Goal: Task Accomplishment & Management: Use online tool/utility

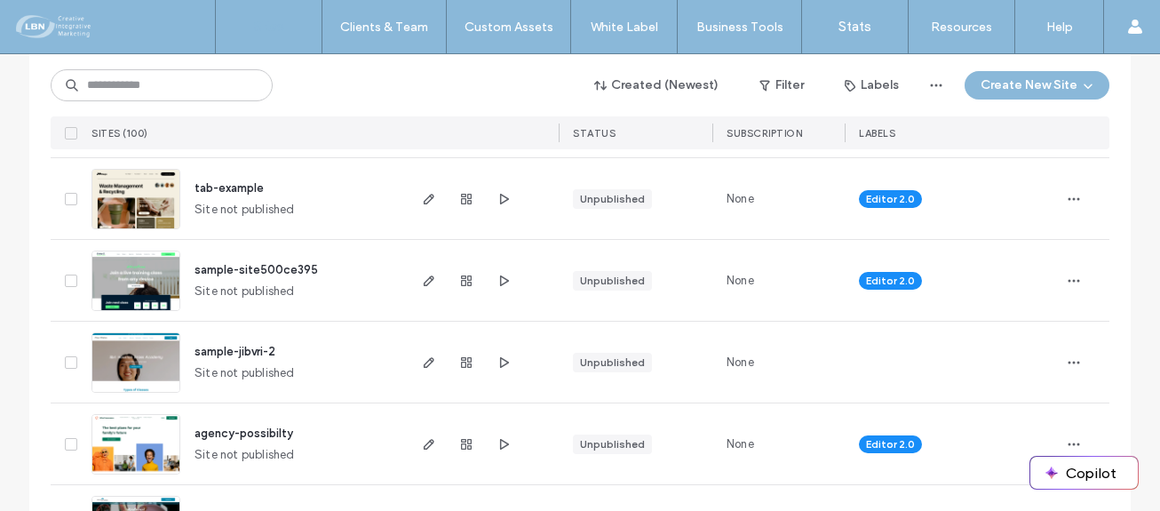
scroll to position [444, 0]
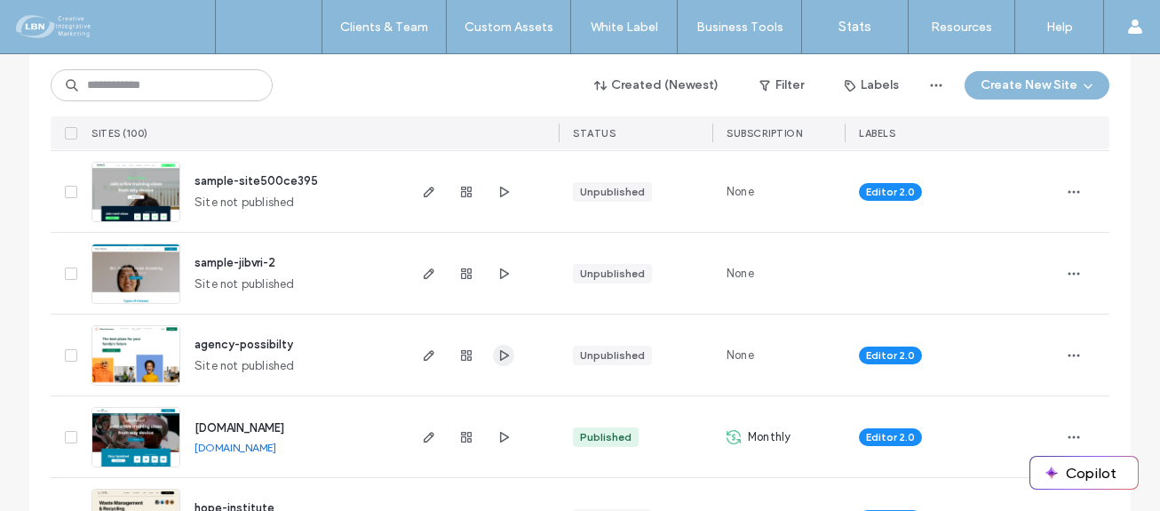
click at [498, 354] on icon "button" at bounding box center [504, 355] width 14 height 14
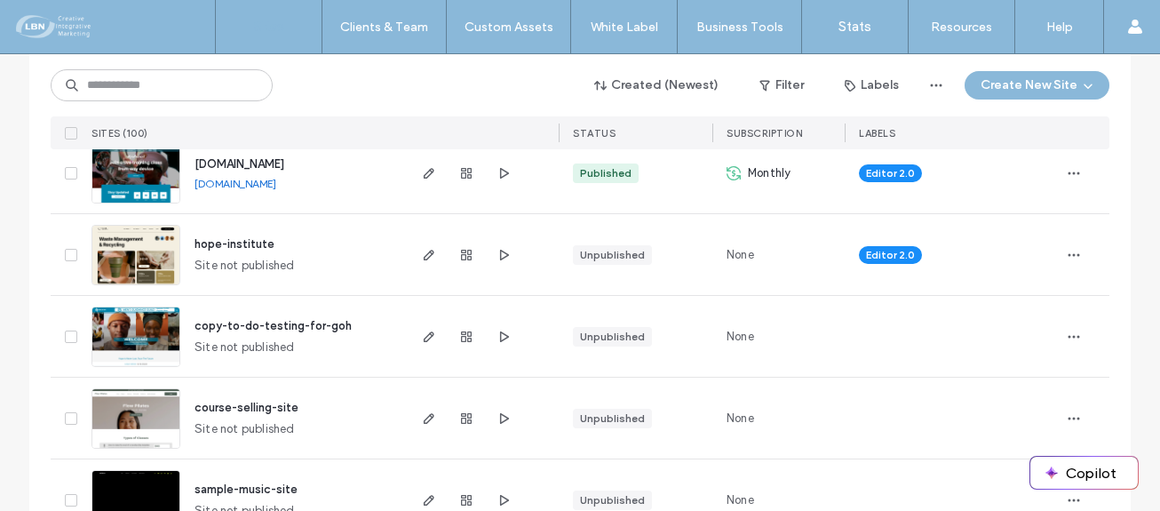
scroll to position [622, 0]
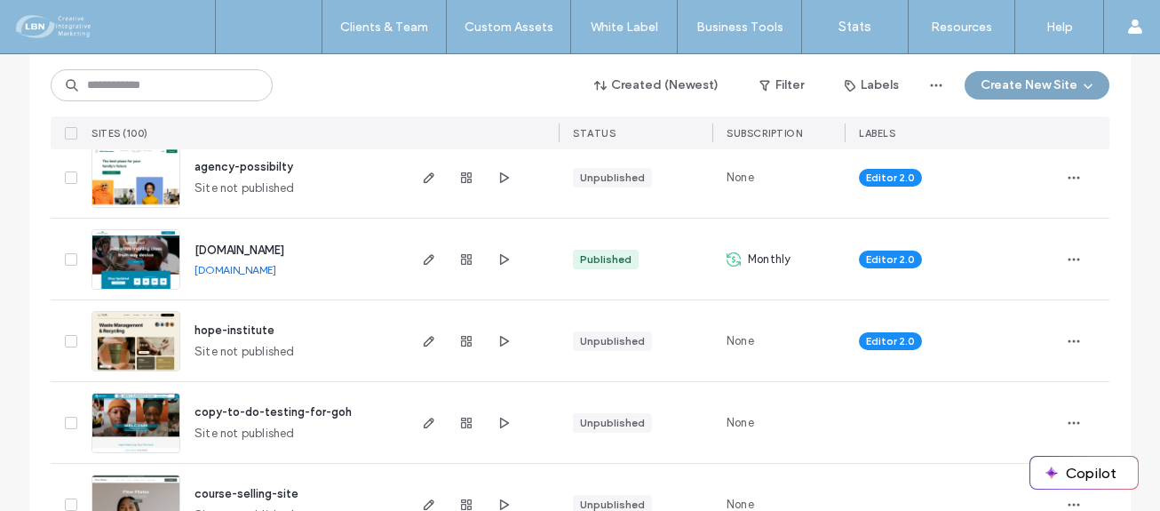
click at [1035, 90] on button "Create New Site" at bounding box center [1037, 85] width 145 height 28
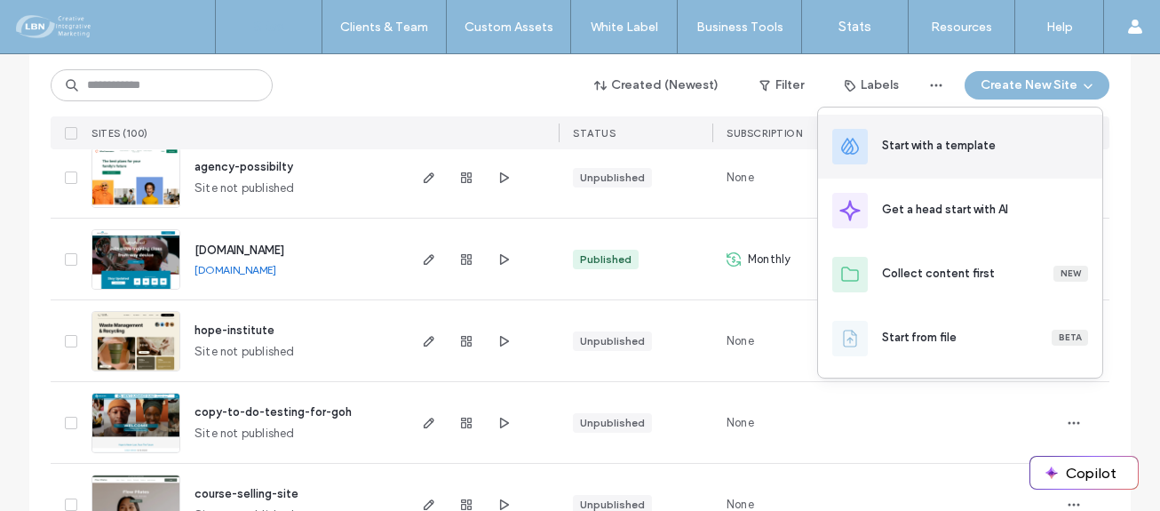
click at [949, 143] on div "Start with a template" at bounding box center [939, 146] width 114 height 18
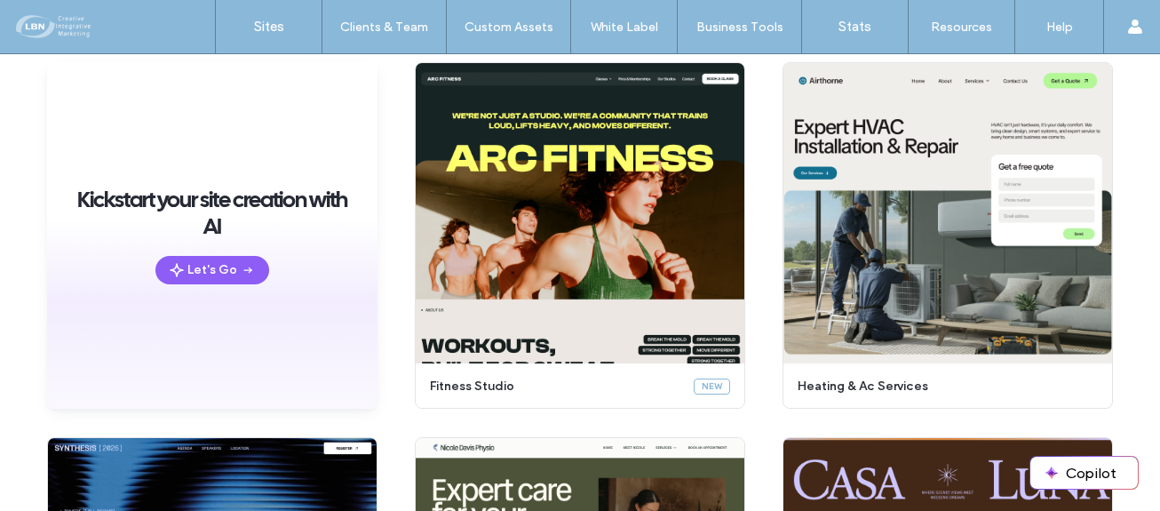
scroll to position [167, 0]
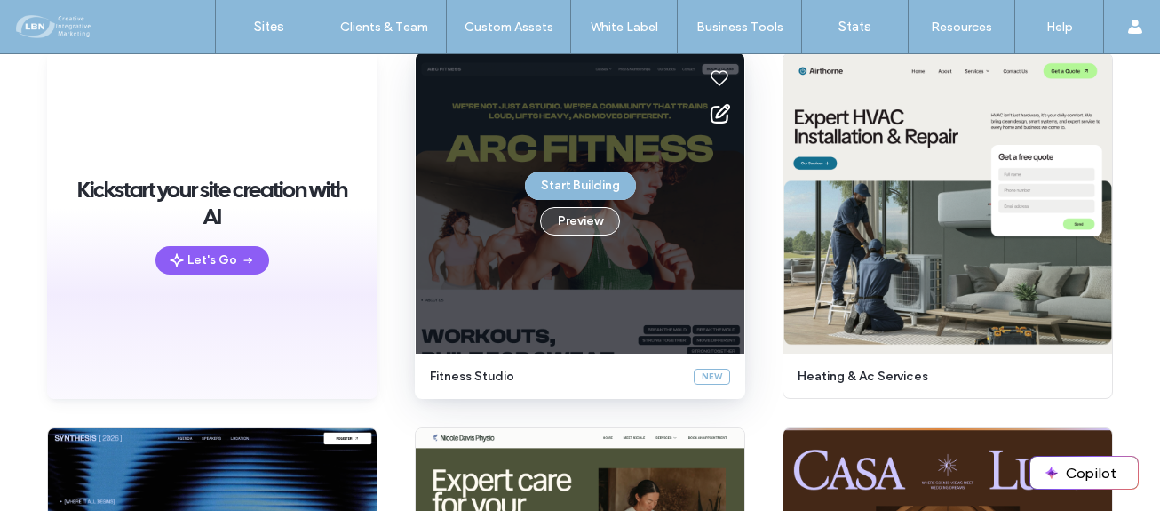
click at [582, 226] on button "Preview" at bounding box center [580, 221] width 80 height 28
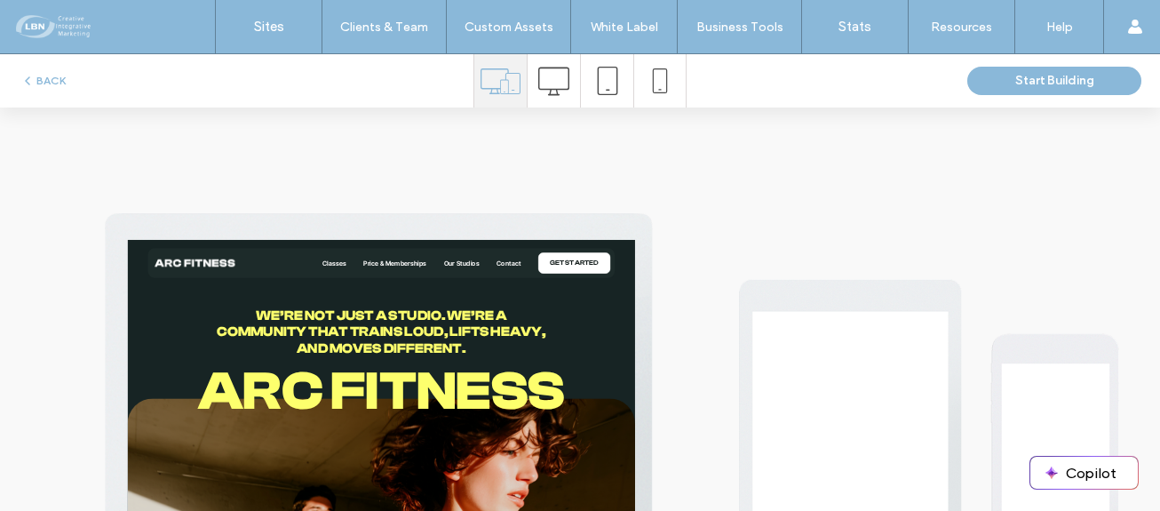
scroll to position [0, 0]
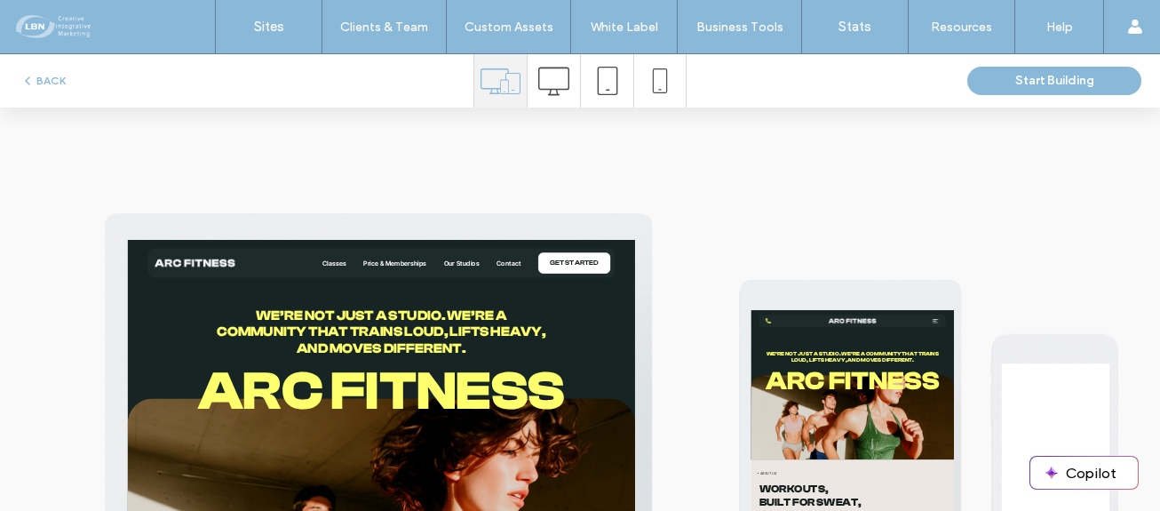
click at [553, 76] on icon at bounding box center [553, 81] width 31 height 31
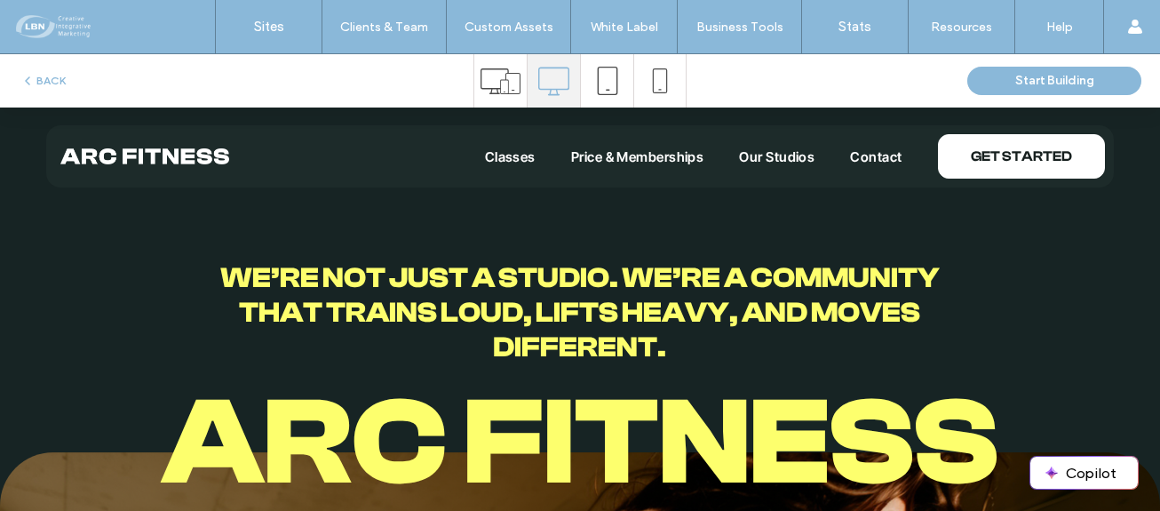
click at [630, 152] on span "Price & Memberships" at bounding box center [637, 156] width 133 height 17
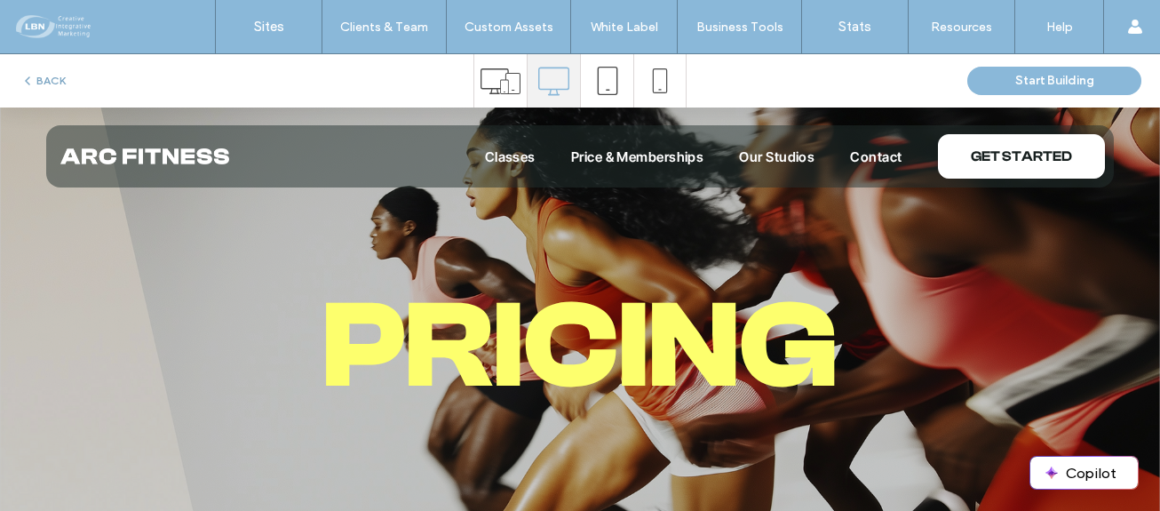
click at [52, 75] on button "BACK" at bounding box center [42, 80] width 45 height 21
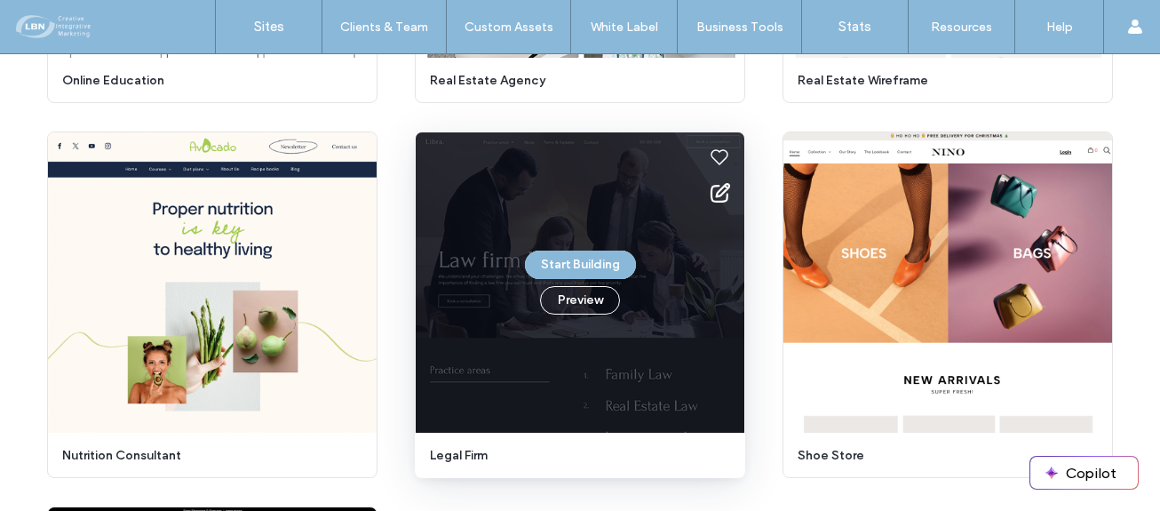
scroll to position [2733, 0]
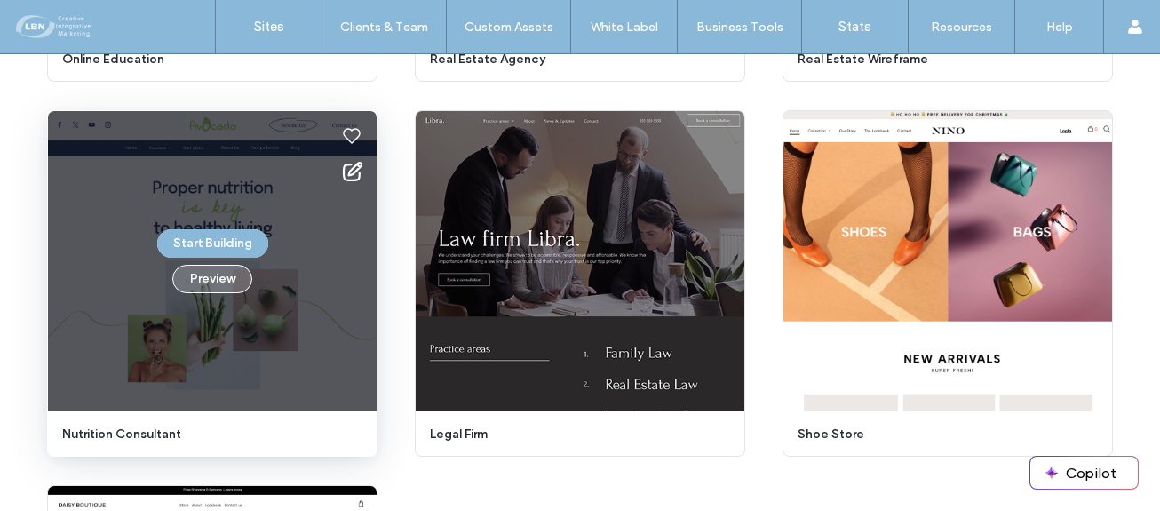
click at [224, 281] on button "Preview" at bounding box center [212, 279] width 80 height 28
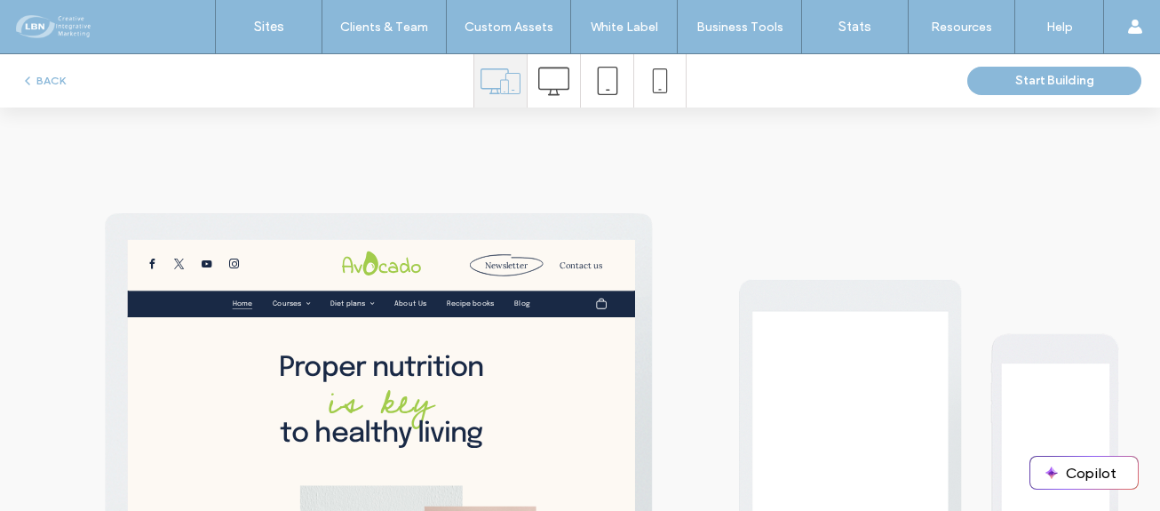
scroll to position [0, 0]
click at [543, 80] on icon at bounding box center [553, 81] width 31 height 31
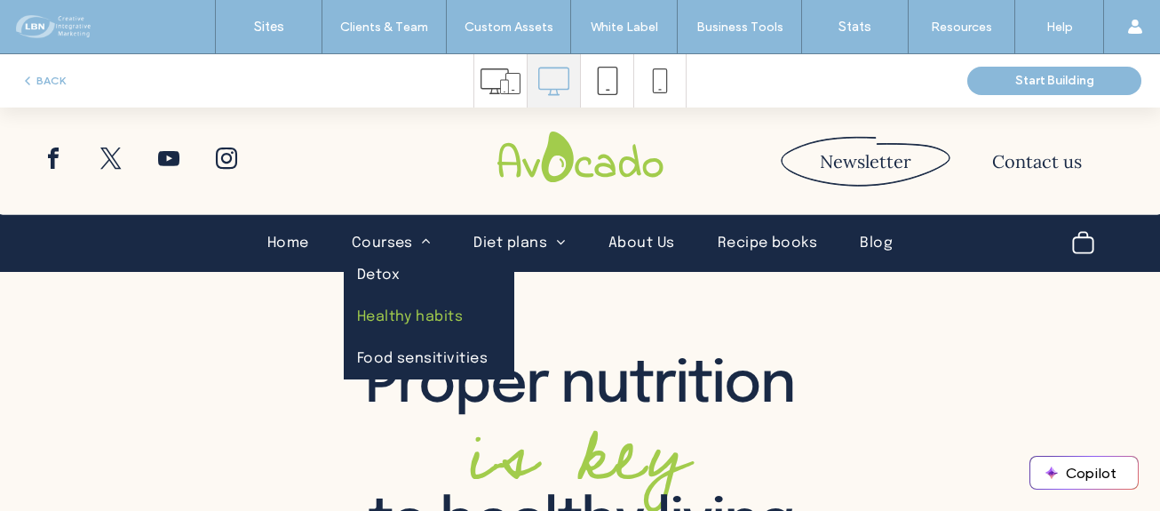
click at [406, 313] on span "Healthy habits" at bounding box center [410, 316] width 107 height 15
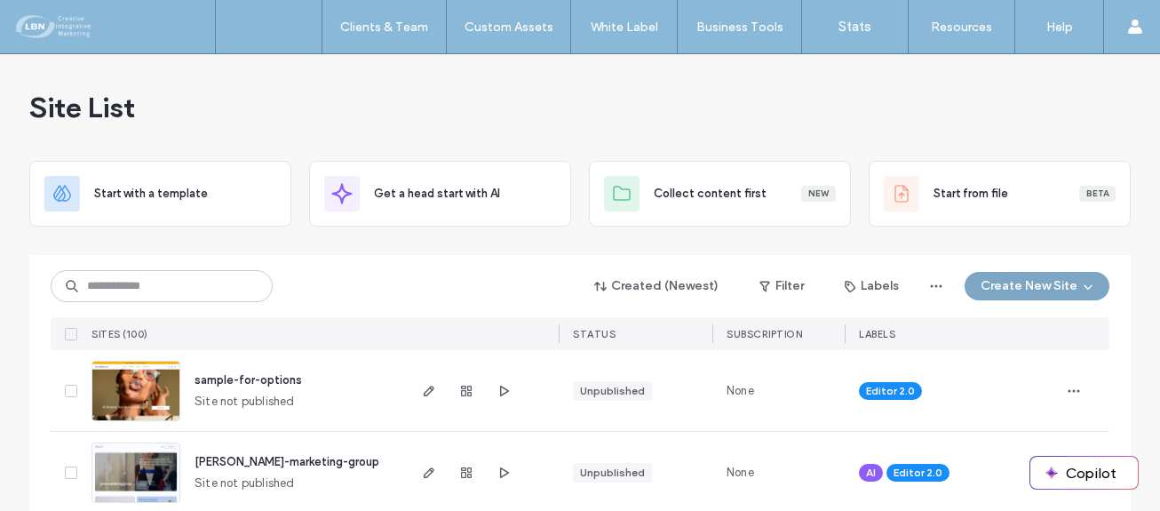
click at [1063, 285] on button "Create New Site" at bounding box center [1037, 286] width 145 height 28
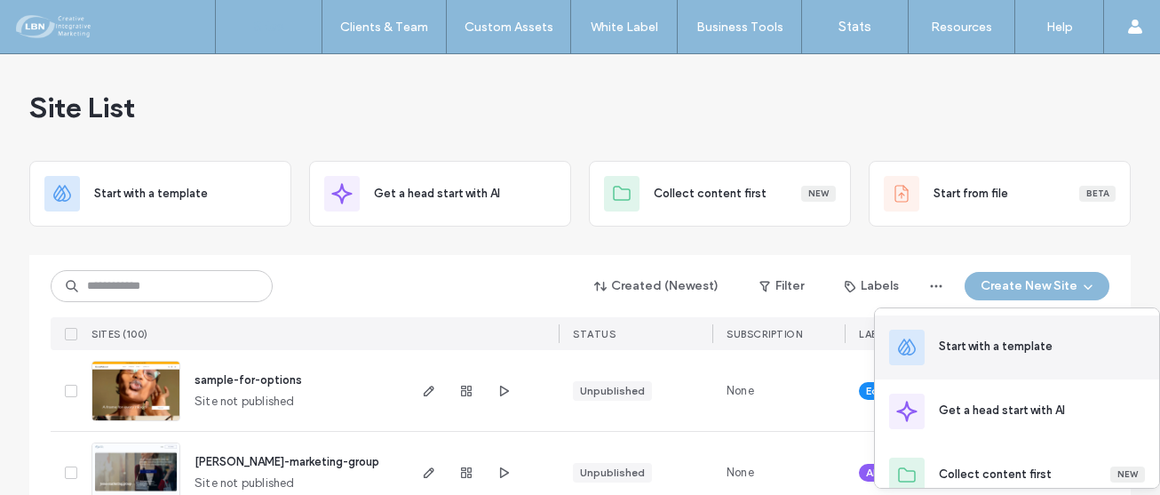
click at [998, 347] on div "Start with a template" at bounding box center [996, 347] width 114 height 18
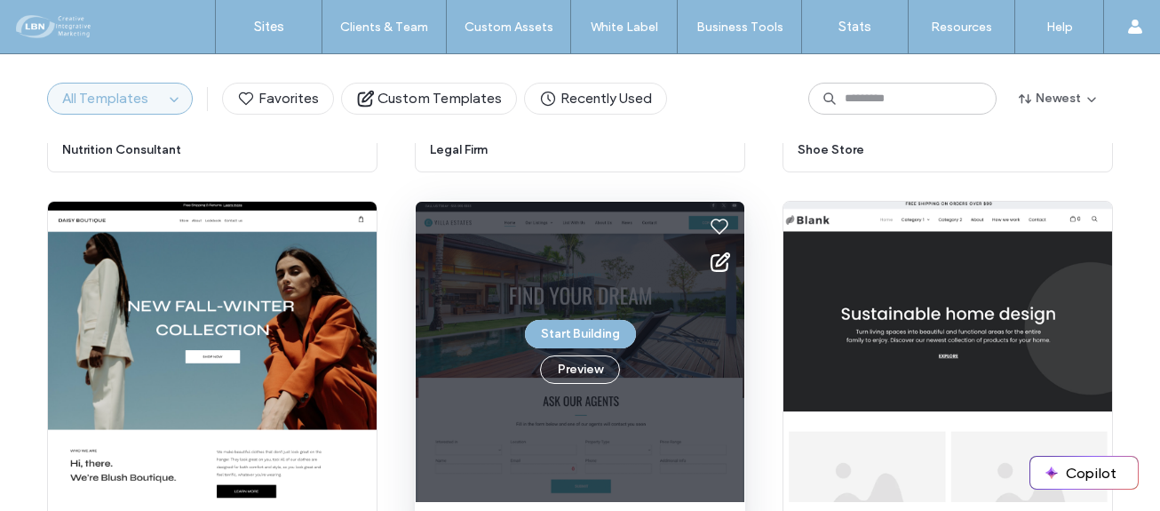
scroll to position [3083, 0]
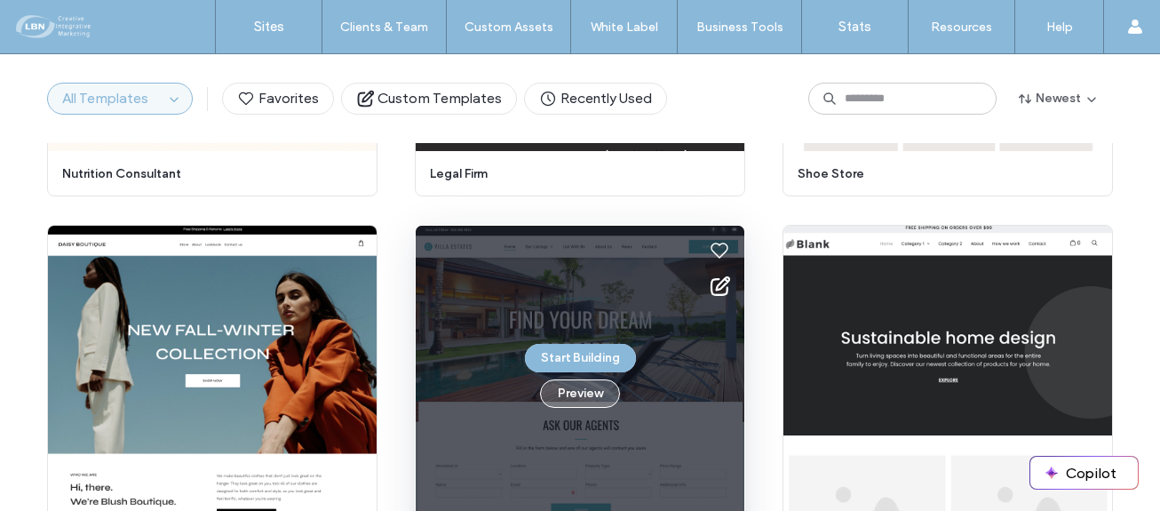
click at [596, 394] on button "Preview" at bounding box center [580, 393] width 80 height 28
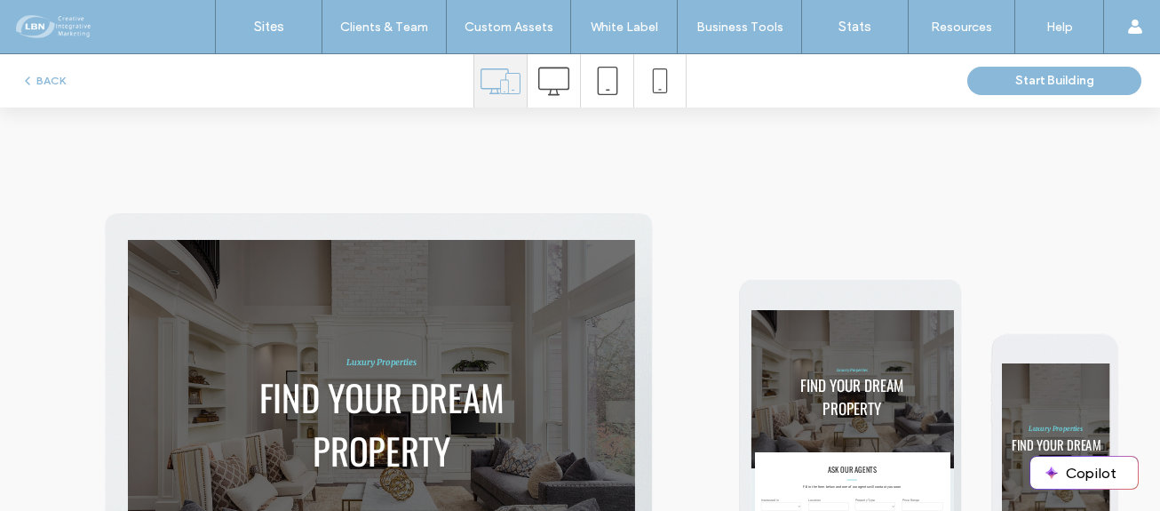
scroll to position [0, 0]
click at [541, 84] on icon at bounding box center [553, 81] width 31 height 31
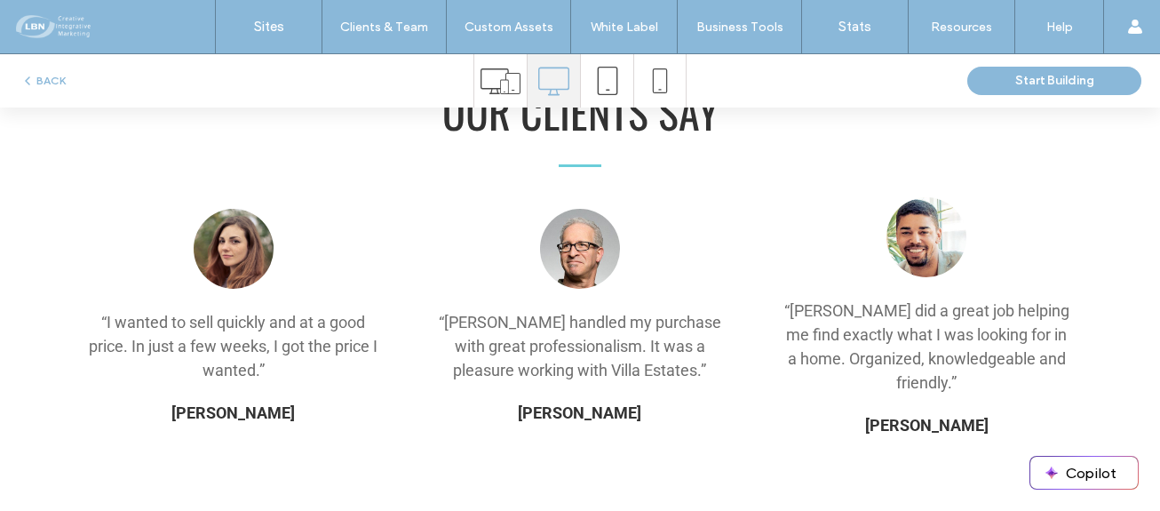
scroll to position [4797, 0]
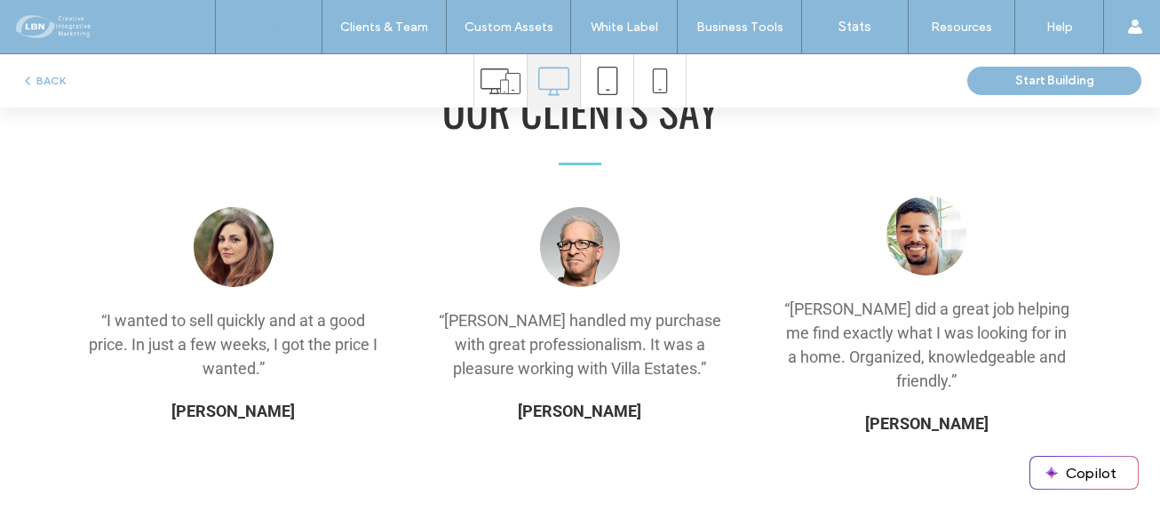
click at [260, 23] on label "Sites" at bounding box center [269, 27] width 30 height 16
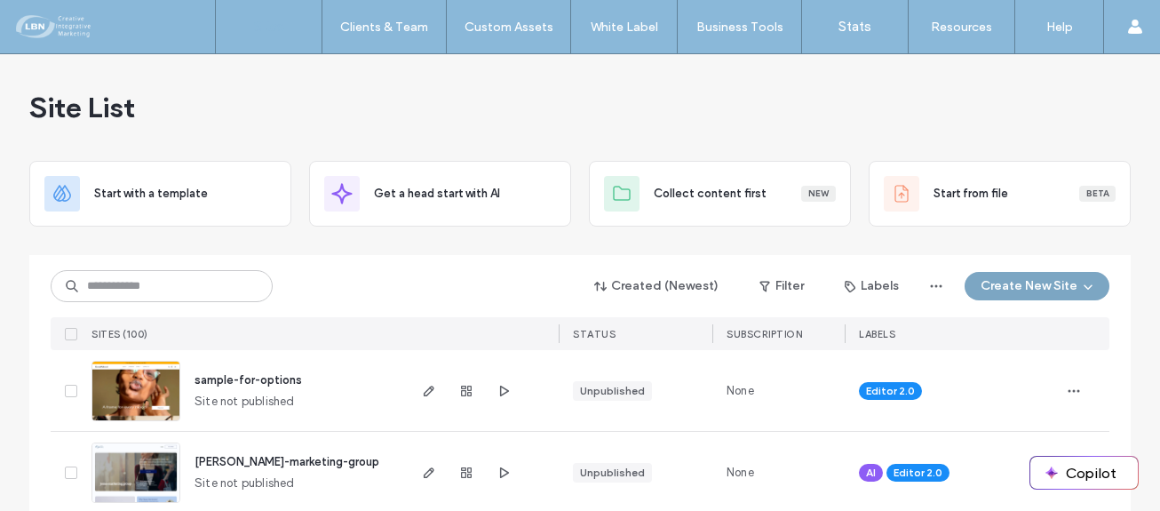
click at [1030, 282] on button "Create New Site" at bounding box center [1037, 286] width 145 height 28
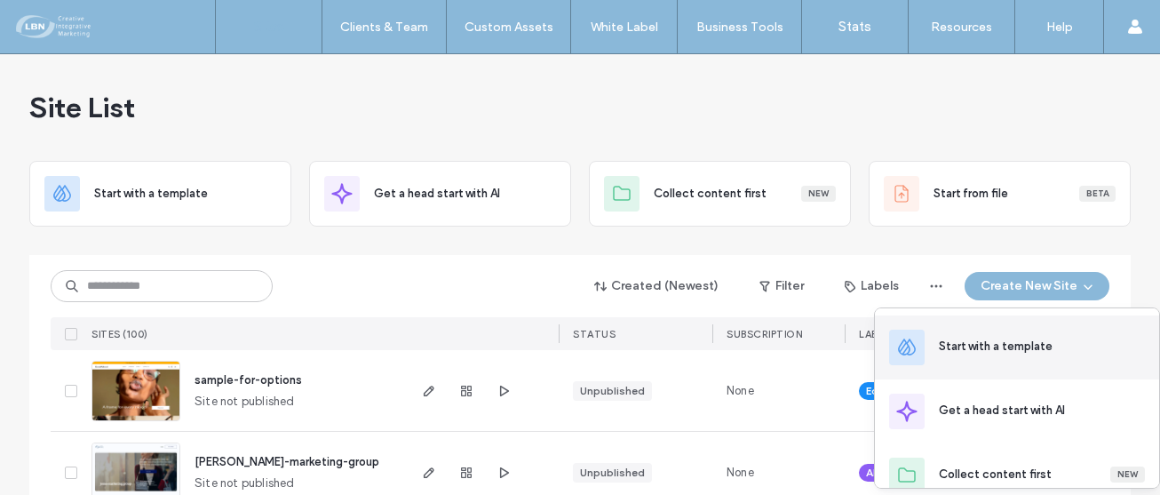
click at [1005, 343] on div "Start with a template" at bounding box center [996, 347] width 114 height 18
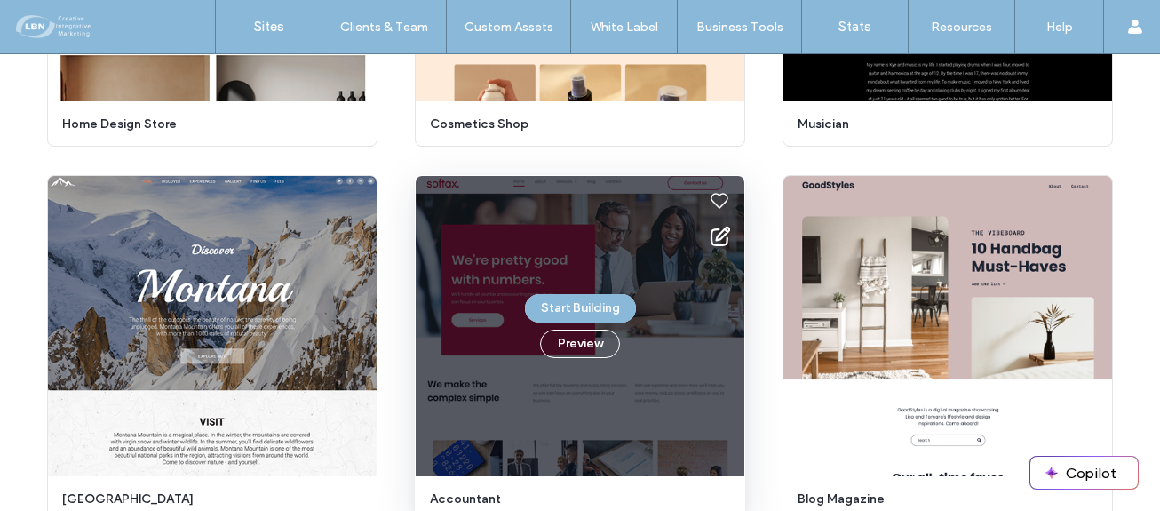
scroll to position [5291, 0]
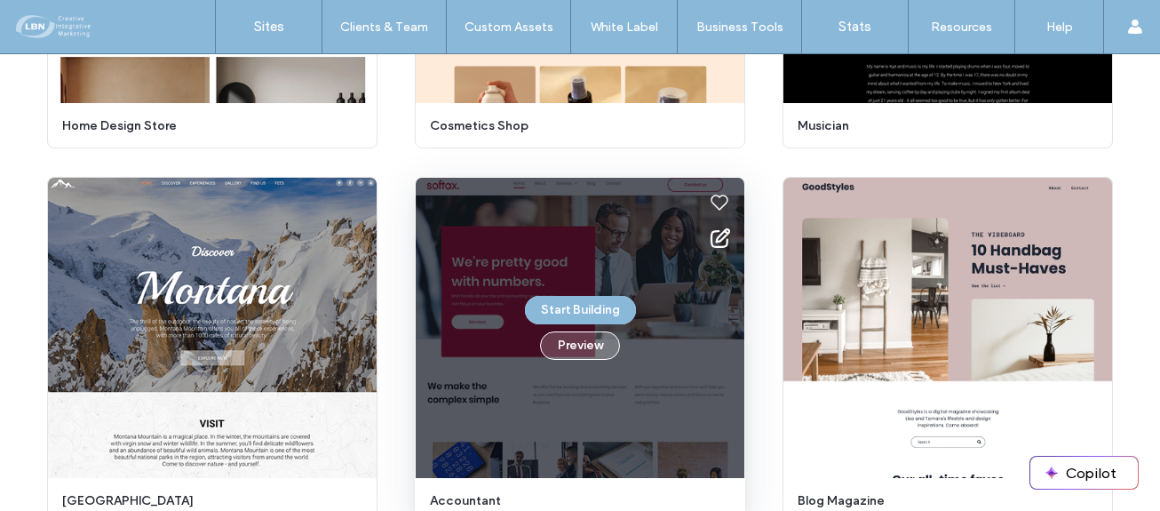
click at [579, 339] on button "Preview" at bounding box center [580, 345] width 80 height 28
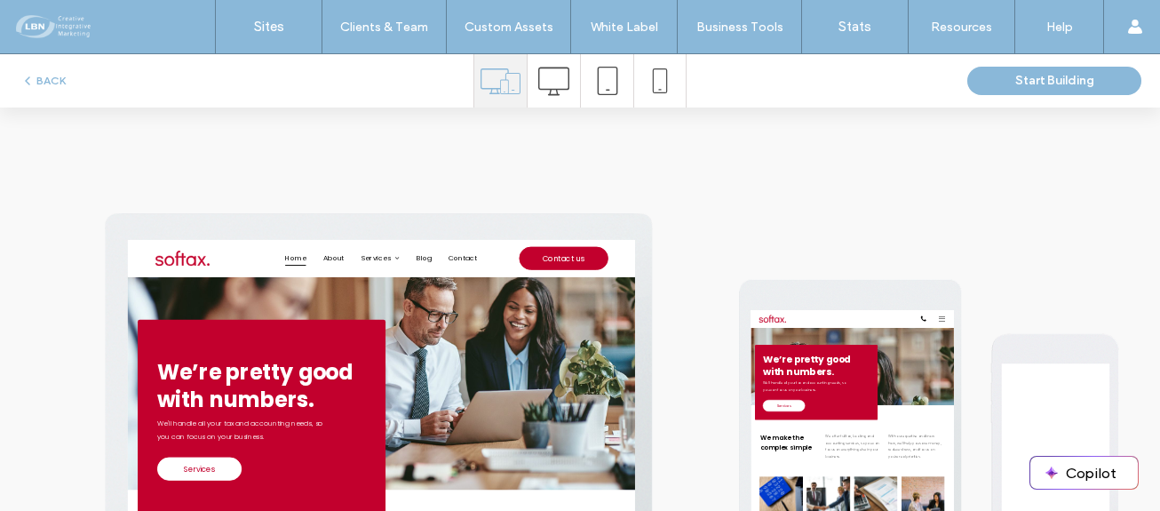
scroll to position [0, 0]
click at [553, 77] on icon at bounding box center [553, 81] width 31 height 31
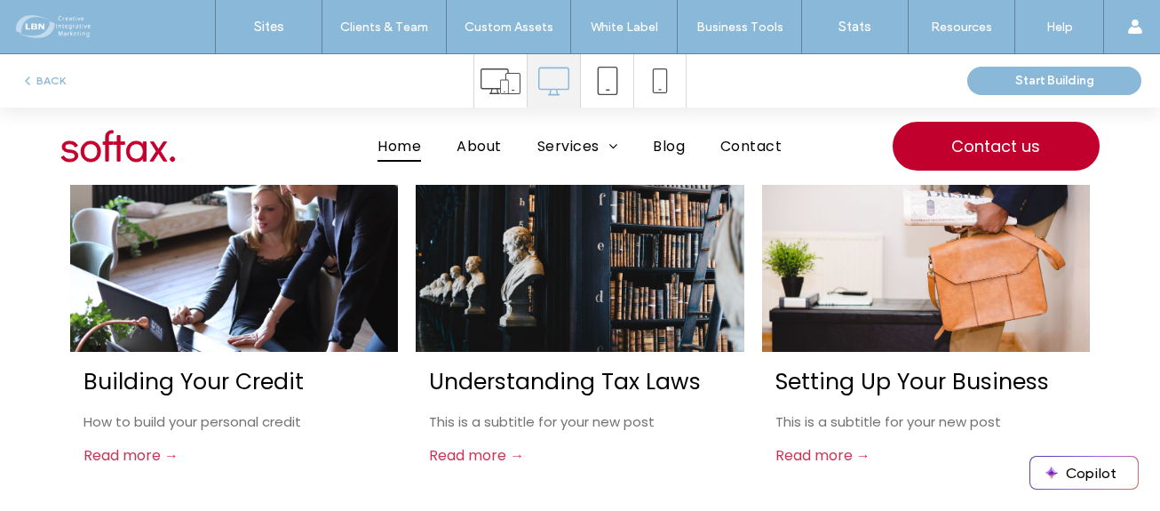
scroll to position [2665, 0]
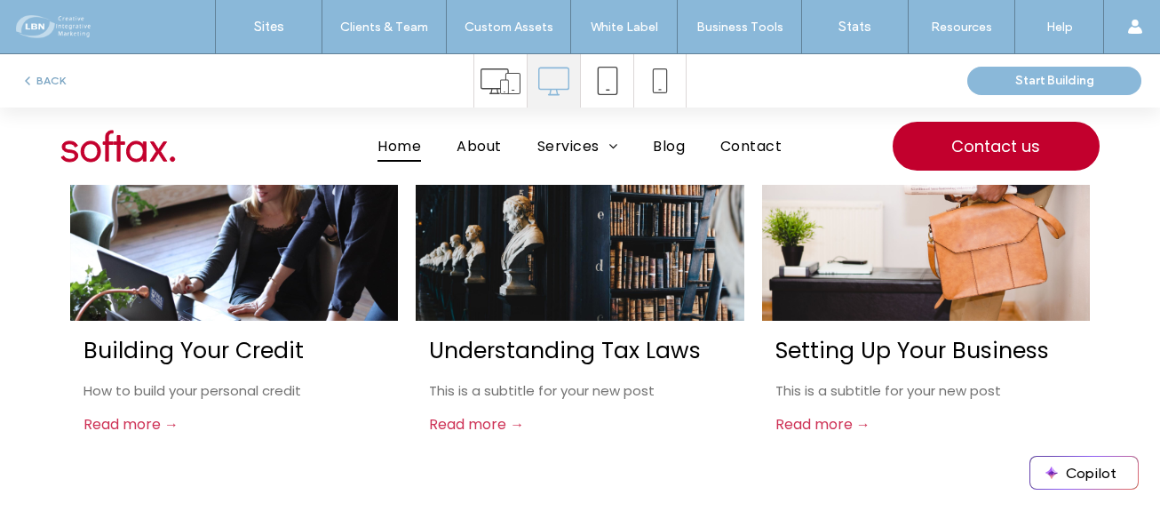
click at [45, 71] on button "BACK" at bounding box center [42, 80] width 45 height 21
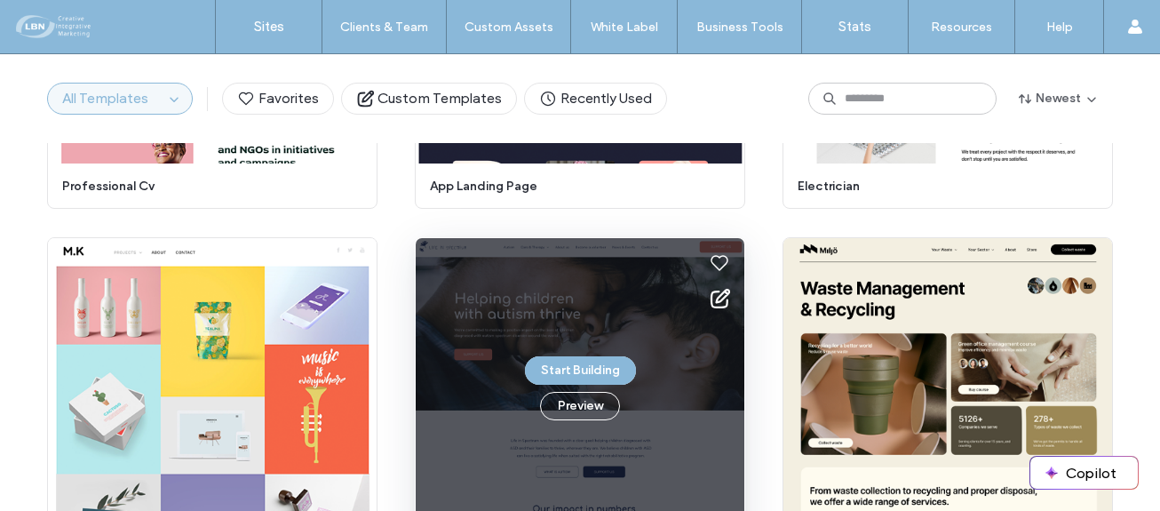
scroll to position [6444, 0]
click at [595, 405] on button "Preview" at bounding box center [580, 406] width 80 height 28
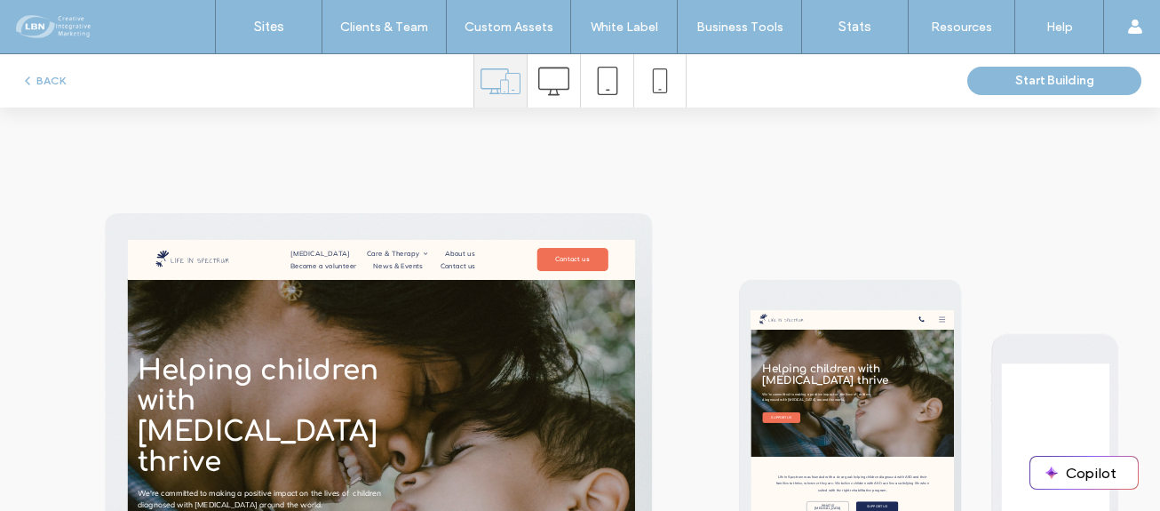
scroll to position [0, 0]
click at [546, 76] on icon at bounding box center [553, 81] width 31 height 31
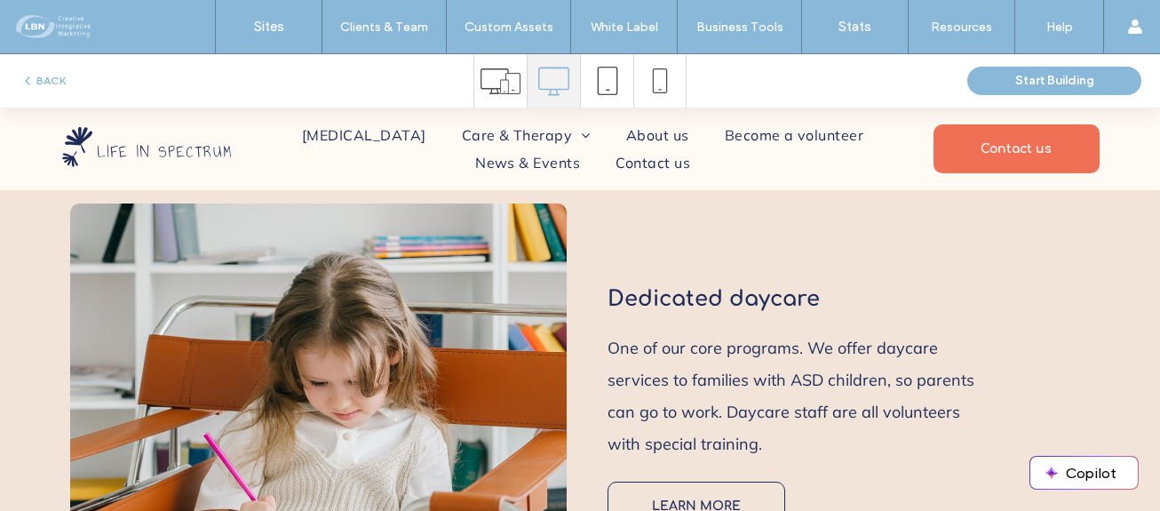
scroll to position [1599, 0]
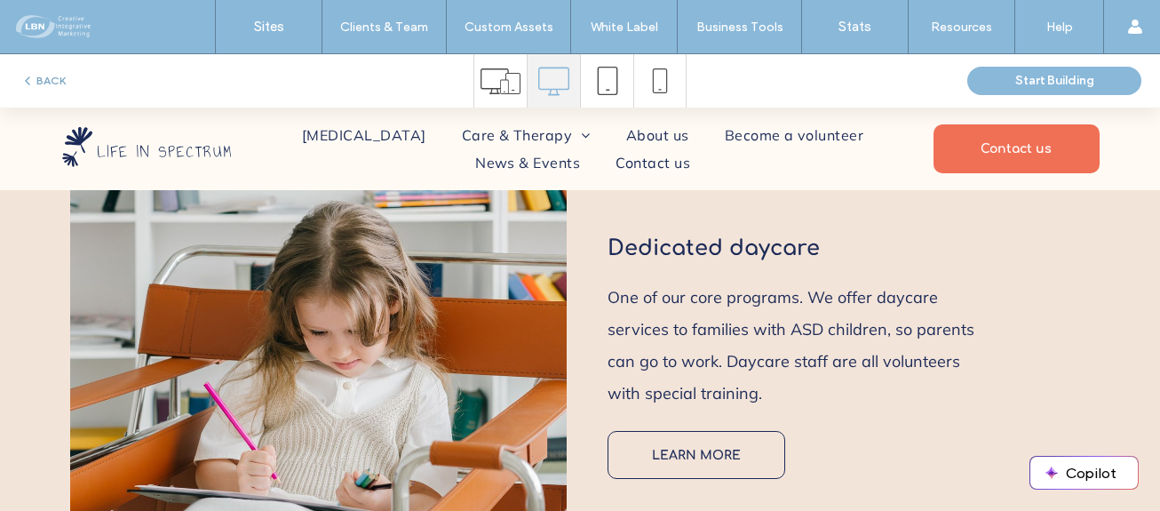
click at [52, 82] on button "BACK" at bounding box center [42, 80] width 45 height 21
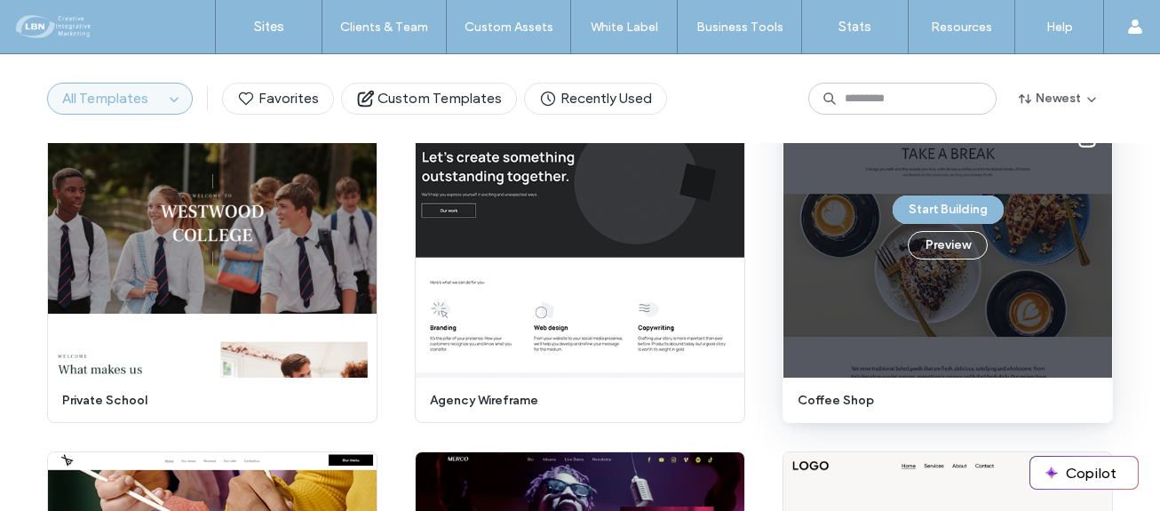
scroll to position [7314, 0]
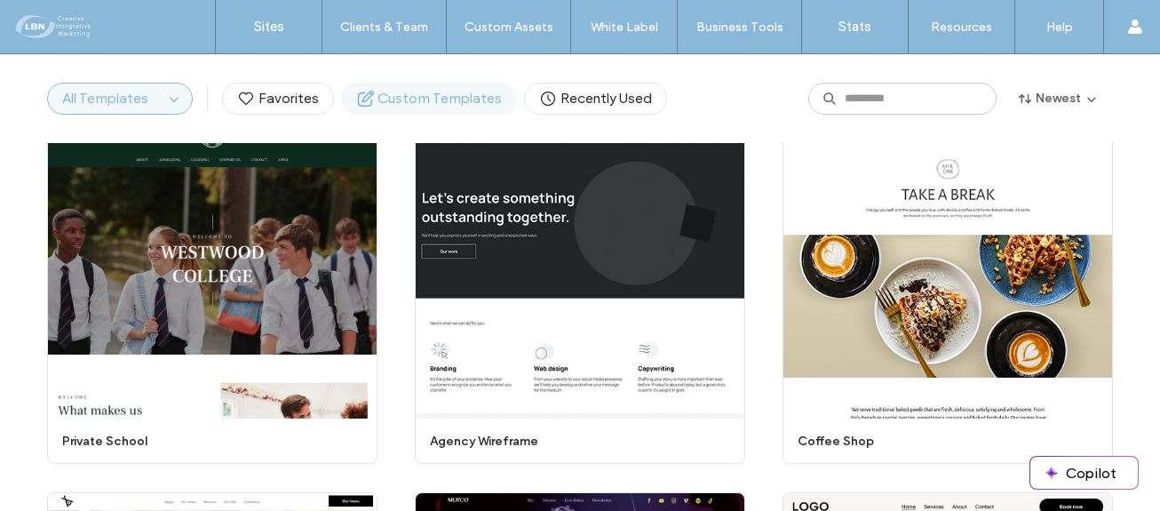
click at [418, 101] on span "Custom Templates" at bounding box center [429, 99] width 146 height 20
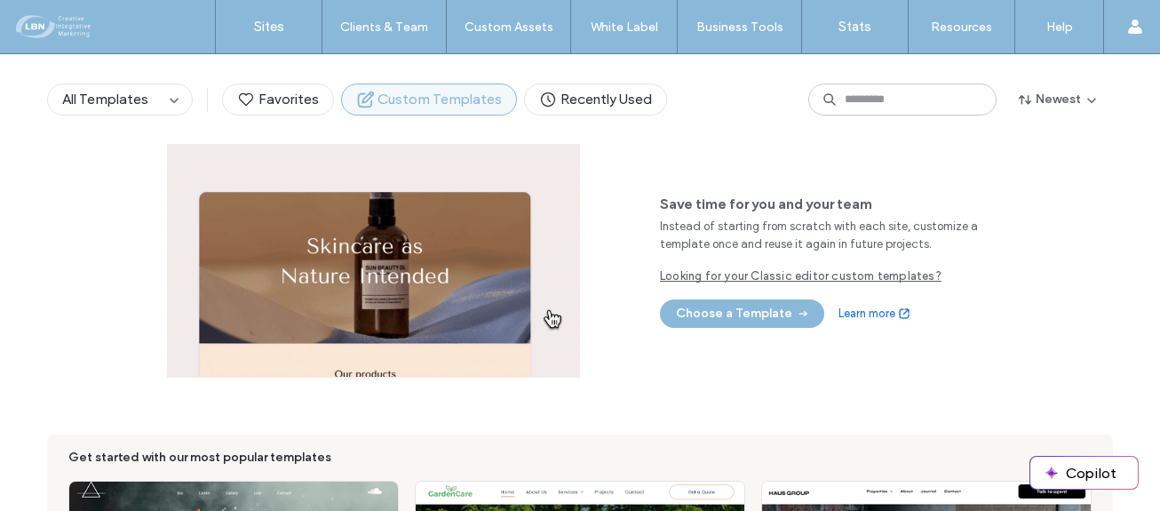
scroll to position [124, 0]
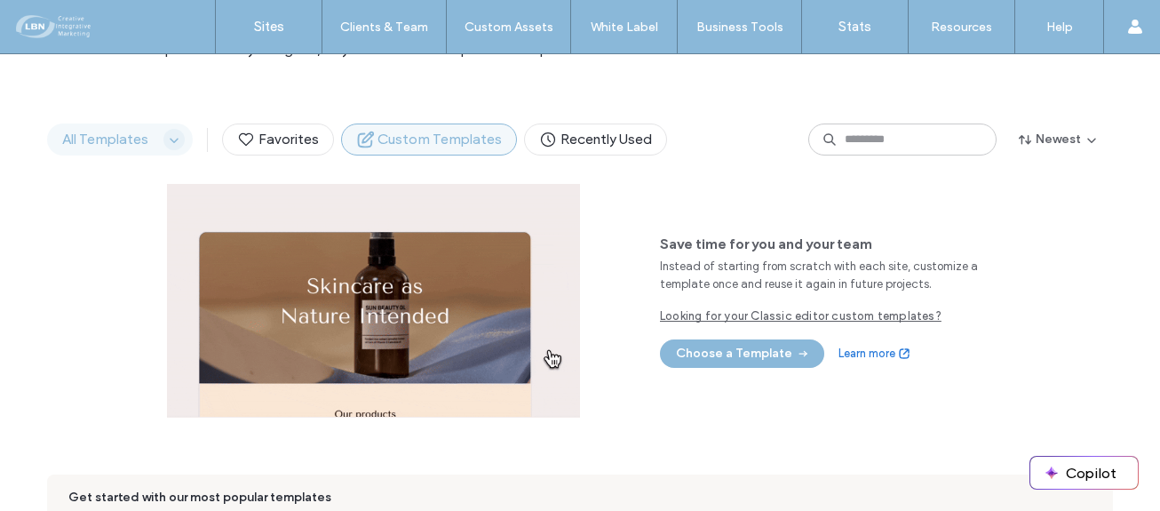
click at [167, 141] on icon "button" at bounding box center [174, 139] width 14 height 14
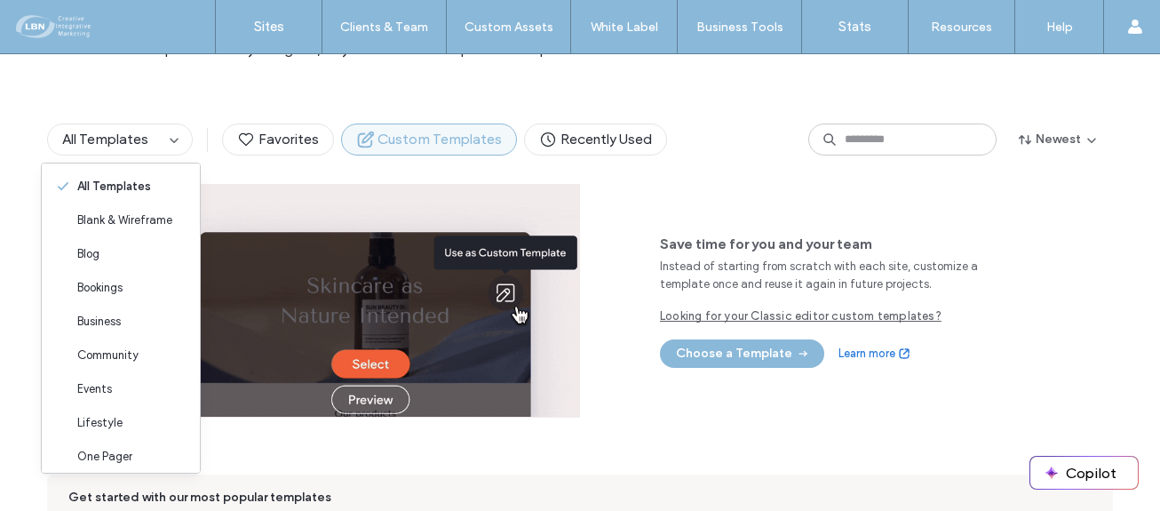
scroll to position [0, 0]
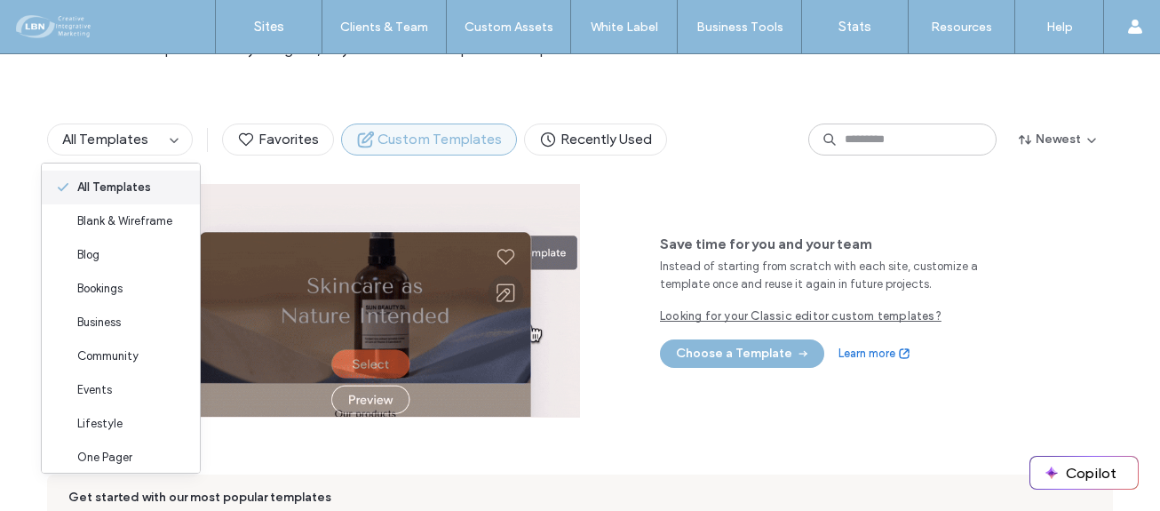
click at [102, 181] on span "All Templates" at bounding box center [114, 188] width 74 height 18
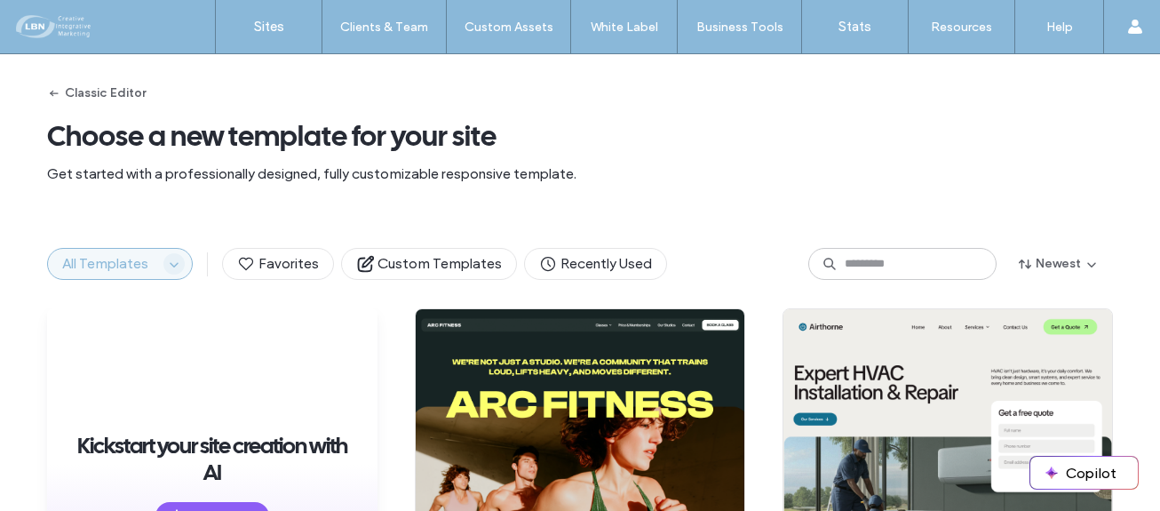
click at [176, 259] on span "button" at bounding box center [173, 263] width 21 height 21
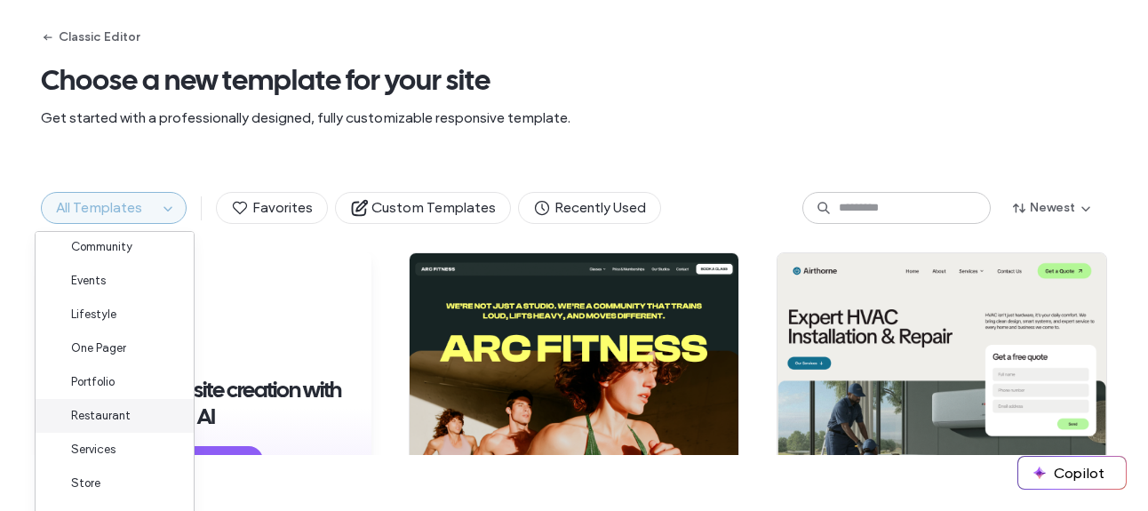
scroll to position [87, 0]
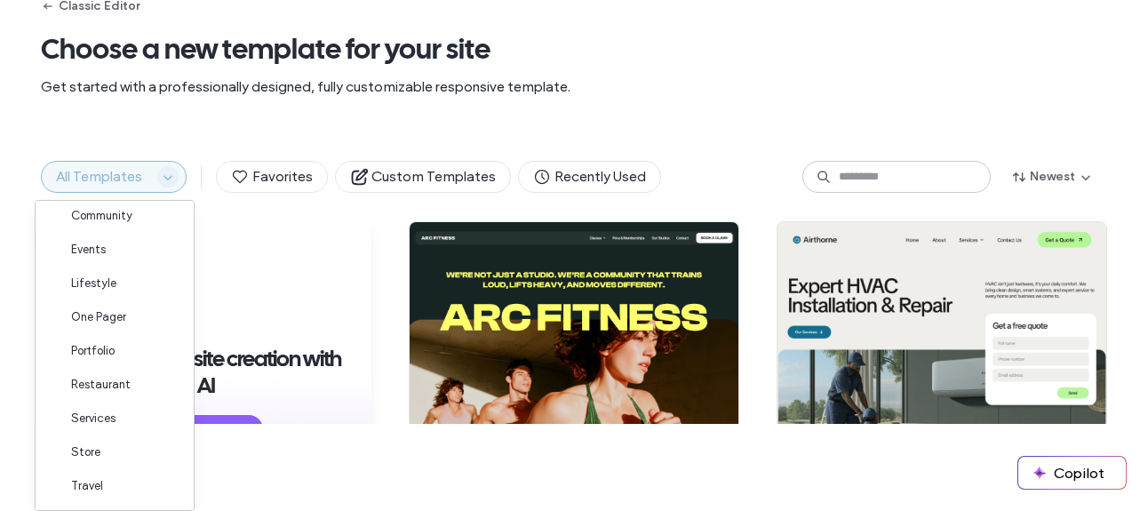
click at [161, 173] on icon "button" at bounding box center [168, 177] width 14 height 14
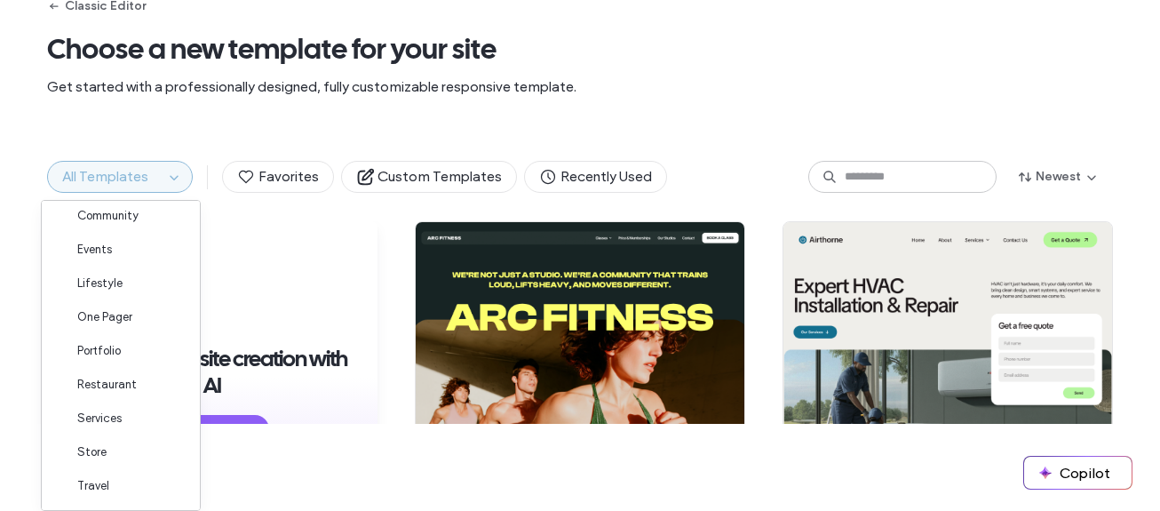
scroll to position [0, 0]
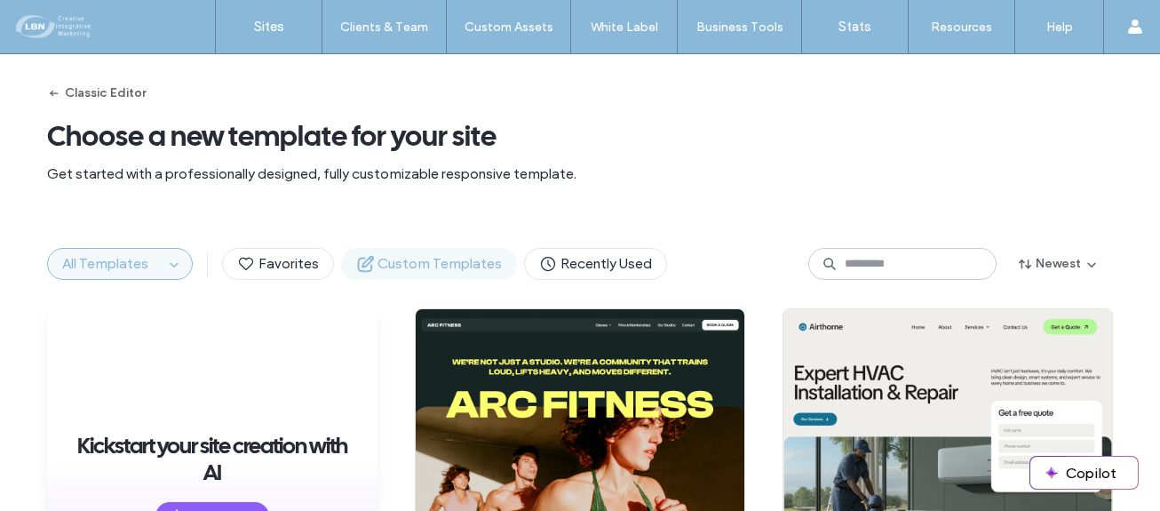
click at [471, 264] on span "Custom Templates" at bounding box center [429, 264] width 146 height 20
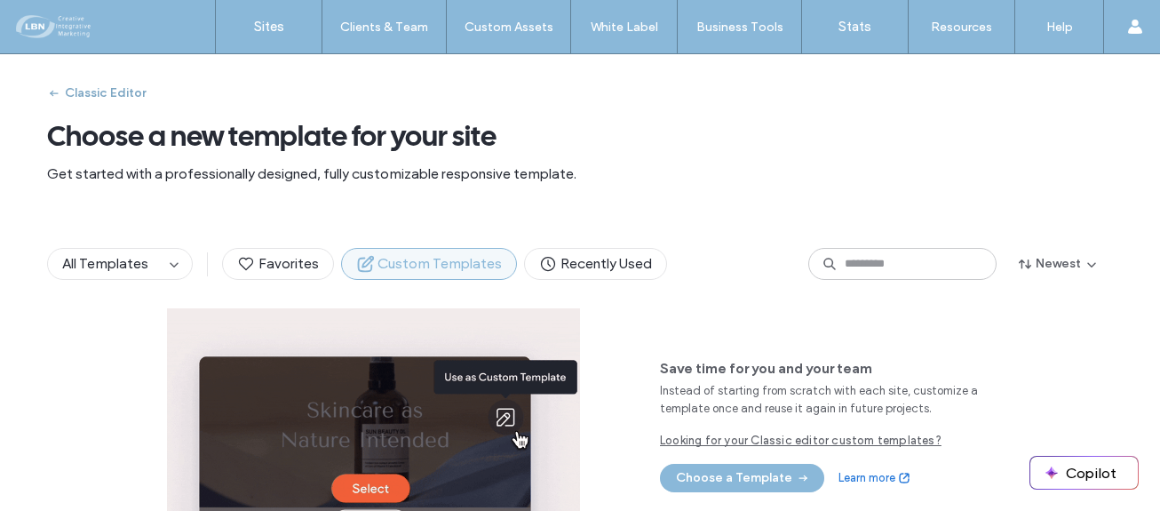
click at [115, 91] on button "Classic Editor" at bounding box center [96, 93] width 99 height 28
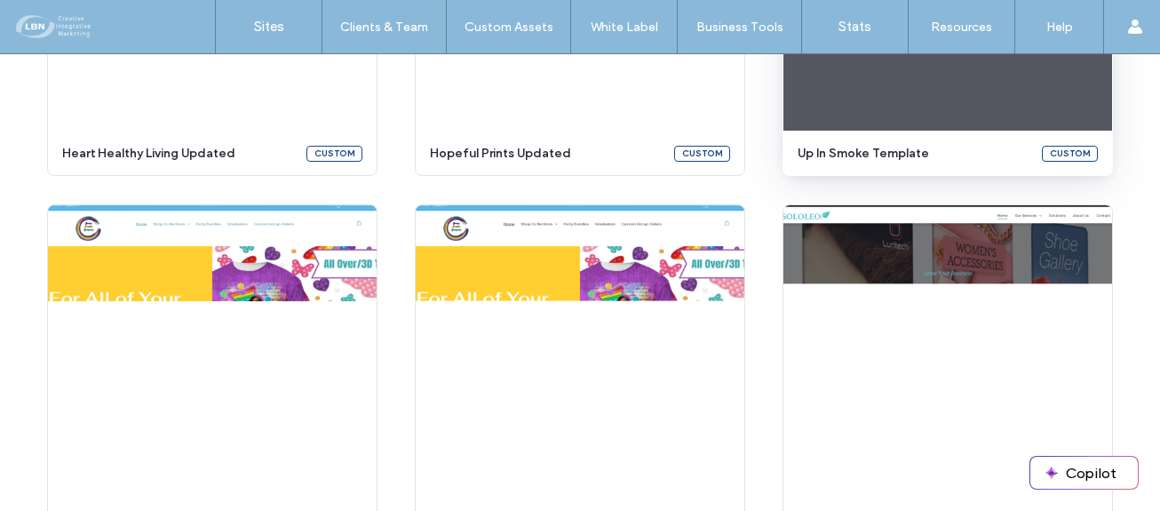
scroll to position [4175, 0]
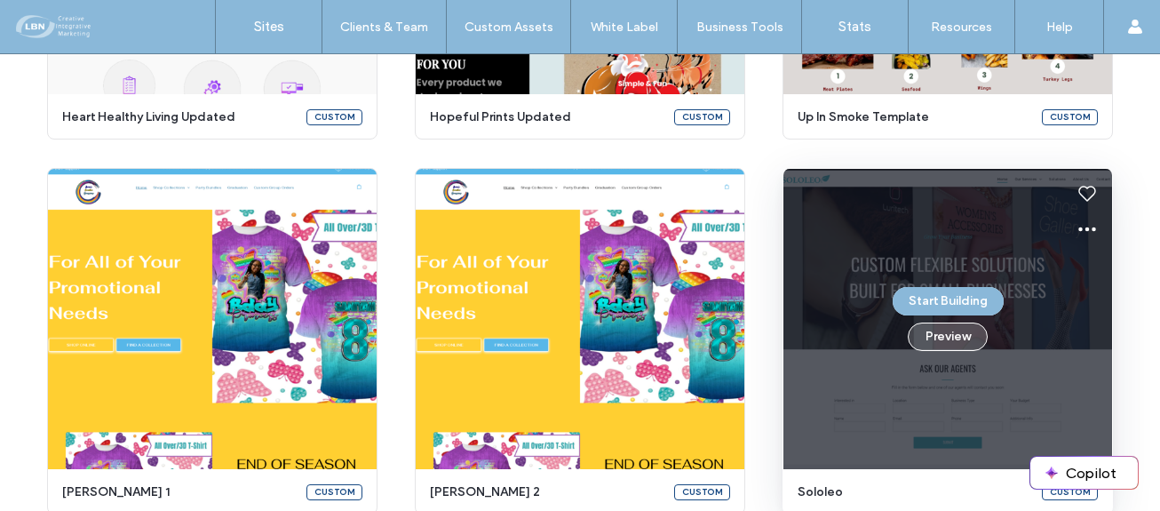
click at [951, 335] on button "Preview" at bounding box center [948, 336] width 80 height 28
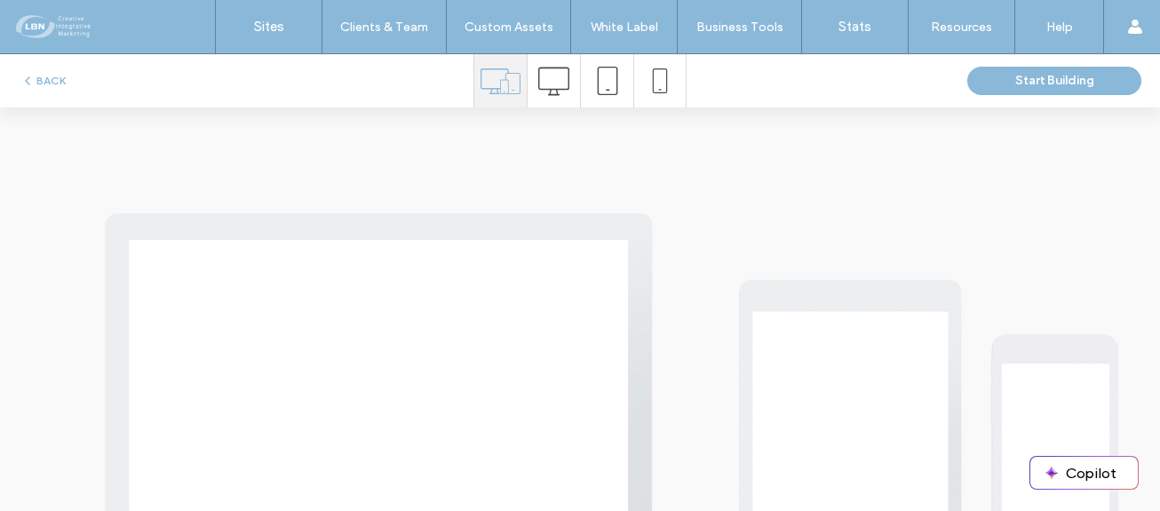
click at [550, 77] on icon at bounding box center [553, 81] width 31 height 31
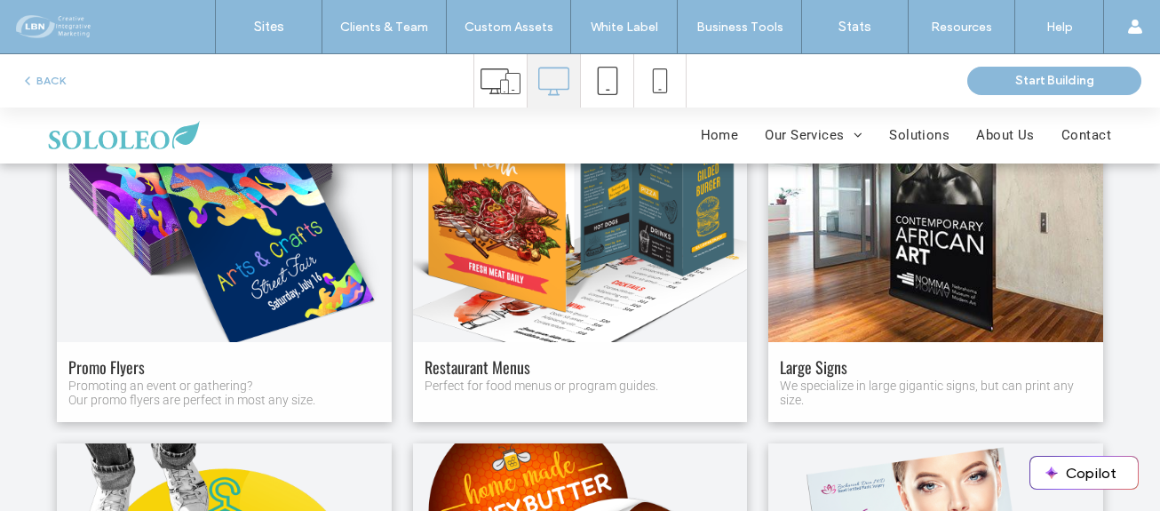
scroll to position [1421, 0]
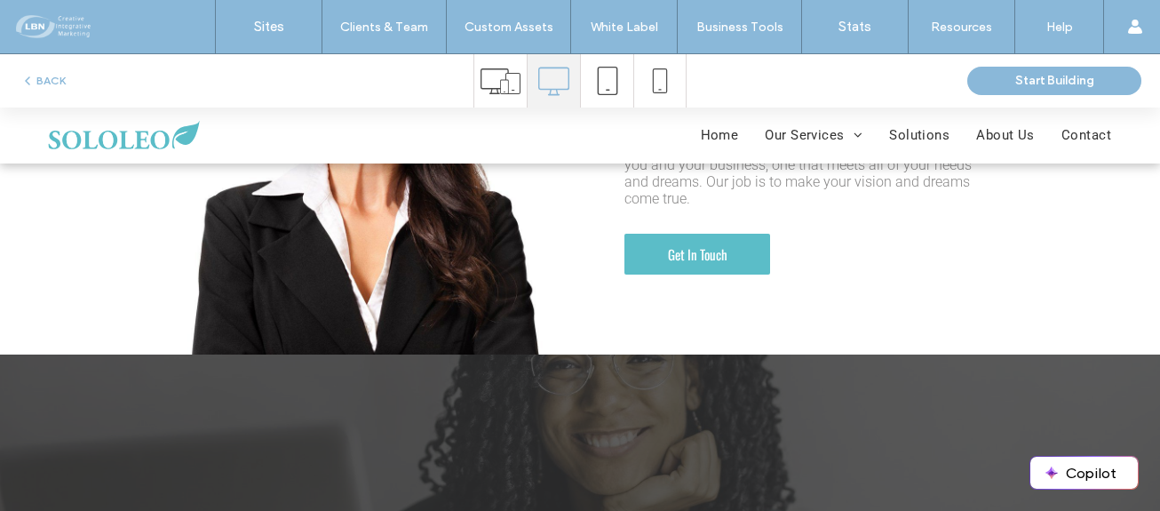
scroll to position [3157, 0]
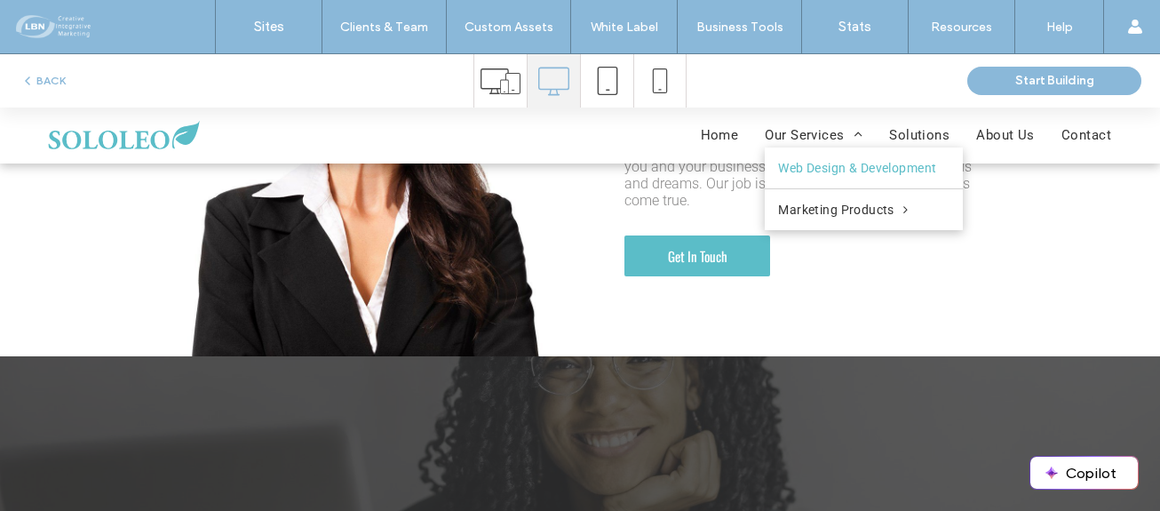
click at [831, 166] on span "Web Design & Development" at bounding box center [857, 168] width 158 height 14
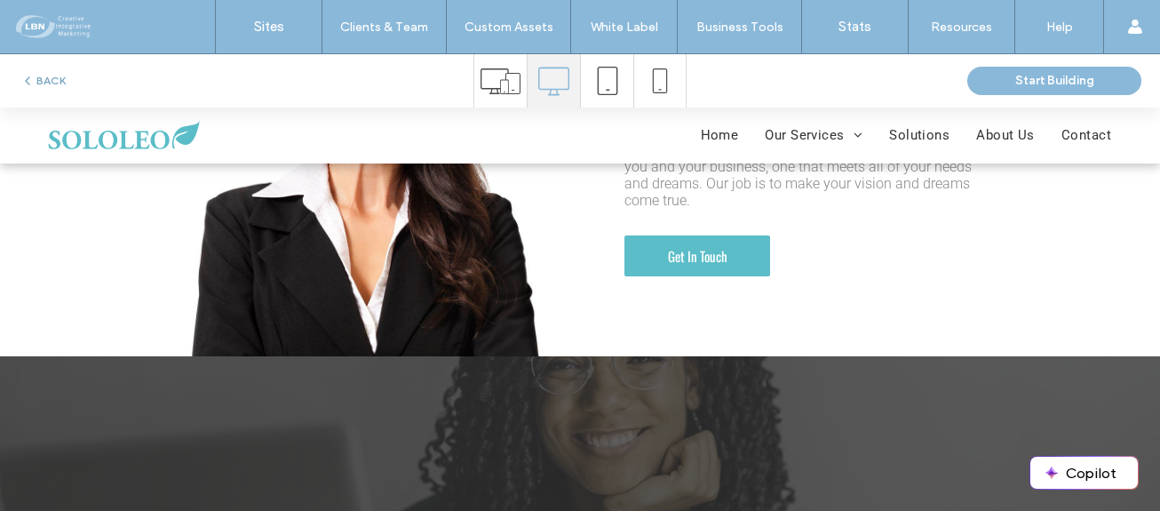
click at [41, 78] on button "BACK" at bounding box center [42, 80] width 45 height 21
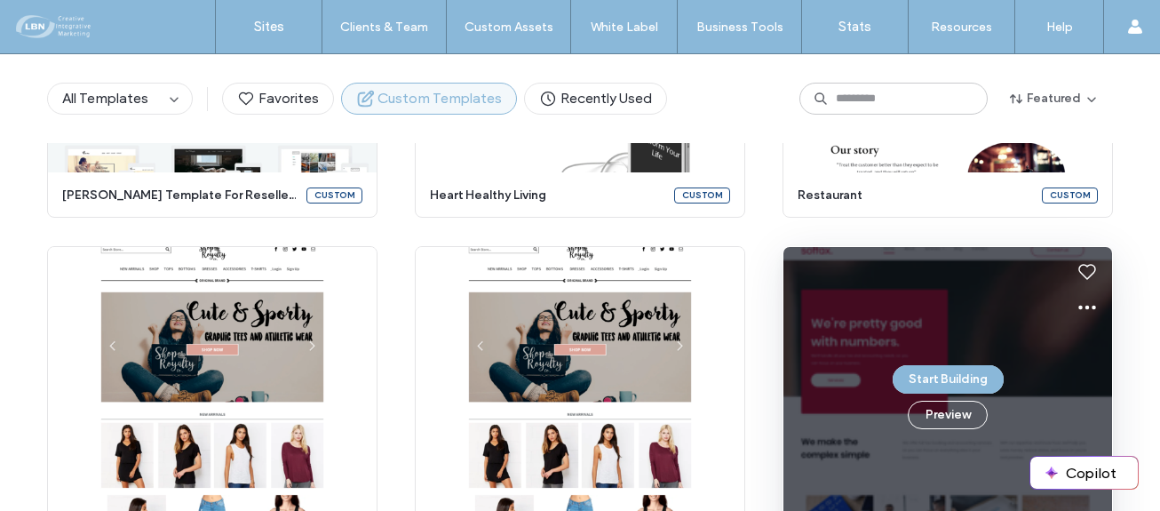
scroll to position [2311, 0]
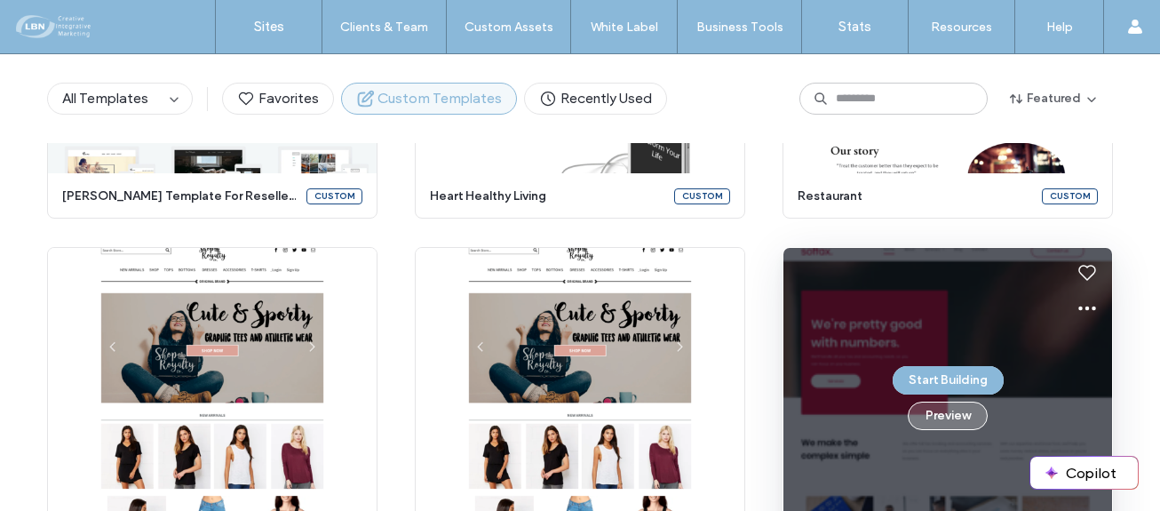
click at [945, 412] on button "Preview" at bounding box center [948, 416] width 80 height 28
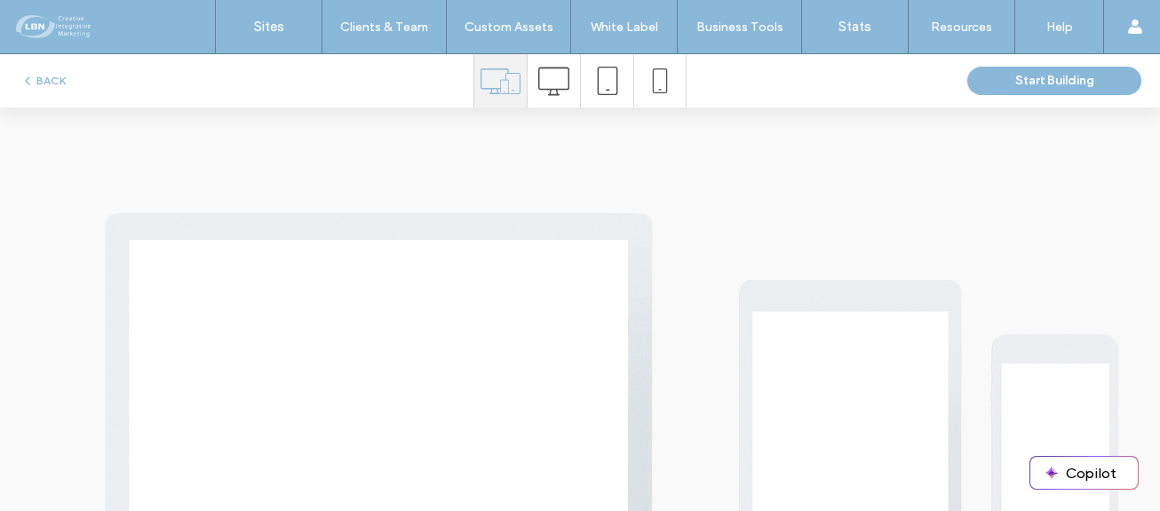
click at [552, 83] on icon at bounding box center [553, 81] width 31 height 31
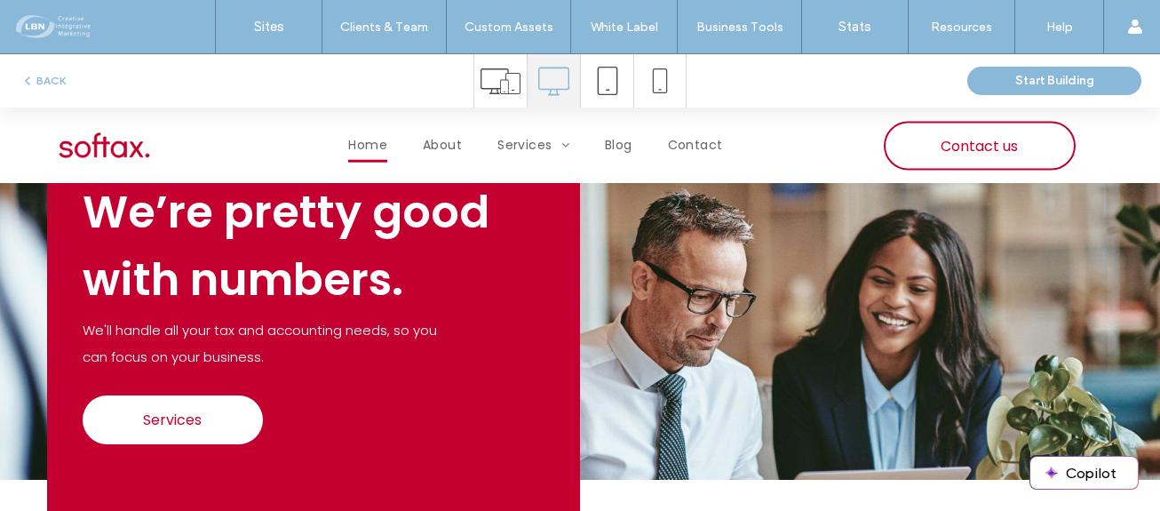
scroll to position [0, 0]
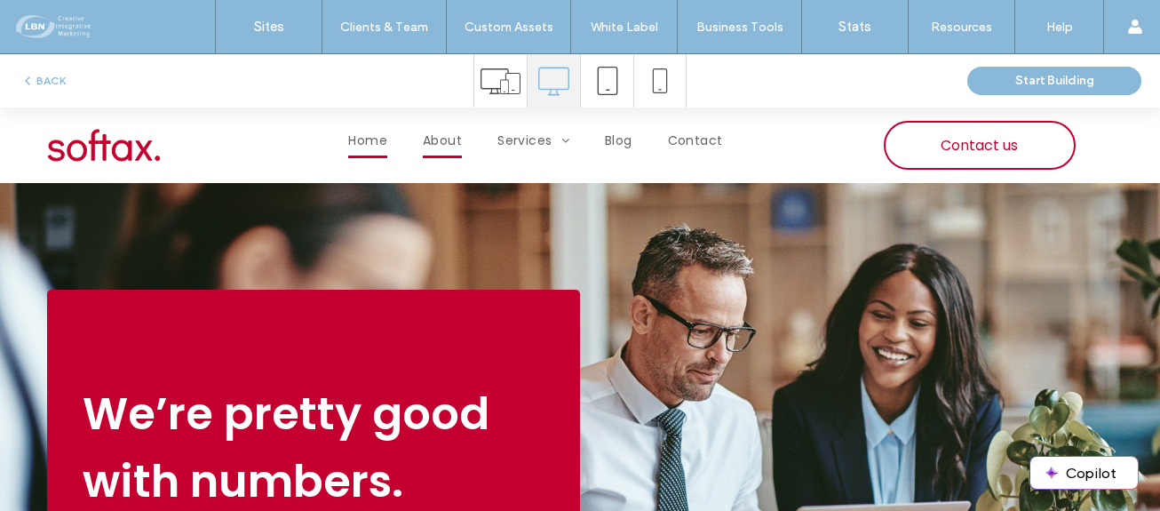
click at [447, 141] on span "About" at bounding box center [442, 140] width 39 height 35
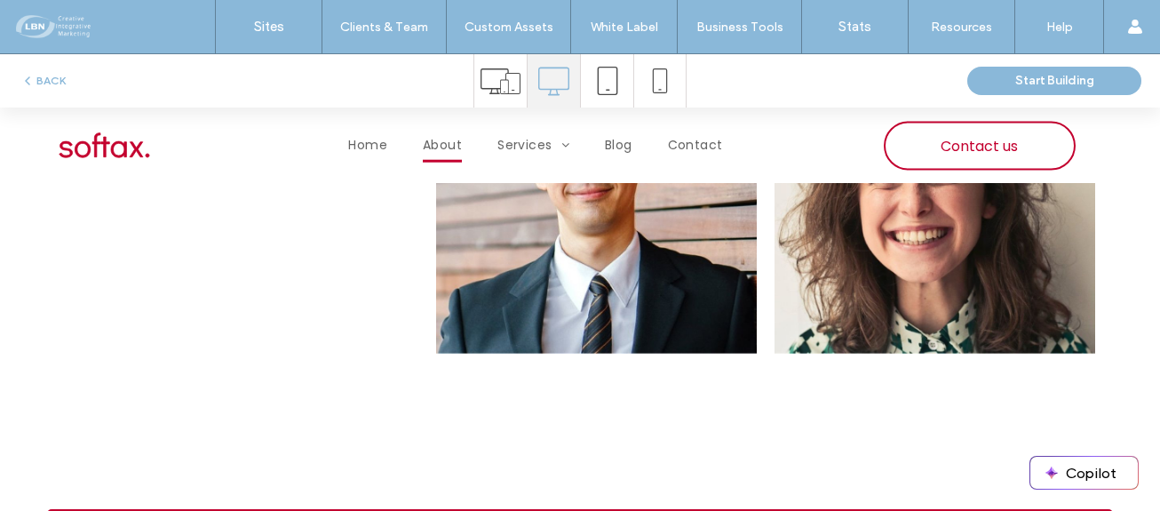
scroll to position [3109, 0]
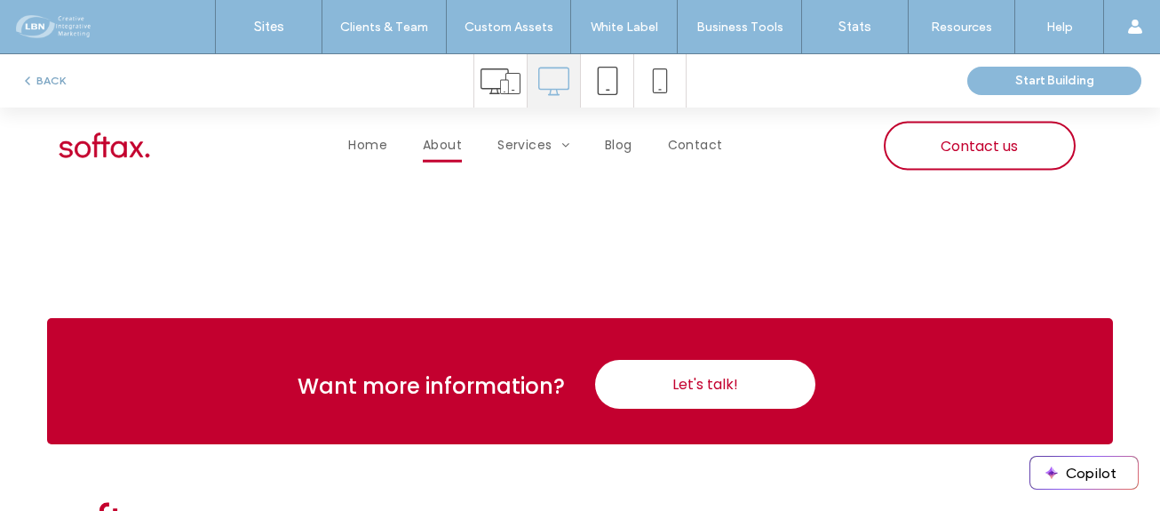
click at [57, 76] on button "BACK" at bounding box center [42, 80] width 45 height 21
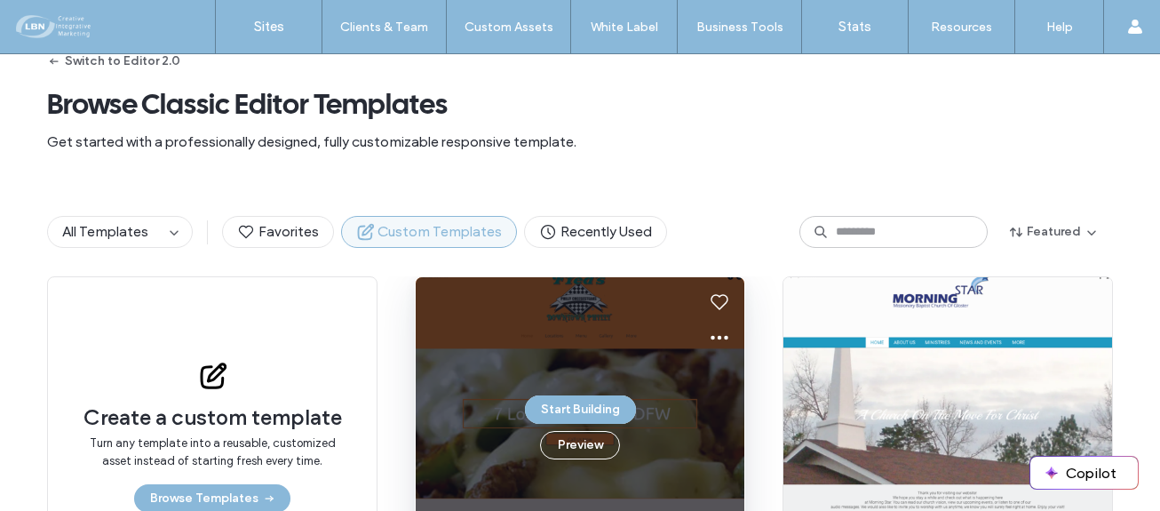
scroll to position [89, 0]
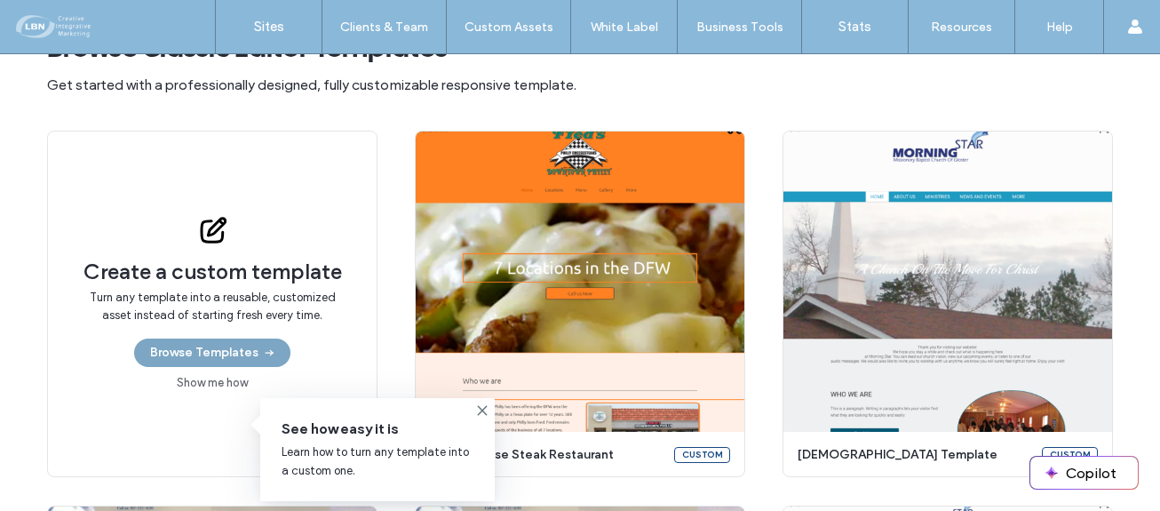
click at [235, 345] on button "Browse Templates" at bounding box center [212, 352] width 156 height 28
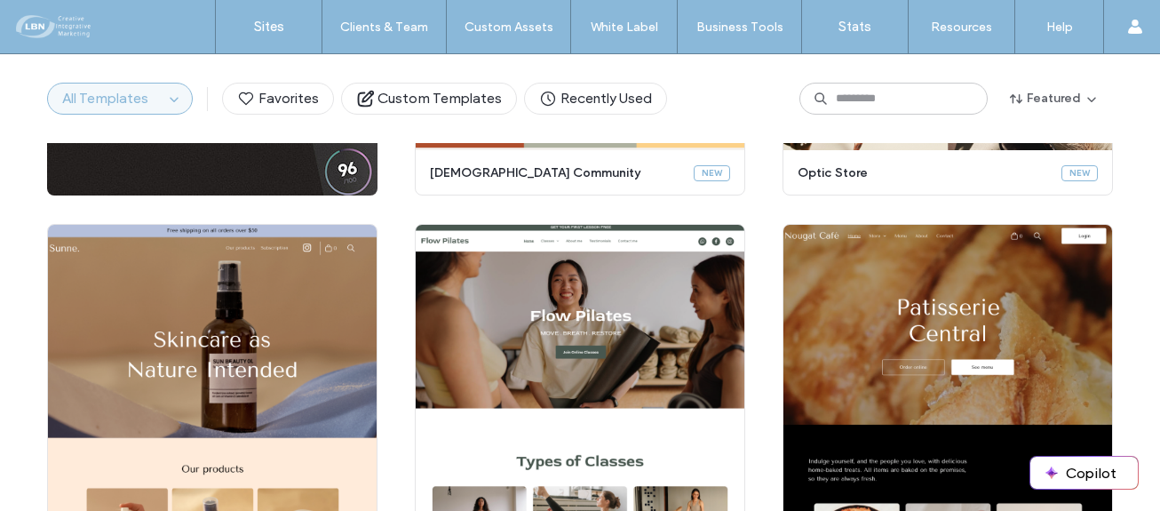
scroll to position [178, 0]
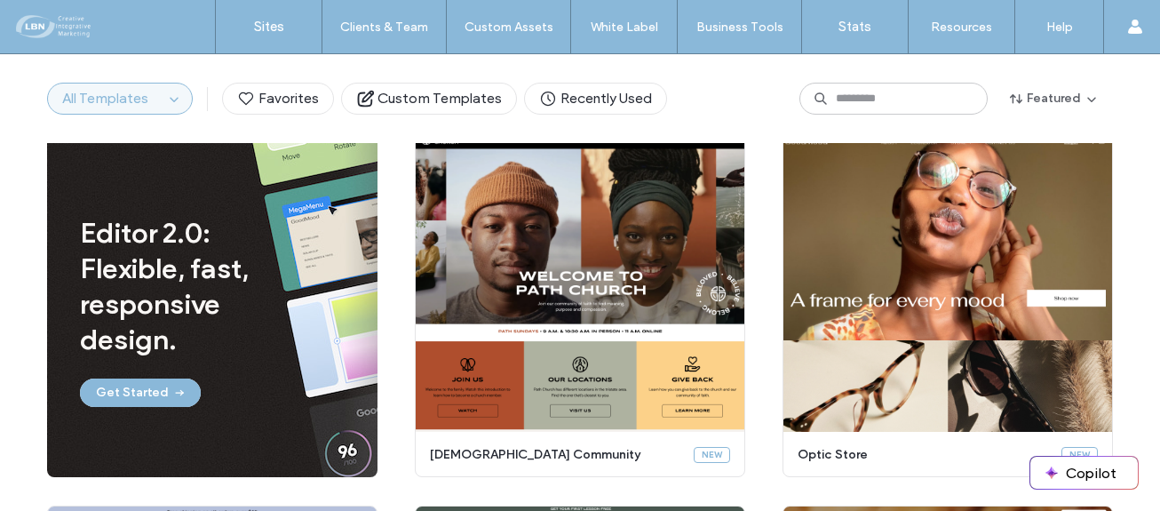
click at [109, 97] on span "All Templates" at bounding box center [105, 98] width 86 height 17
click at [167, 102] on icon "button" at bounding box center [174, 98] width 14 height 14
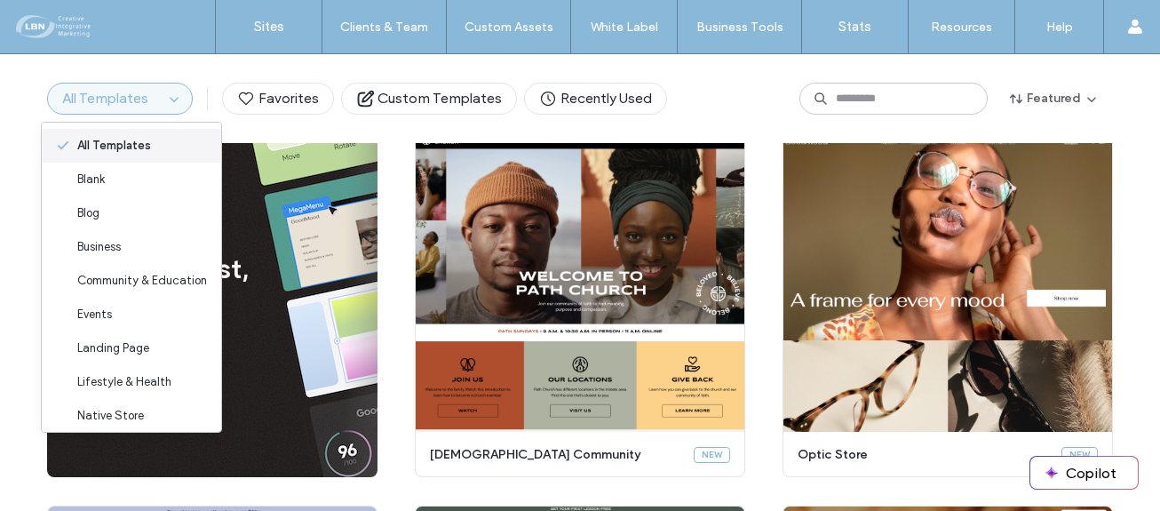
scroll to position [0, 0]
click at [110, 94] on span "All Templates" at bounding box center [105, 98] width 86 height 17
click at [92, 146] on span "All Templates" at bounding box center [114, 147] width 74 height 18
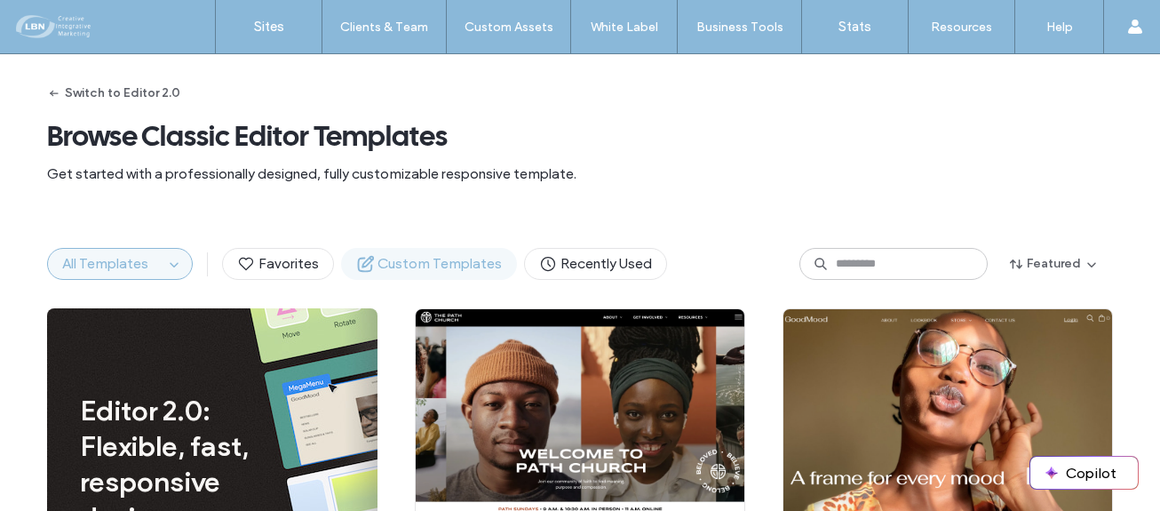
click at [449, 270] on span "Custom Templates" at bounding box center [429, 264] width 146 height 20
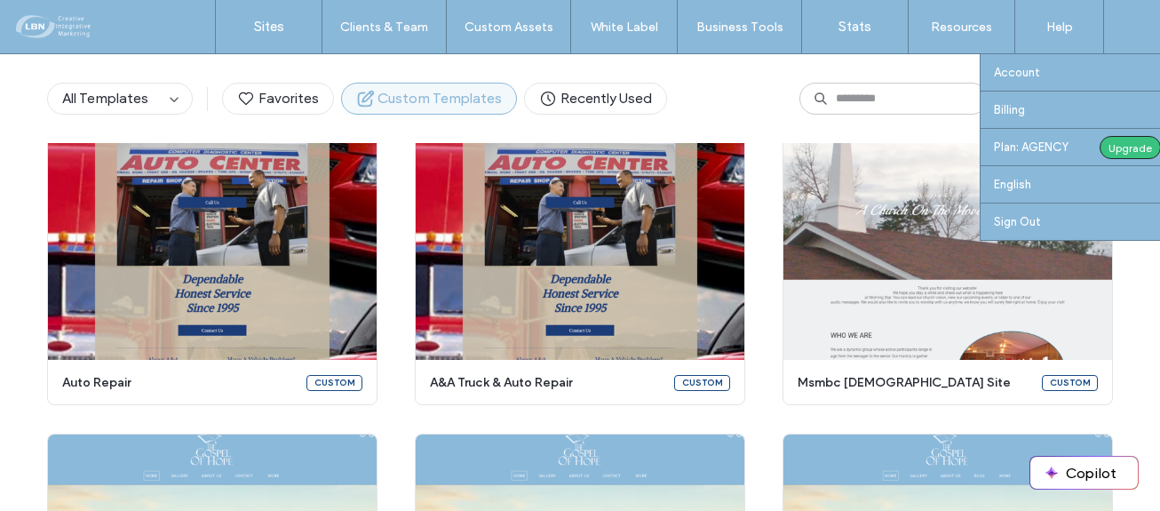
scroll to position [623, 0]
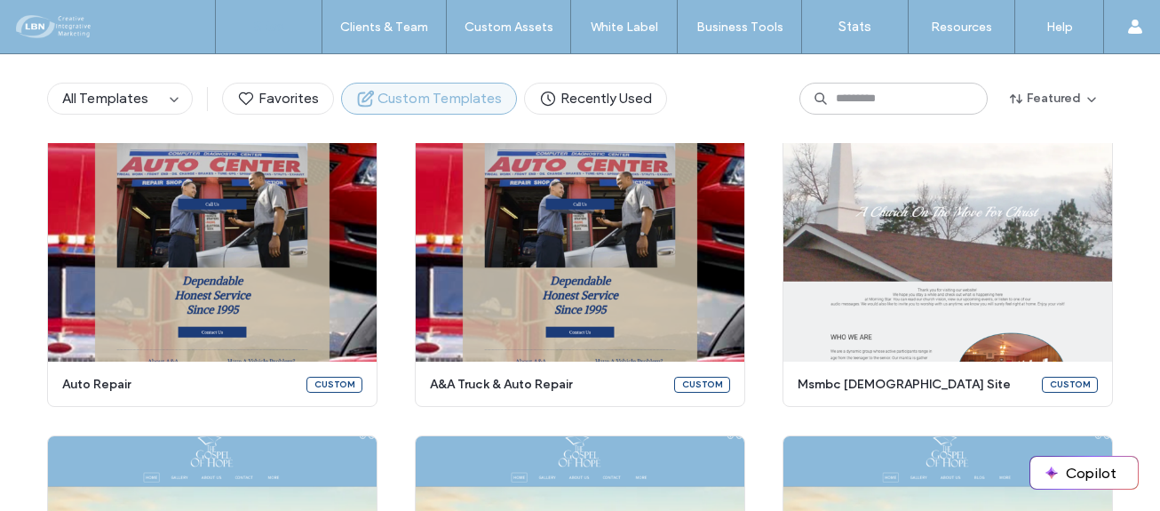
click at [267, 27] on label "Sites" at bounding box center [269, 27] width 30 height 16
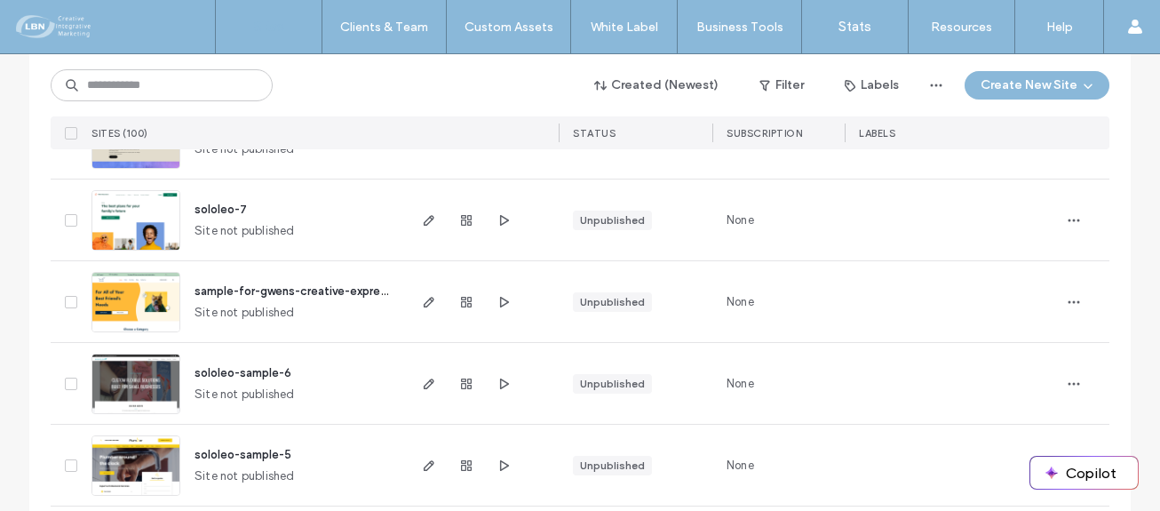
scroll to position [2043, 0]
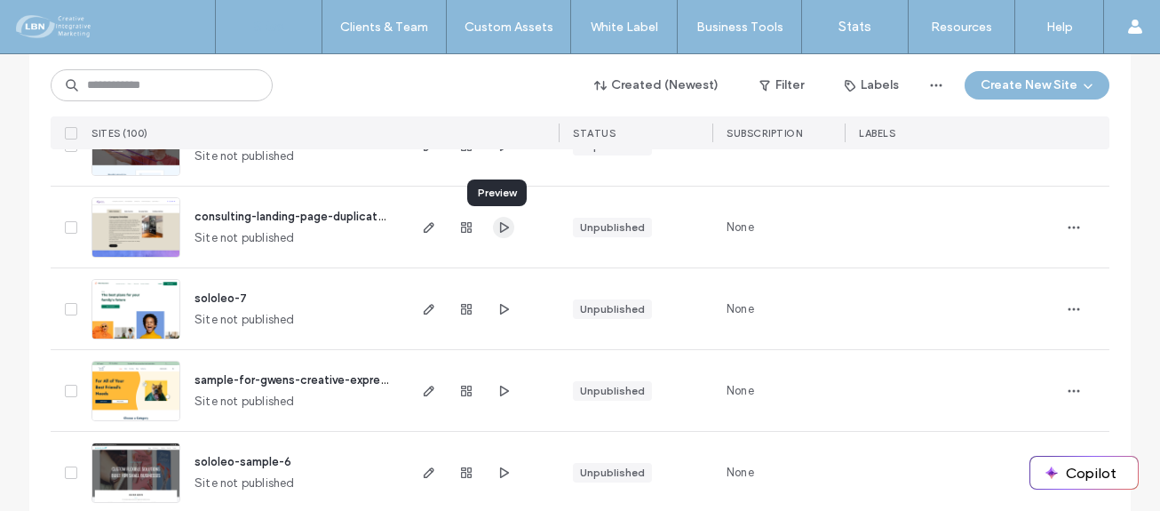
click at [499, 221] on icon "button" at bounding box center [504, 227] width 14 height 14
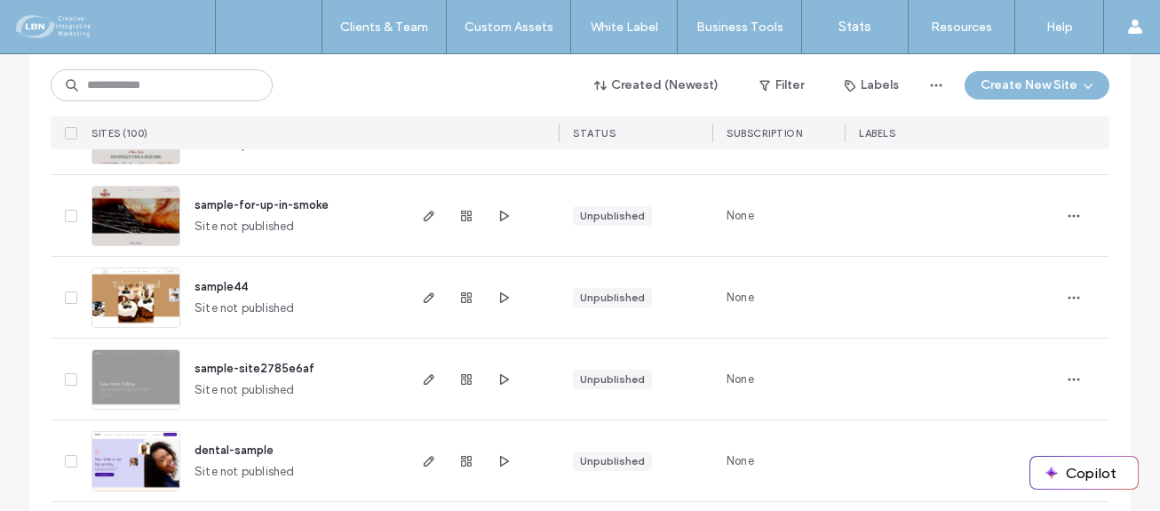
scroll to position [2835, 0]
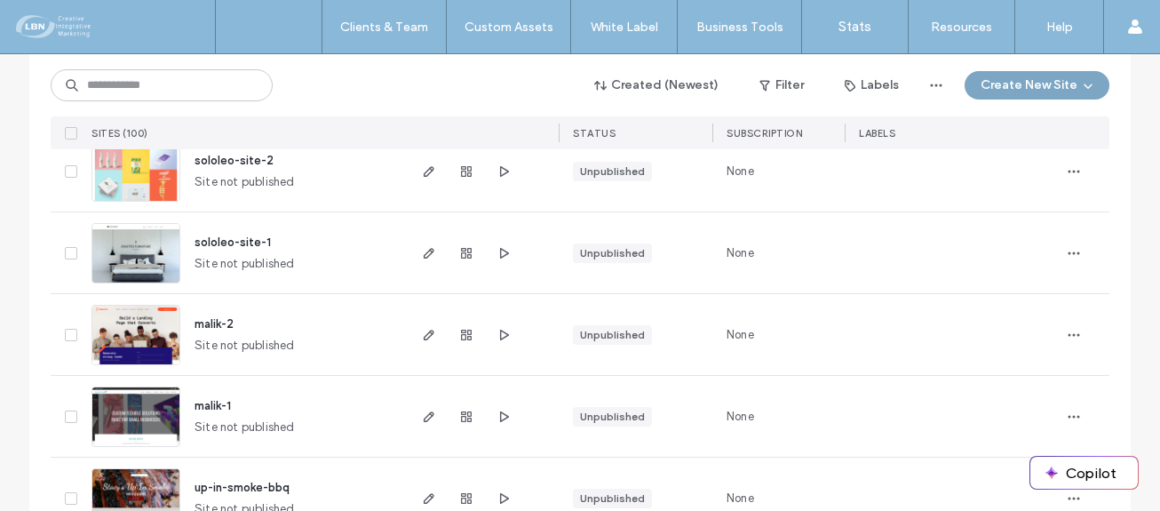
drag, startPoint x: 1042, startPoint y: 84, endPoint x: 1027, endPoint y: 93, distance: 17.5
click at [1040, 84] on button "Create New Site" at bounding box center [1037, 85] width 145 height 28
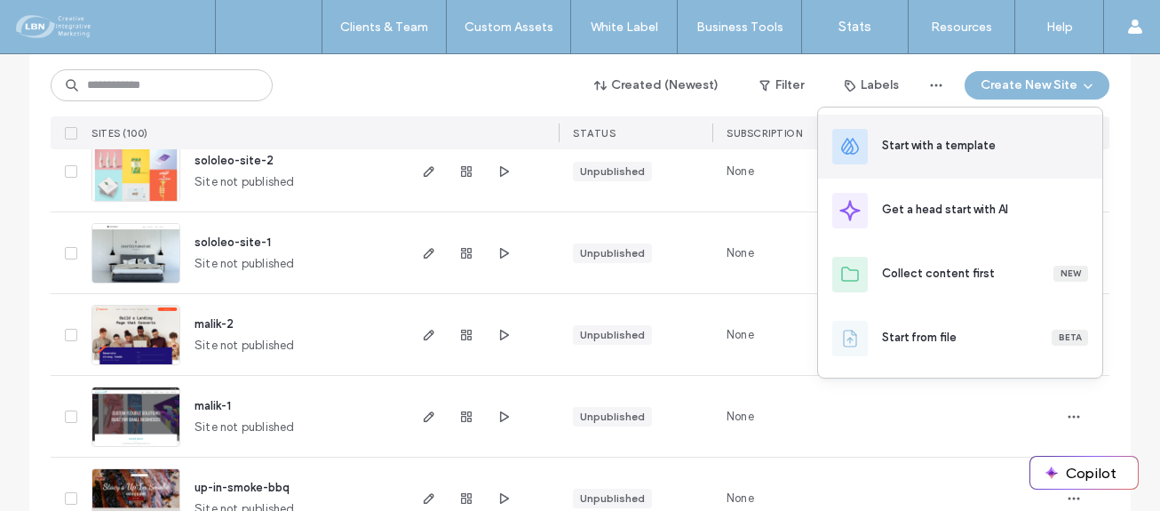
click at [930, 141] on div "Start with a template" at bounding box center [939, 146] width 114 height 18
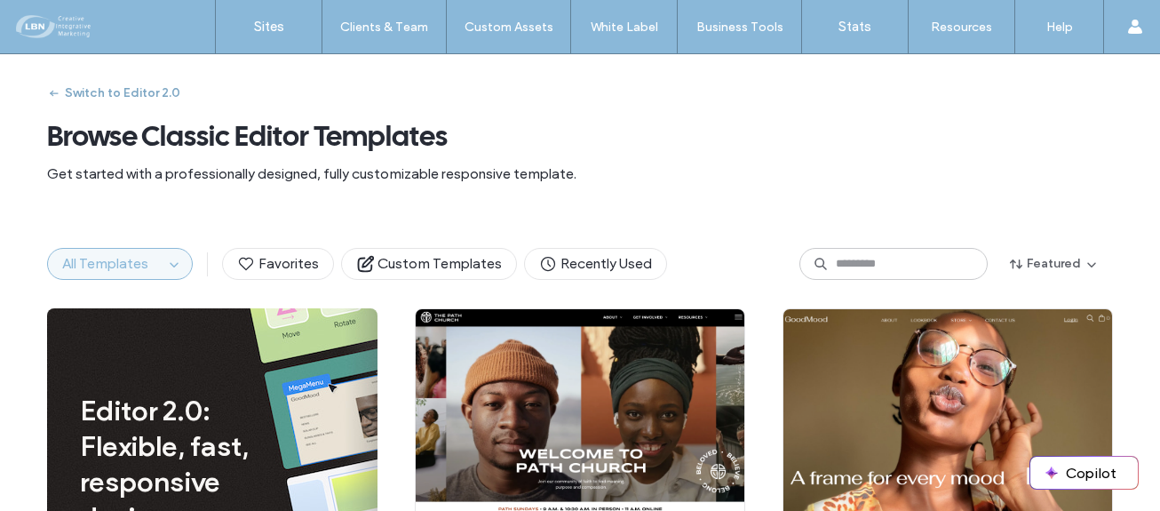
click at [158, 84] on button "Switch to Editor 2.0" at bounding box center [113, 93] width 133 height 28
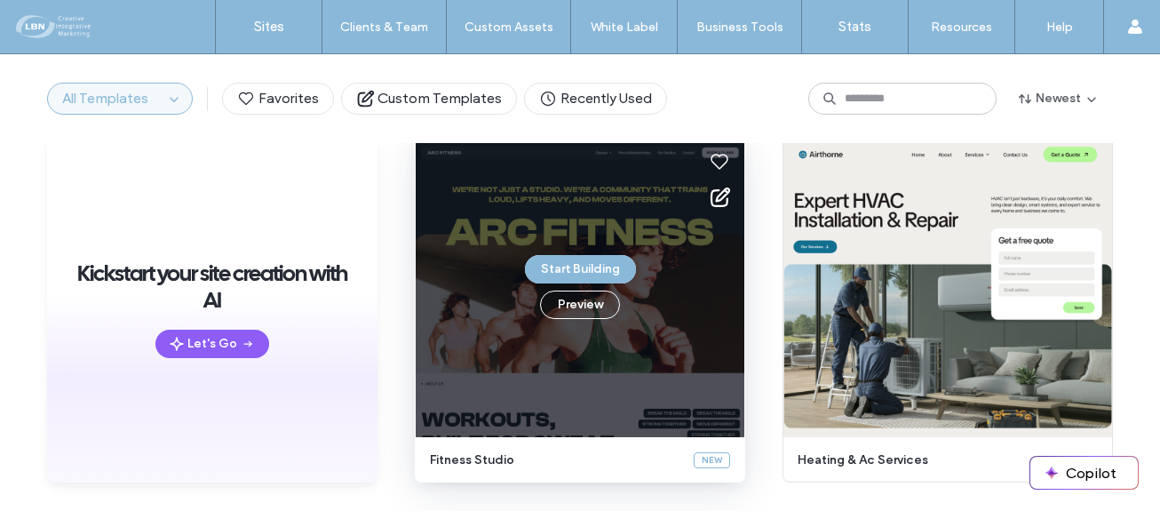
scroll to position [84, 0]
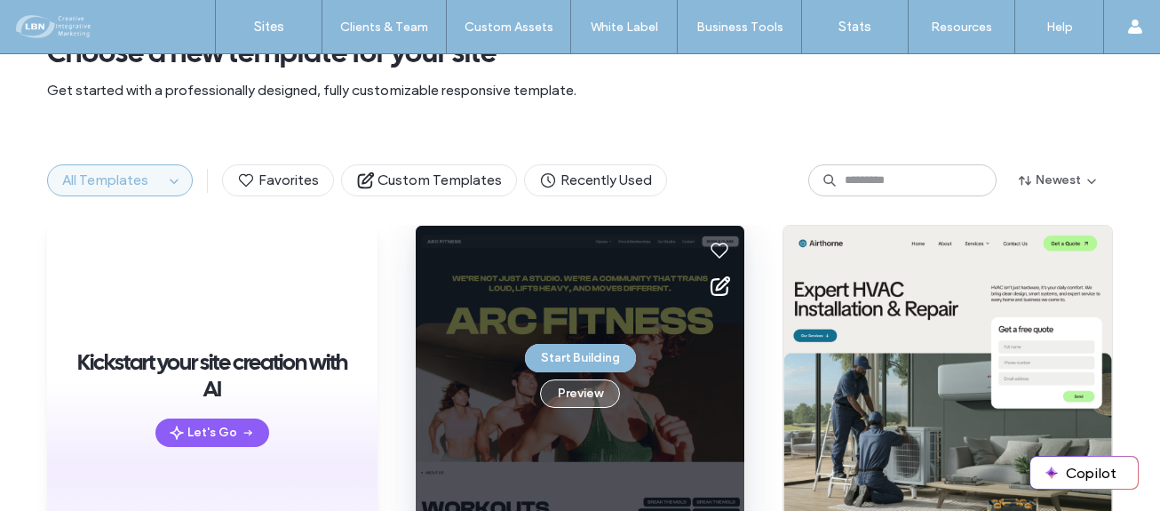
click at [589, 396] on button "Preview" at bounding box center [580, 393] width 80 height 28
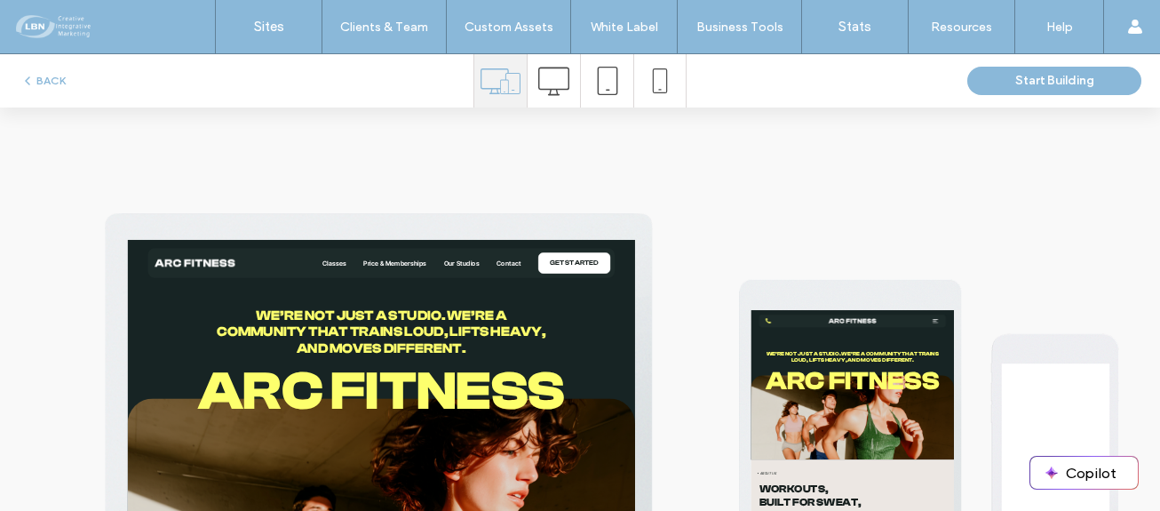
scroll to position [0, 0]
click at [545, 89] on use at bounding box center [553, 81] width 31 height 28
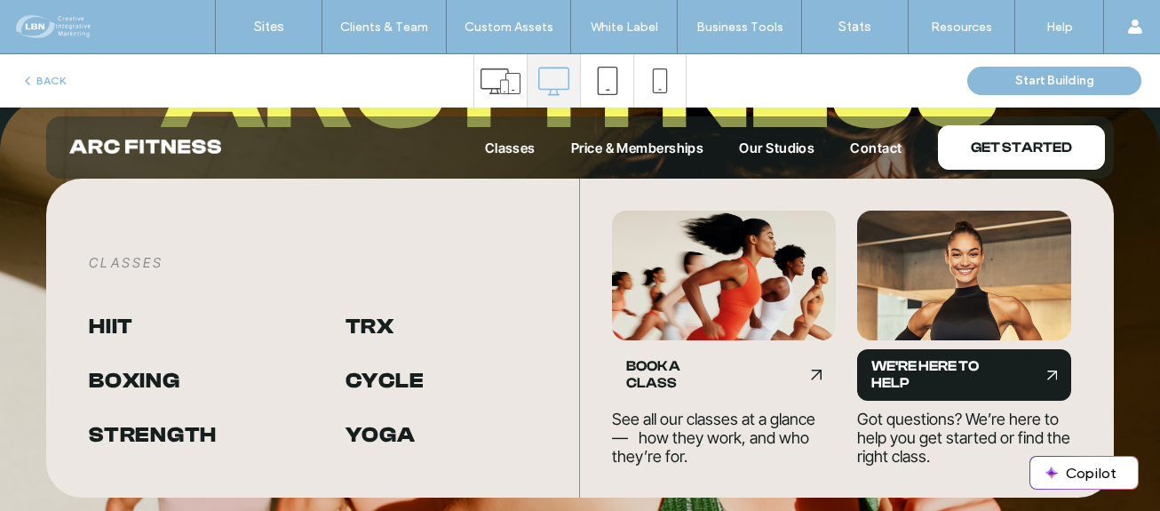
scroll to position [444, 0]
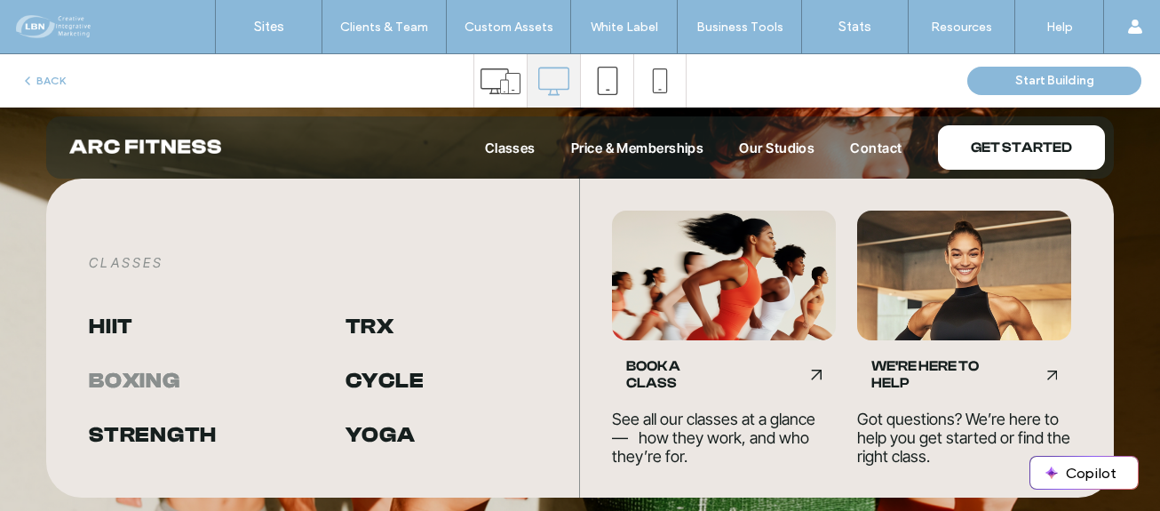
click at [165, 379] on span "Boxing" at bounding box center [134, 381] width 91 height 26
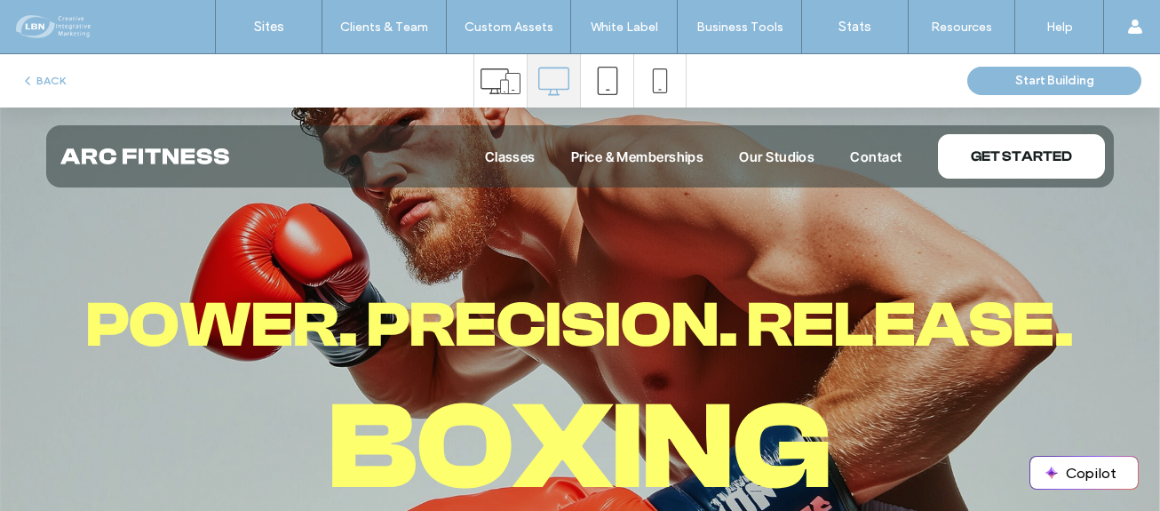
scroll to position [0, 0]
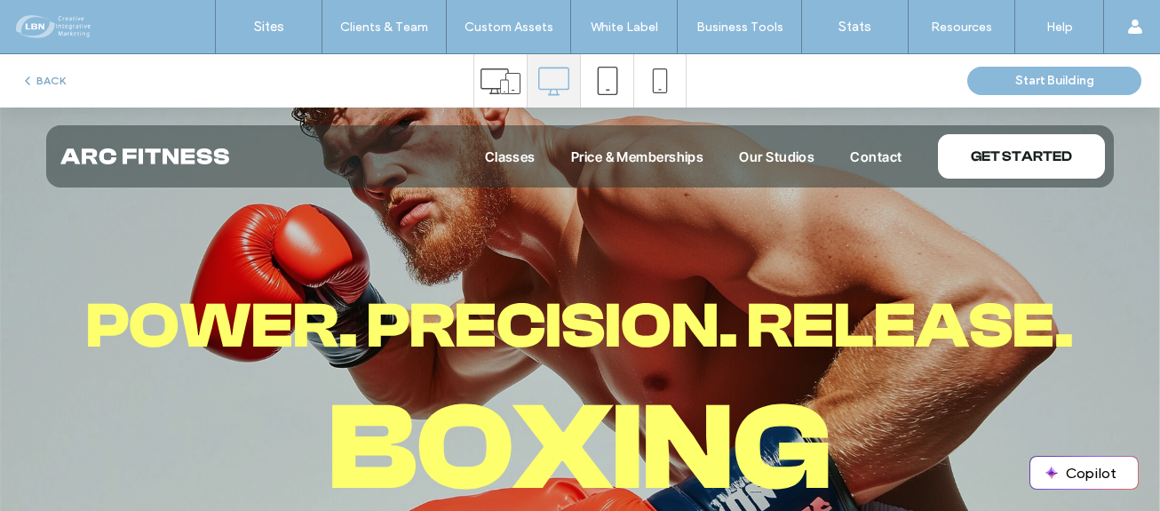
click at [46, 74] on button "BACK" at bounding box center [42, 80] width 45 height 21
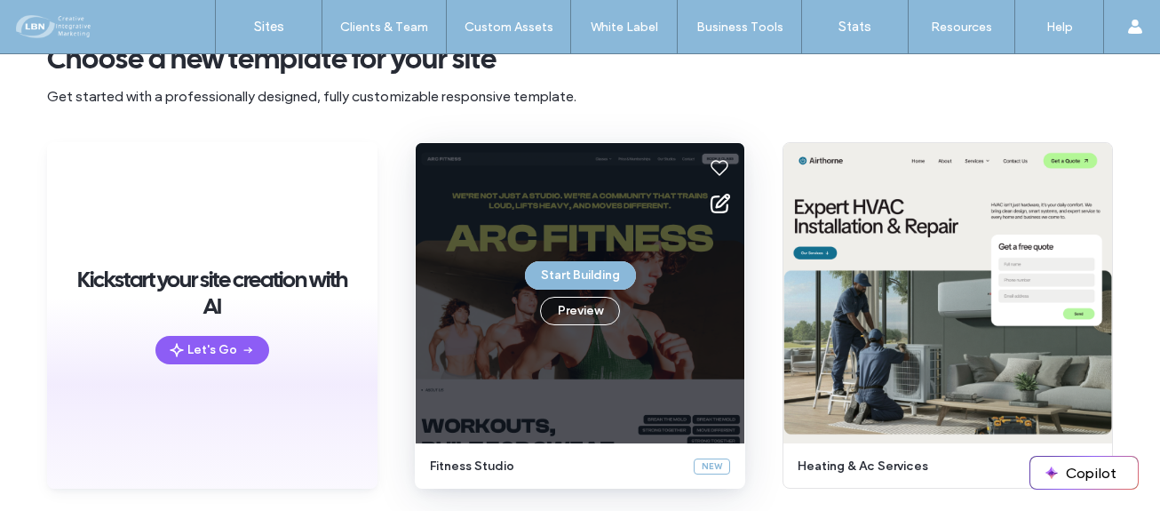
scroll to position [167, 0]
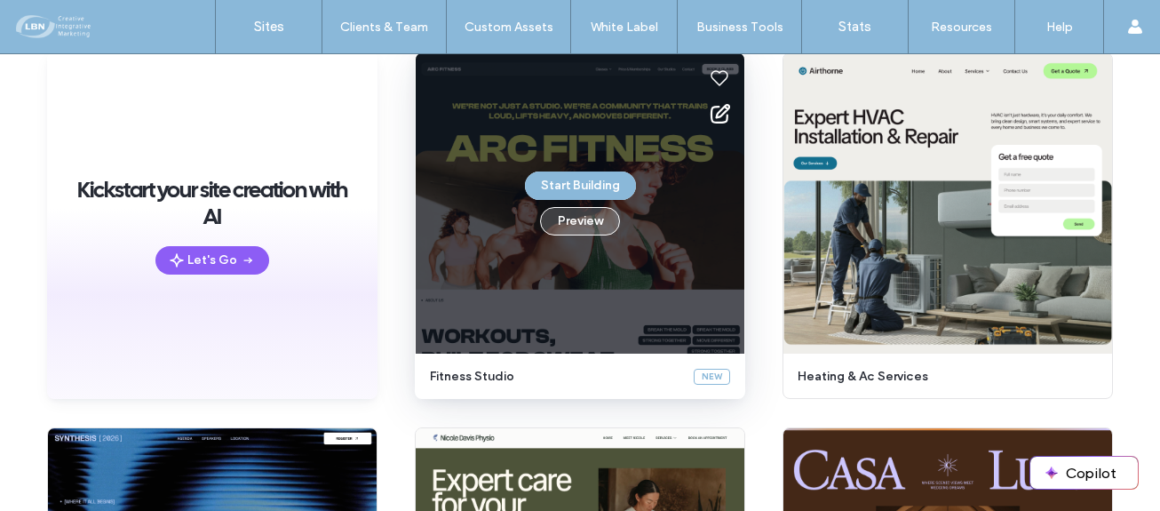
click at [577, 219] on button "Preview" at bounding box center [580, 221] width 80 height 28
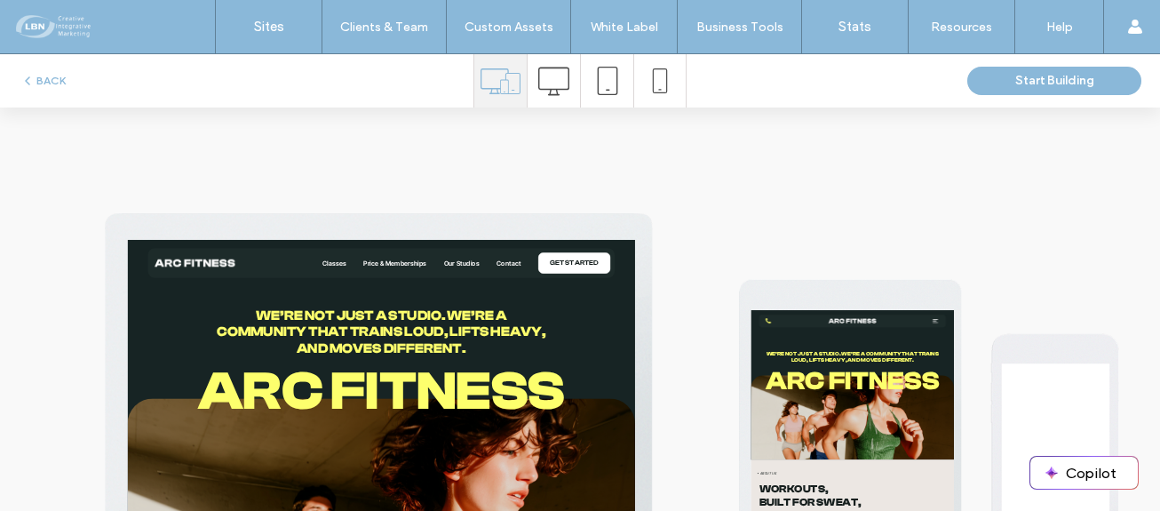
scroll to position [0, 0]
click at [542, 83] on icon at bounding box center [553, 81] width 31 height 31
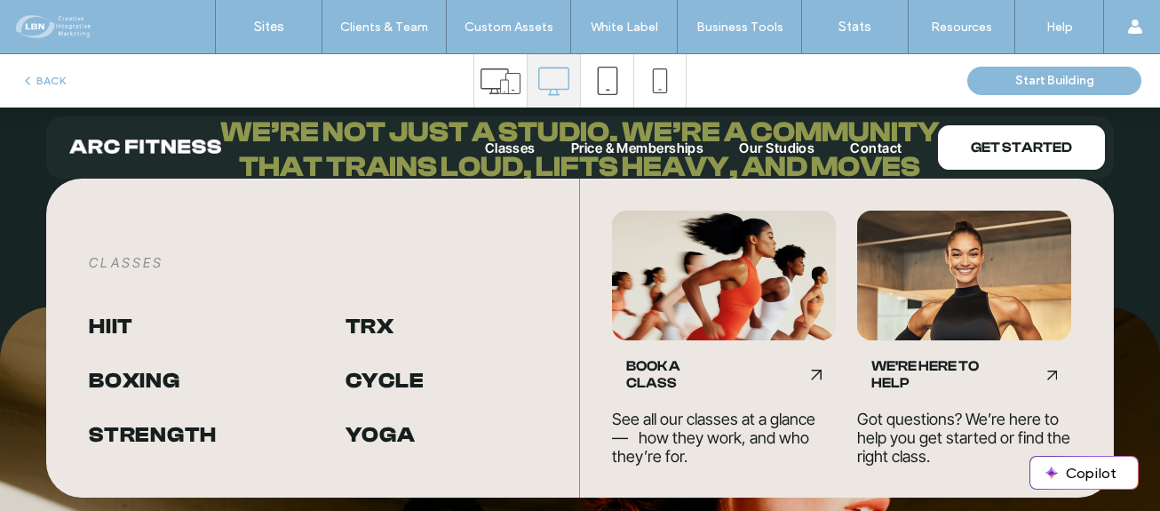
scroll to position [178, 0]
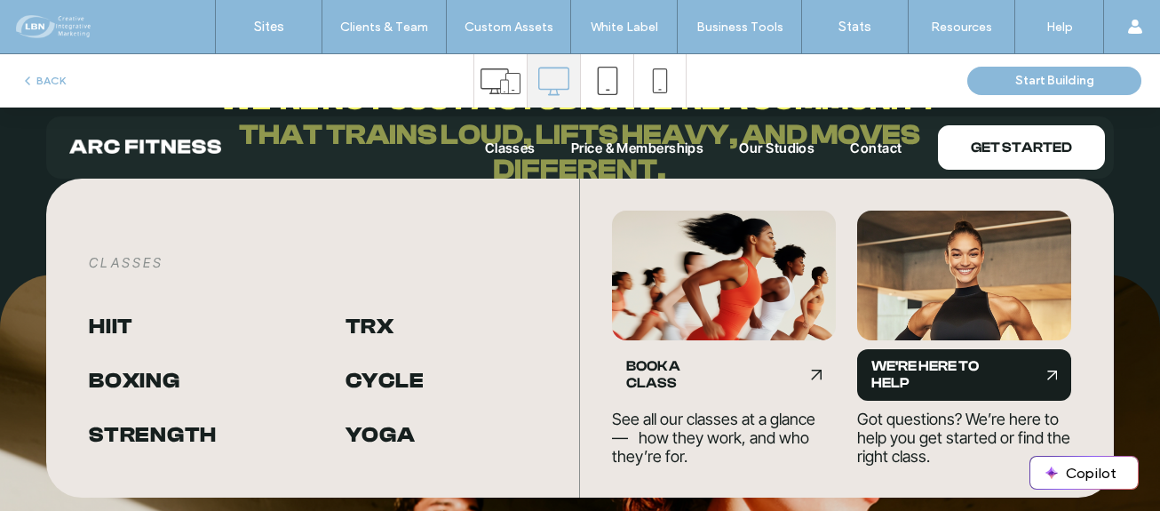
click at [910, 375] on span "WE'RE HERE TO HELP" at bounding box center [926, 375] width 110 height 34
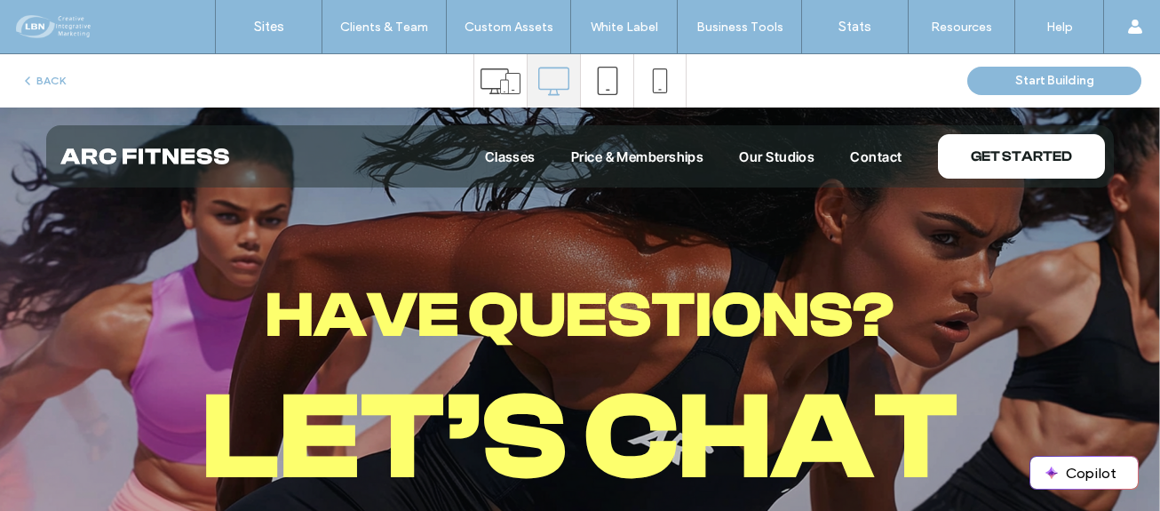
scroll to position [0, 0]
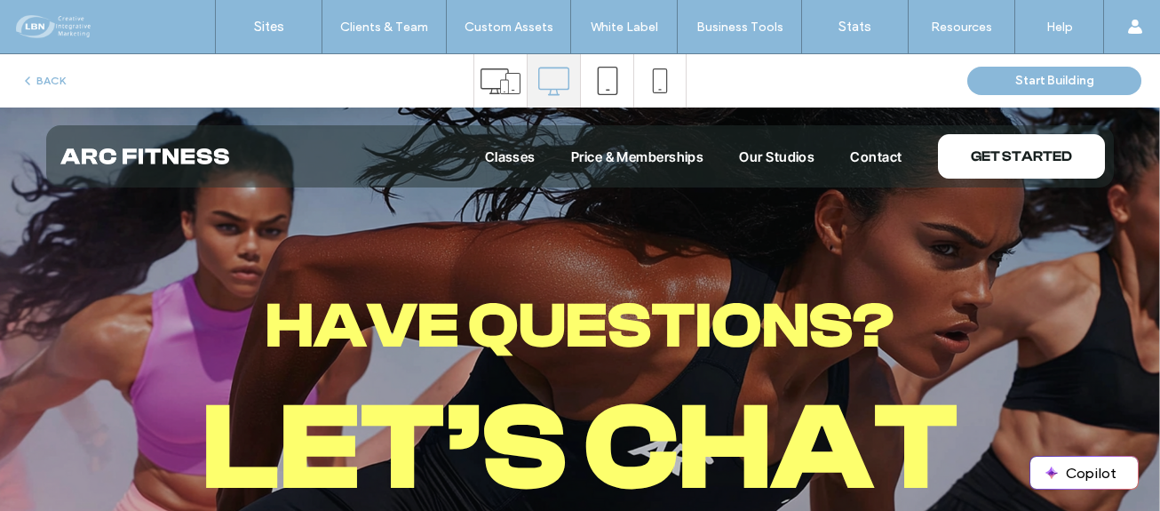
click at [617, 159] on span "Price & Memberships" at bounding box center [637, 156] width 133 height 17
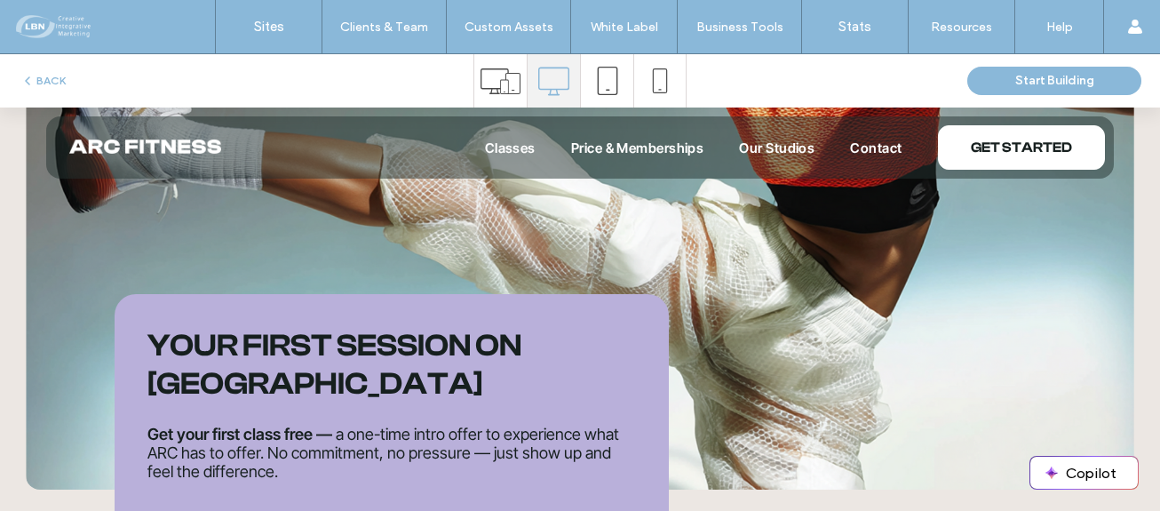
scroll to position [1777, 0]
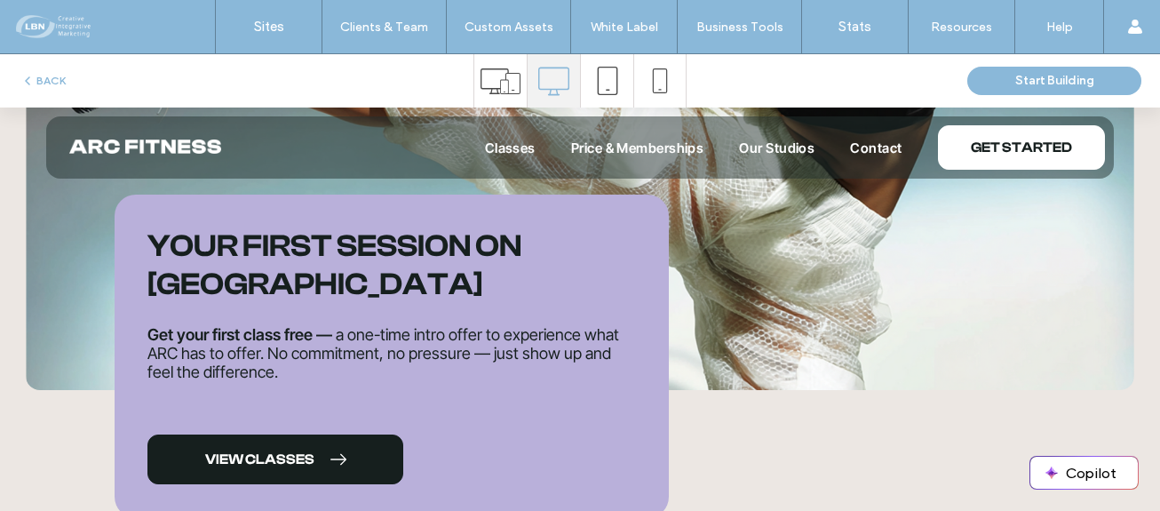
click at [303, 451] on span "VIEW CLASSES" at bounding box center [259, 459] width 109 height 17
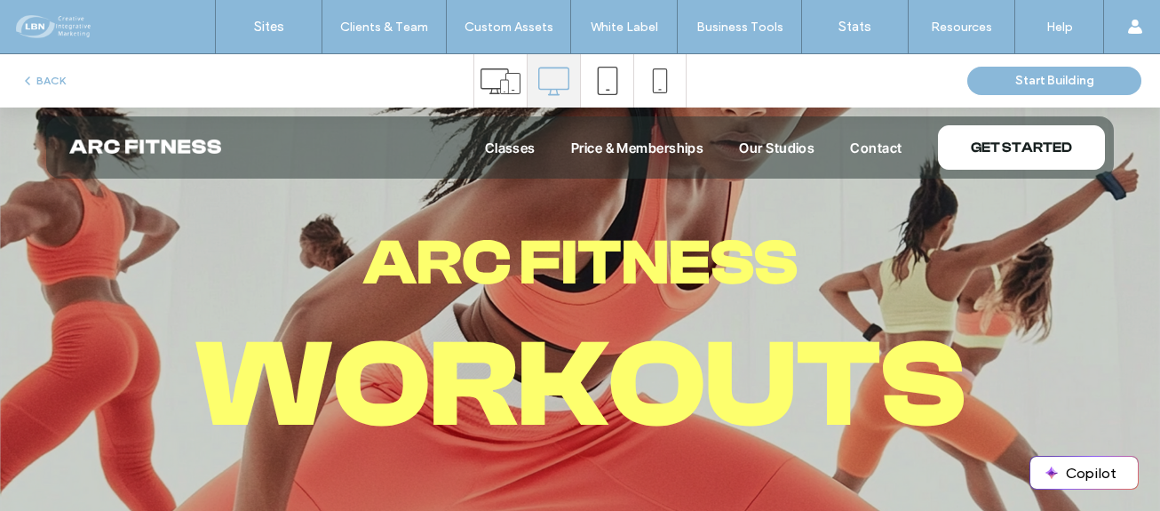
scroll to position [0, 0]
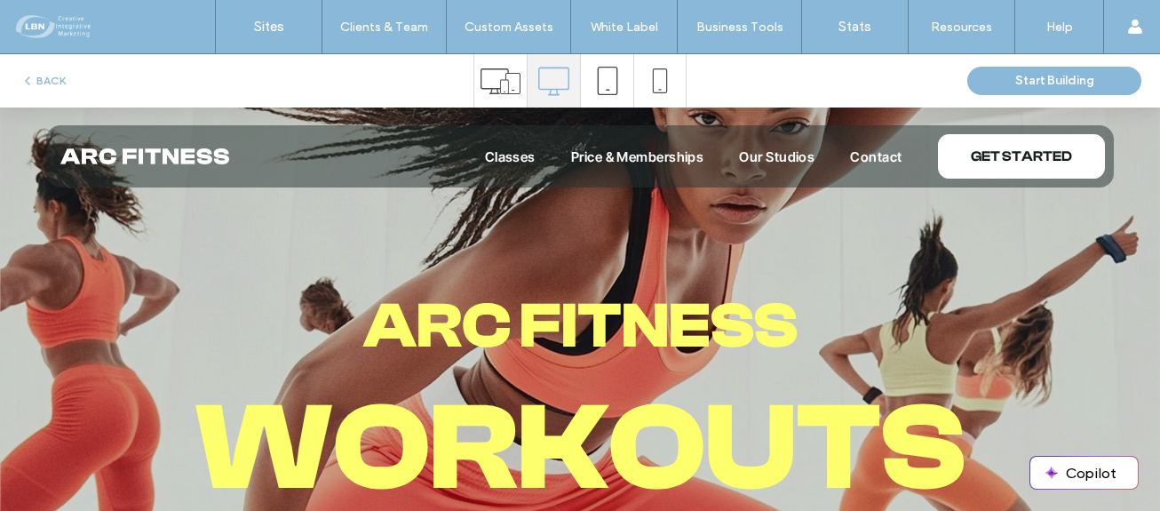
click at [148, 157] on img at bounding box center [144, 156] width 169 height 16
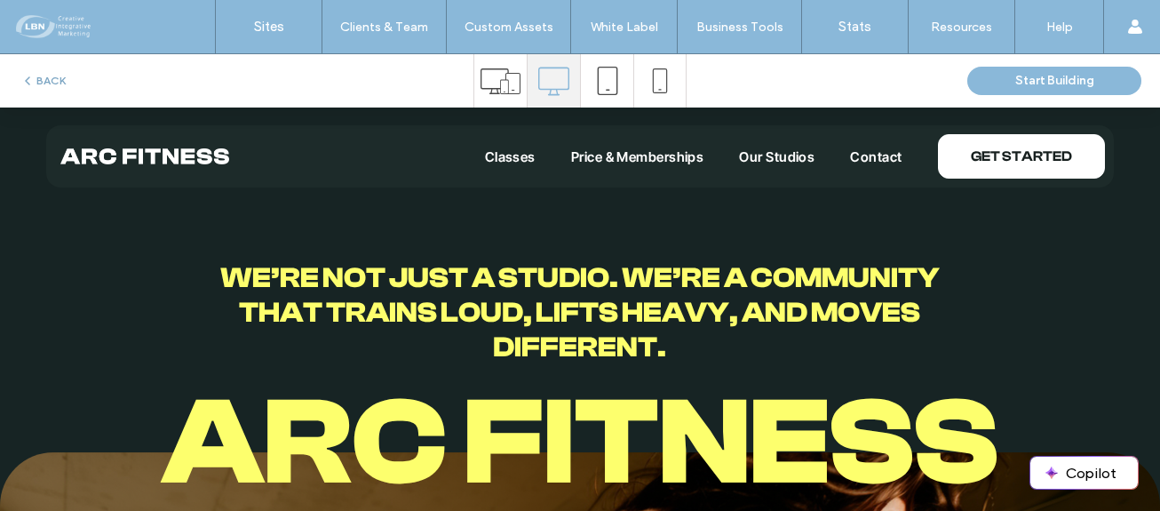
click at [47, 73] on button "BACK" at bounding box center [42, 80] width 45 height 21
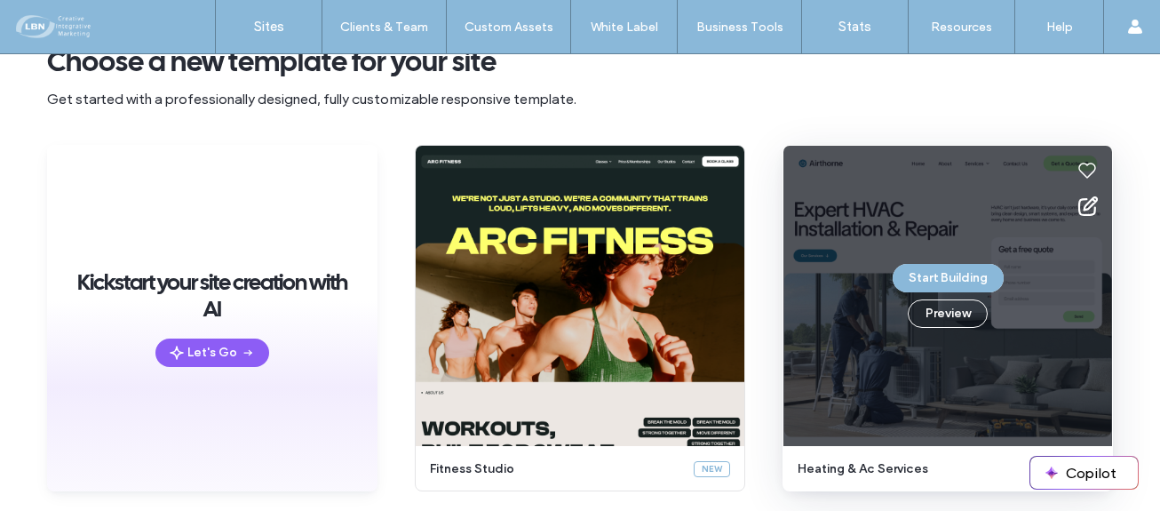
scroll to position [248, 0]
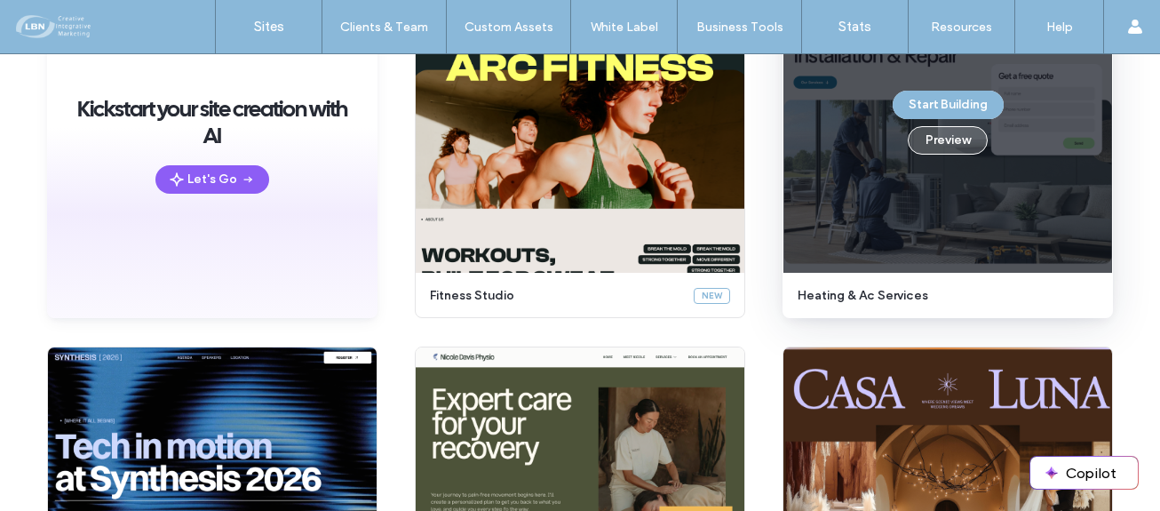
click at [955, 139] on button "Preview" at bounding box center [948, 140] width 80 height 28
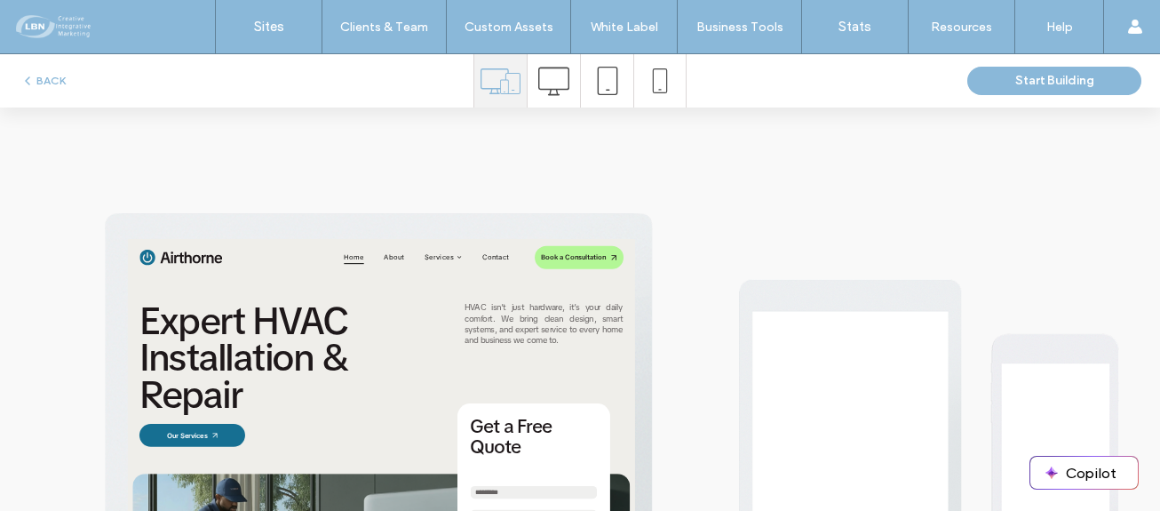
scroll to position [0, 0]
click at [555, 84] on icon at bounding box center [553, 81] width 31 height 31
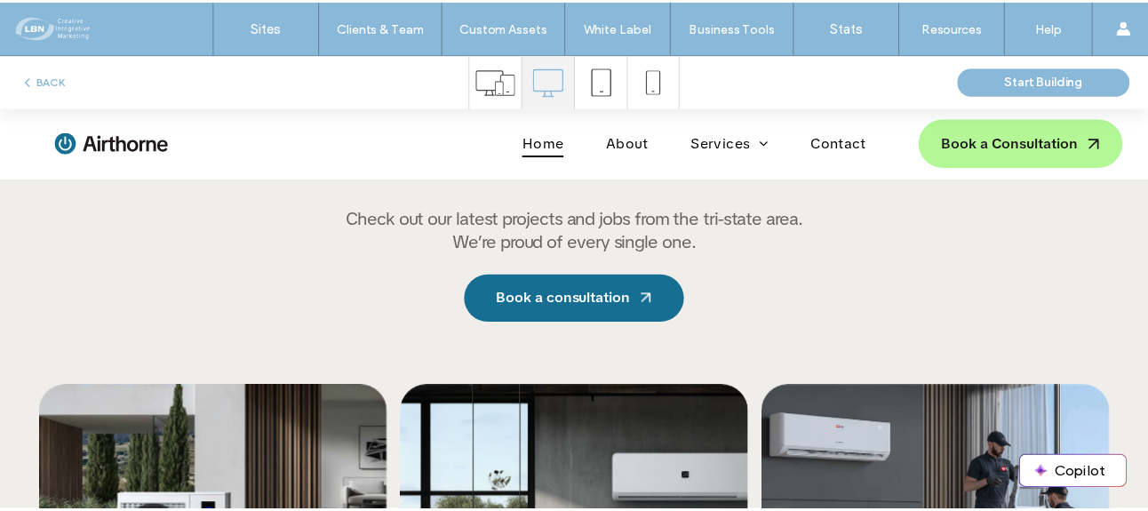
scroll to position [3551, 0]
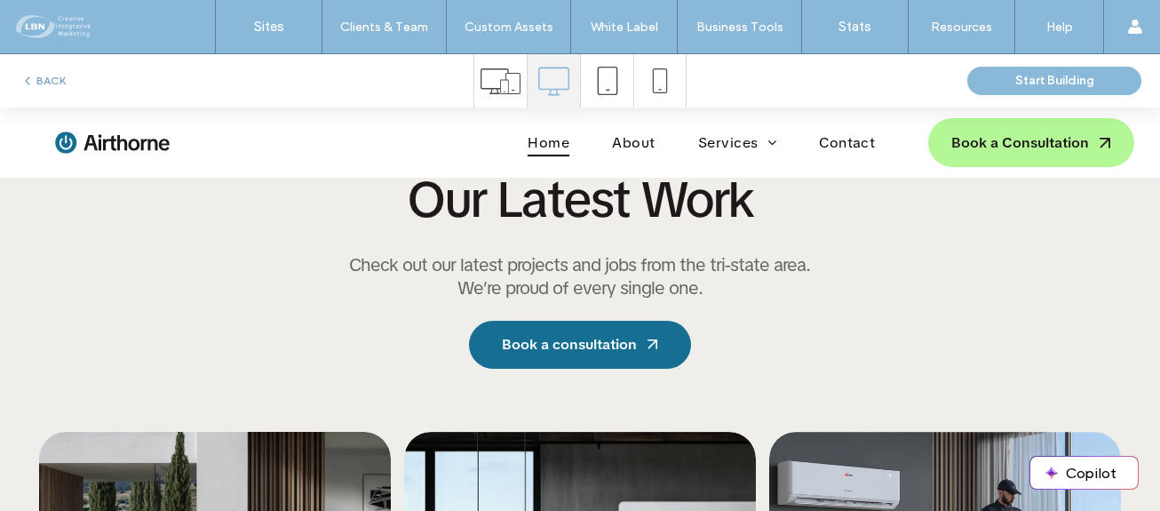
click at [40, 74] on button "BACK" at bounding box center [42, 80] width 45 height 21
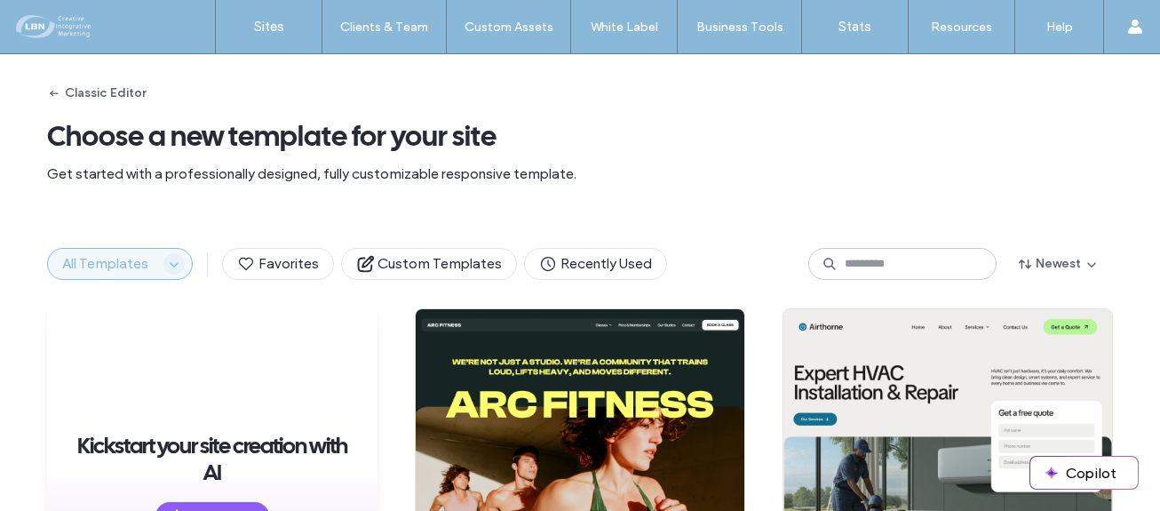
click at [167, 262] on icon "button" at bounding box center [174, 264] width 14 height 14
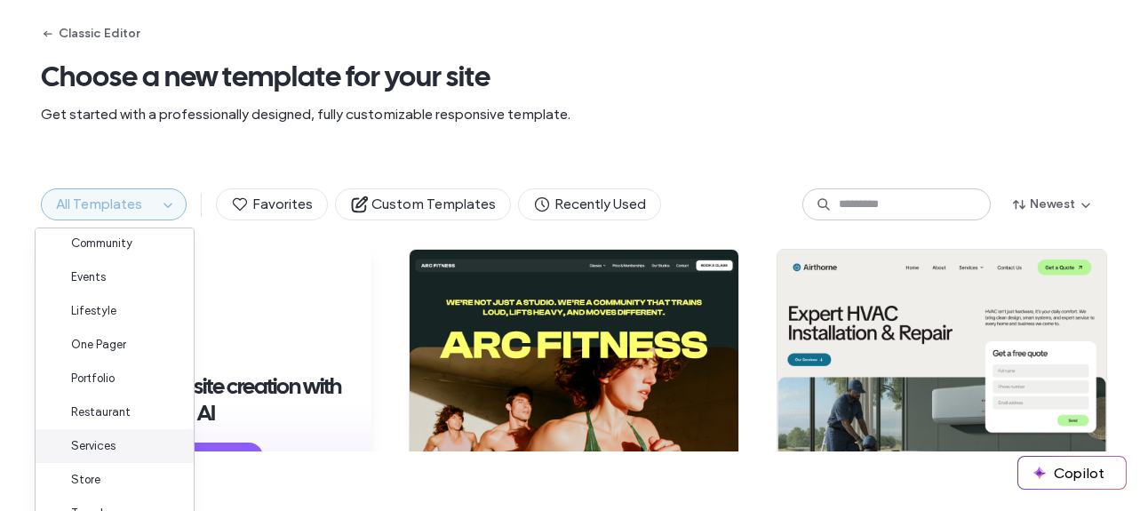
scroll to position [87, 0]
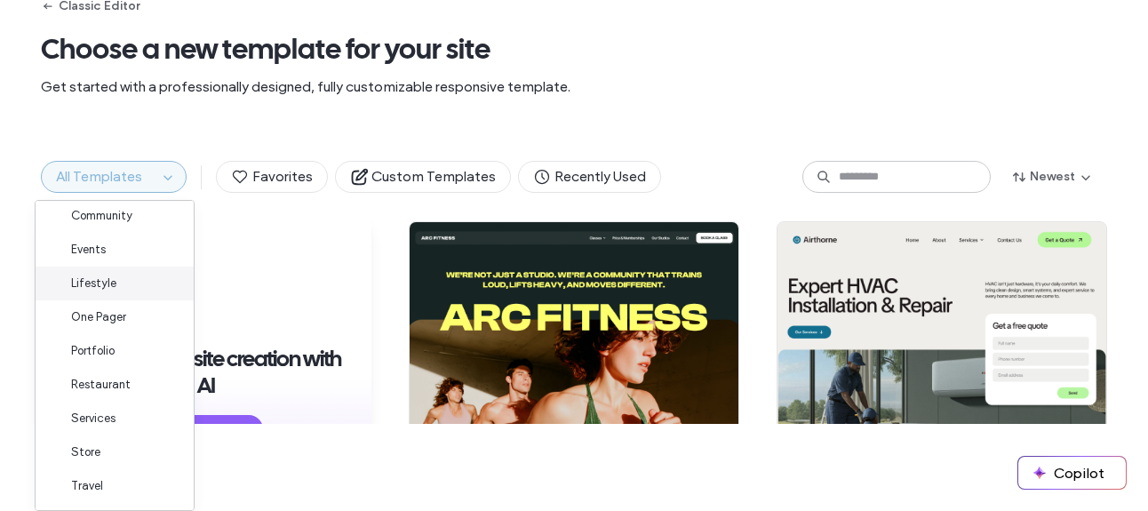
click at [91, 277] on span "Lifestyle" at bounding box center [93, 283] width 45 height 18
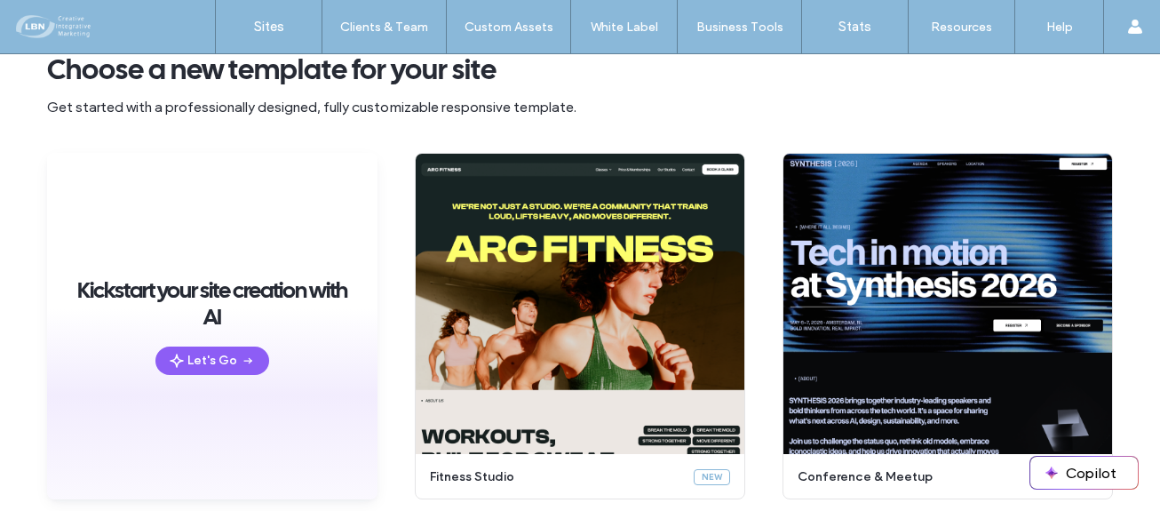
scroll to position [175, 0]
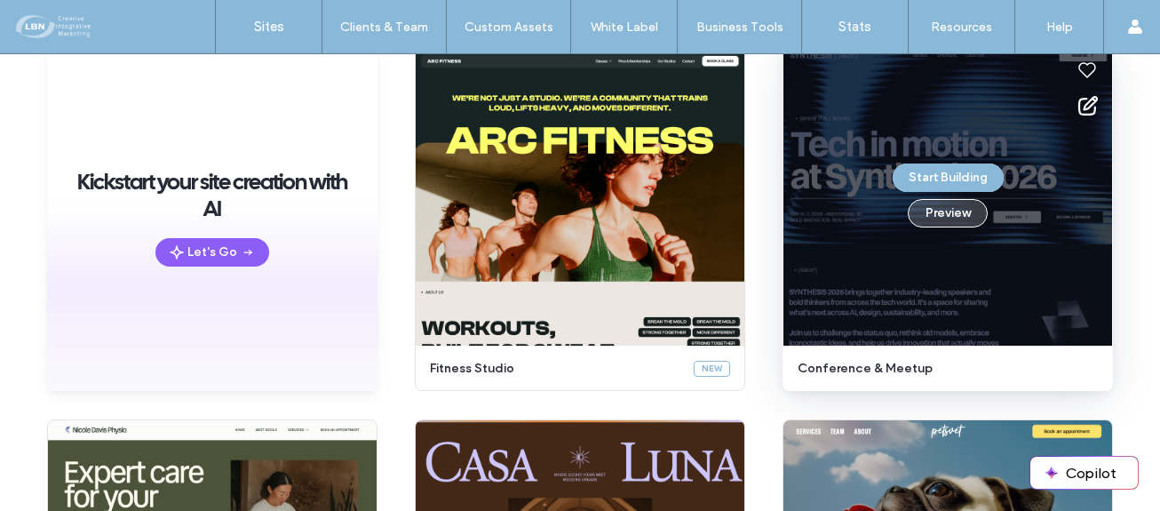
click at [962, 211] on button "Preview" at bounding box center [948, 213] width 80 height 28
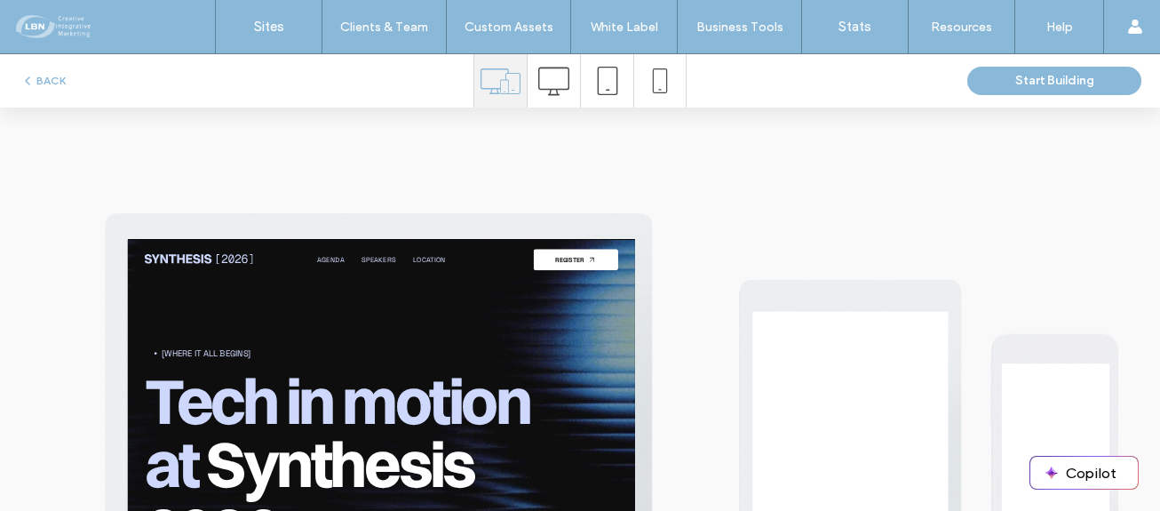
scroll to position [0, 0]
click at [554, 89] on icon at bounding box center [553, 81] width 31 height 31
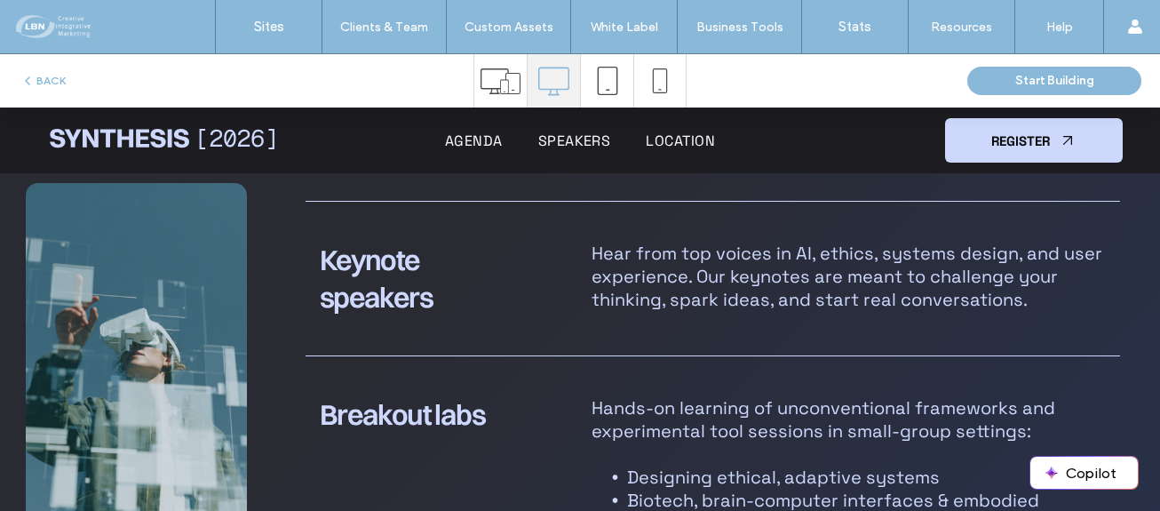
scroll to position [1954, 0]
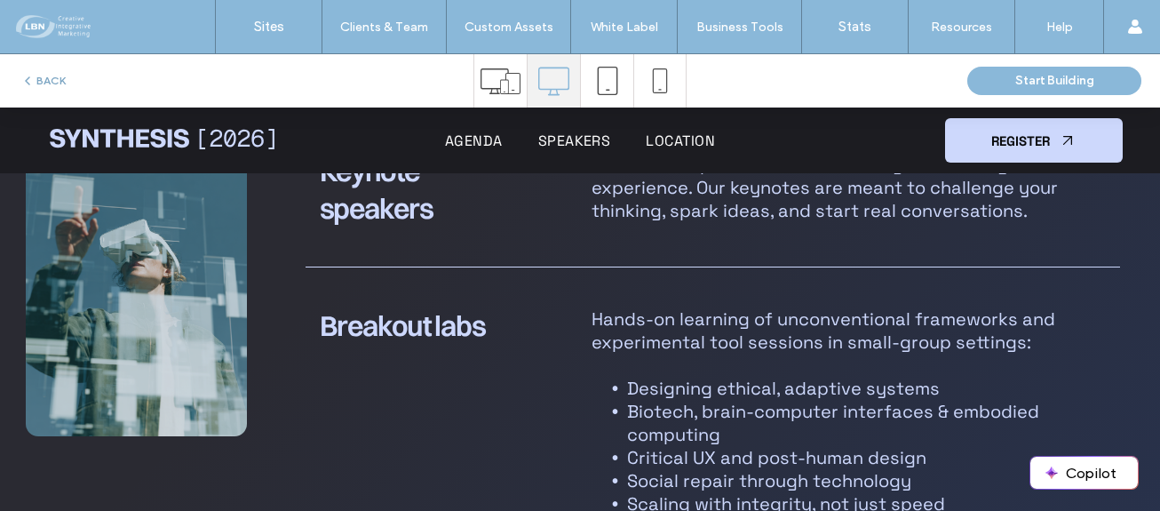
click at [44, 77] on button "BACK" at bounding box center [42, 80] width 45 height 21
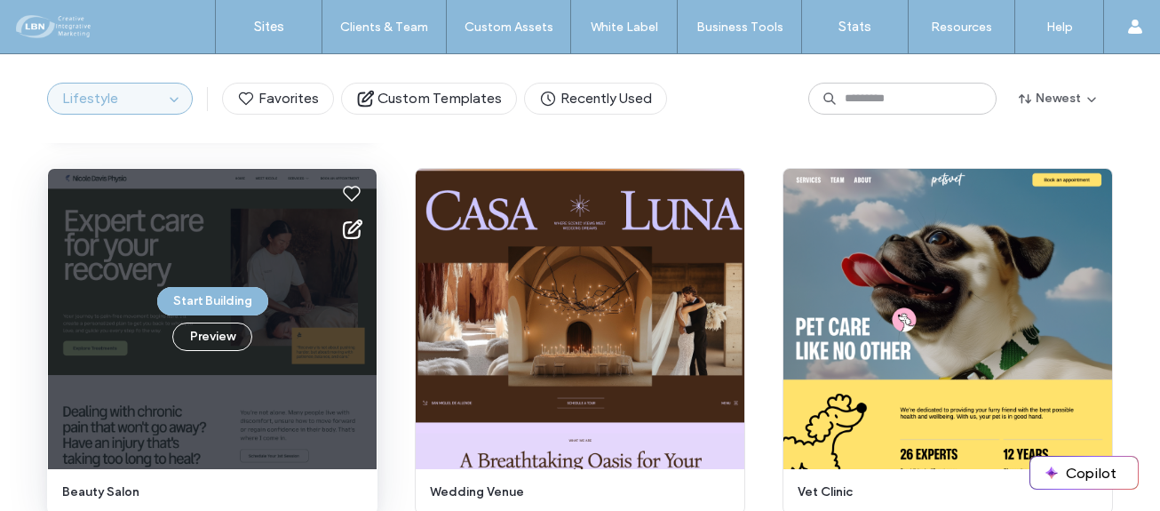
scroll to position [515, 0]
click at [201, 333] on button "Preview" at bounding box center [212, 336] width 80 height 28
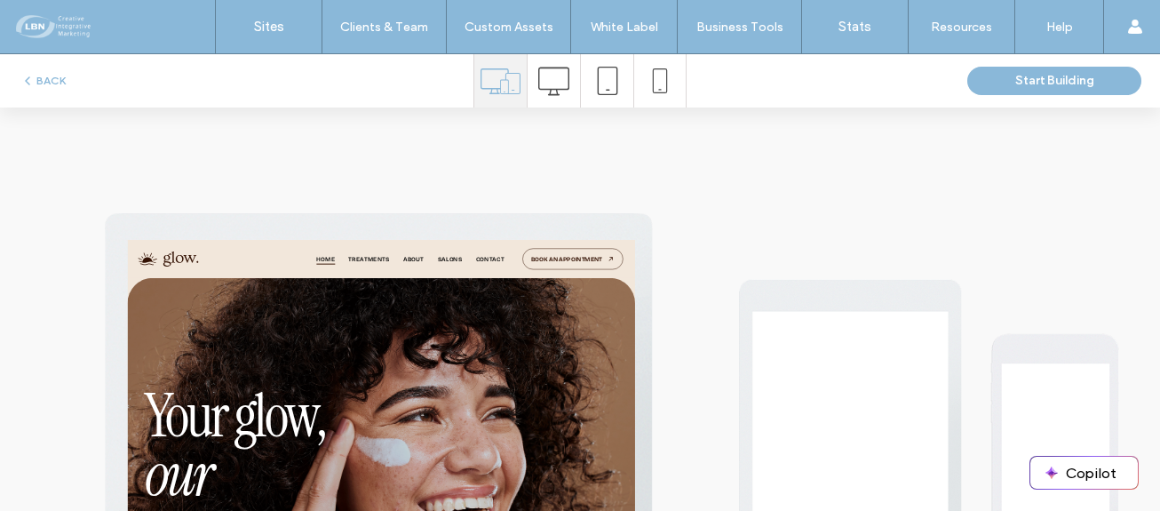
scroll to position [0, 0]
click at [539, 85] on icon at bounding box center [553, 81] width 31 height 31
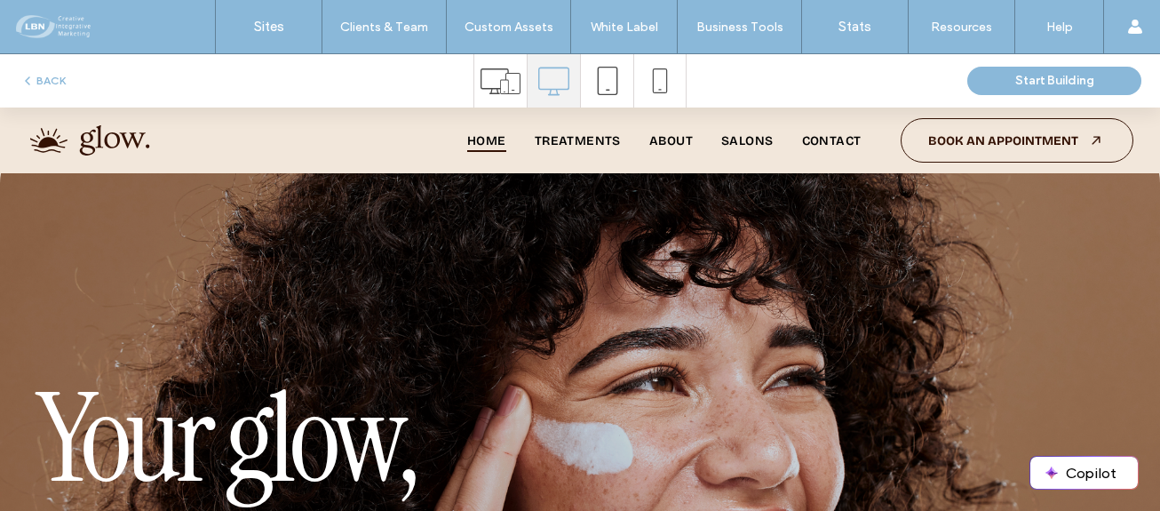
scroll to position [89, 0]
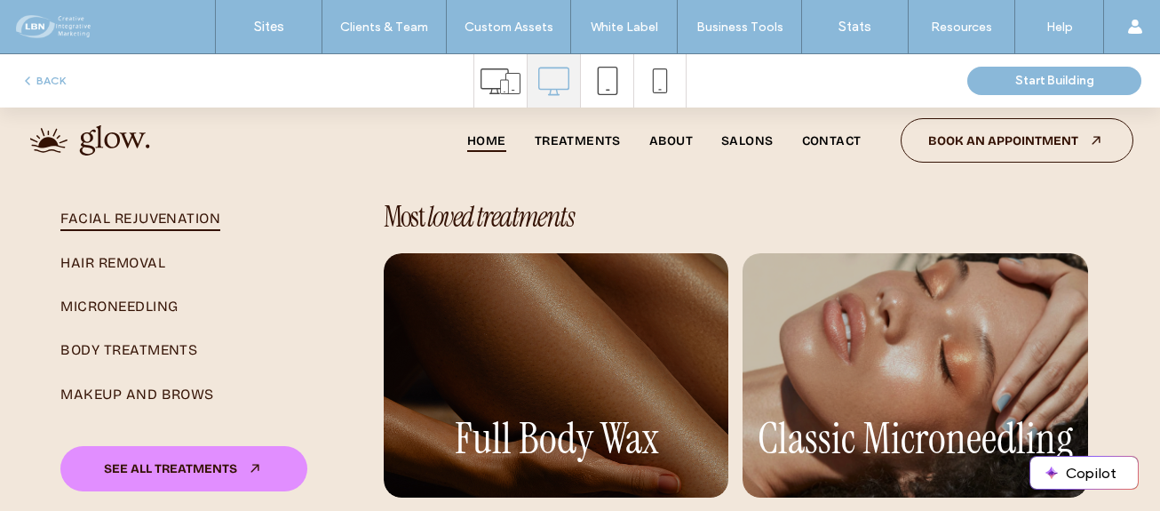
click at [149, 220] on span "Facial Rejuvenation" at bounding box center [140, 218] width 160 height 26
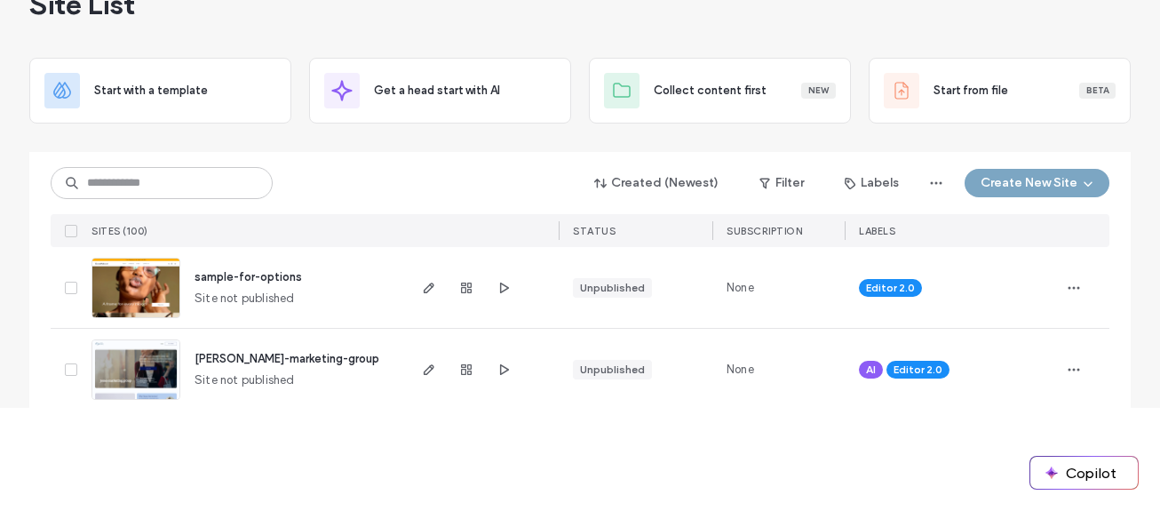
click at [1027, 189] on button "Create New Site" at bounding box center [1037, 183] width 145 height 28
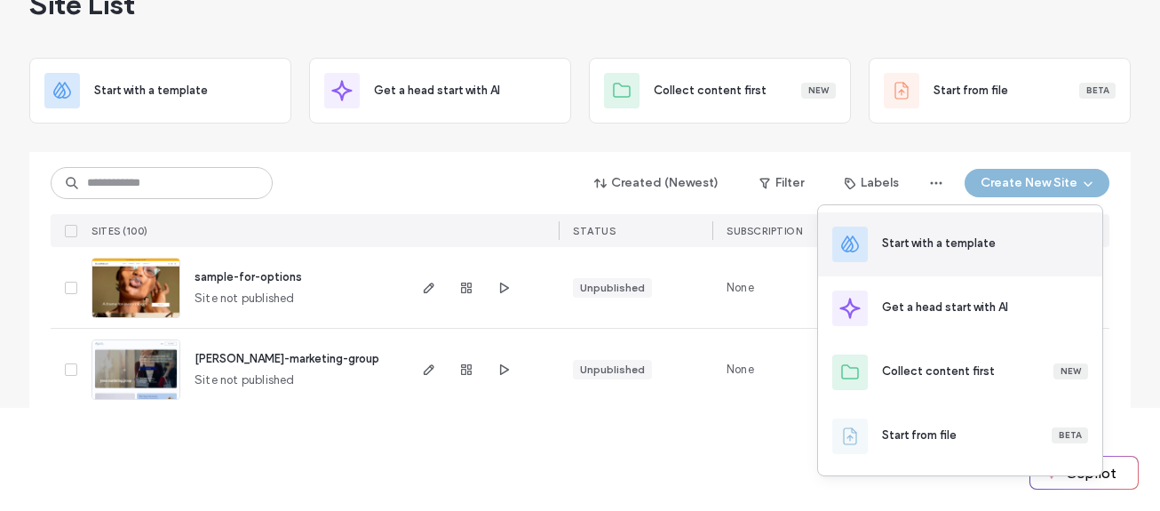
click at [929, 244] on div "Start with a template" at bounding box center [939, 244] width 114 height 18
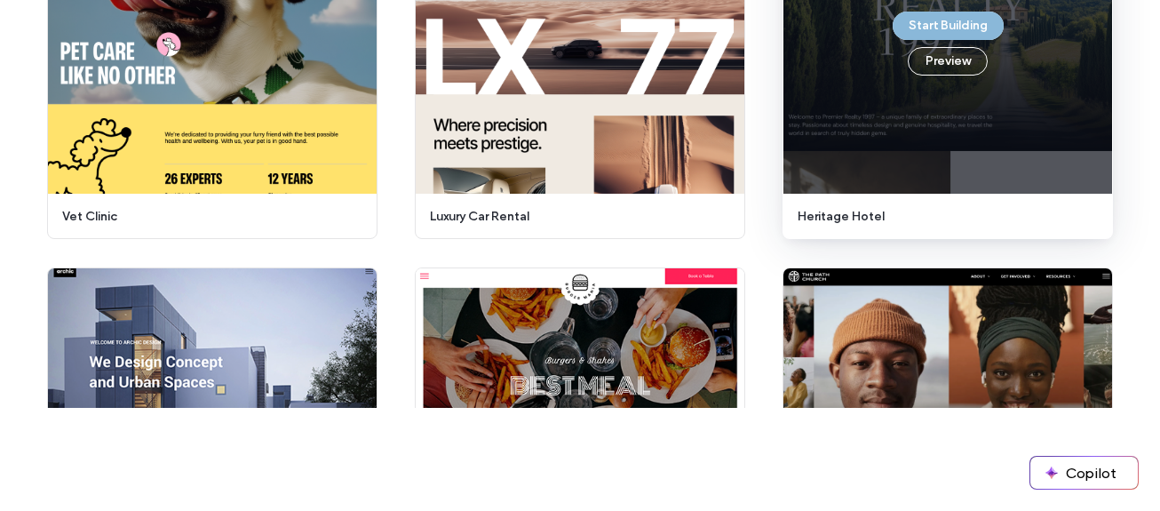
scroll to position [974, 0]
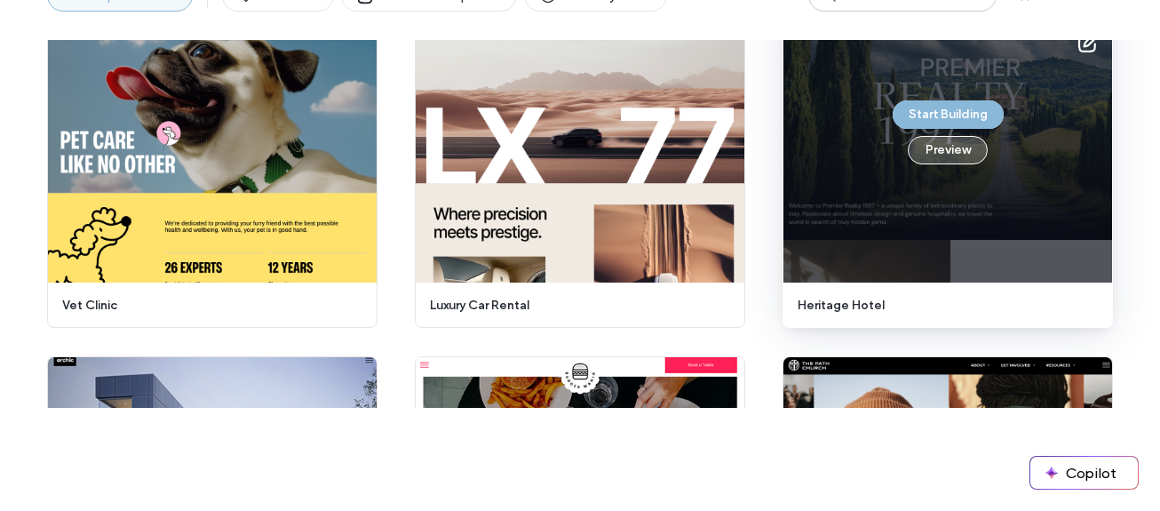
click at [944, 150] on button "Preview" at bounding box center [948, 150] width 80 height 28
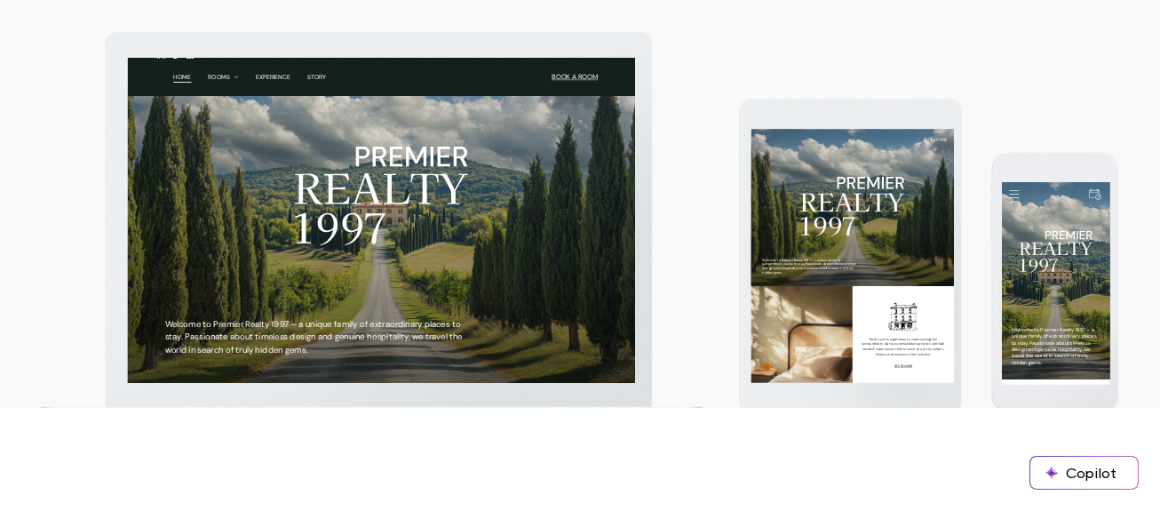
scroll to position [0, 0]
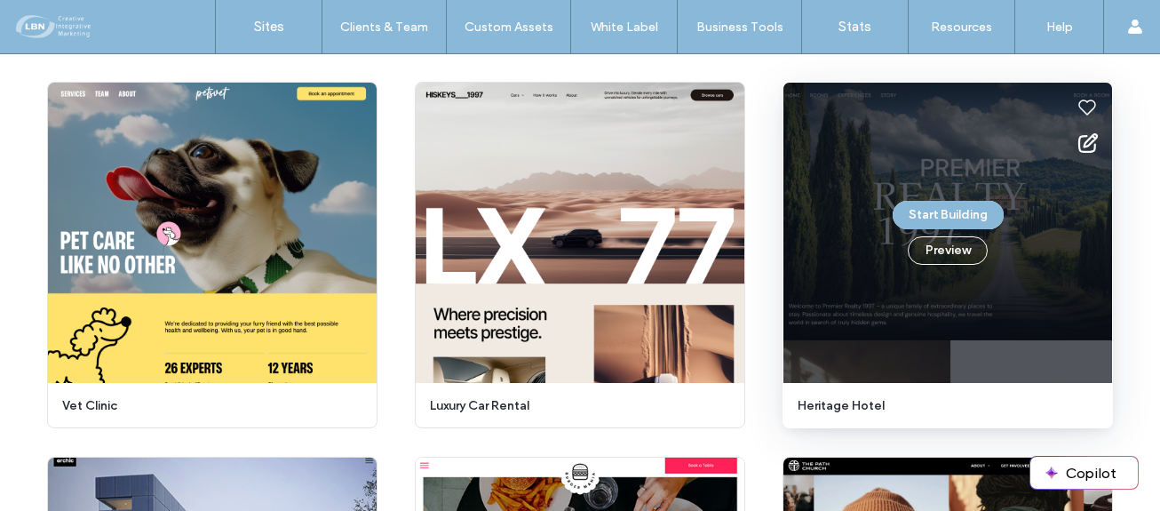
scroll to position [888, 0]
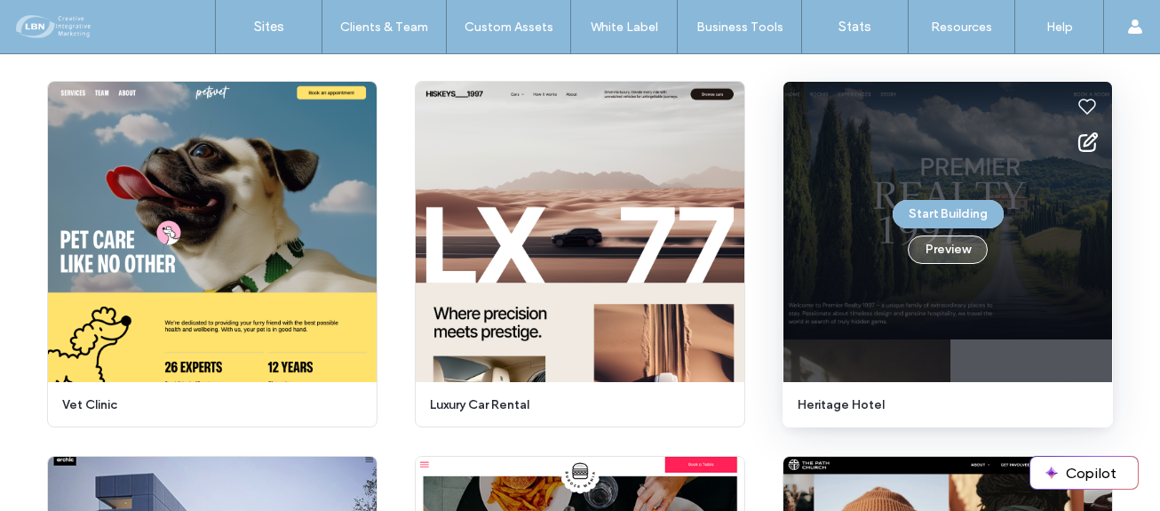
click at [967, 247] on button "Preview" at bounding box center [948, 249] width 80 height 28
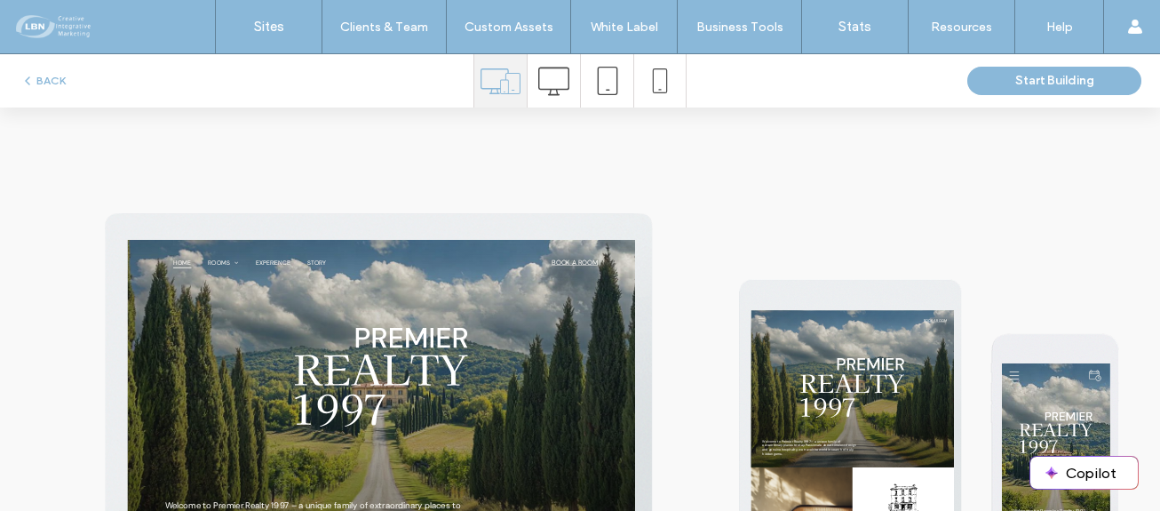
scroll to position [0, 0]
click at [538, 76] on icon at bounding box center [553, 81] width 31 height 31
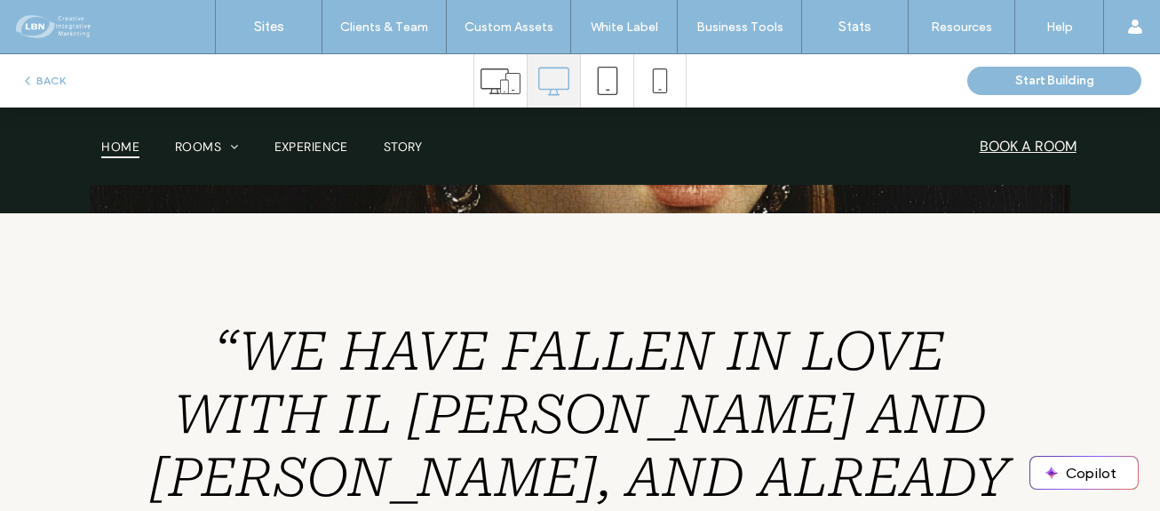
scroll to position [2399, 0]
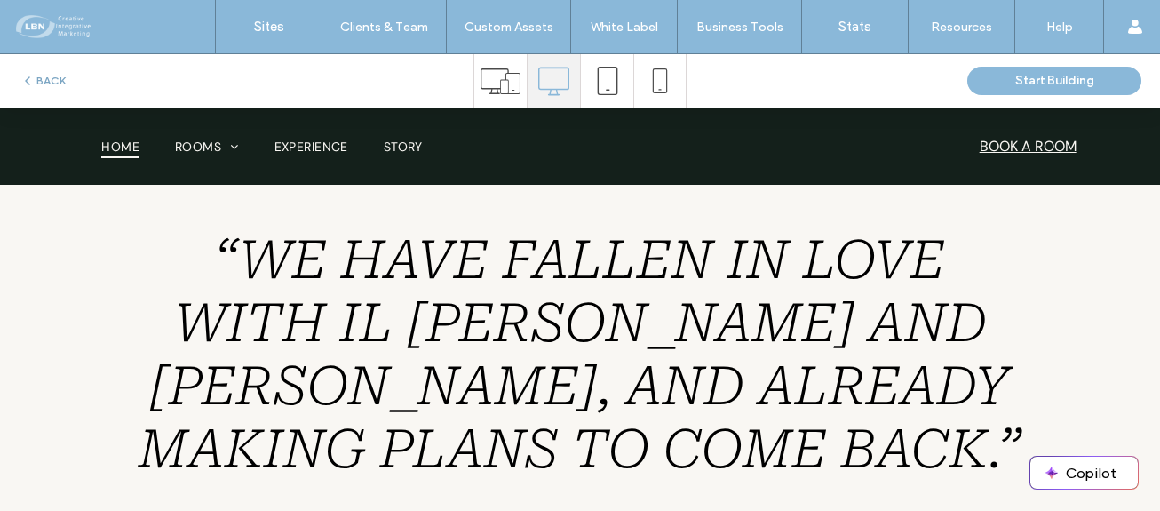
click at [43, 80] on button "BACK" at bounding box center [42, 80] width 45 height 21
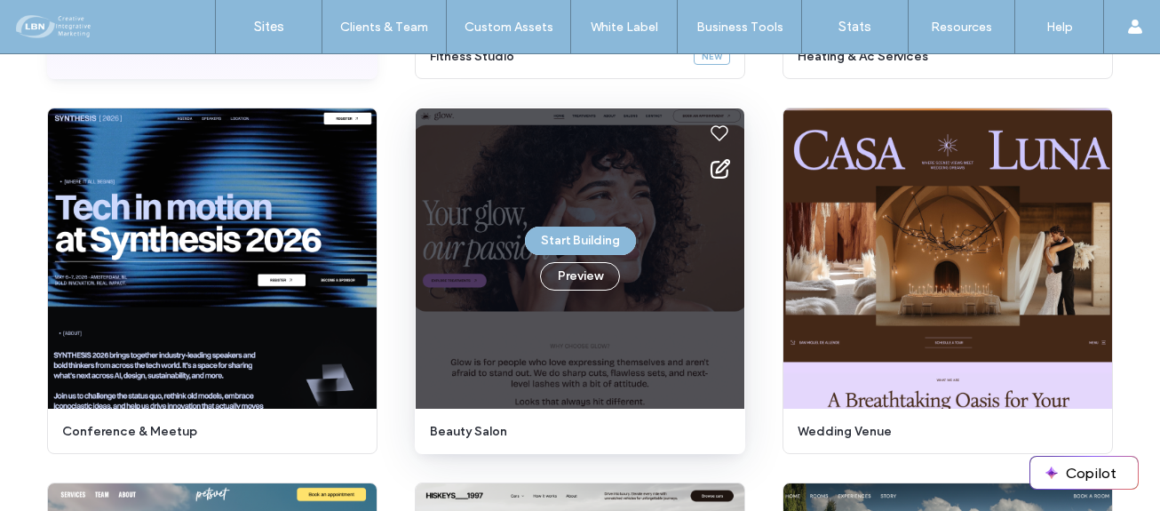
scroll to position [515, 0]
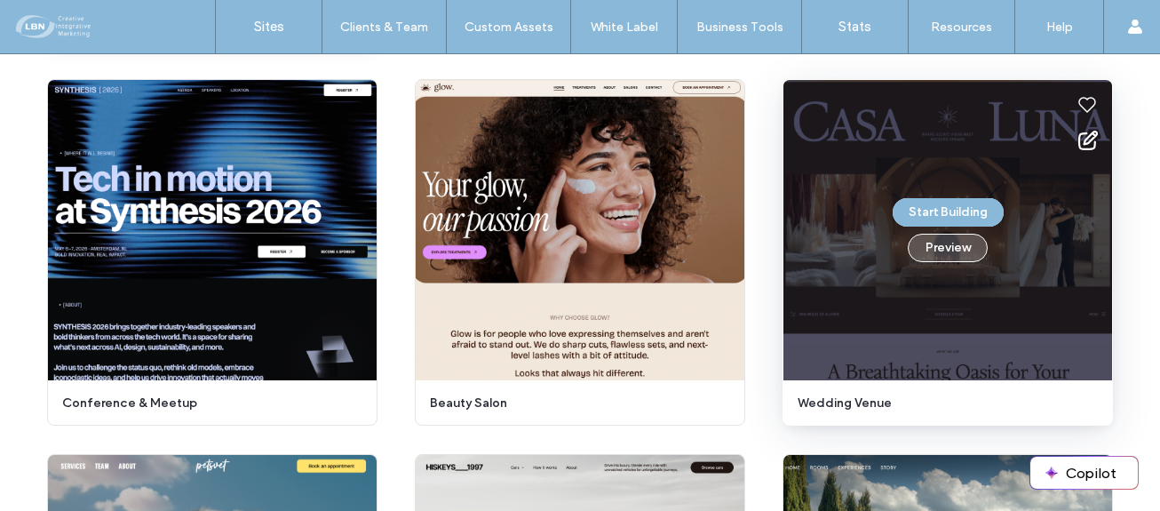
click at [954, 249] on button "Preview" at bounding box center [948, 248] width 80 height 28
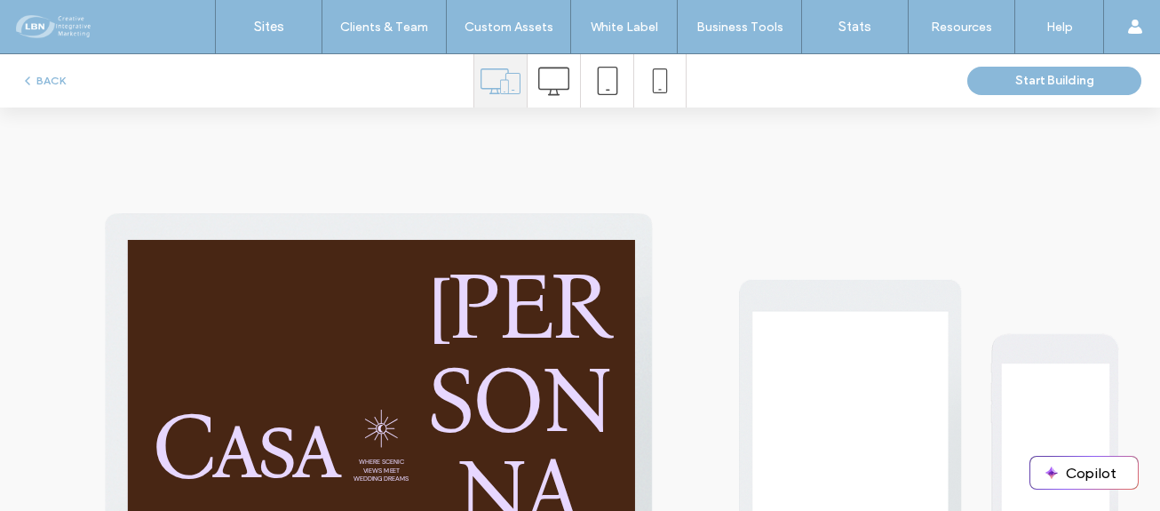
scroll to position [0, 0]
click at [547, 83] on icon at bounding box center [553, 81] width 31 height 31
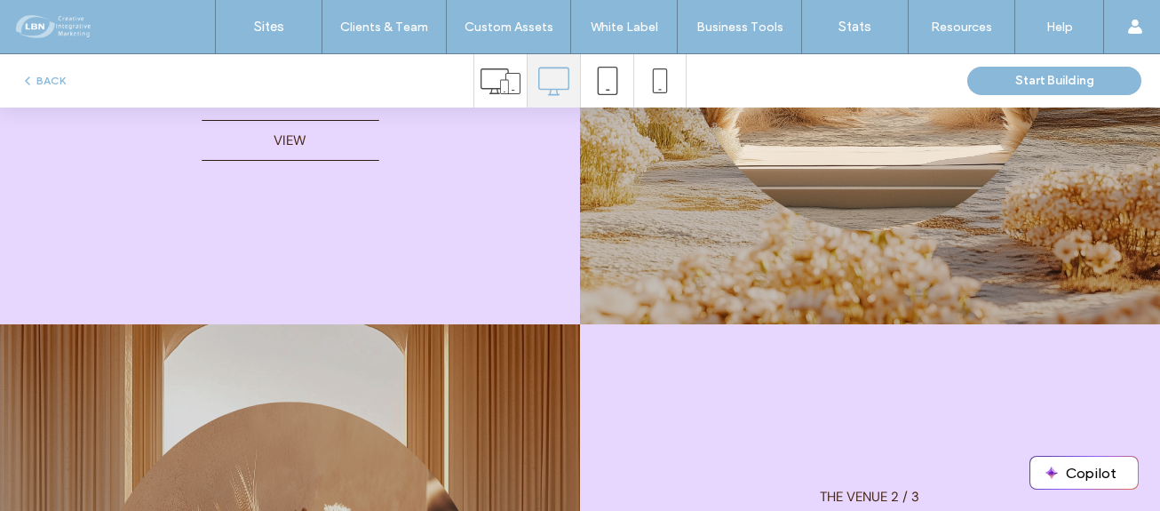
scroll to position [4708, 0]
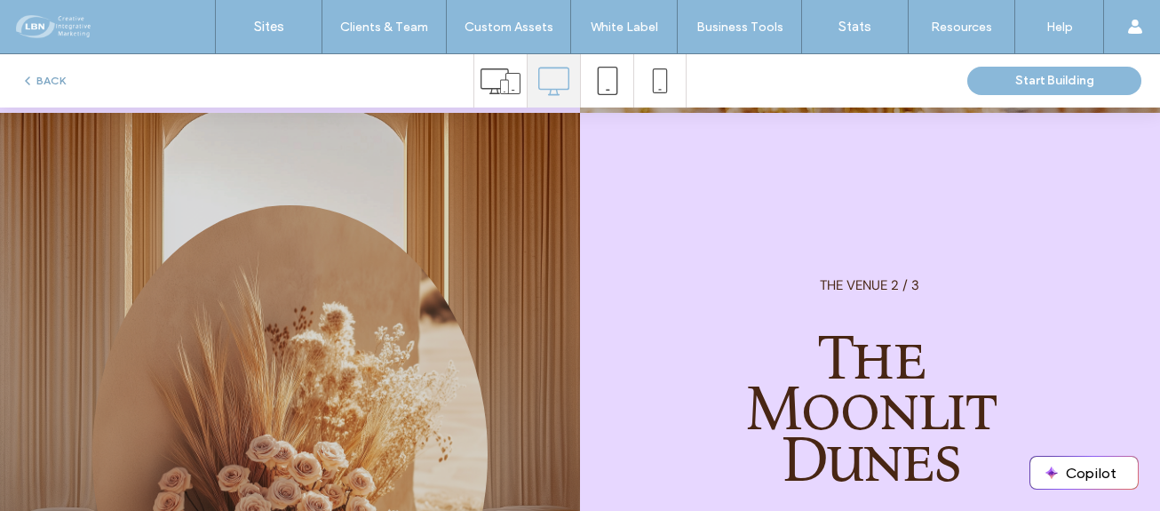
click at [55, 82] on button "BACK" at bounding box center [42, 80] width 45 height 21
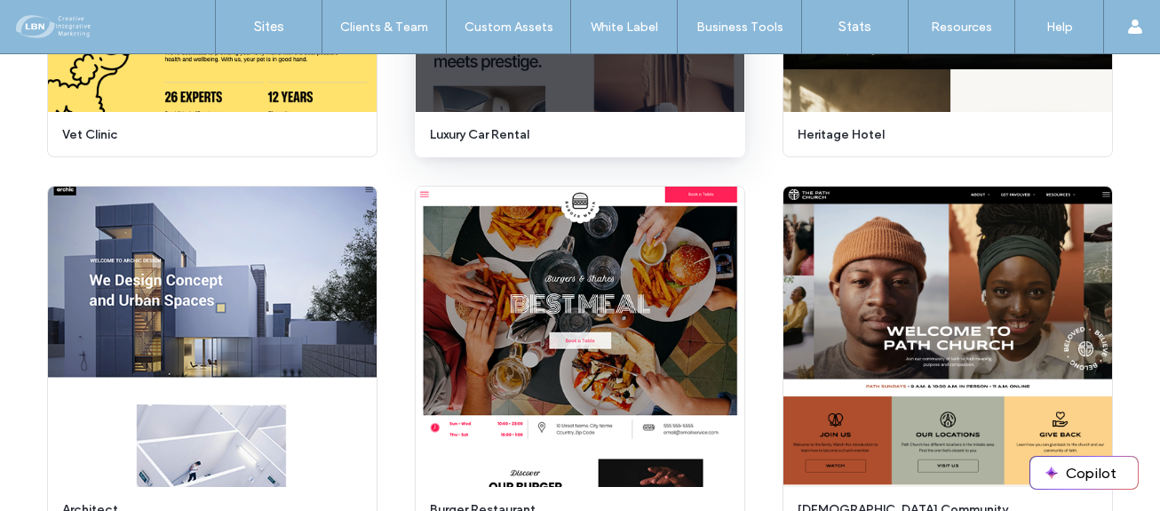
scroll to position [1159, 0]
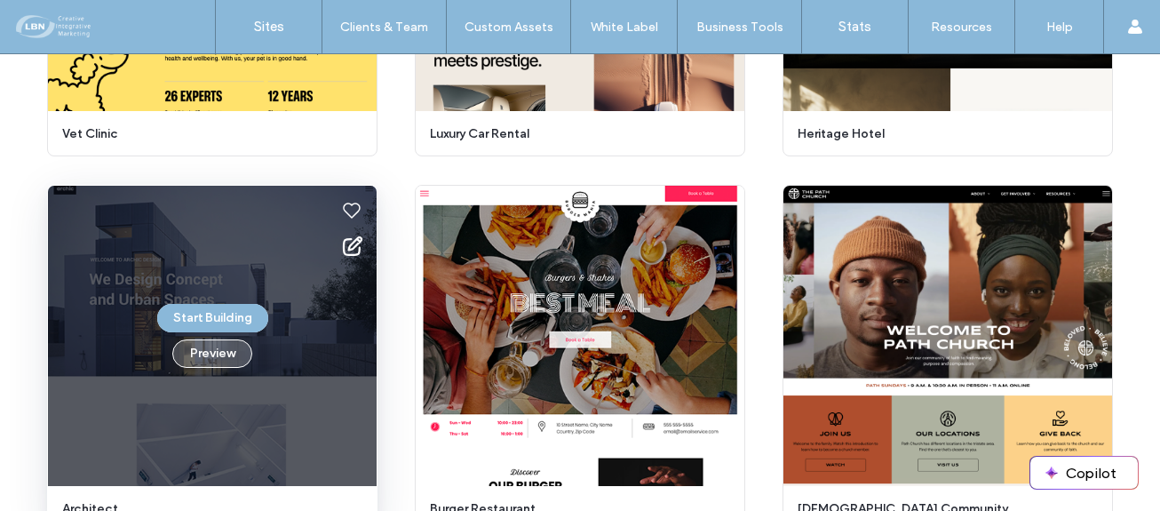
click at [227, 344] on button "Preview" at bounding box center [212, 353] width 80 height 28
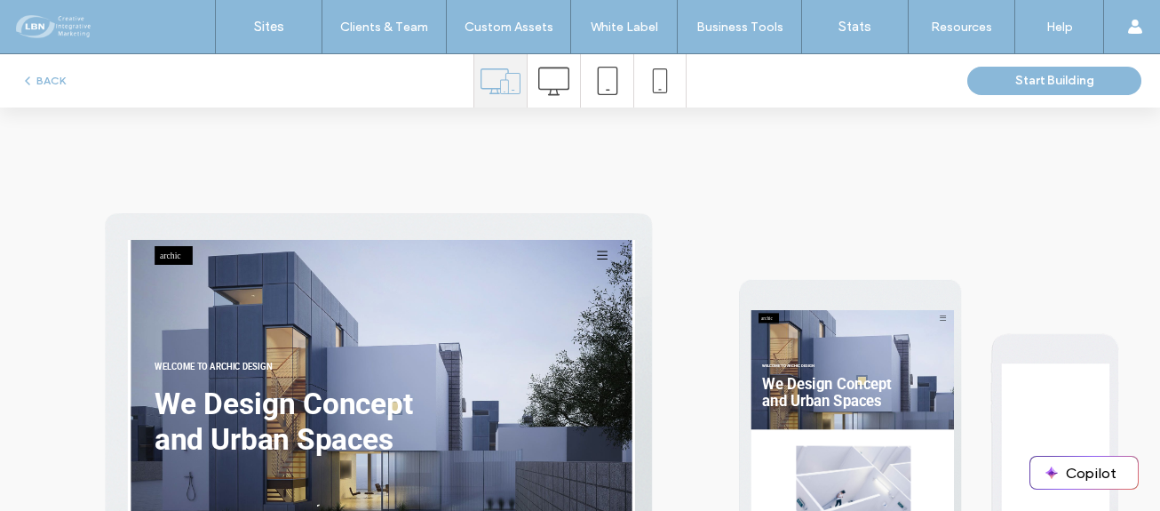
scroll to position [0, 0]
click at [538, 83] on icon at bounding box center [553, 81] width 31 height 31
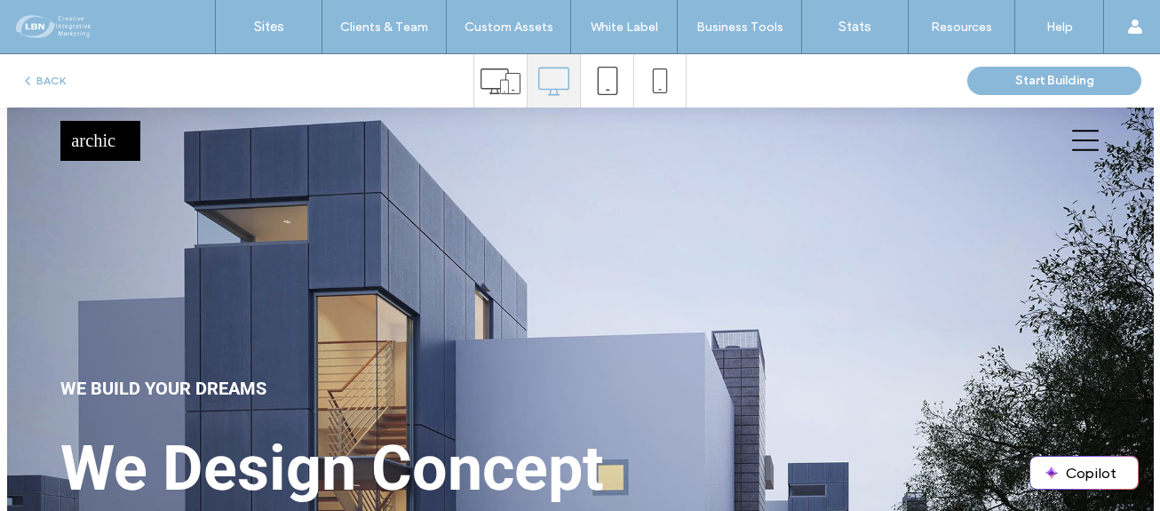
click icon
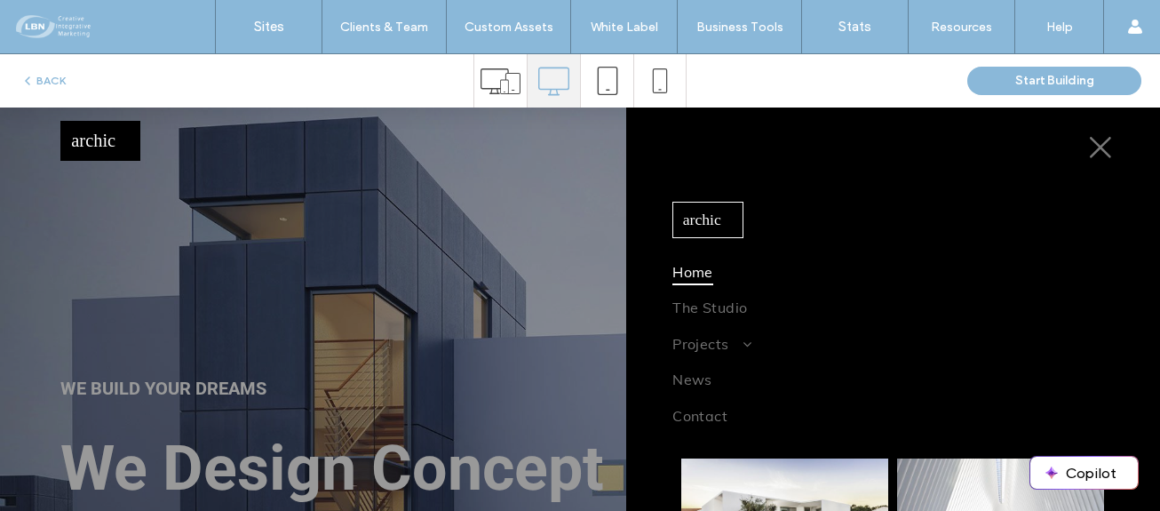
drag, startPoint x: 740, startPoint y: 238, endPoint x: 754, endPoint y: 252, distance: 20.1
click span
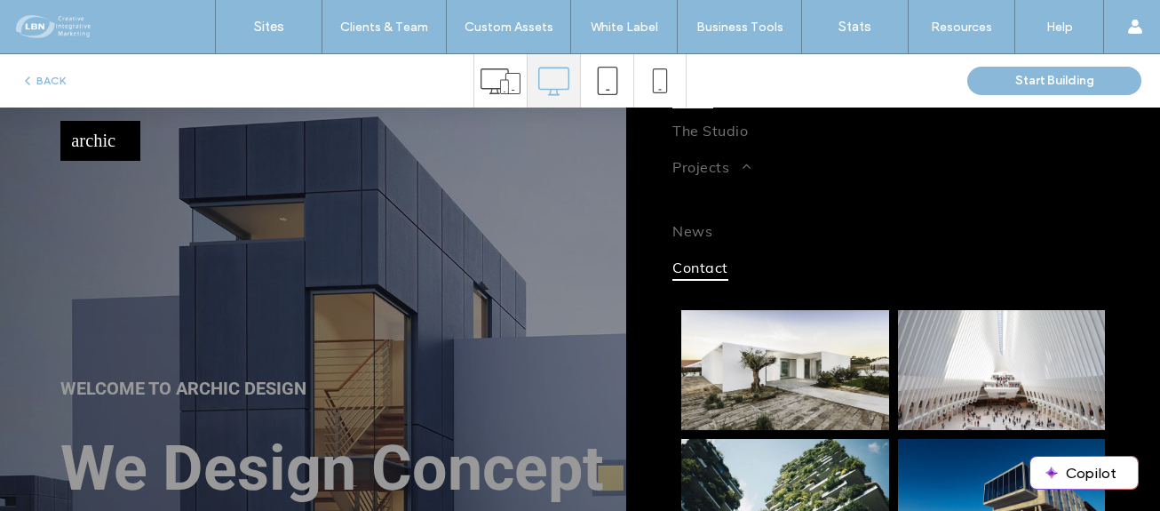
scroll to position [178, 0]
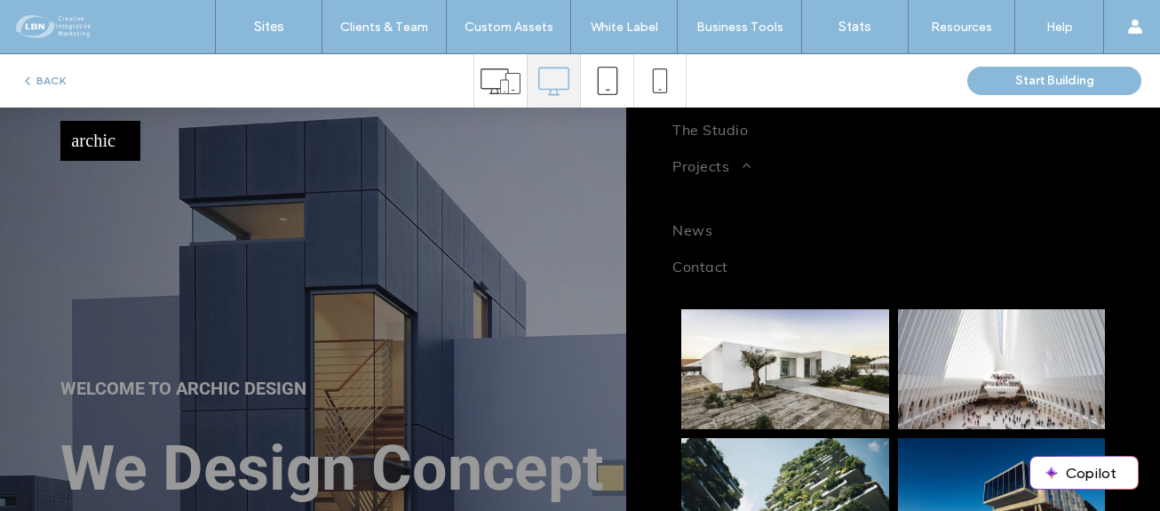
click button "BACK"
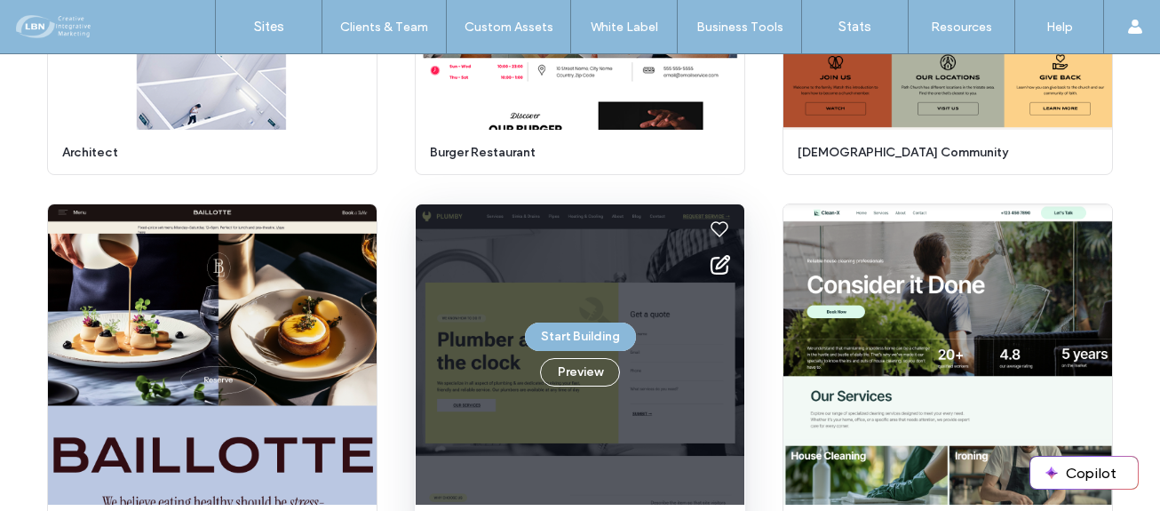
scroll to position [1604, 0]
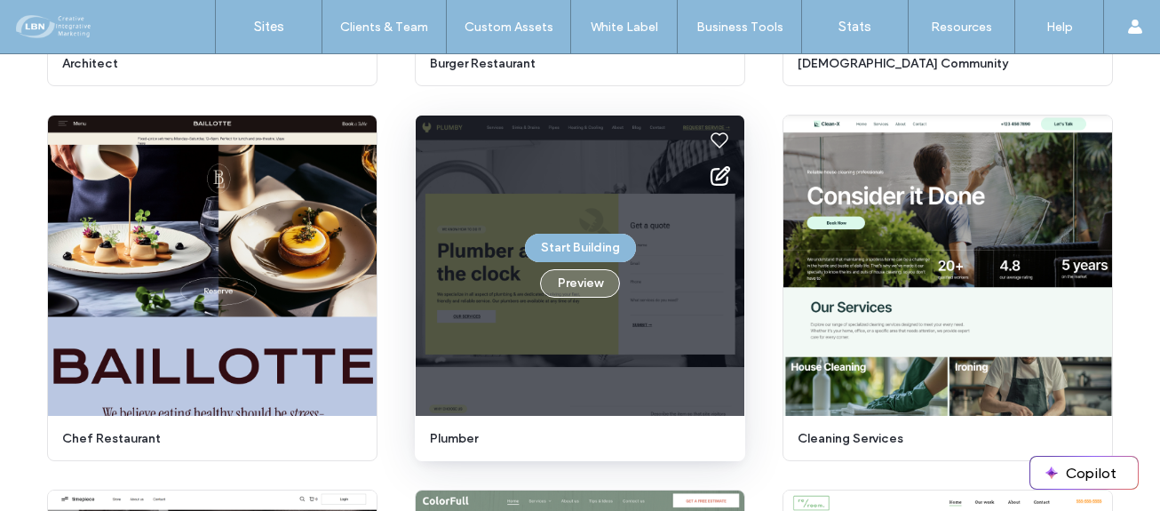
click button "Preview"
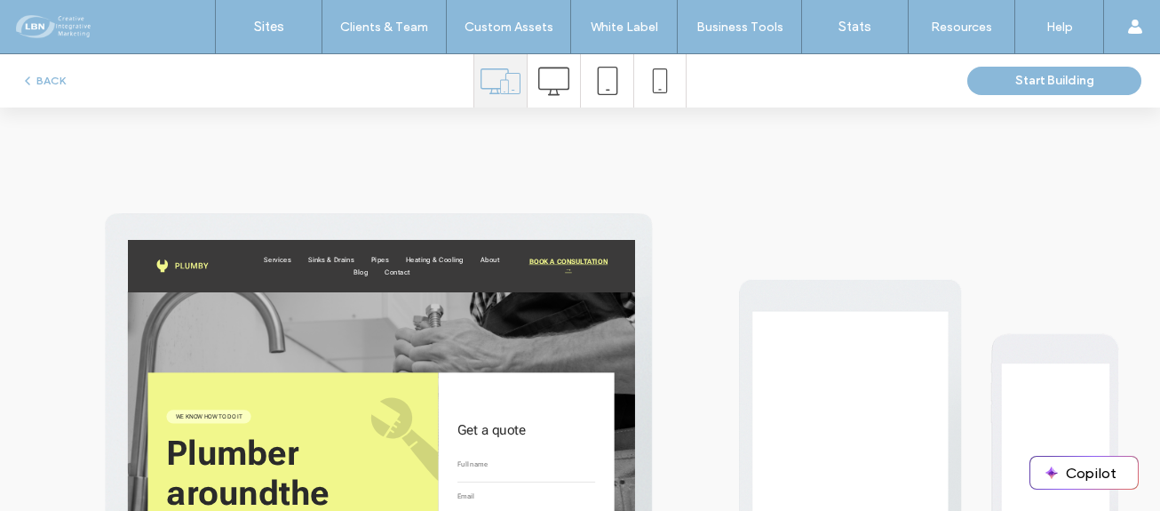
scroll to position [0, 0]
click icon
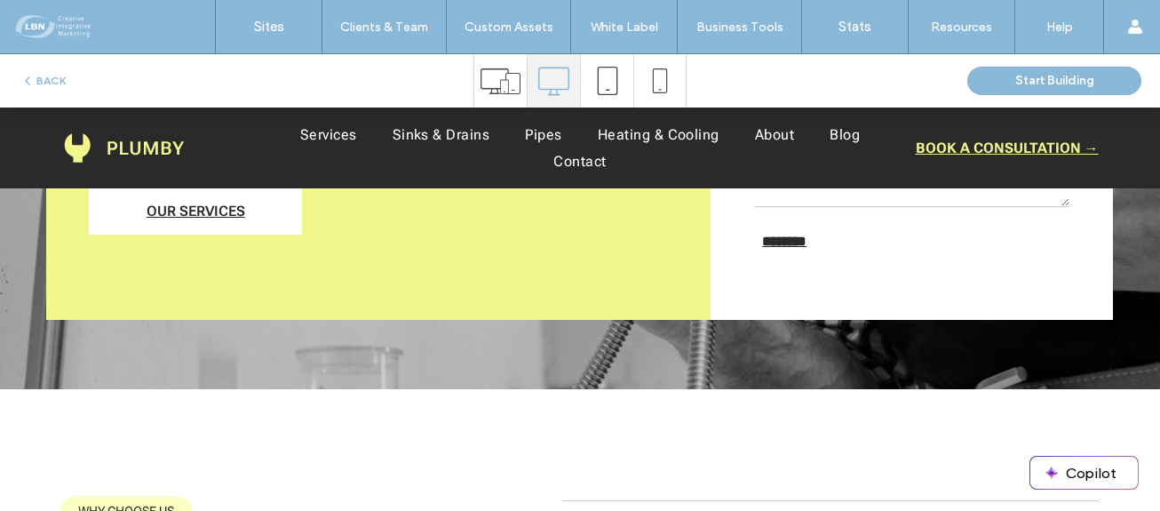
scroll to position [444, 0]
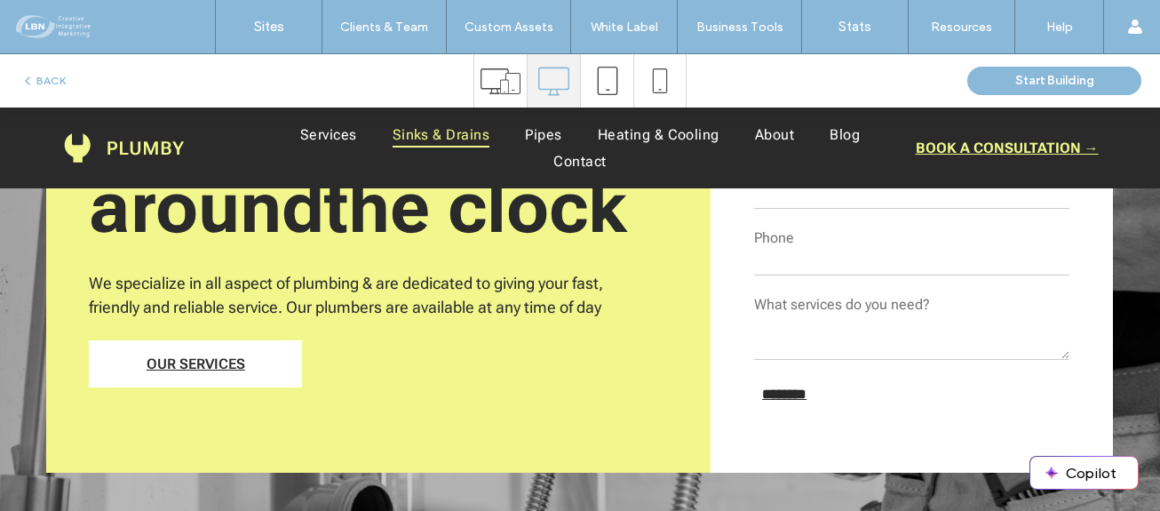
click span "Sinks & Drains"
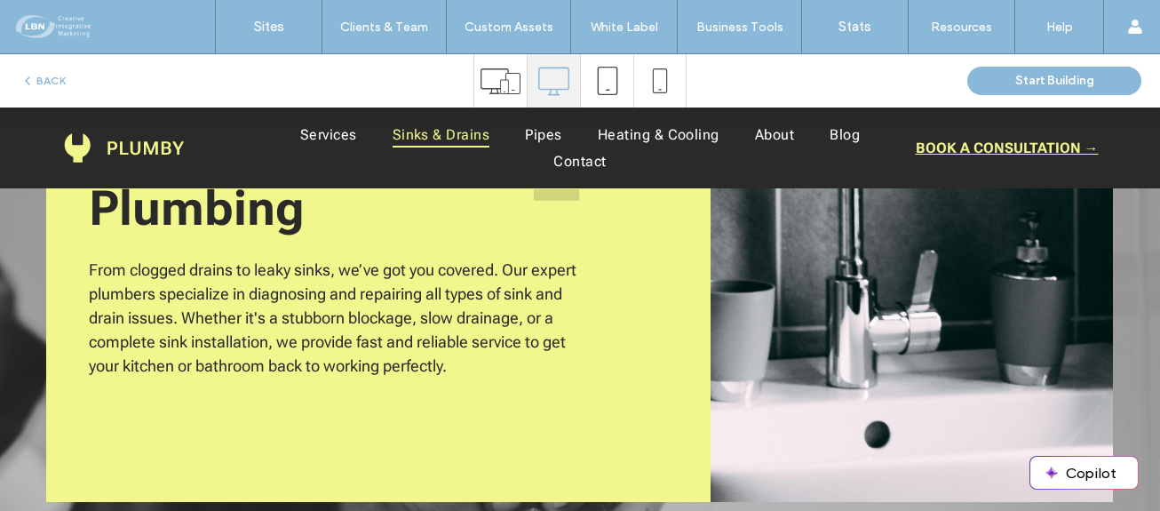
scroll to position [0, 0]
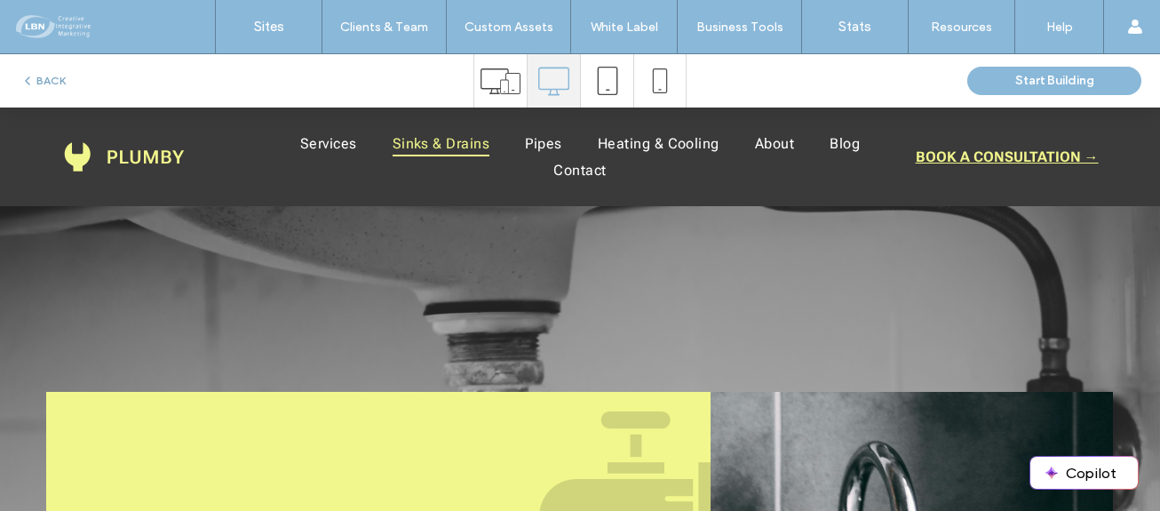
click button "BACK"
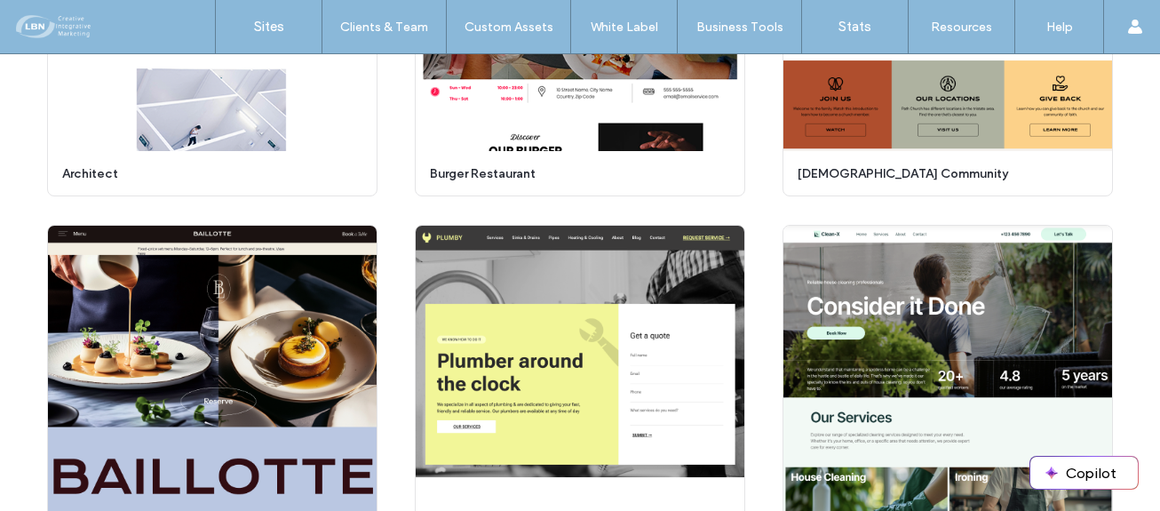
scroll to position [1657, 0]
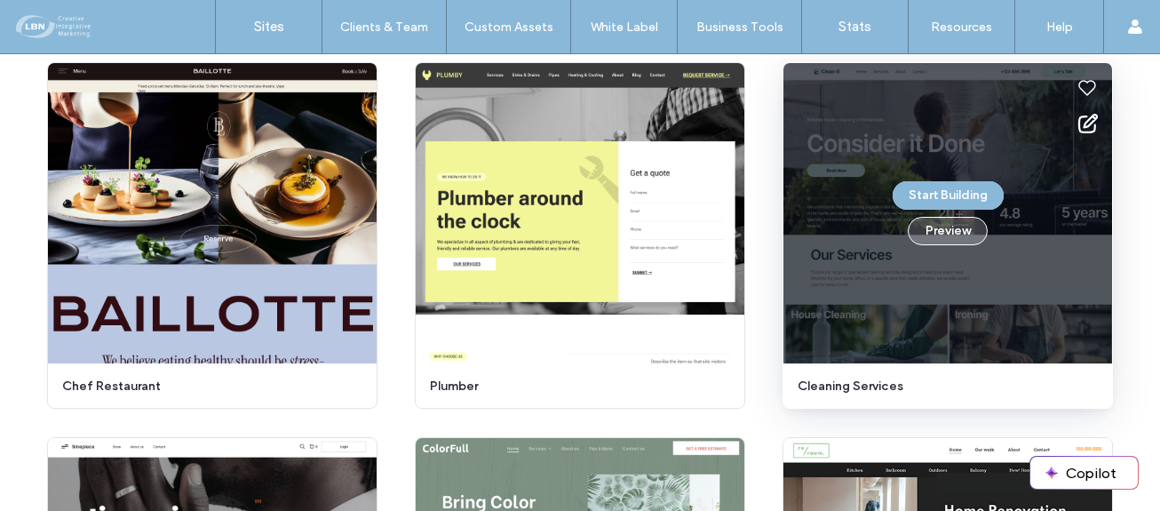
click button "Preview"
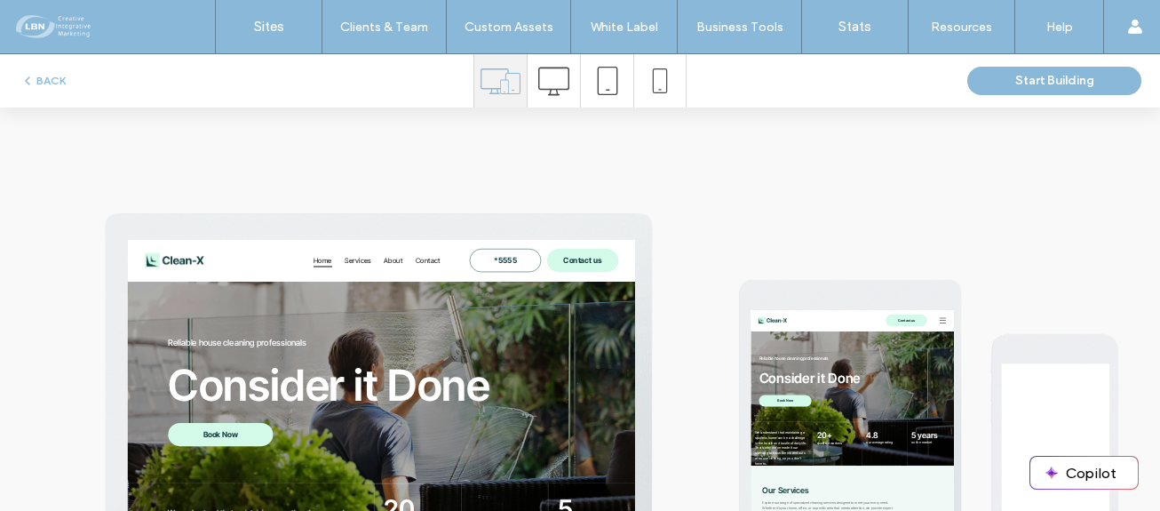
scroll to position [0, 0]
click icon
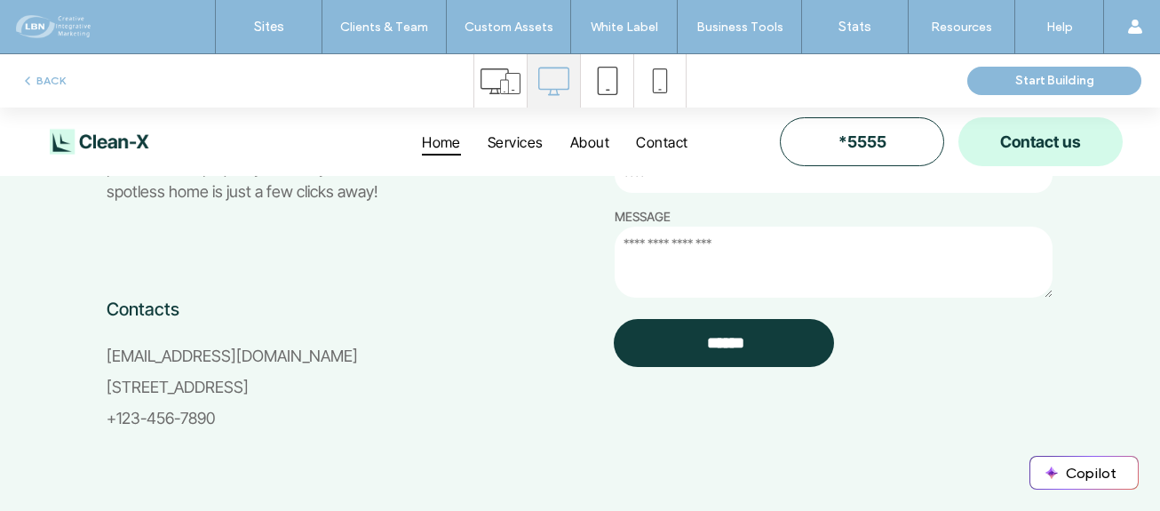
scroll to position [4264, 0]
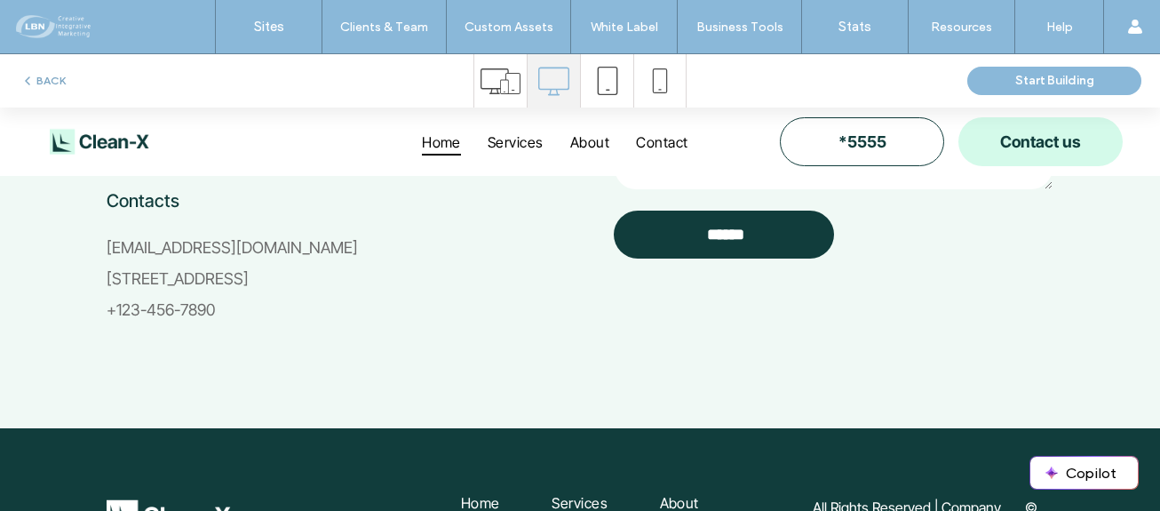
click button "BACK"
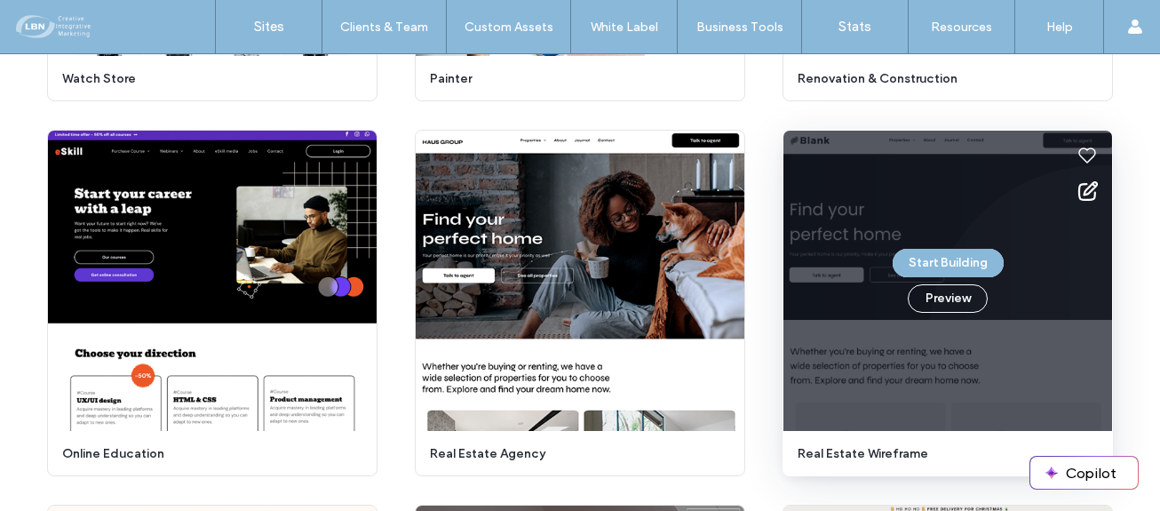
scroll to position [2338, 0]
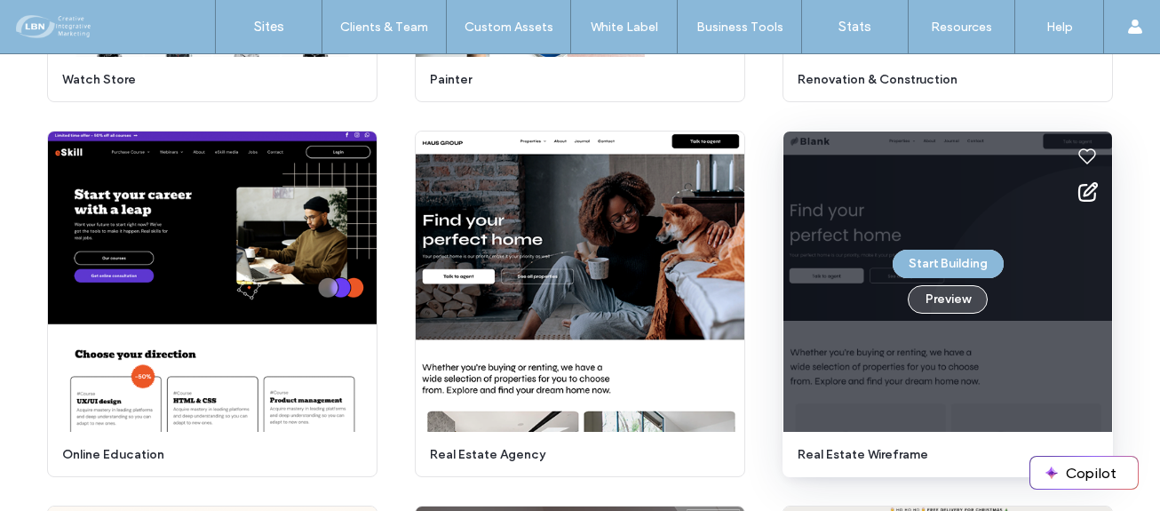
click button "Preview"
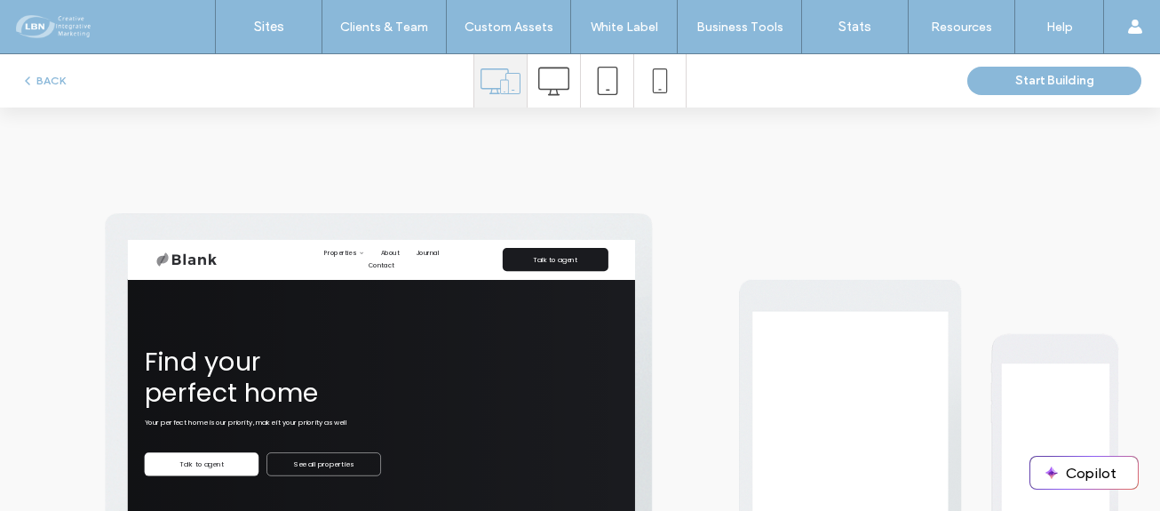
scroll to position [0, 0]
click icon
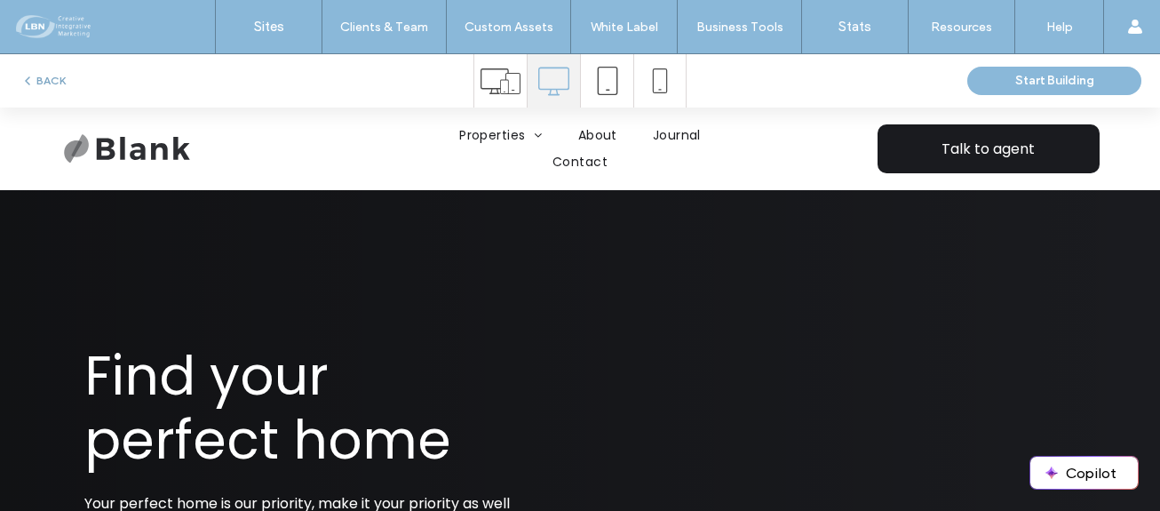
click button "BACK"
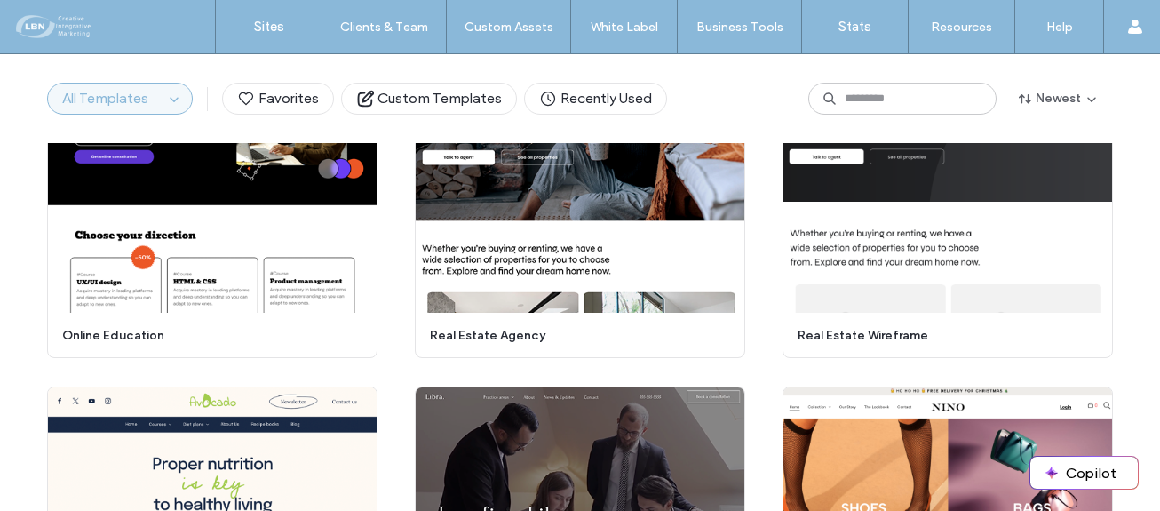
scroll to position [2492, 0]
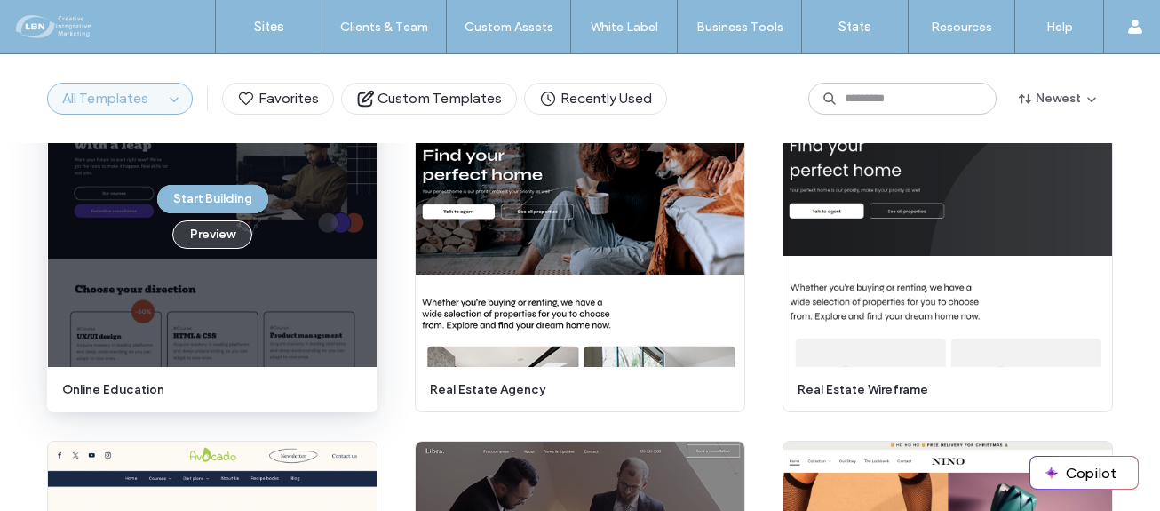
click button "Preview"
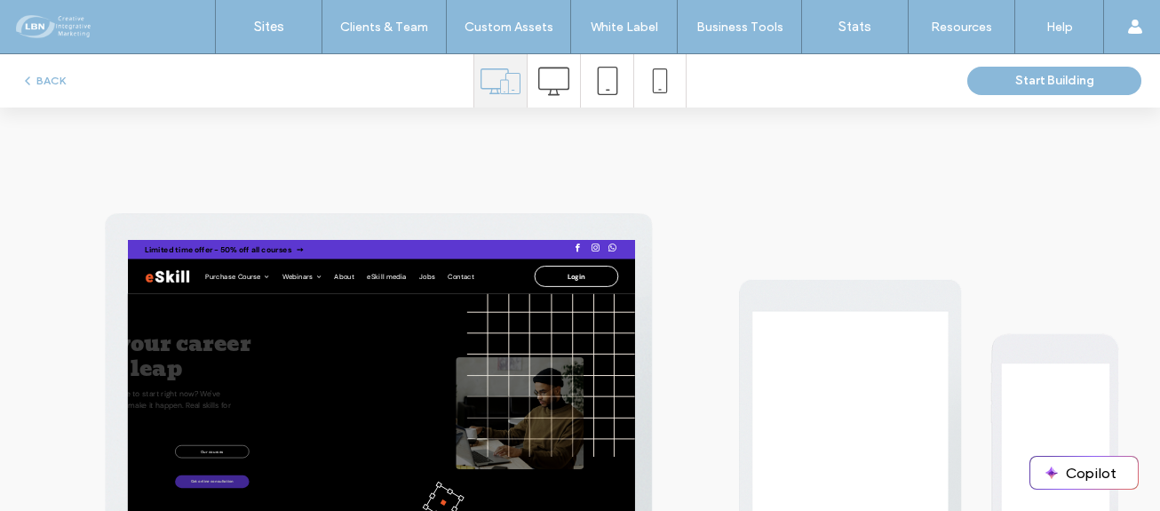
scroll to position [0, 0]
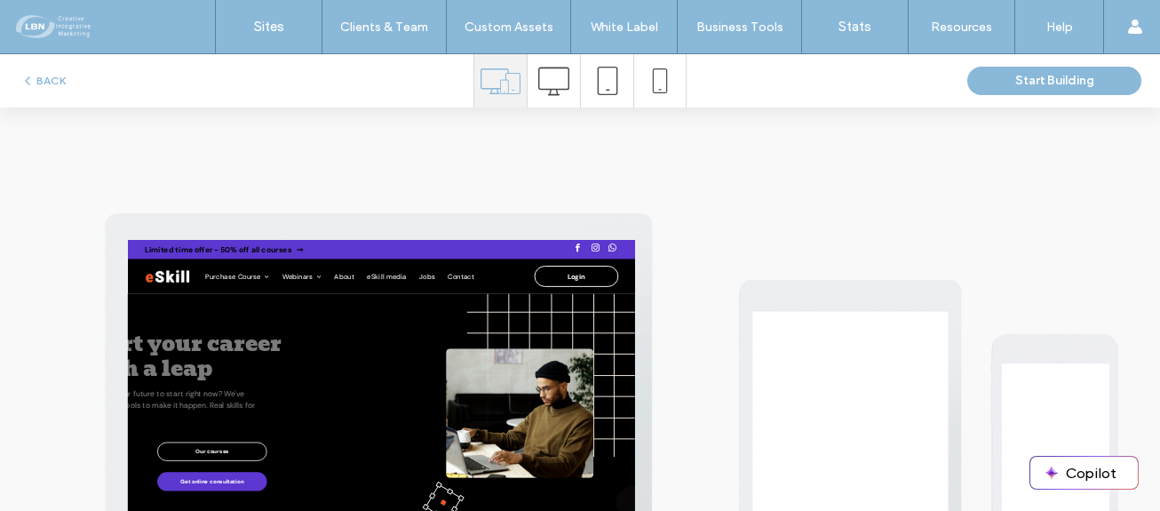
click icon
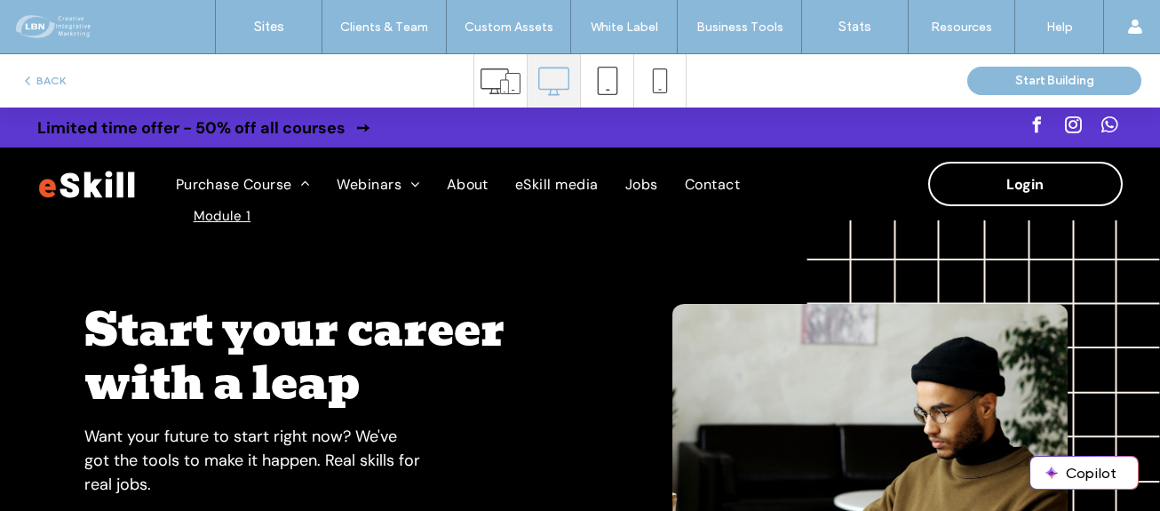
click span "Module 1"
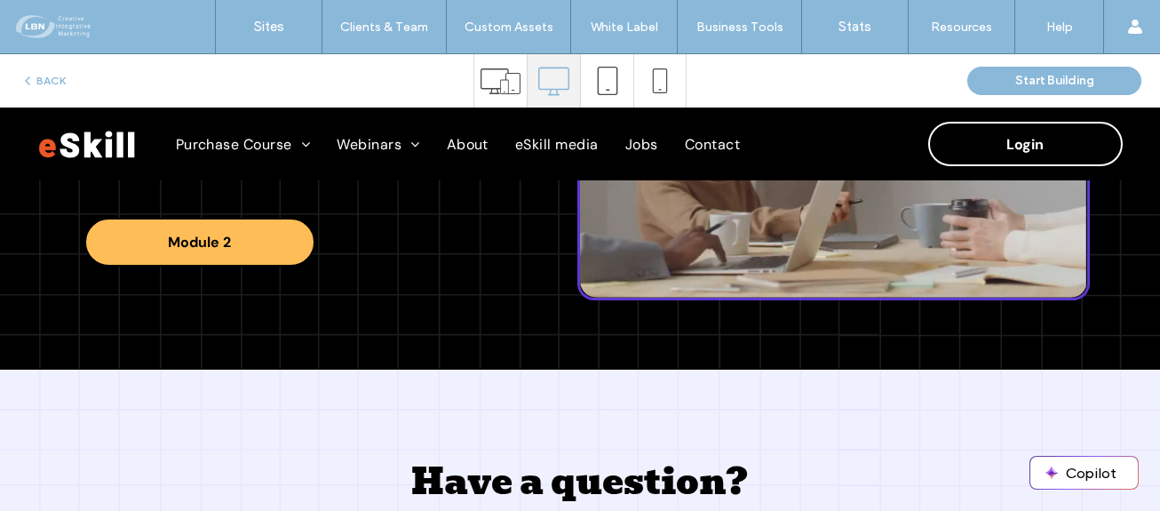
scroll to position [444, 0]
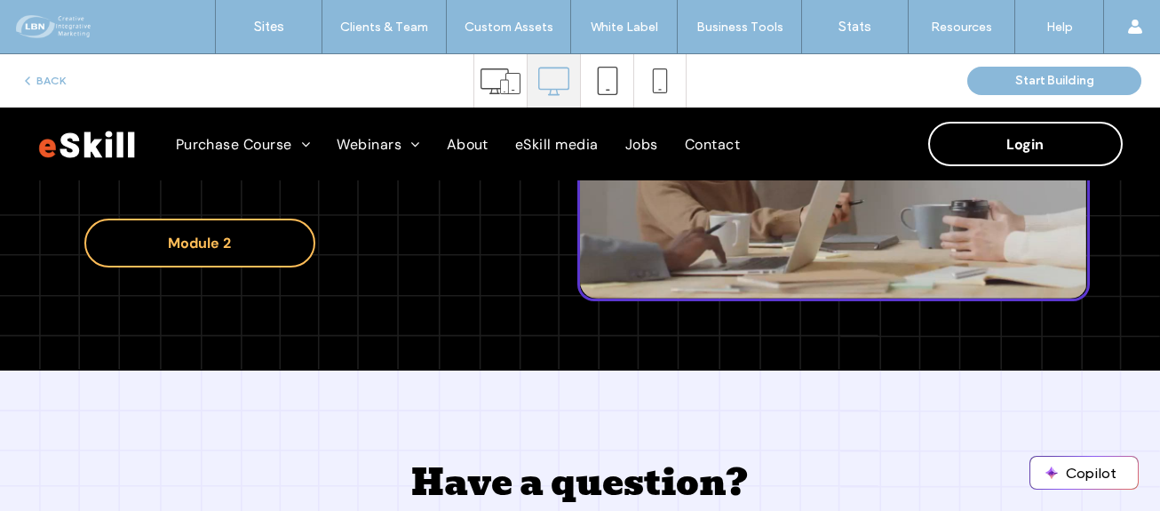
click span "Module 2"
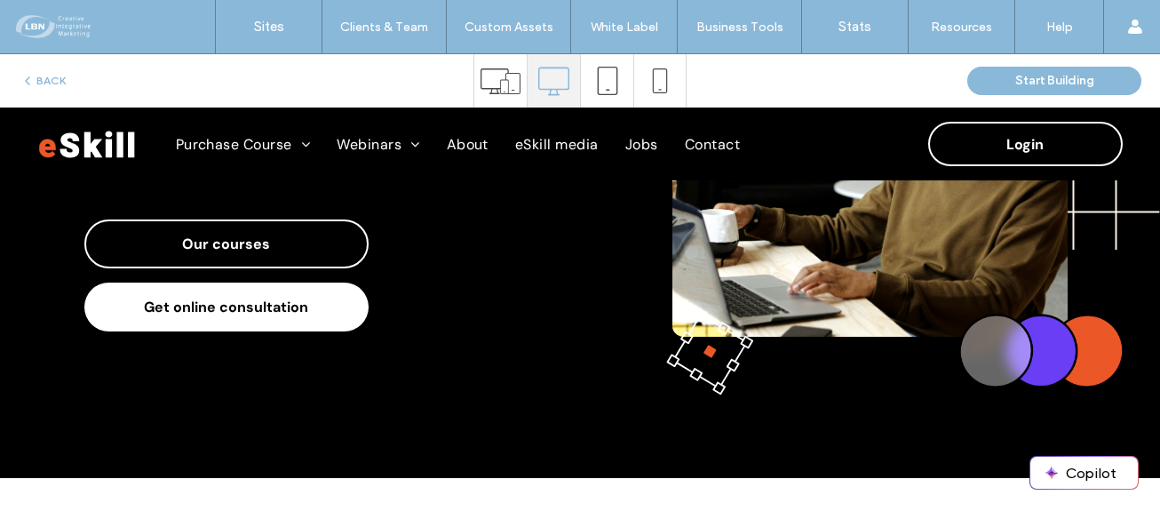
scroll to position [267, 0]
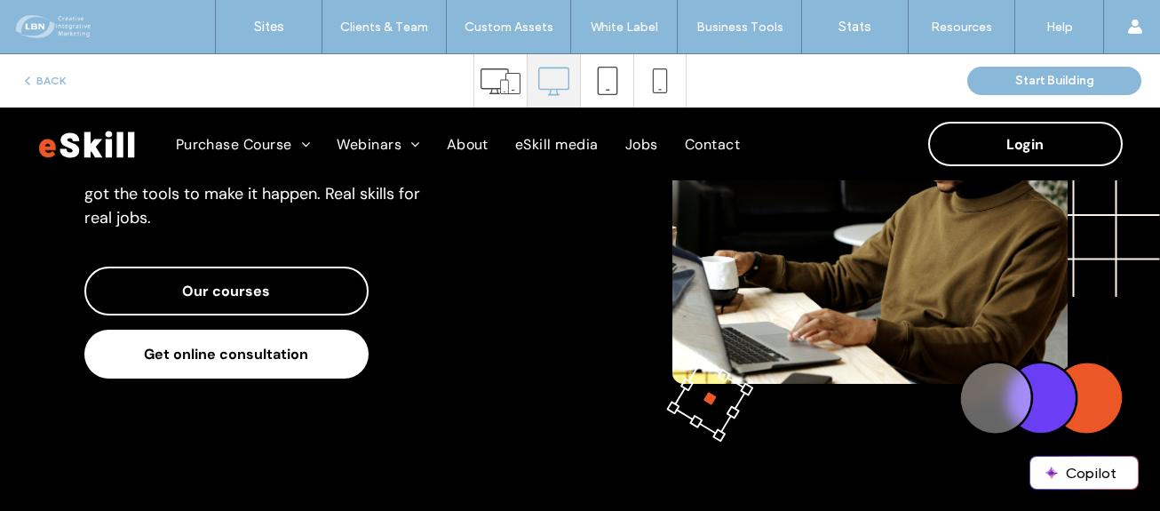
click span "Get online consultation"
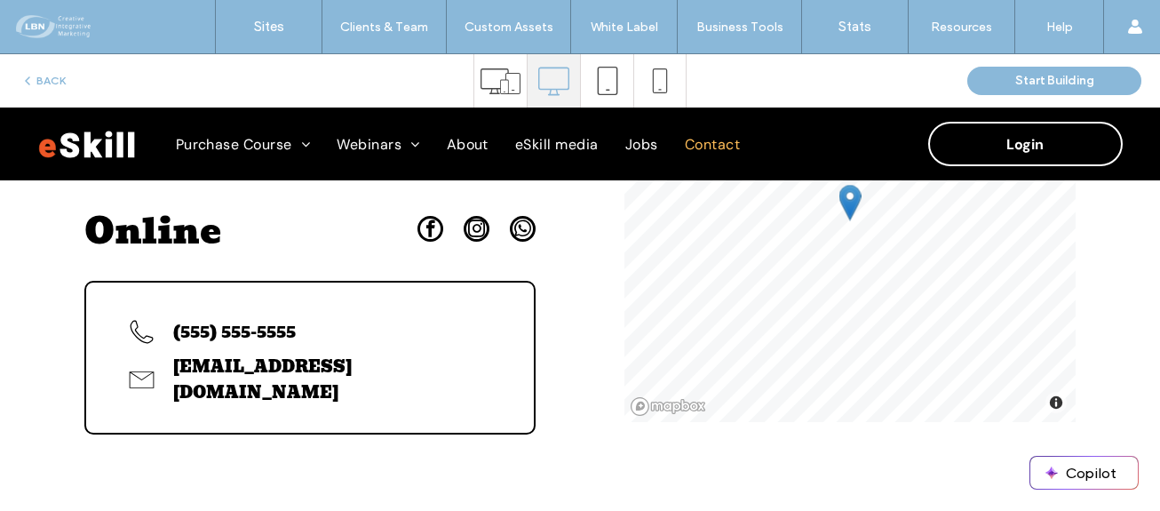
scroll to position [977, 0]
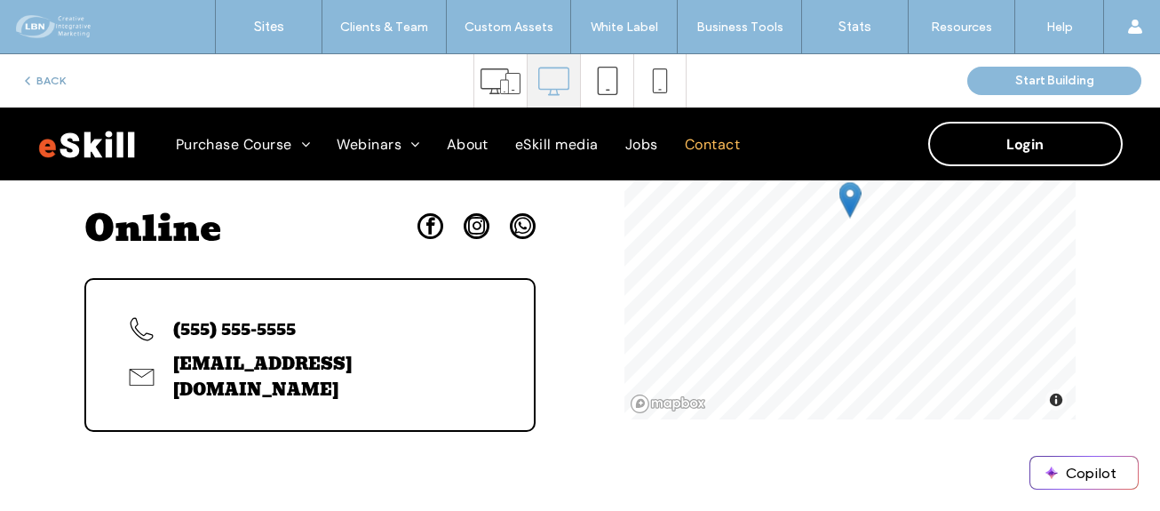
click button "BACK"
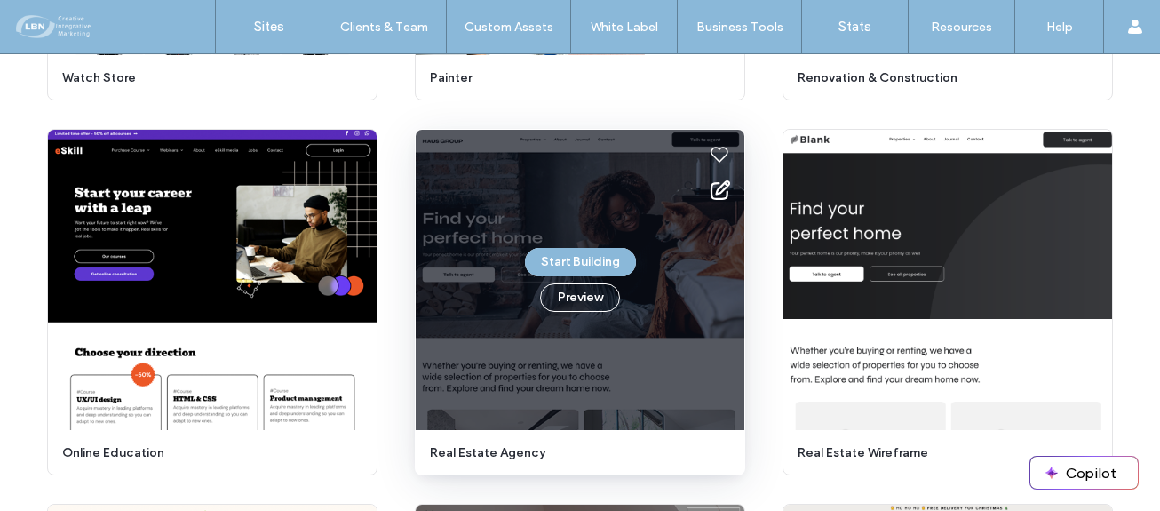
scroll to position [2371, 0]
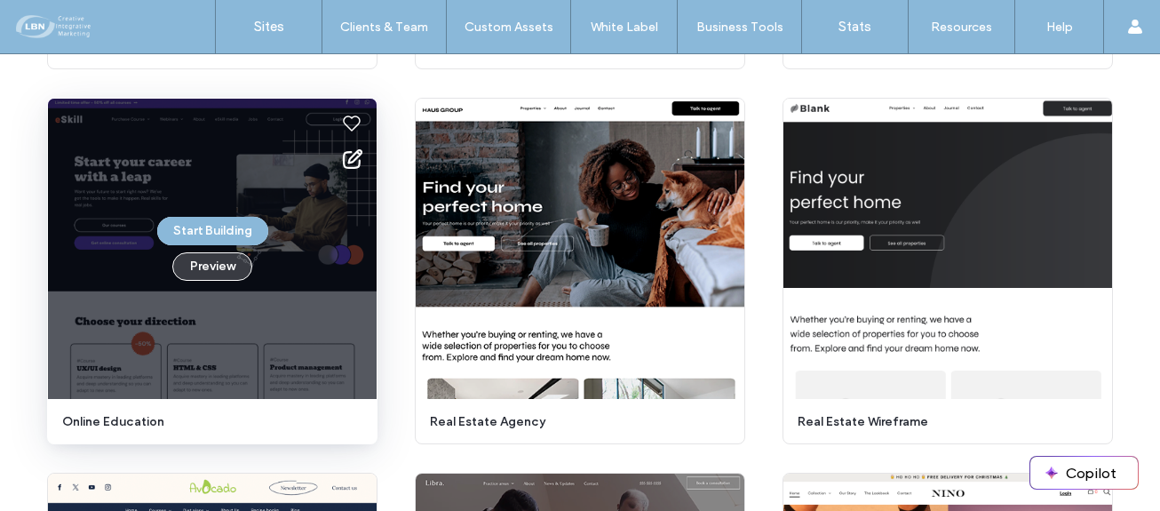
click button "Preview"
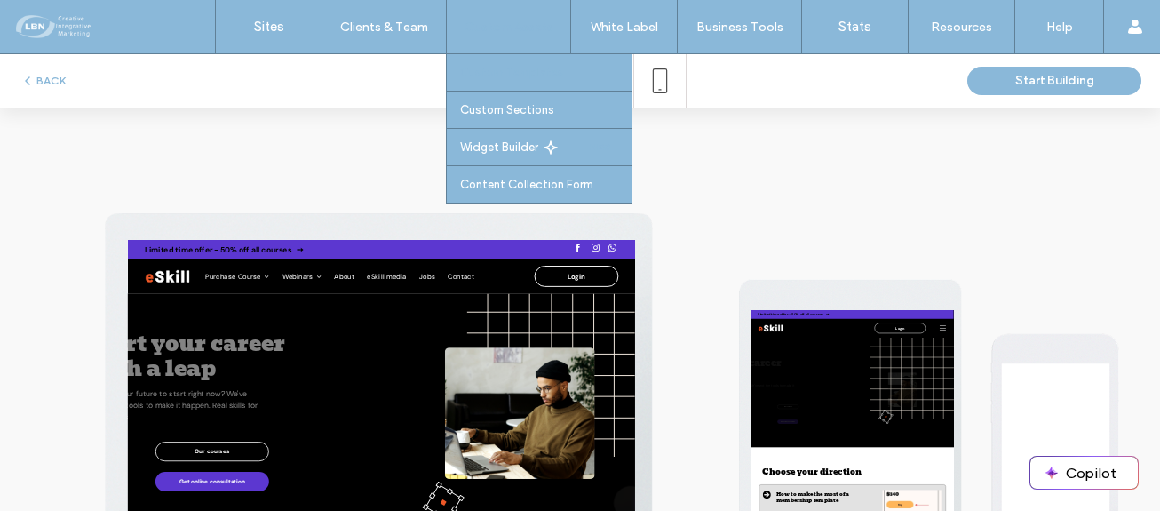
scroll to position [0, 0]
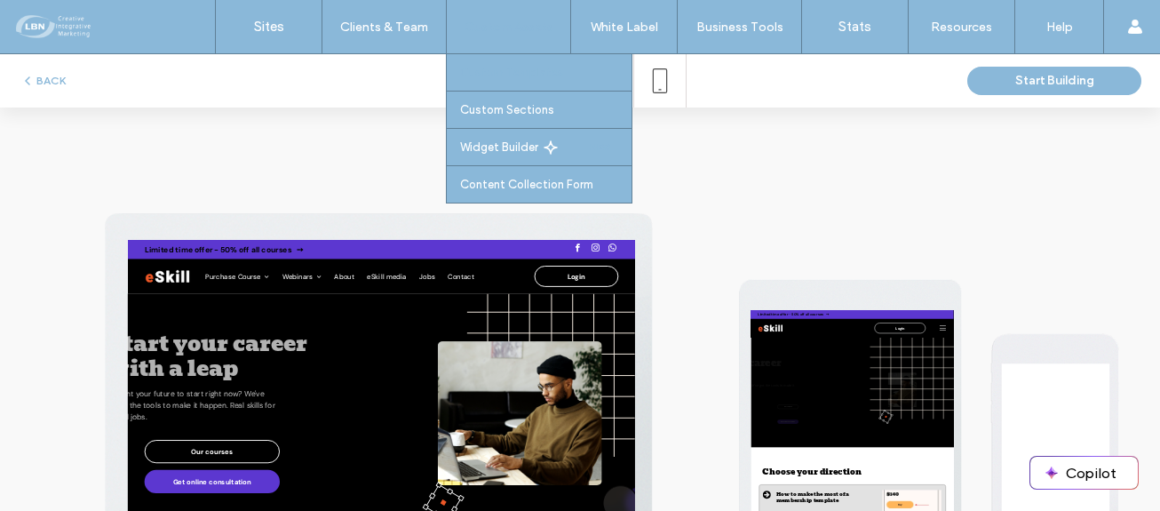
click label "Custom Templates"
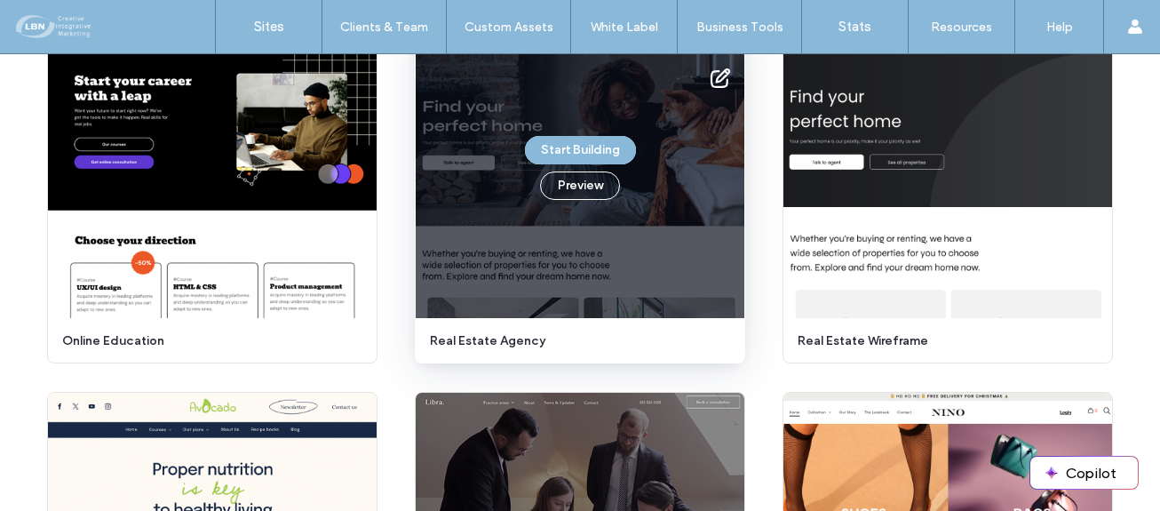
scroll to position [2470, 0]
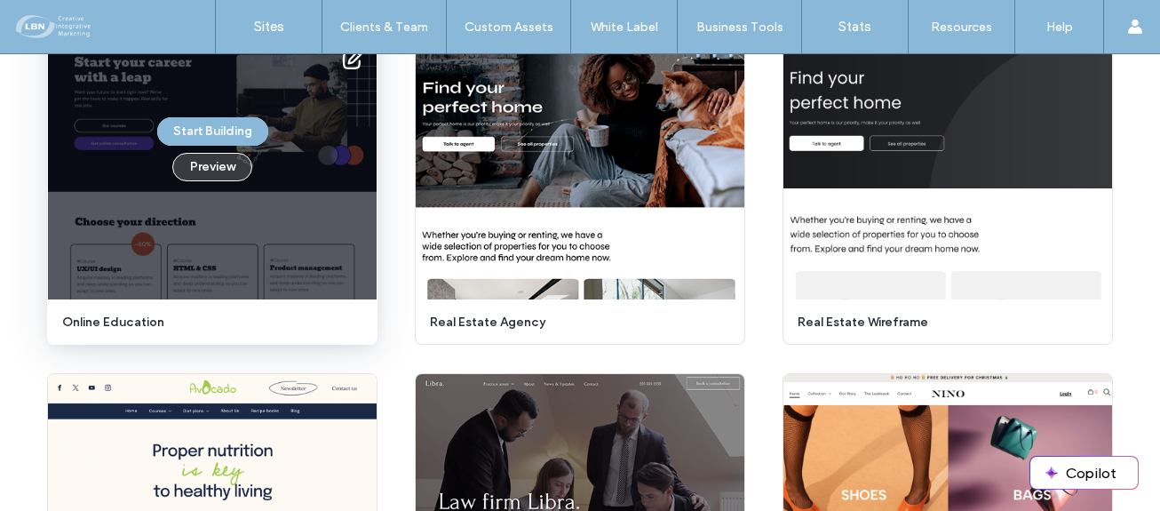
click button "Preview"
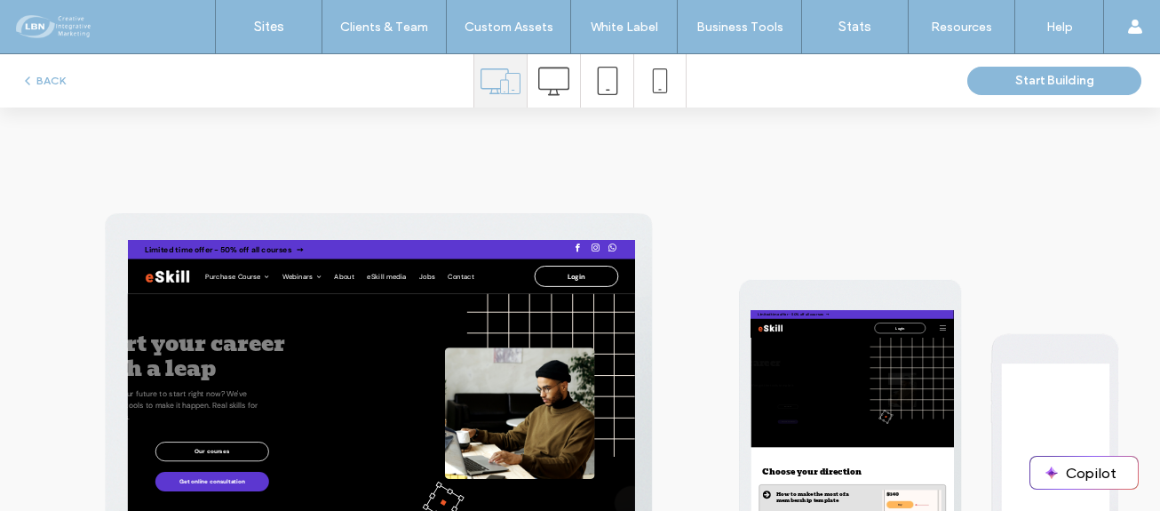
scroll to position [0, 0]
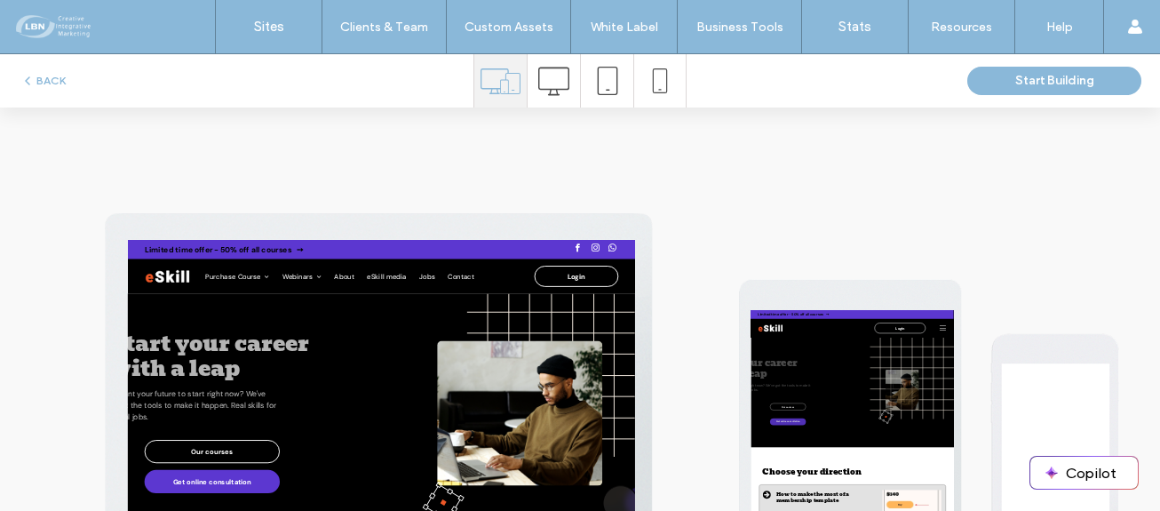
drag, startPoint x: 550, startPoint y: 79, endPoint x: 544, endPoint y: 86, distance: 9.4
click icon
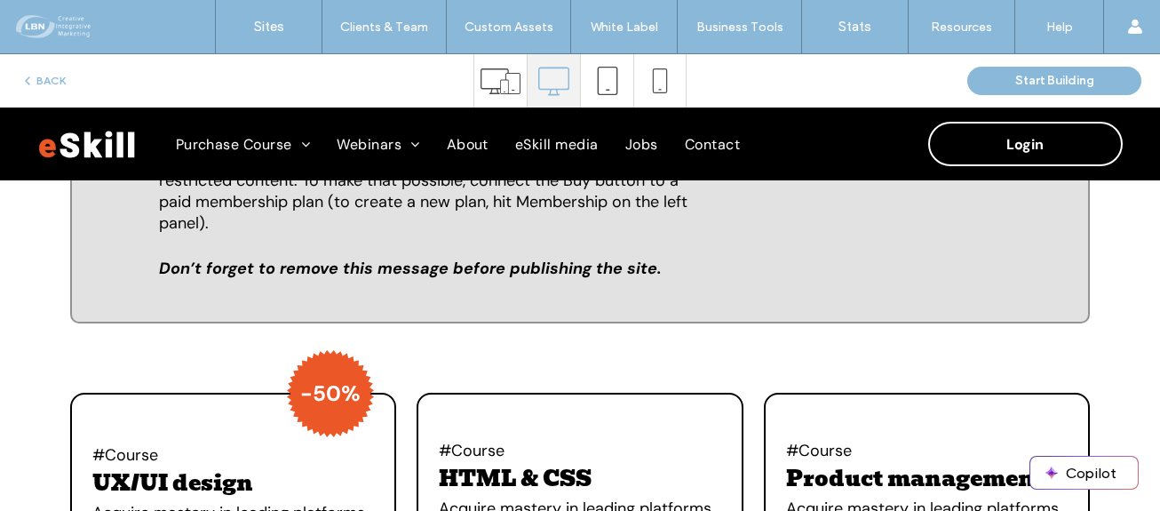
scroll to position [977, 0]
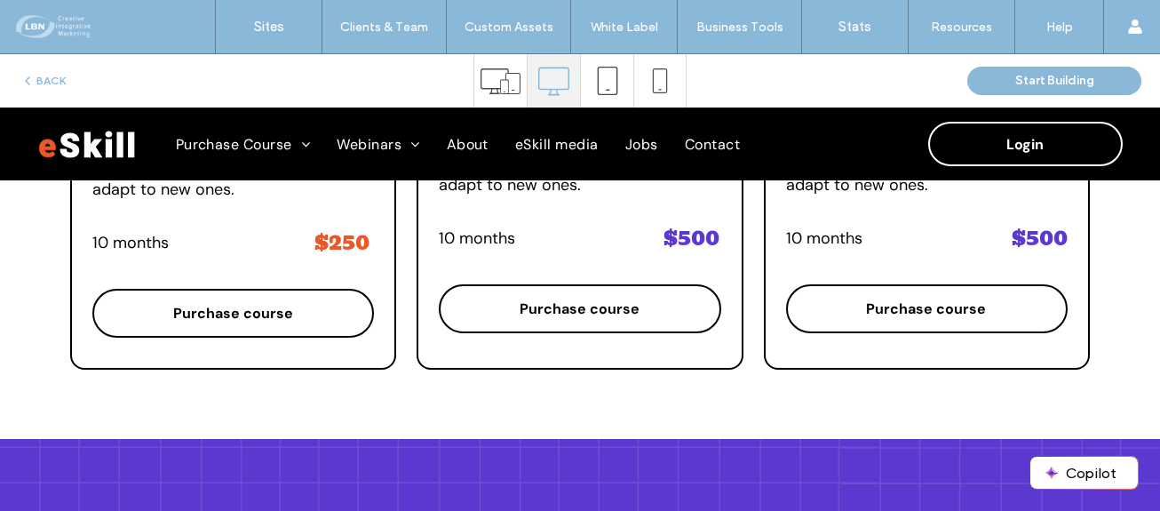
scroll to position [1333, 0]
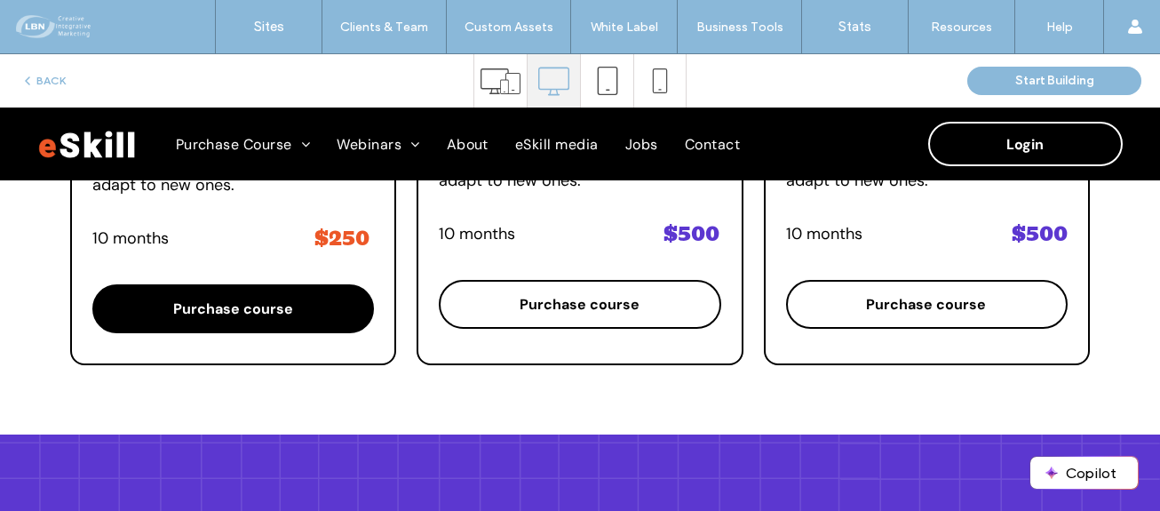
click at [247, 313] on span "Purchase course" at bounding box center [233, 308] width 120 height 36
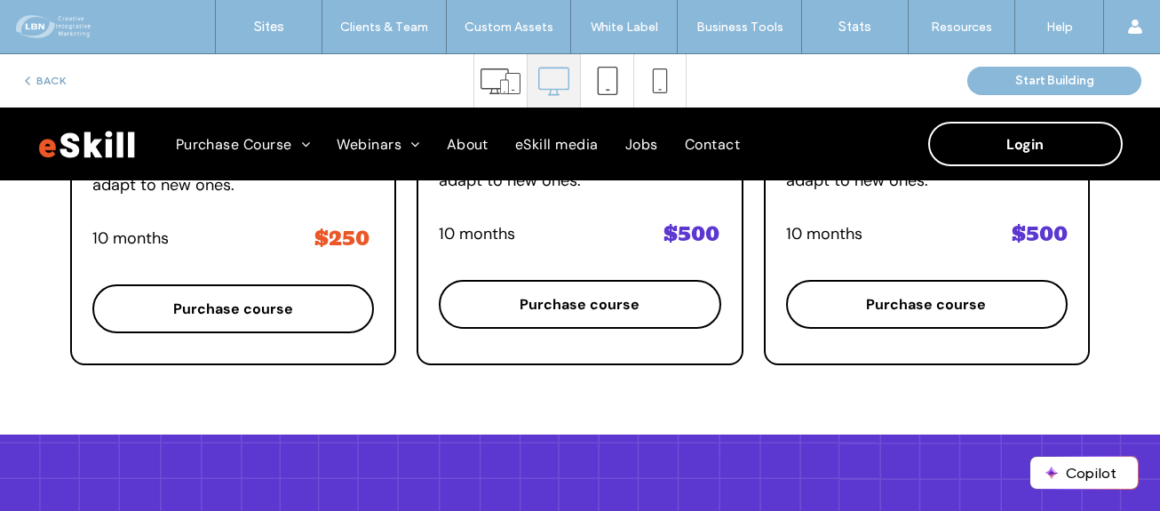
click at [47, 79] on button "BACK" at bounding box center [42, 80] width 45 height 21
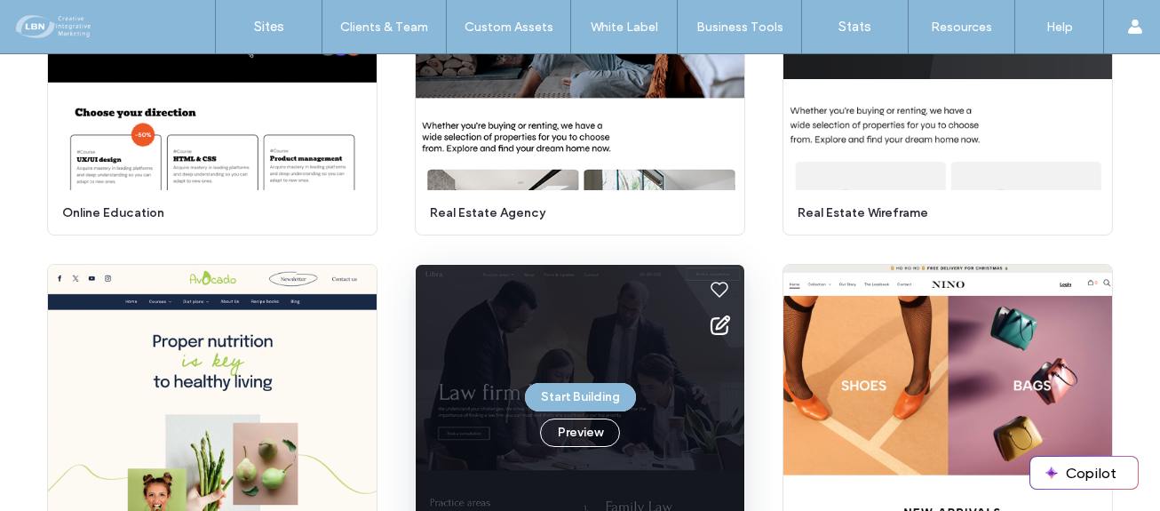
scroll to position [2669, 0]
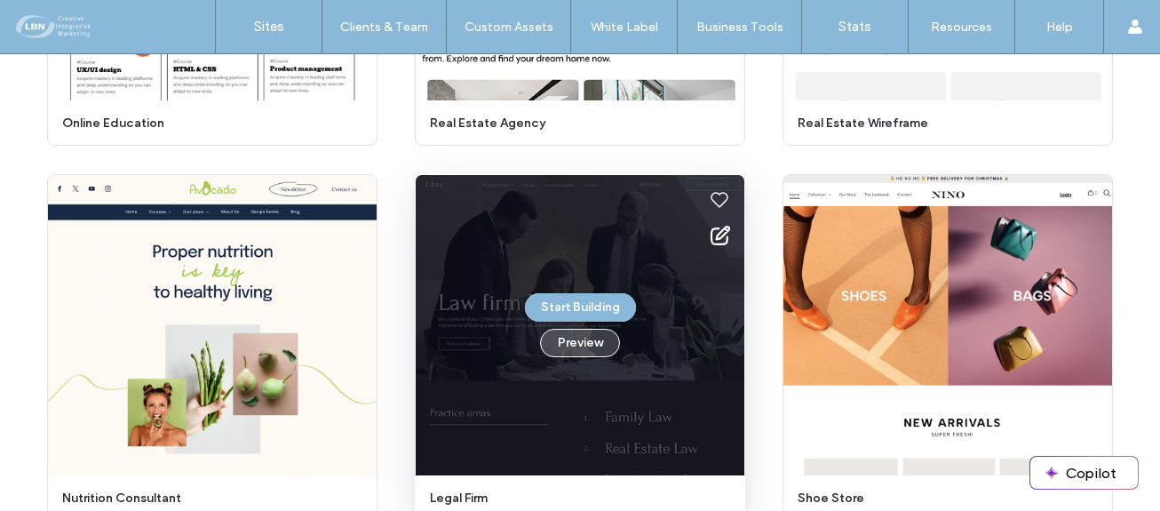
click at [585, 341] on button "Preview" at bounding box center [580, 343] width 80 height 28
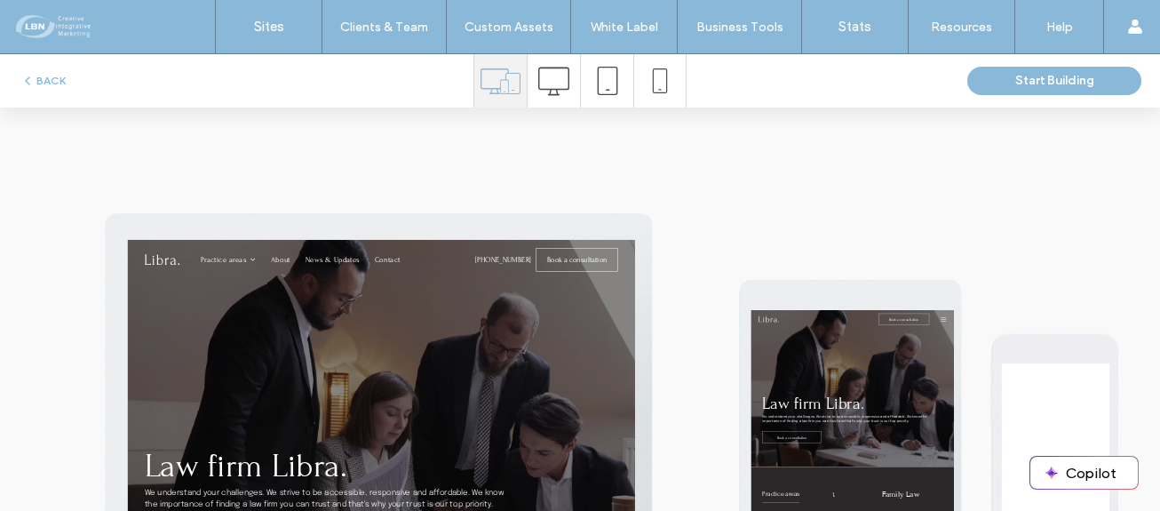
scroll to position [0, 0]
click at [545, 88] on icon at bounding box center [553, 81] width 31 height 31
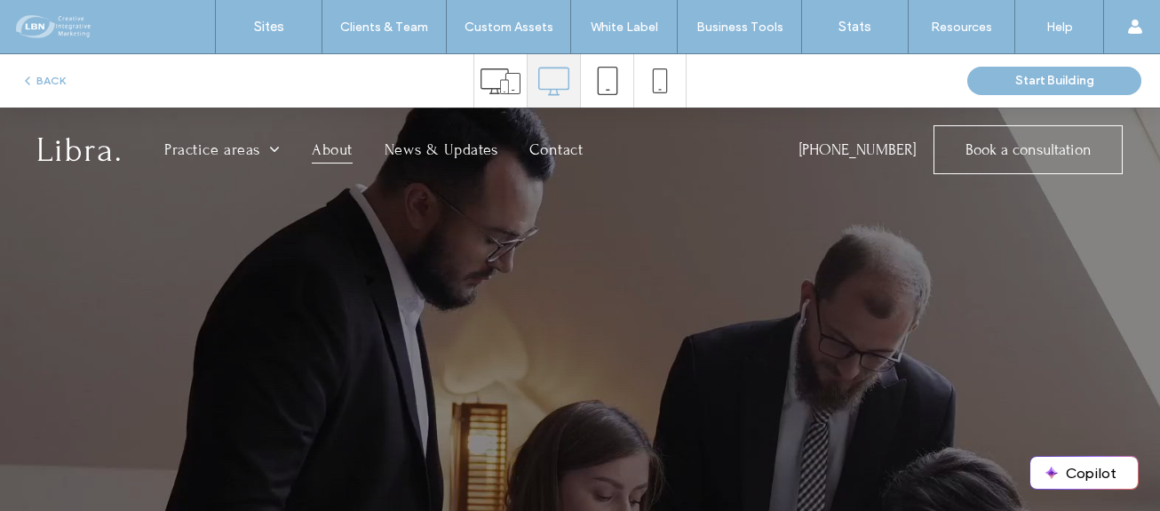
click at [322, 149] on span "About" at bounding box center [332, 149] width 41 height 28
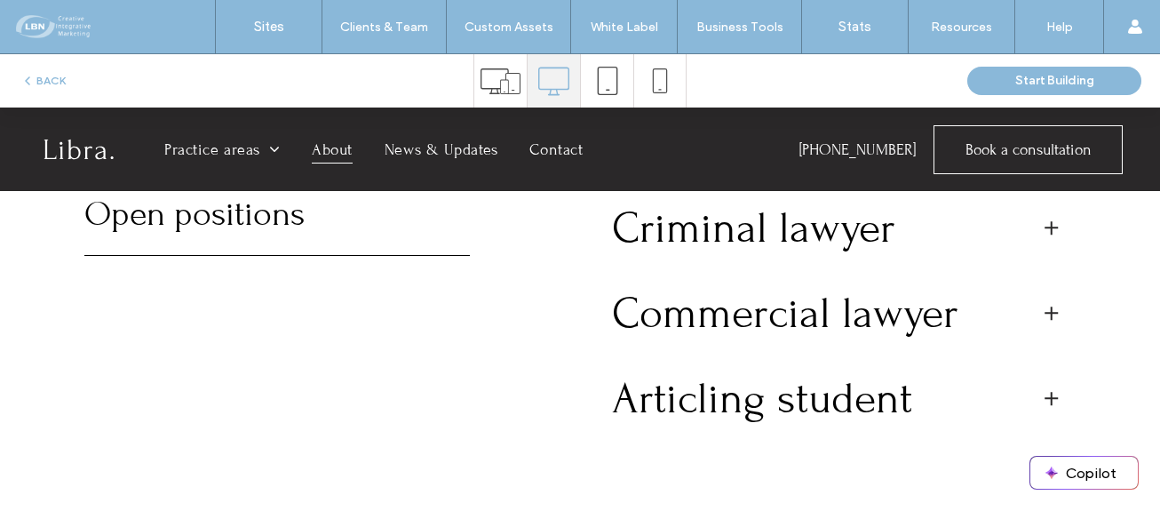
scroll to position [3109, 0]
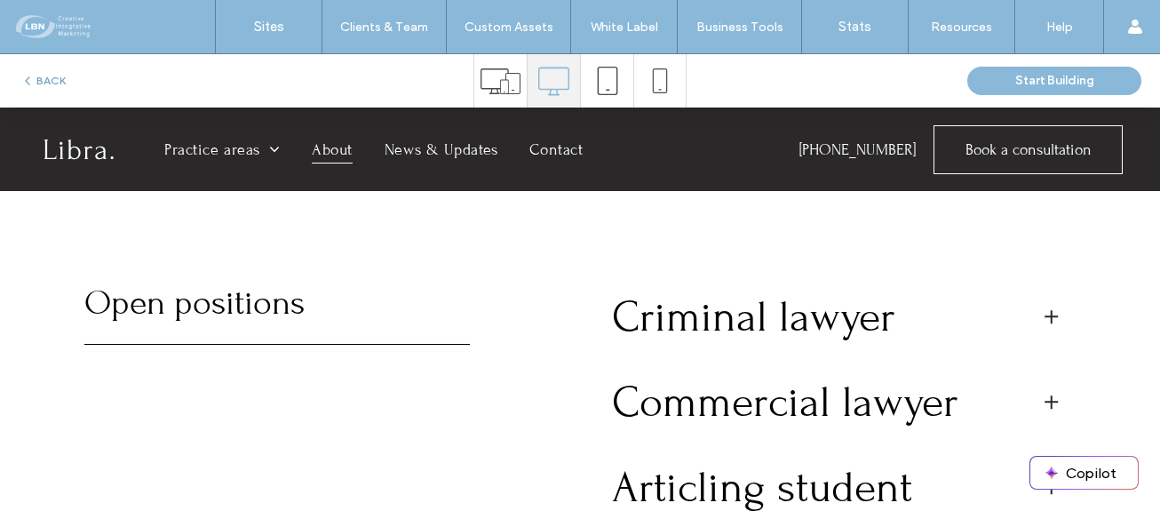
click at [50, 72] on div "BACK Start Building" at bounding box center [580, 80] width 1160 height 53
click at [50, 74] on button "BACK" at bounding box center [42, 80] width 45 height 21
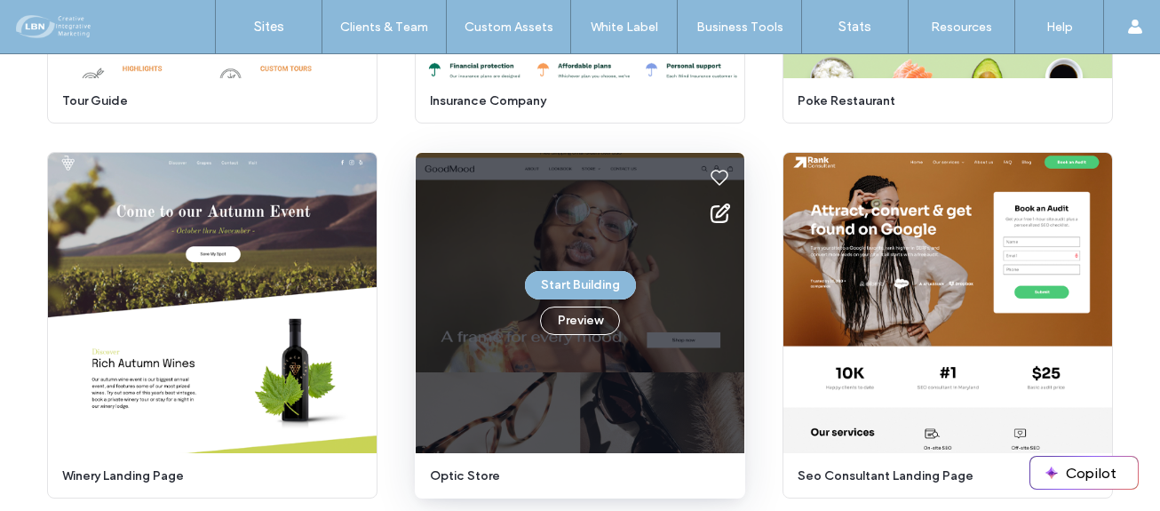
scroll to position [3848, 0]
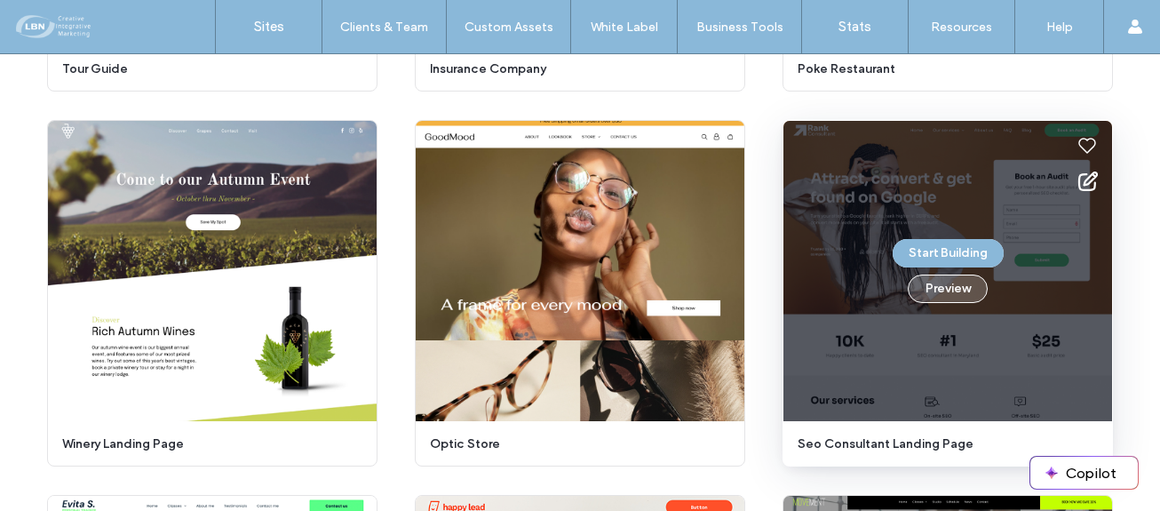
click at [971, 287] on button "Preview" at bounding box center [948, 288] width 80 height 28
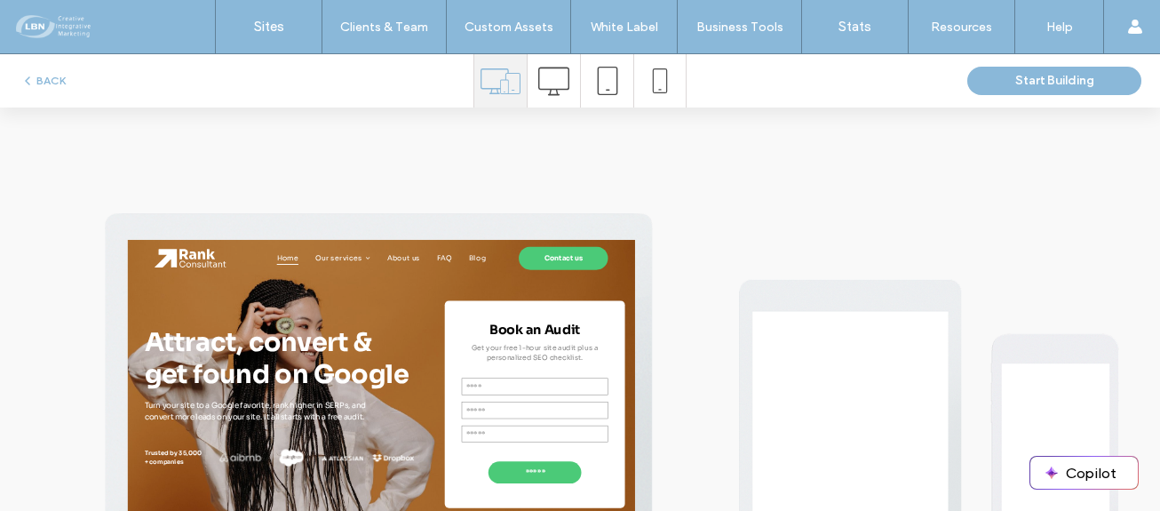
scroll to position [0, 0]
click at [558, 80] on icon at bounding box center [553, 81] width 31 height 31
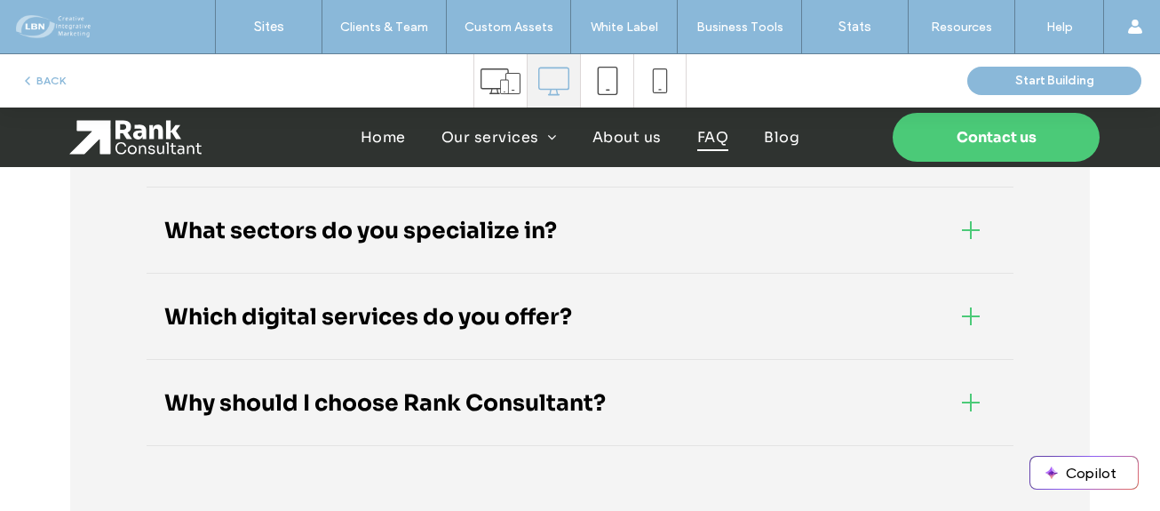
scroll to position [4886, 0]
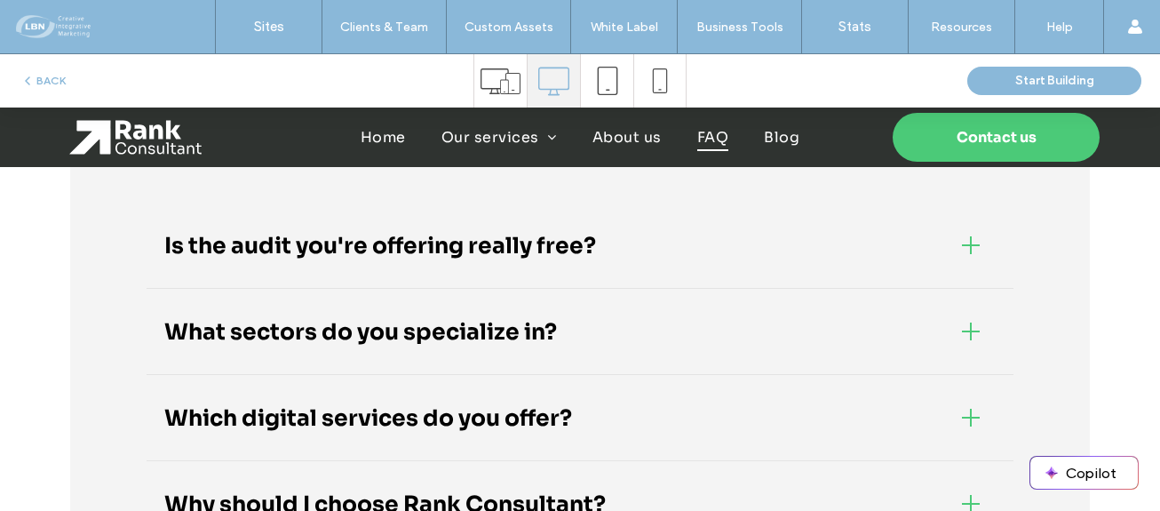
click at [136, 138] on img at bounding box center [135, 138] width 132 height 36
click at [53, 83] on button "BACK" at bounding box center [42, 80] width 45 height 21
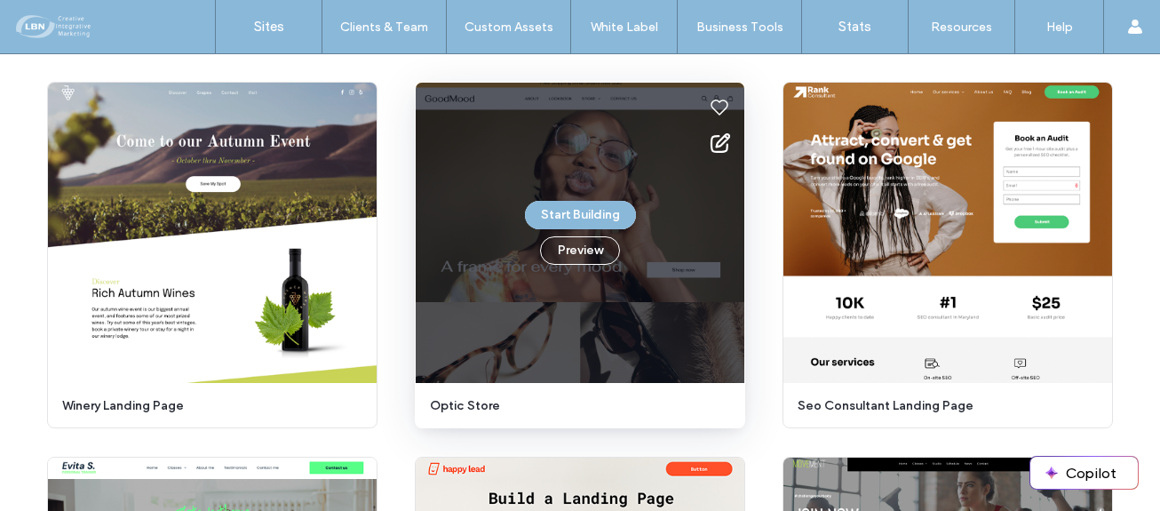
scroll to position [3904, 0]
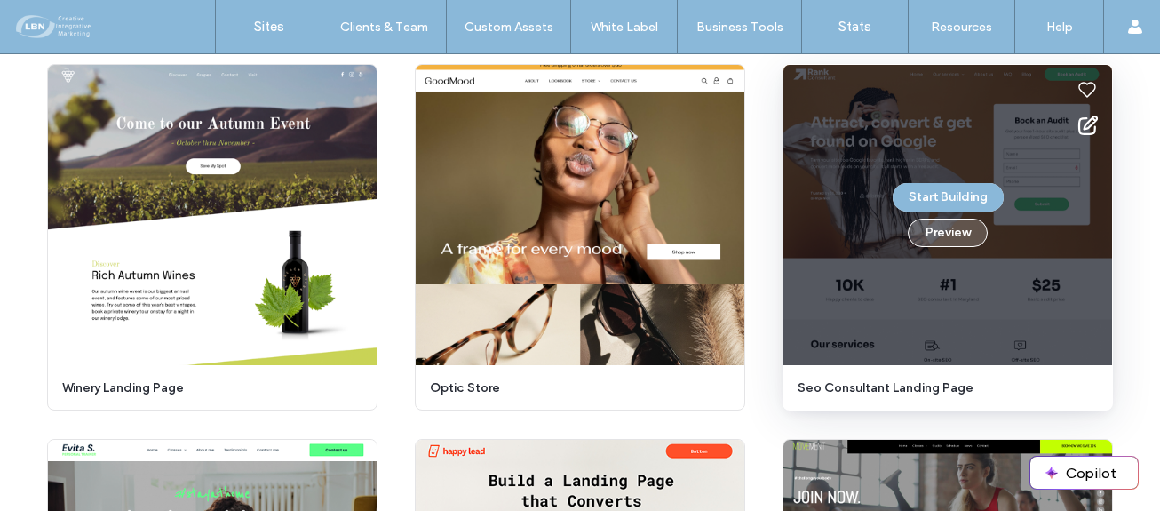
click at [945, 232] on button "Preview" at bounding box center [948, 233] width 80 height 28
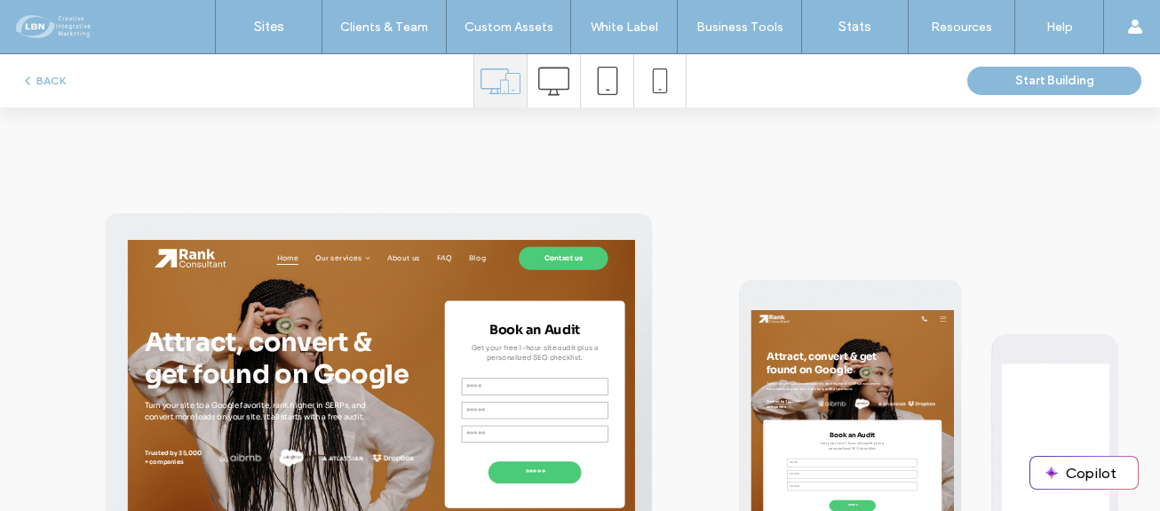
scroll to position [0, 0]
click at [541, 73] on icon at bounding box center [553, 81] width 31 height 31
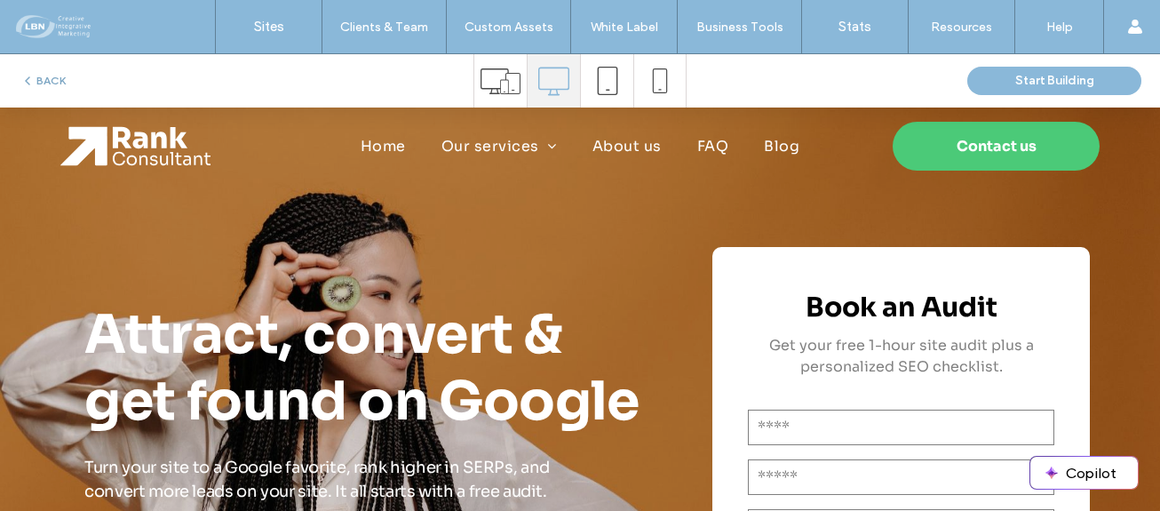
click at [49, 80] on button "BACK" at bounding box center [42, 80] width 45 height 21
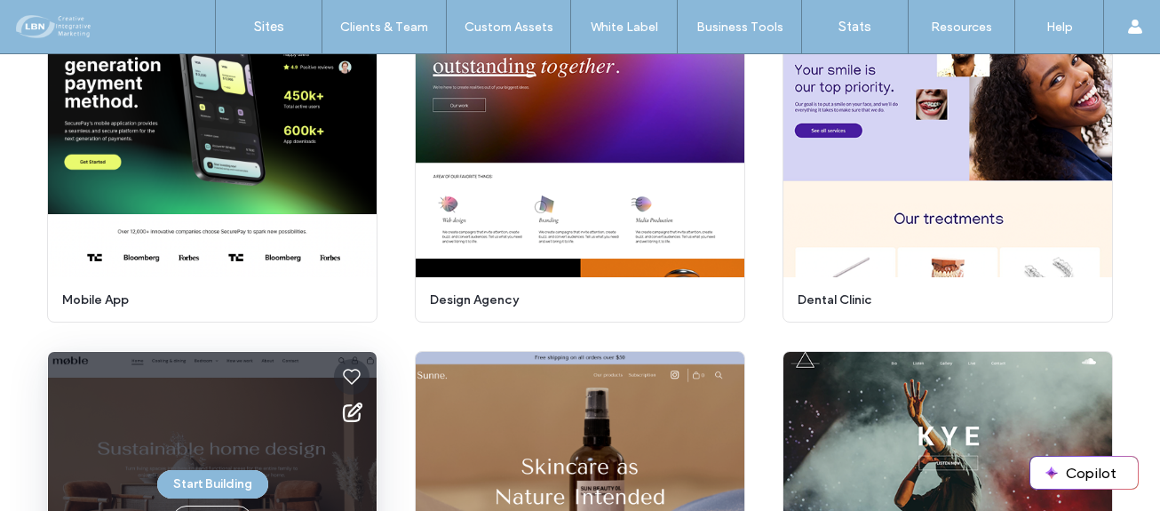
scroll to position [4759, 0]
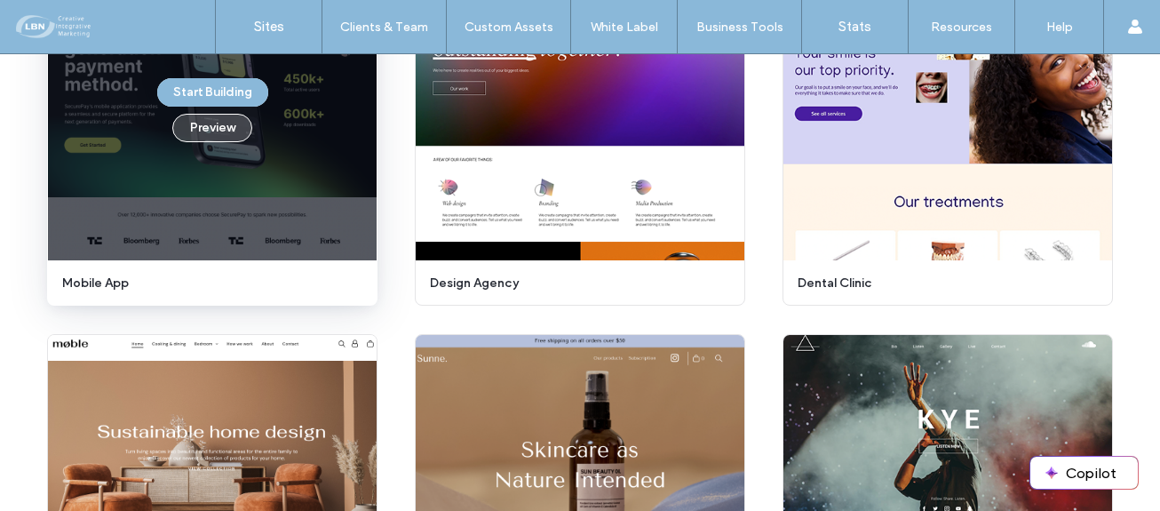
click at [212, 131] on button "Preview" at bounding box center [212, 128] width 80 height 28
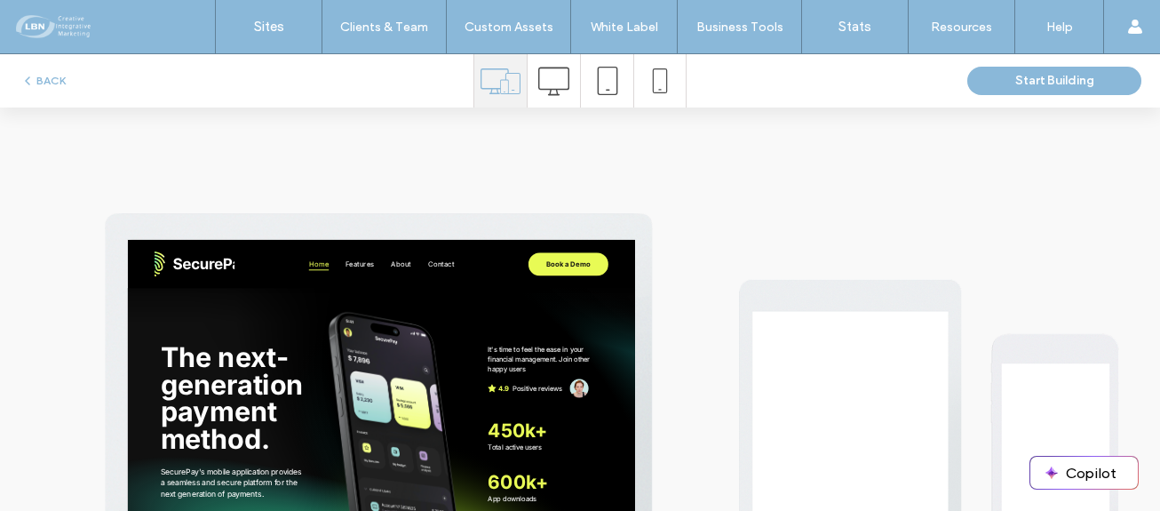
scroll to position [0, 0]
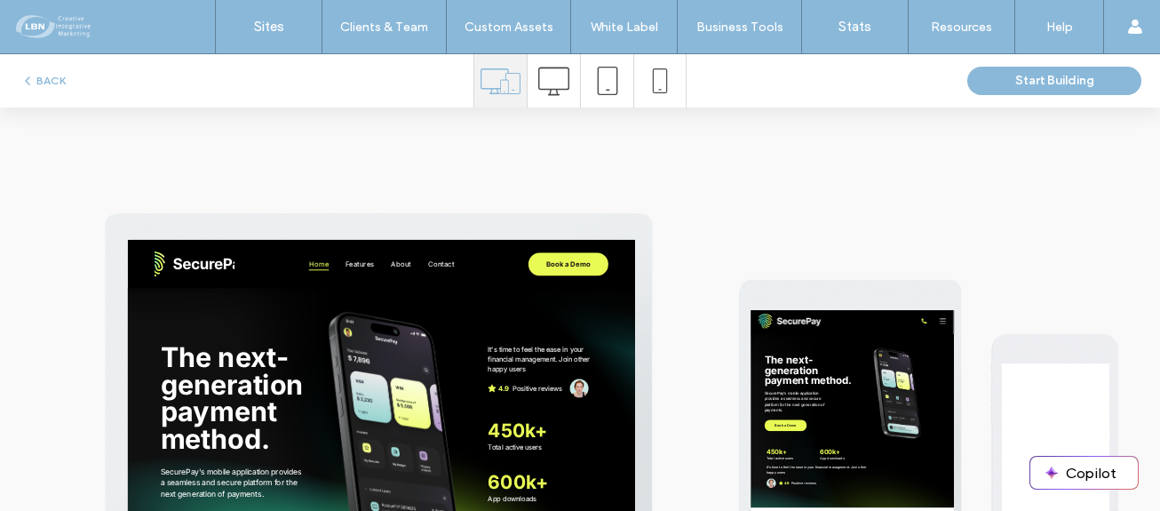
click at [547, 84] on icon at bounding box center [553, 81] width 31 height 31
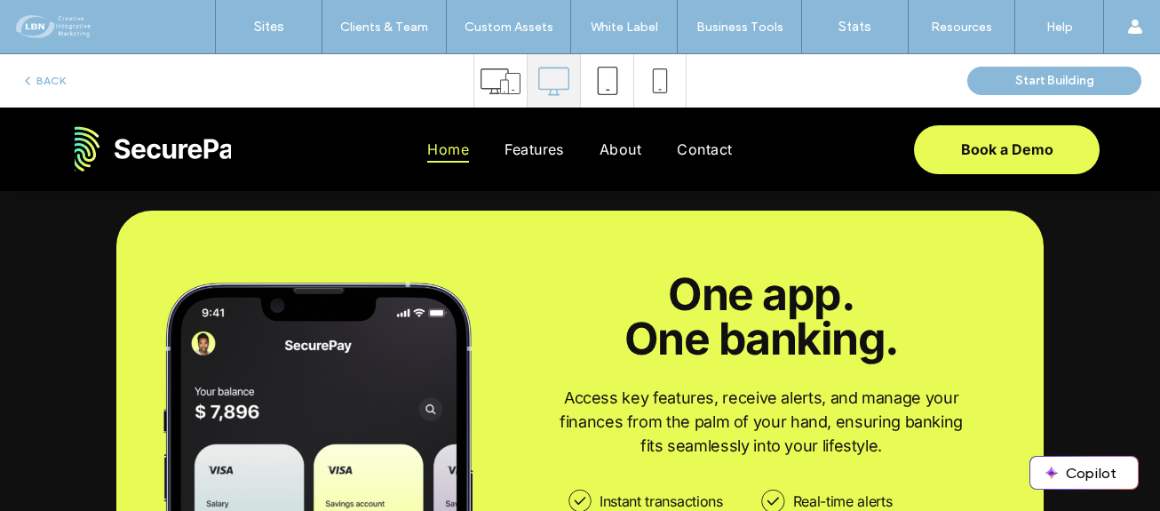
scroll to position [4975, 0]
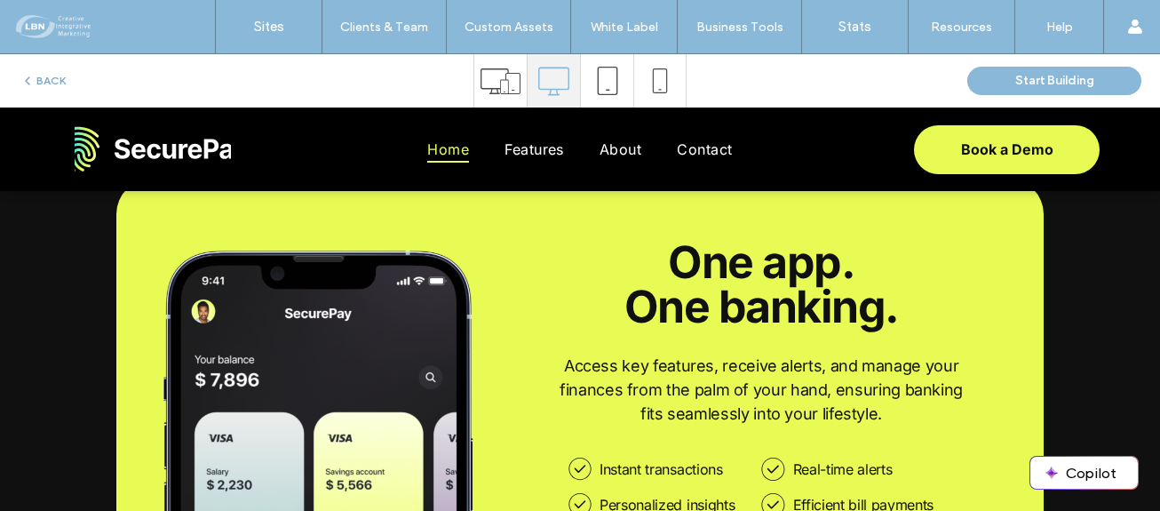
click at [46, 78] on button "BACK" at bounding box center [42, 80] width 45 height 21
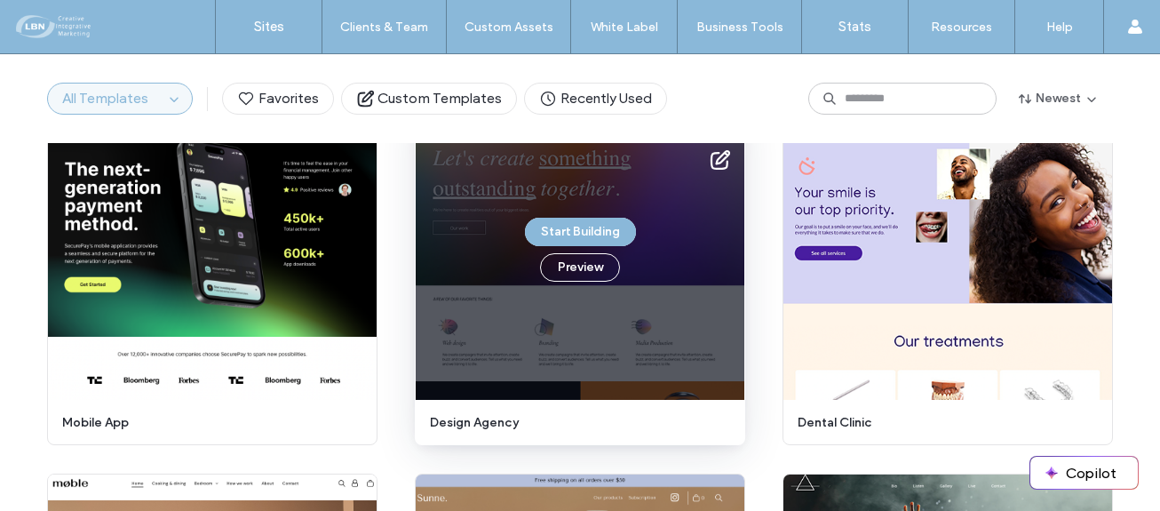
scroll to position [4709, 0]
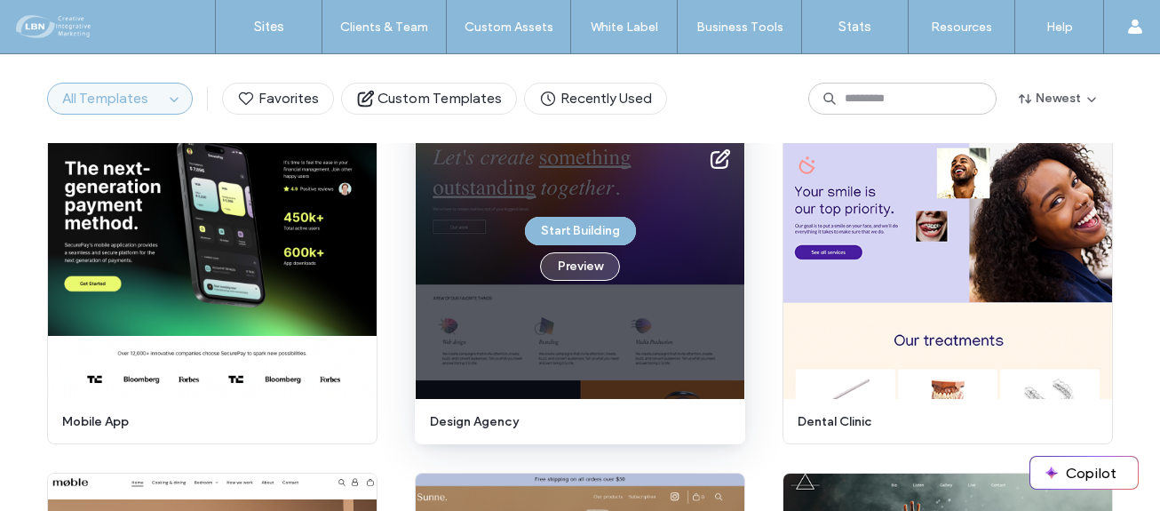
click at [585, 265] on button "Preview" at bounding box center [580, 266] width 80 height 28
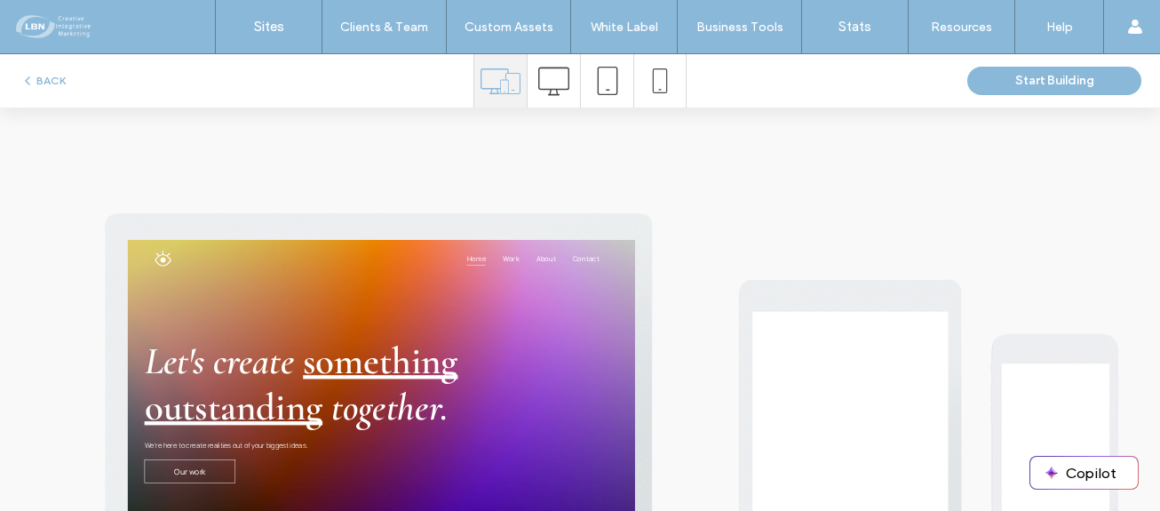
scroll to position [0, 0]
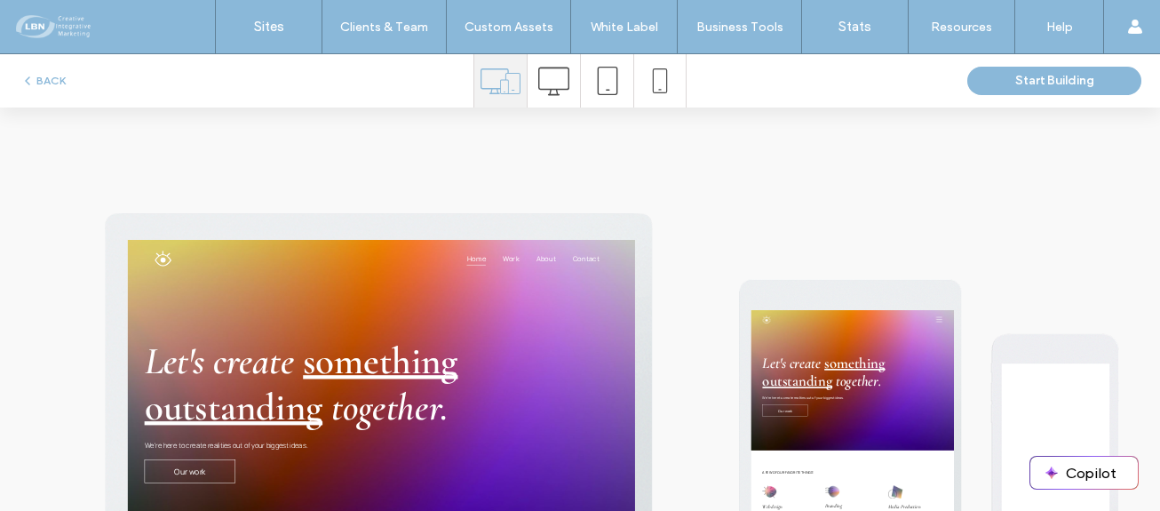
click at [550, 72] on icon at bounding box center [553, 81] width 31 height 31
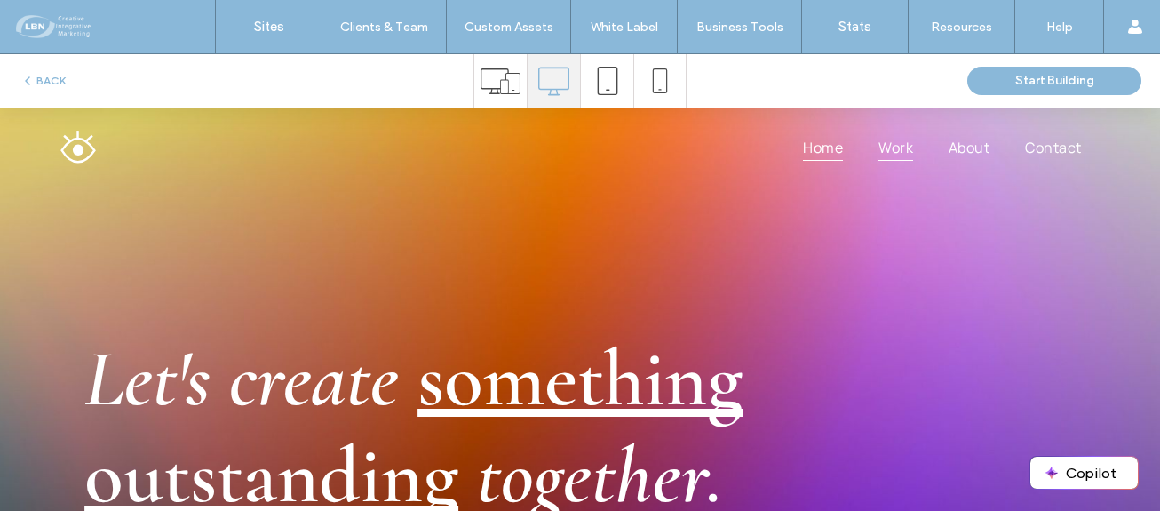
click at [887, 143] on span "Work" at bounding box center [896, 147] width 35 height 28
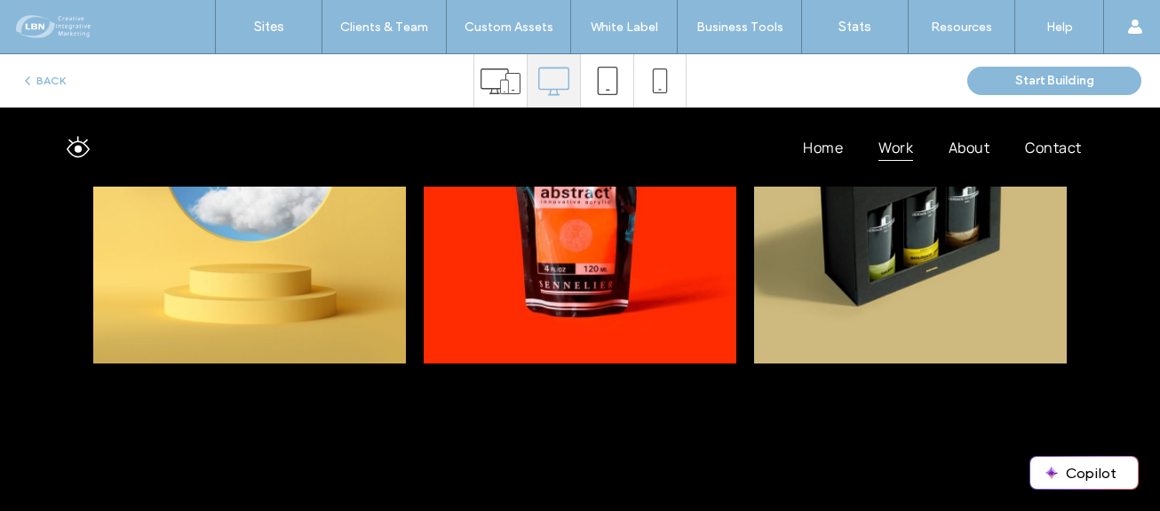
scroll to position [971, 0]
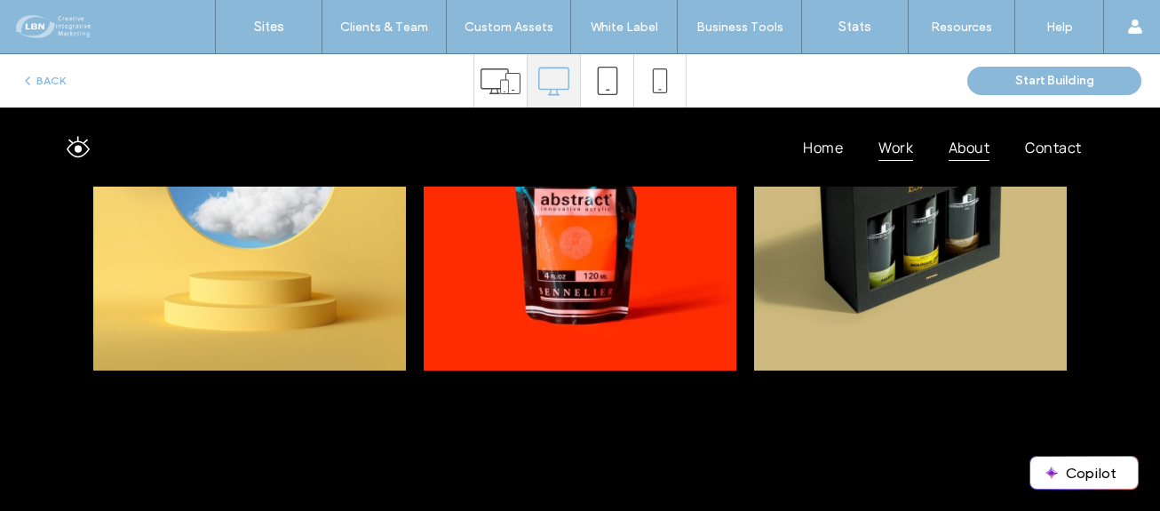
click at [949, 142] on span "About" at bounding box center [969, 147] width 41 height 28
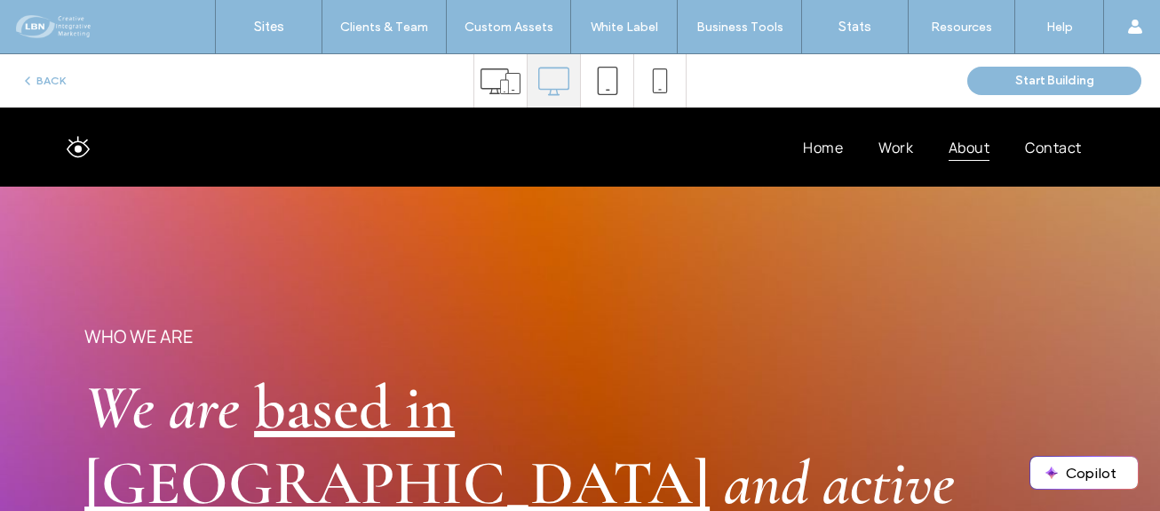
scroll to position [0, 0]
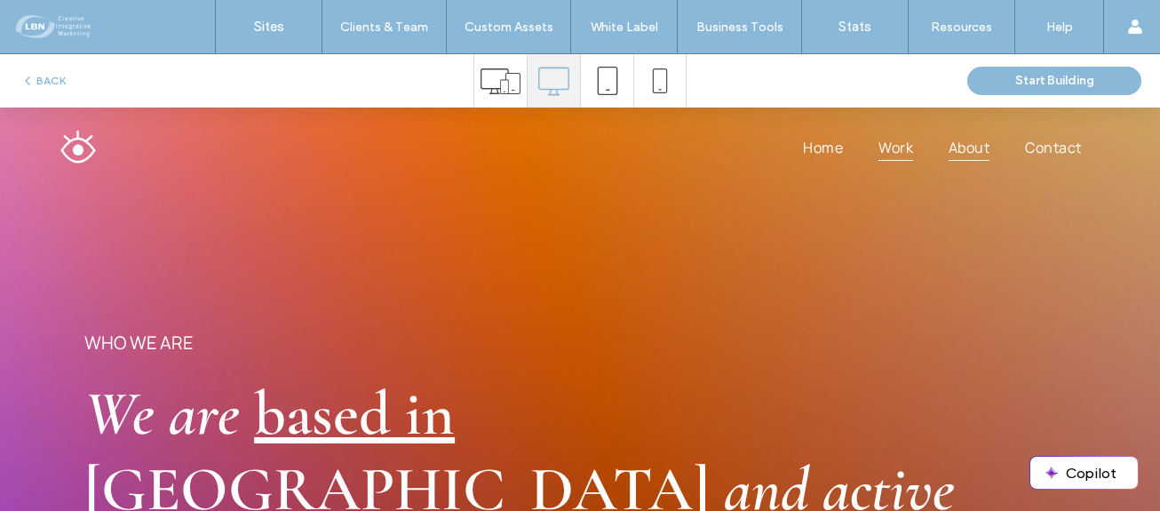
click at [887, 144] on span "Work" at bounding box center [896, 147] width 35 height 28
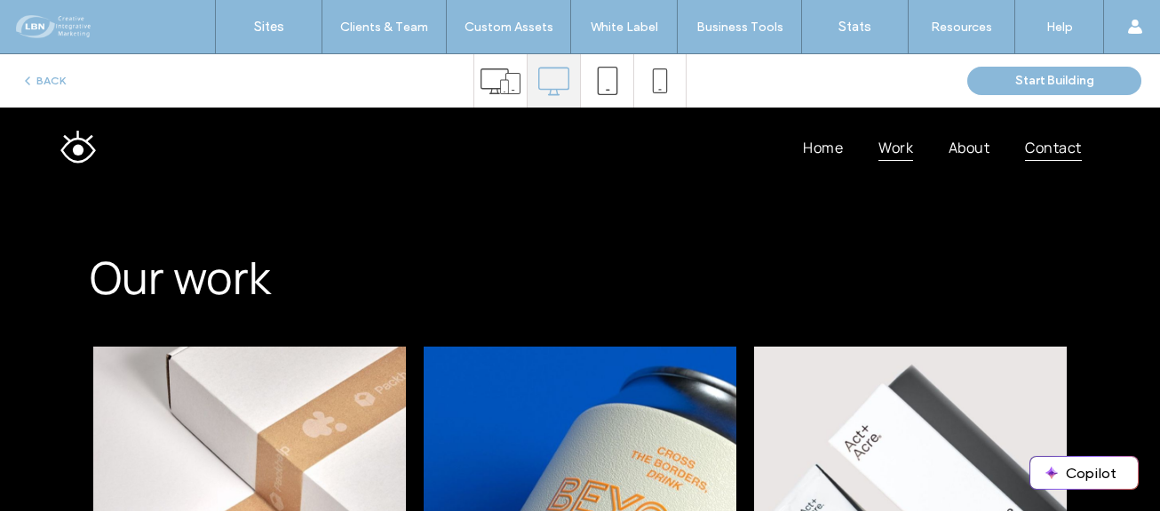
click at [1025, 145] on span "Contact" at bounding box center [1053, 147] width 56 height 28
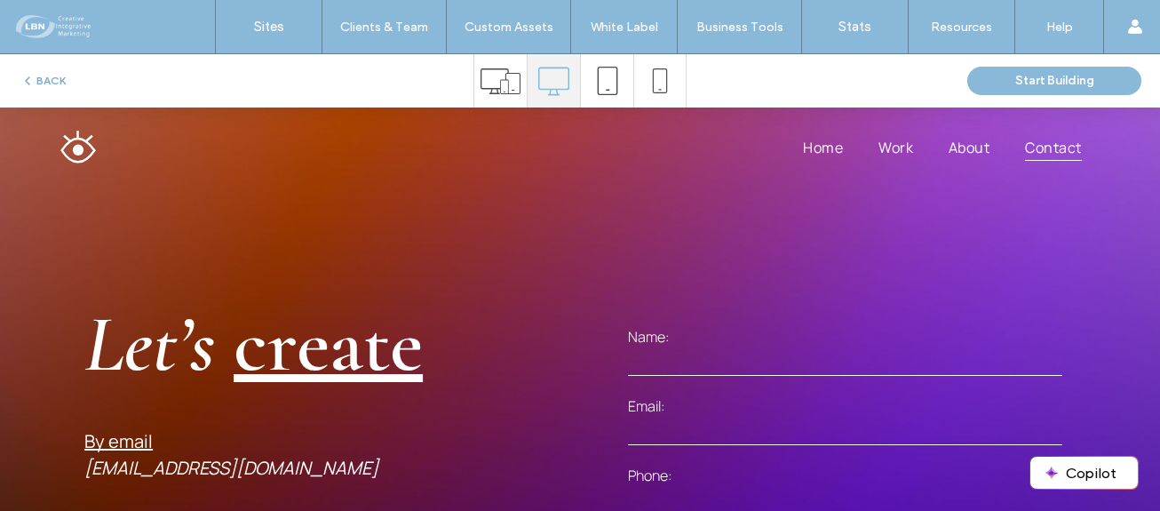
click at [43, 72] on button "BACK" at bounding box center [42, 80] width 45 height 21
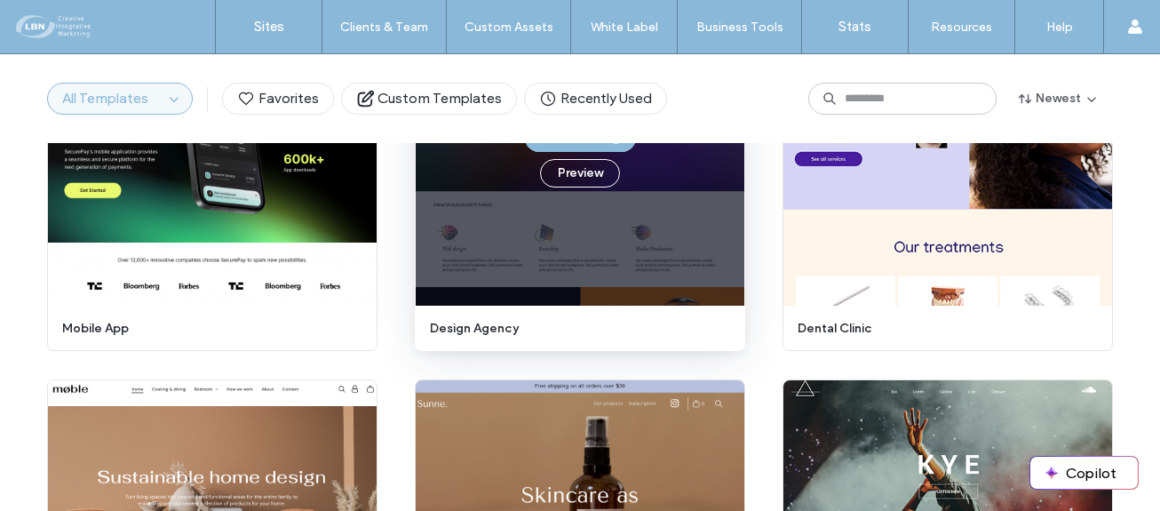
scroll to position [4714, 0]
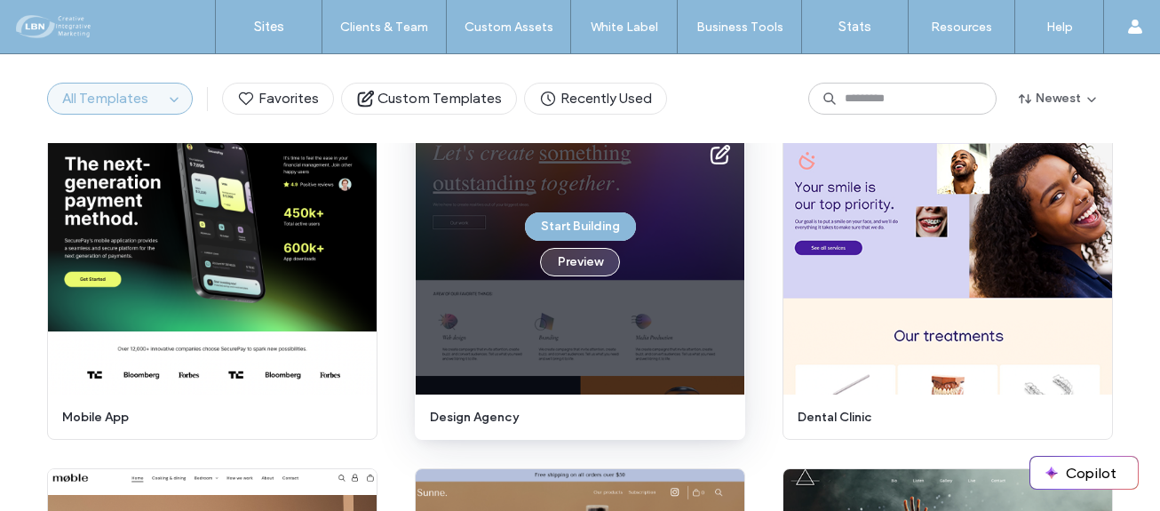
click at [561, 259] on button "Preview" at bounding box center [580, 262] width 80 height 28
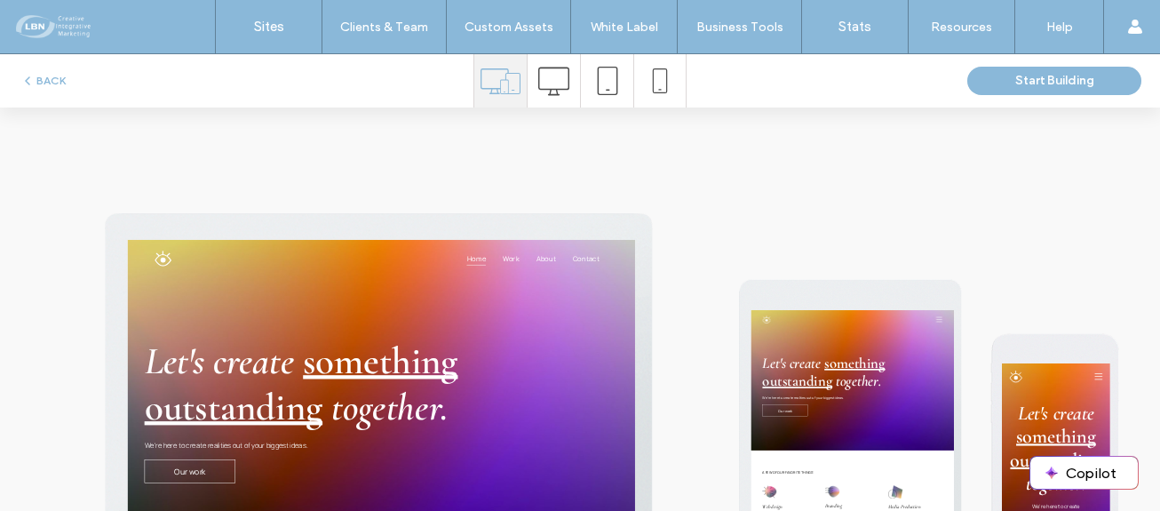
scroll to position [0, 0]
click at [538, 67] on icon at bounding box center [553, 81] width 31 height 31
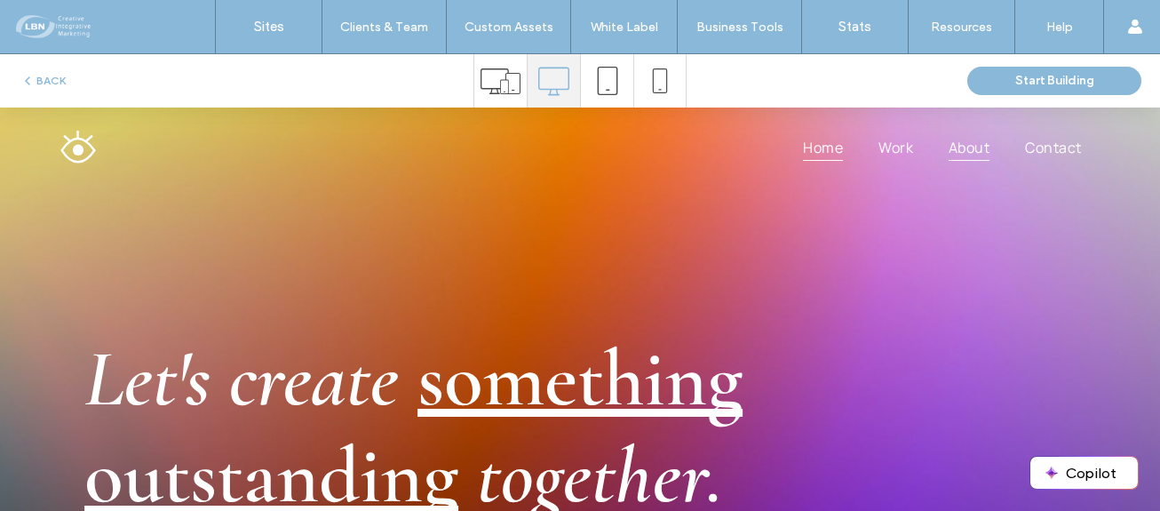
click at [960, 152] on span "About" at bounding box center [969, 147] width 41 height 28
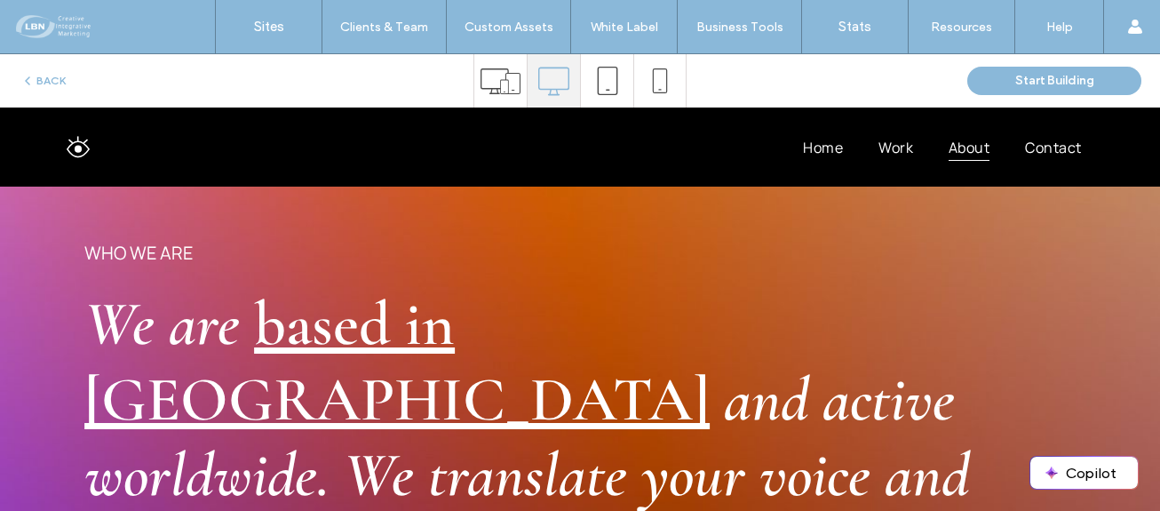
scroll to position [89, 0]
click at [54, 76] on button "BACK" at bounding box center [42, 80] width 45 height 21
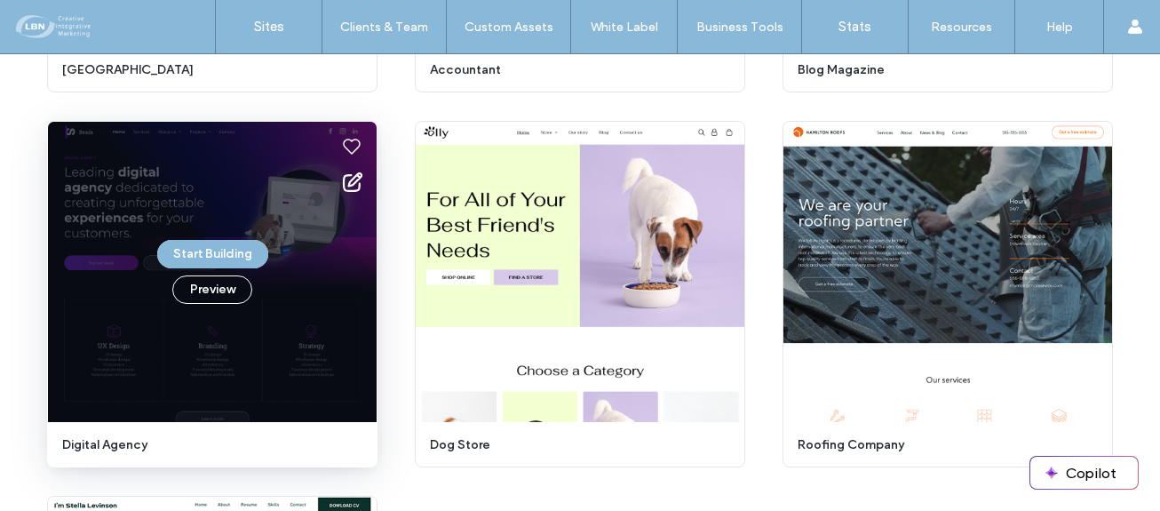
scroll to position [5764, 0]
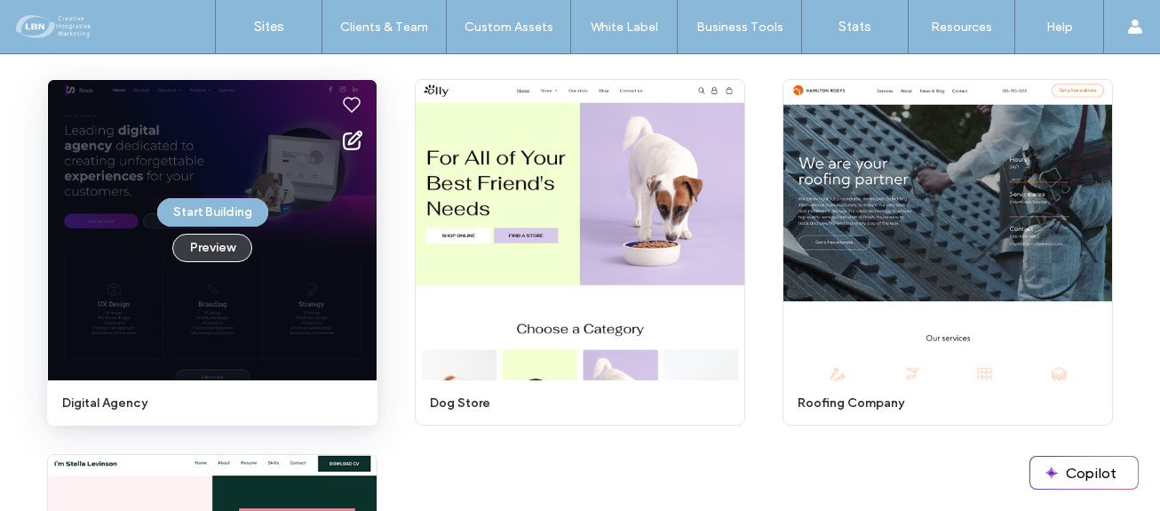
click at [214, 248] on button "Preview" at bounding box center [212, 248] width 80 height 28
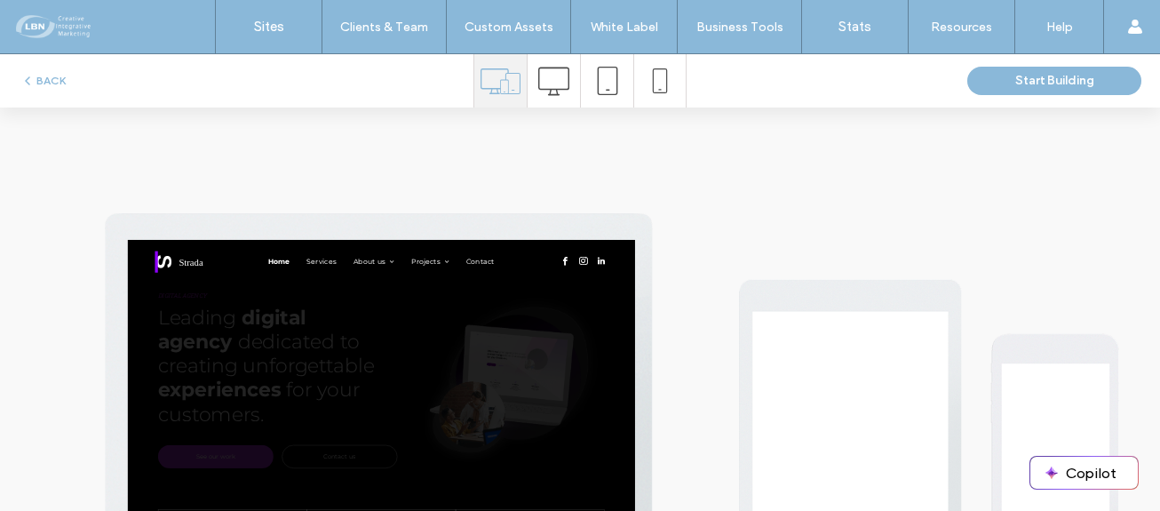
scroll to position [0, 0]
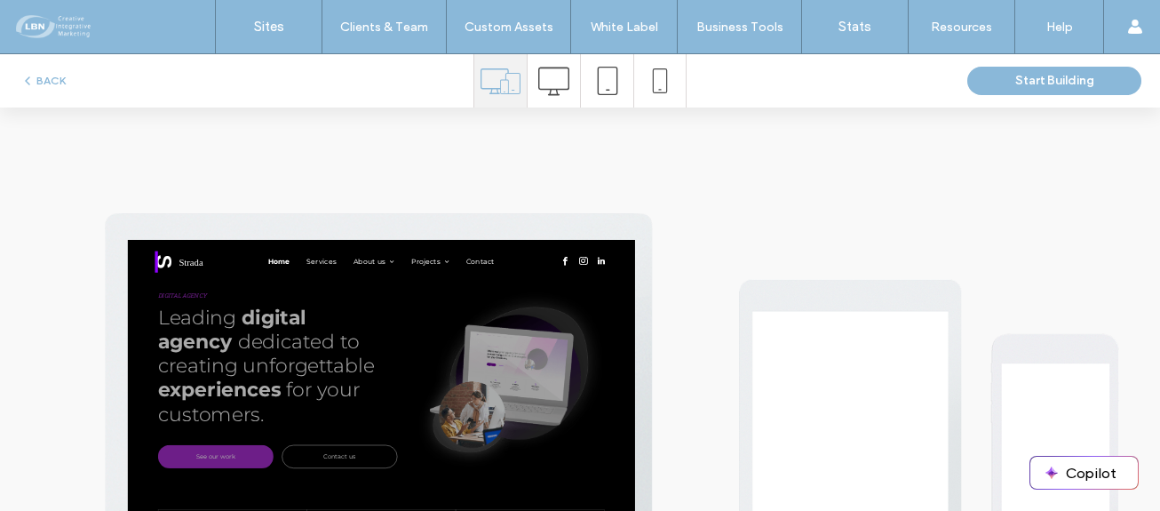
click at [545, 82] on icon at bounding box center [553, 81] width 31 height 31
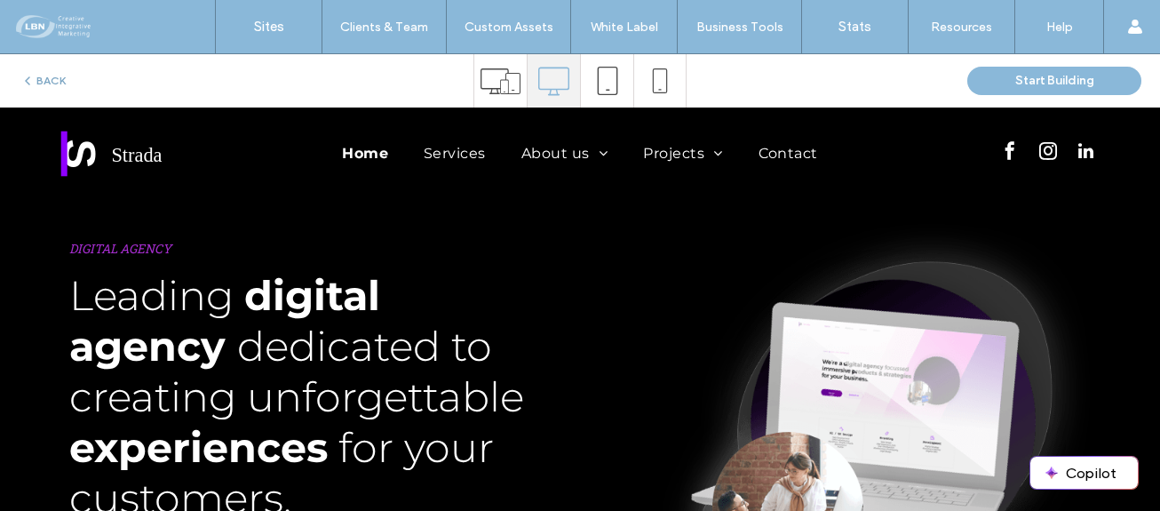
click at [50, 79] on button "BACK" at bounding box center [42, 80] width 45 height 21
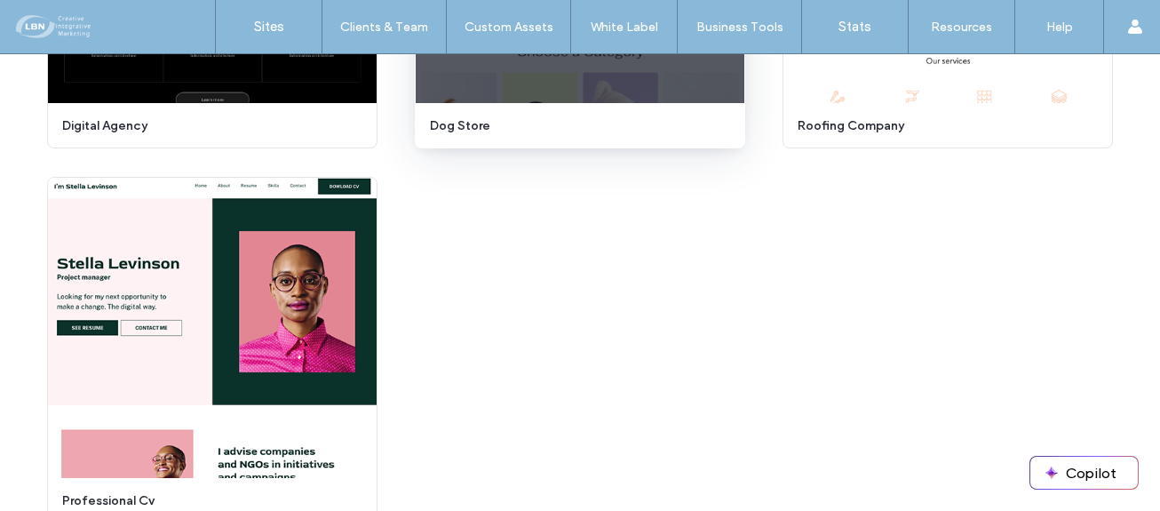
scroll to position [6130, 0]
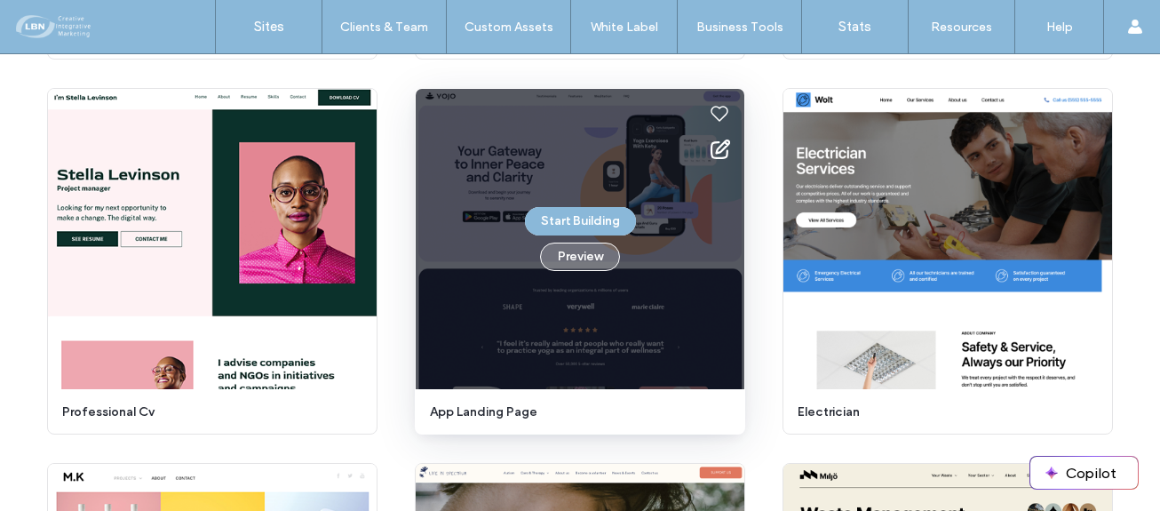
click at [588, 257] on button "Preview" at bounding box center [580, 257] width 80 height 28
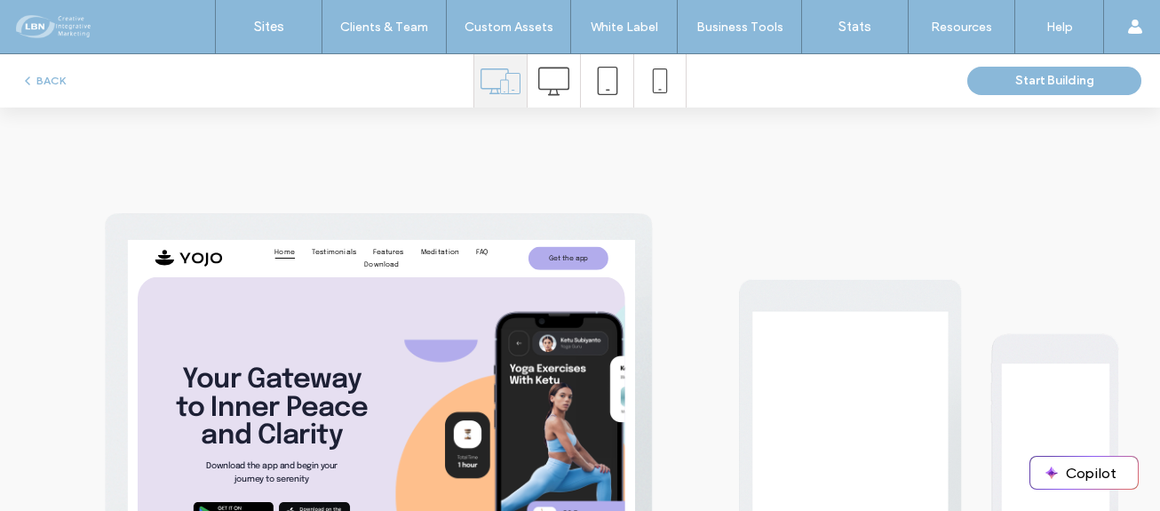
scroll to position [0, 0]
click at [546, 79] on icon at bounding box center [553, 81] width 31 height 31
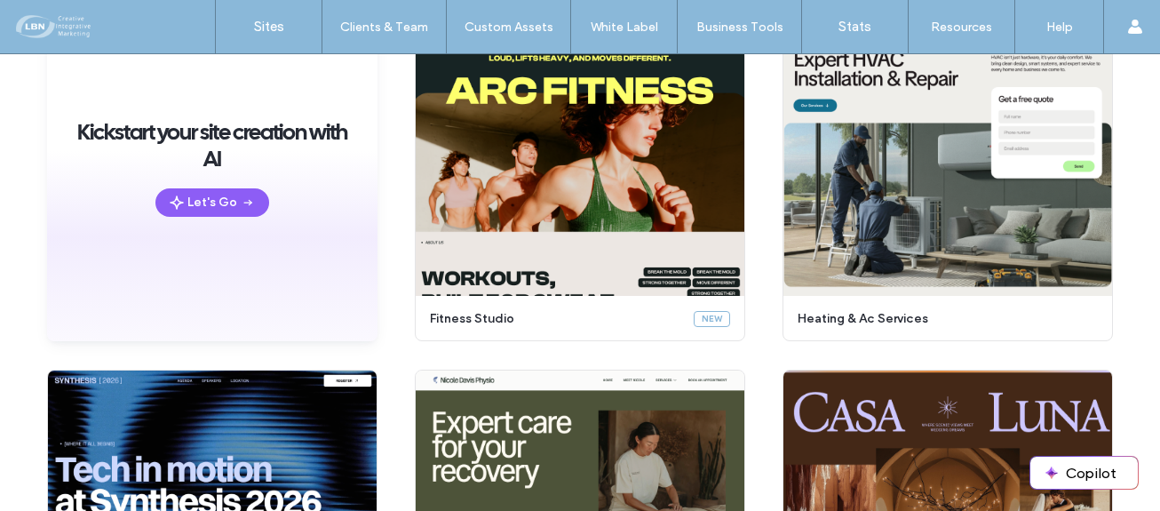
scroll to position [225, 0]
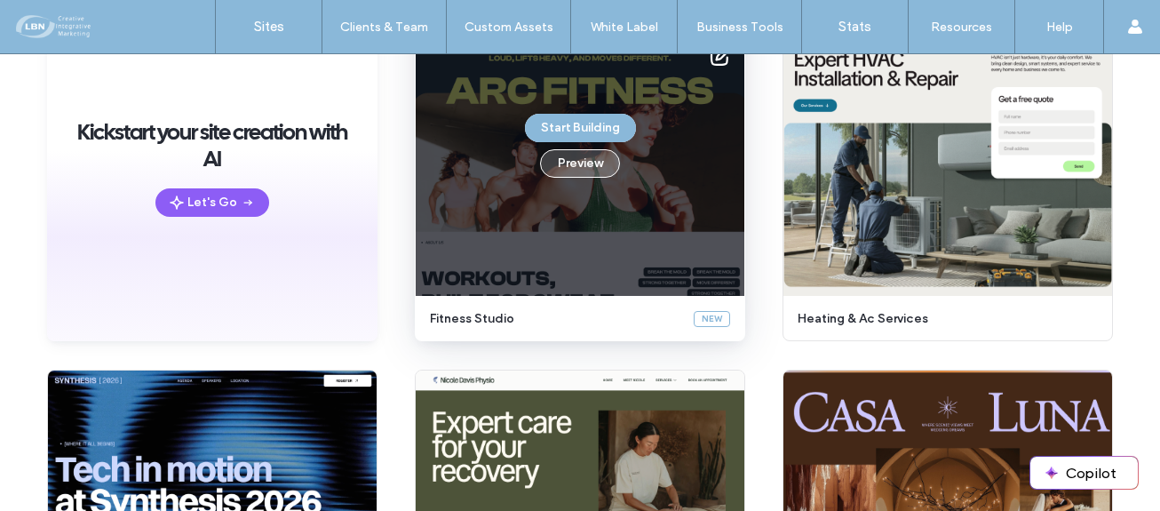
click at [573, 165] on button "Preview" at bounding box center [580, 163] width 80 height 28
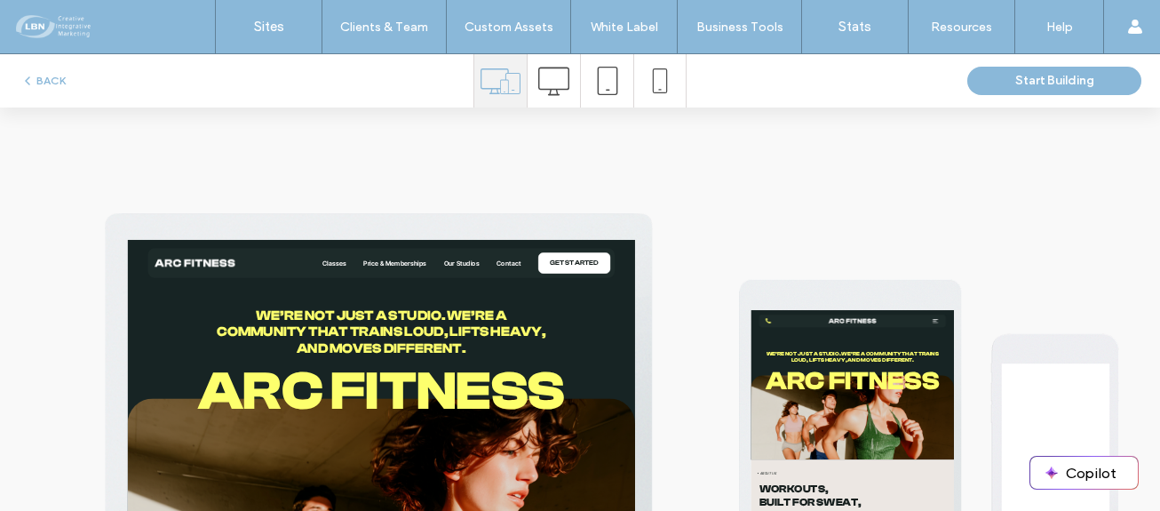
scroll to position [0, 0]
click at [558, 81] on icon at bounding box center [553, 81] width 31 height 31
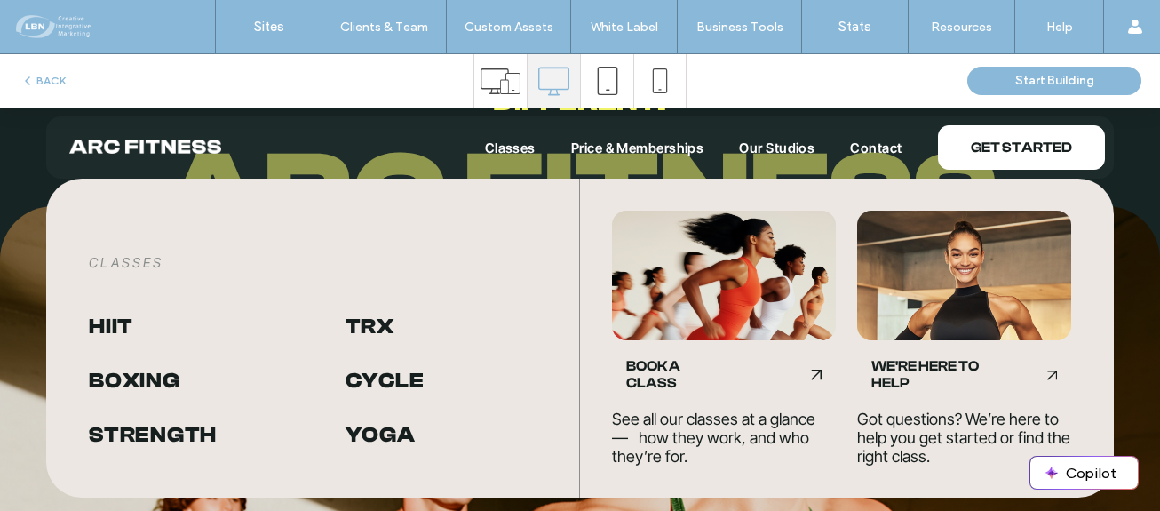
scroll to position [267, 0]
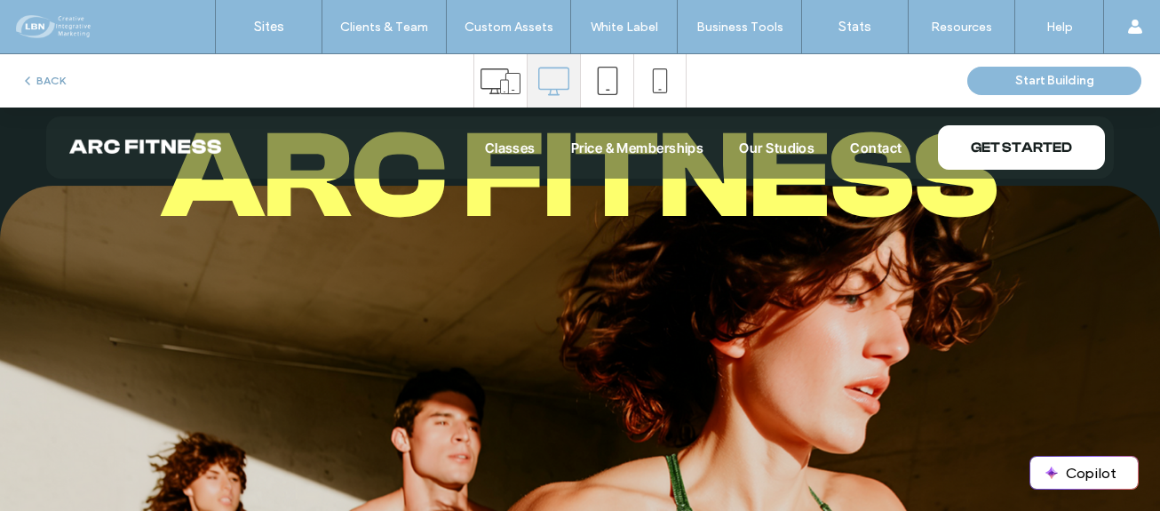
click at [52, 82] on button "BACK" at bounding box center [42, 80] width 45 height 21
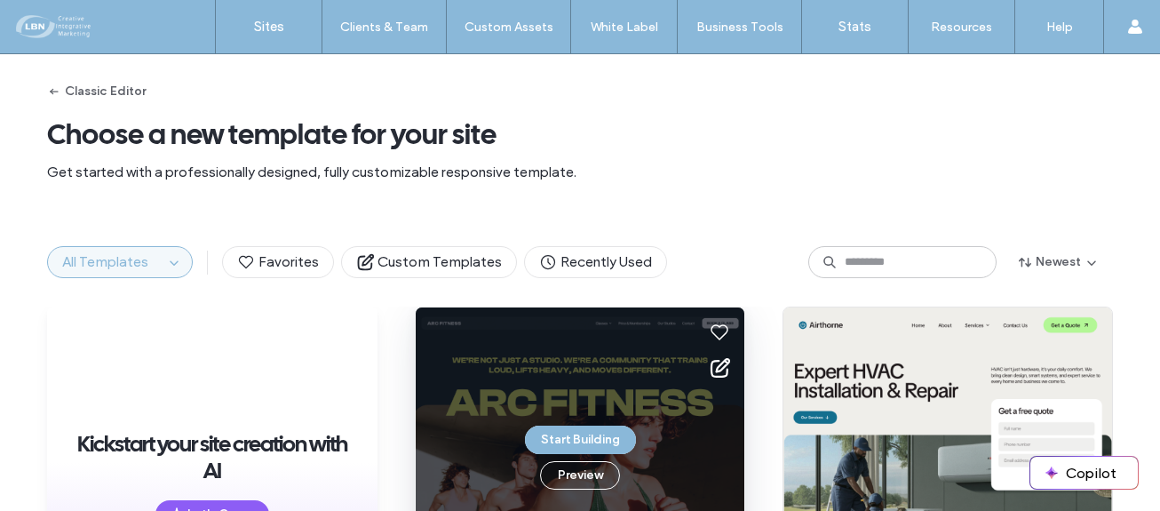
scroll to position [0, 0]
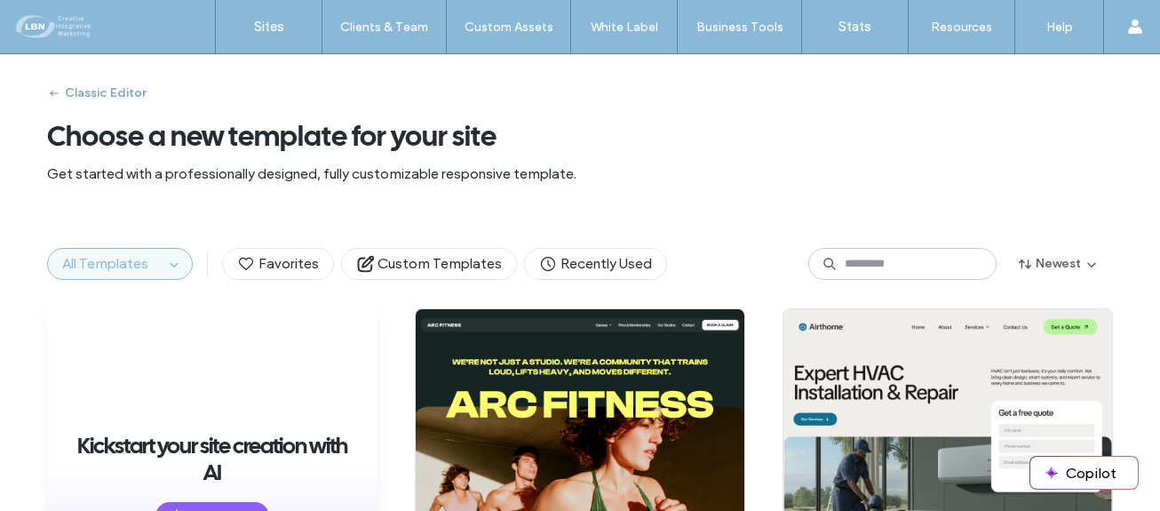
click at [97, 92] on button "Classic Editor" at bounding box center [96, 93] width 99 height 28
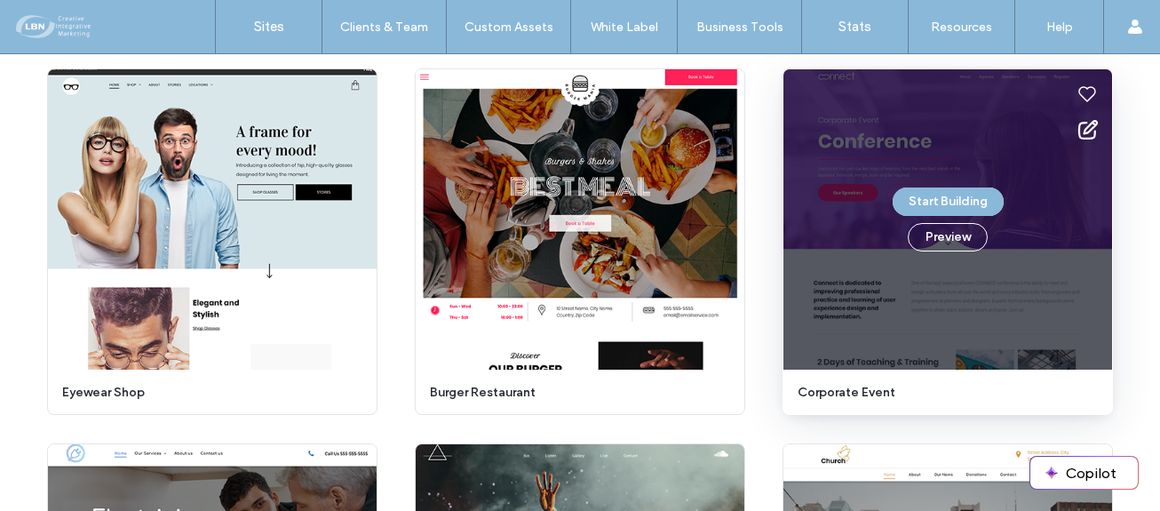
scroll to position [5401, 0]
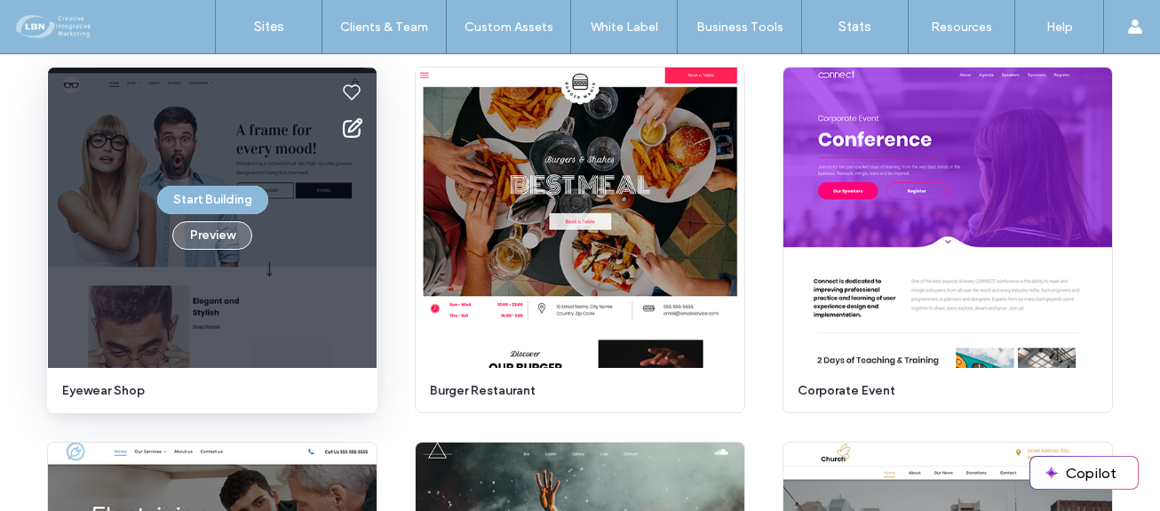
click at [194, 231] on button "Preview" at bounding box center [212, 235] width 80 height 28
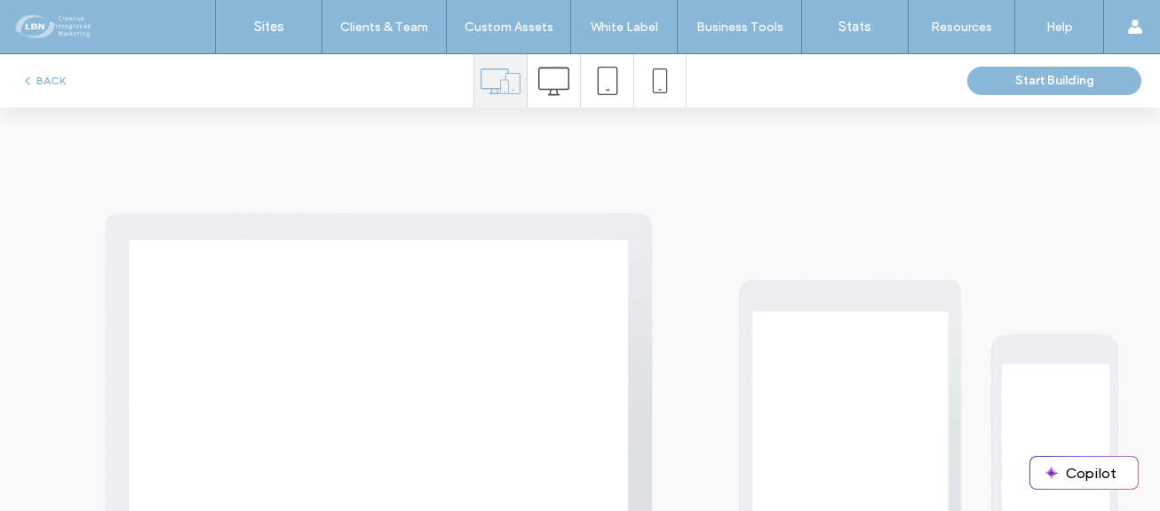
click at [547, 79] on icon at bounding box center [553, 81] width 31 height 31
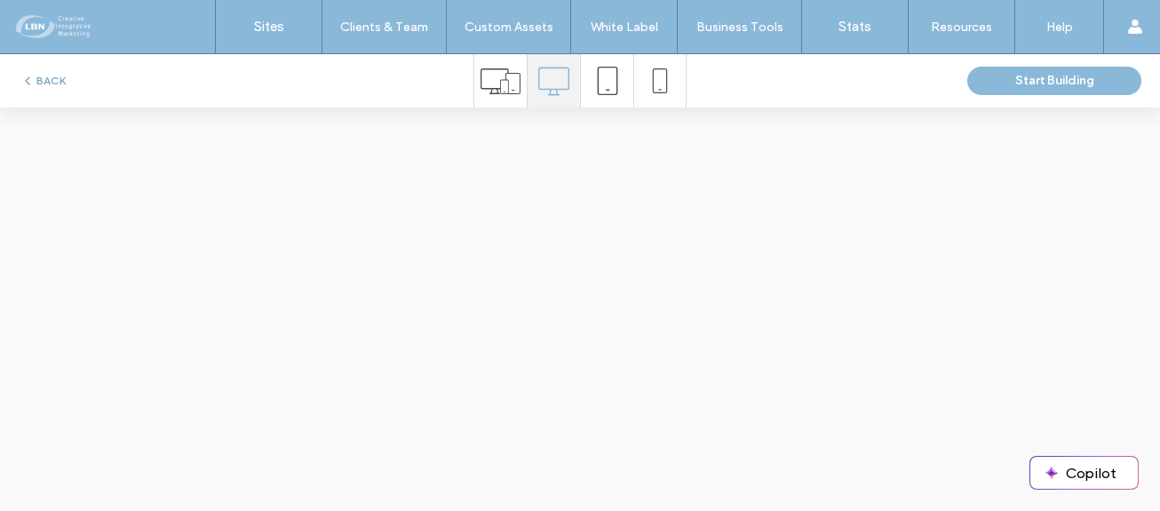
scroll to position [0, 0]
click at [50, 76] on button "BACK" at bounding box center [42, 80] width 45 height 21
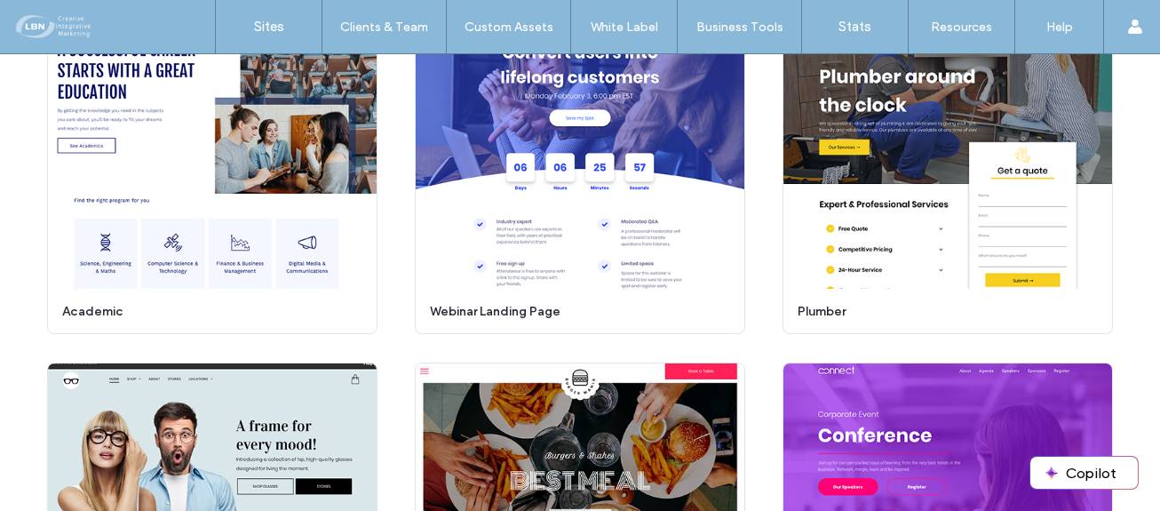
scroll to position [5377, 0]
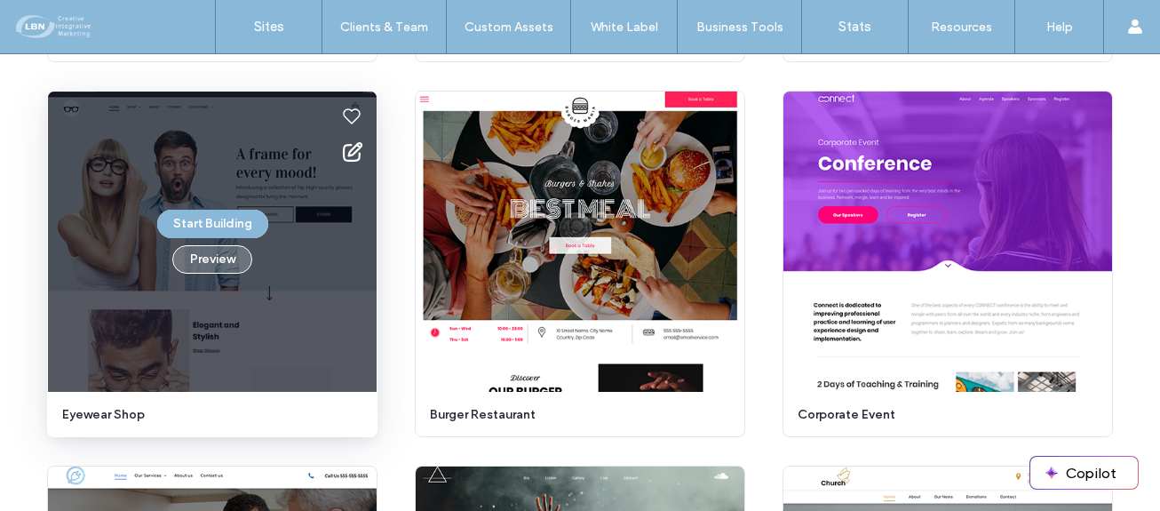
click at [214, 262] on button "Preview" at bounding box center [212, 259] width 80 height 28
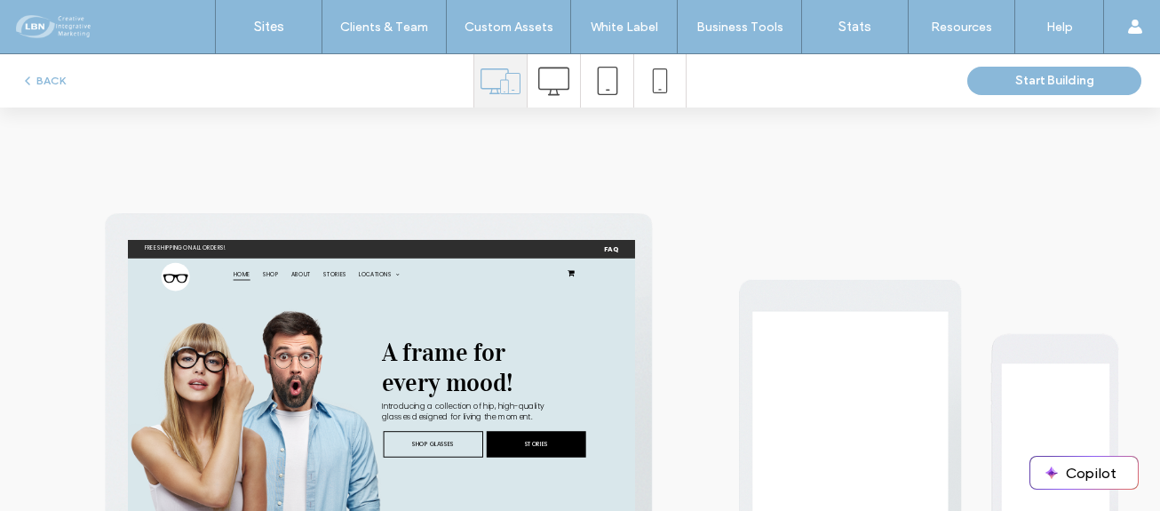
scroll to position [0, 0]
click at [551, 75] on icon at bounding box center [553, 81] width 31 height 31
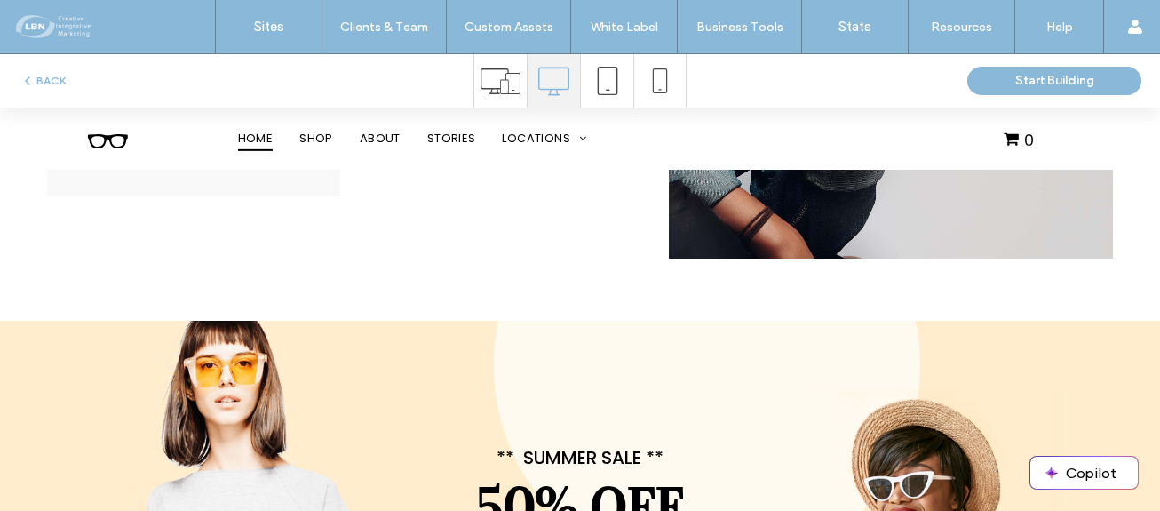
scroll to position [1688, 0]
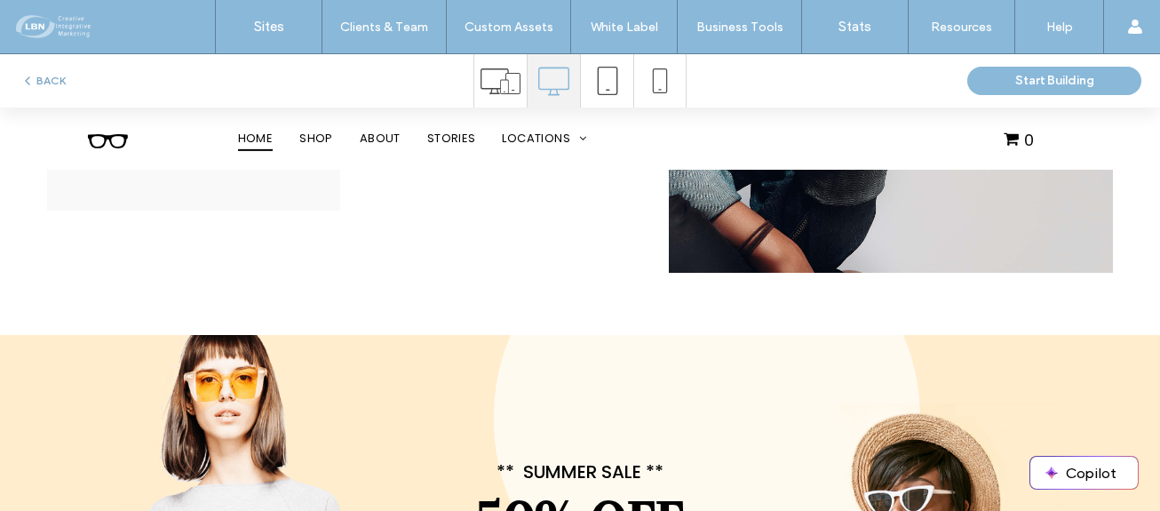
click at [57, 78] on button "BACK" at bounding box center [42, 80] width 45 height 21
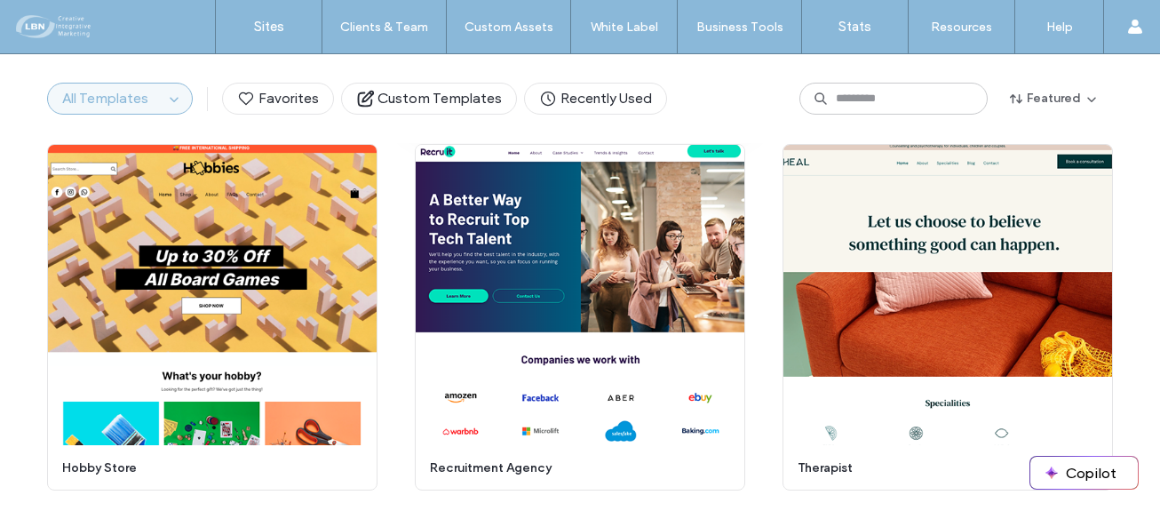
scroll to position [4268, 0]
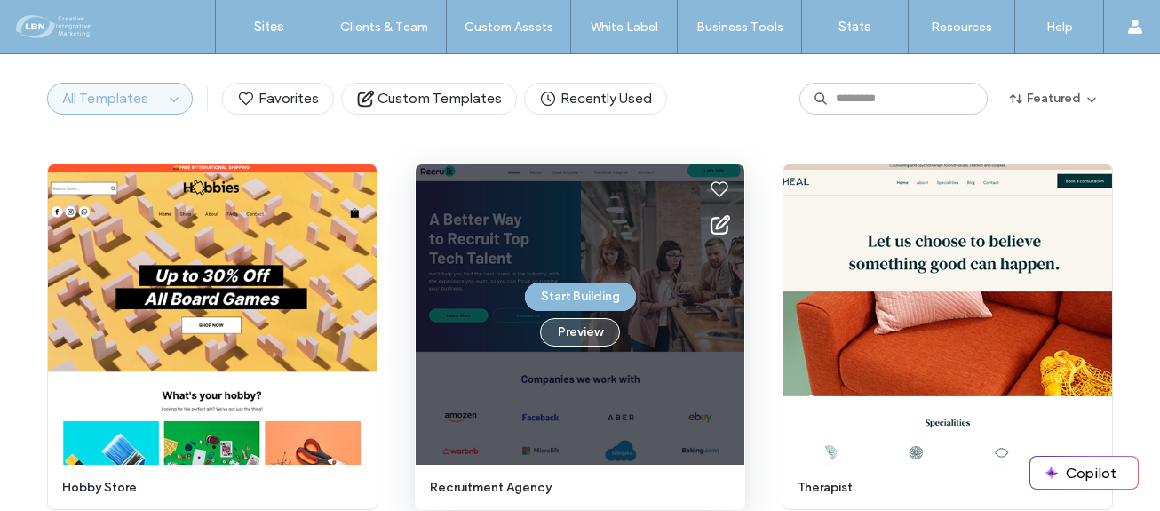
click at [585, 330] on button "Preview" at bounding box center [580, 332] width 80 height 28
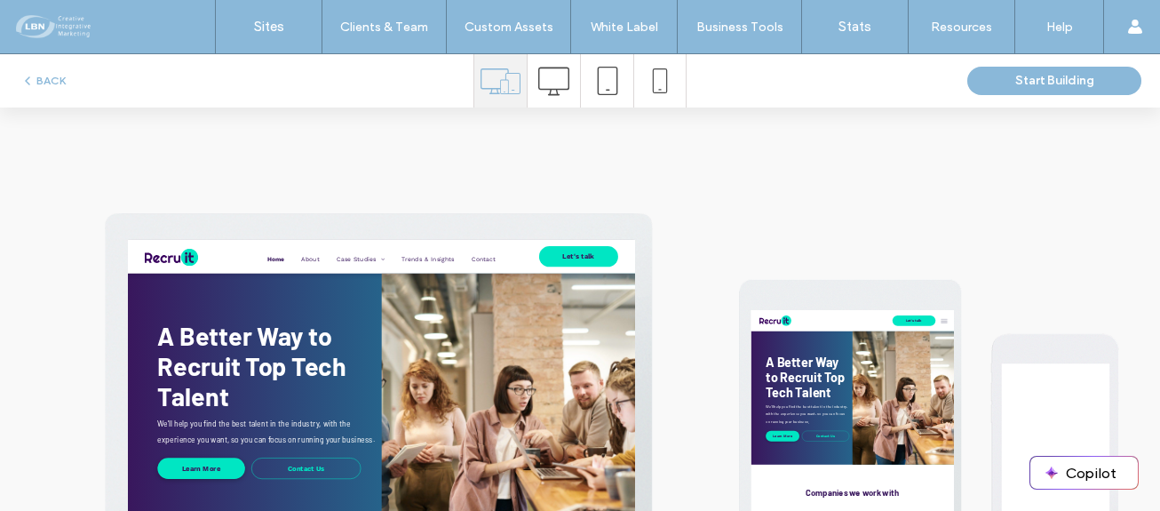
scroll to position [0, 0]
click at [551, 73] on icon at bounding box center [553, 81] width 31 height 31
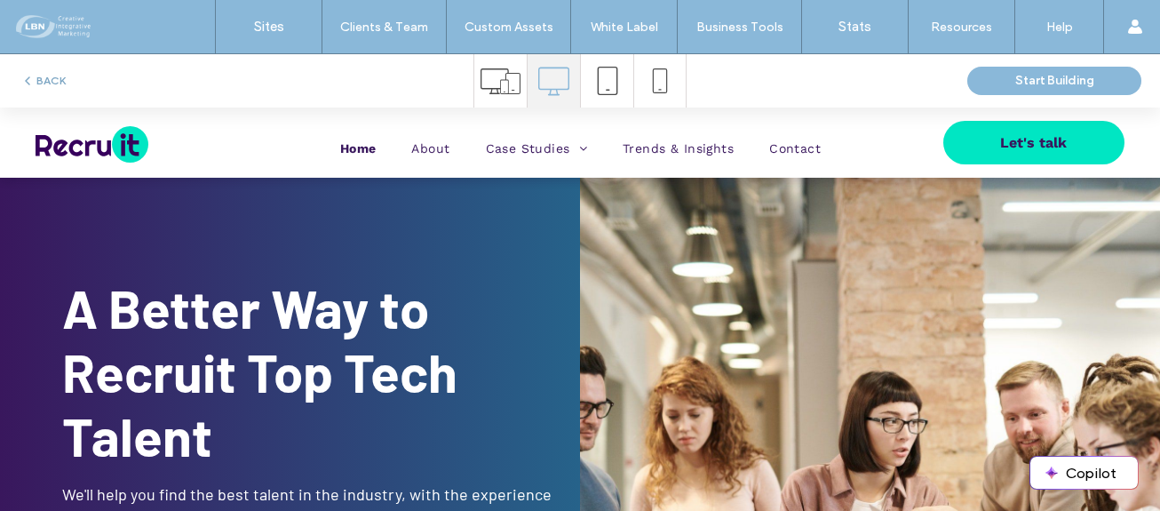
click at [54, 86] on button "BACK" at bounding box center [42, 80] width 45 height 21
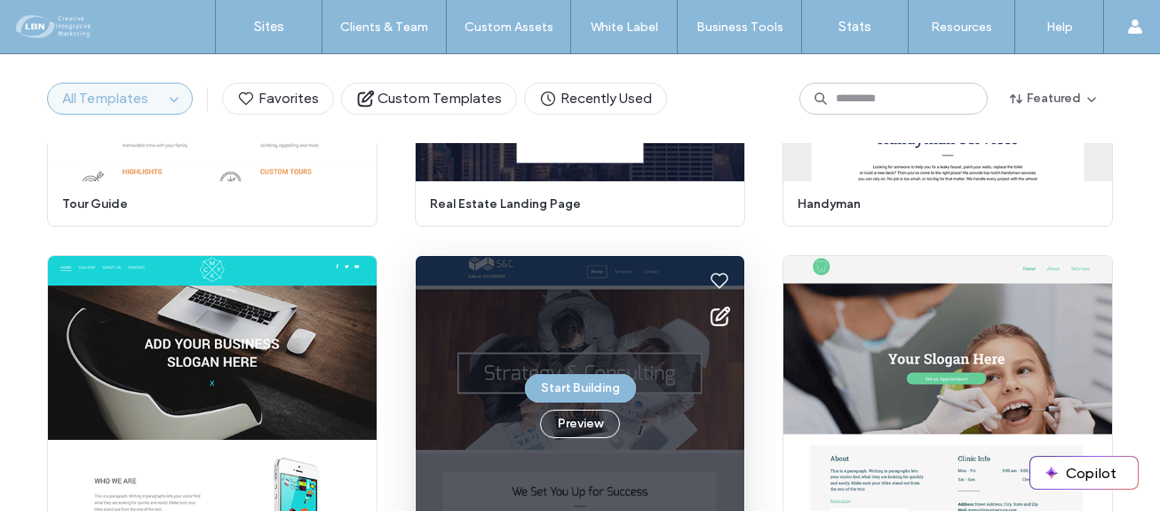
scroll to position [12423, 0]
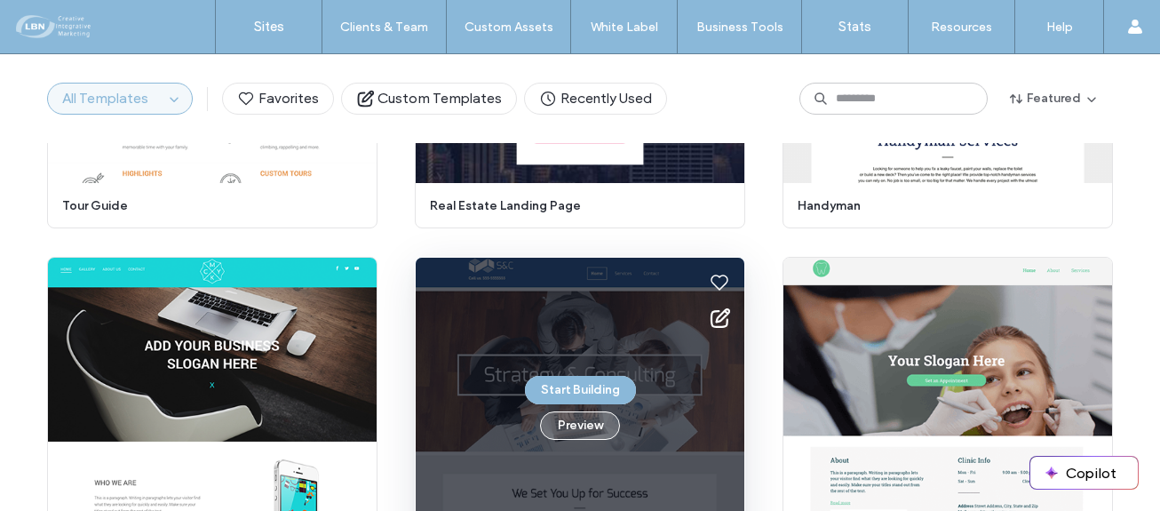
click at [601, 430] on button "Preview" at bounding box center [580, 425] width 80 height 28
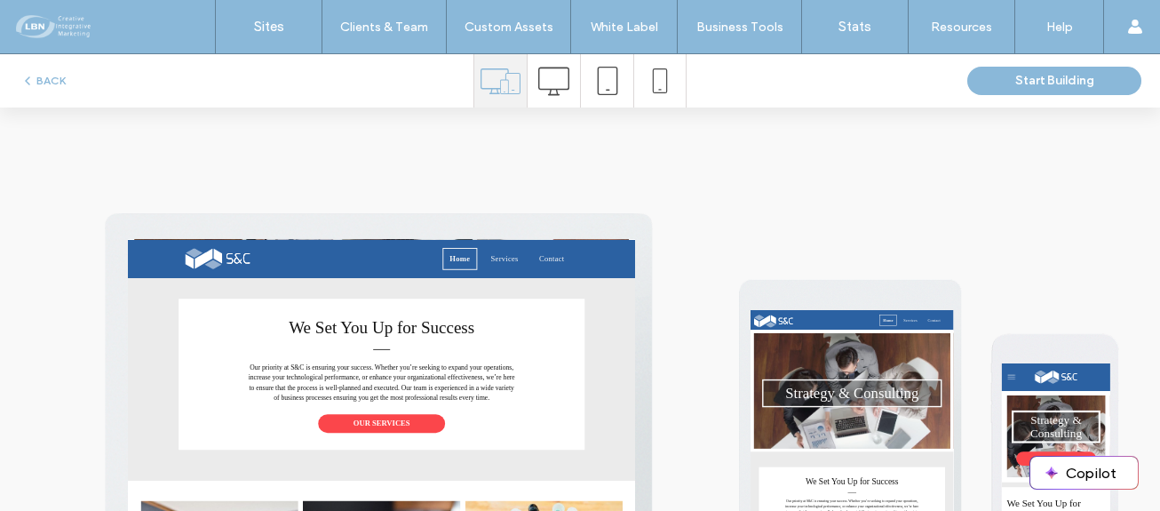
scroll to position [534, 0]
click at [51, 82] on button "BACK" at bounding box center [42, 80] width 45 height 21
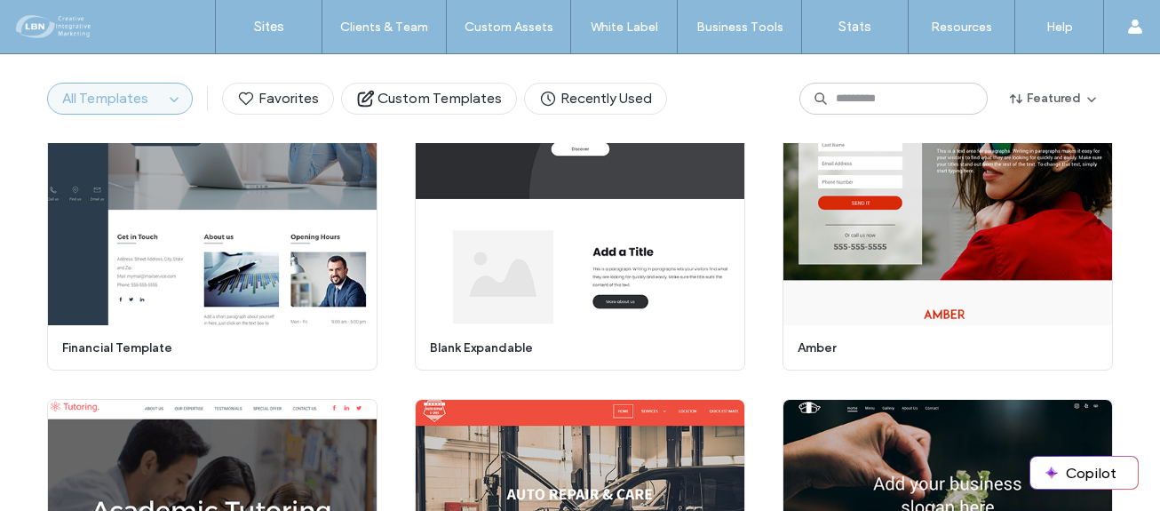
scroll to position [11374, 0]
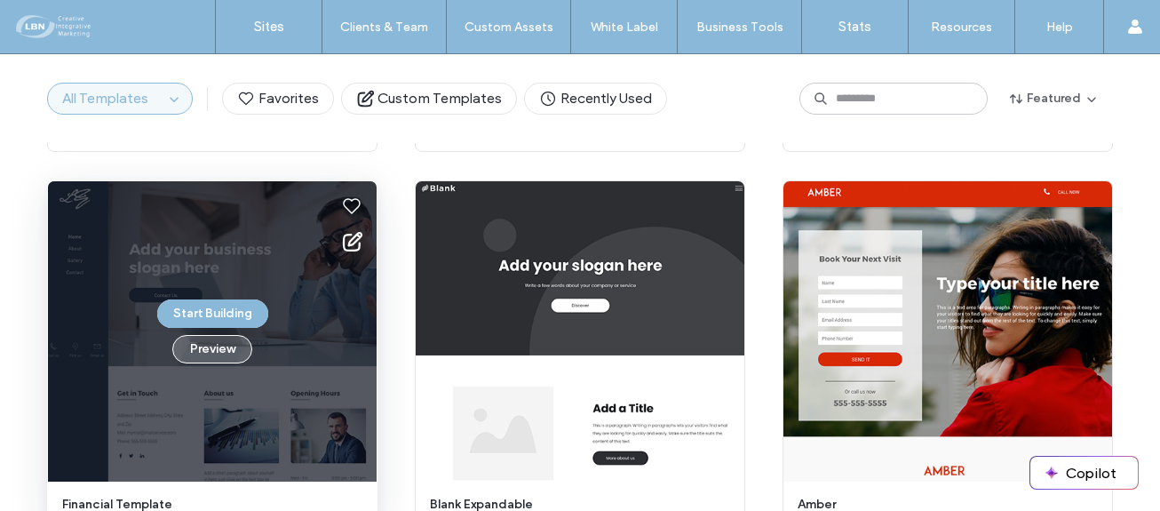
click at [227, 350] on button "Preview" at bounding box center [212, 349] width 80 height 28
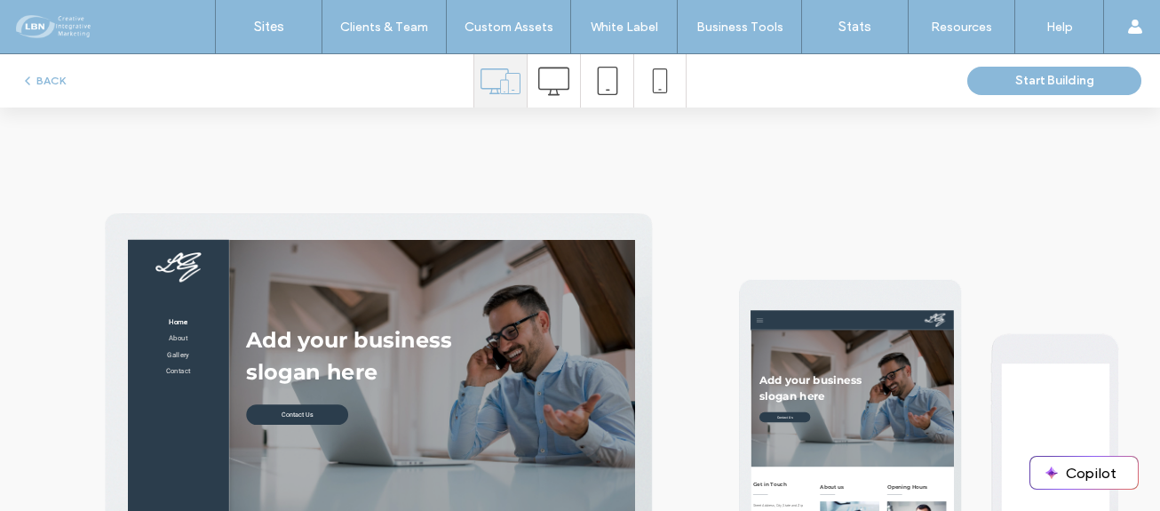
scroll to position [0, 0]
click at [551, 72] on icon at bounding box center [553, 81] width 31 height 31
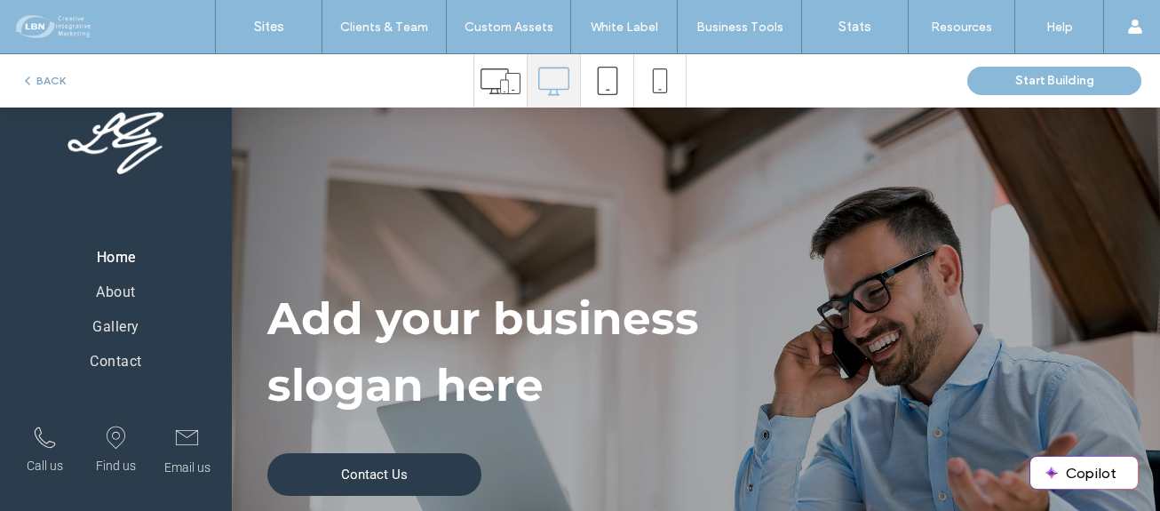
click at [47, 91] on button "BACK" at bounding box center [42, 80] width 45 height 21
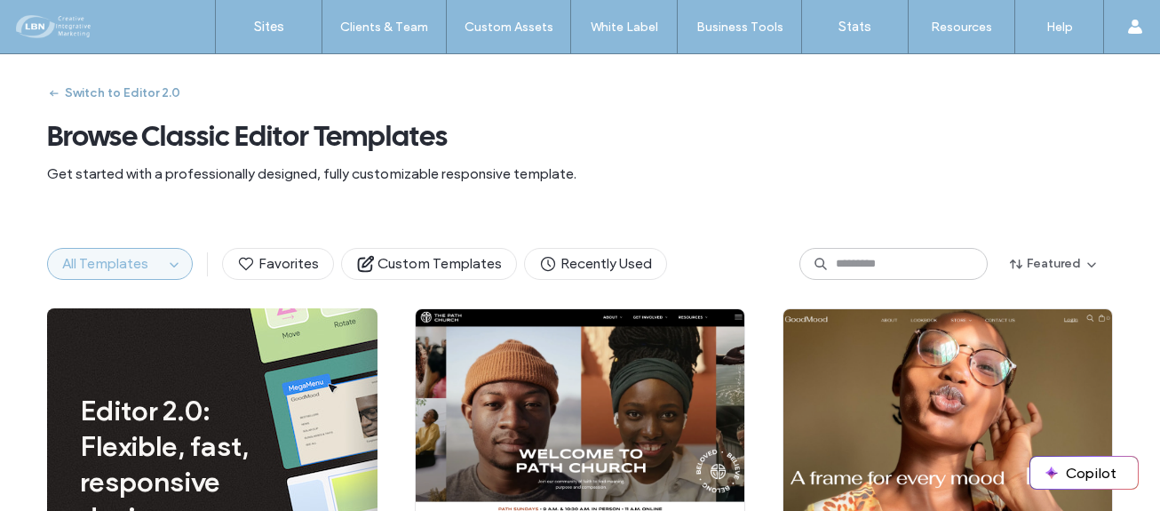
click at [157, 98] on button "Switch to Editor 2.0" at bounding box center [113, 93] width 133 height 28
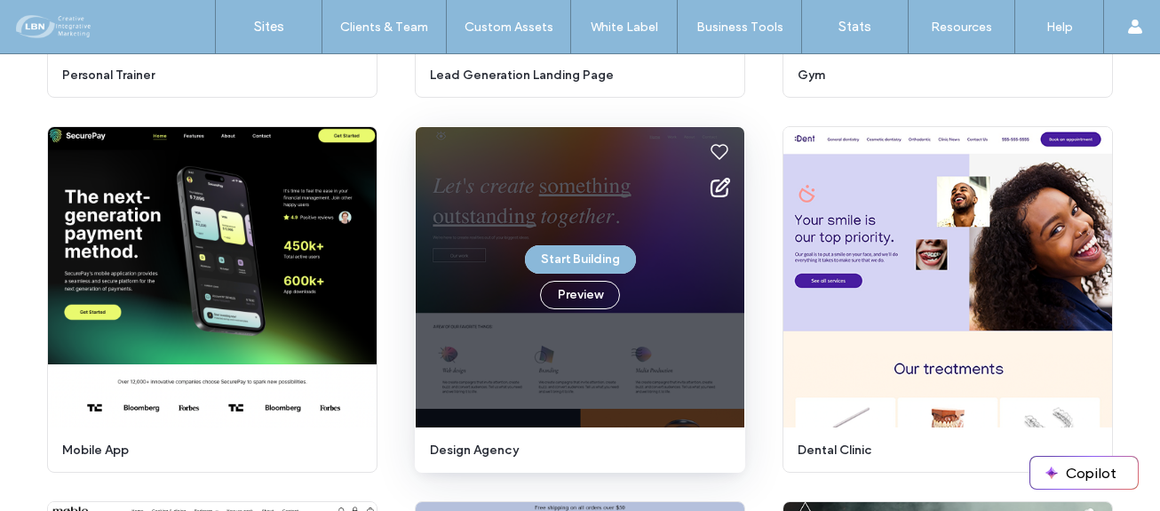
scroll to position [4592, 0]
click at [569, 294] on button "Preview" at bounding box center [580, 295] width 80 height 28
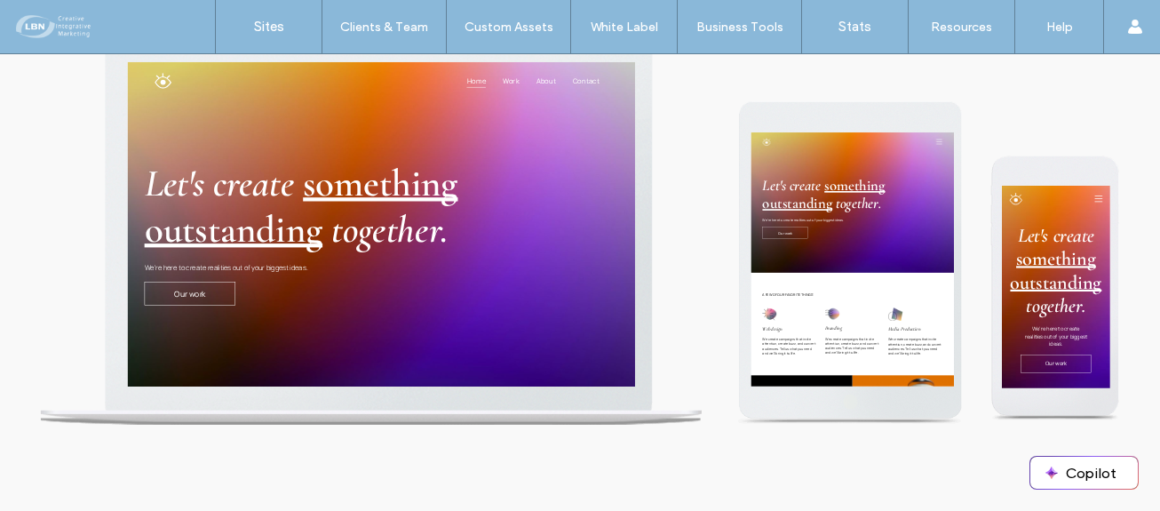
scroll to position [0, 0]
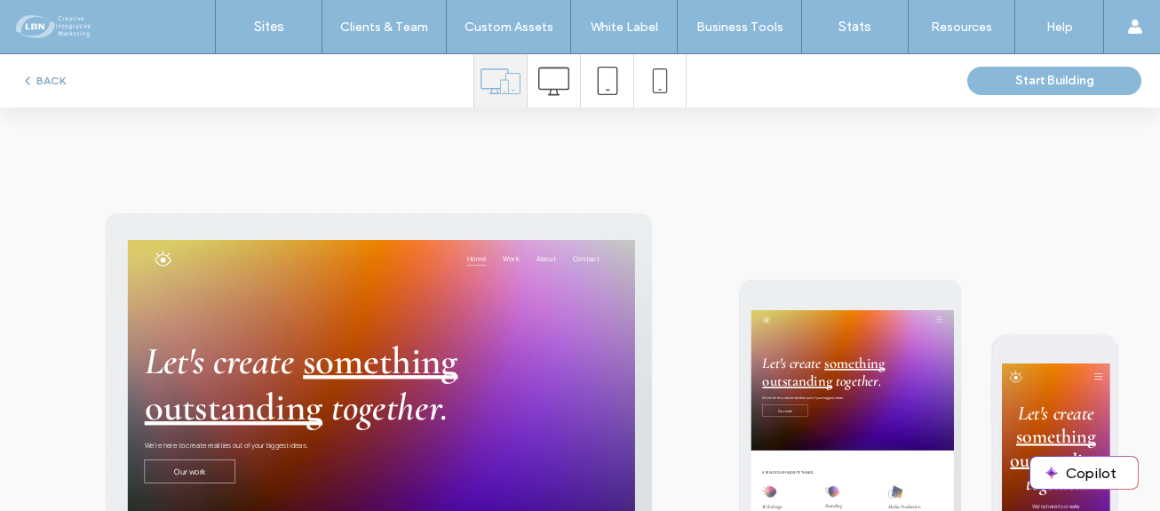
click at [30, 81] on icon "button" at bounding box center [27, 81] width 14 height 14
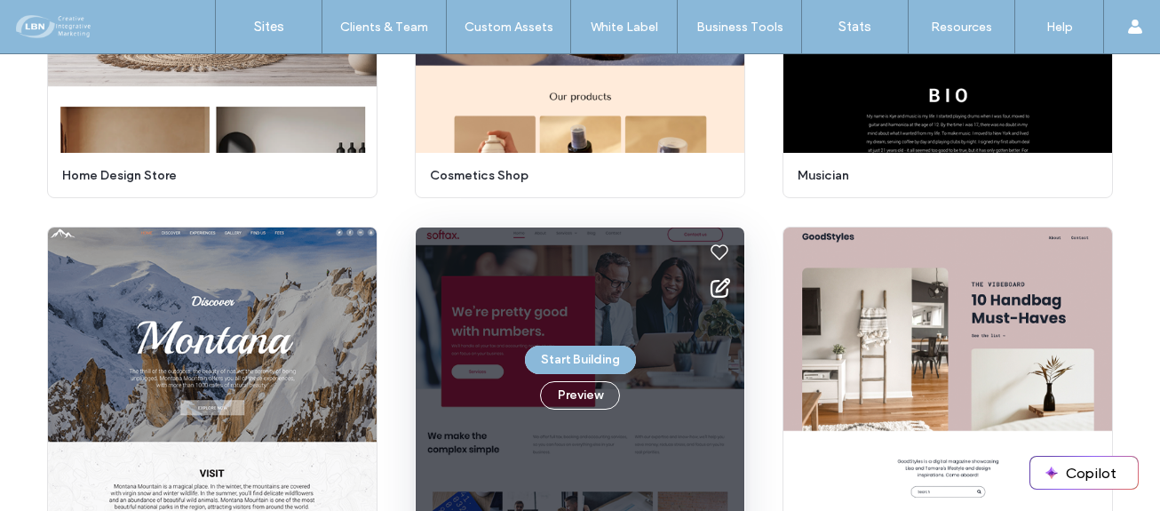
scroll to position [5330, 0]
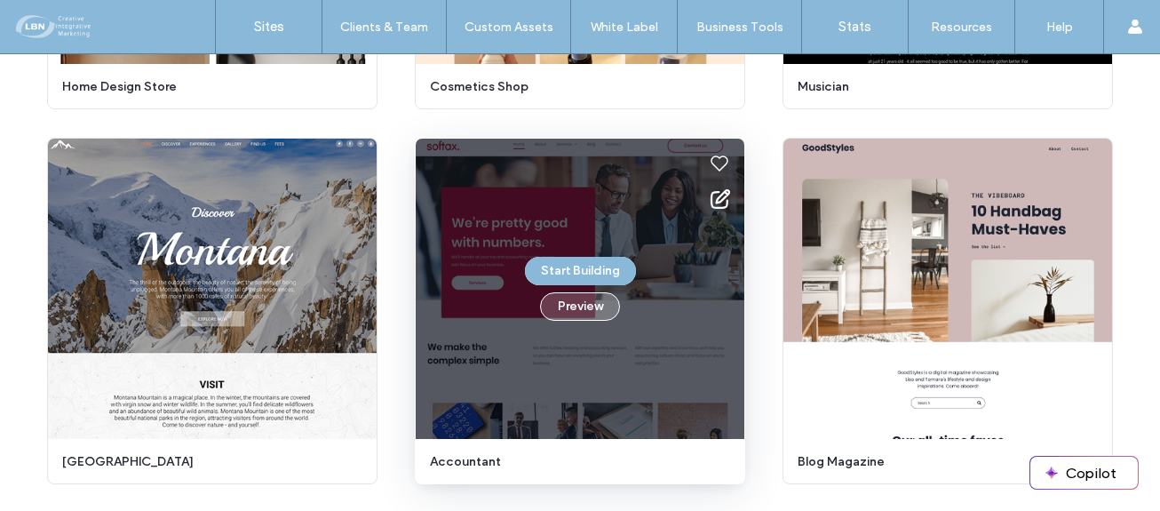
click at [586, 299] on button "Preview" at bounding box center [580, 306] width 80 height 28
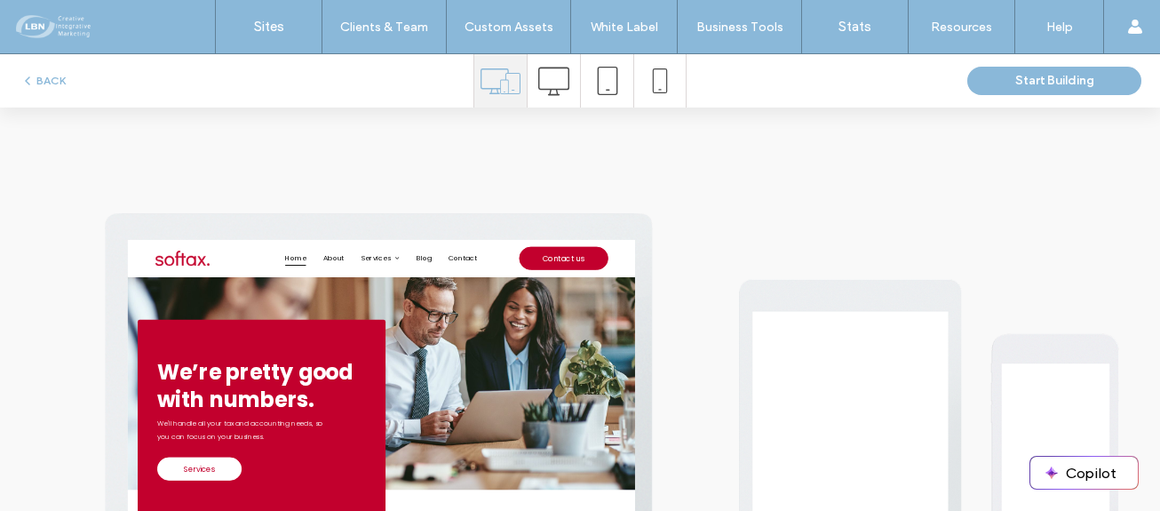
click at [547, 86] on icon at bounding box center [553, 81] width 31 height 31
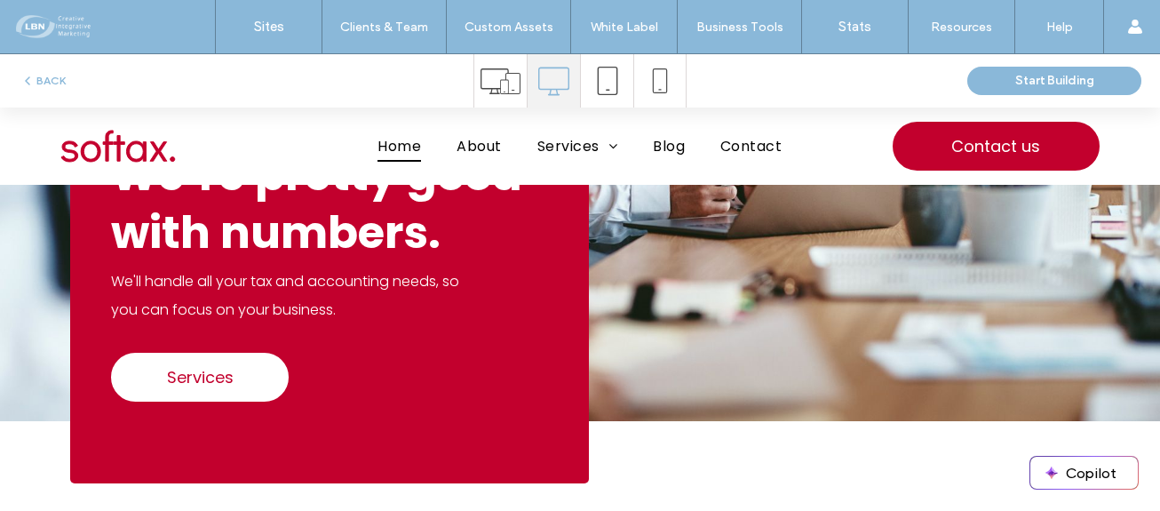
scroll to position [0, 0]
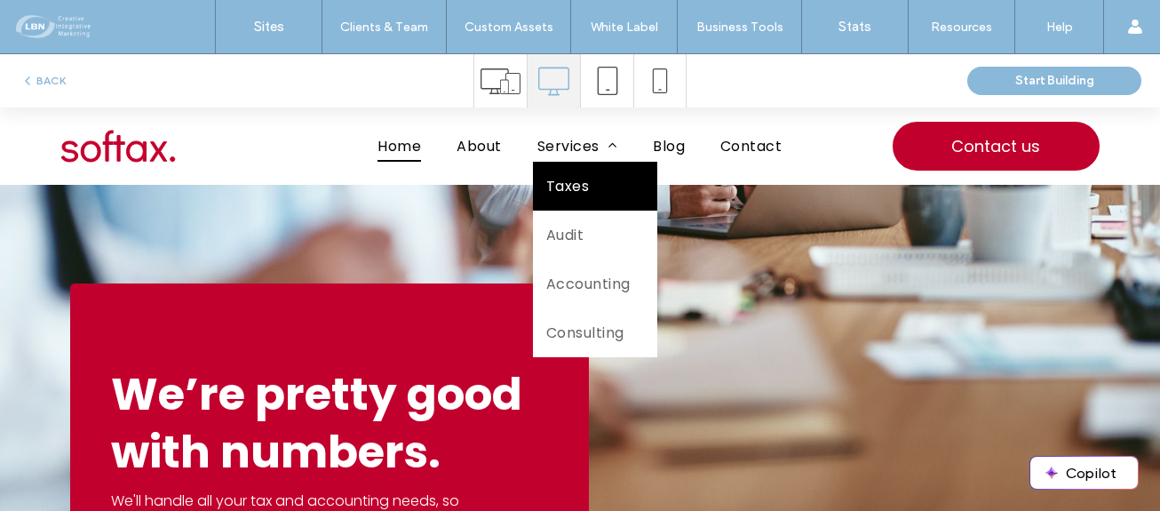
click at [561, 189] on span "Taxes" at bounding box center [567, 186] width 43 height 22
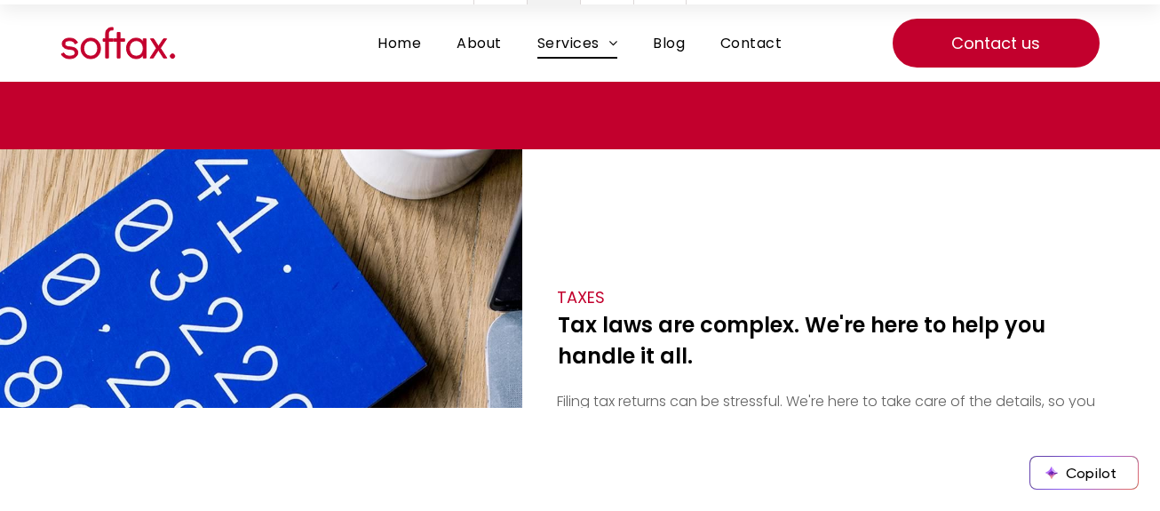
scroll to position [178, 0]
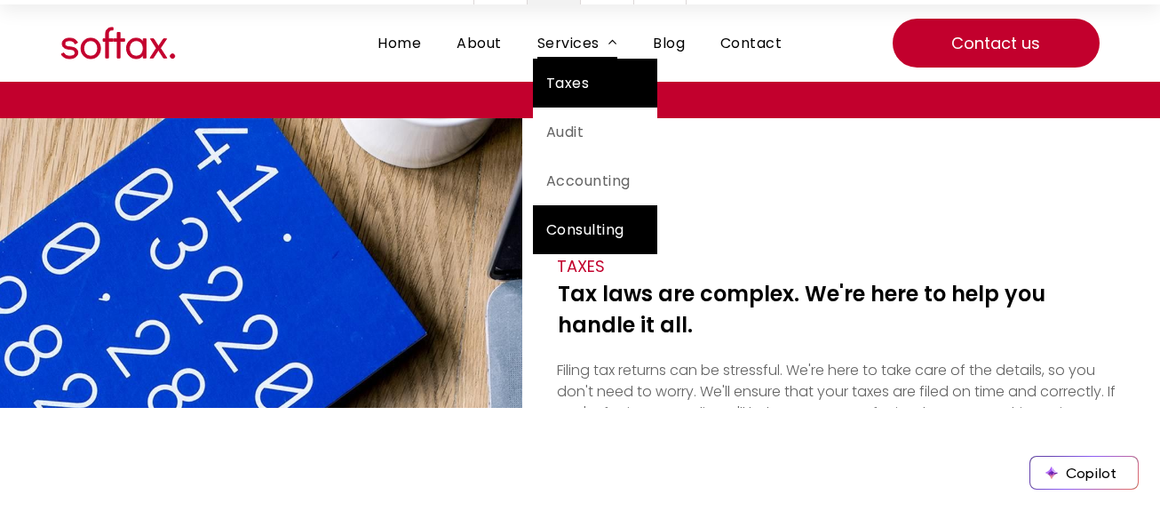
click at [579, 227] on span "Consulting" at bounding box center [585, 230] width 78 height 22
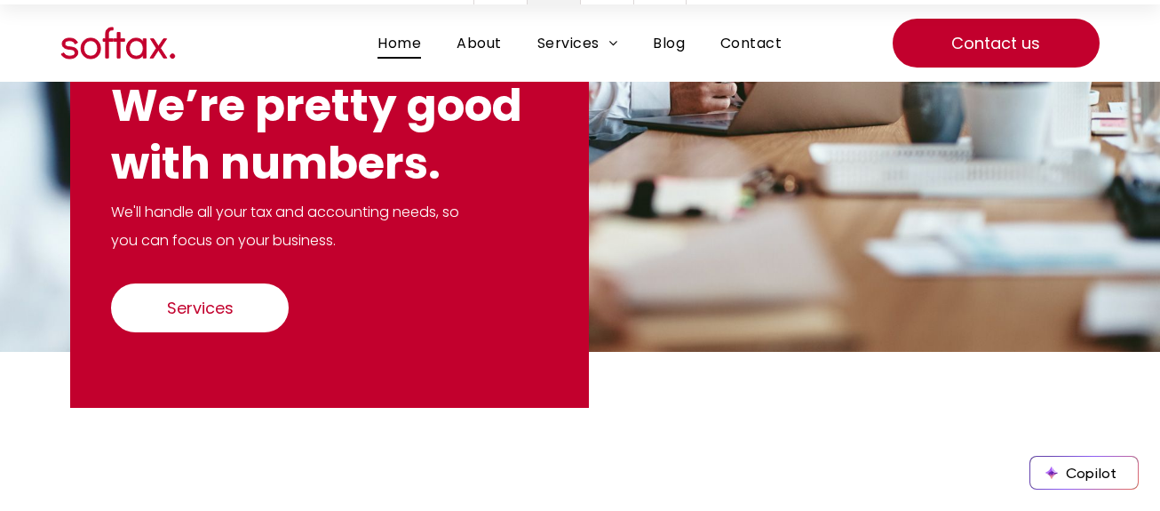
scroll to position [0, 0]
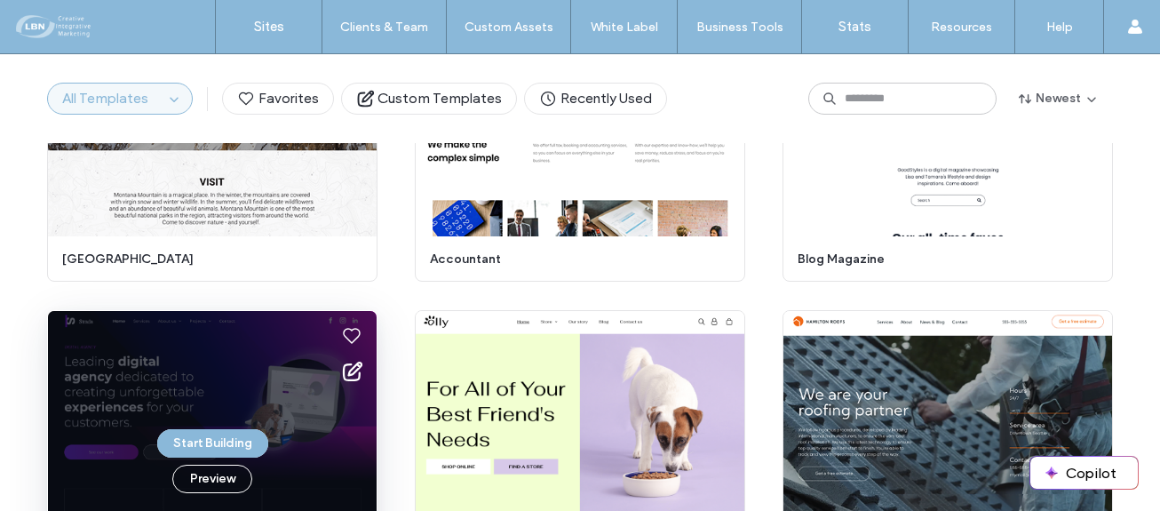
scroll to position [5621, 0]
click at [205, 477] on button "Preview" at bounding box center [212, 479] width 80 height 28
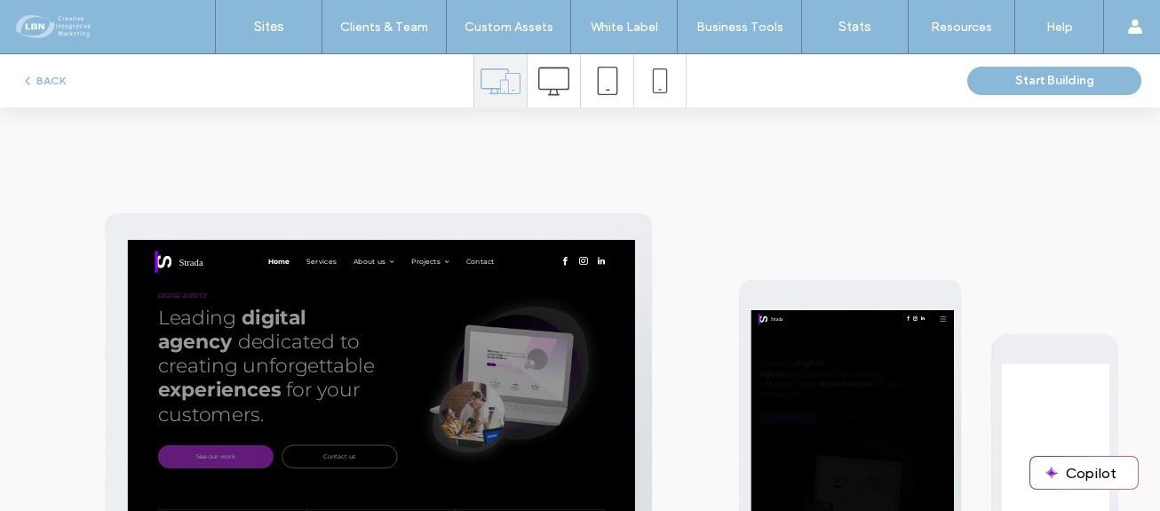
scroll to position [0, 0]
click at [542, 83] on icon at bounding box center [553, 81] width 31 height 31
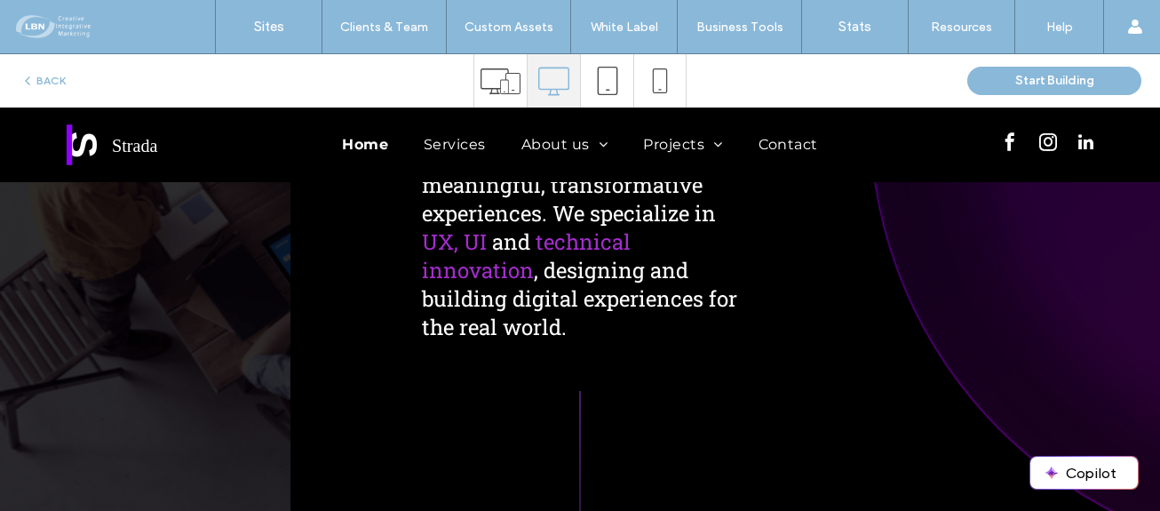
scroll to position [1777, 0]
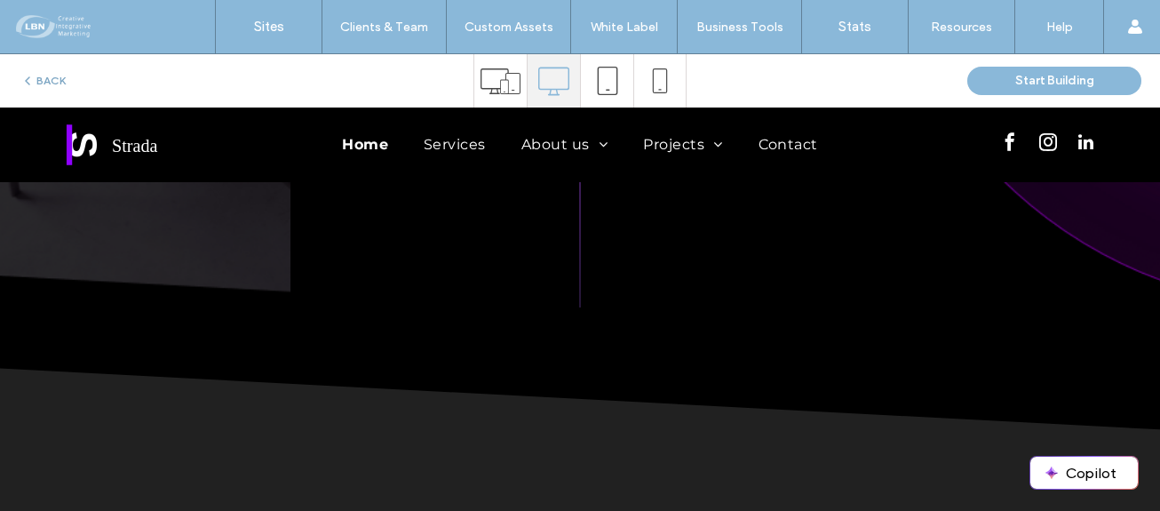
click at [32, 79] on icon "button" at bounding box center [27, 81] width 14 height 14
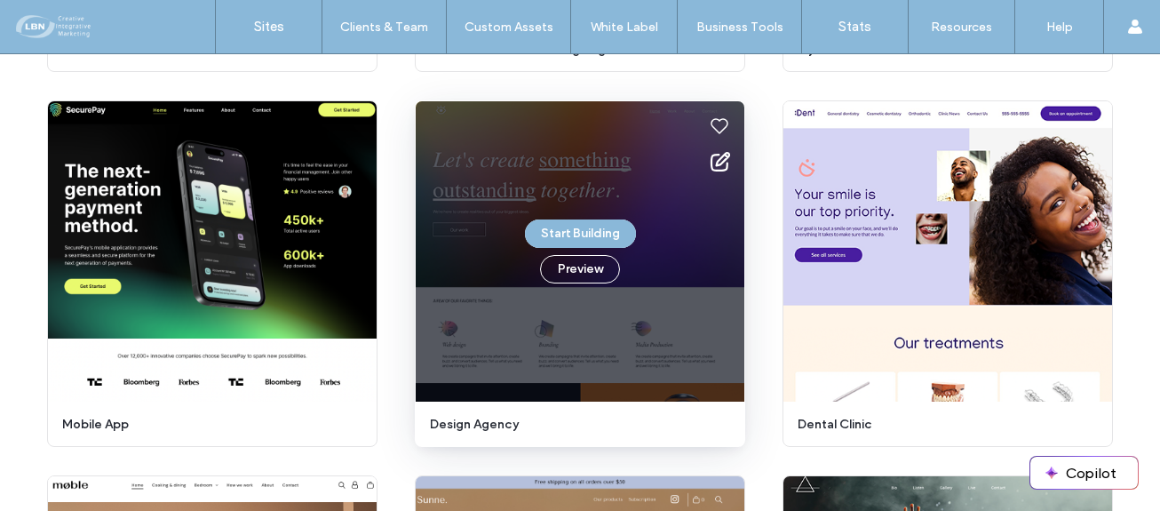
scroll to position [4624, 0]
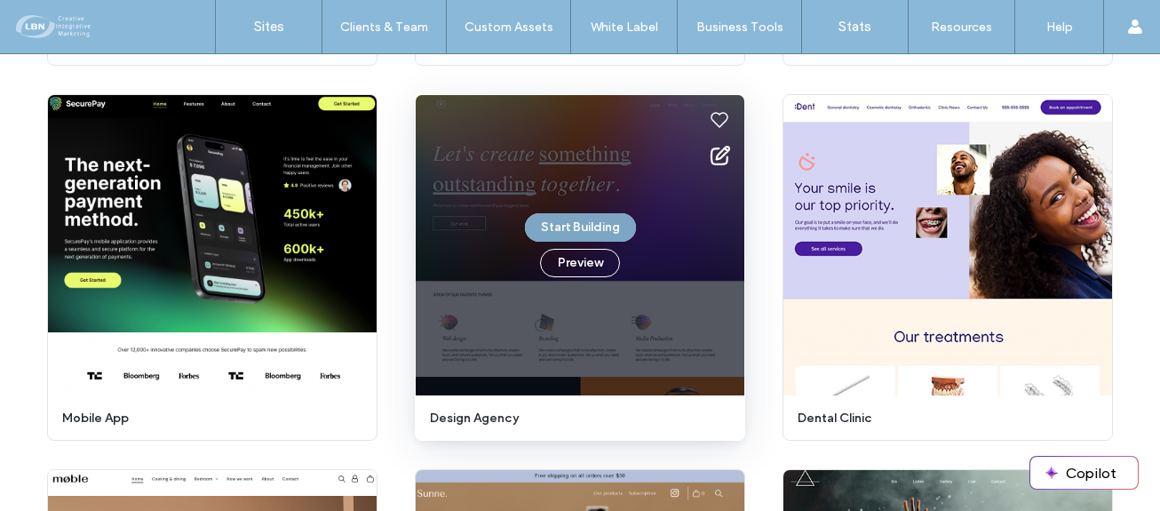
click at [578, 226] on button "Start Building" at bounding box center [580, 227] width 111 height 28
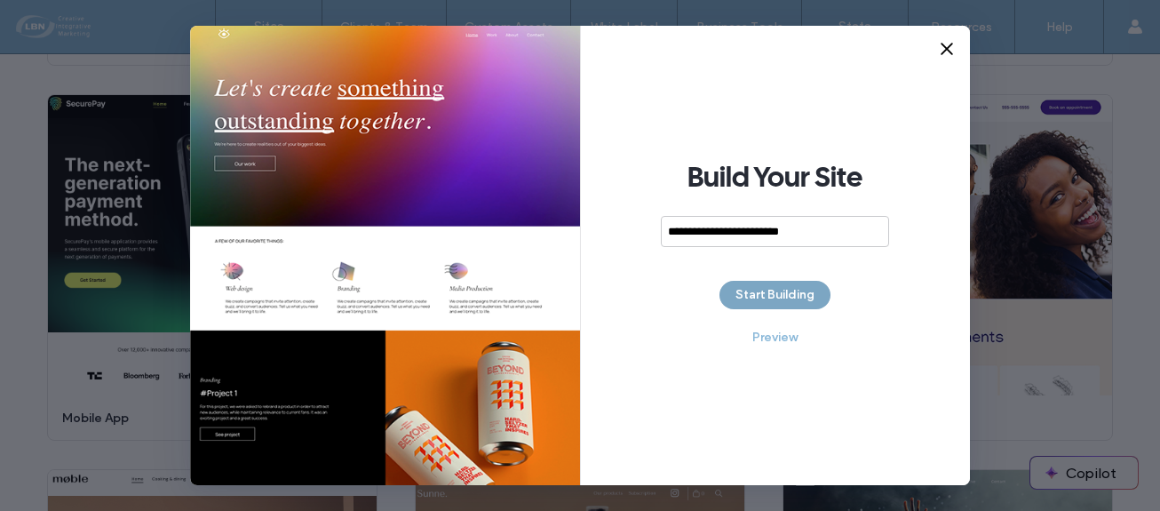
type input "**********"
click at [796, 292] on button "Start Building" at bounding box center [775, 295] width 111 height 28
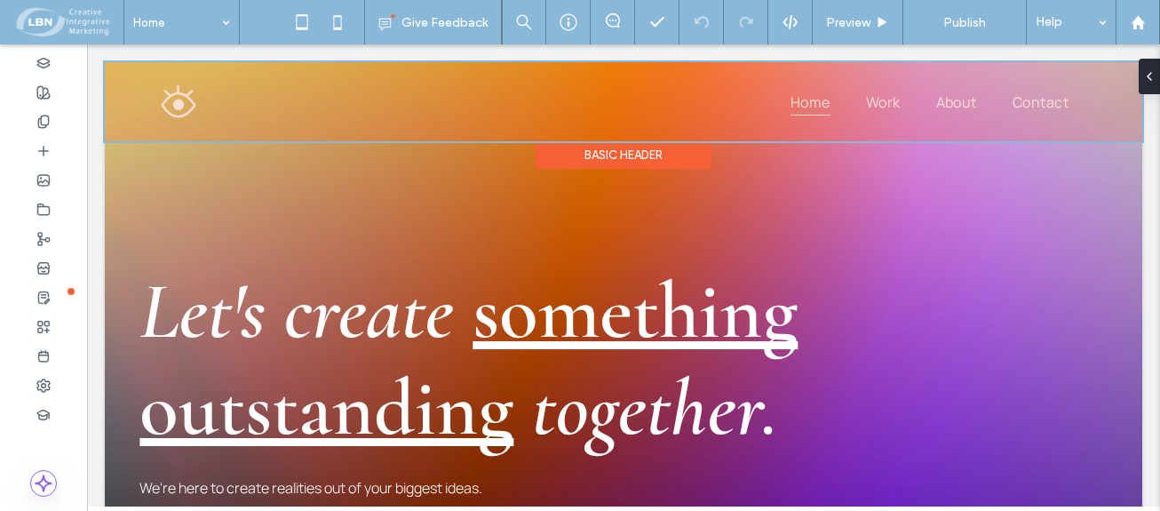
drag, startPoint x: 87, startPoint y: 44, endPoint x: 176, endPoint y: 101, distance: 105.5
click at [176, 101] on div at bounding box center [624, 101] width 1038 height 79
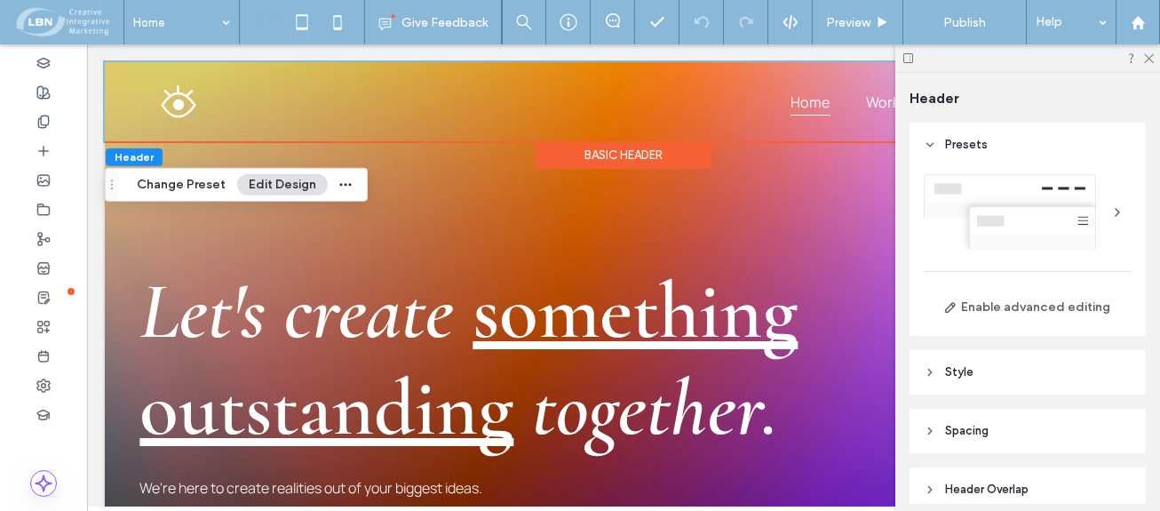
click at [288, 185] on button "Edit Design" at bounding box center [282, 184] width 91 height 21
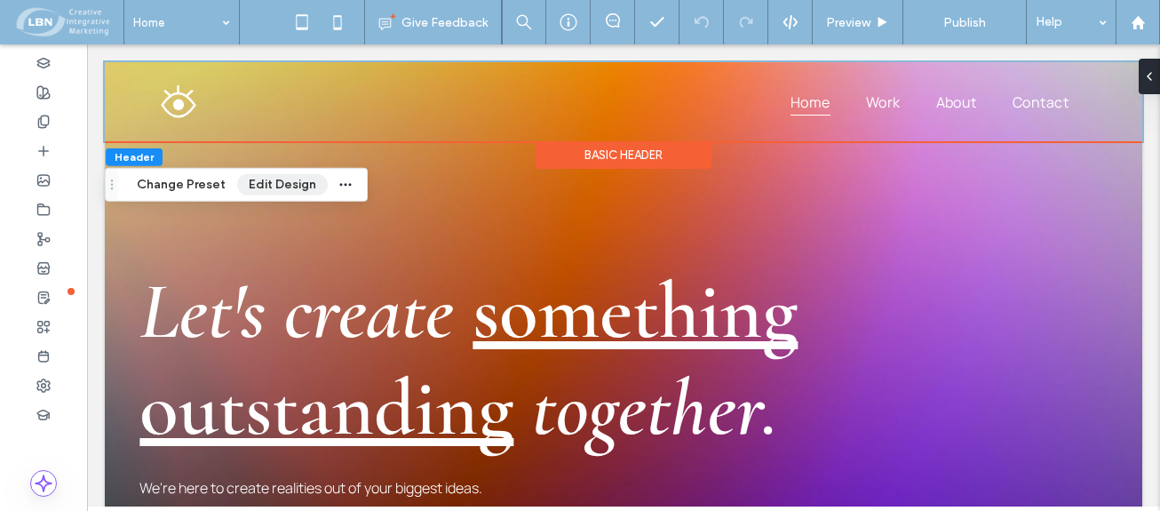
click at [305, 181] on button "Edit Design" at bounding box center [282, 184] width 91 height 21
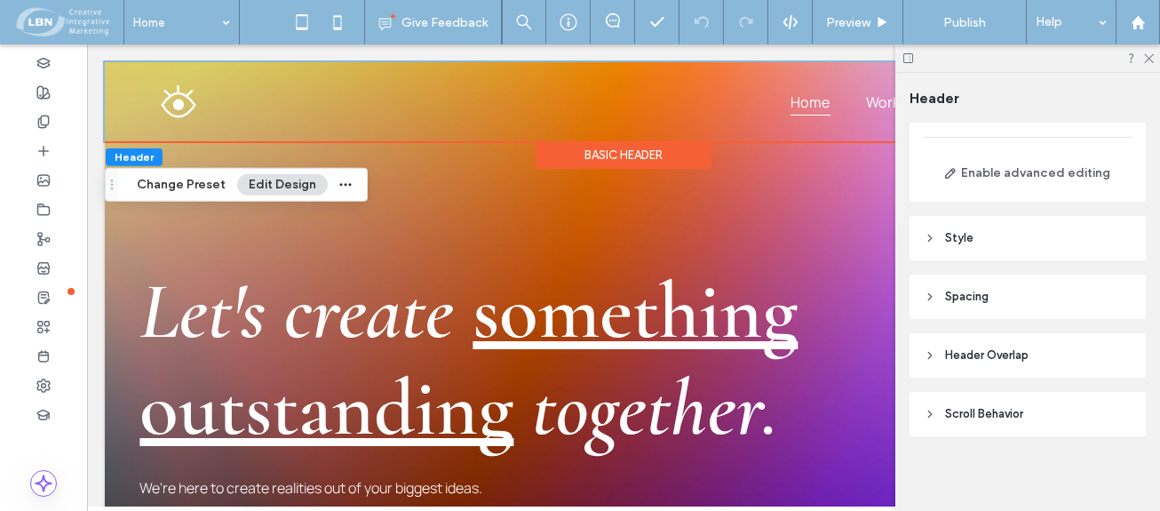
scroll to position [138, 0]
click at [343, 178] on icon "button" at bounding box center [345, 185] width 14 height 14
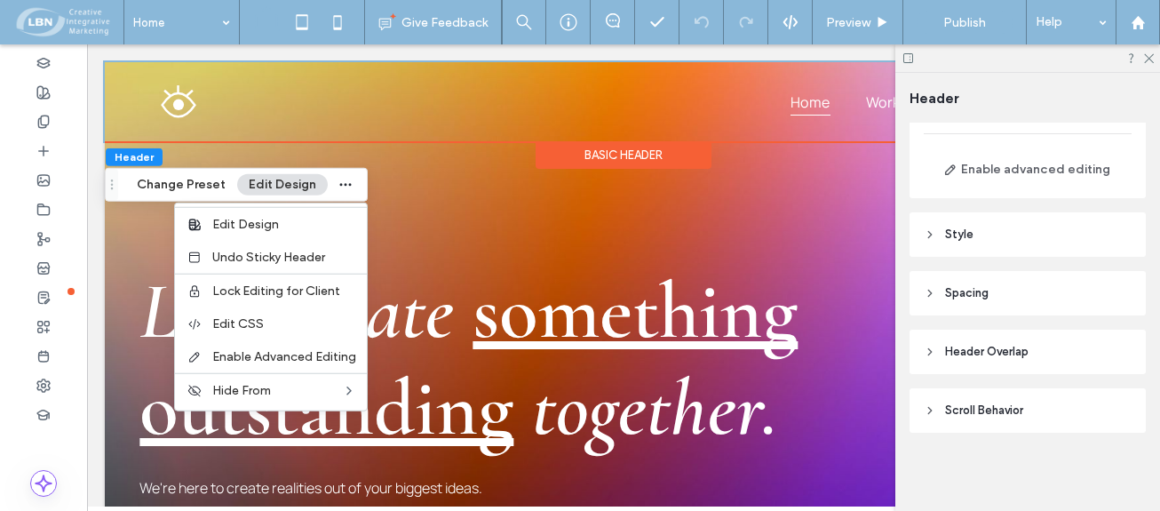
click at [115, 189] on icon "Drag" at bounding box center [112, 185] width 14 height 12
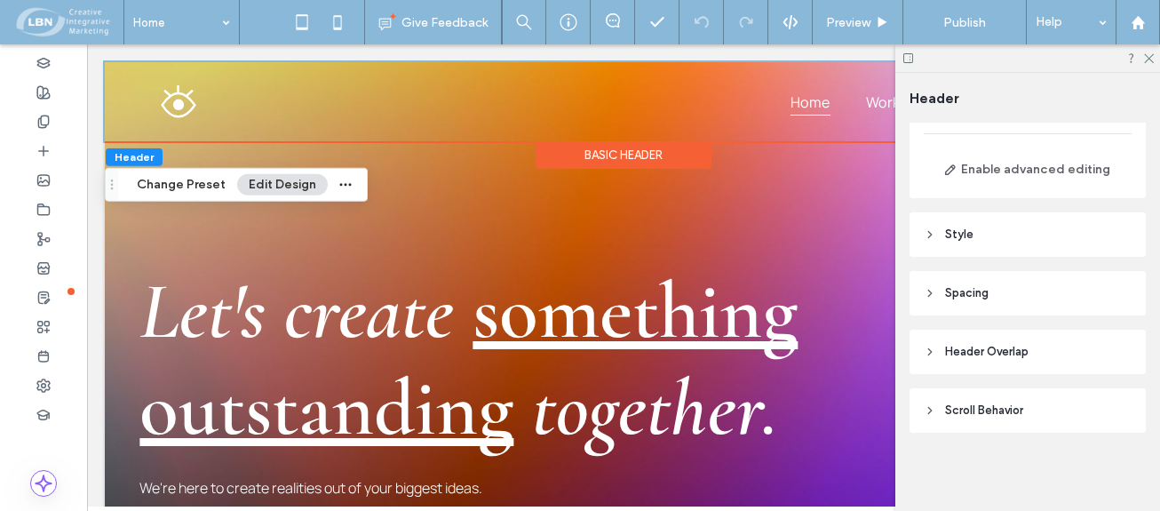
click at [111, 186] on icon "Drag" at bounding box center [112, 185] width 14 height 12
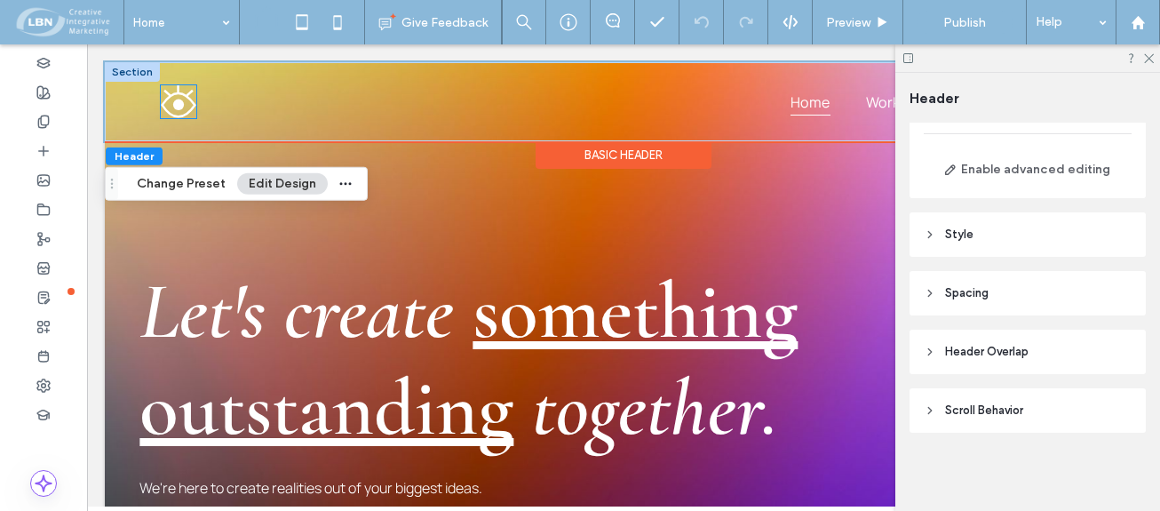
click at [174, 107] on img at bounding box center [179, 101] width 36 height 33
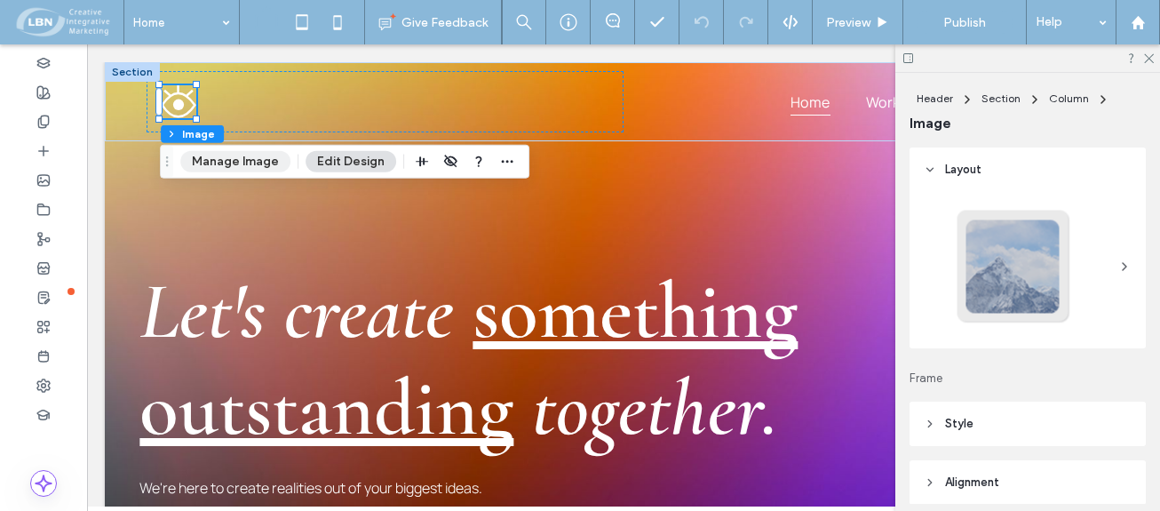
click at [239, 159] on button "Manage Image" at bounding box center [235, 161] width 110 height 21
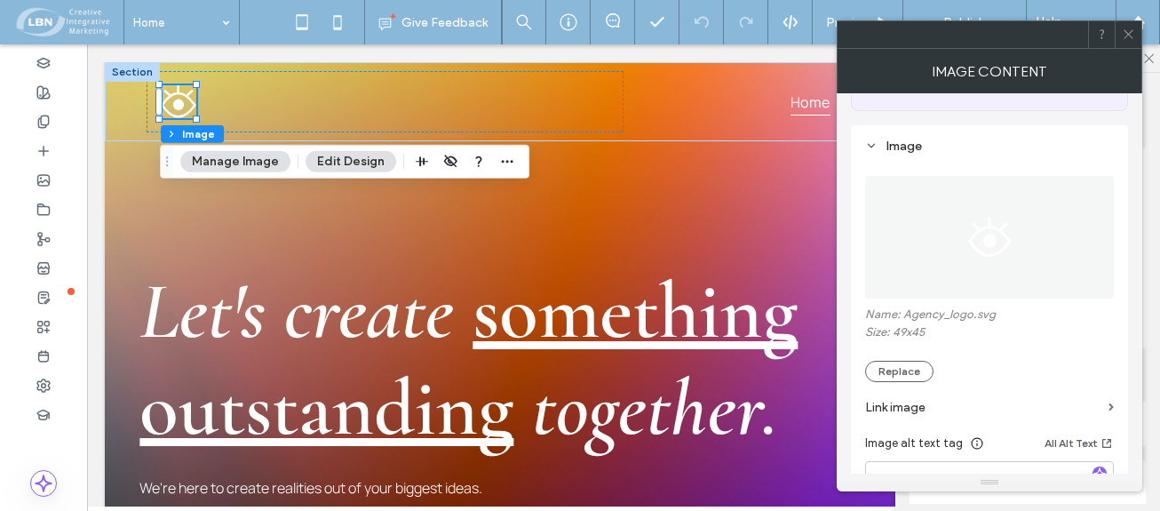
scroll to position [178, 0]
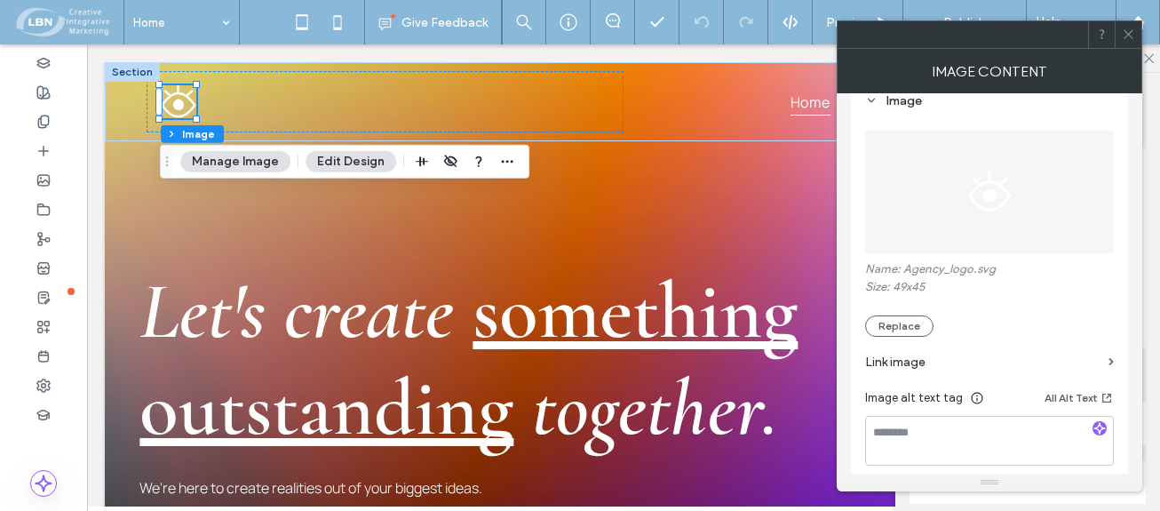
click at [1131, 29] on icon at bounding box center [1128, 34] width 13 height 13
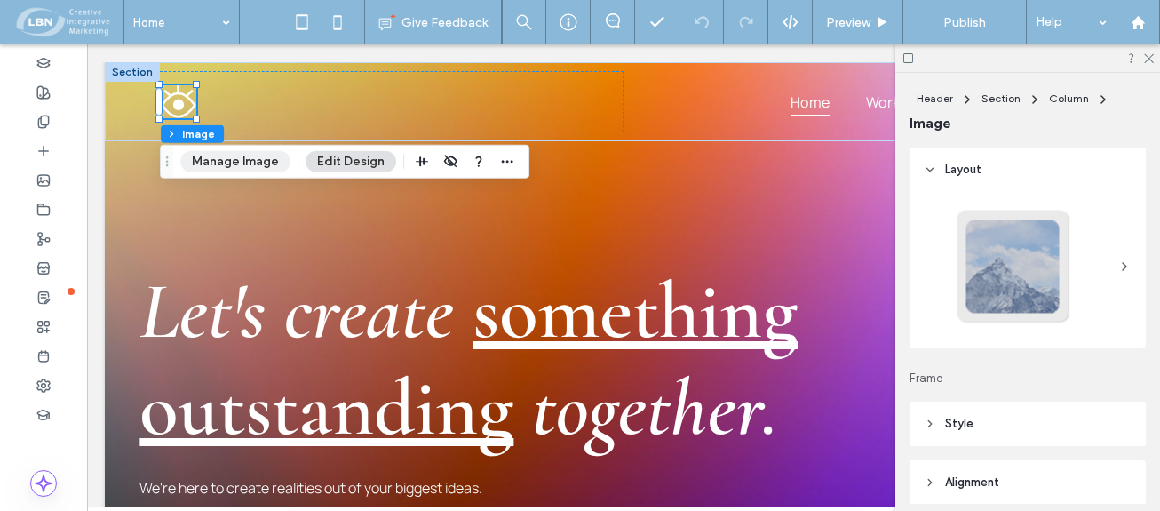
click at [225, 158] on button "Manage Image" at bounding box center [235, 161] width 110 height 21
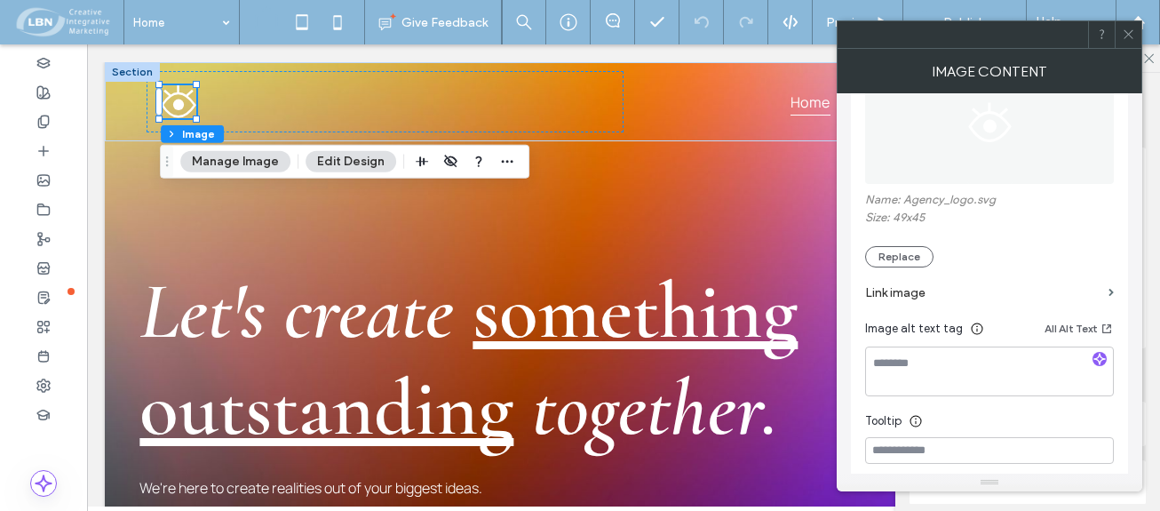
scroll to position [267, 0]
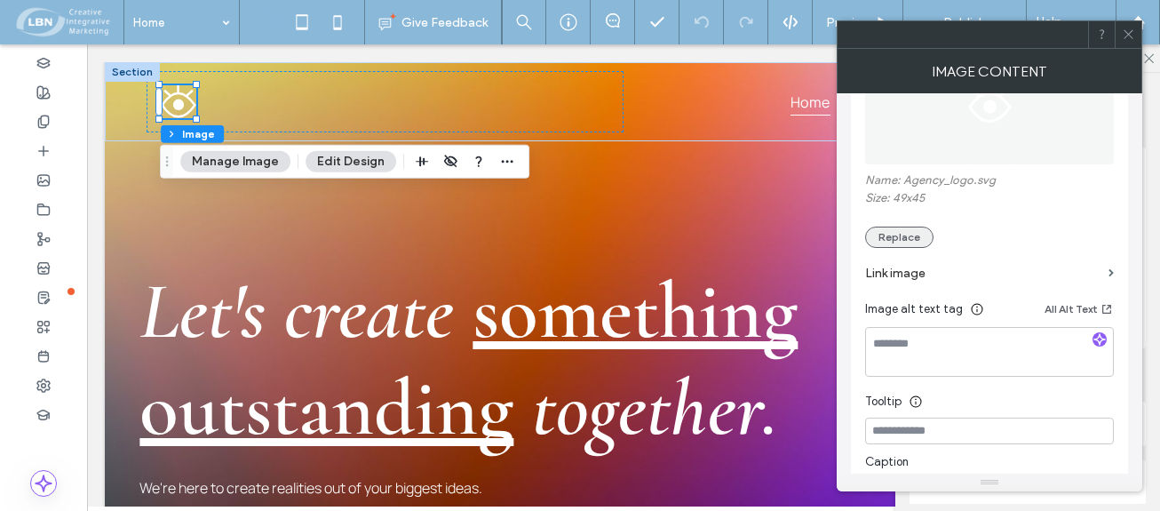
click at [915, 238] on button "Replace" at bounding box center [899, 237] width 68 height 21
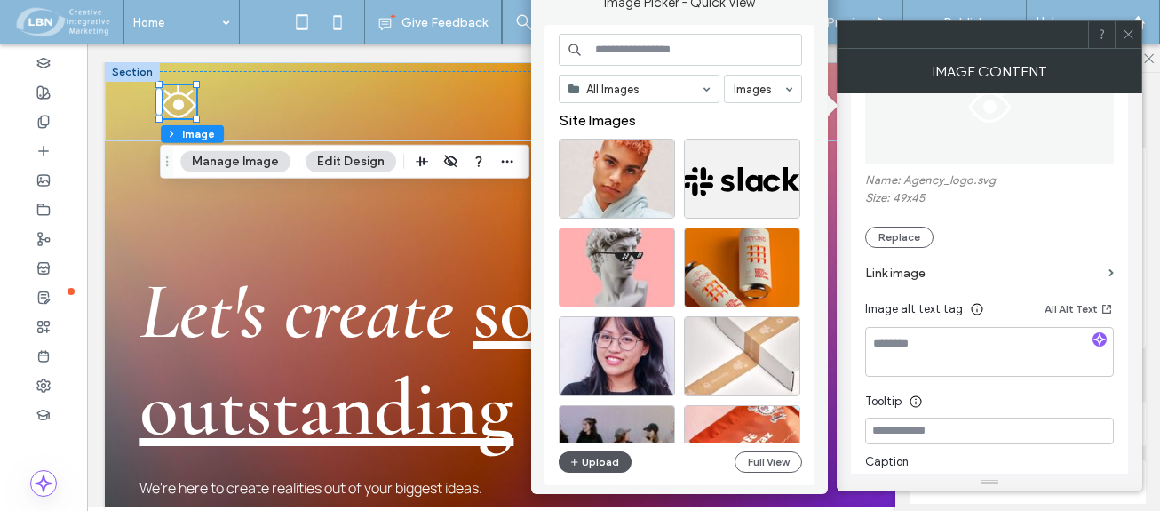
click at [613, 465] on button "Upload" at bounding box center [595, 461] width 73 height 21
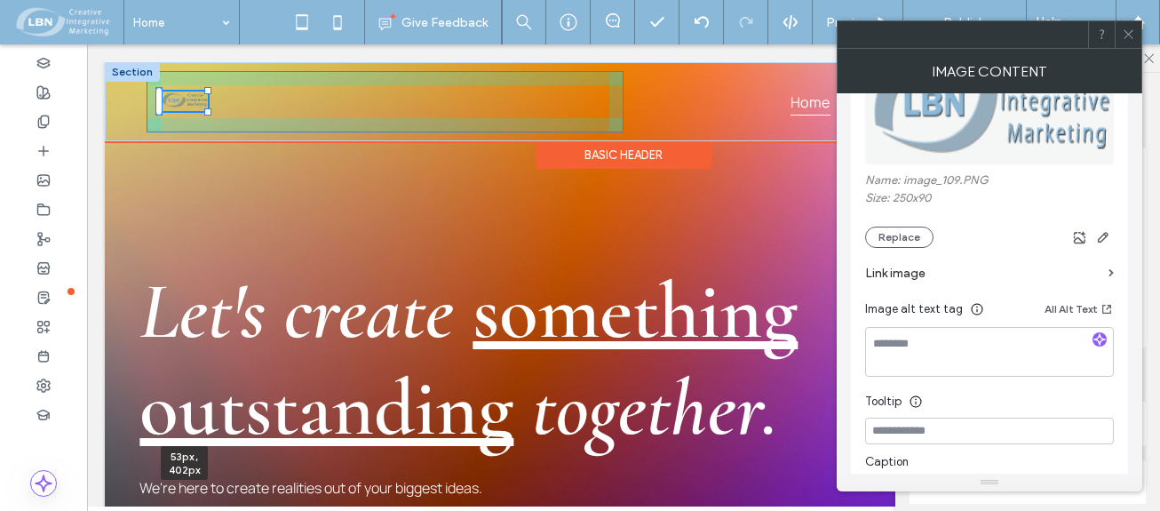
drag, startPoint x: 195, startPoint y: 112, endPoint x: 240, endPoint y: 127, distance: 47.8
click at [240, 136] on div "53px , 402px Home Work About Contact" at bounding box center [624, 101] width 1038 height 79
type input "**"
drag, startPoint x: 208, startPoint y: 111, endPoint x: 239, endPoint y: 131, distance: 37.2
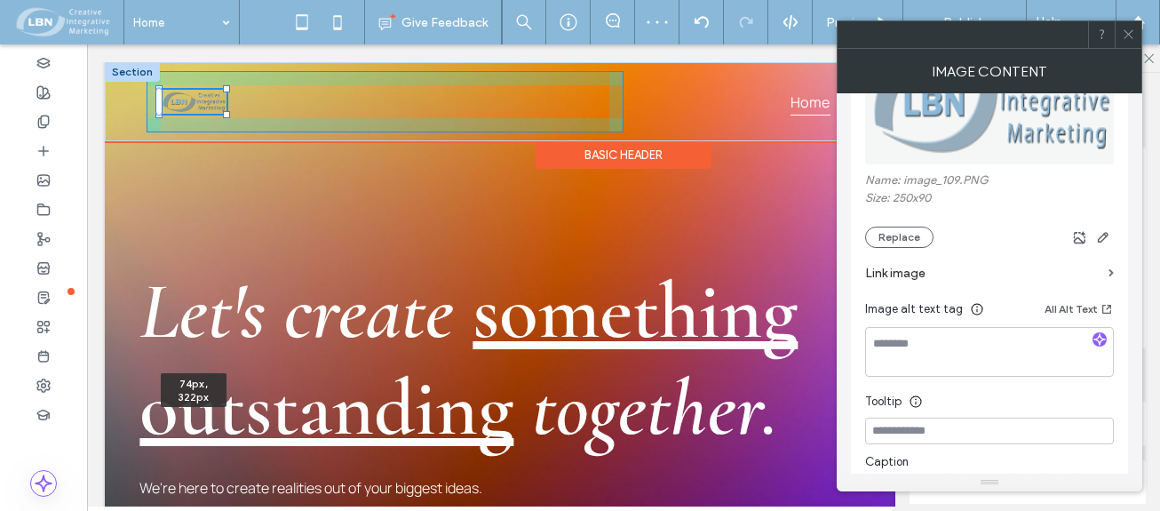
click at [247, 138] on div "74px , 322px Home Work About Contact Section" at bounding box center [624, 101] width 1038 height 79
type input "**"
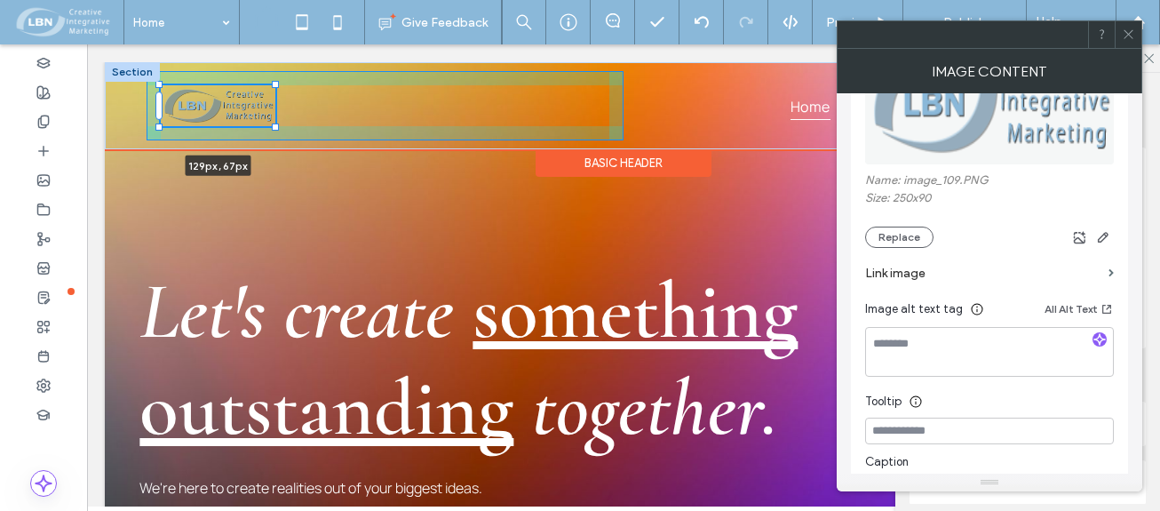
drag, startPoint x: 226, startPoint y: 115, endPoint x: 285, endPoint y: 131, distance: 61.6
click at [285, 131] on div "129px , 67px Home Work About Contact" at bounding box center [624, 105] width 1038 height 87
type input "***"
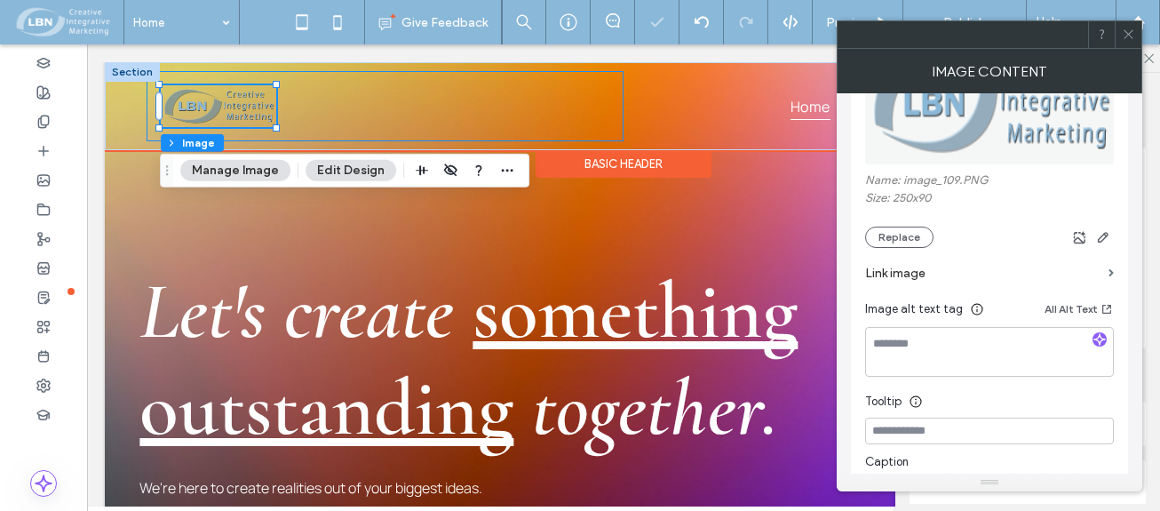
click at [297, 114] on div "130px , 67px" at bounding box center [385, 106] width 477 height 70
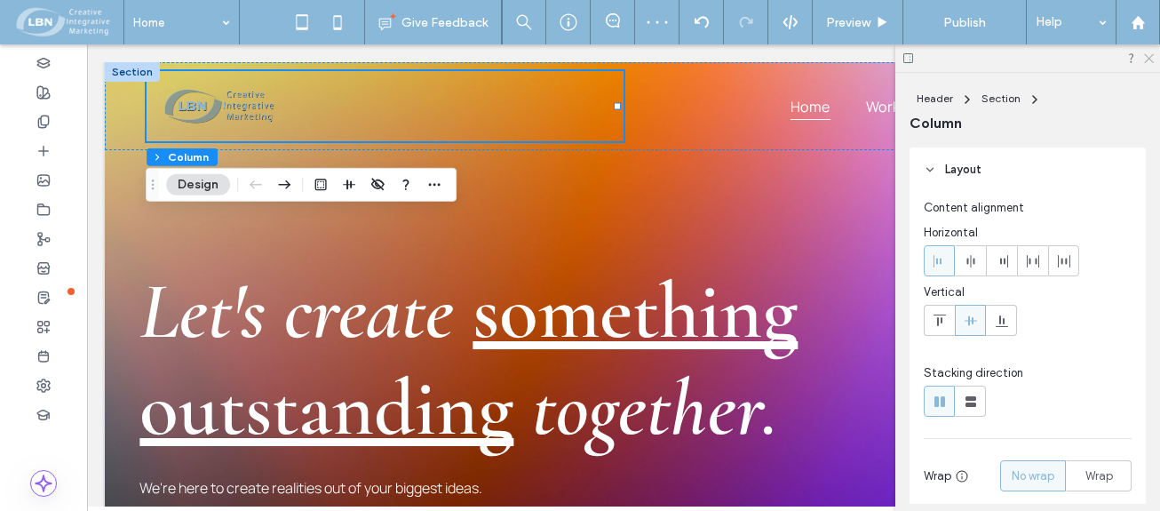
click at [1151, 59] on icon at bounding box center [1148, 58] width 12 height 12
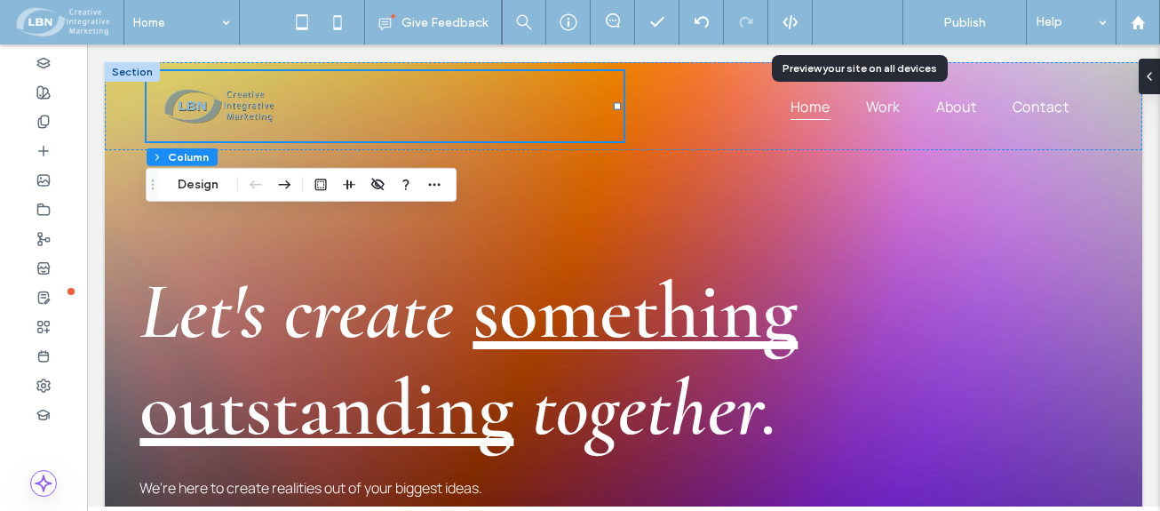
click at [871, 27] on span "Preview" at bounding box center [848, 22] width 44 height 15
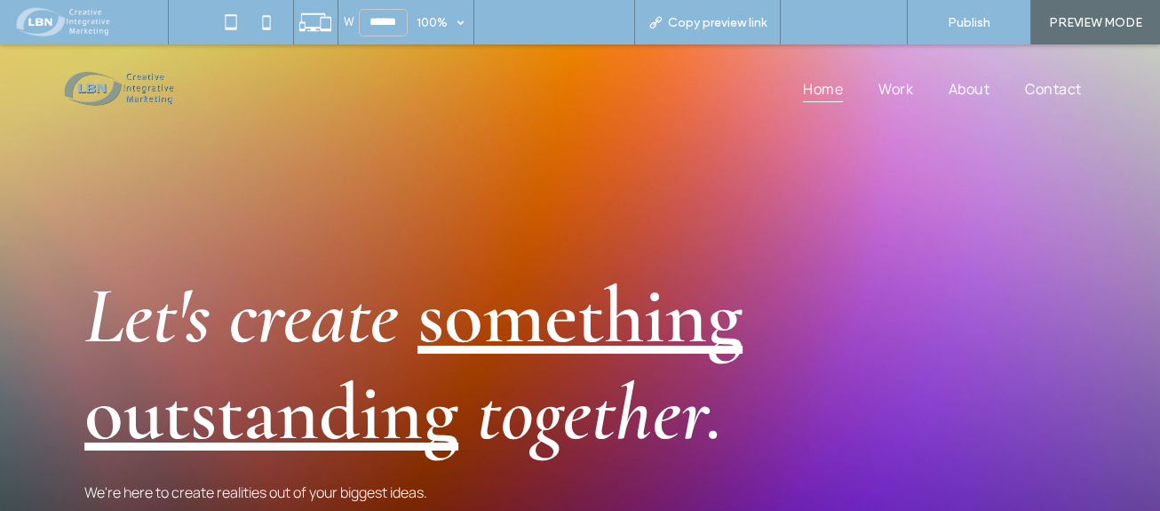
click at [834, 21] on span "Back to editor" at bounding box center [853, 22] width 82 height 15
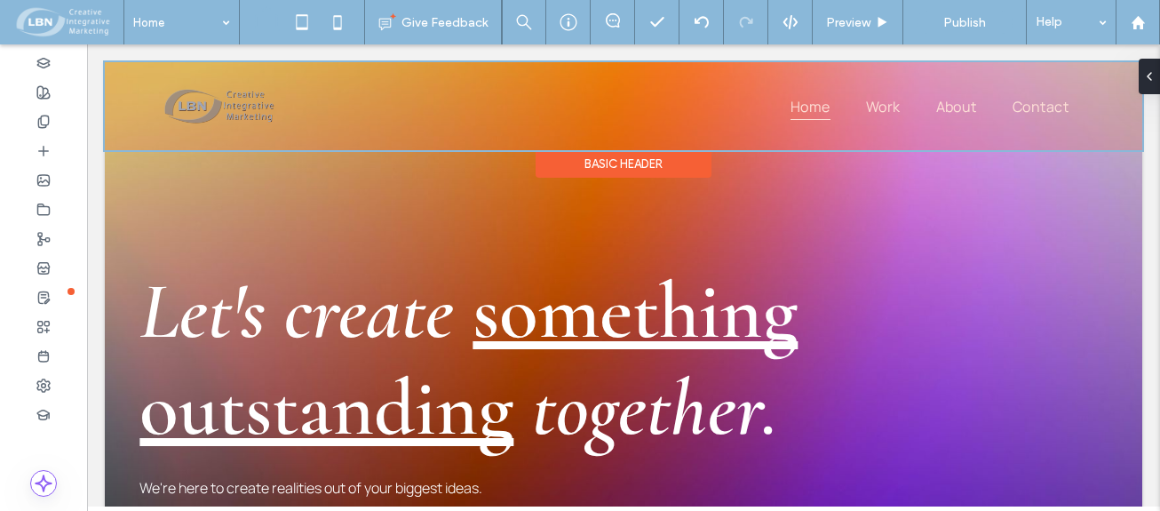
click at [362, 97] on div at bounding box center [624, 106] width 1038 height 88
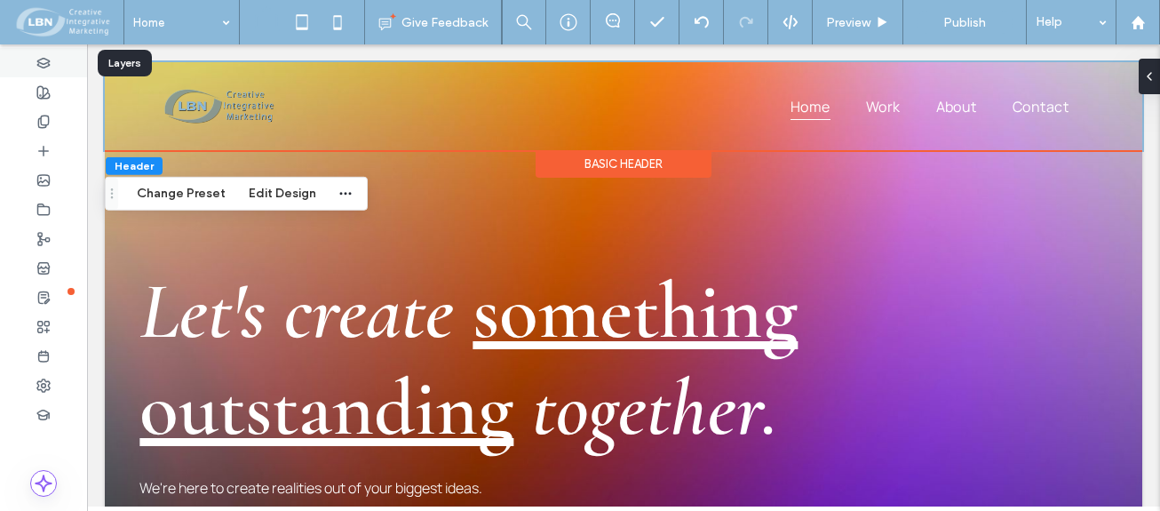
click at [41, 62] on use at bounding box center [43, 63] width 12 height 10
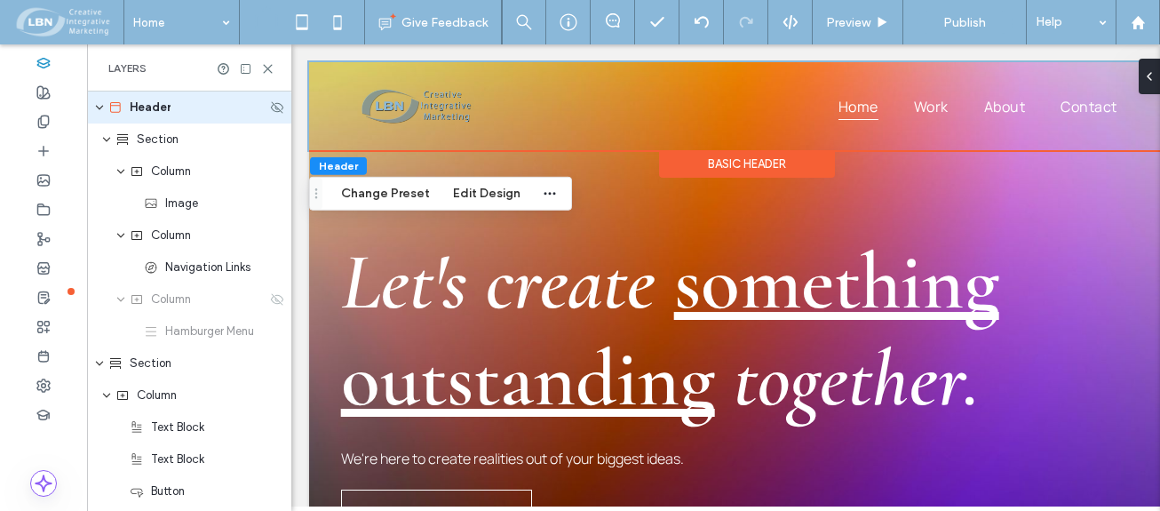
click at [155, 103] on span "Header" at bounding box center [150, 108] width 41 height 18
click at [488, 192] on button "Edit Design" at bounding box center [487, 193] width 91 height 21
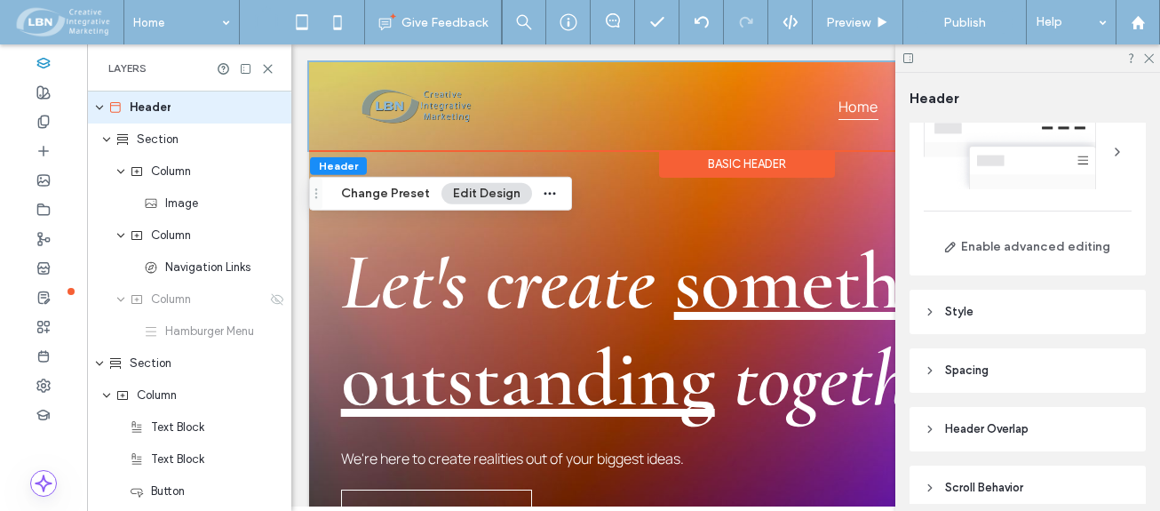
scroll to position [138, 0]
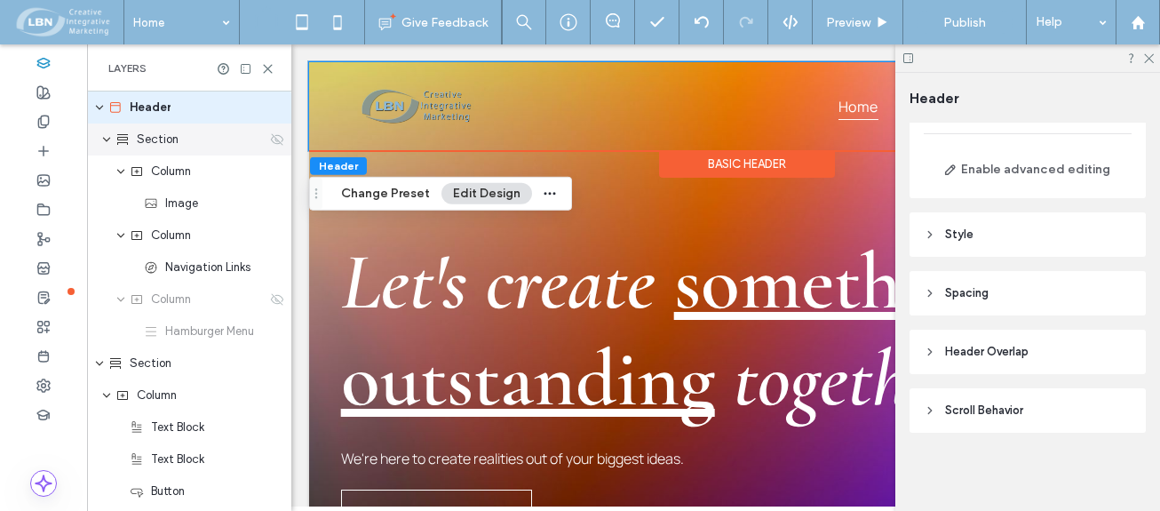
click at [152, 140] on span "Section" at bounding box center [158, 140] width 42 height 18
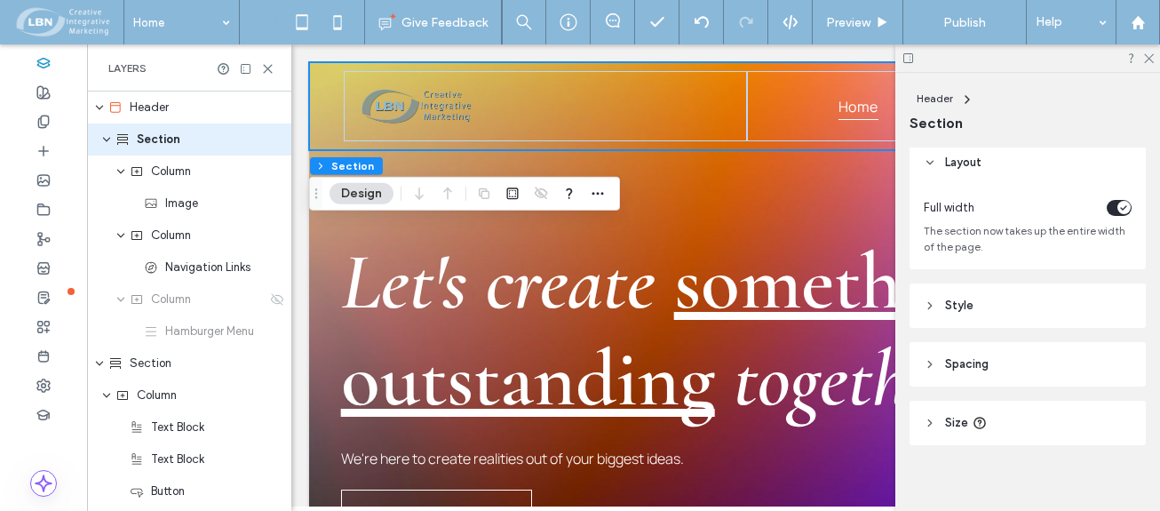
scroll to position [0, 0]
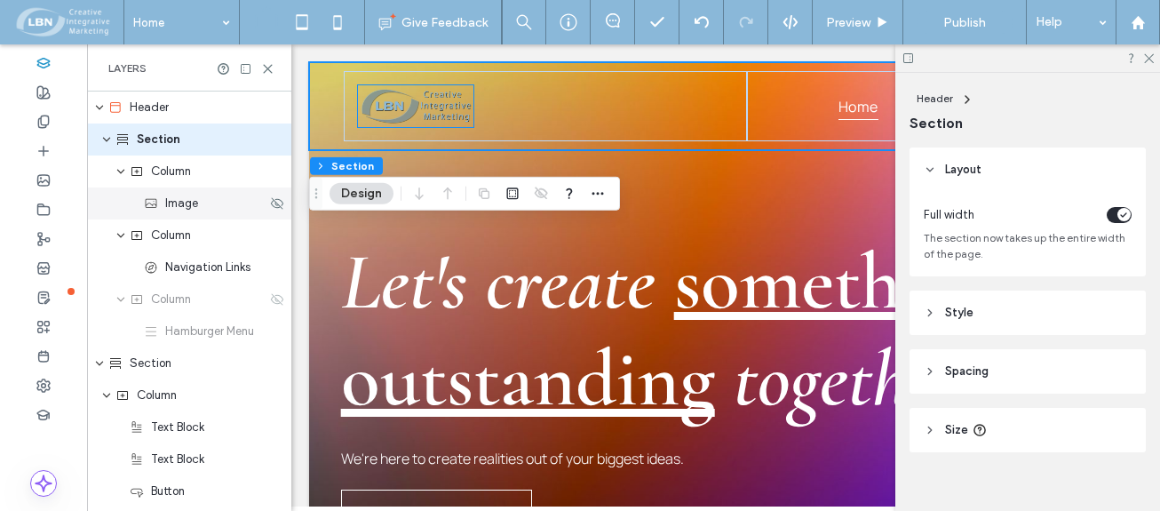
click at [181, 209] on span "Image" at bounding box center [181, 204] width 33 height 18
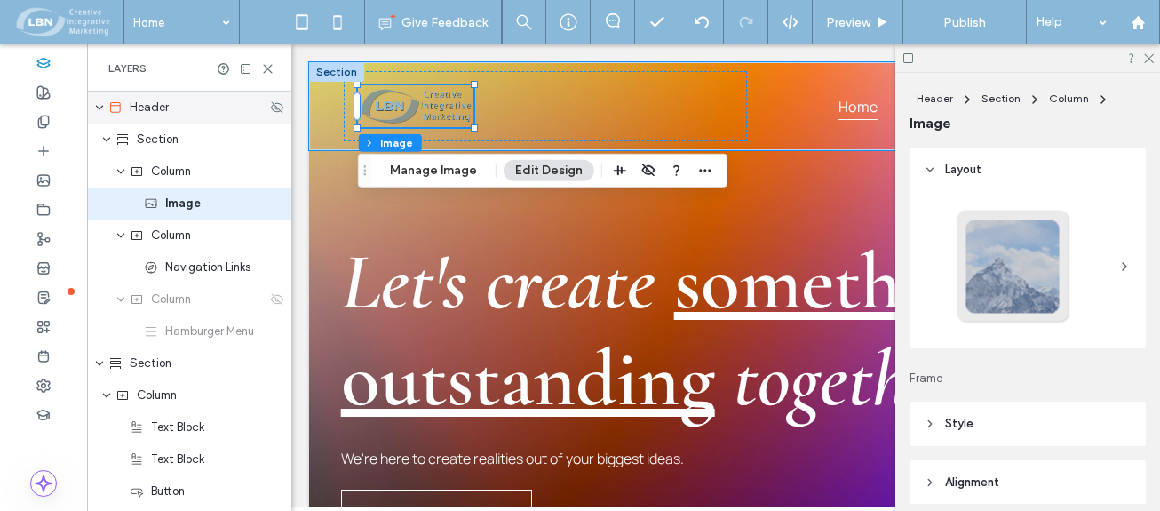
click at [102, 100] on icon "expand Header" at bounding box center [99, 107] width 11 height 14
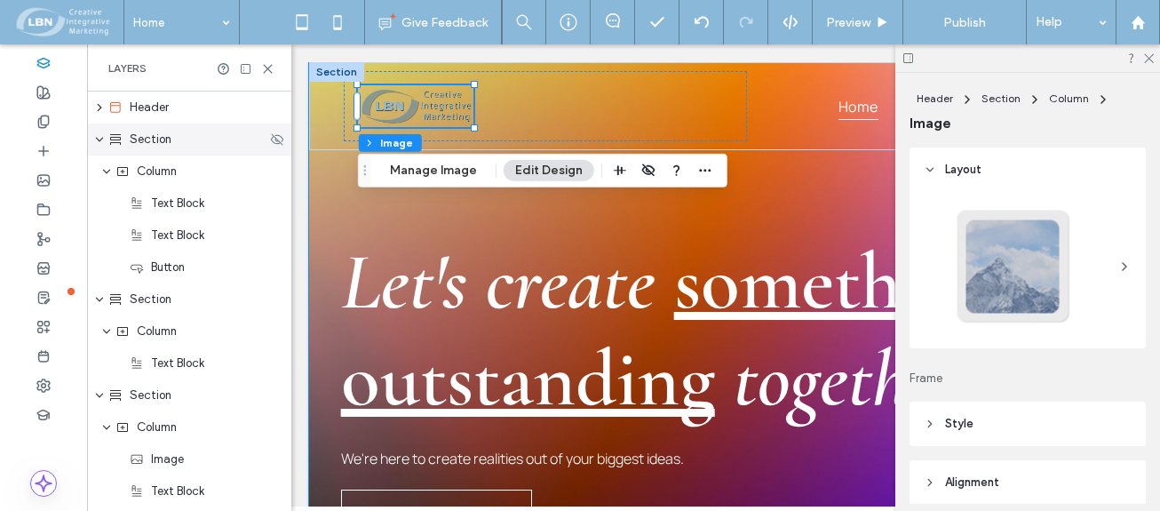
click at [96, 139] on icon "expand Section" at bounding box center [99, 139] width 11 height 14
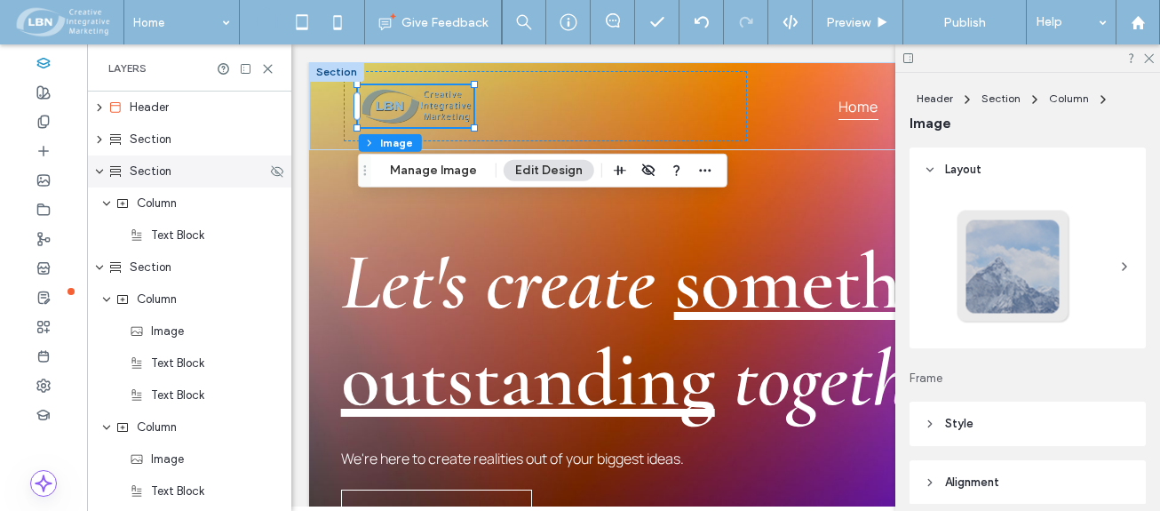
click at [95, 173] on icon "expand Section" at bounding box center [99, 171] width 11 height 14
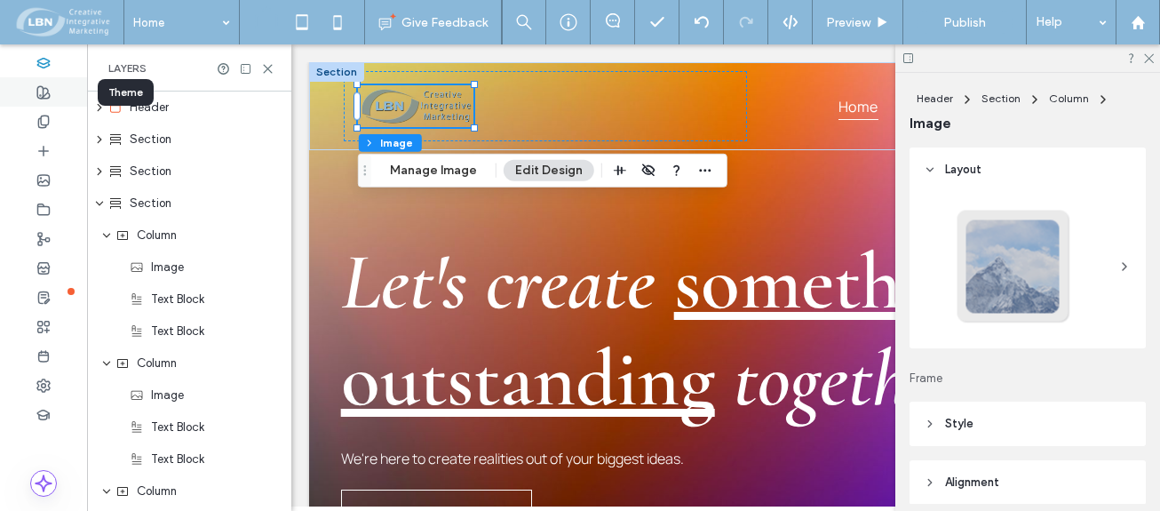
click at [44, 86] on icon at bounding box center [43, 92] width 14 height 14
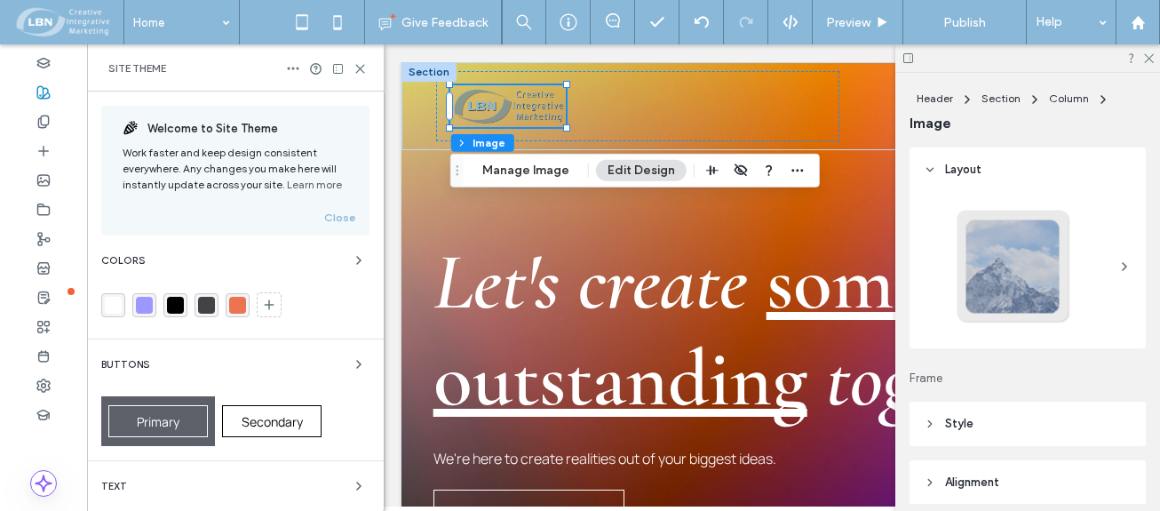
click at [114, 304] on div "rgba(255, 255, 255, 1)" at bounding box center [113, 305] width 17 height 17
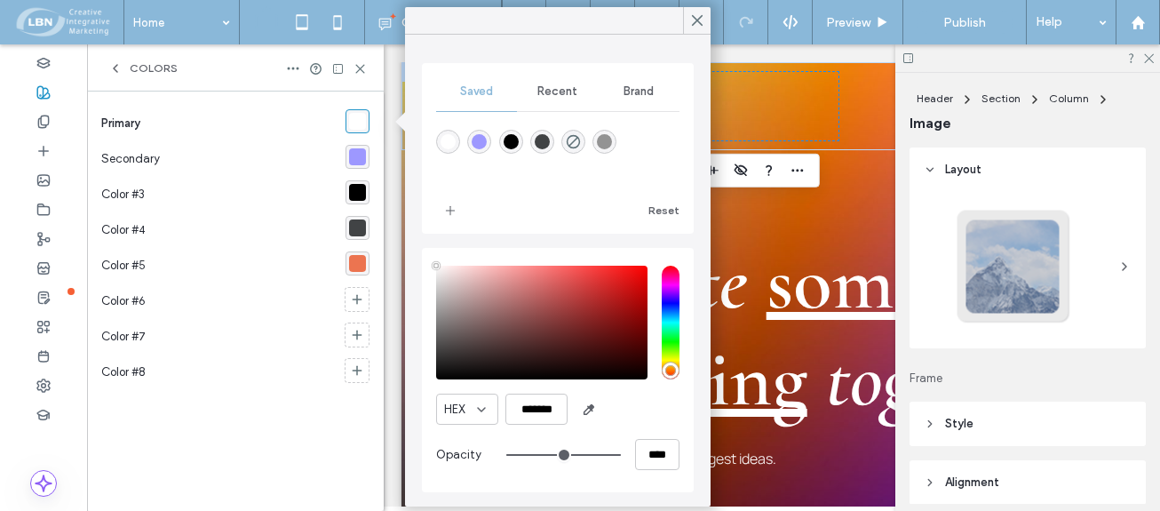
click at [361, 119] on div "rgba(255, 255, 255, 1)" at bounding box center [357, 121] width 17 height 17
click at [440, 137] on div "rgba(255,255,255,1)" at bounding box center [448, 142] width 24 height 24
click at [698, 20] on use at bounding box center [697, 21] width 9 height 10
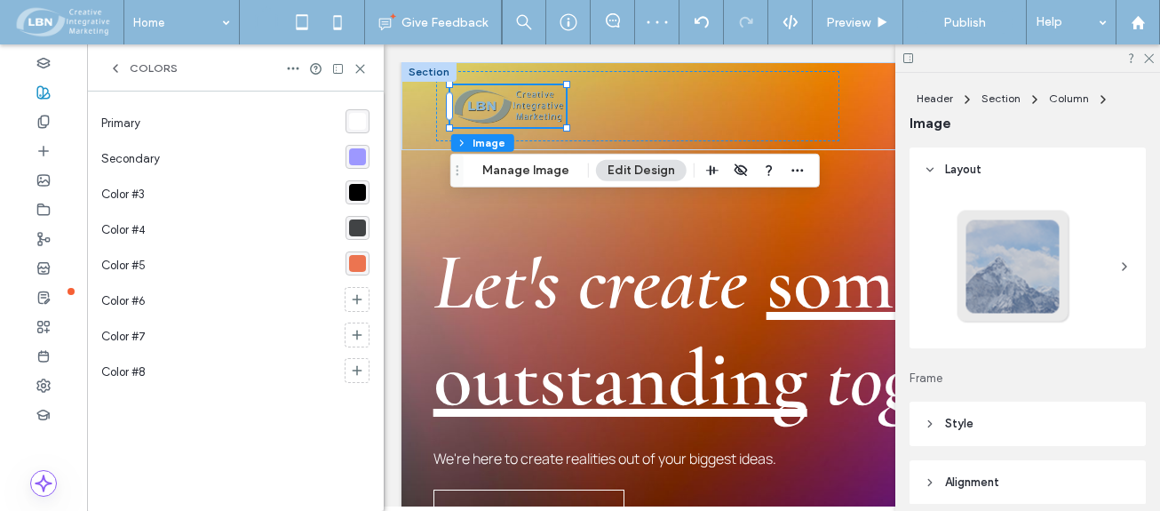
click at [1150, 63] on div at bounding box center [1027, 58] width 265 height 28
click at [1151, 58] on icon at bounding box center [1148, 58] width 12 height 12
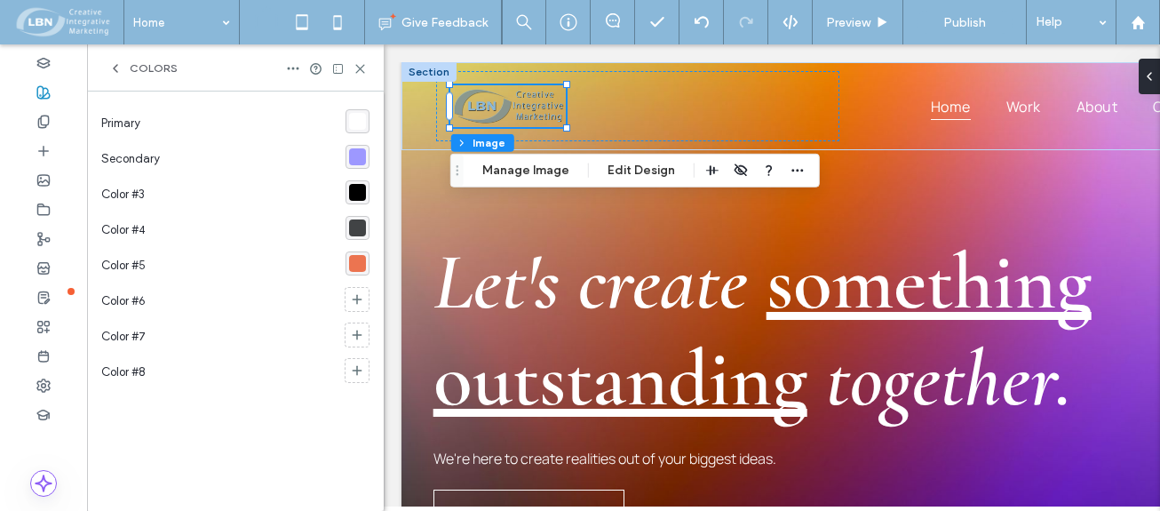
click at [354, 118] on div "rgba(255,255,255,1)" at bounding box center [357, 121] width 17 height 17
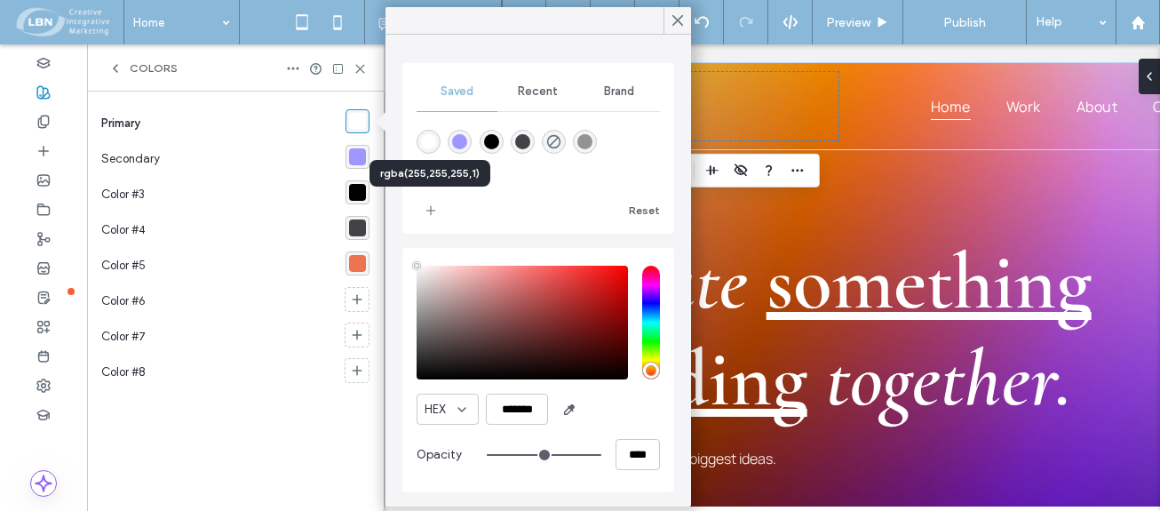
click at [429, 144] on div "rgba(255,255,255,1)" at bounding box center [428, 141] width 15 height 15
click at [682, 21] on icon at bounding box center [678, 20] width 16 height 16
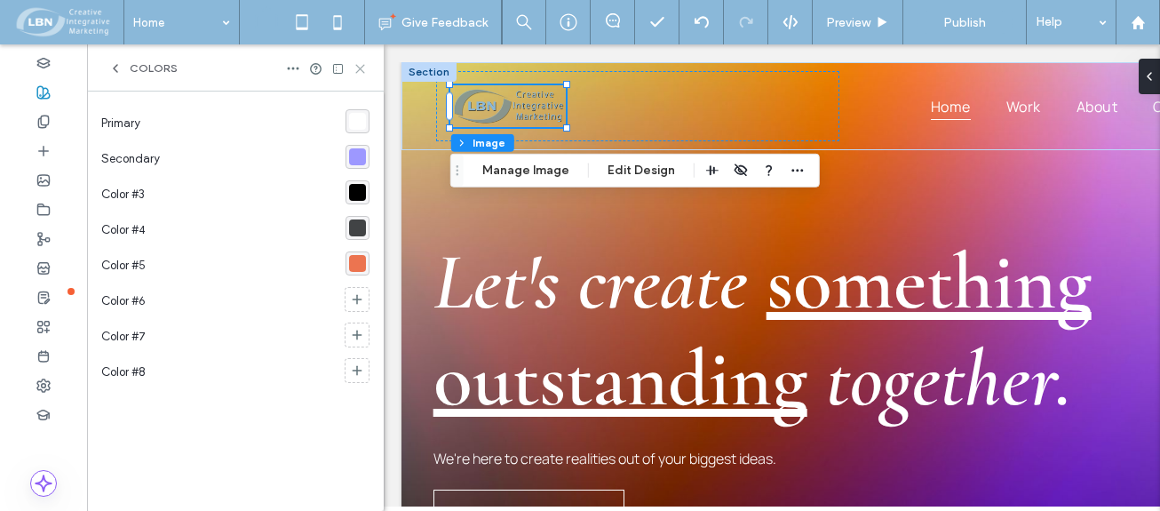
click at [362, 68] on icon at bounding box center [360, 68] width 13 height 13
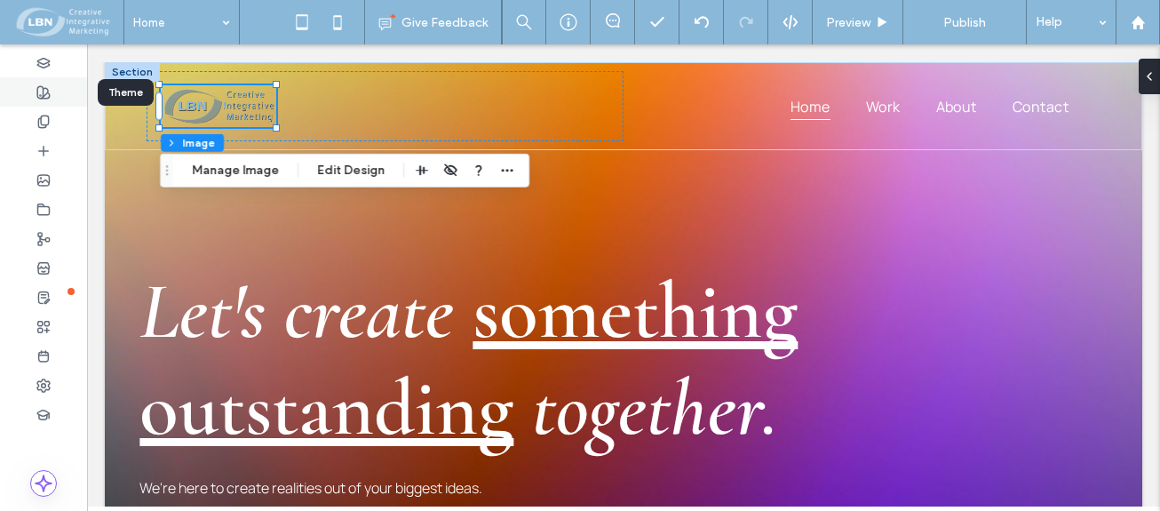
click at [44, 93] on icon at bounding box center [43, 92] width 14 height 14
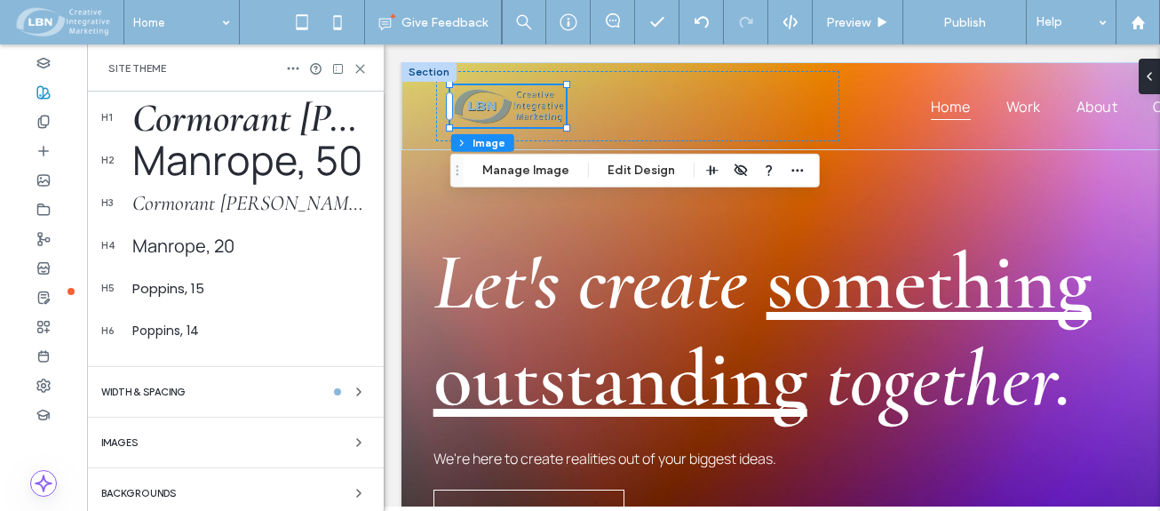
scroll to position [515, 0]
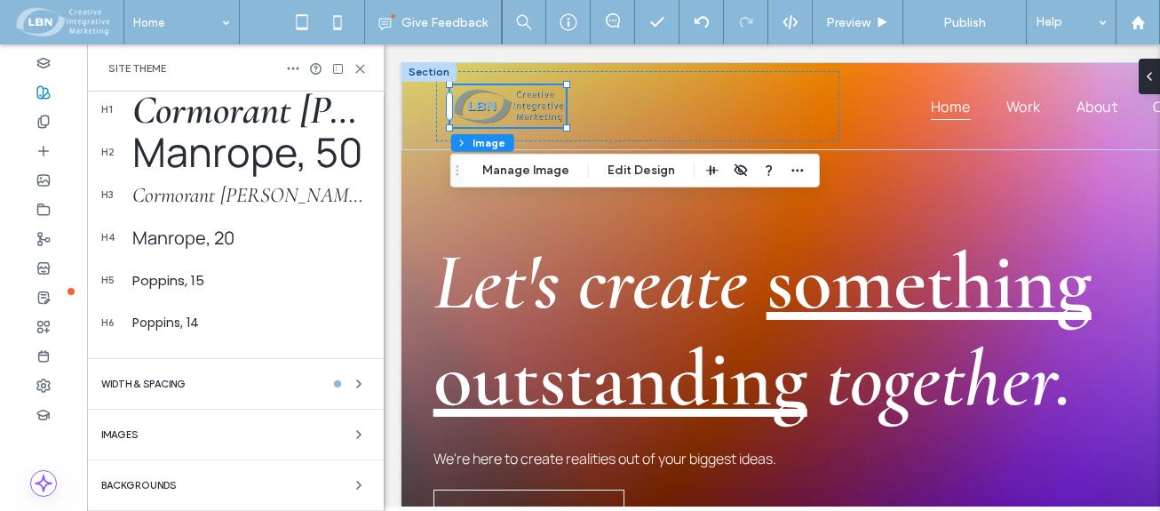
click at [161, 483] on span "Backgrounds" at bounding box center [138, 486] width 75 height 10
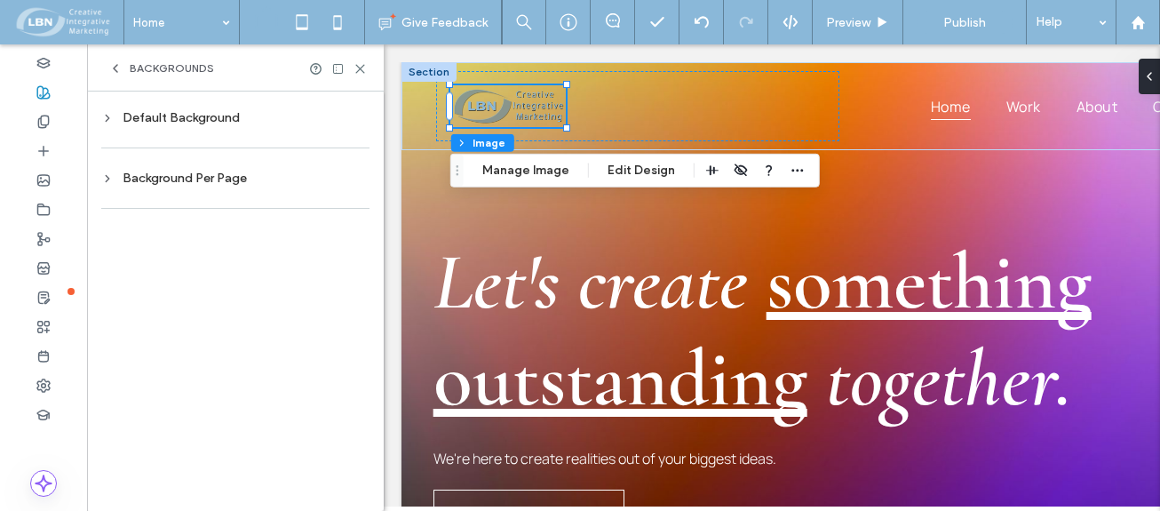
scroll to position [0, 0]
click at [213, 115] on div "Default Background" at bounding box center [235, 117] width 268 height 15
click at [350, 267] on div "rgb(255, 255, 255)" at bounding box center [343, 262] width 15 height 15
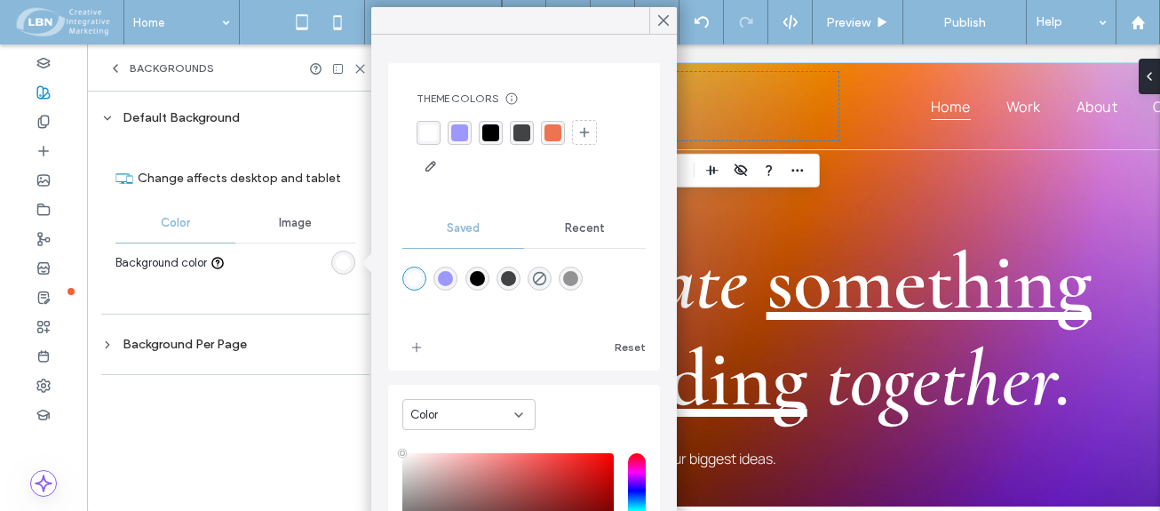
click at [349, 266] on div "rgb(255, 255, 255)" at bounding box center [343, 262] width 15 height 15
click at [211, 62] on span "Backgrounds" at bounding box center [172, 68] width 84 height 14
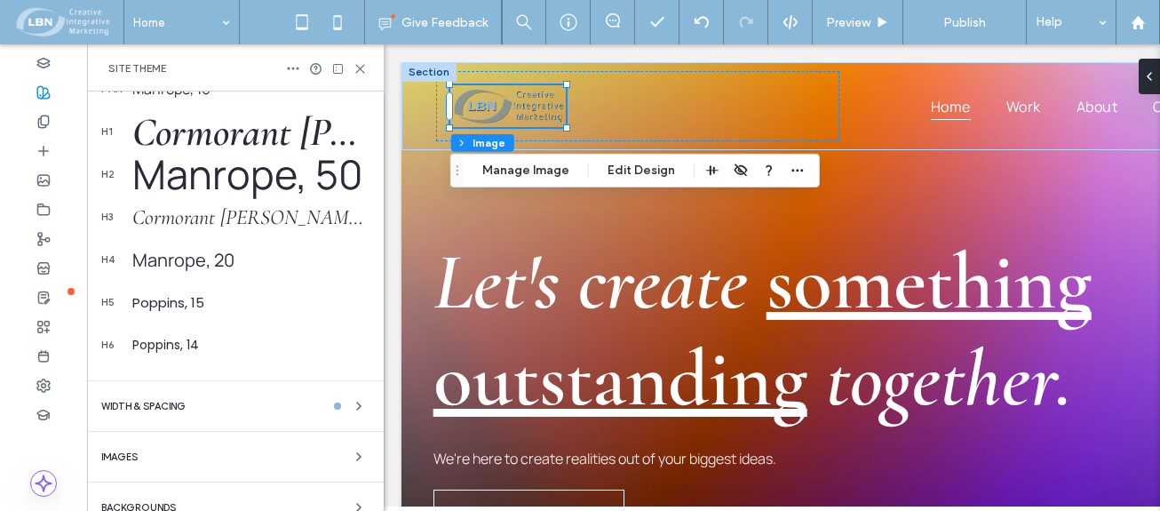
scroll to position [515, 0]
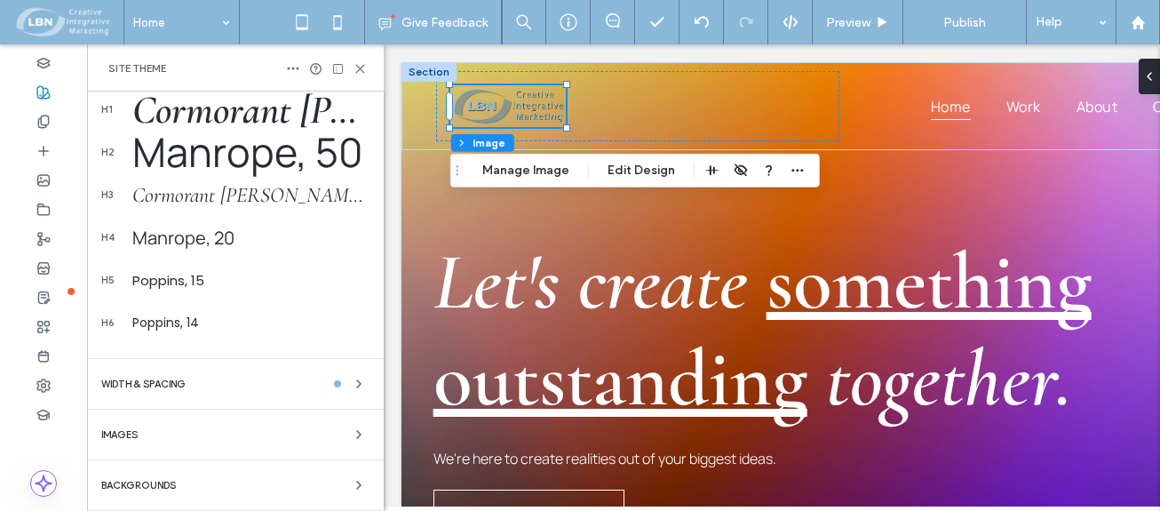
click at [163, 482] on span "Backgrounds" at bounding box center [138, 486] width 75 height 10
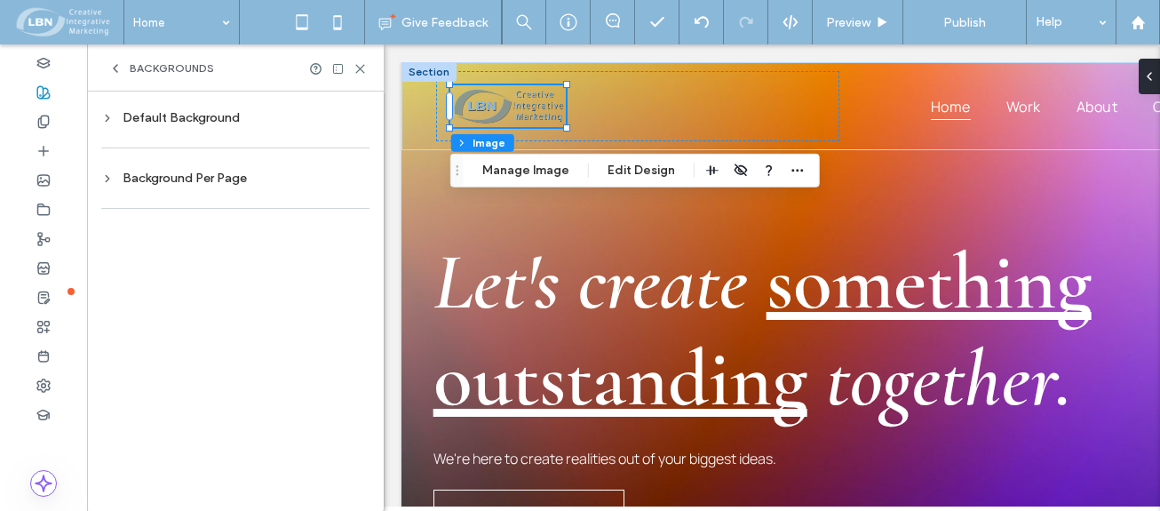
scroll to position [0, 0]
click at [176, 176] on div "Background Per Page" at bounding box center [235, 178] width 268 height 15
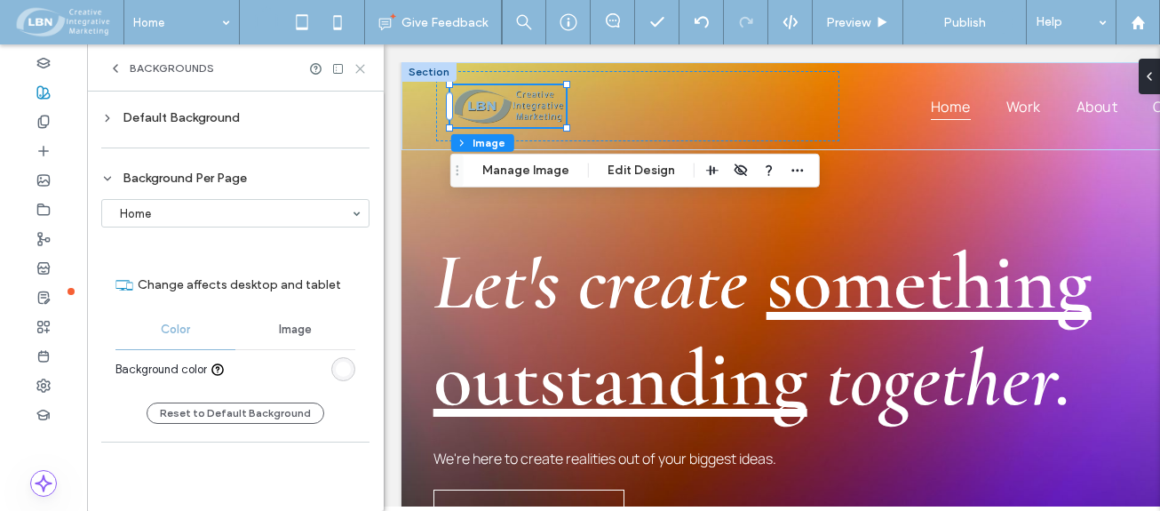
click at [359, 63] on icon at bounding box center [360, 68] width 13 height 13
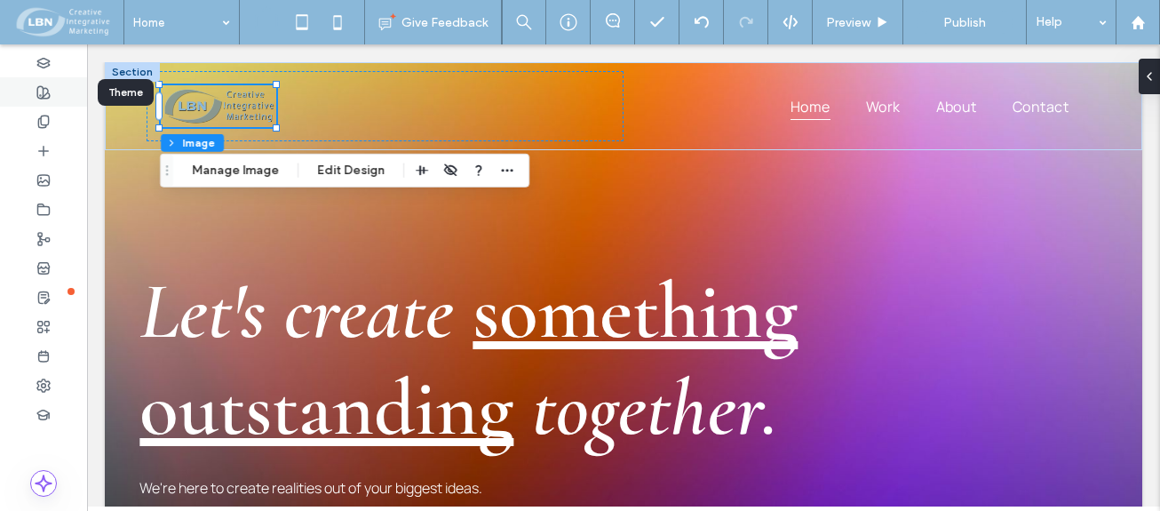
click at [41, 99] on div at bounding box center [43, 91] width 87 height 29
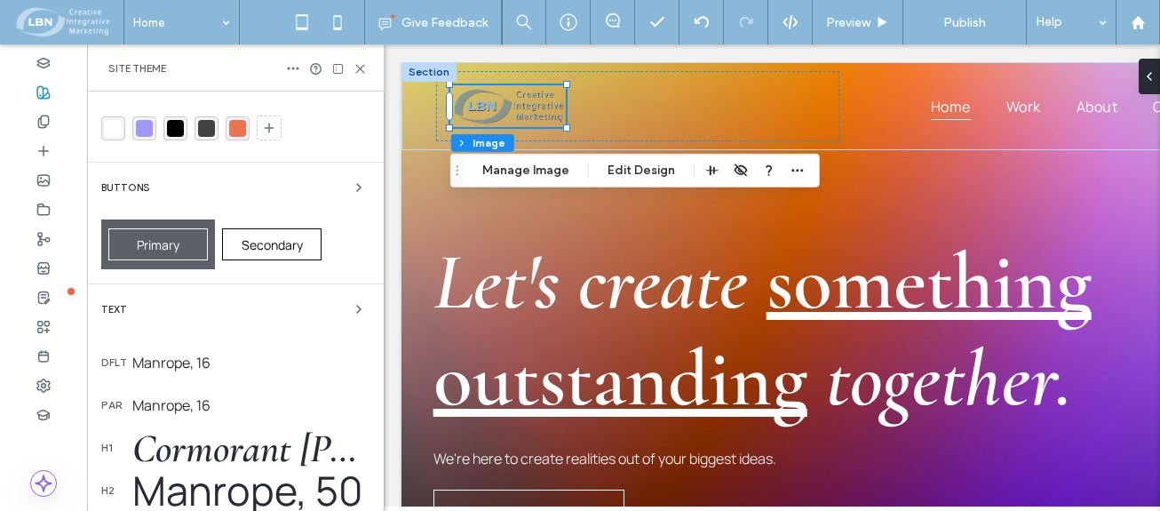
scroll to position [178, 0]
click at [263, 245] on span "Secondary" at bounding box center [272, 243] width 61 height 17
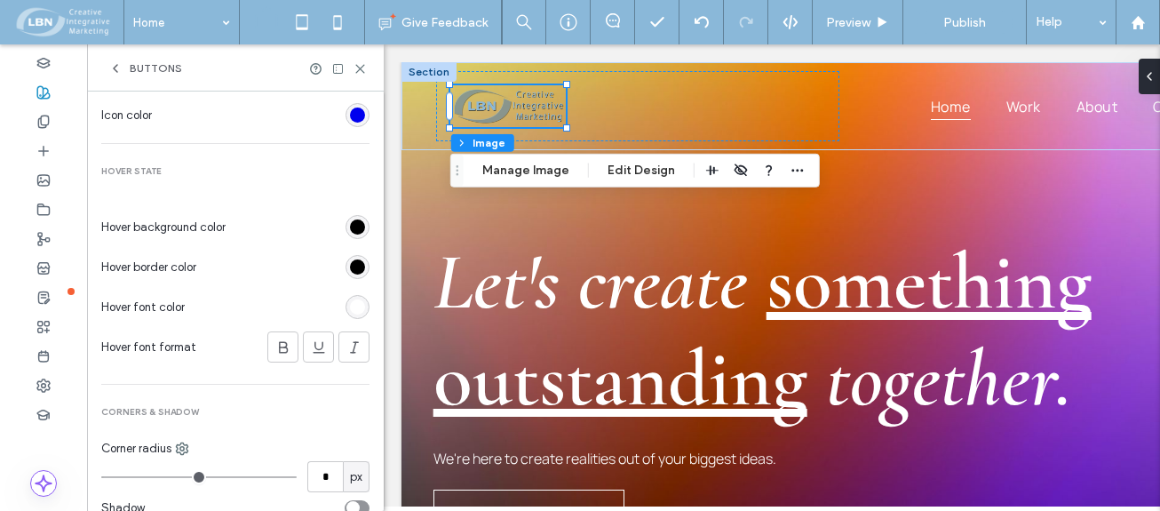
scroll to position [815, 0]
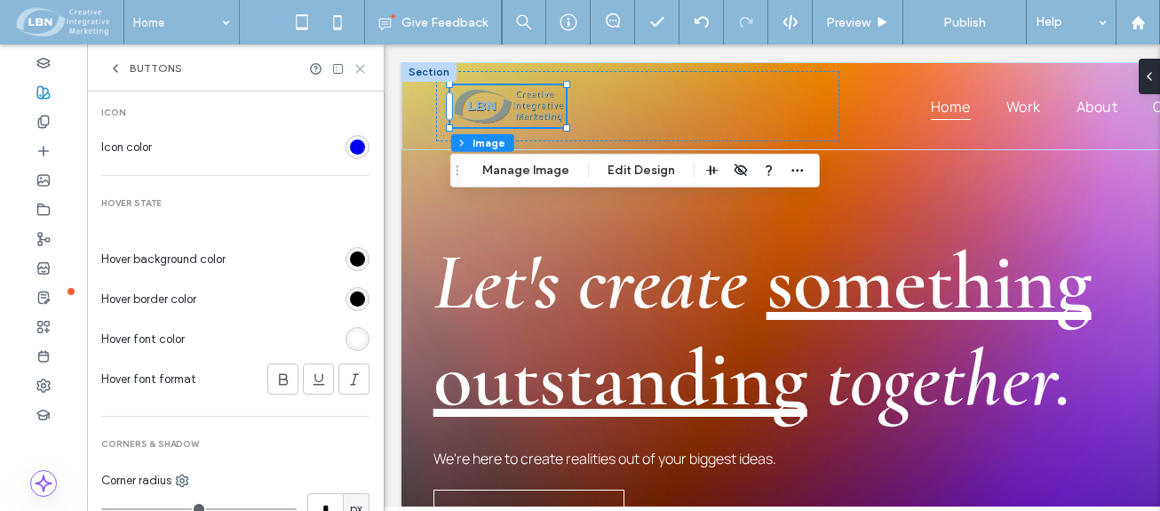
click at [365, 68] on icon at bounding box center [360, 68] width 13 height 13
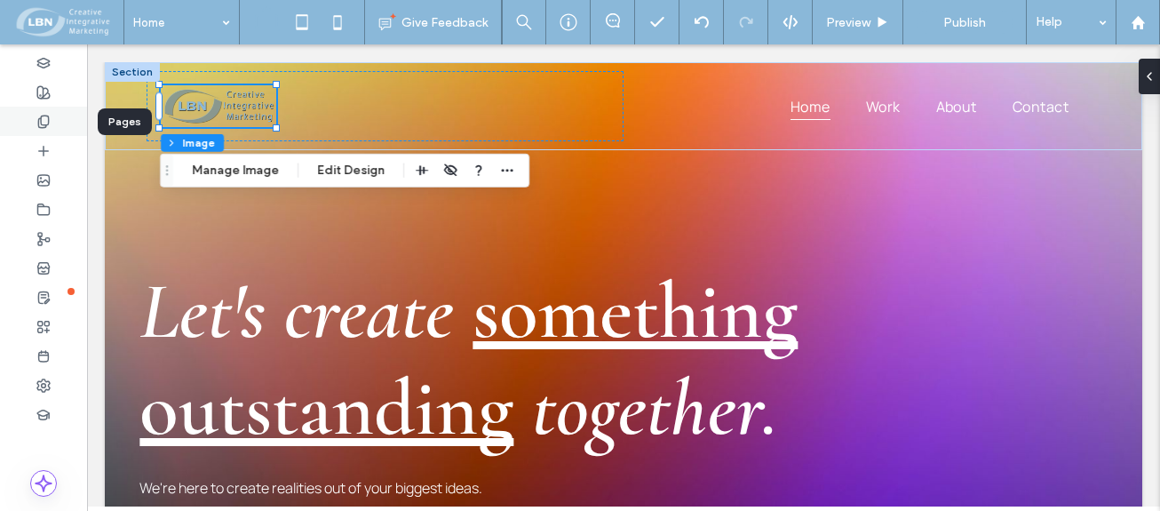
click at [48, 120] on use at bounding box center [43, 121] width 10 height 12
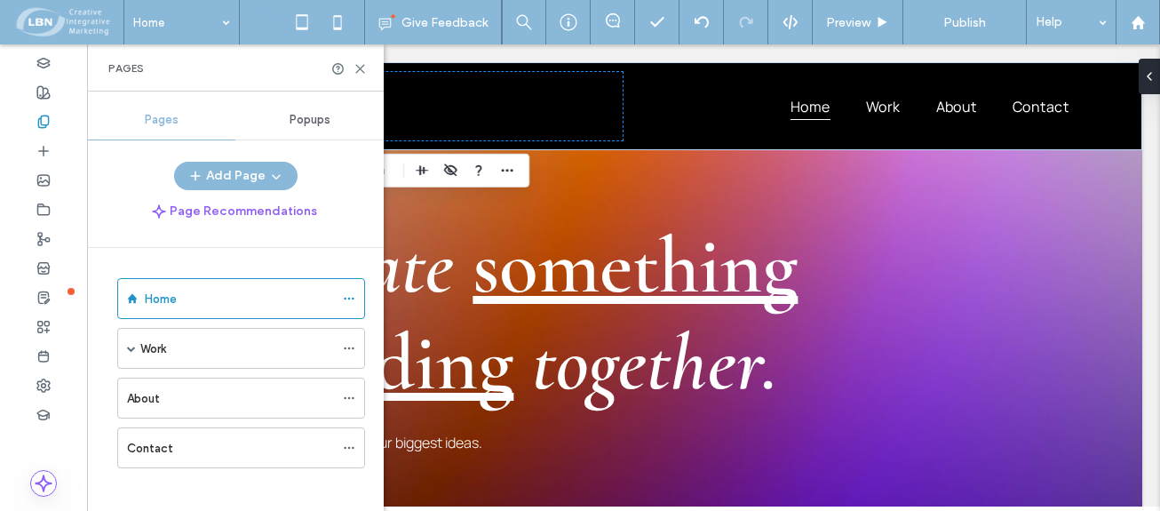
scroll to position [89, 0]
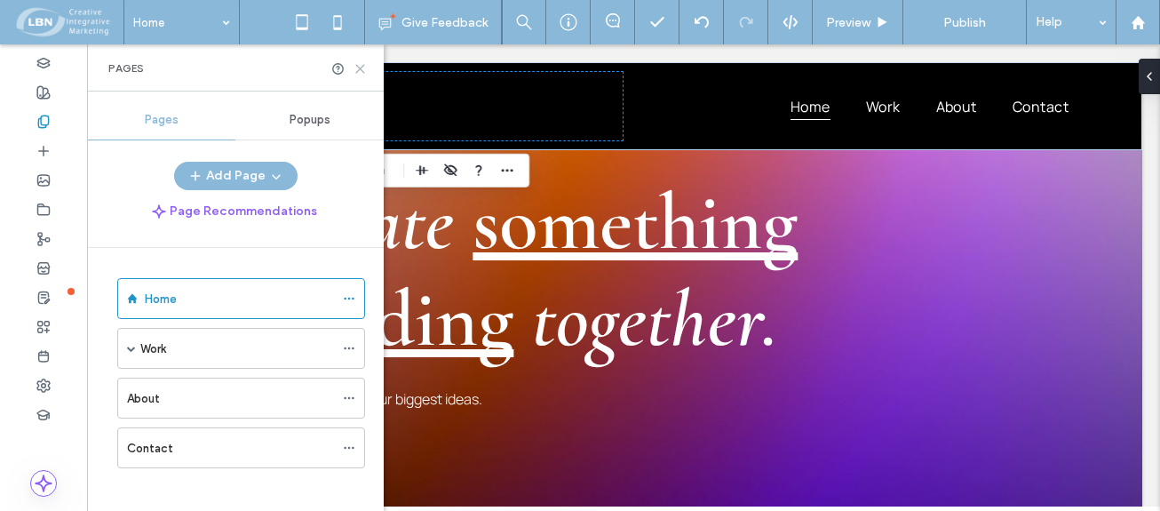
click at [359, 69] on use at bounding box center [360, 69] width 8 height 8
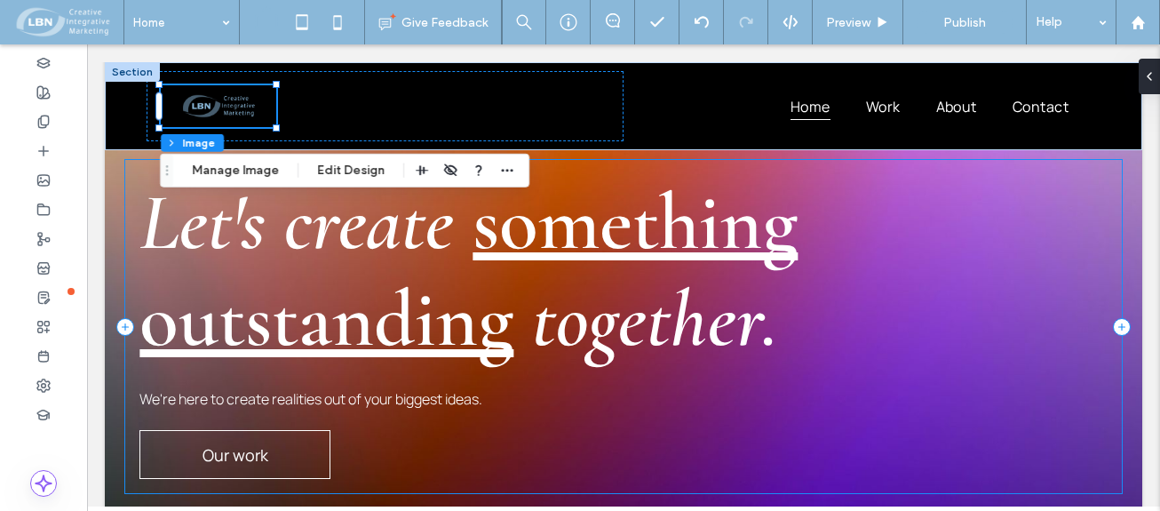
drag, startPoint x: 745, startPoint y: 443, endPoint x: 734, endPoint y: 432, distance: 16.3
click at [744, 441] on div "We're here to create realities out of your biggest ideas. Let's create somethin…" at bounding box center [623, 326] width 996 height 333
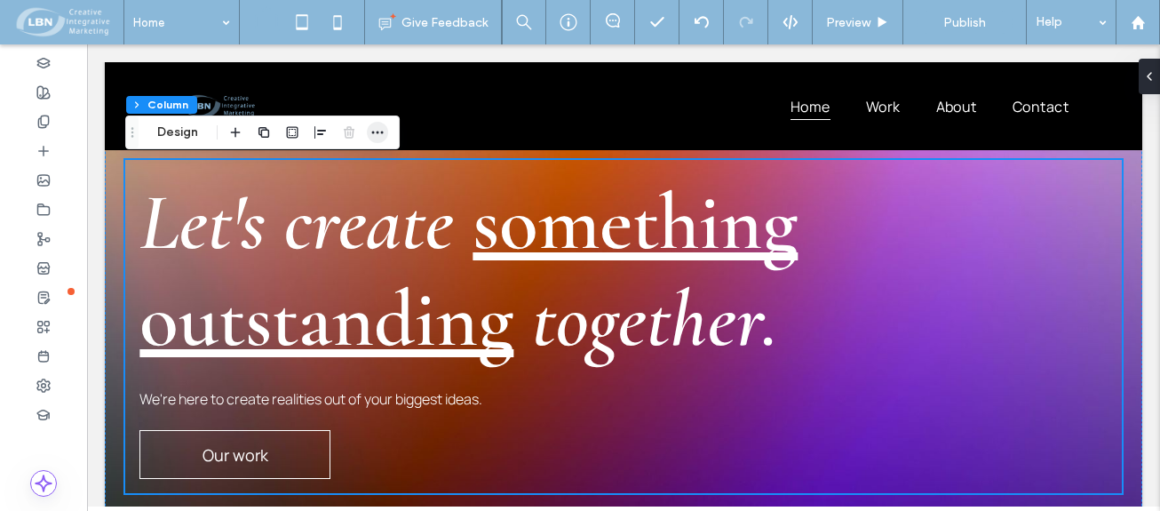
click at [380, 128] on icon "button" at bounding box center [377, 132] width 14 height 14
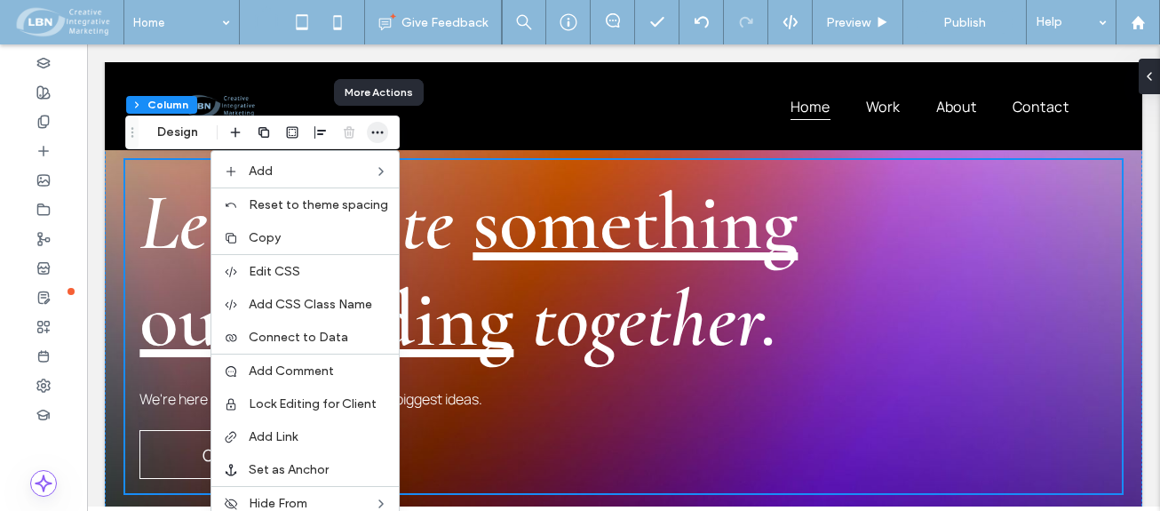
click at [382, 131] on icon "button" at bounding box center [377, 132] width 14 height 14
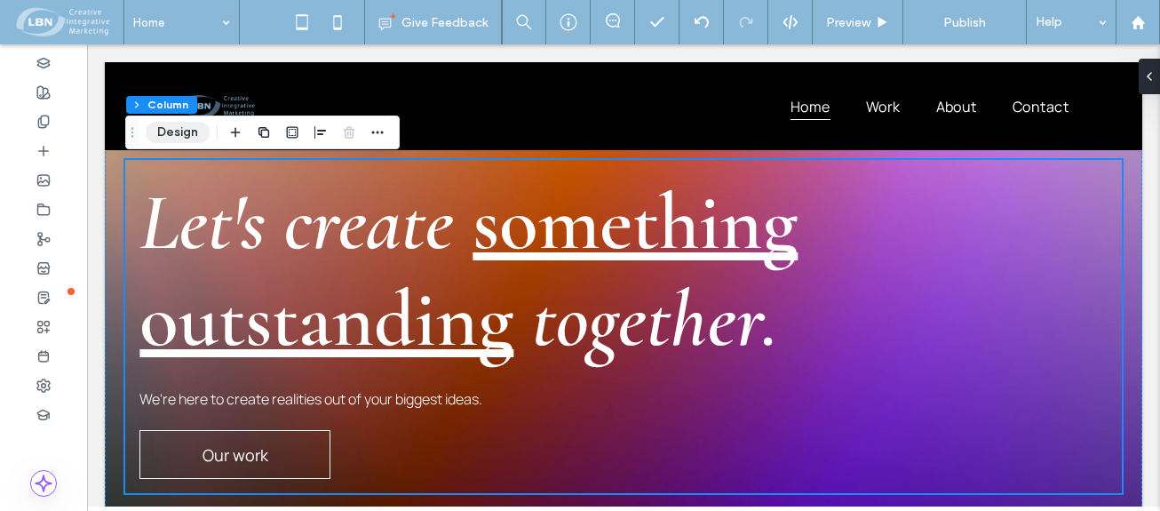
click at [177, 128] on button "Design" at bounding box center [178, 132] width 64 height 21
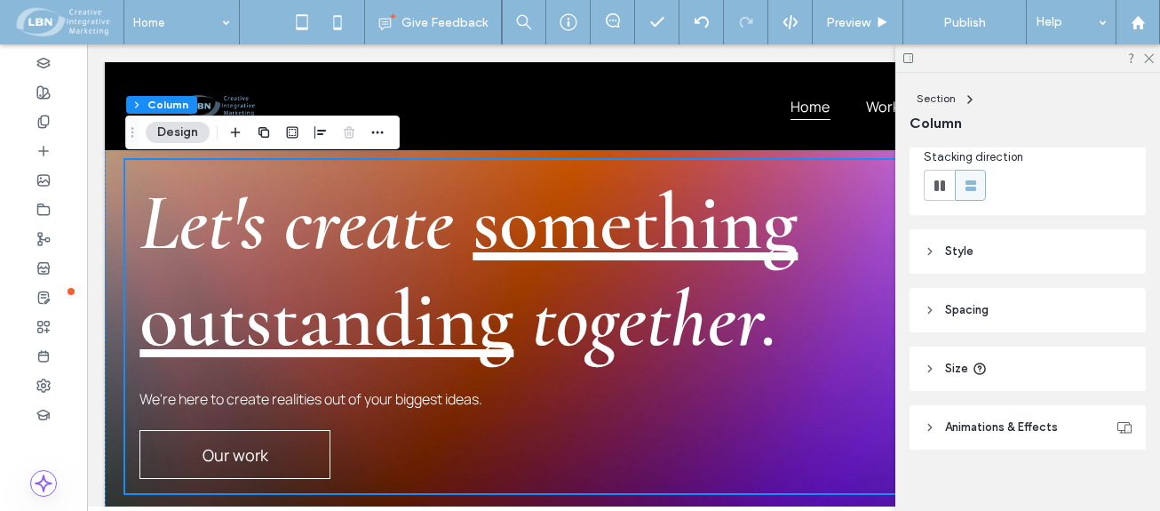
scroll to position [233, 0]
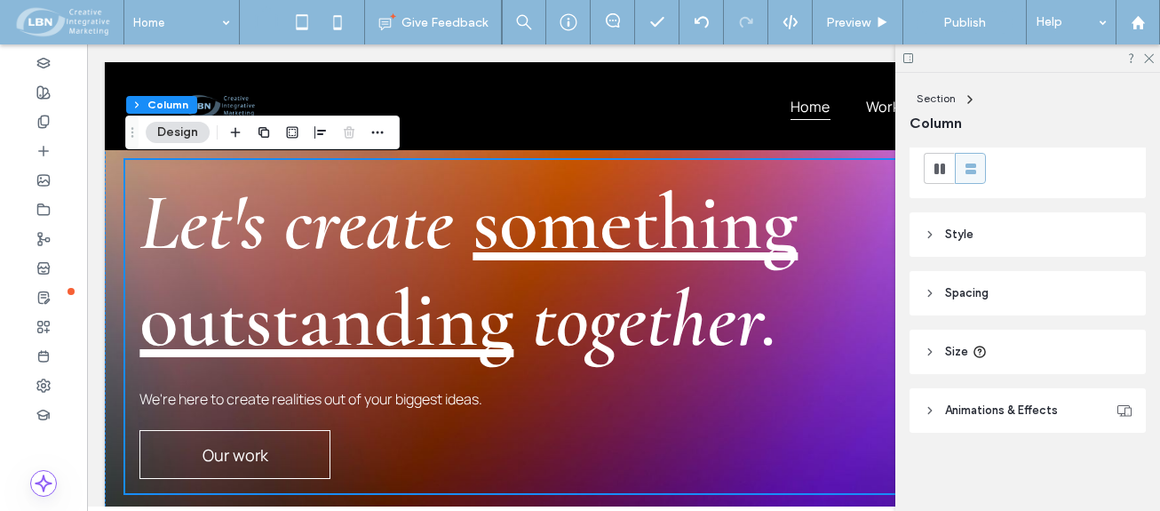
click at [933, 227] on header "Style" at bounding box center [1028, 234] width 236 height 44
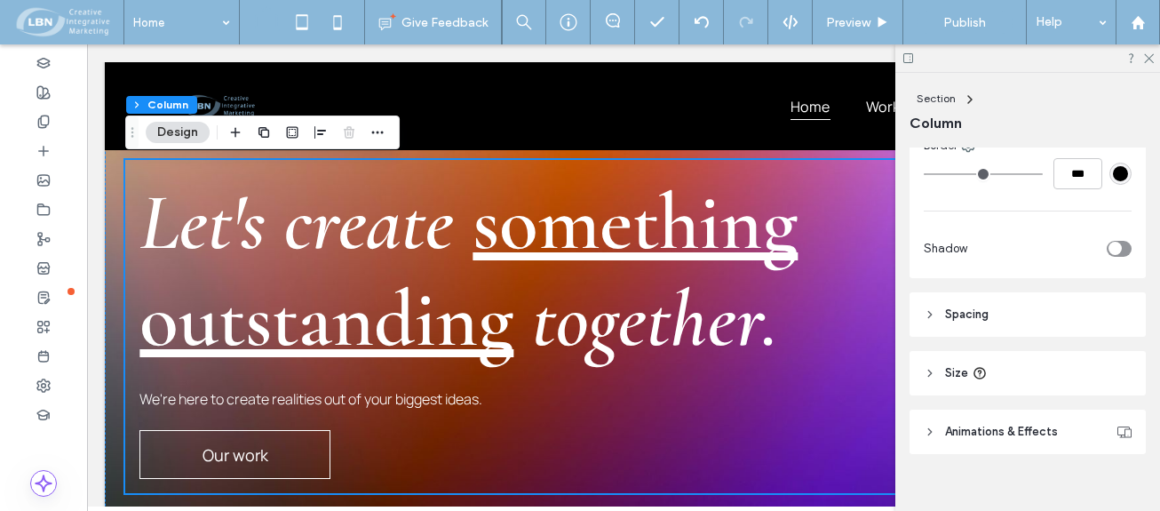
scroll to position [609, 0]
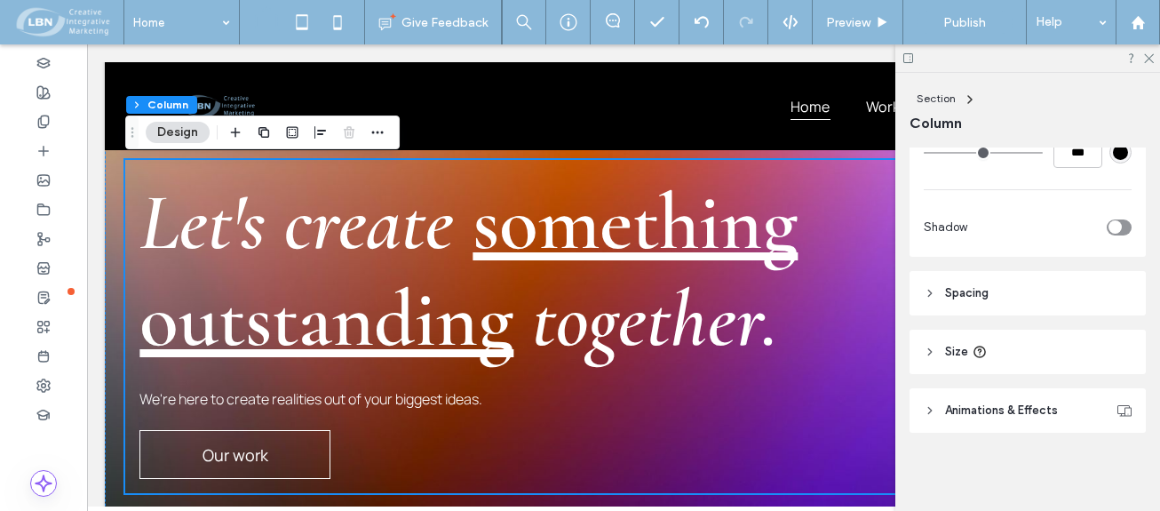
click at [1015, 415] on span "Animations & Effects" at bounding box center [1001, 411] width 113 height 18
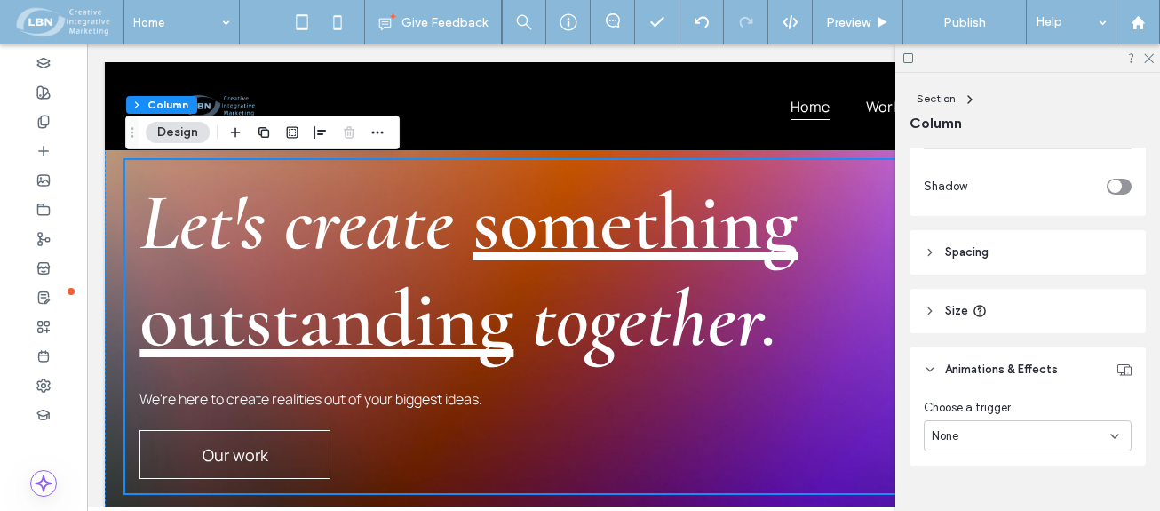
scroll to position [683, 0]
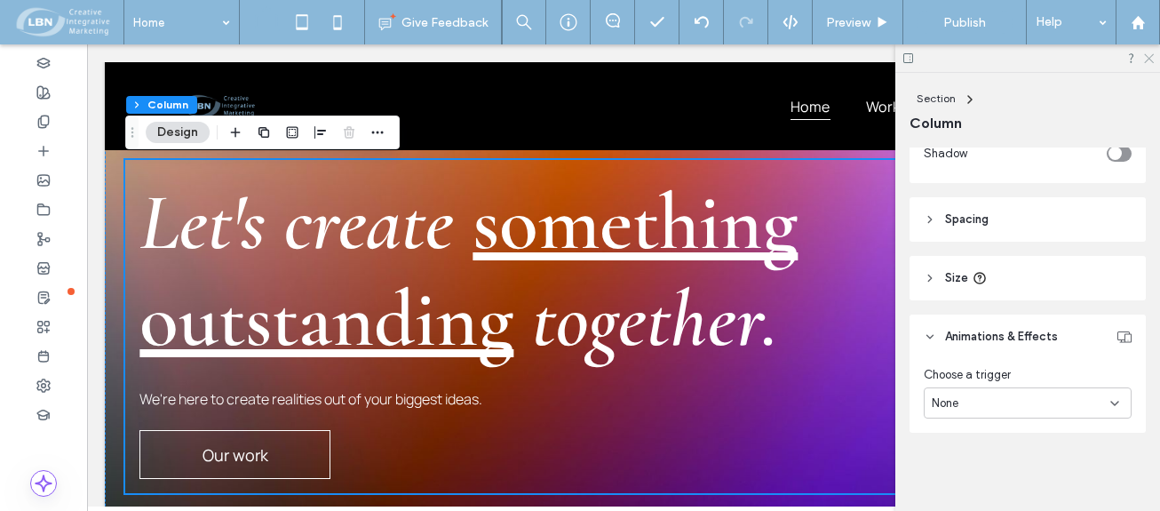
click at [1152, 60] on icon at bounding box center [1148, 58] width 12 height 12
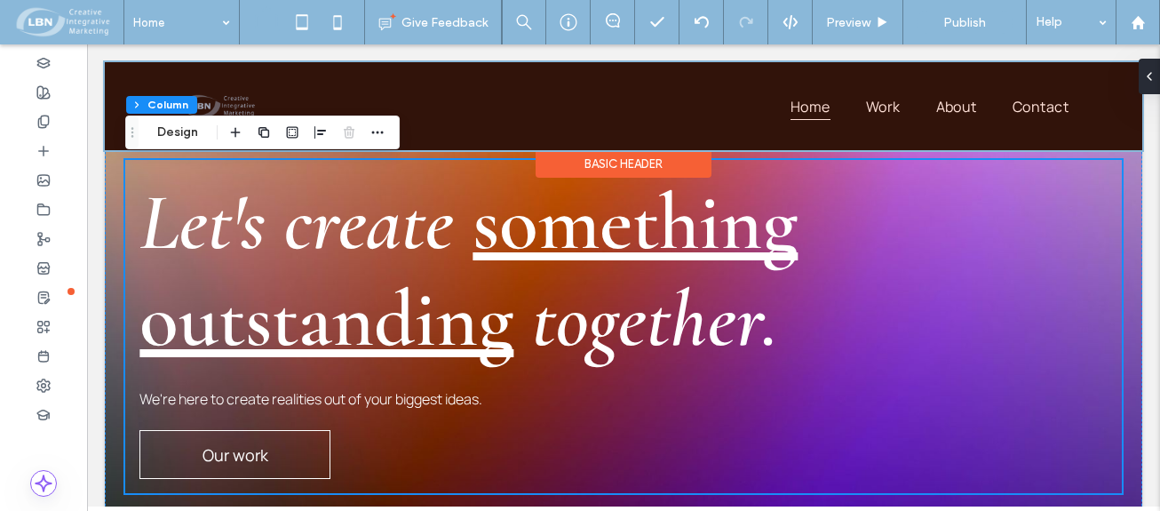
click at [590, 105] on div at bounding box center [624, 106] width 1038 height 88
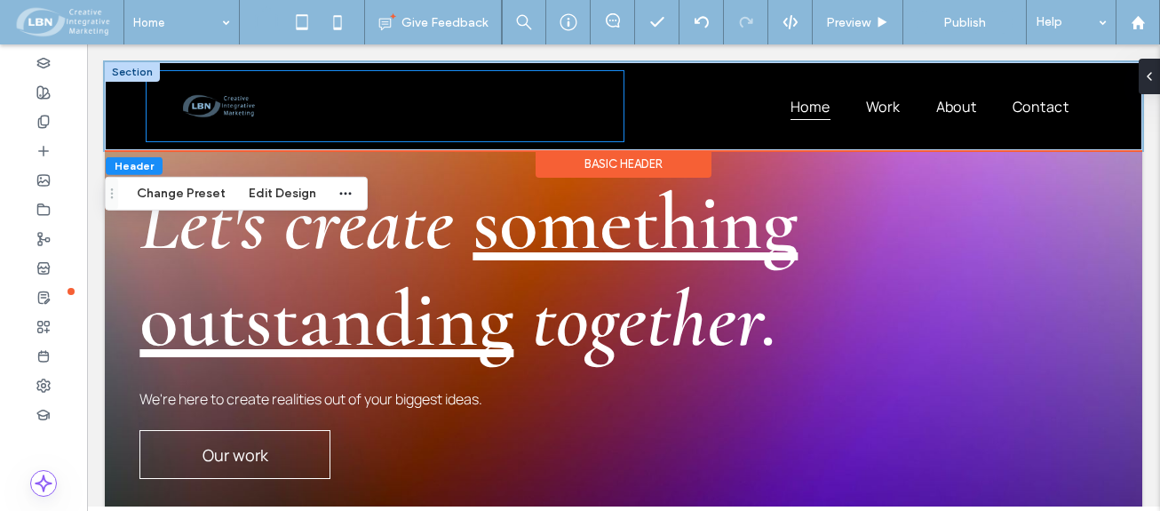
click at [561, 94] on div at bounding box center [385, 106] width 477 height 70
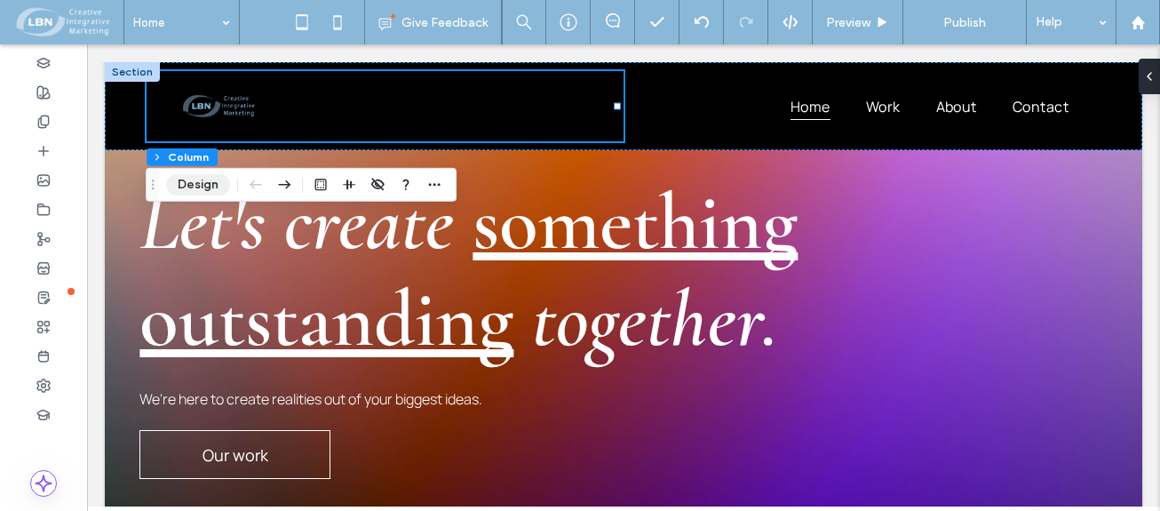
drag, startPoint x: 203, startPoint y: 185, endPoint x: 215, endPoint y: 185, distance: 11.5
click at [204, 185] on button "Design" at bounding box center [198, 184] width 64 height 21
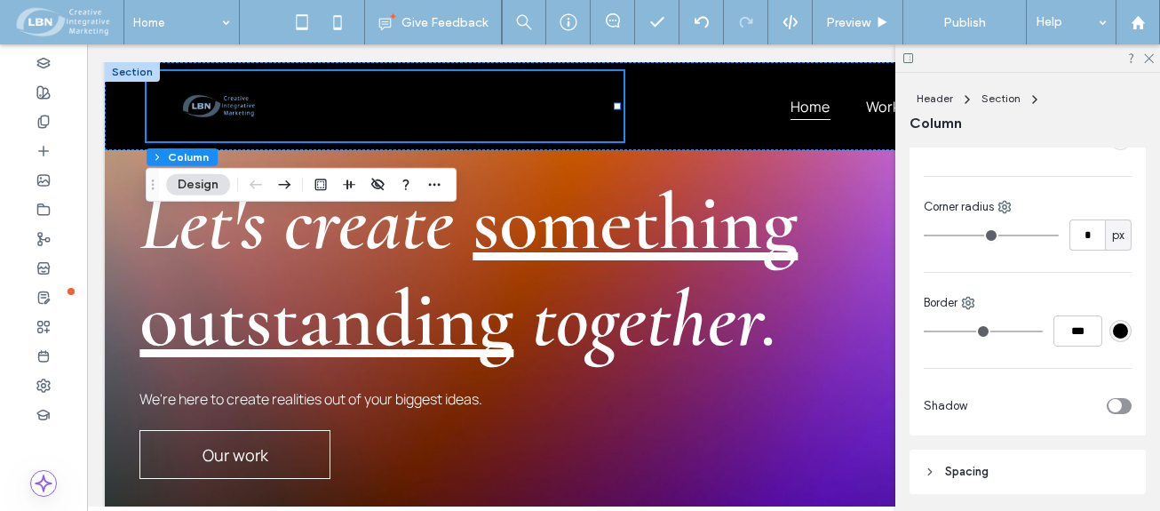
scroll to position [533, 0]
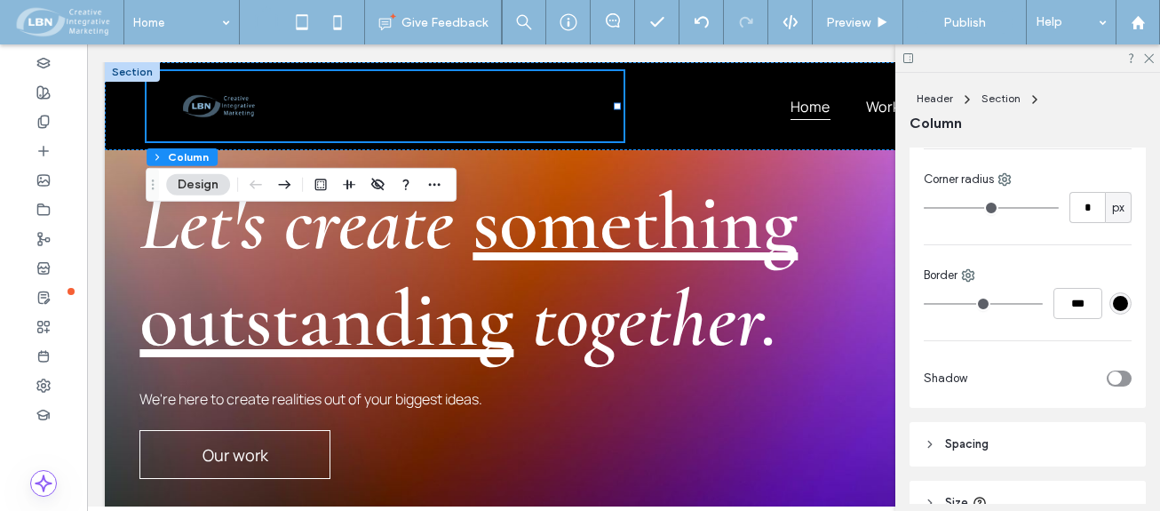
click at [1113, 305] on div "#000000" at bounding box center [1120, 303] width 15 height 15
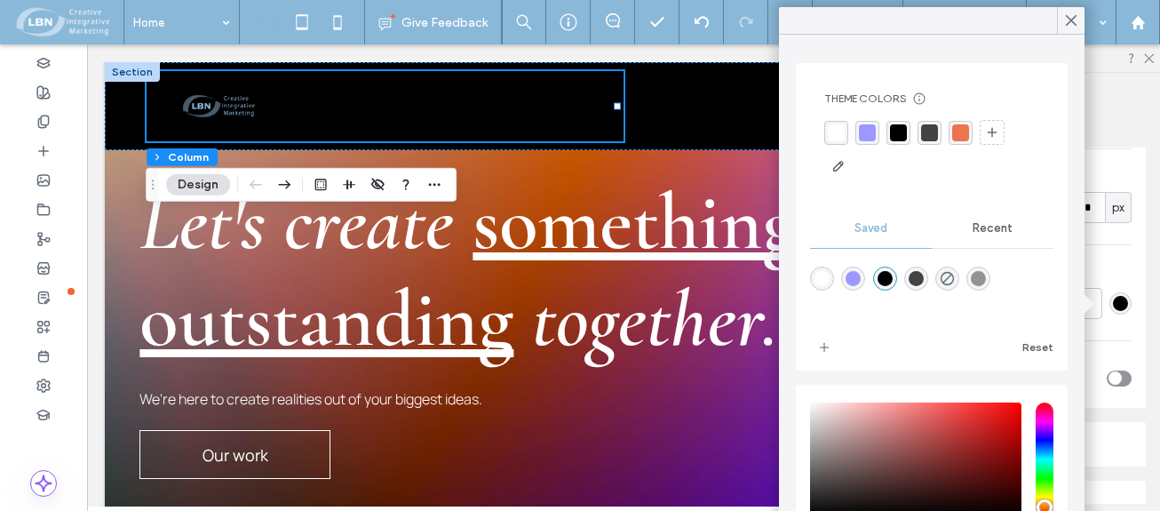
click at [854, 272] on div "rgba(157,152,255,1)" at bounding box center [853, 278] width 15 height 15
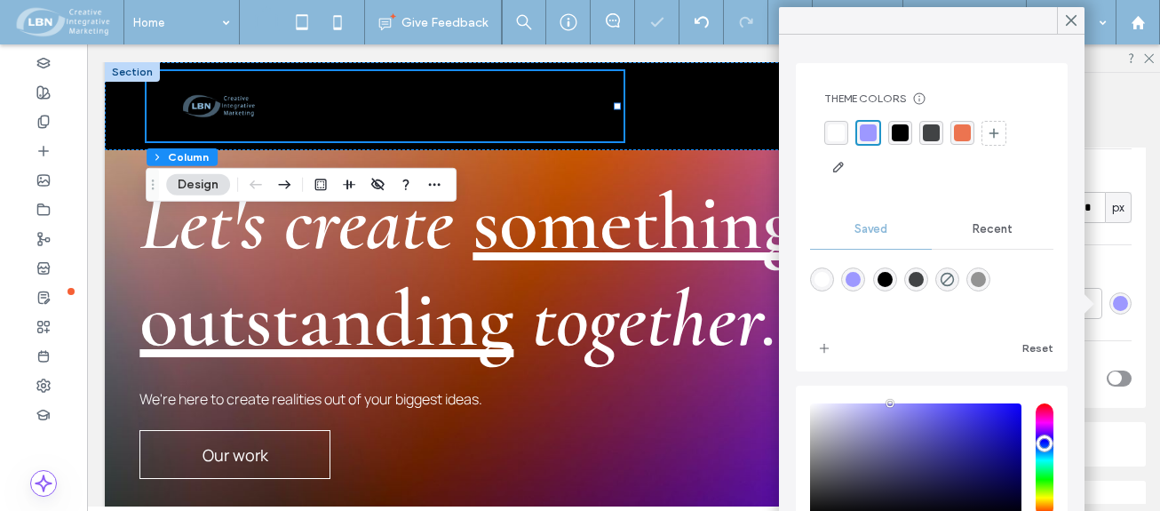
click at [880, 274] on div "rgba(0,0,0,1)" at bounding box center [885, 279] width 24 height 24
type input "*******"
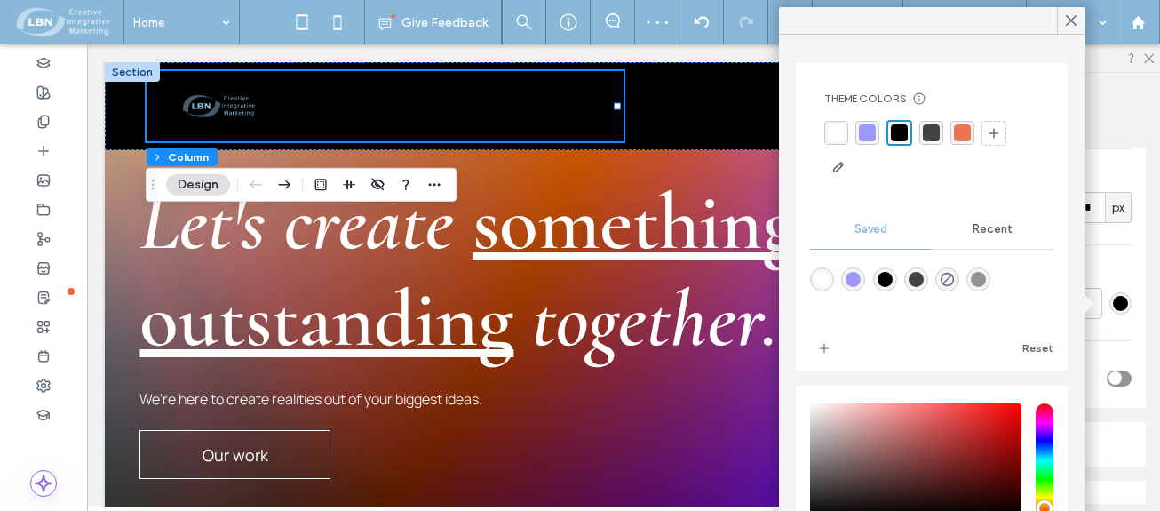
click at [833, 139] on div "rgba(255,255,255,1)" at bounding box center [836, 132] width 17 height 17
click at [901, 131] on div "rgba(0, 0, 0, 1)" at bounding box center [900, 132] width 17 height 17
click at [886, 275] on div "rgba(0,0,0,1)" at bounding box center [885, 279] width 15 height 15
click at [1073, 21] on icon at bounding box center [1071, 20] width 16 height 16
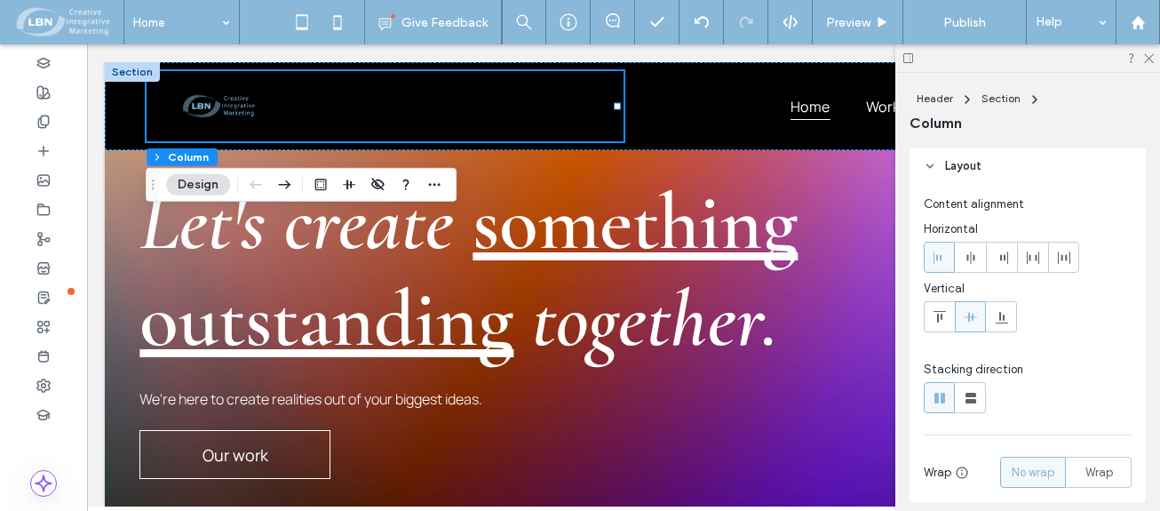
scroll to position [0, 0]
click at [1152, 56] on use at bounding box center [1149, 59] width 10 height 10
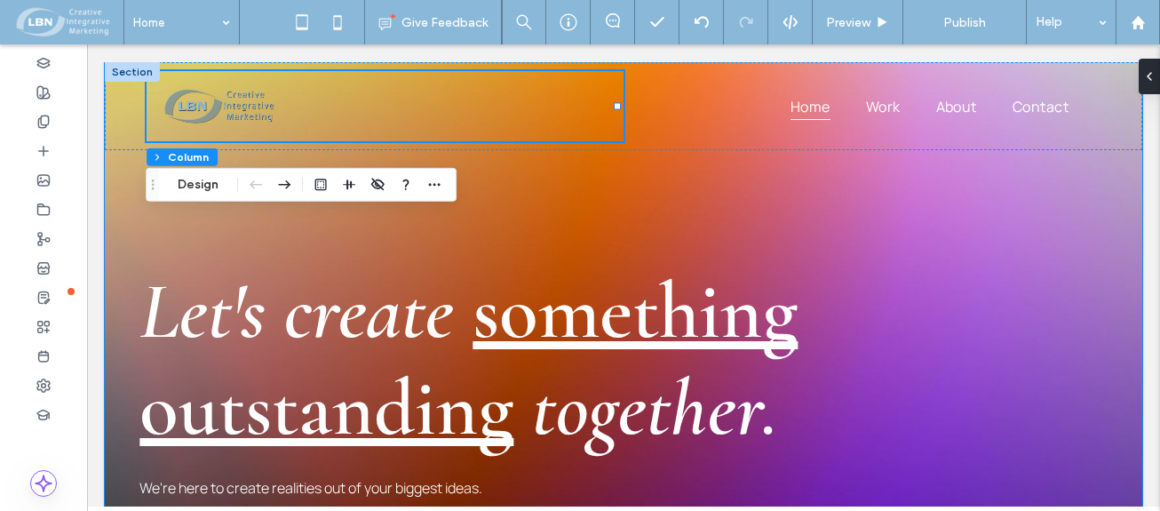
drag, startPoint x: 1031, startPoint y: 201, endPoint x: 1048, endPoint y: 195, distance: 17.7
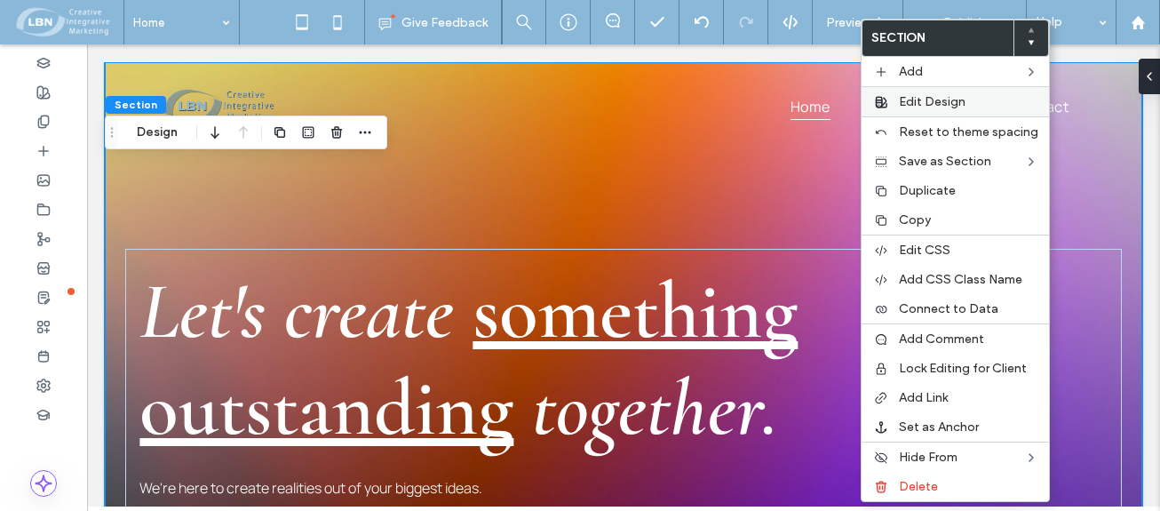
click at [948, 101] on span "Edit Design" at bounding box center [932, 101] width 67 height 15
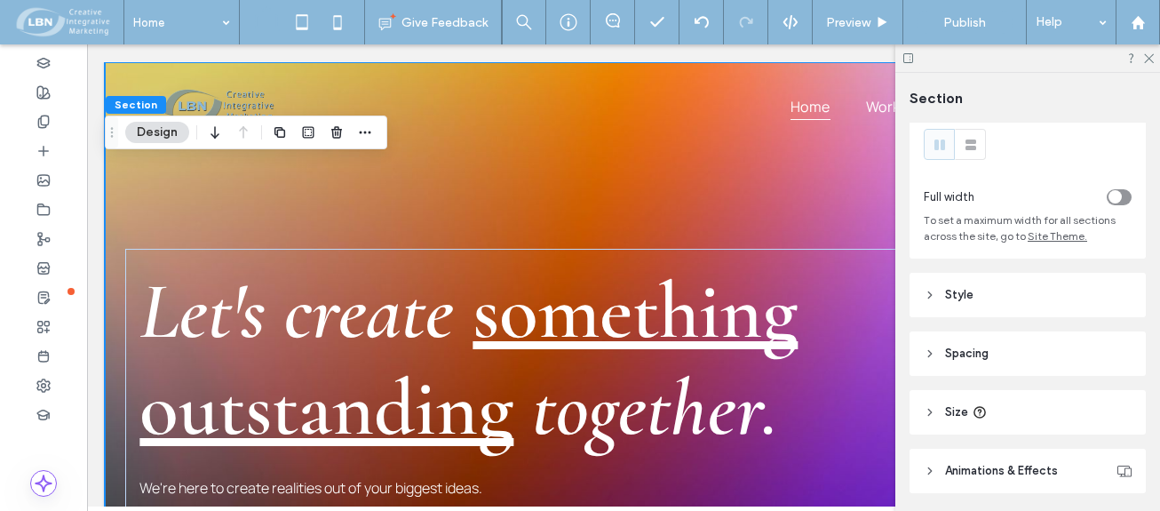
scroll to position [89, 0]
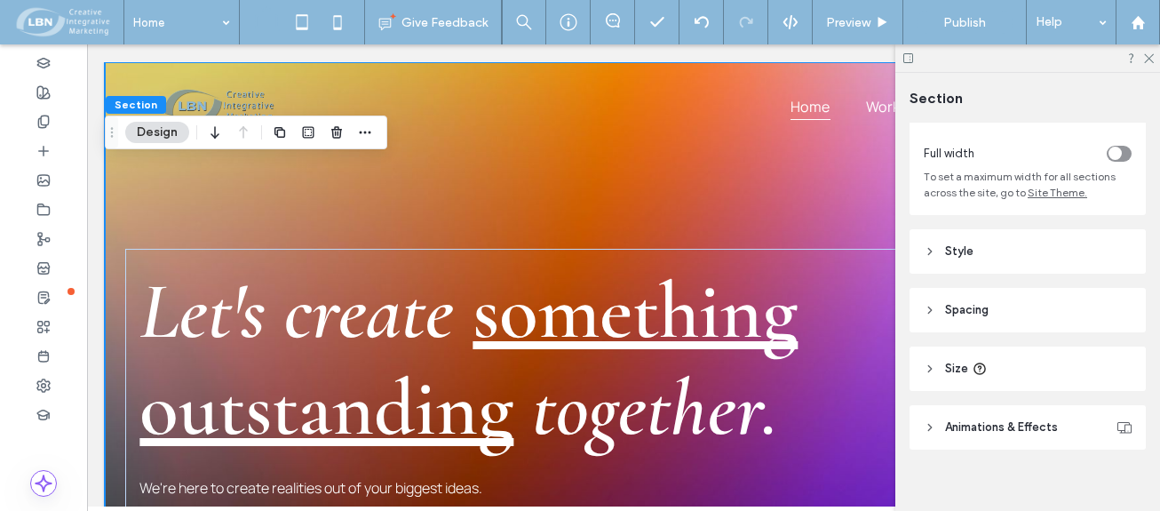
click at [1059, 191] on span "Site Theme." at bounding box center [1058, 192] width 60 height 13
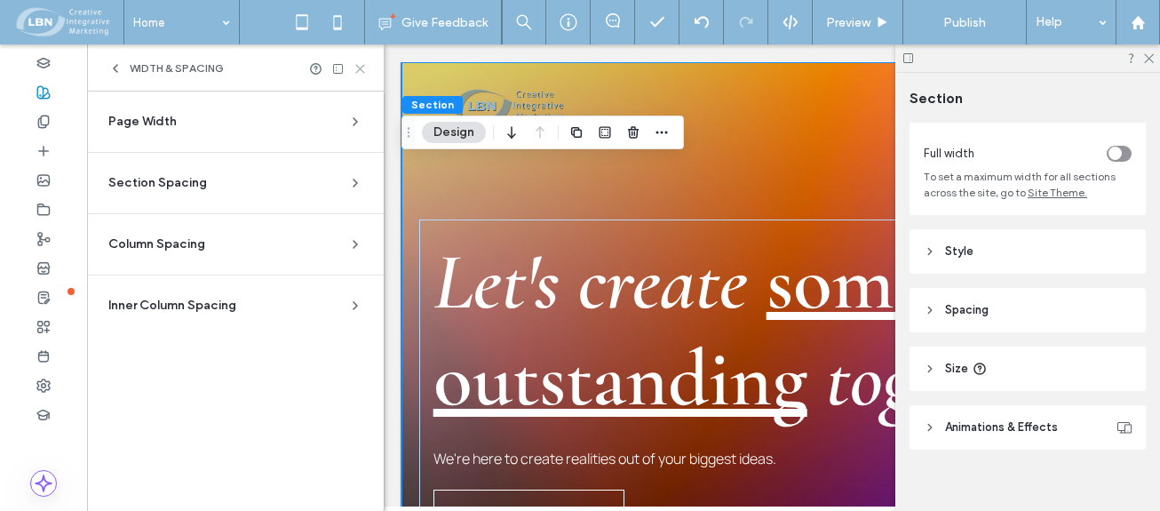
click at [365, 64] on icon at bounding box center [360, 68] width 13 height 13
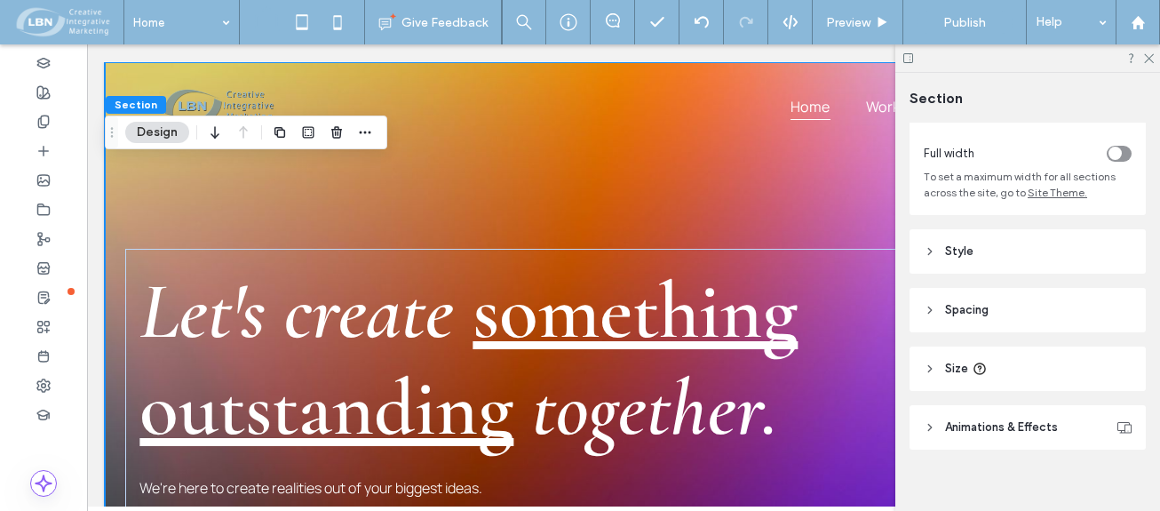
scroll to position [106, 0]
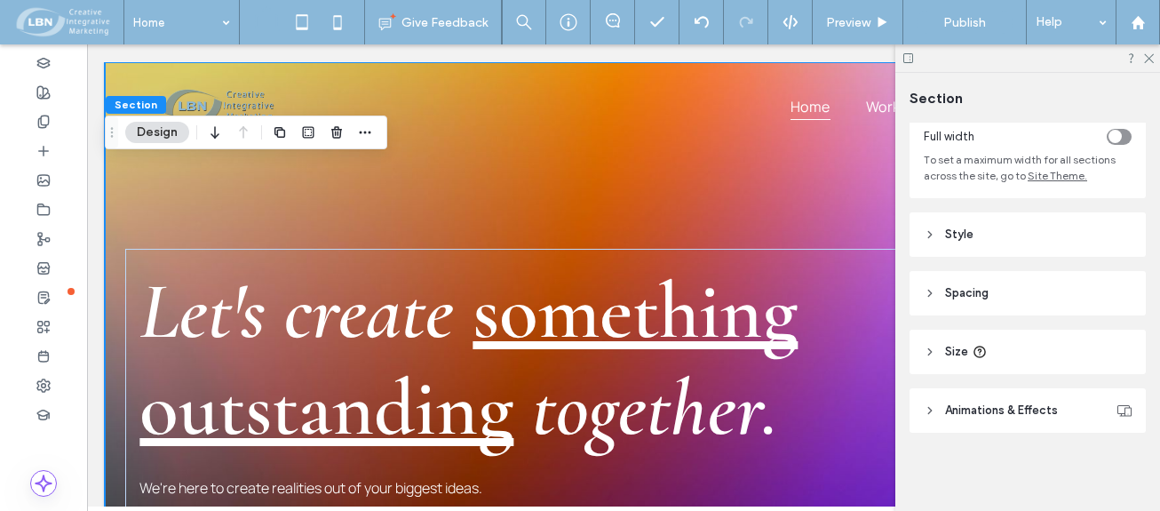
click at [1155, 58] on div at bounding box center [1027, 58] width 265 height 28
click at [1146, 62] on use at bounding box center [1149, 59] width 10 height 10
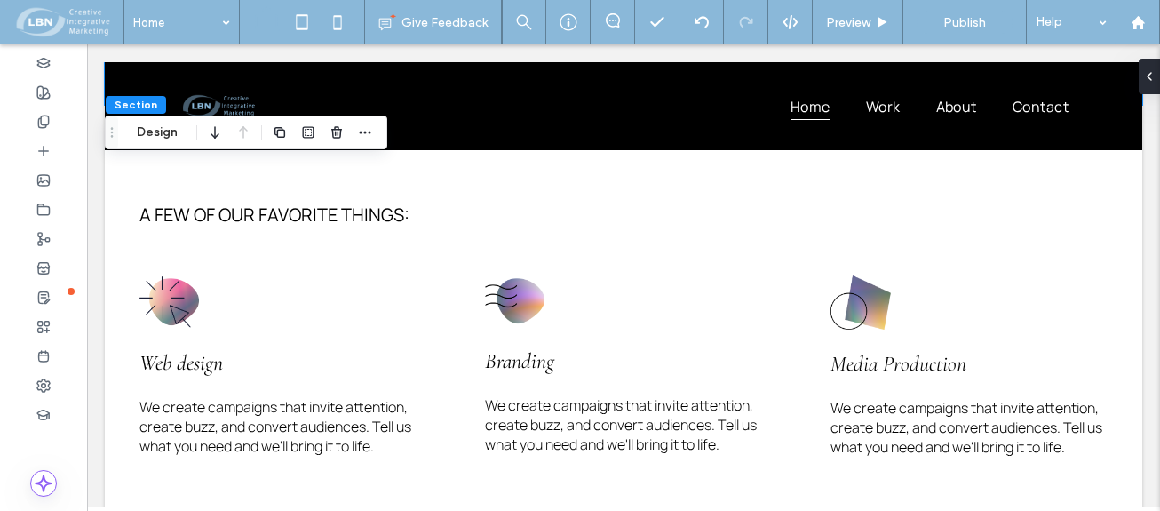
scroll to position [355, 0]
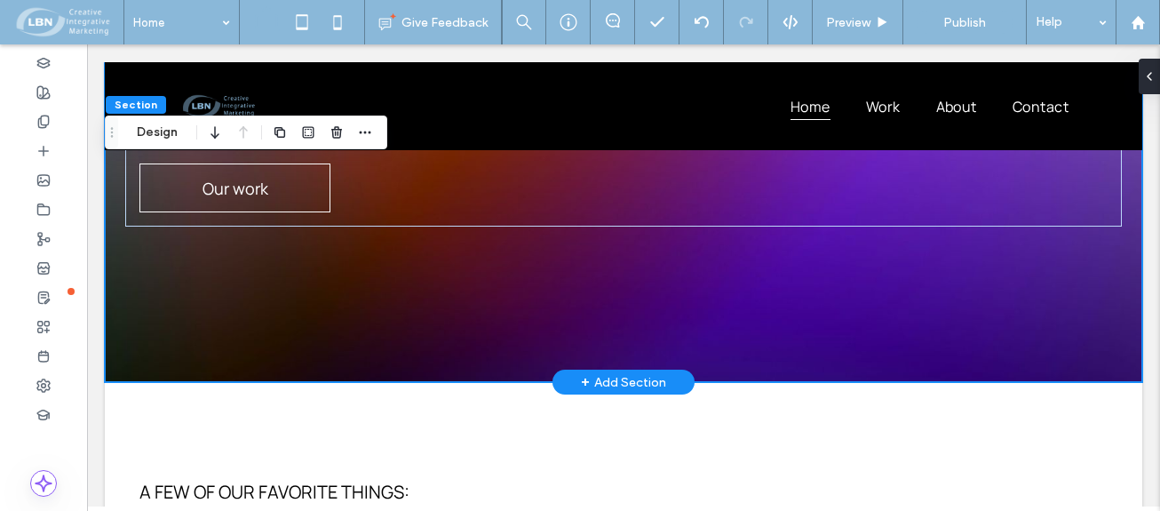
click at [746, 296] on div "We're here to create realities out of your biggest ideas. Let's create somethin…" at bounding box center [624, 44] width 1038 height 675
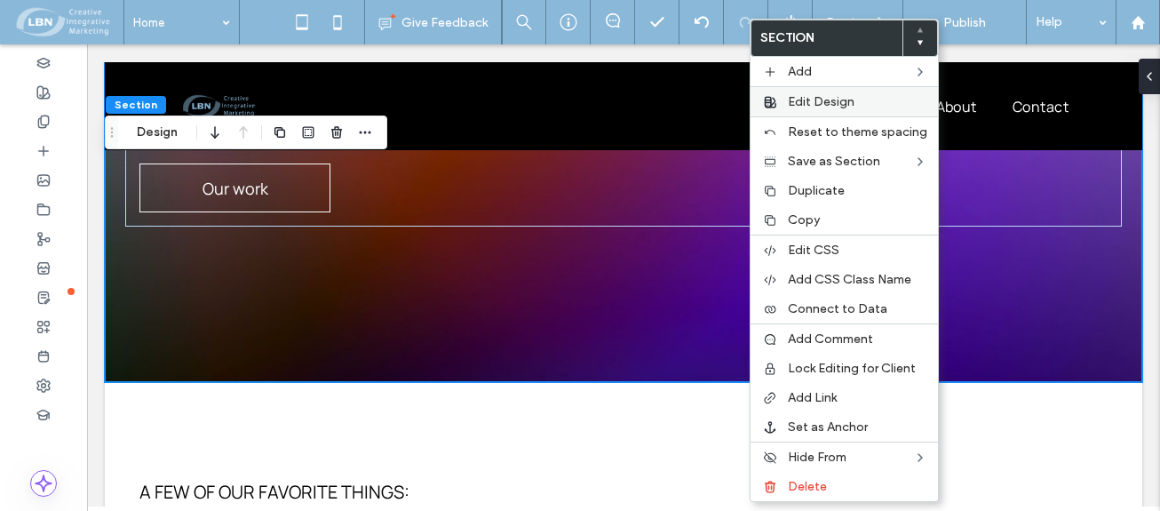
click at [808, 95] on span "Edit Design" at bounding box center [821, 101] width 67 height 15
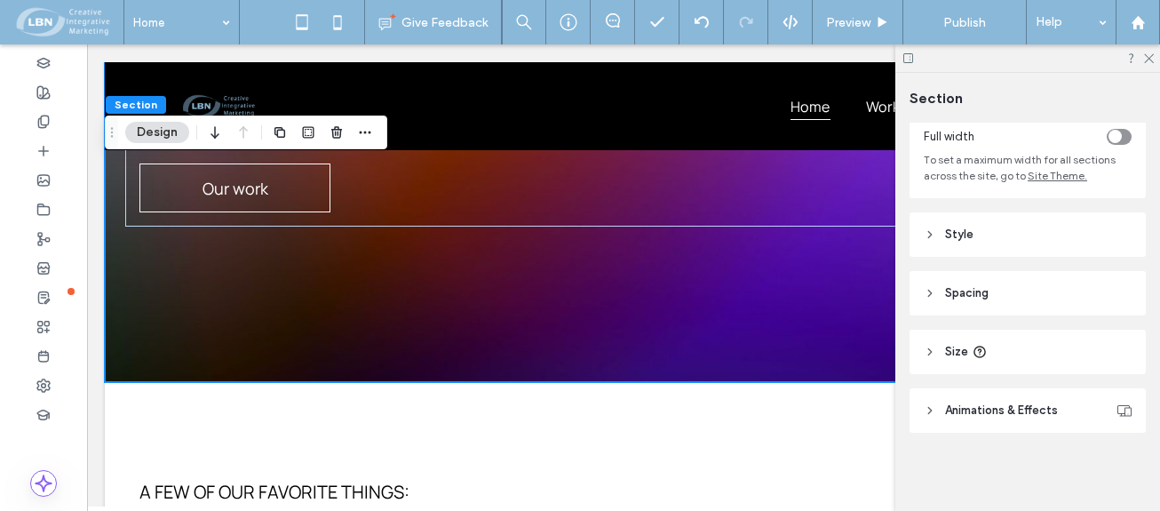
click at [924, 229] on icon at bounding box center [930, 234] width 12 height 12
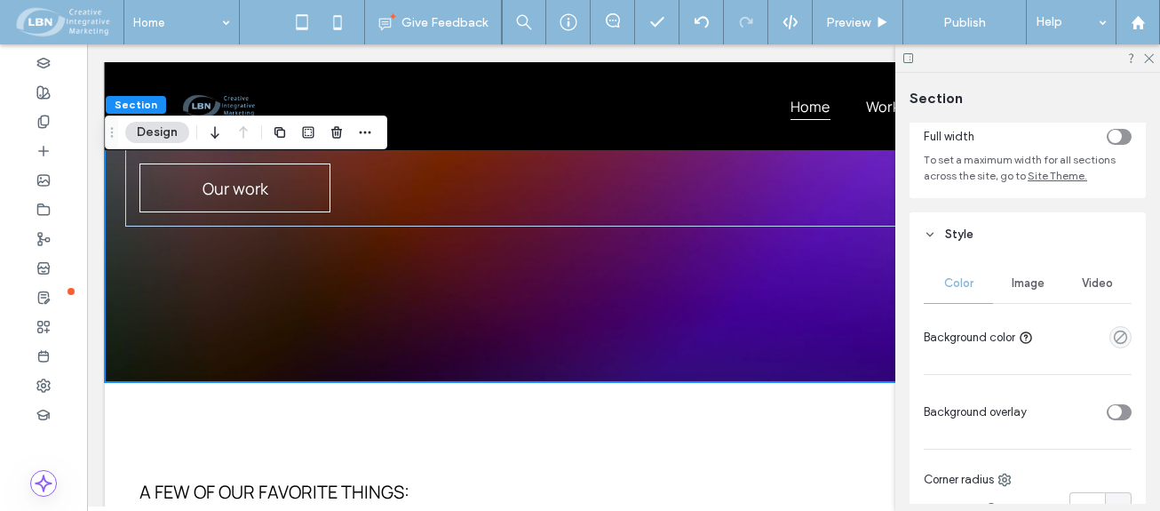
click at [961, 282] on span "Color" at bounding box center [958, 283] width 29 height 14
click at [1029, 282] on span "Image" at bounding box center [1028, 283] width 33 height 14
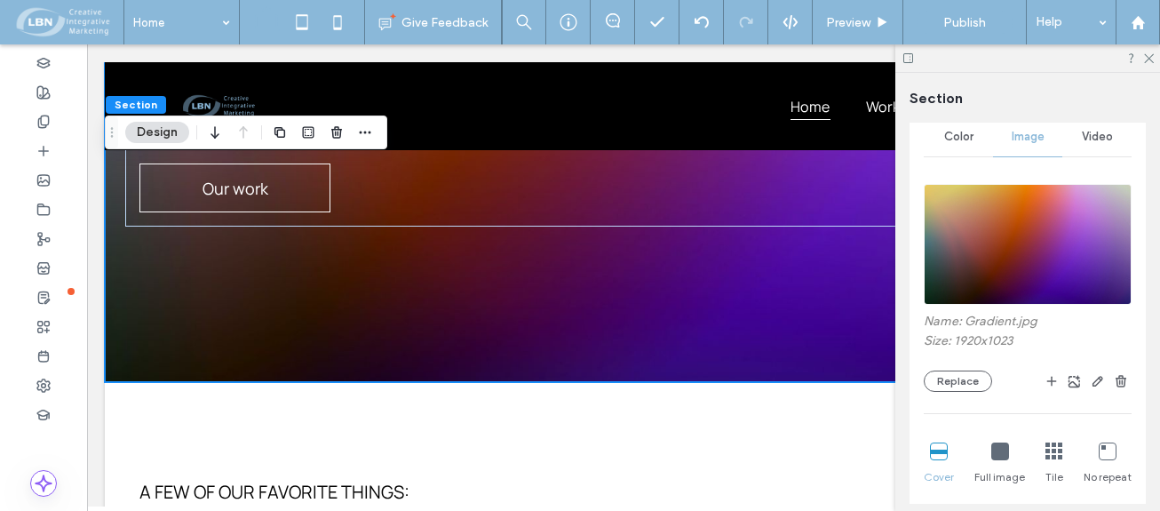
scroll to position [283, 0]
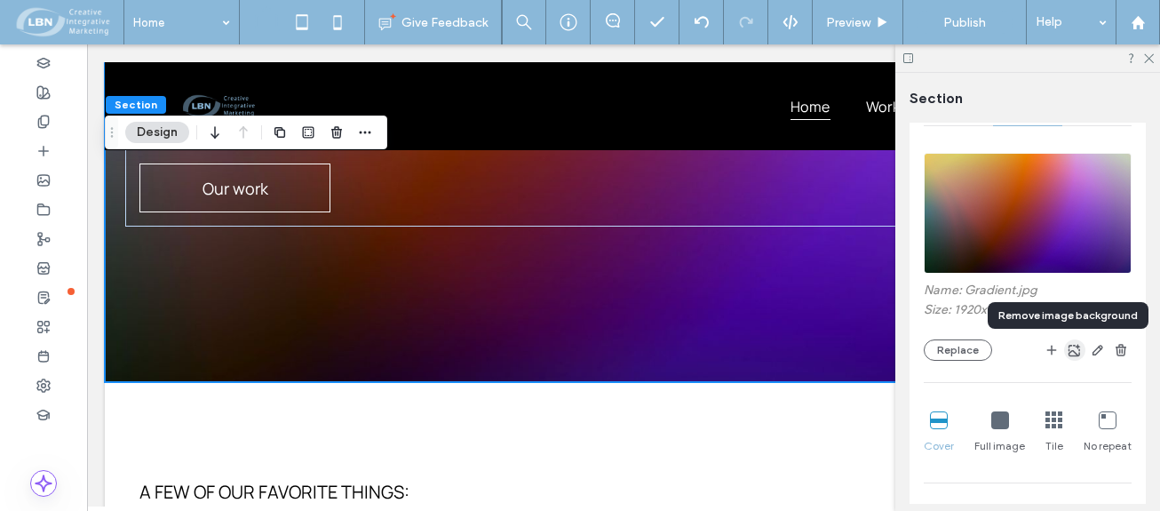
click at [1069, 353] on use "button" at bounding box center [1075, 350] width 12 height 12
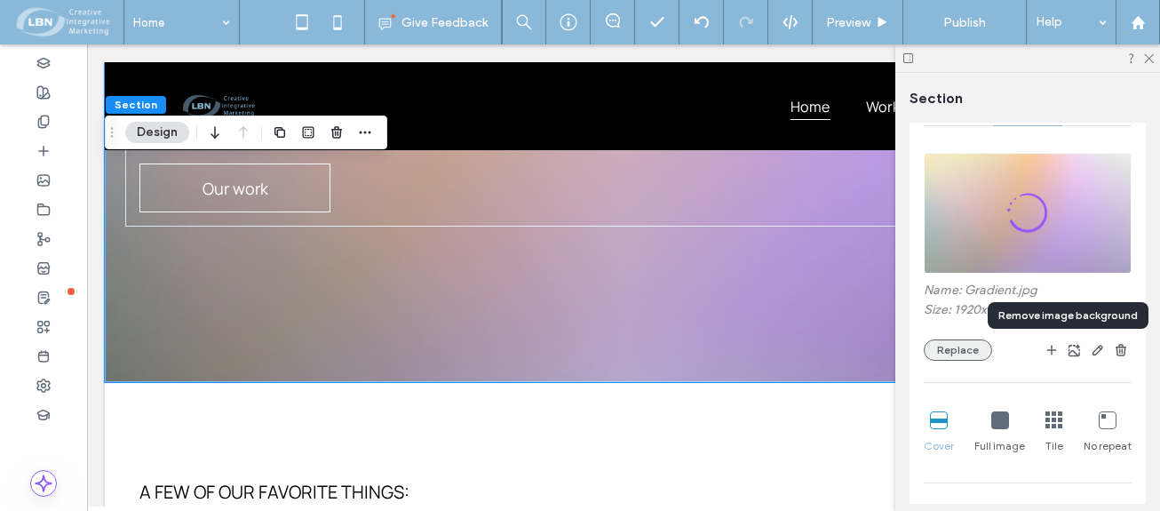
scroll to position [89, 0]
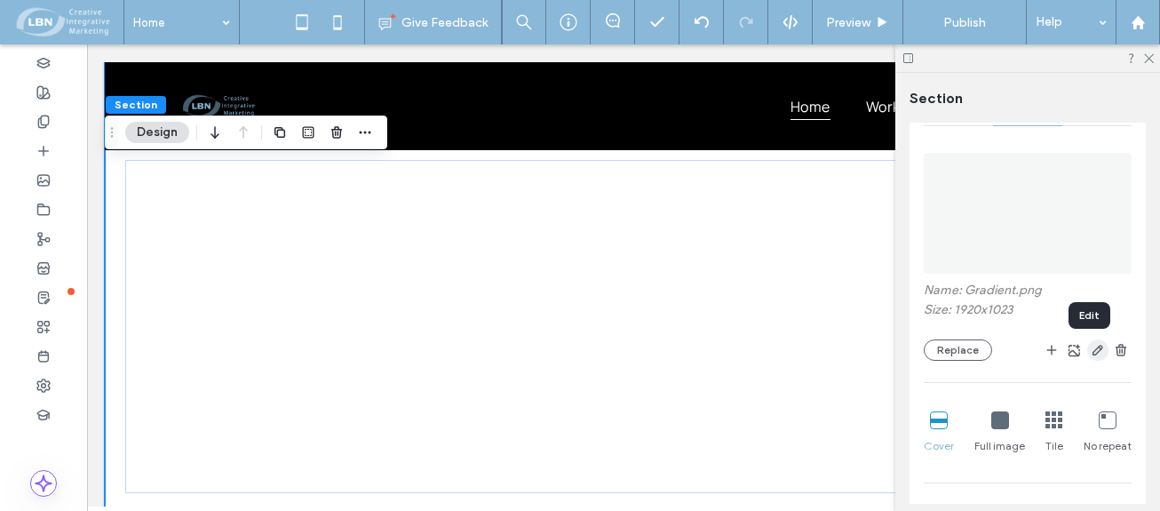
click at [1091, 349] on icon "button" at bounding box center [1098, 350] width 14 height 14
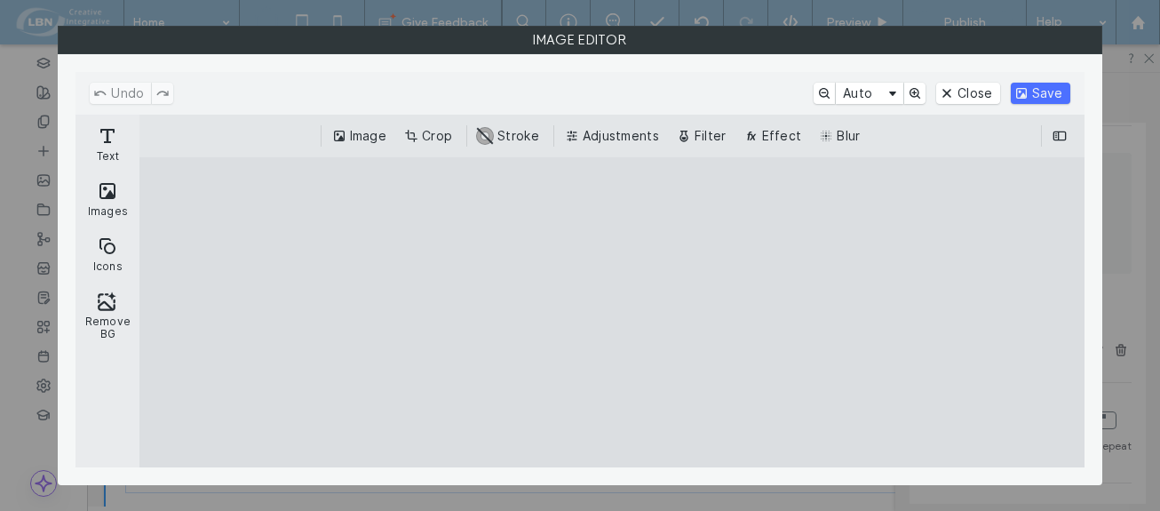
click at [1127, 259] on div "Image Editor" at bounding box center [580, 255] width 1160 height 511
click at [81, 44] on div "Image Editor" at bounding box center [580, 40] width 1044 height 28
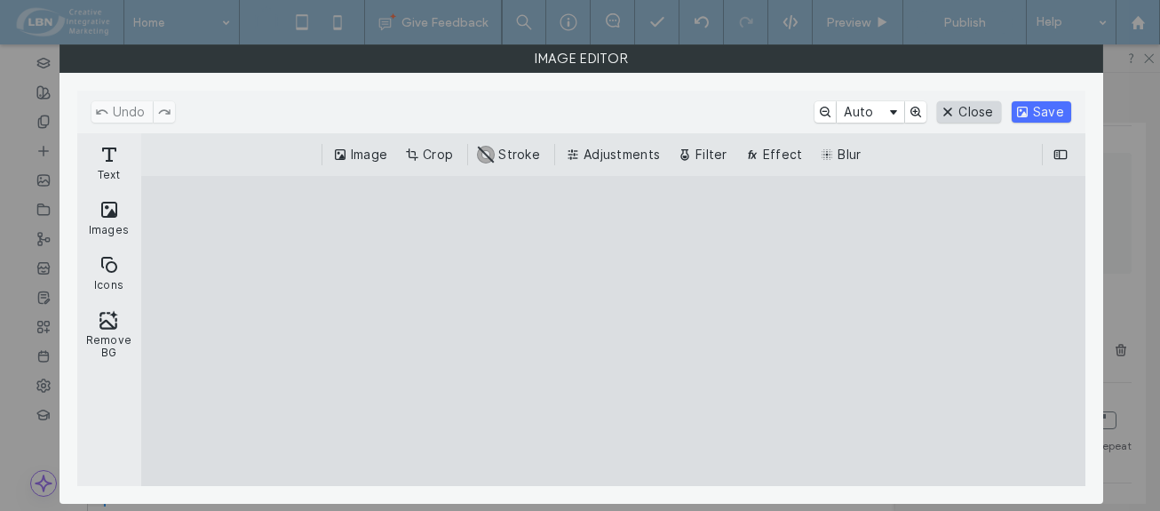
click at [984, 111] on button "Close" at bounding box center [968, 111] width 63 height 21
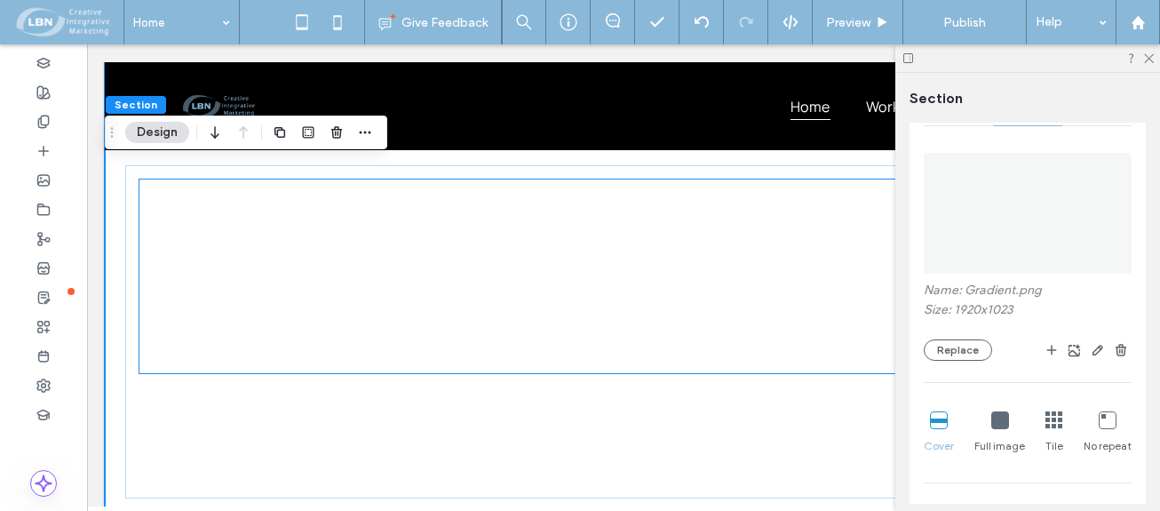
scroll to position [0, 0]
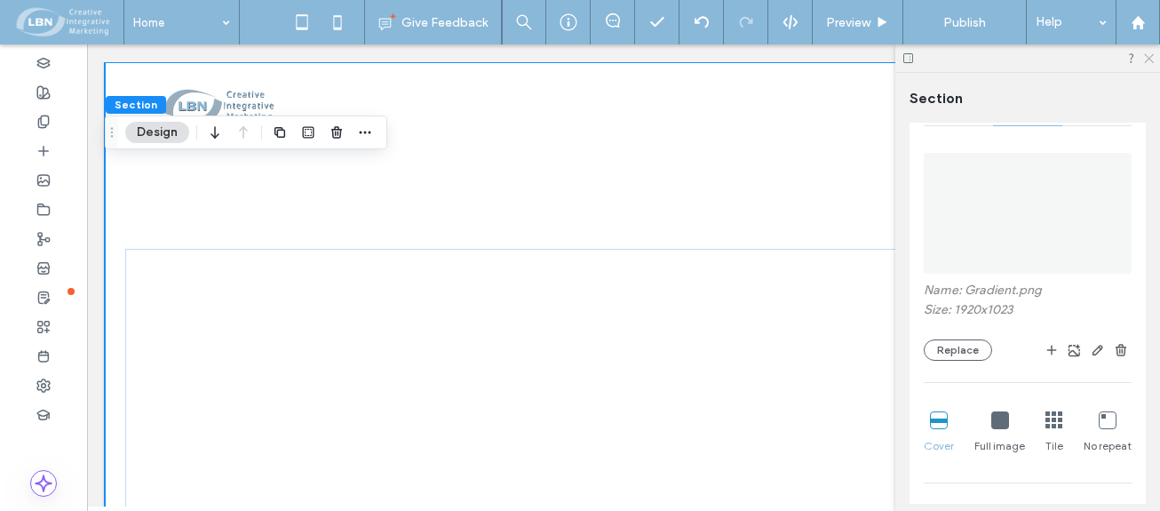
click at [1152, 60] on icon at bounding box center [1148, 58] width 12 height 12
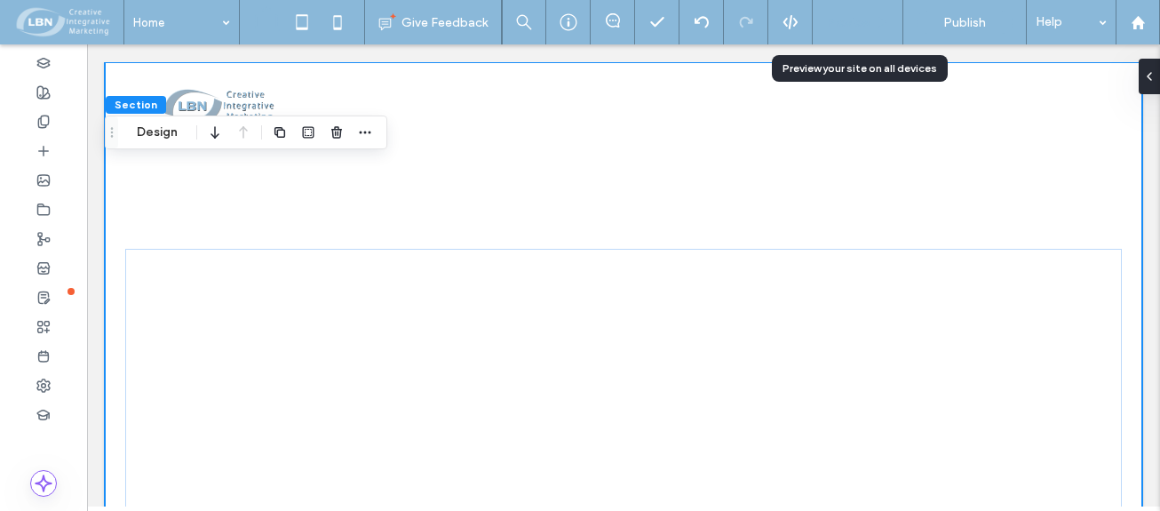
click at [863, 19] on span "Preview" at bounding box center [848, 22] width 44 height 15
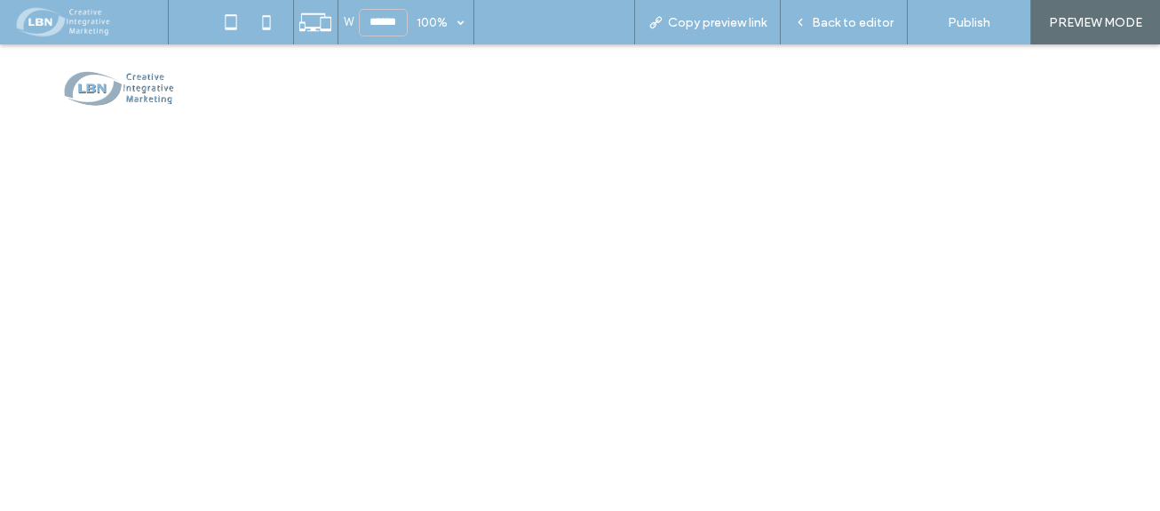
click at [136, 94] on img at bounding box center [117, 89] width 115 height 42
click at [859, 20] on span "Back to editor" at bounding box center [853, 22] width 82 height 15
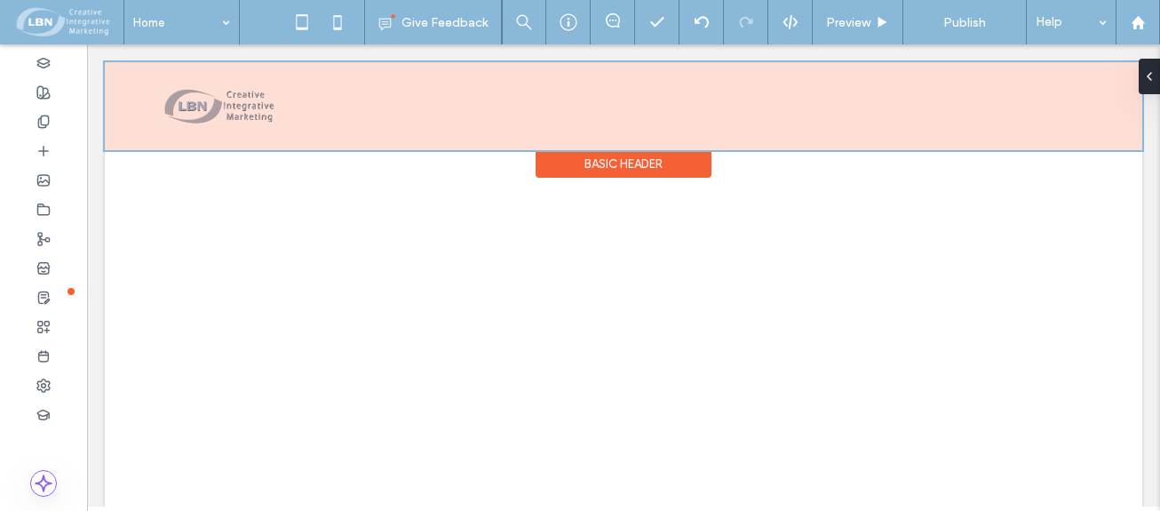
click at [242, 105] on div at bounding box center [624, 106] width 1038 height 88
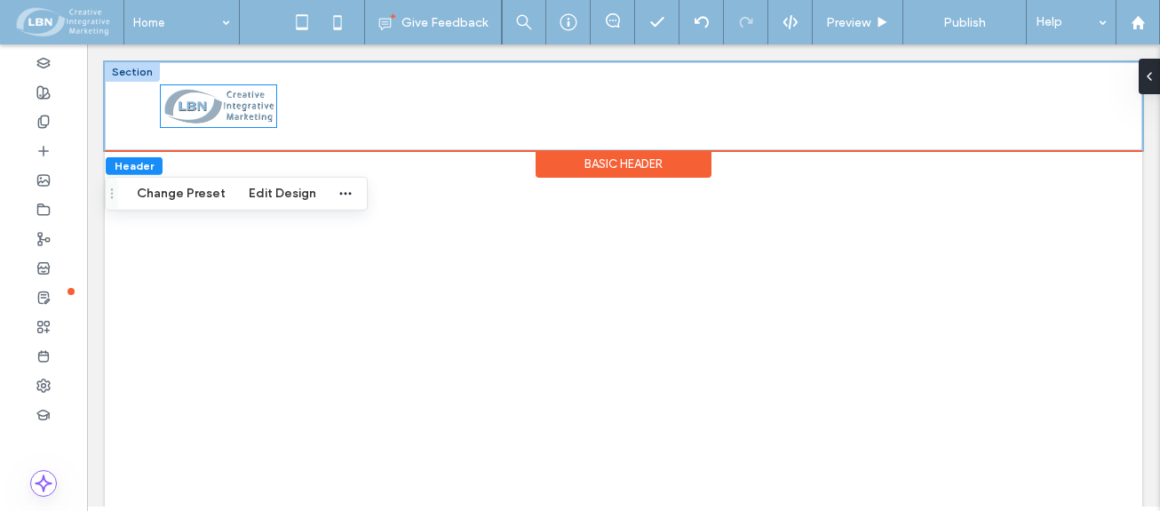
click at [258, 122] on img at bounding box center [218, 106] width 115 height 42
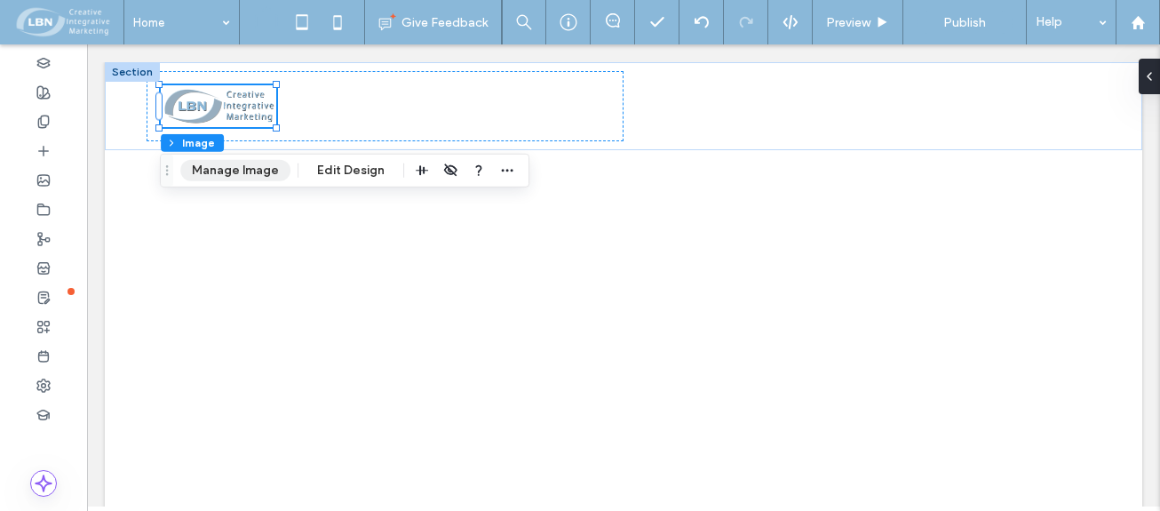
click at [240, 165] on button "Manage Image" at bounding box center [235, 170] width 110 height 21
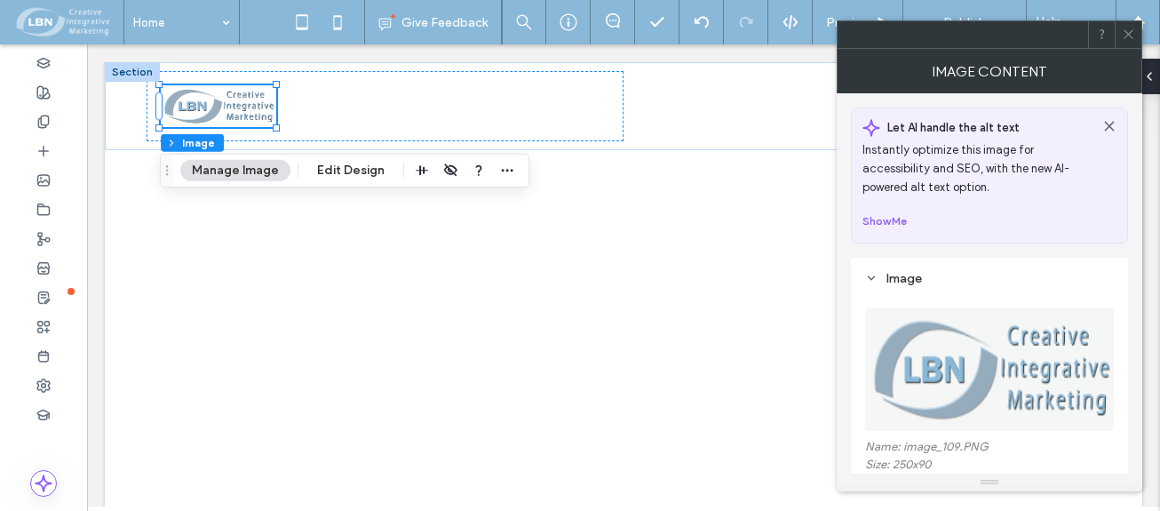
scroll to position [89, 0]
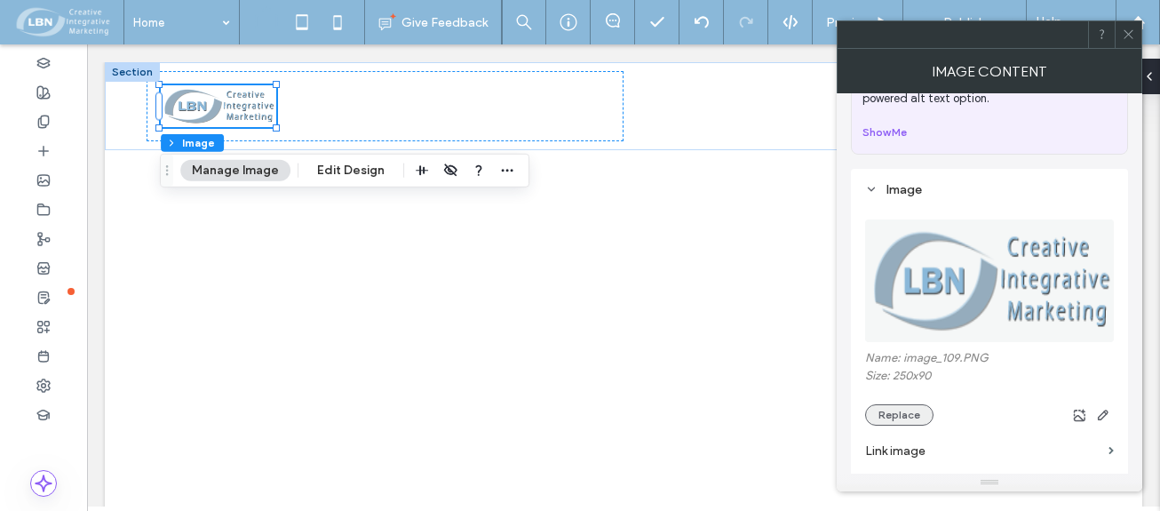
click at [905, 413] on button "Replace" at bounding box center [899, 414] width 68 height 21
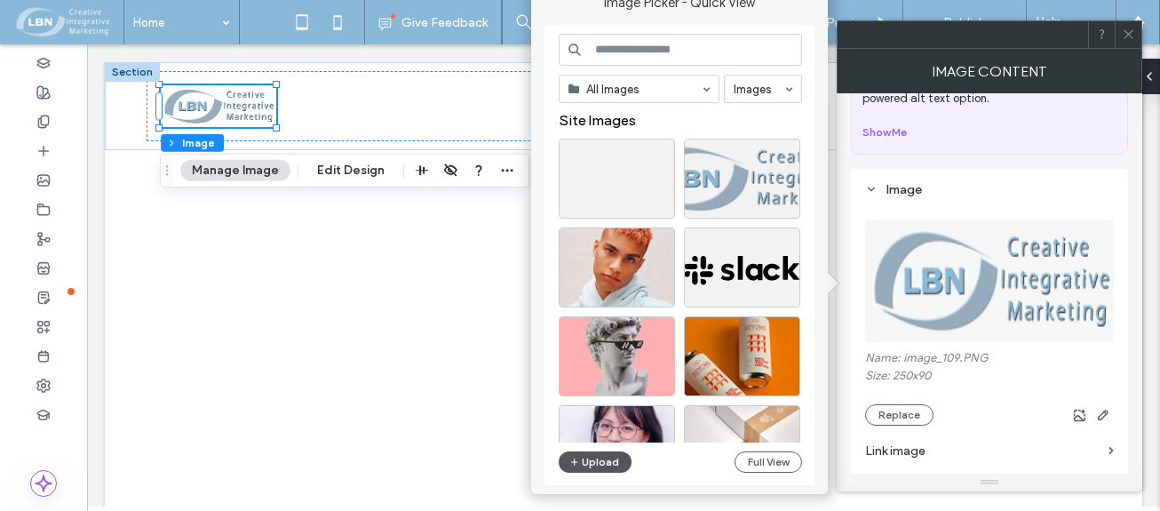
click at [609, 456] on button "Upload" at bounding box center [595, 461] width 73 height 21
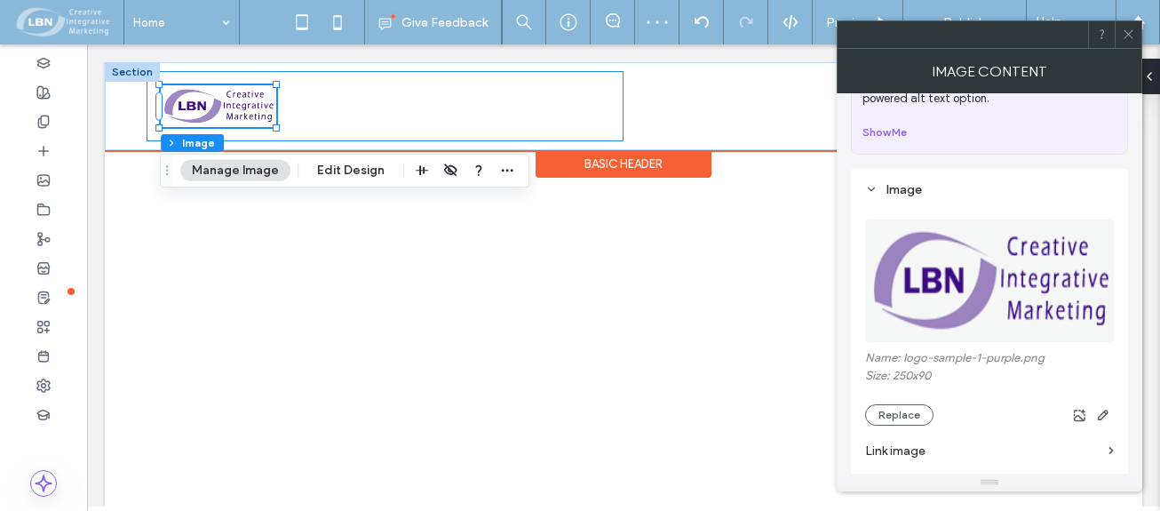
click at [341, 115] on div at bounding box center [385, 106] width 477 height 70
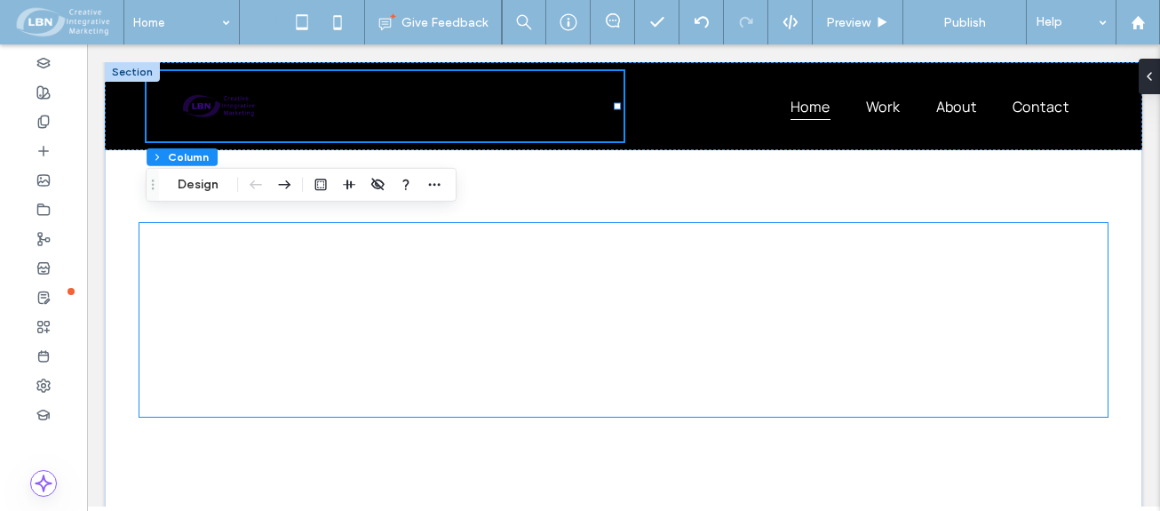
scroll to position [0, 0]
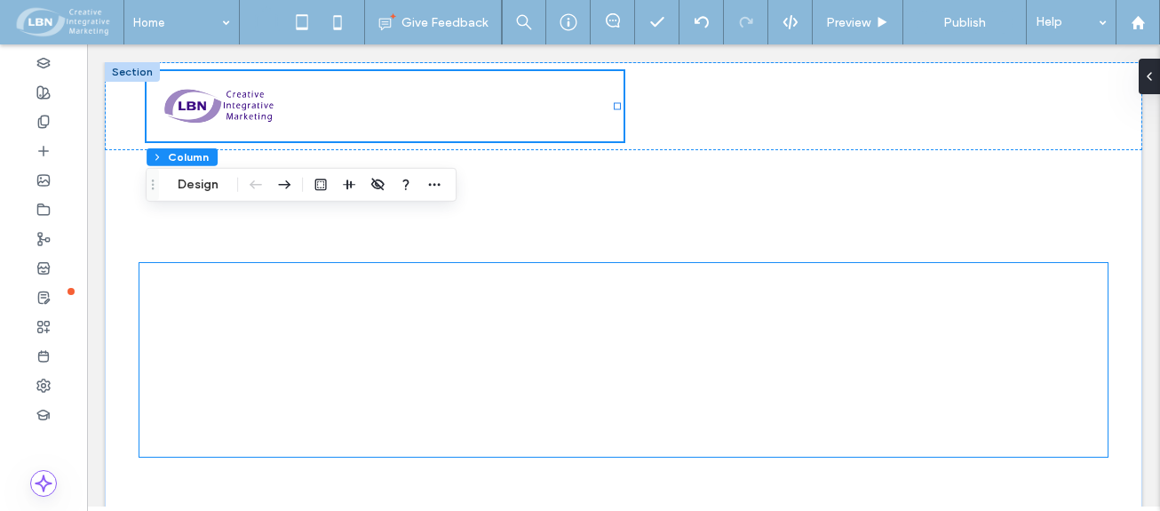
click at [182, 304] on span "Let's create" at bounding box center [296, 311] width 314 height 97
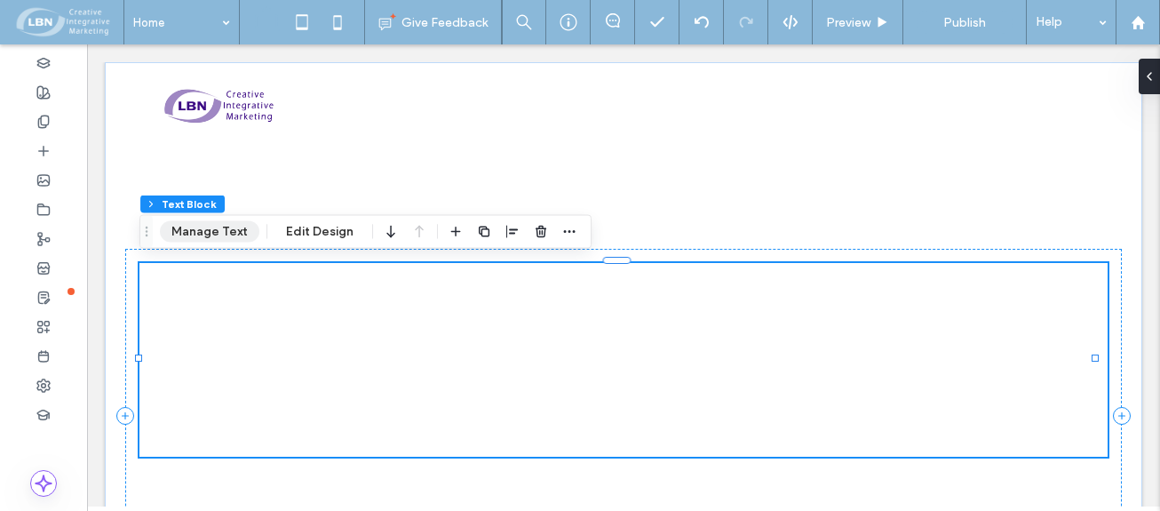
click at [214, 230] on button "Manage Text" at bounding box center [209, 231] width 99 height 21
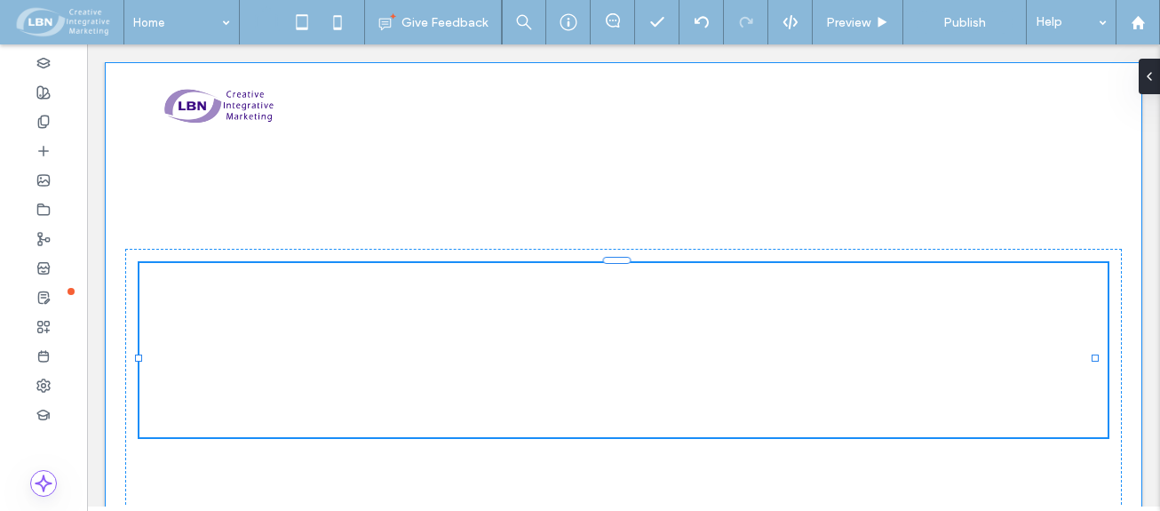
type input "**********"
type input "**"
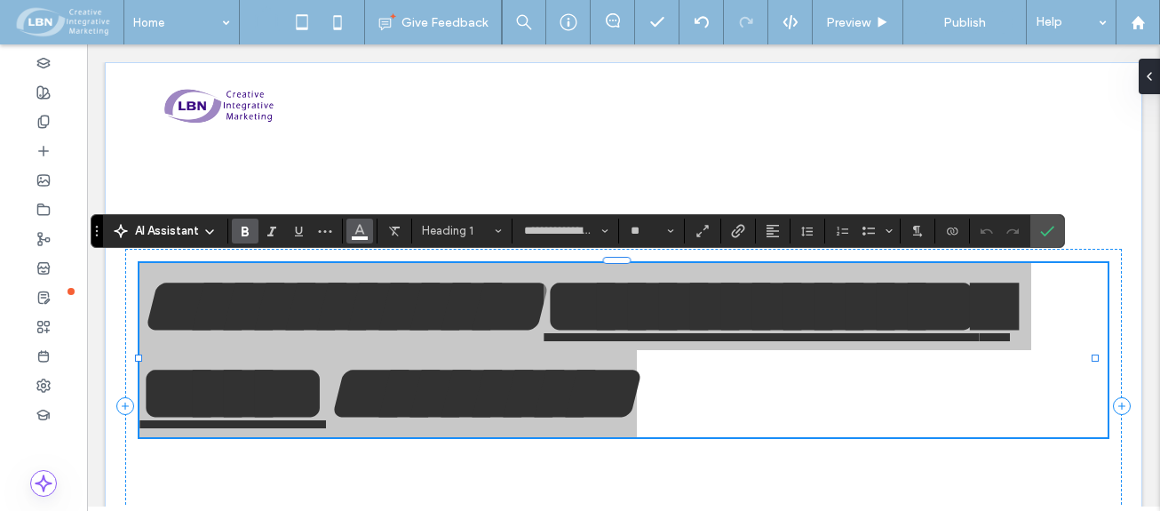
click at [354, 230] on icon "Color" at bounding box center [360, 229] width 14 height 14
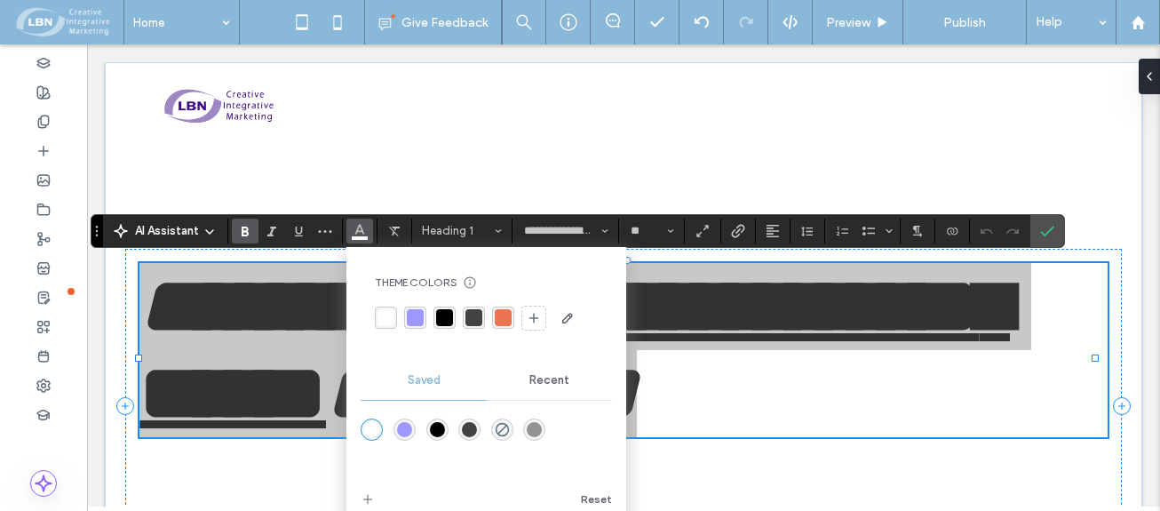
click at [446, 315] on div "rgba(0, 0, 0, 1)" at bounding box center [444, 317] width 17 height 17
click at [1040, 236] on icon "Confirm" at bounding box center [1047, 231] width 14 height 14
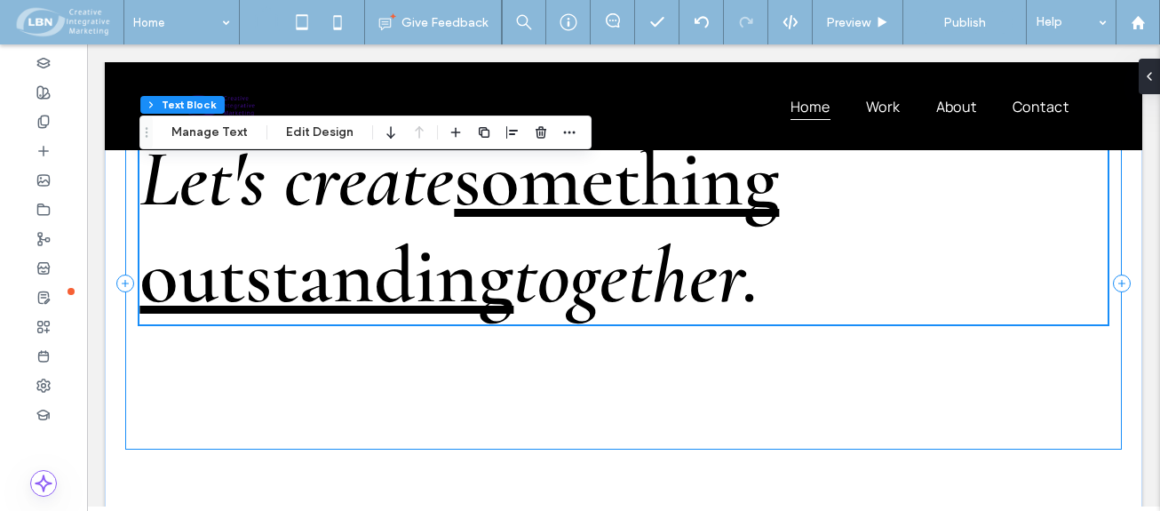
scroll to position [178, 0]
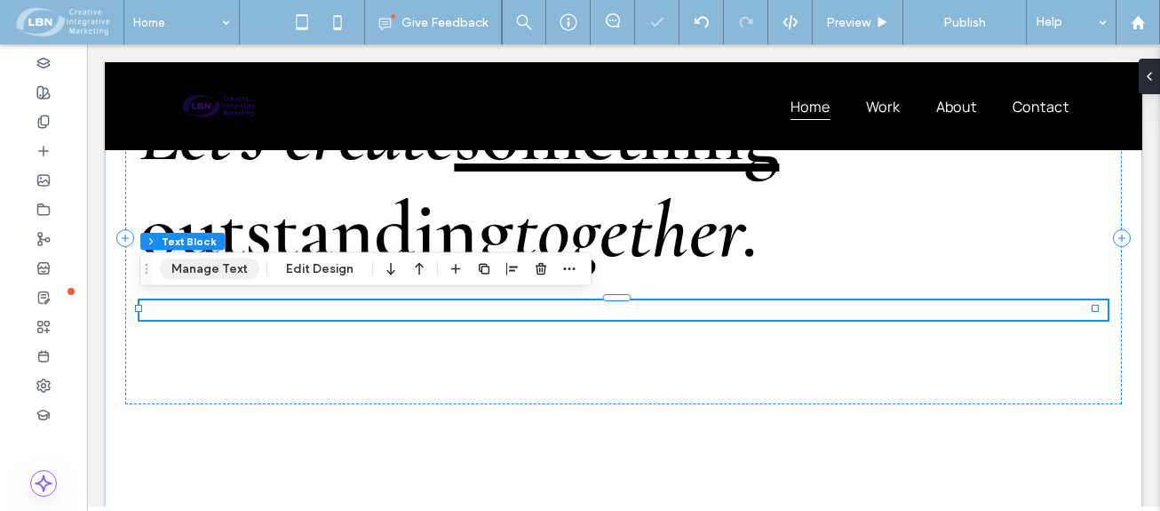
click at [235, 267] on button "Manage Text" at bounding box center [209, 269] width 99 height 21
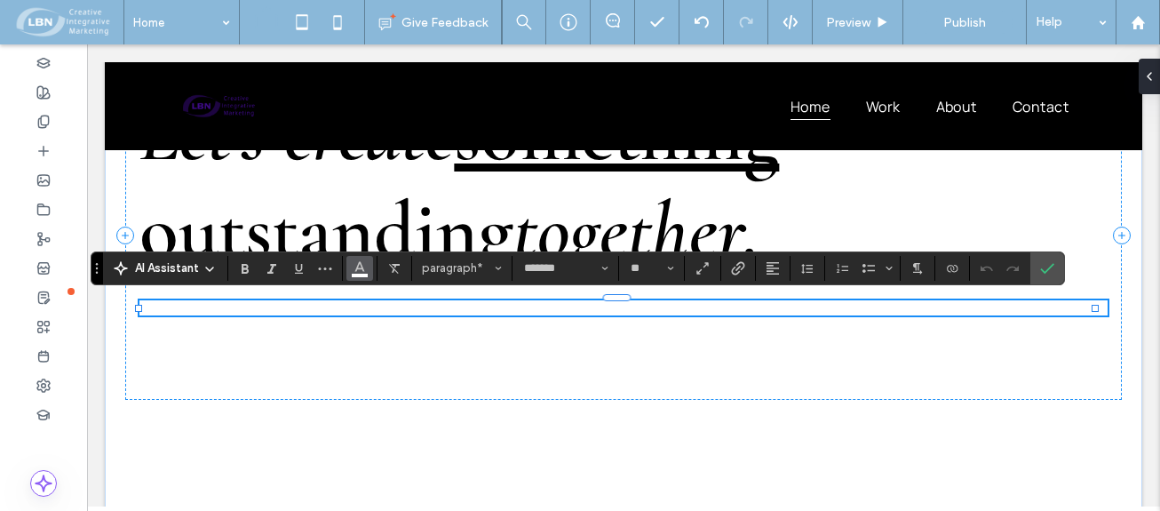
click at [353, 272] on button "Color" at bounding box center [359, 268] width 27 height 25
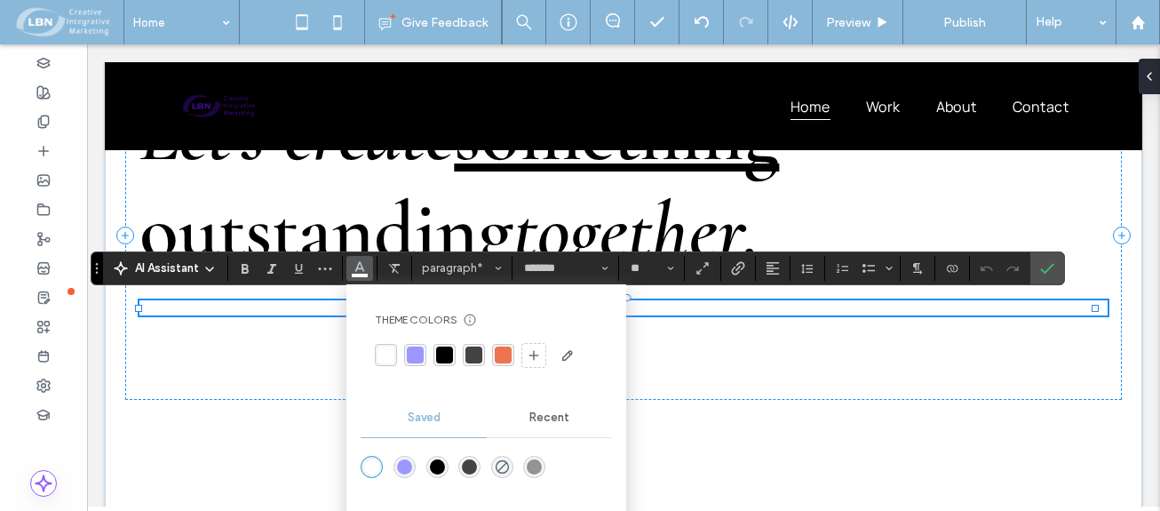
drag, startPoint x: 441, startPoint y: 357, endPoint x: 425, endPoint y: 358, distance: 16.0
click at [434, 356] on div "rgba(0, 0, 0, 1)" at bounding box center [445, 355] width 22 height 22
click at [1050, 274] on icon "Confirm" at bounding box center [1047, 268] width 14 height 14
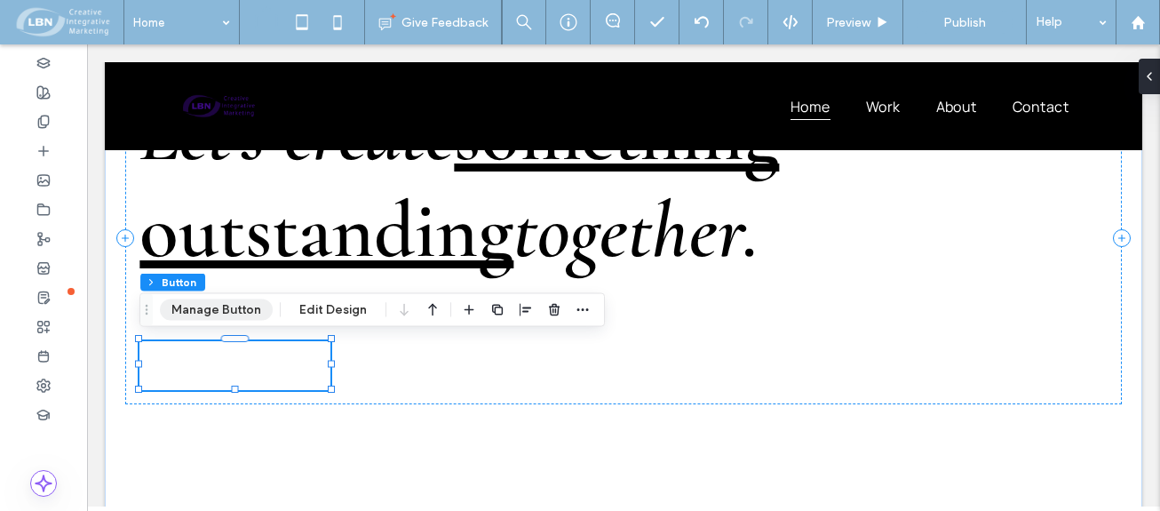
click at [238, 305] on button "Manage Button" at bounding box center [216, 309] width 113 height 21
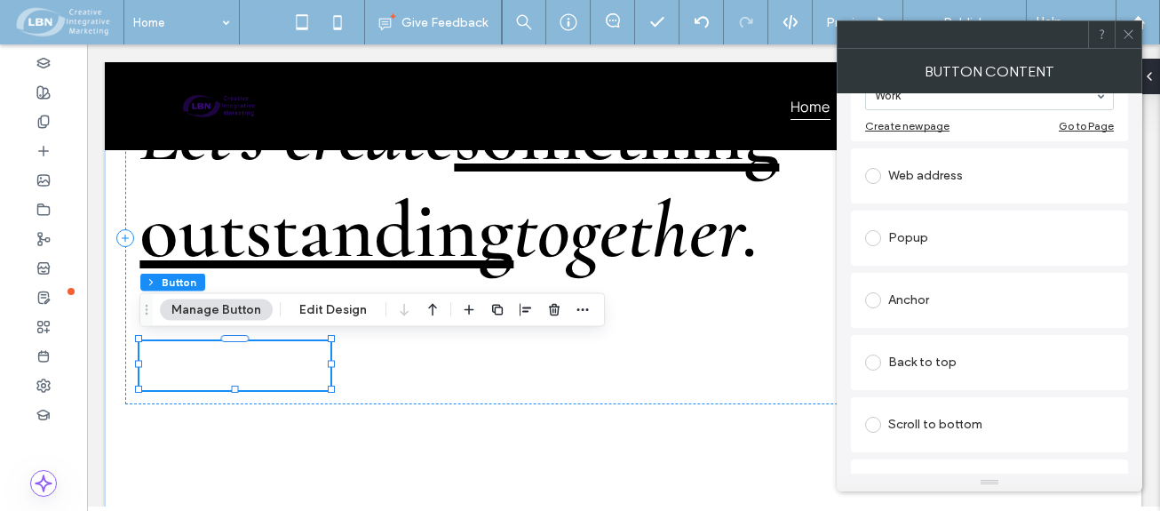
scroll to position [0, 0]
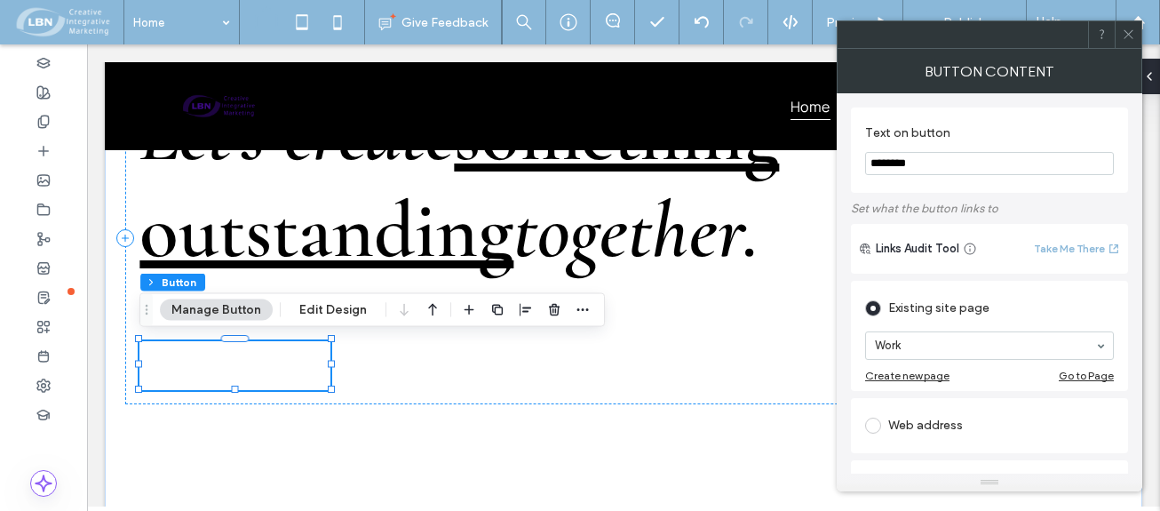
click at [1020, 77] on div "Button Content" at bounding box center [990, 71] width 306 height 44
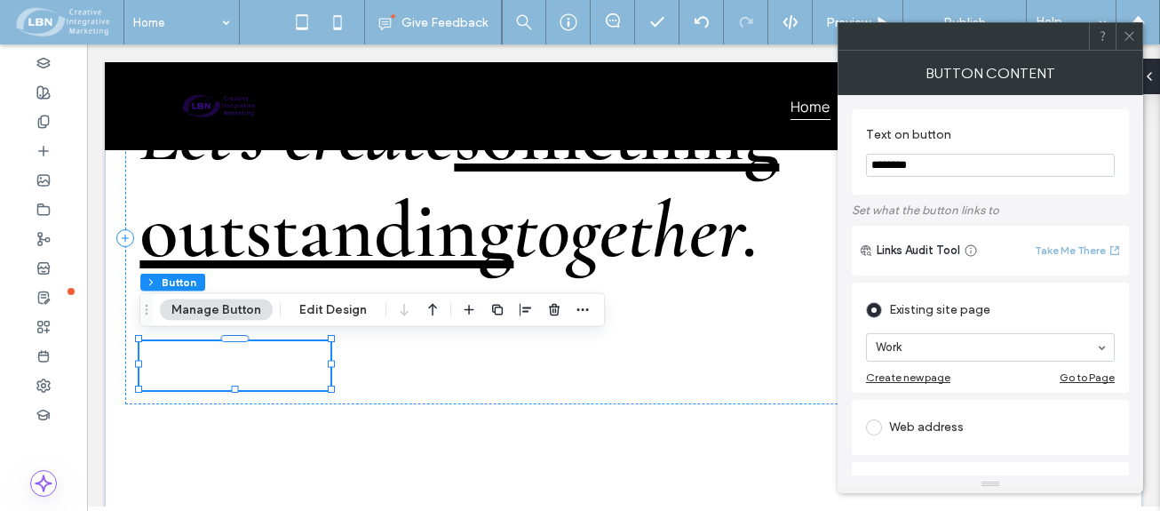
drag, startPoint x: 1130, startPoint y: 43, endPoint x: 1120, endPoint y: 43, distance: 9.8
click at [1122, 43] on div at bounding box center [1129, 36] width 27 height 27
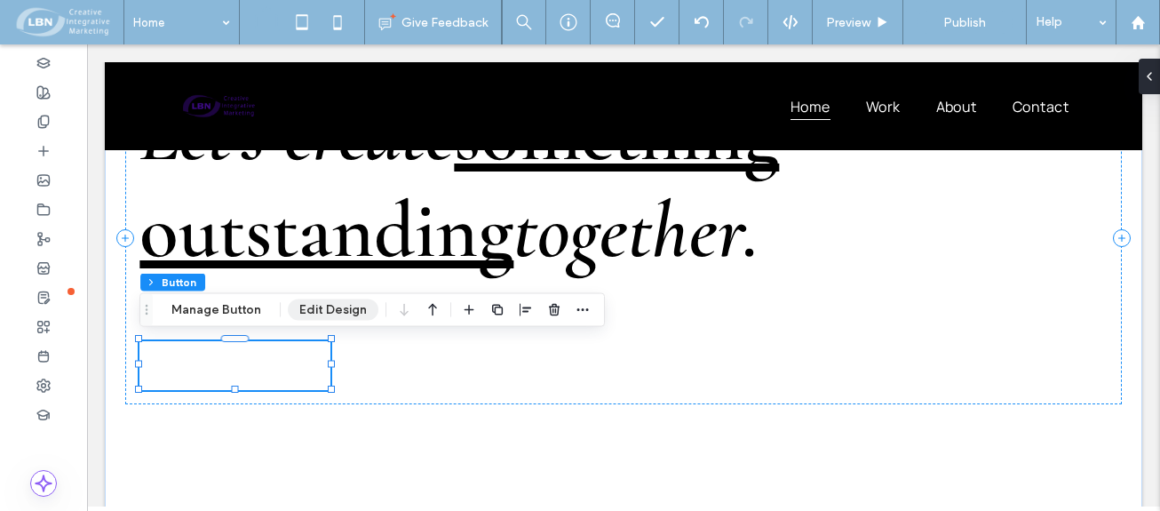
click at [352, 308] on button "Edit Design" at bounding box center [333, 309] width 91 height 21
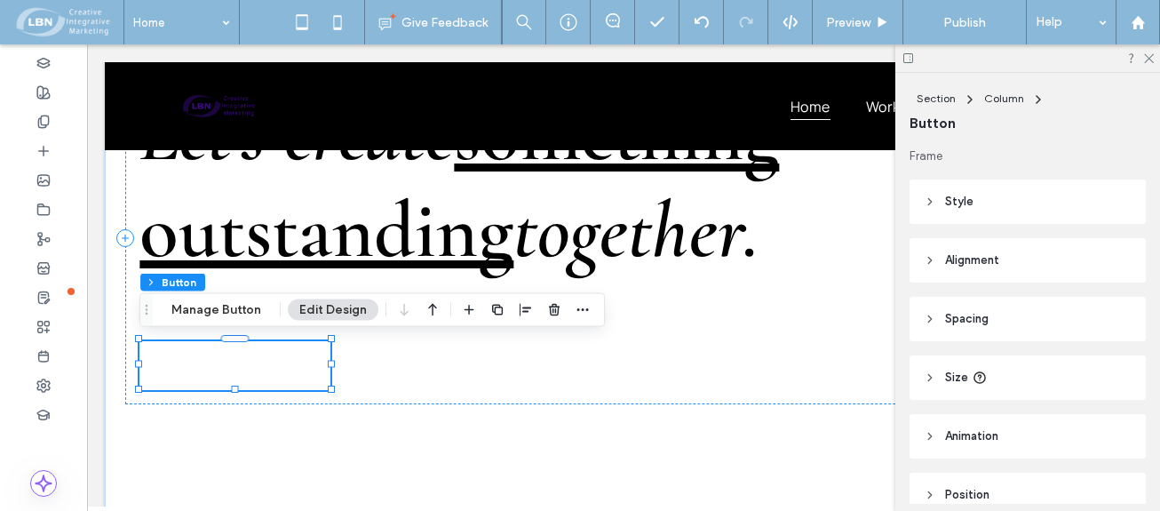
click at [934, 199] on icon at bounding box center [930, 201] width 12 height 12
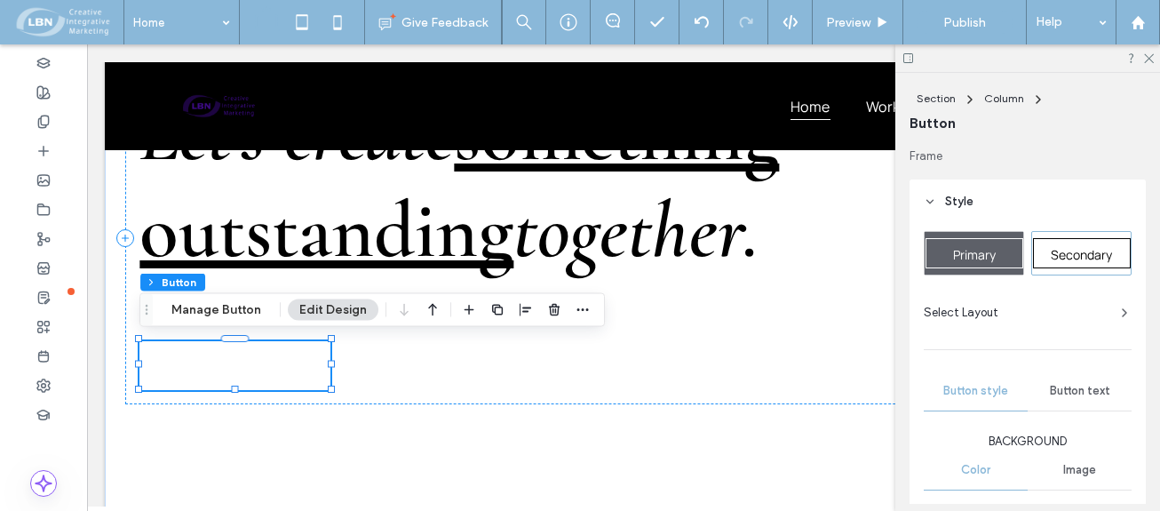
click at [931, 199] on icon at bounding box center [930, 201] width 12 height 12
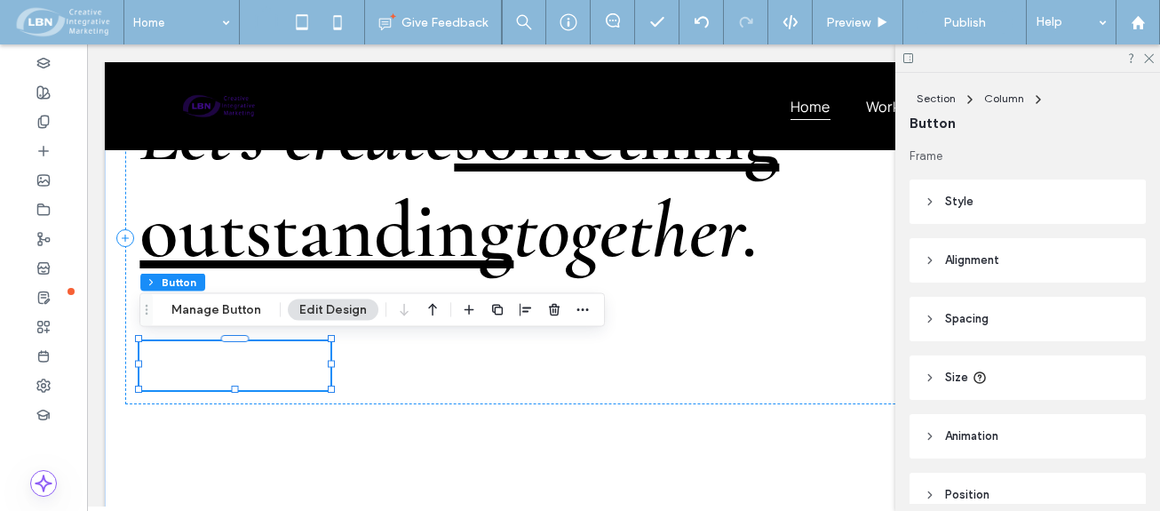
click at [957, 199] on span "Style" at bounding box center [959, 202] width 28 height 18
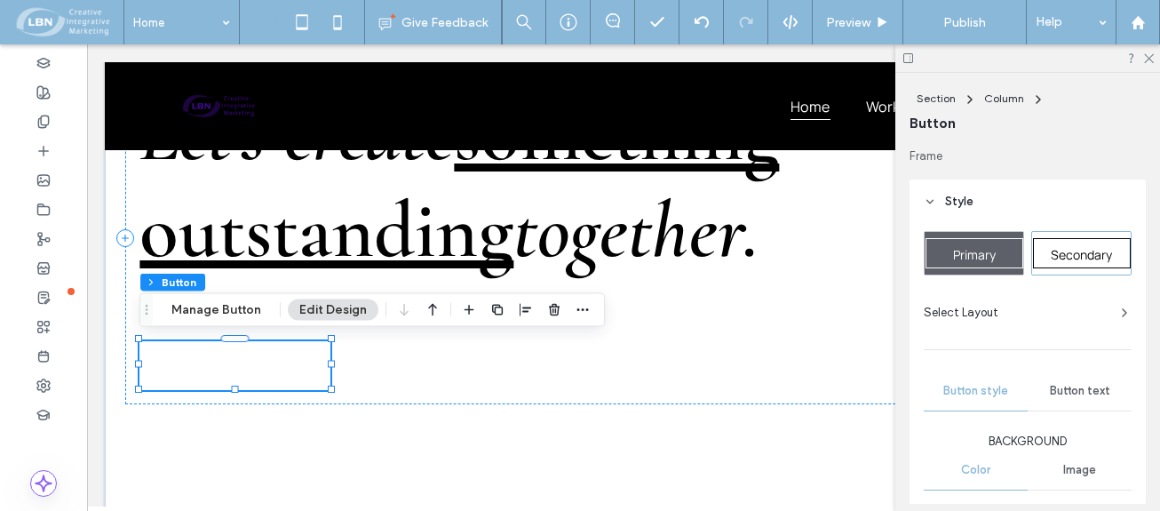
scroll to position [89, 0]
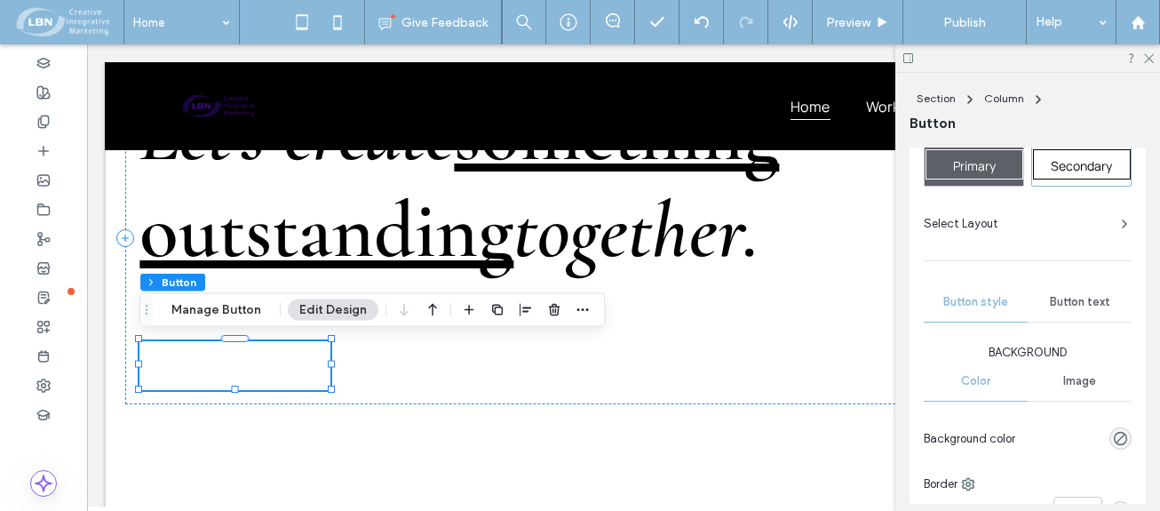
click at [1078, 303] on span "Button text" at bounding box center [1080, 302] width 60 height 14
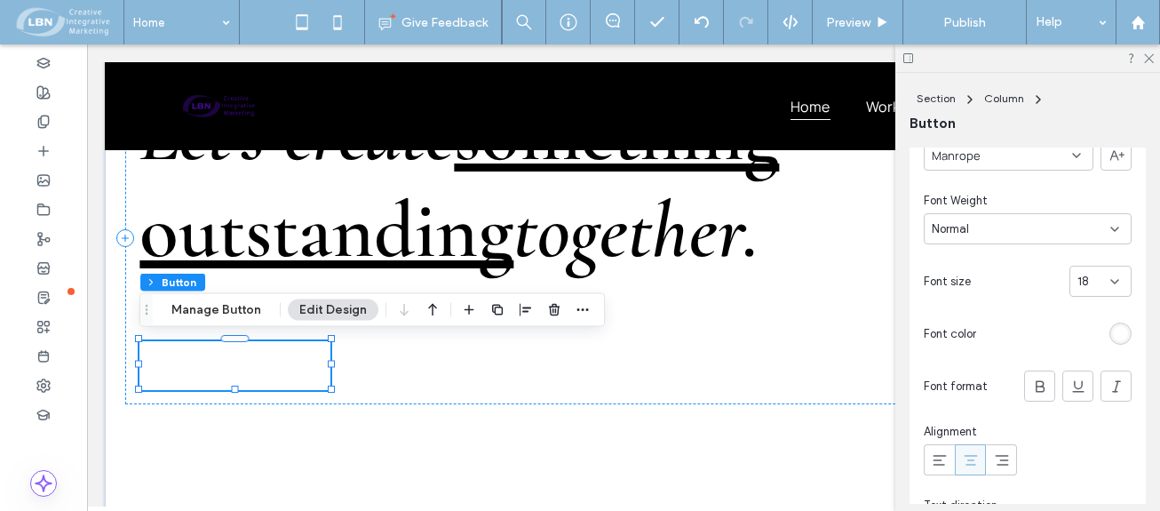
scroll to position [355, 0]
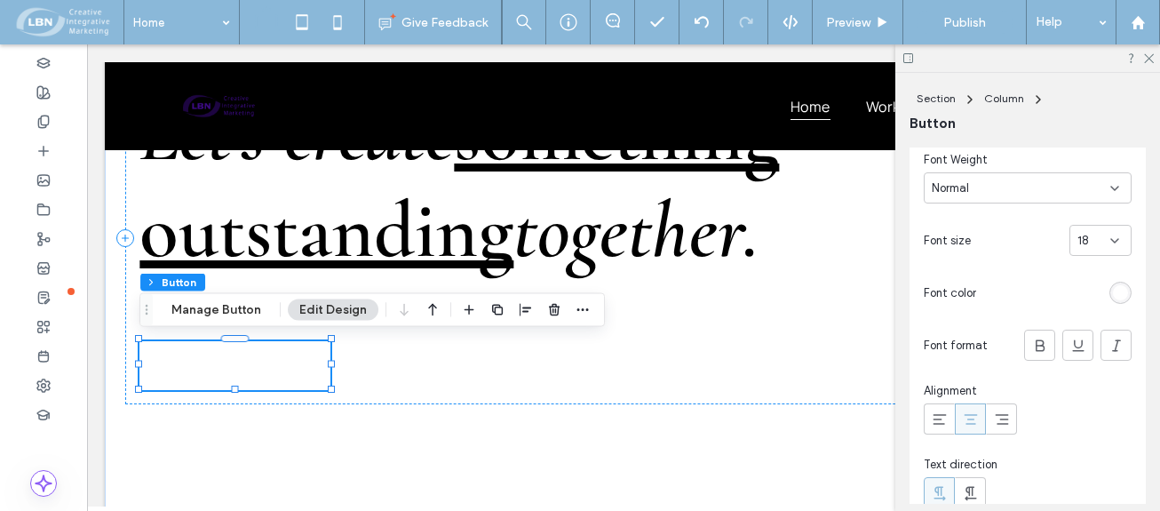
click at [1120, 293] on div "rgb(255, 255, 255)" at bounding box center [1121, 293] width 22 height 22
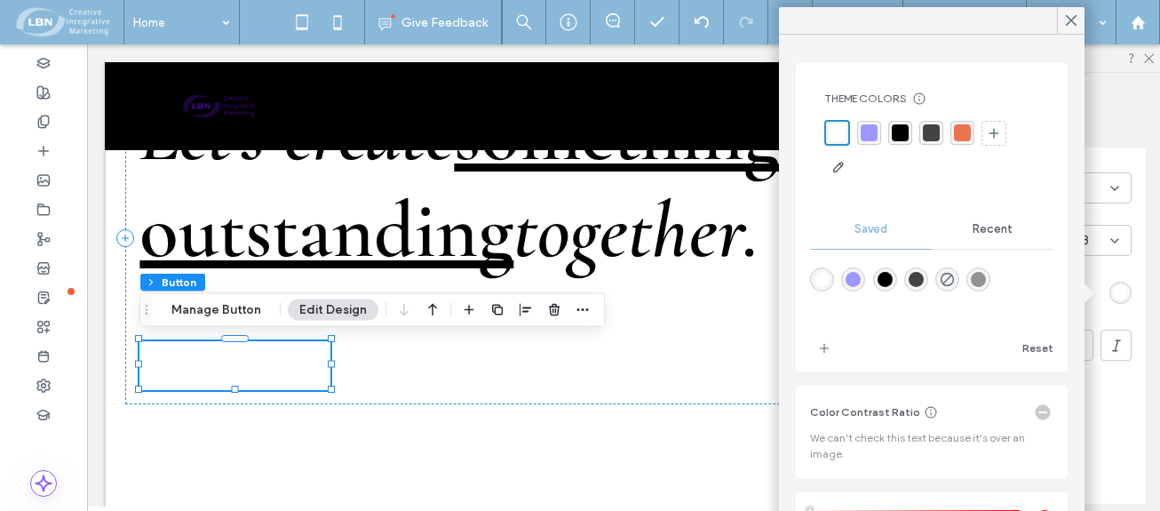
click at [890, 278] on div "rgba(0,0,0,1)" at bounding box center [885, 279] width 15 height 15
type input "*******"
click at [1071, 26] on icon at bounding box center [1071, 20] width 16 height 16
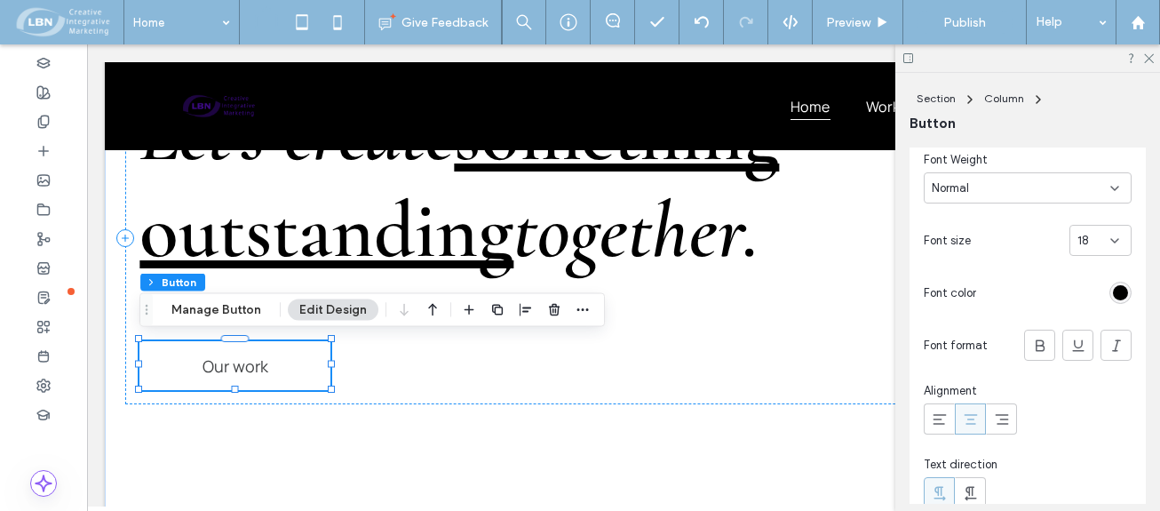
click at [286, 373] on link "Our work" at bounding box center [234, 365] width 191 height 49
click at [222, 308] on button "Manage Button" at bounding box center [216, 309] width 113 height 21
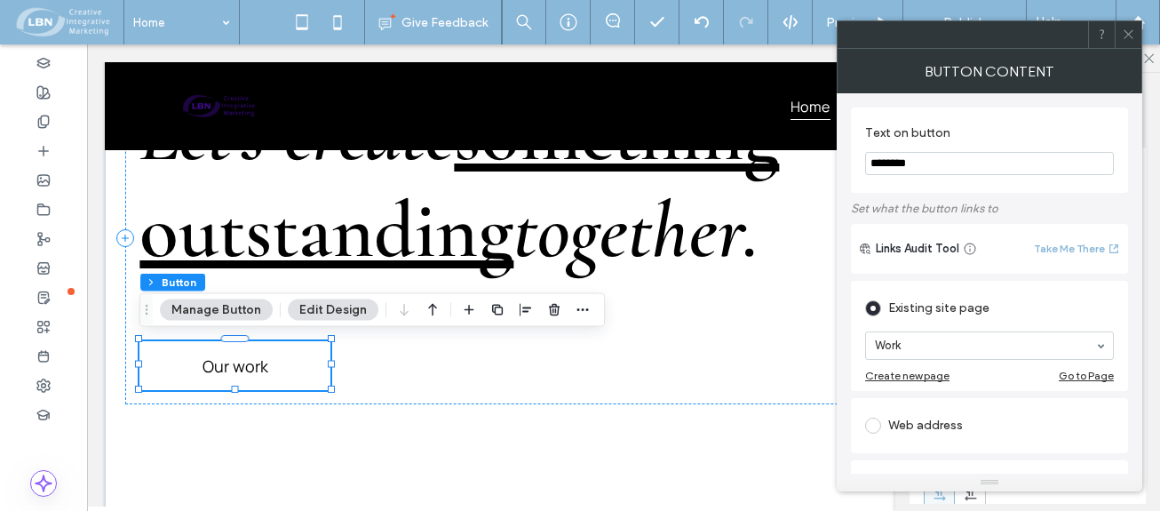
click at [933, 162] on input "********" at bounding box center [989, 163] width 249 height 23
type input "*"
type input "**********"
click at [1128, 35] on use at bounding box center [1128, 34] width 9 height 9
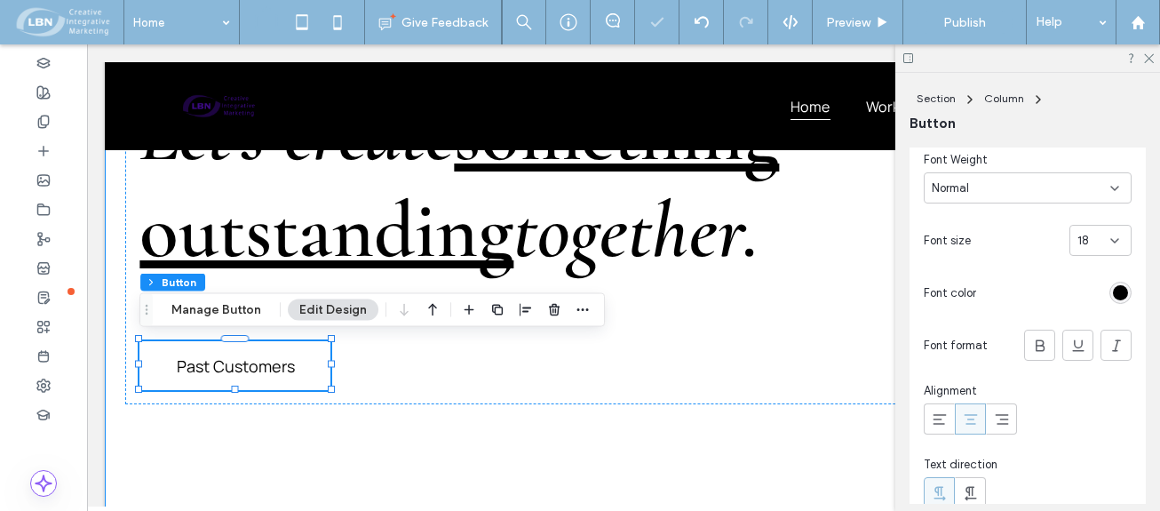
click at [519, 437] on div "Let's create something outstanding together. We're here to create realities out…" at bounding box center [624, 222] width 1038 height 675
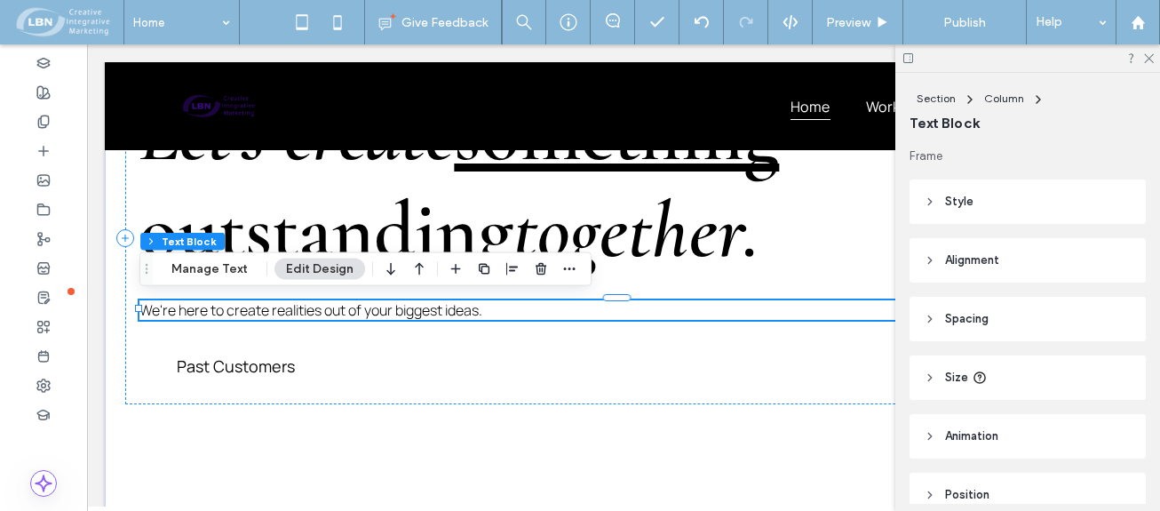
click at [492, 310] on p "We're here to create realities out of your biggest ideas." at bounding box center [622, 310] width 967 height 20
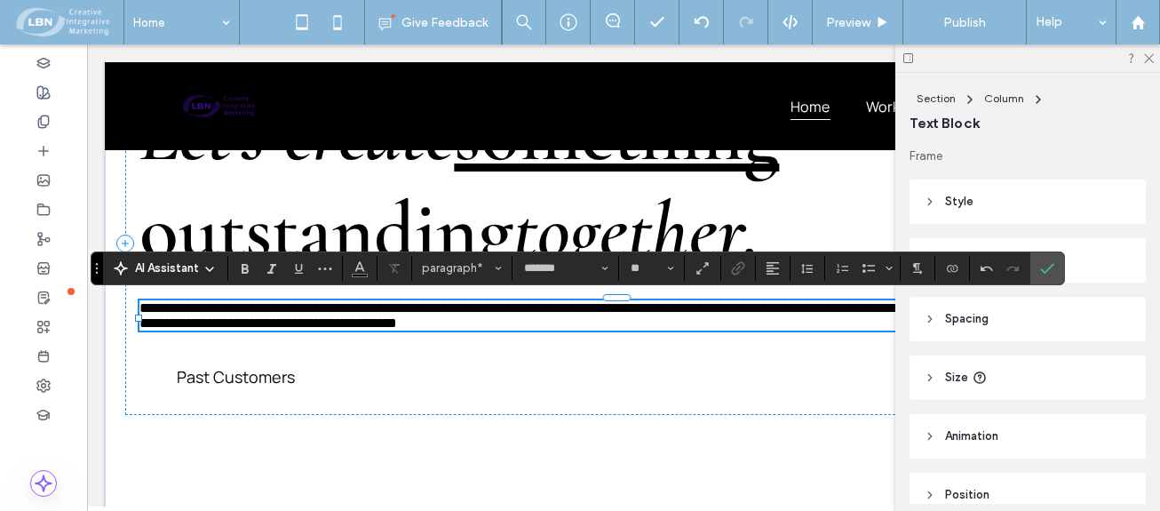
click at [162, 309] on span "**********" at bounding box center [619, 315] width 960 height 28
click at [437, 311] on span "**********" at bounding box center [619, 315] width 960 height 28
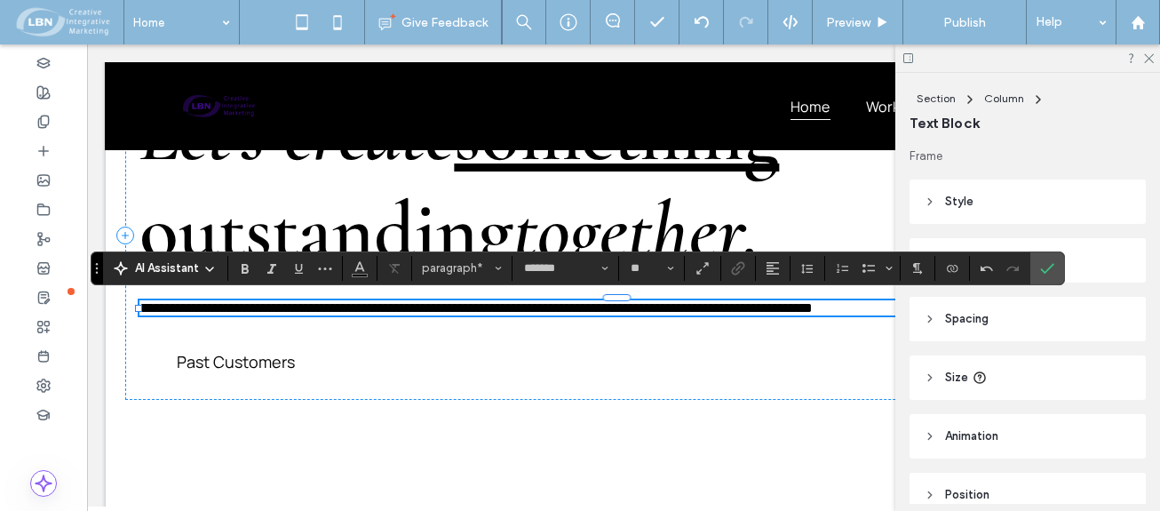
click at [669, 310] on span "**********" at bounding box center [475, 307] width 673 height 13
click at [329, 310] on span "**********" at bounding box center [363, 307] width 449 height 13
click at [500, 310] on span "**********" at bounding box center [390, 307] width 503 height 13
click at [175, 310] on span "**********" at bounding box center [414, 307] width 551 height 13
click at [216, 311] on span "**********" at bounding box center [414, 307] width 551 height 13
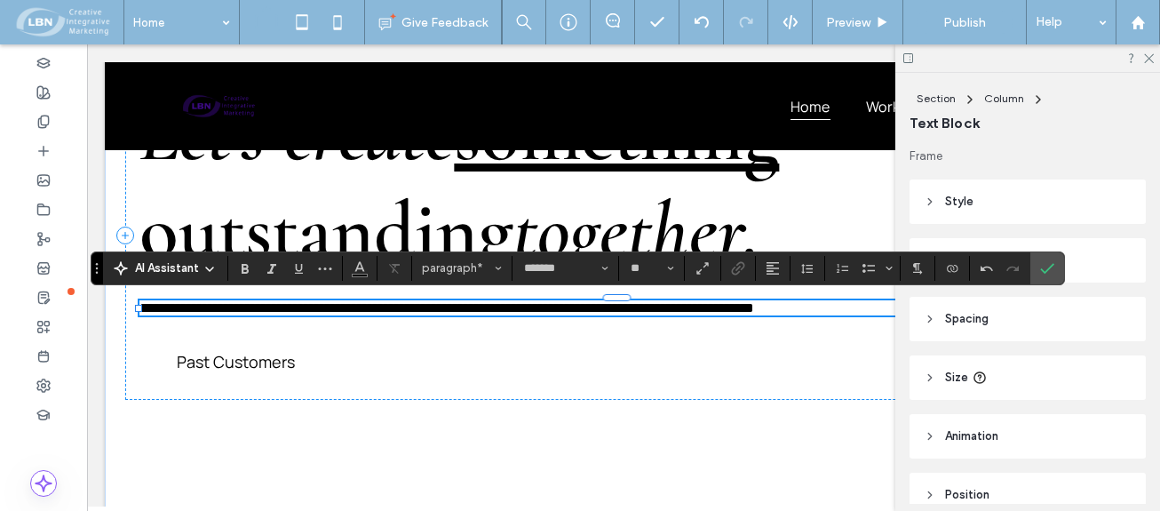
click at [525, 310] on span "**********" at bounding box center [446, 307] width 615 height 13
click at [648, 309] on span "**********" at bounding box center [446, 307] width 615 height 13
click at [639, 312] on span "**********" at bounding box center [446, 307] width 615 height 13
click at [651, 312] on span "**********" at bounding box center [449, 307] width 620 height 13
click at [765, 306] on p "**********" at bounding box center [622, 307] width 967 height 15
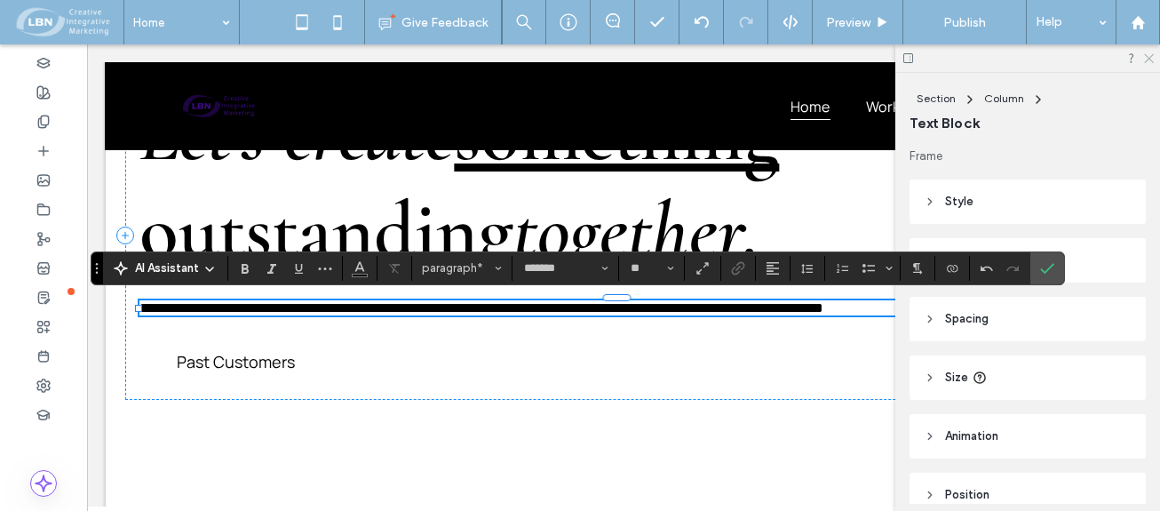
click at [1150, 58] on use at bounding box center [1149, 59] width 10 height 10
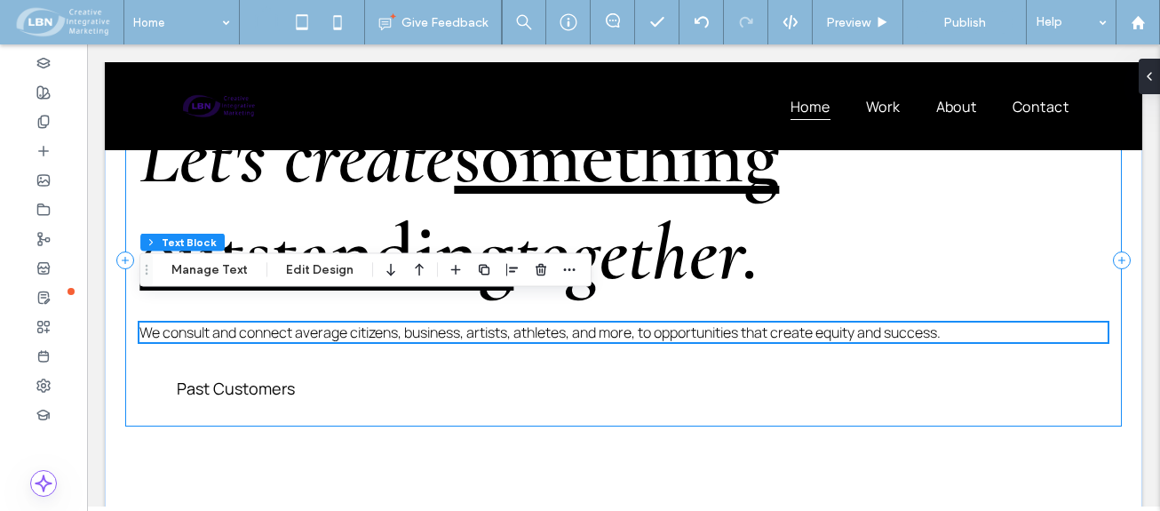
scroll to position [89, 0]
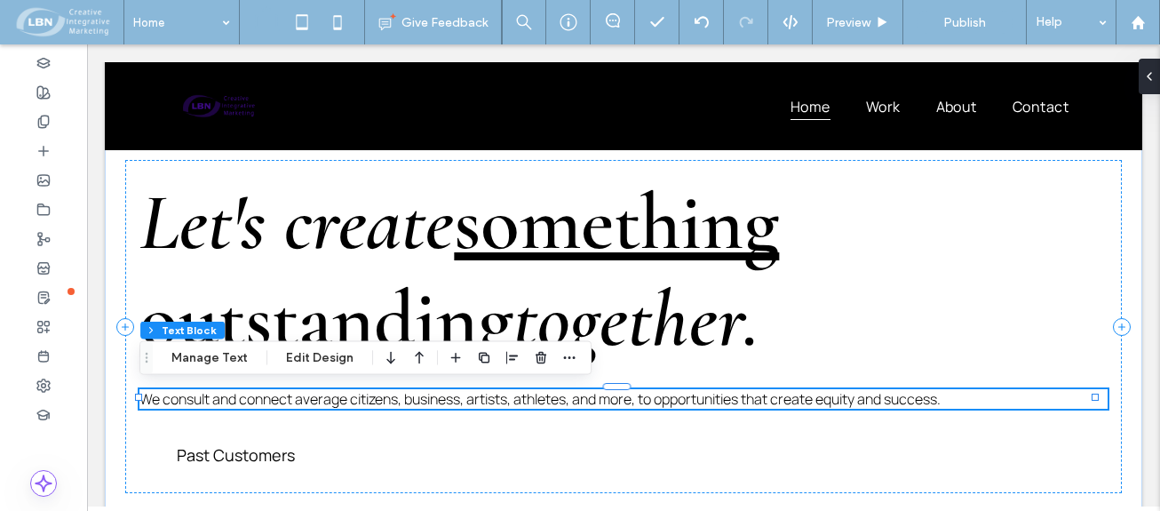
click at [1005, 396] on p "We consult and connect average citizens, business, artists, athletes, and more,…" at bounding box center [622, 399] width 967 height 20
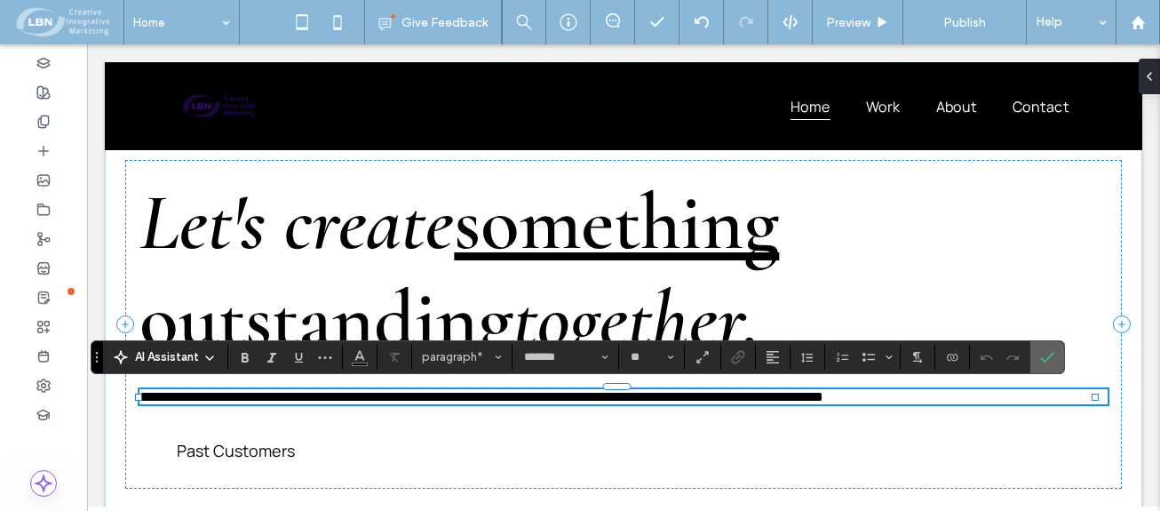
click at [1045, 360] on use "Confirm" at bounding box center [1047, 357] width 14 height 11
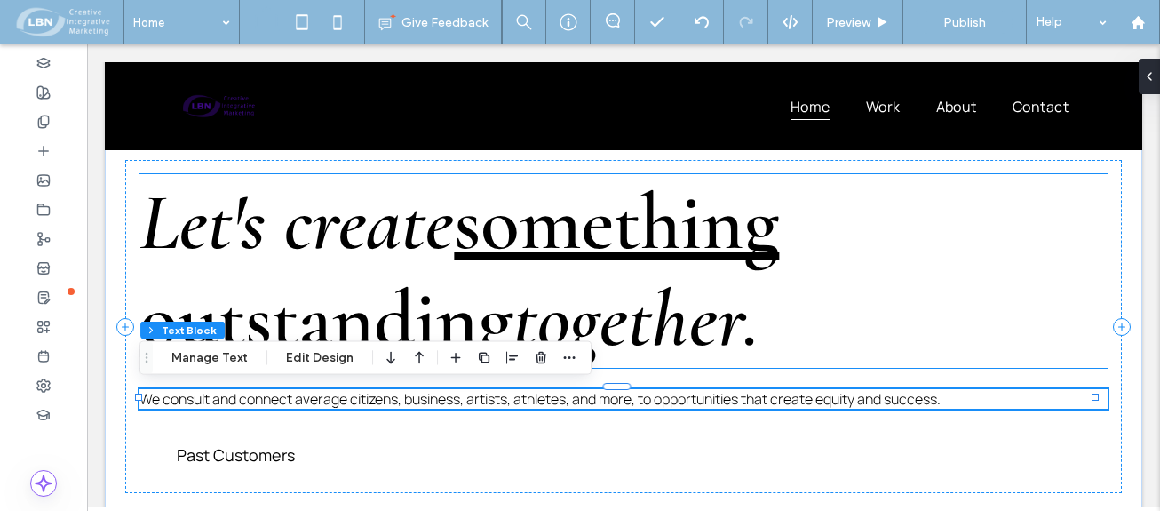
click at [350, 198] on span "Let's create" at bounding box center [296, 222] width 314 height 97
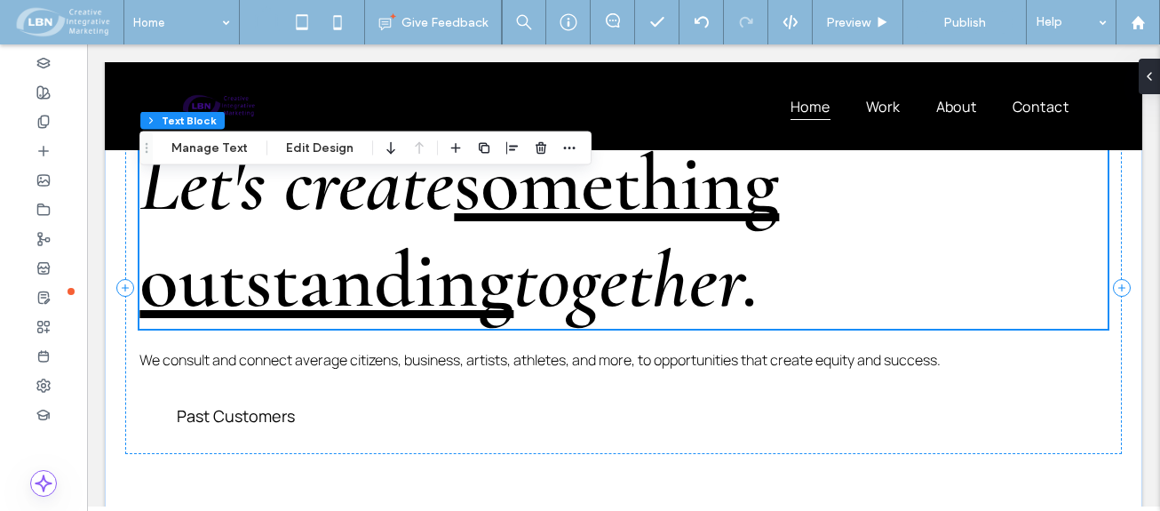
scroll to position [178, 0]
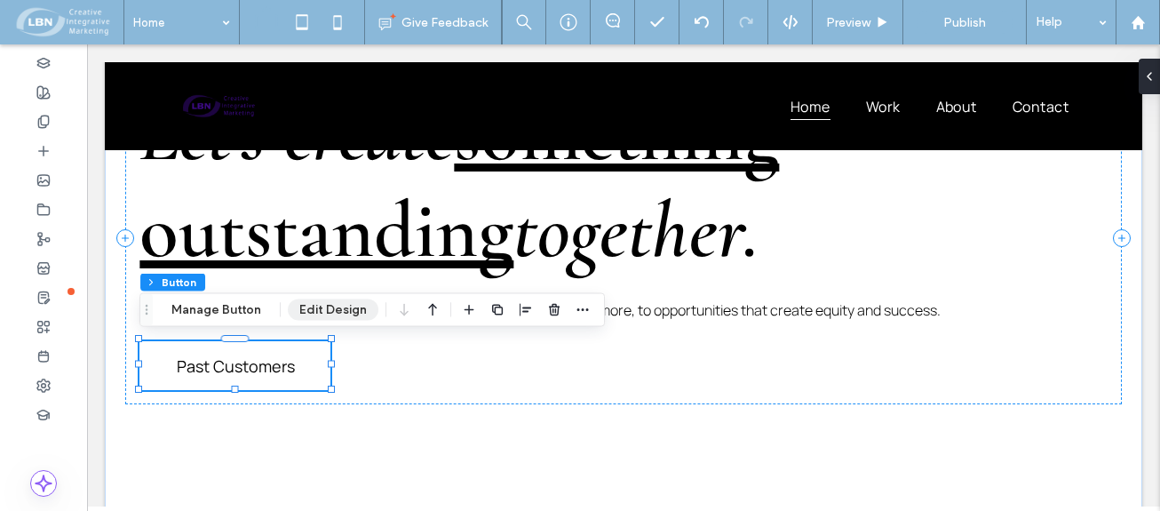
click at [324, 305] on button "Edit Design" at bounding box center [333, 309] width 91 height 21
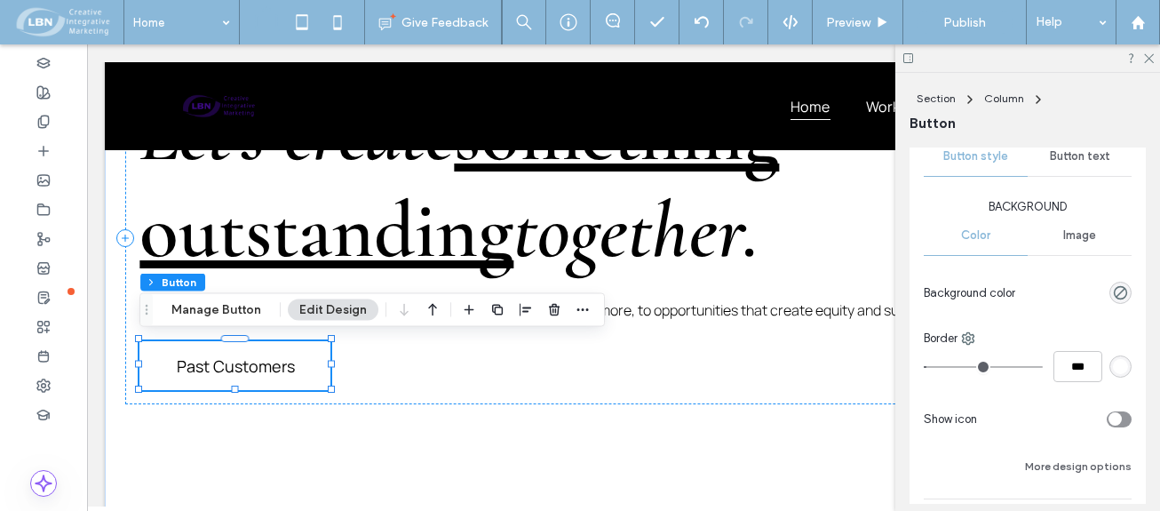
scroll to position [267, 0]
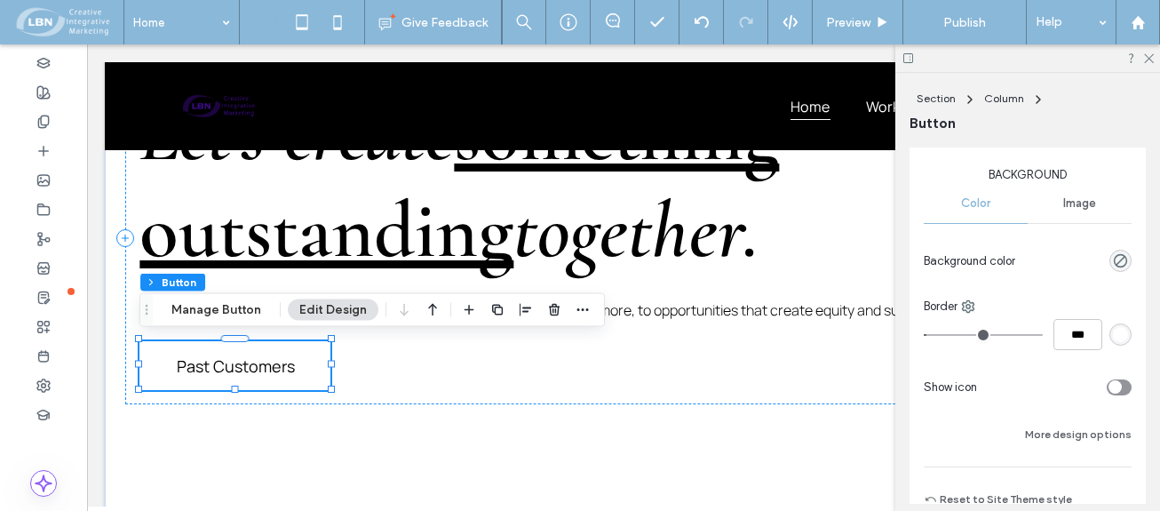
click at [1113, 334] on div "rgb(255, 255, 255)" at bounding box center [1120, 334] width 15 height 15
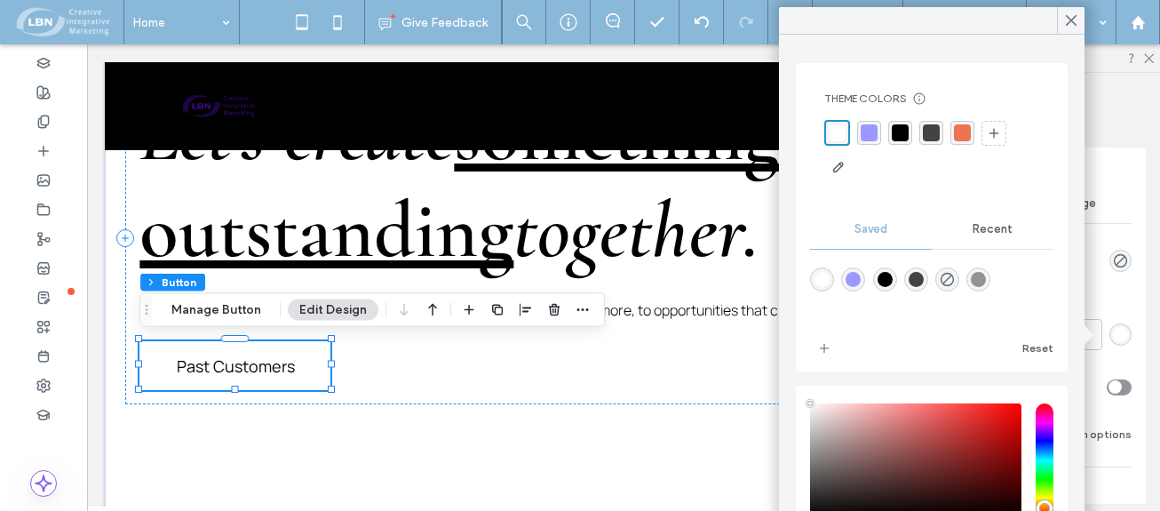
click at [893, 280] on div "rgba(0,0,0,1)" at bounding box center [885, 279] width 15 height 15
type input "*******"
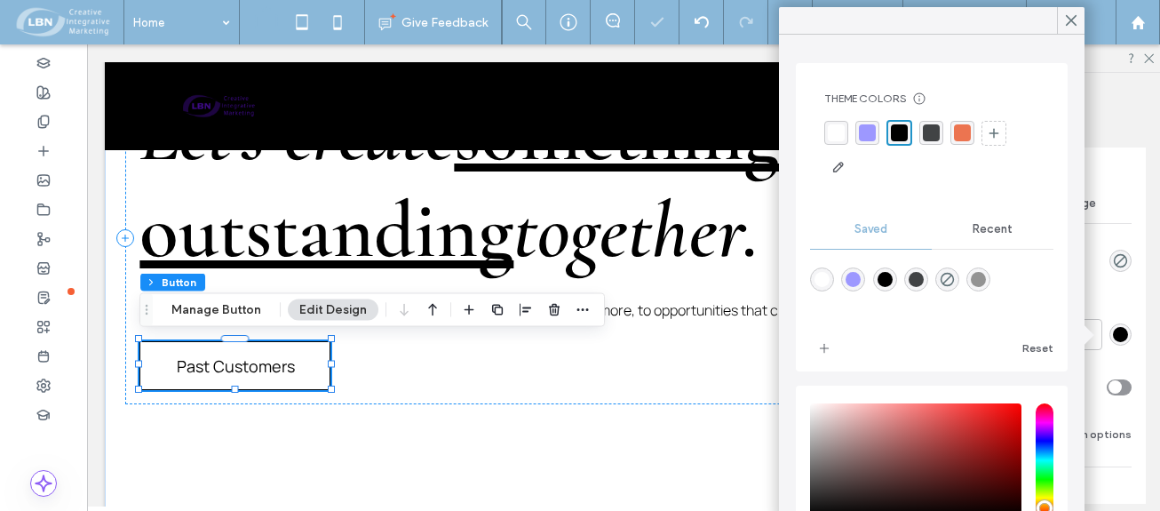
drag, startPoint x: 1065, startPoint y: 23, endPoint x: 1061, endPoint y: 32, distance: 9.9
click at [1065, 26] on icon at bounding box center [1071, 20] width 16 height 16
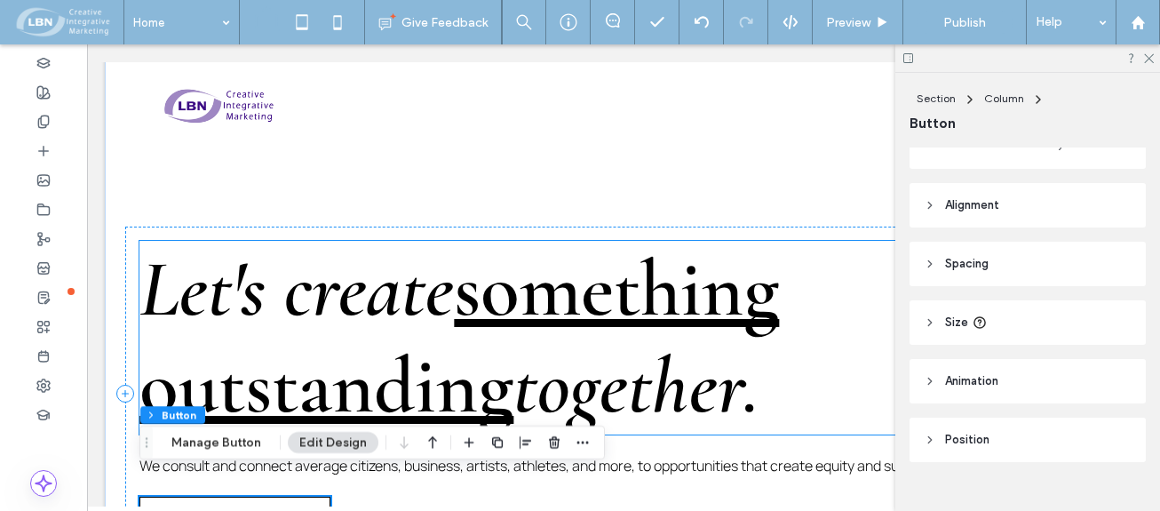
scroll to position [0, 0]
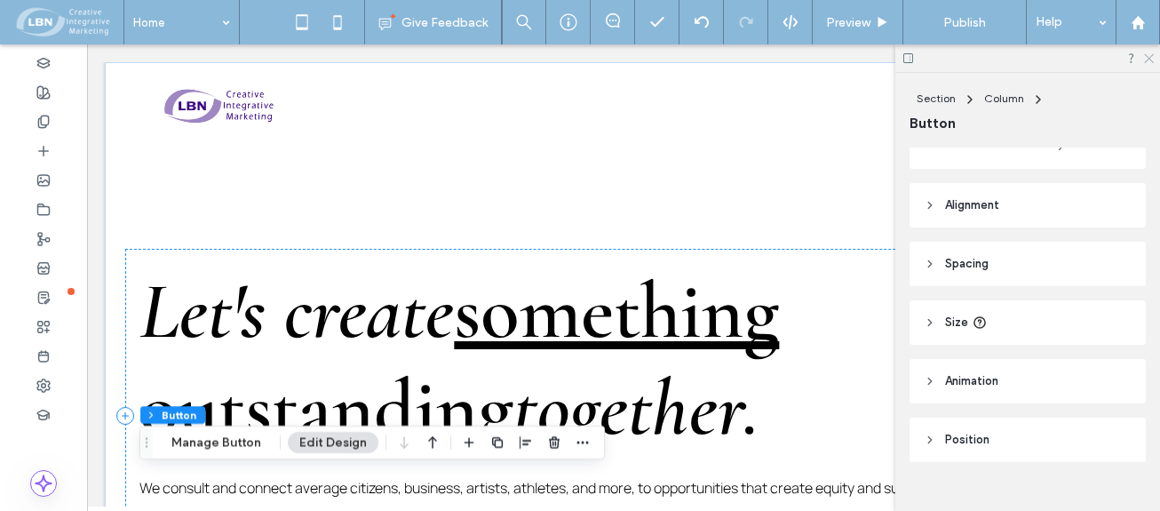
click at [1146, 54] on icon at bounding box center [1148, 58] width 12 height 12
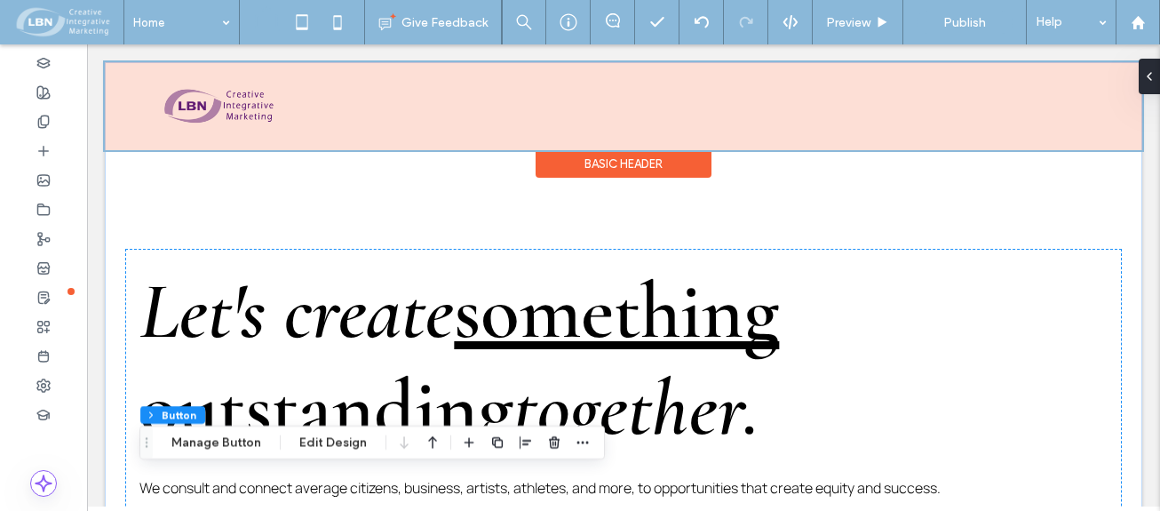
click at [652, 162] on div "Basic Header" at bounding box center [624, 164] width 176 height 28
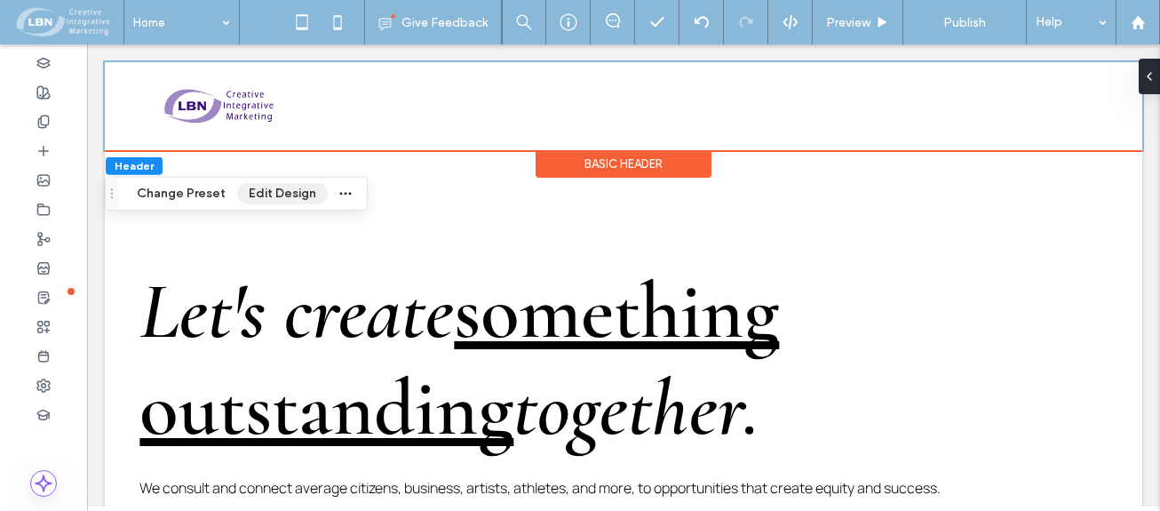
click at [271, 192] on button "Edit Design" at bounding box center [282, 193] width 91 height 21
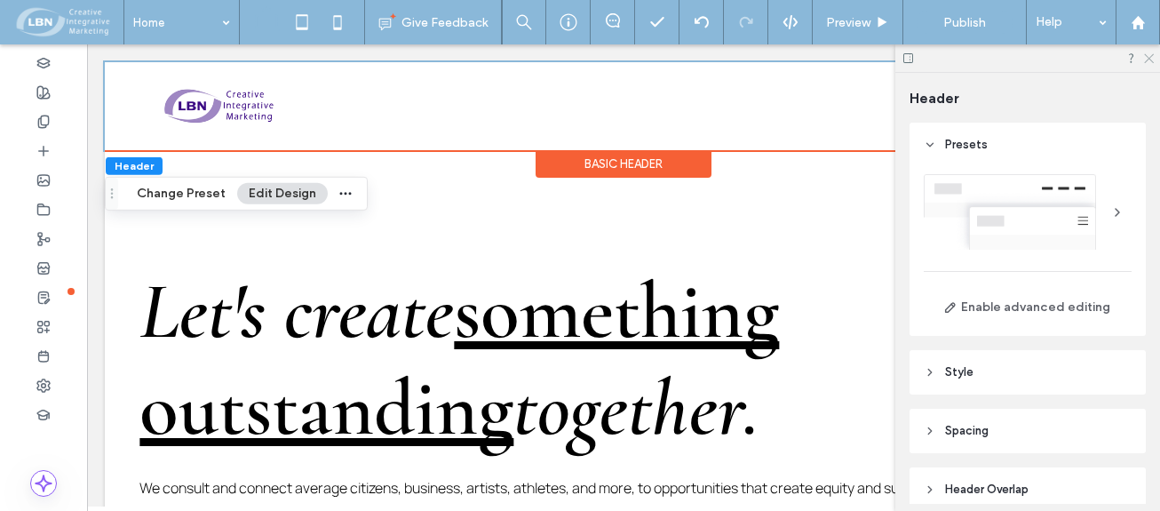
click at [1148, 57] on use at bounding box center [1149, 59] width 10 height 10
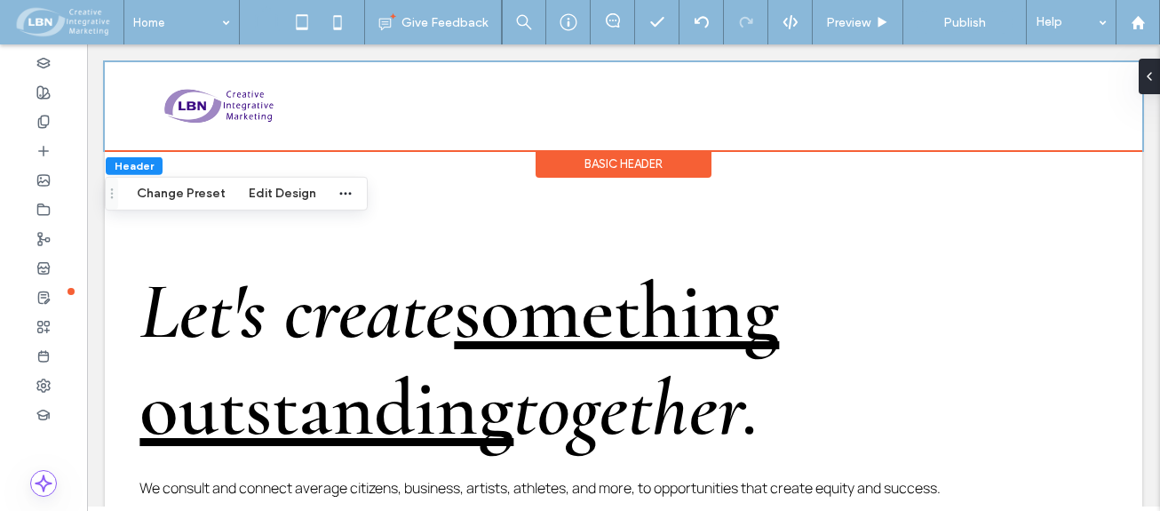
click at [626, 160] on div "Basic Header" at bounding box center [624, 164] width 176 height 28
click at [294, 187] on button "Edit Design" at bounding box center [282, 193] width 91 height 21
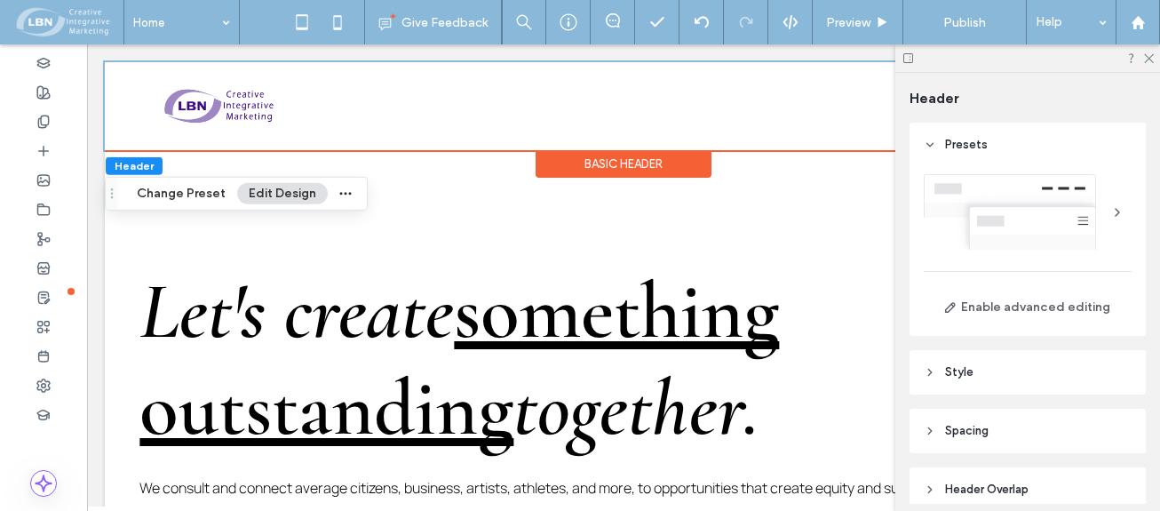
click at [945, 135] on header "Presets" at bounding box center [1028, 145] width 236 height 44
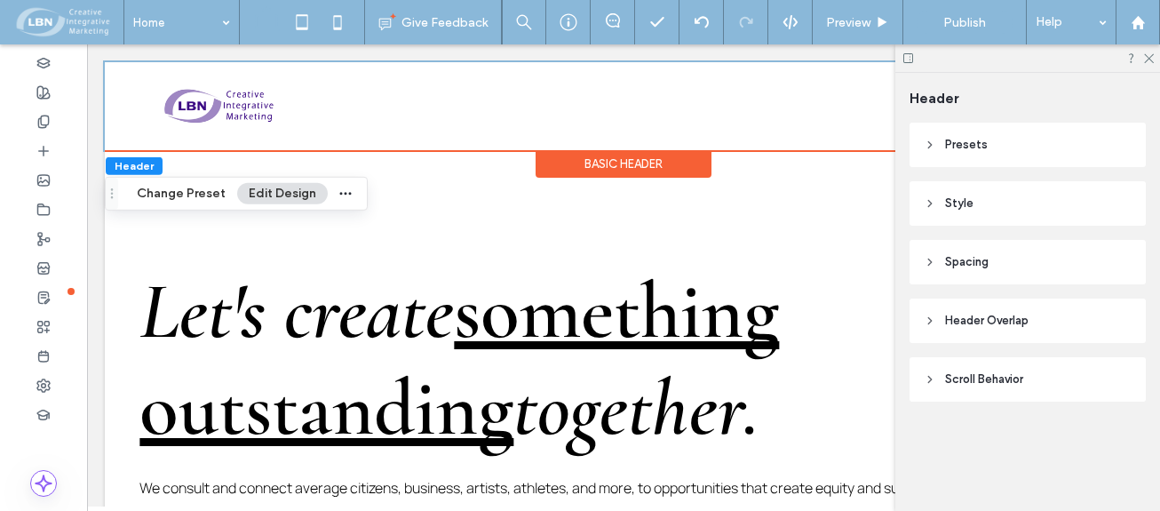
click at [952, 141] on span "Presets" at bounding box center [966, 145] width 43 height 18
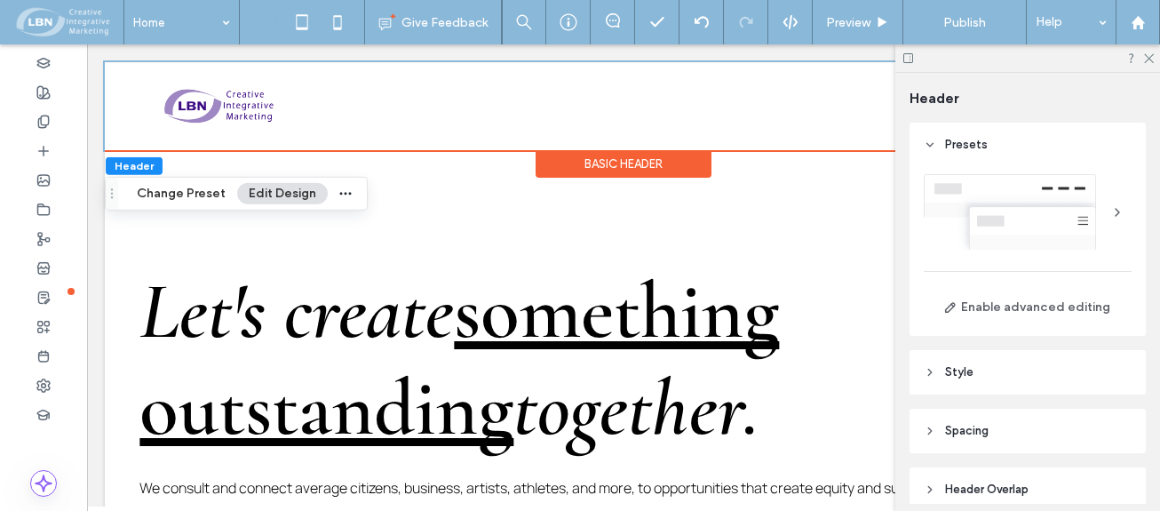
click at [1063, 185] on div at bounding box center [1028, 212] width 208 height 76
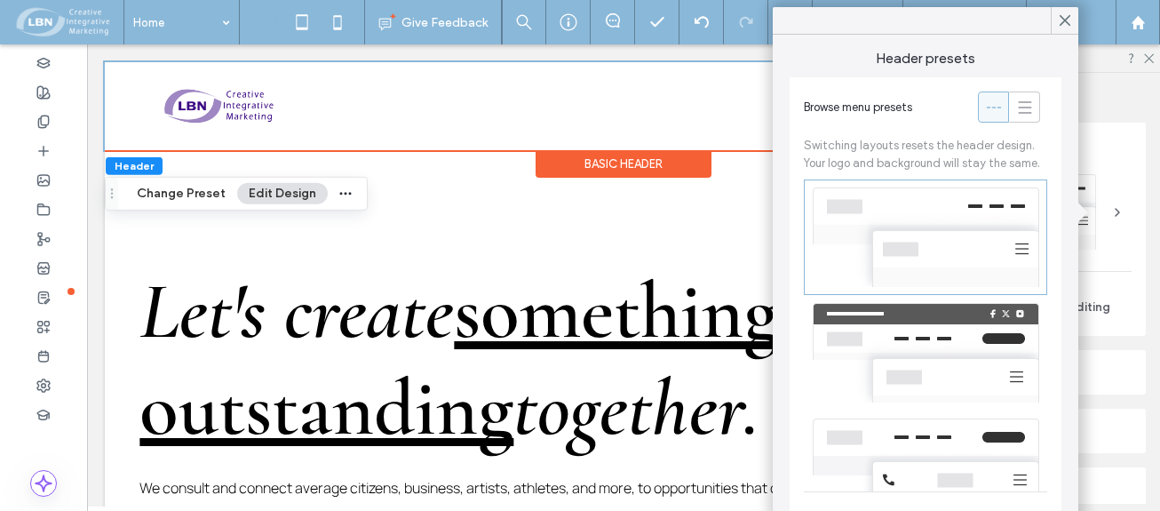
click at [1070, 20] on icon at bounding box center [1065, 20] width 16 height 16
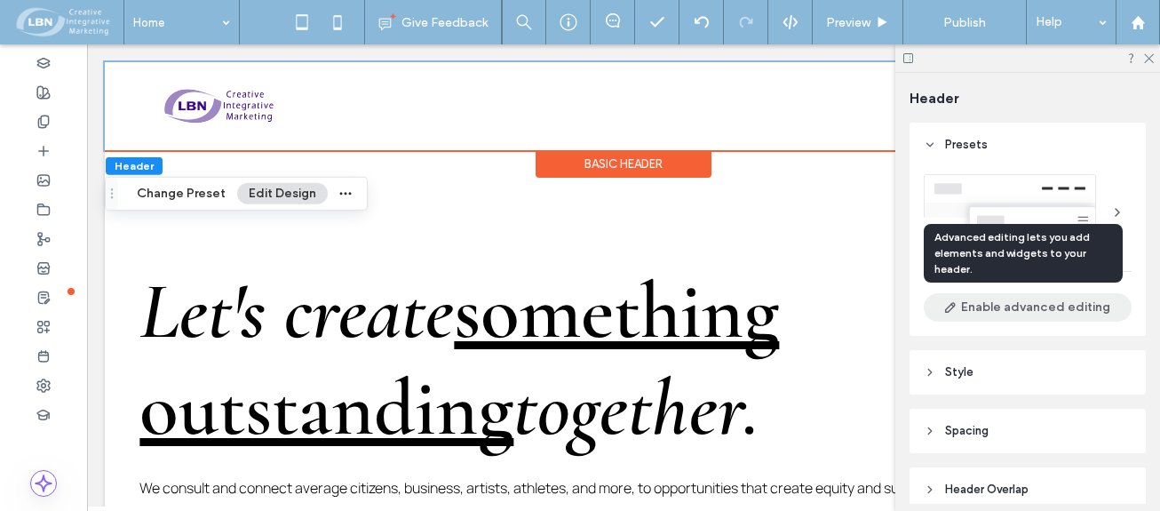
click at [1016, 306] on button "Enable advanced editing" at bounding box center [1028, 307] width 208 height 28
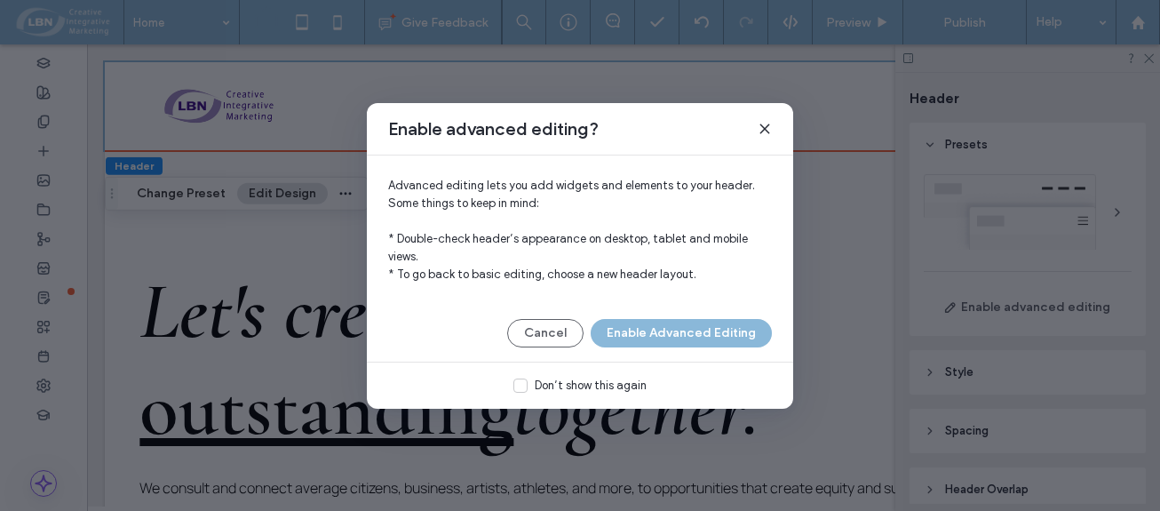
click at [766, 126] on icon at bounding box center [765, 129] width 14 height 14
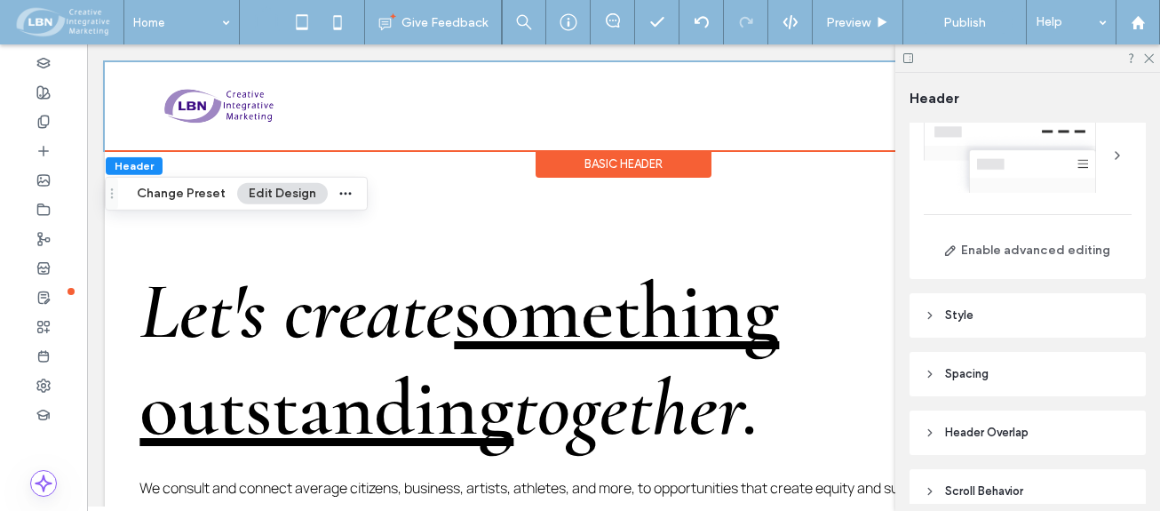
scroll to position [89, 0]
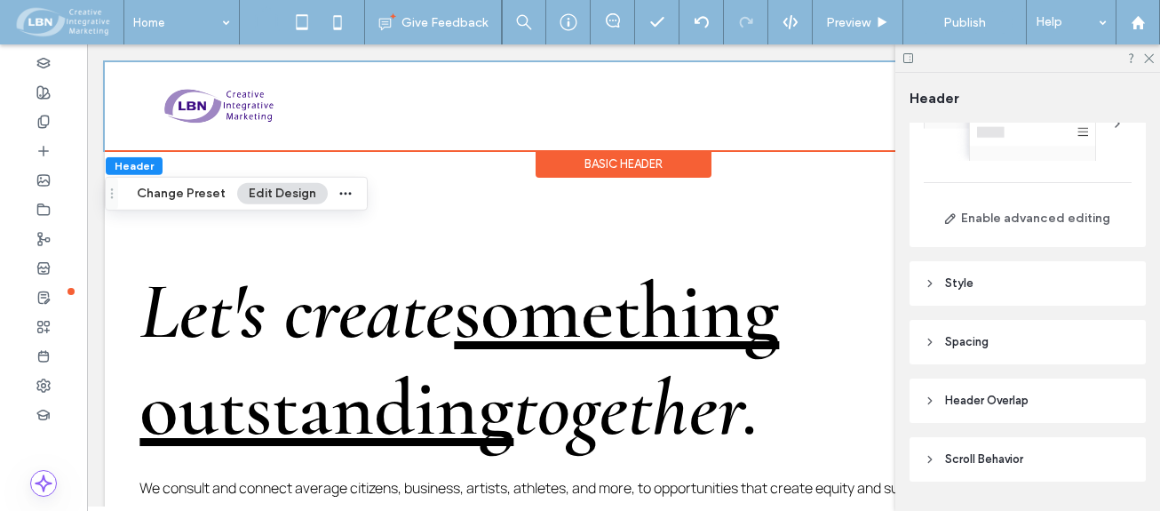
click at [934, 282] on icon at bounding box center [930, 283] width 12 height 12
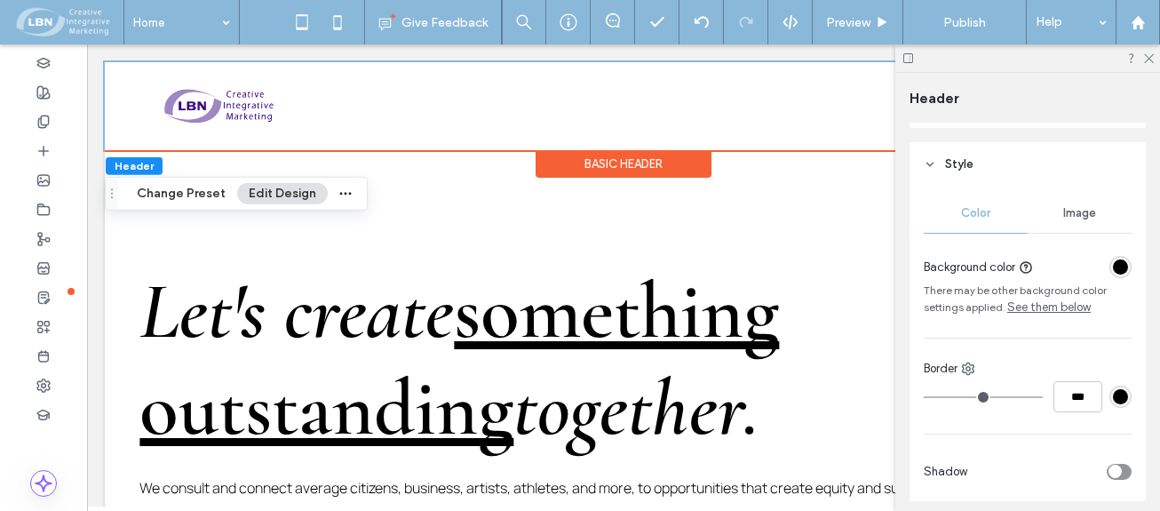
scroll to position [178, 0]
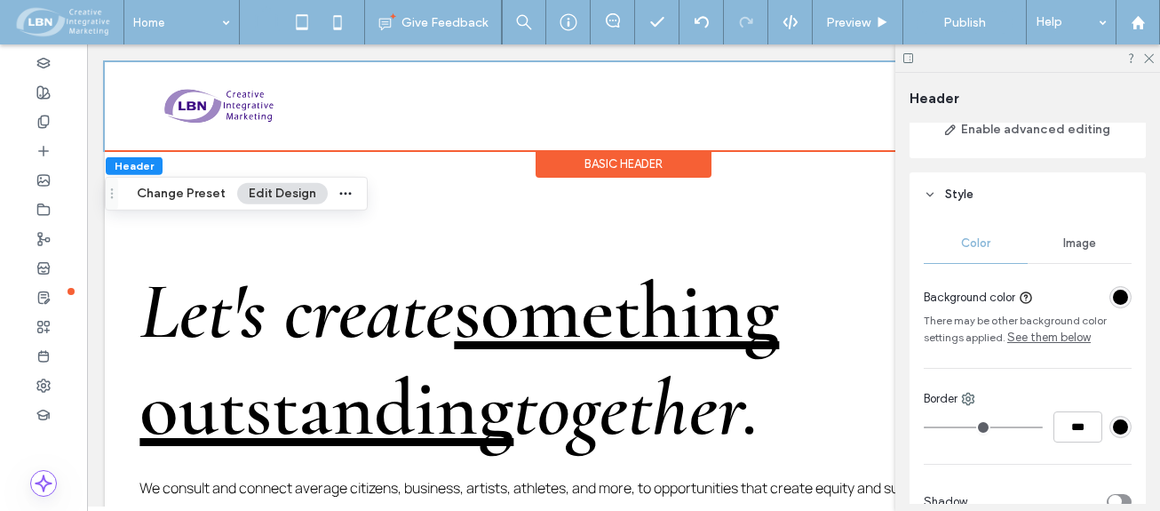
click at [1113, 295] on div "rgba(0, 0, 0, 1)" at bounding box center [1120, 297] width 15 height 15
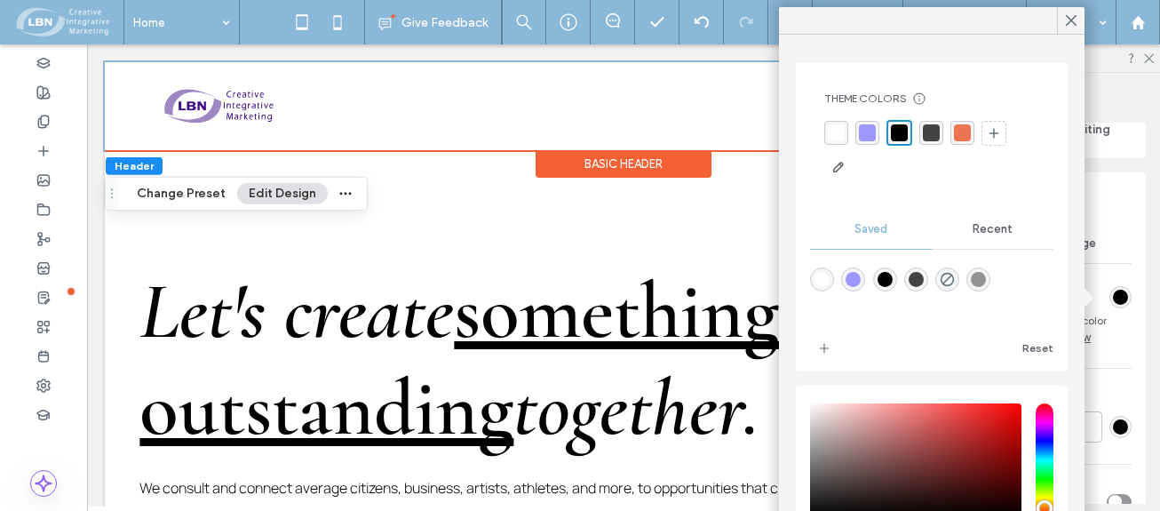
click at [823, 282] on div "rgba(255,255,255,1)" at bounding box center [822, 279] width 15 height 15
type input "*******"
click at [1063, 22] on icon at bounding box center [1071, 20] width 16 height 16
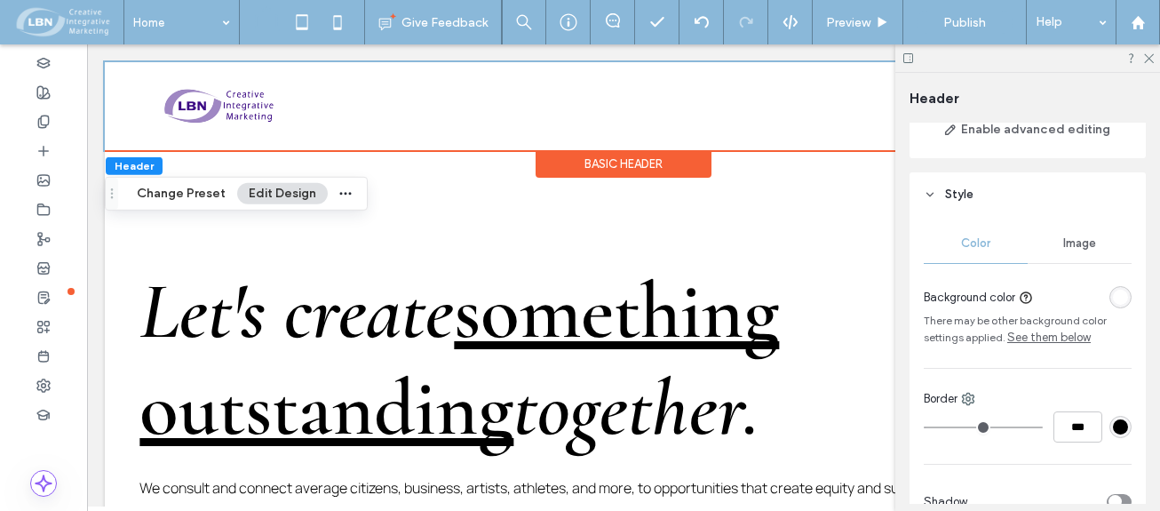
click at [1074, 242] on span "Image" at bounding box center [1079, 243] width 33 height 14
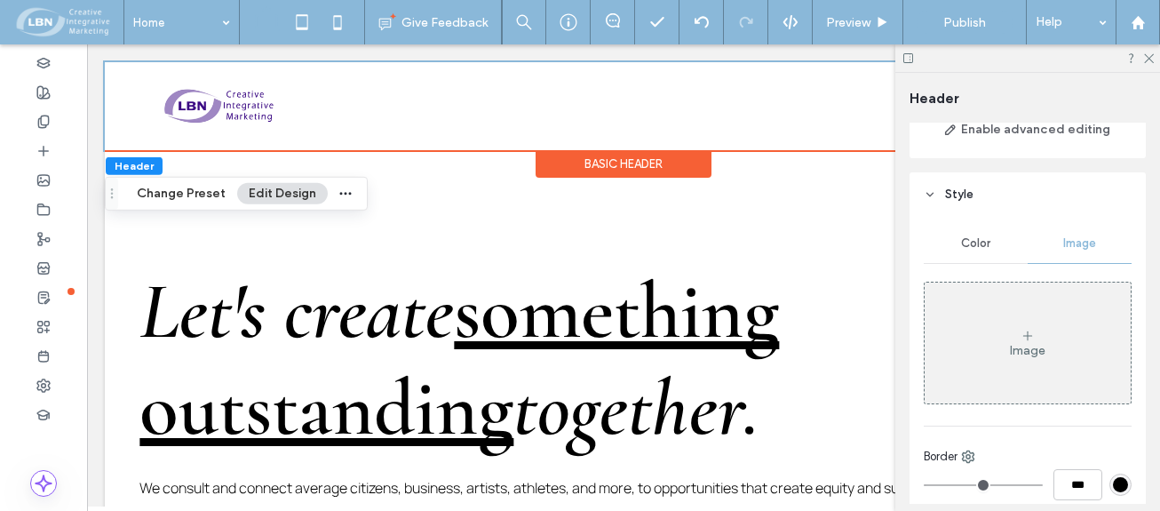
click at [967, 239] on span "Color" at bounding box center [975, 243] width 29 height 14
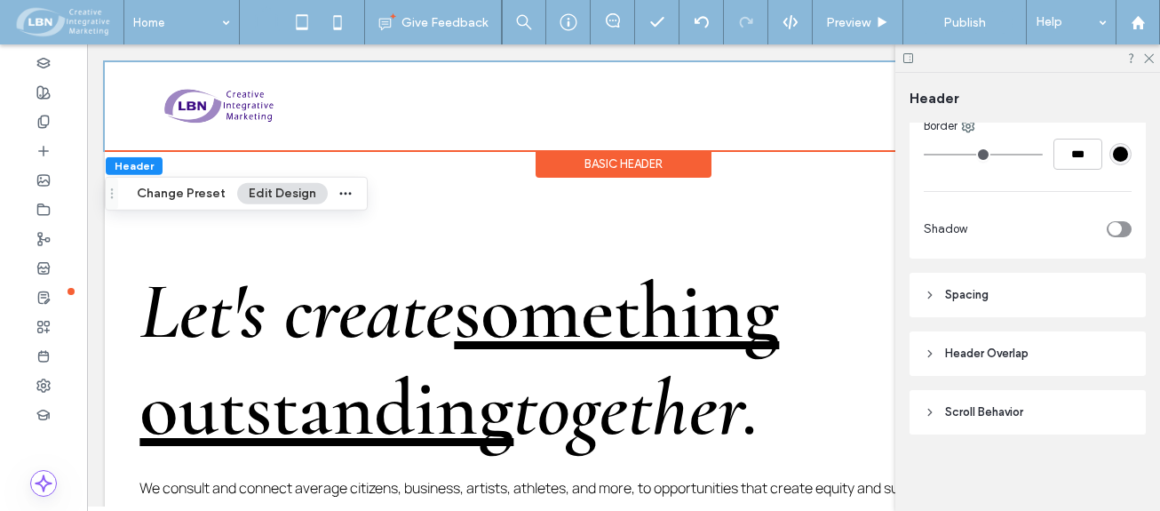
scroll to position [452, 0]
click at [929, 345] on header "Header Overlap" at bounding box center [1028, 352] width 236 height 44
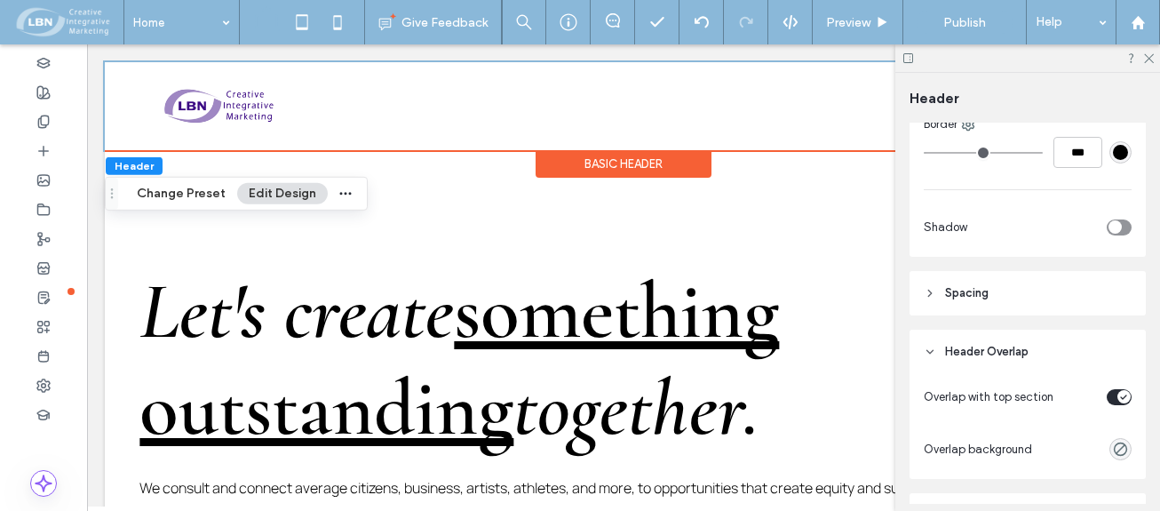
click at [927, 346] on icon at bounding box center [930, 352] width 12 height 12
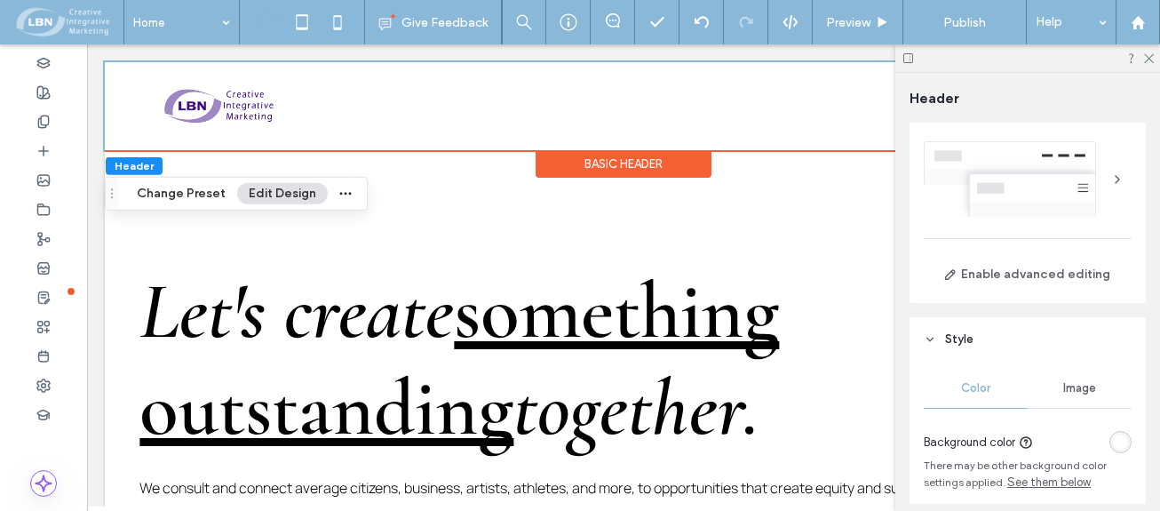
scroll to position [0, 0]
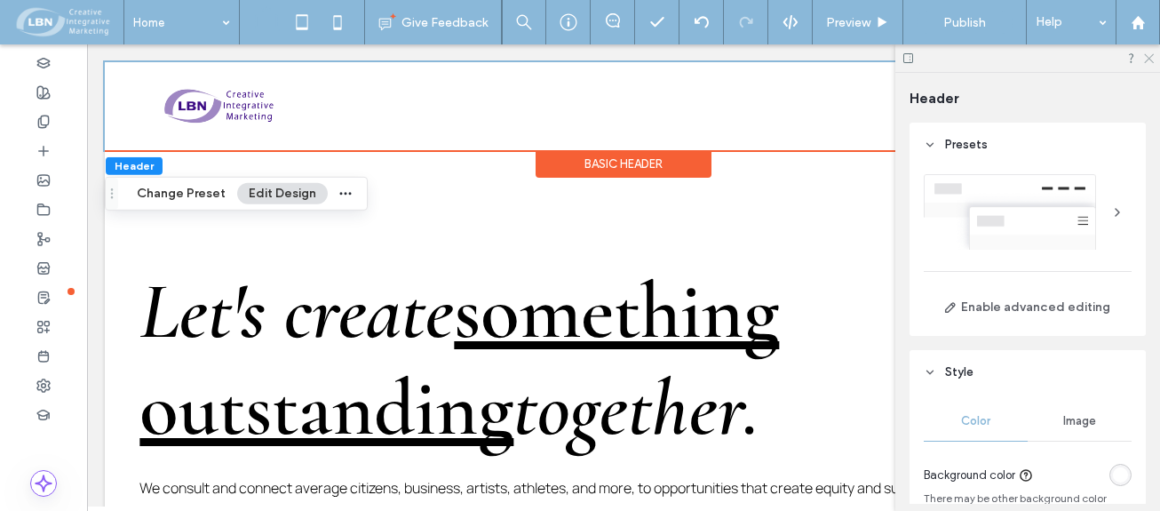
click at [1147, 61] on use at bounding box center [1149, 59] width 10 height 10
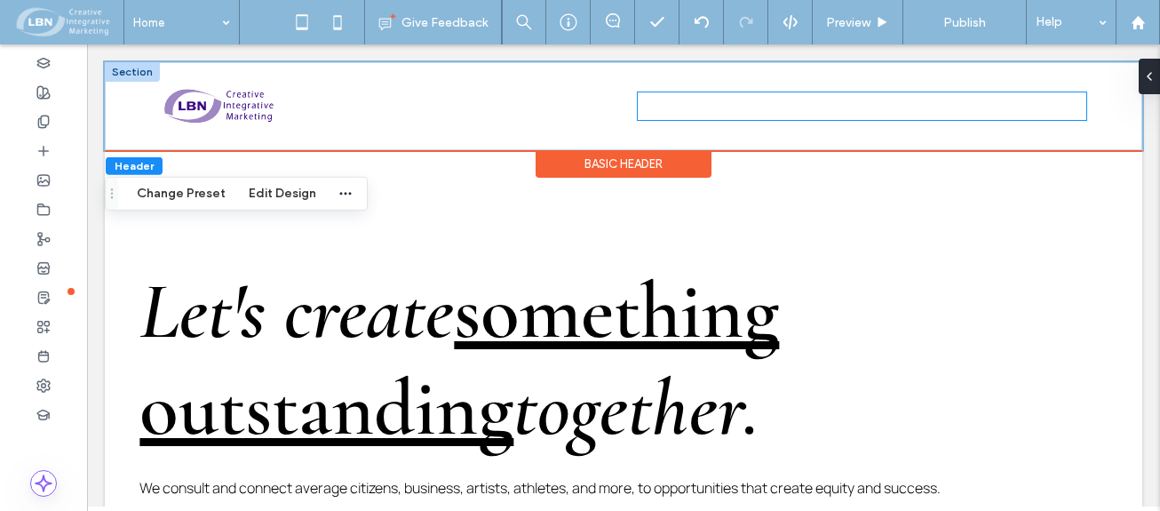
click at [807, 106] on span "Home" at bounding box center [811, 106] width 40 height 28
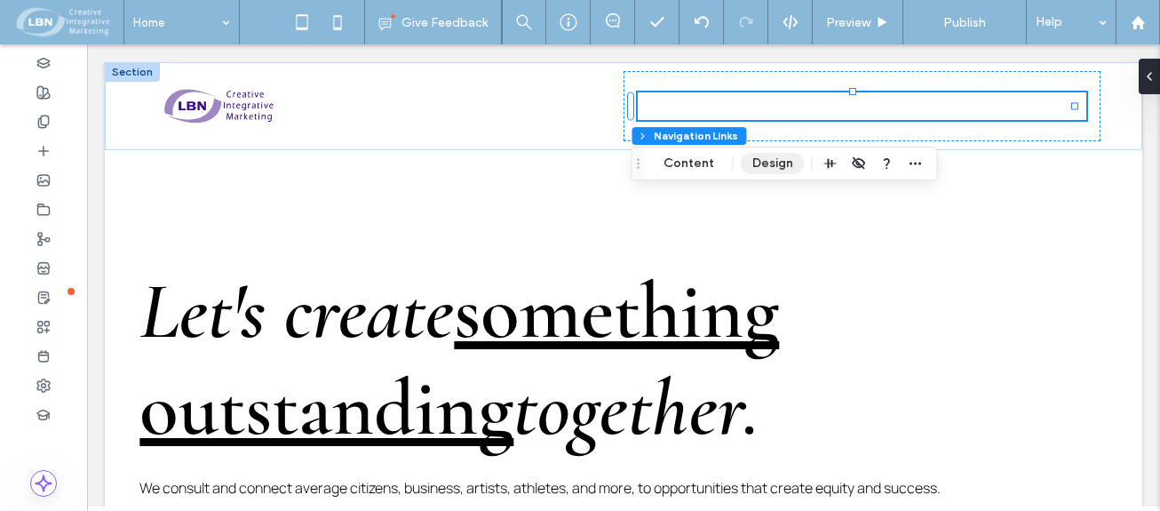
click at [767, 160] on button "Design" at bounding box center [773, 163] width 64 height 21
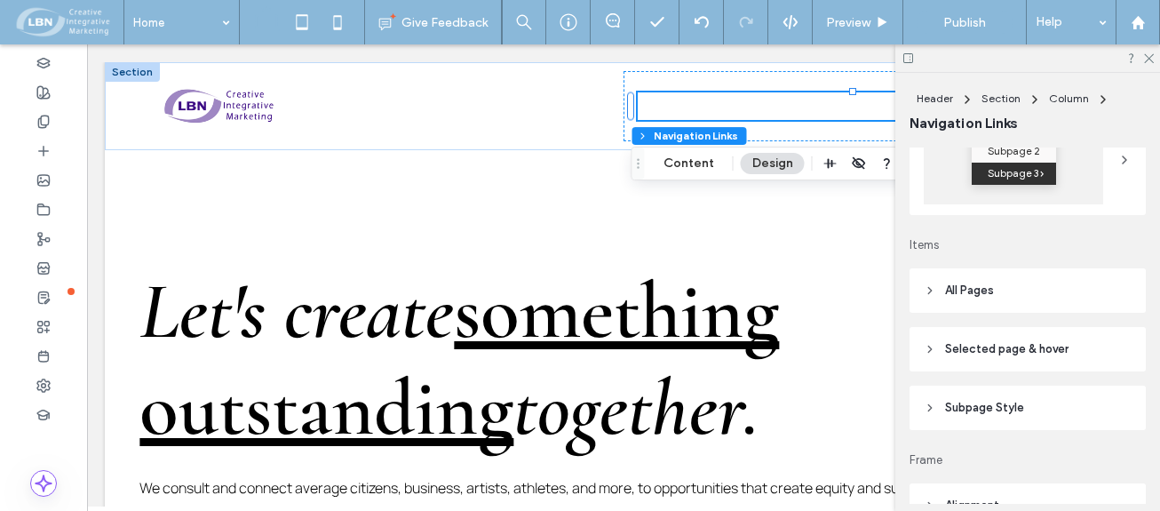
scroll to position [355, 0]
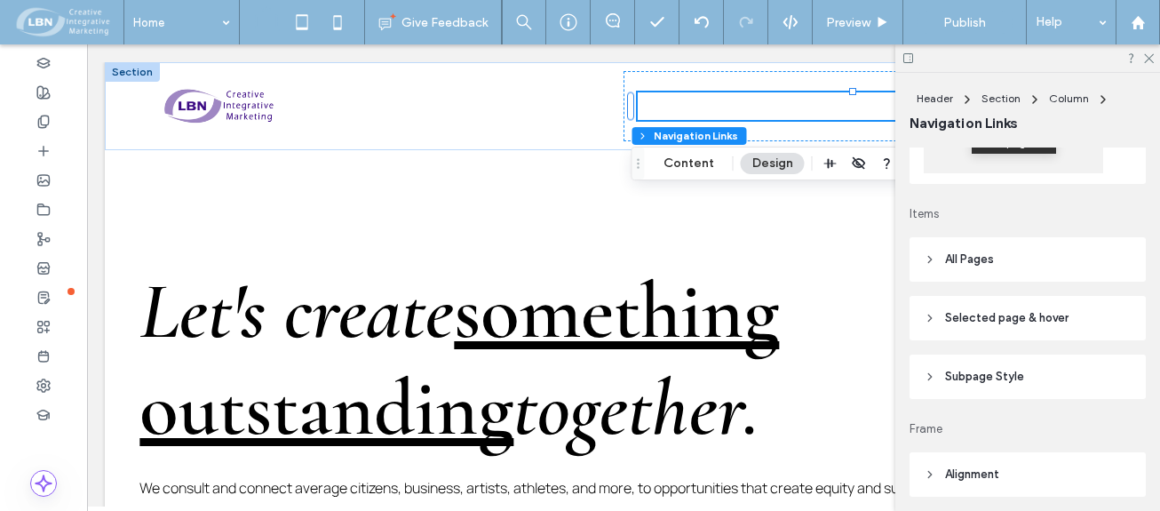
click at [923, 258] on header "All Pages" at bounding box center [1028, 259] width 236 height 44
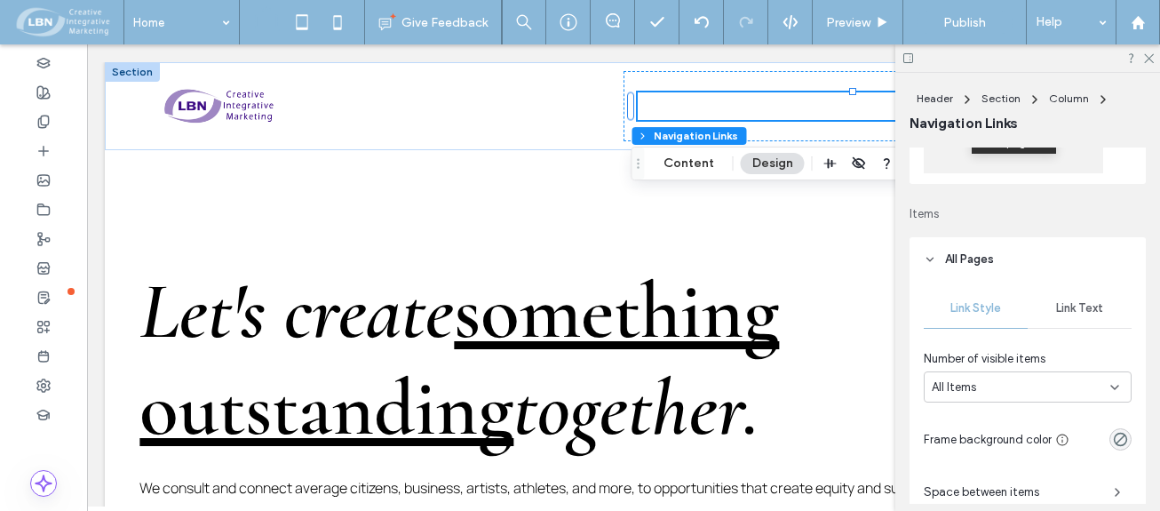
click at [1070, 306] on span "Link Text" at bounding box center [1079, 308] width 47 height 14
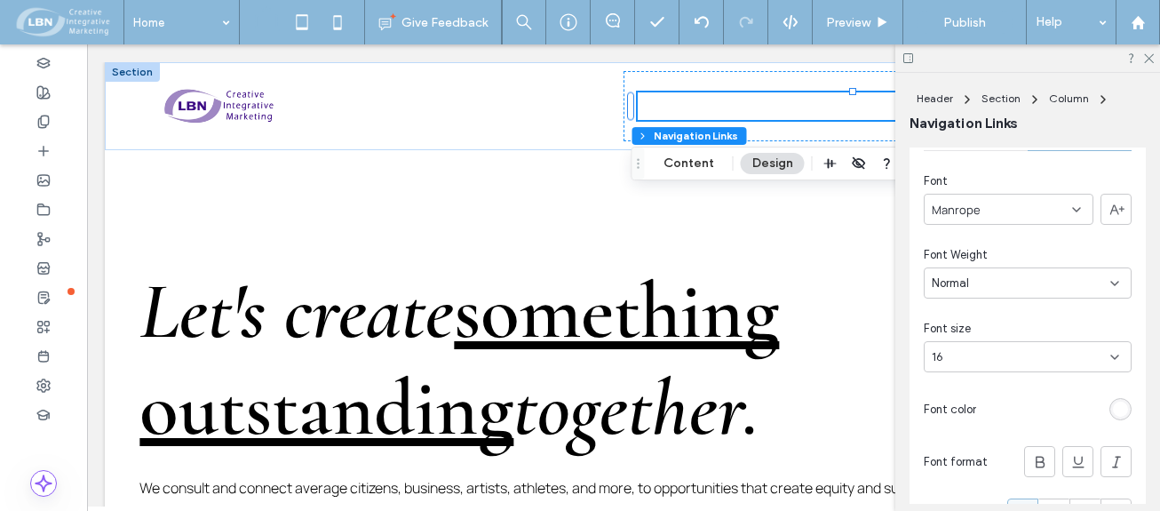
scroll to position [622, 0]
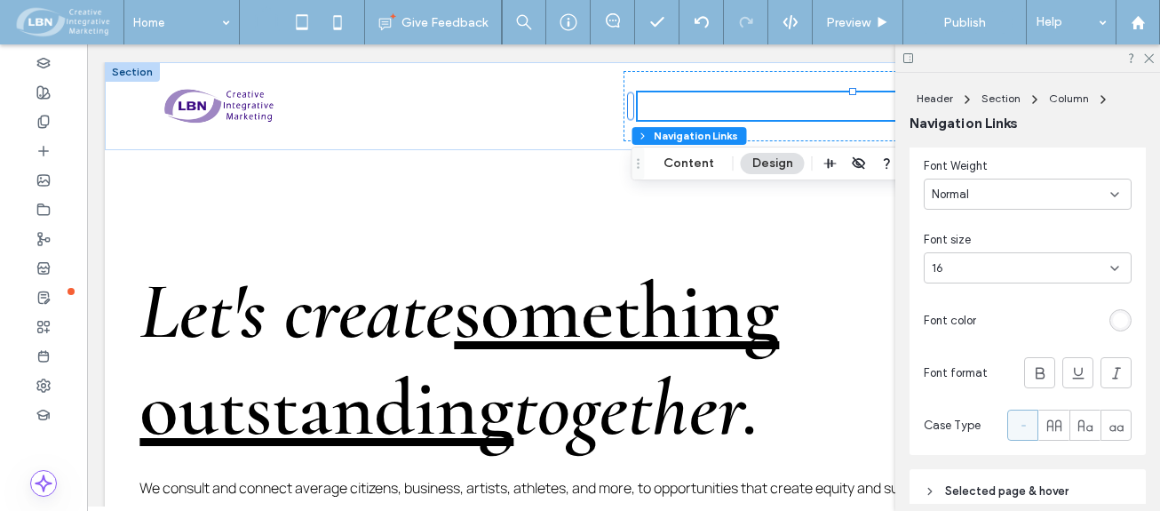
click at [1118, 320] on div "rgb(255, 255, 255)" at bounding box center [1120, 320] width 15 height 15
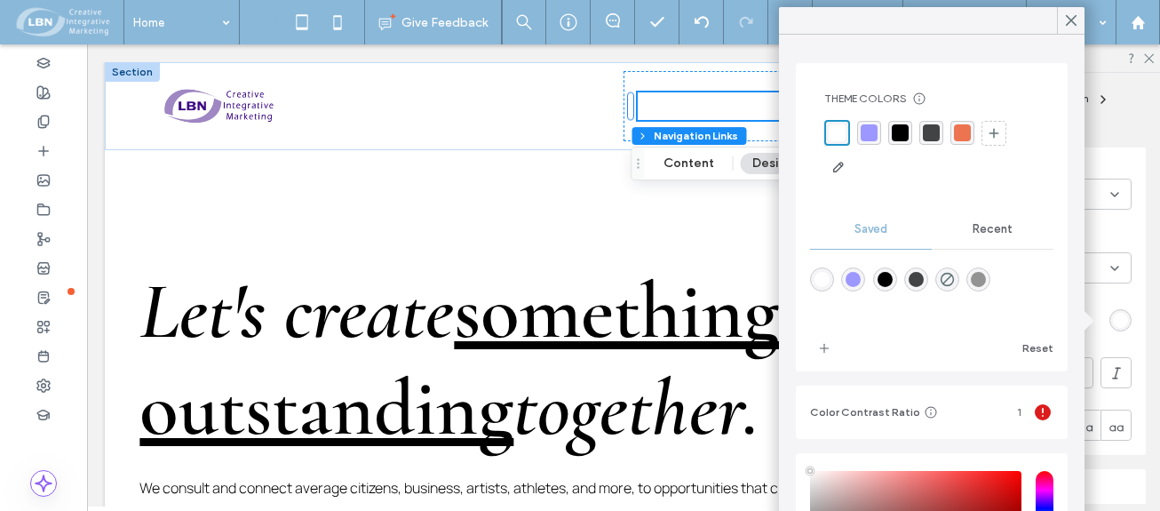
click at [893, 276] on div "rgba(0,0,0,1)" at bounding box center [885, 279] width 15 height 15
type input "*******"
click at [1069, 19] on use at bounding box center [1071, 21] width 9 height 10
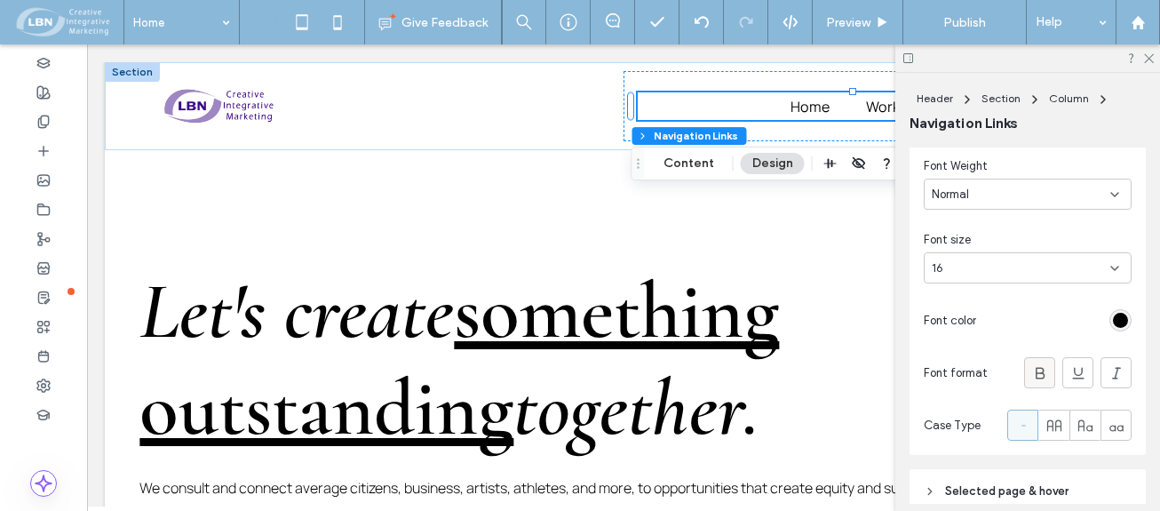
click at [1031, 373] on icon at bounding box center [1040, 373] width 18 height 18
drag, startPoint x: 1146, startPoint y: 57, endPoint x: 1136, endPoint y: 53, distance: 10.4
click at [1142, 55] on div at bounding box center [1027, 58] width 265 height 28
click at [1150, 56] on icon at bounding box center [1148, 58] width 12 height 12
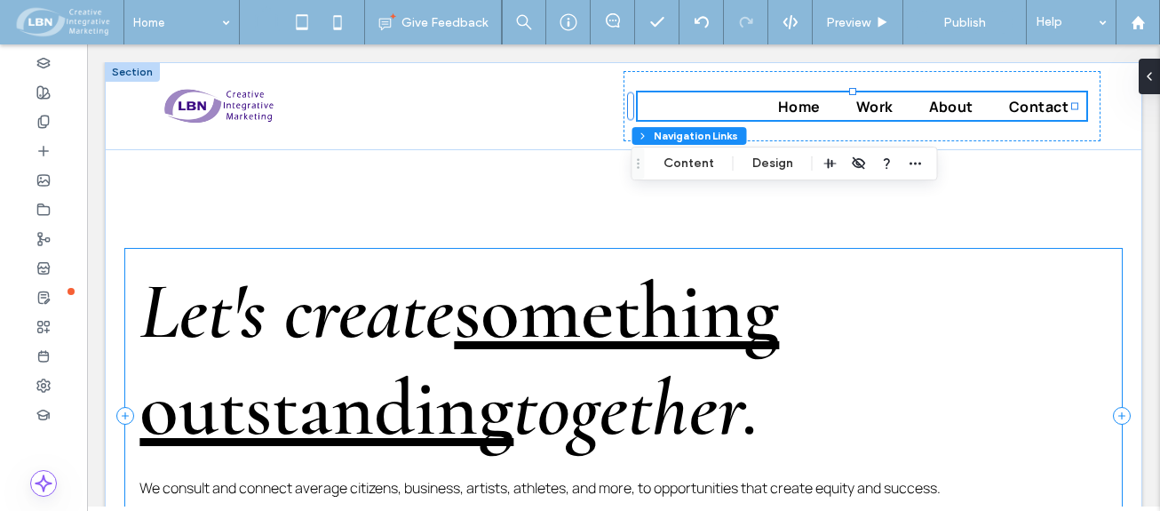
click at [940, 249] on div "Let's create something outstanding together. We consult and connect average cit…" at bounding box center [623, 415] width 996 height 333
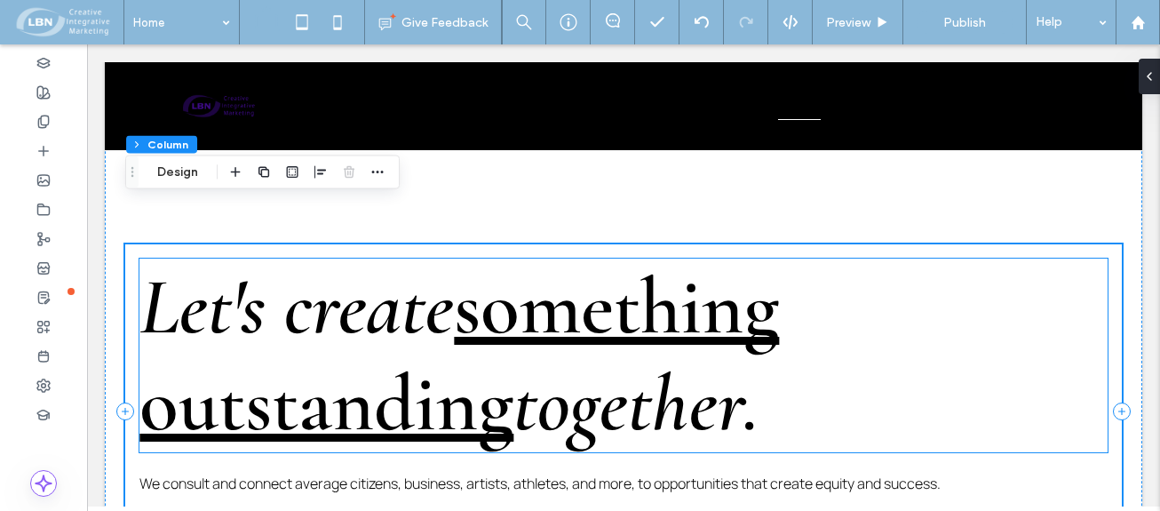
scroll to position [0, 0]
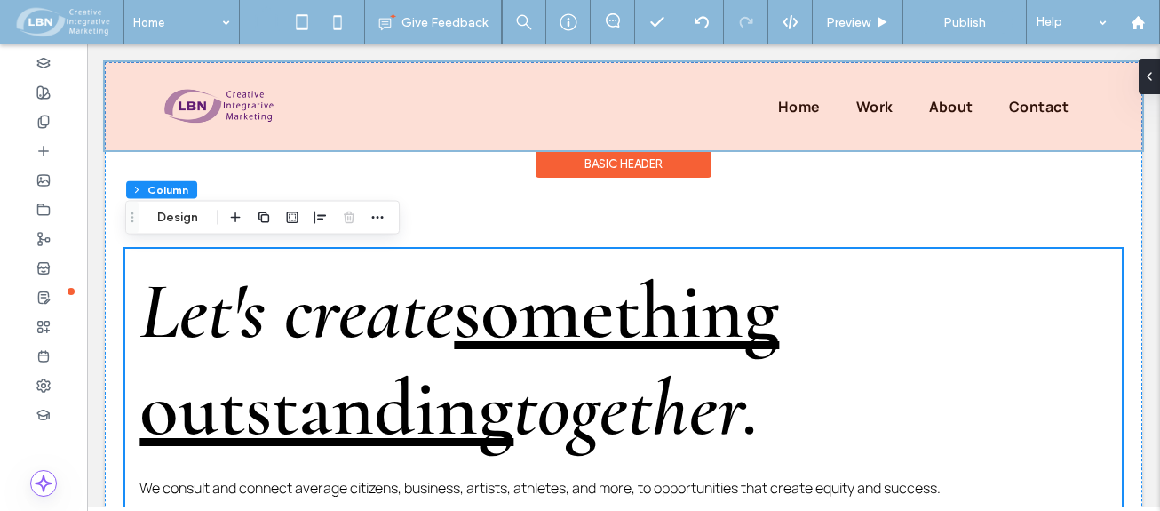
click at [659, 99] on div at bounding box center [624, 106] width 1038 height 88
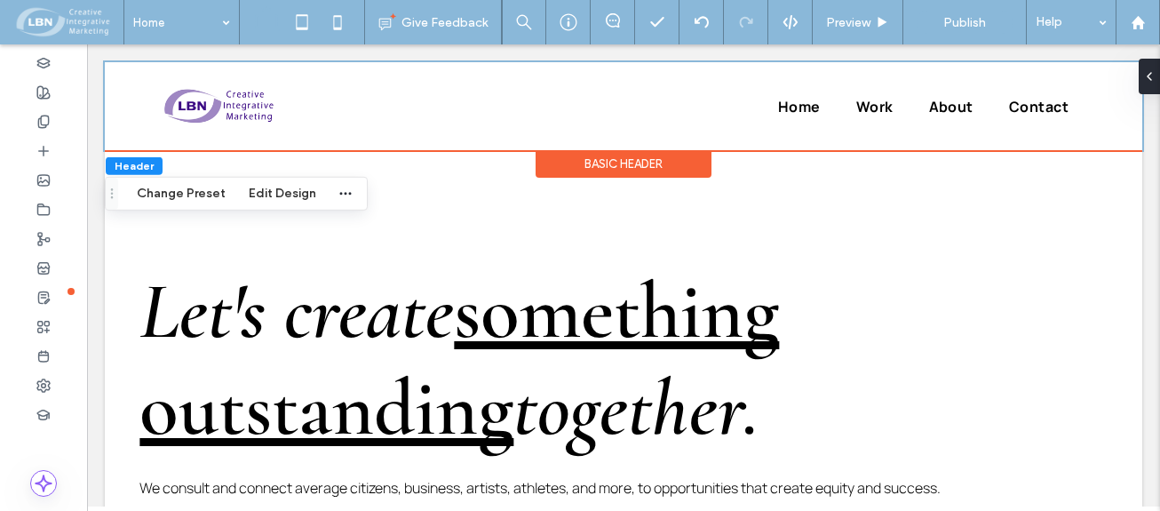
click at [650, 164] on div "Basic Header" at bounding box center [624, 164] width 176 height 28
click at [649, 155] on div "Basic Header" at bounding box center [624, 164] width 176 height 28
click at [653, 159] on div "Basic Header" at bounding box center [624, 164] width 176 height 28
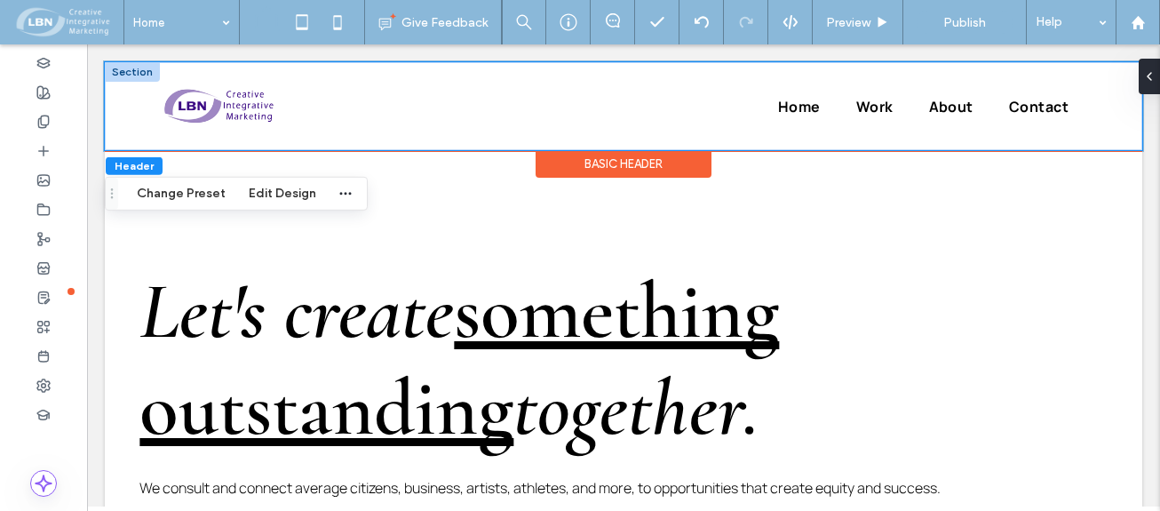
click at [1118, 134] on div "Home Work About Contact" at bounding box center [624, 106] width 1038 height 88
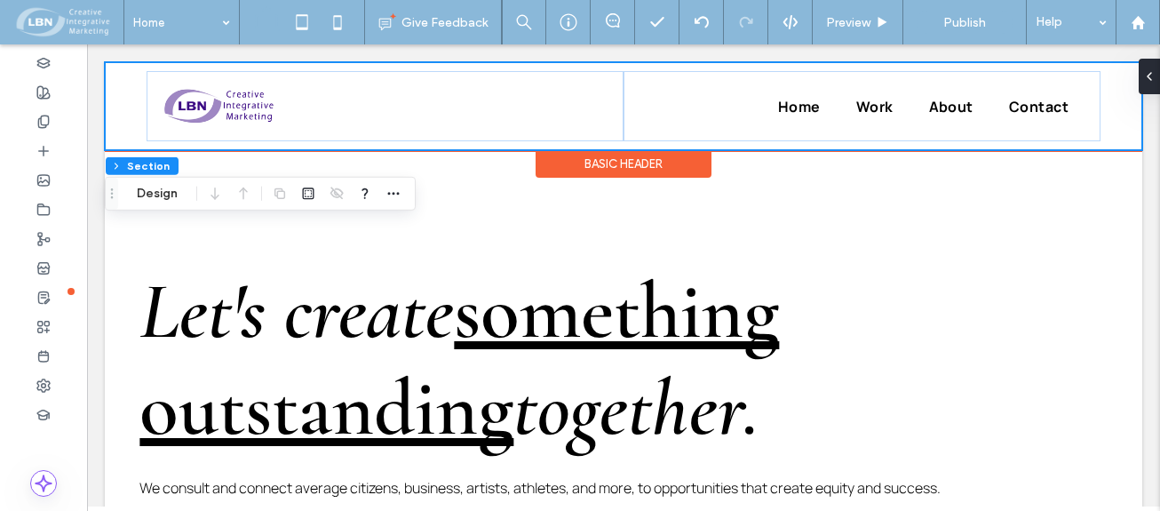
click at [1106, 140] on div "Home Work About Contact" at bounding box center [624, 106] width 1038 height 88
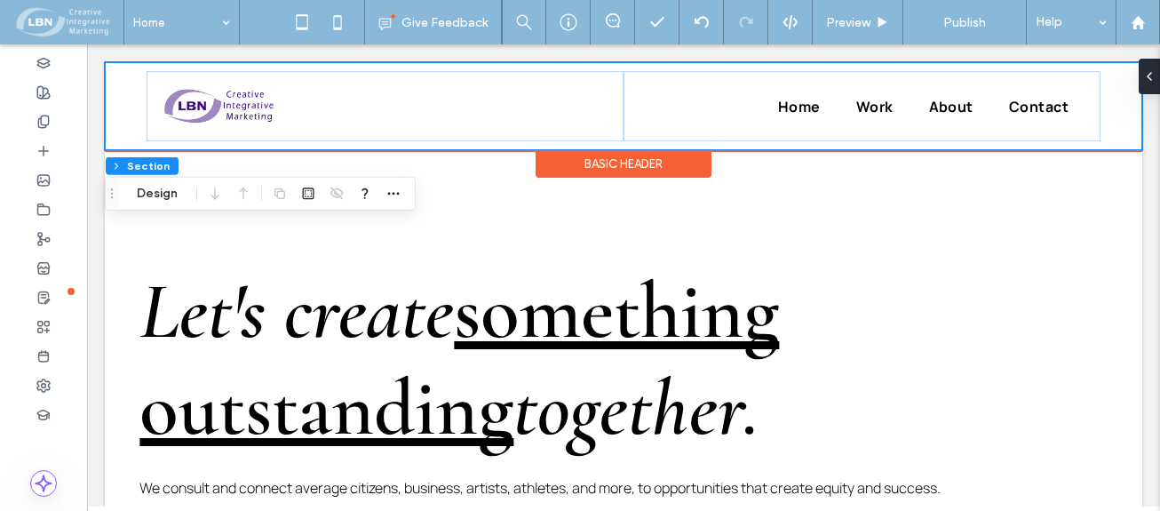
click at [623, 168] on div "Basic Header" at bounding box center [624, 164] width 176 height 28
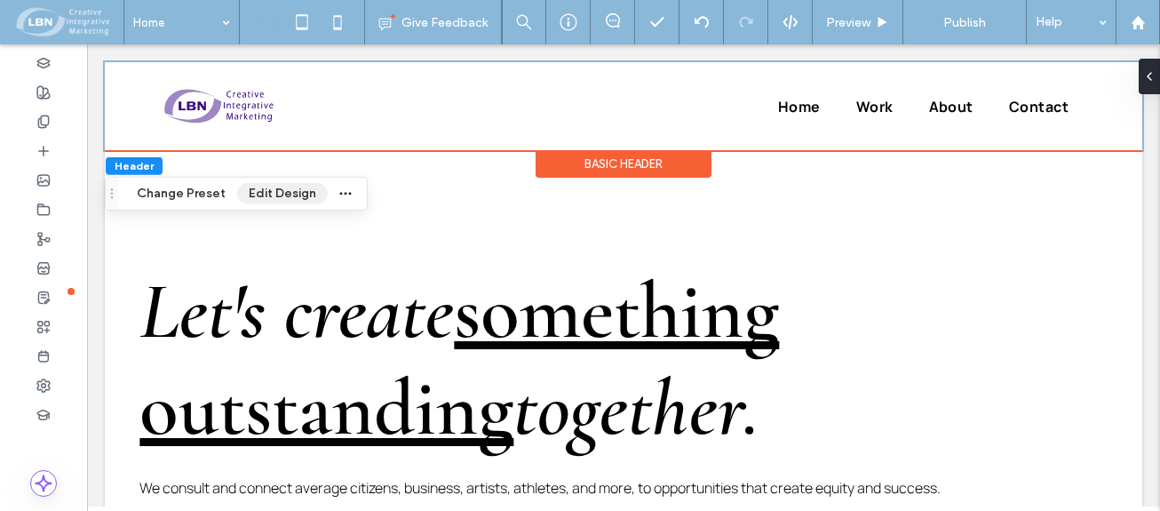
click at [280, 187] on button "Edit Design" at bounding box center [282, 193] width 91 height 21
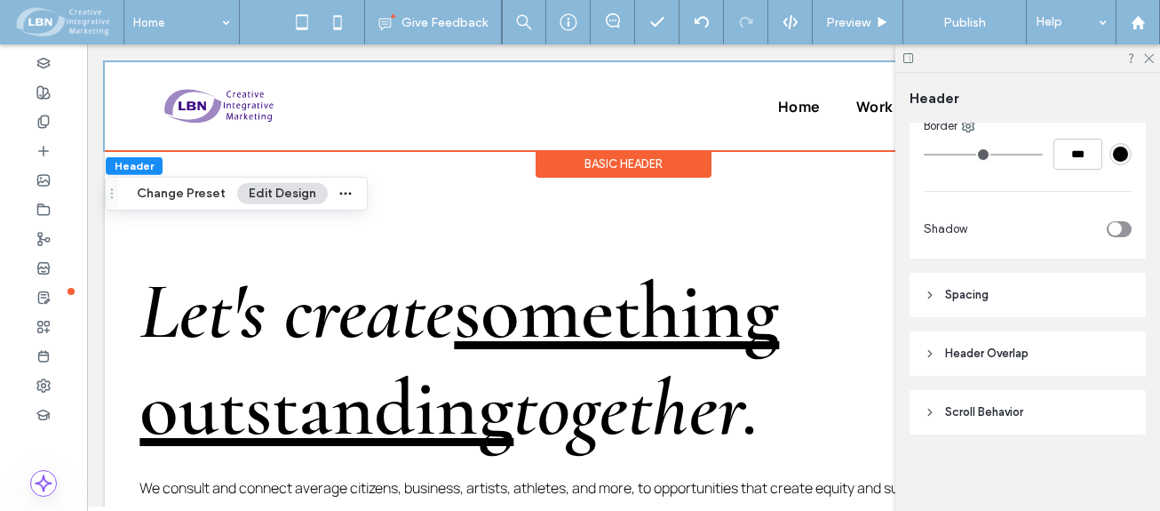
scroll to position [452, 0]
click at [1015, 346] on span "Header Overlap" at bounding box center [987, 352] width 84 height 18
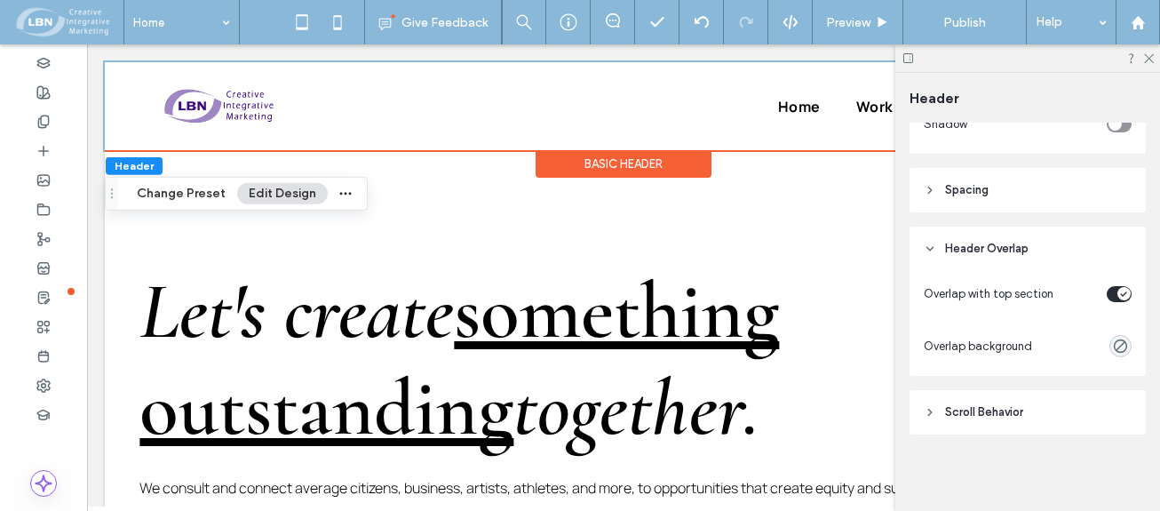
scroll to position [557, 0]
click at [1003, 414] on span "Scroll Behavior" at bounding box center [984, 411] width 78 height 18
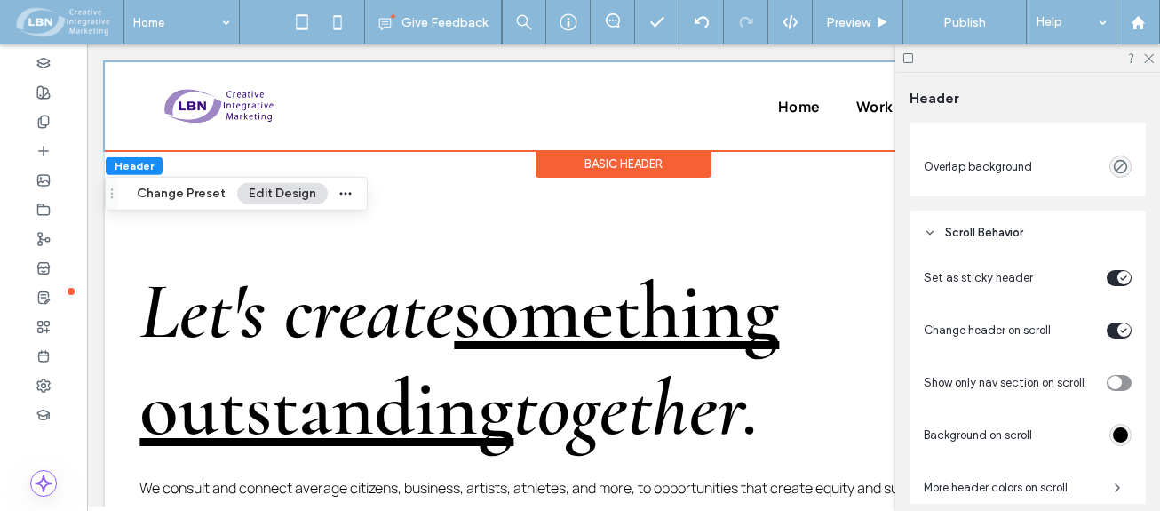
scroll to position [823, 0]
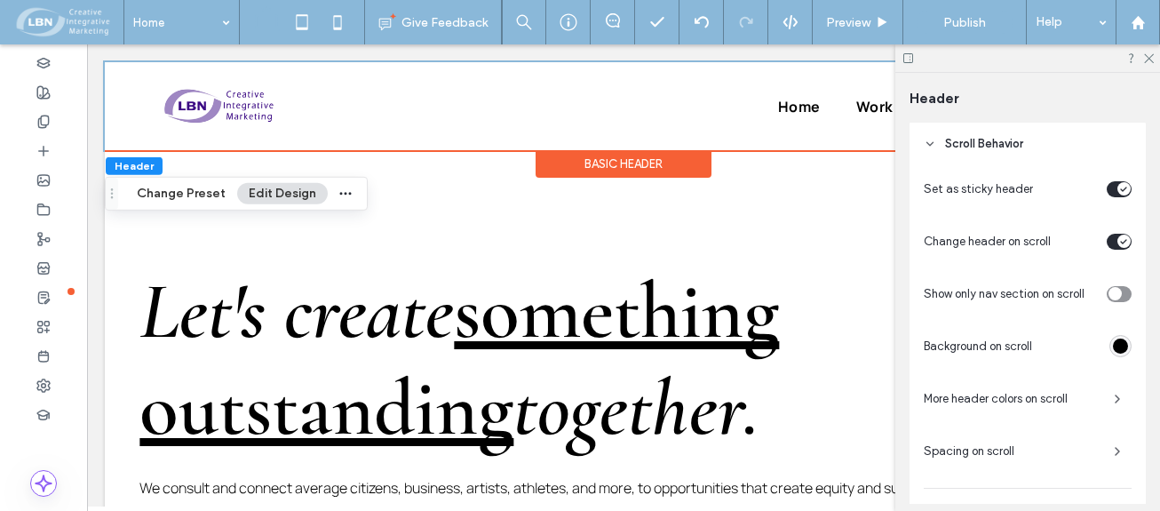
click at [1113, 347] on div "rgba(0, 0, 0, 1)" at bounding box center [1120, 345] width 15 height 15
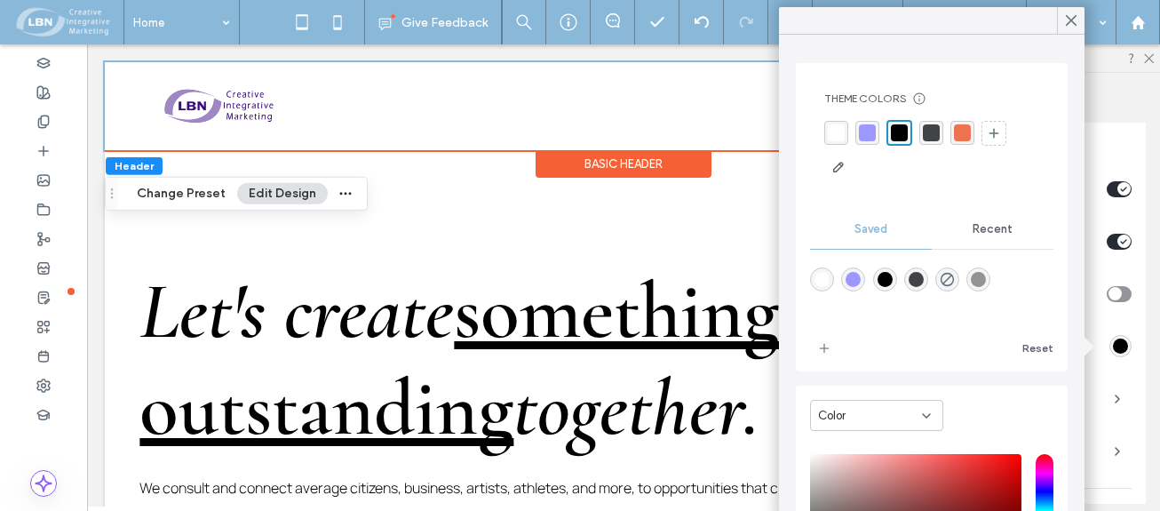
click at [827, 272] on div "rgba(255,255,255,1)" at bounding box center [822, 279] width 15 height 15
type input "*******"
click at [1073, 18] on use at bounding box center [1071, 21] width 9 height 10
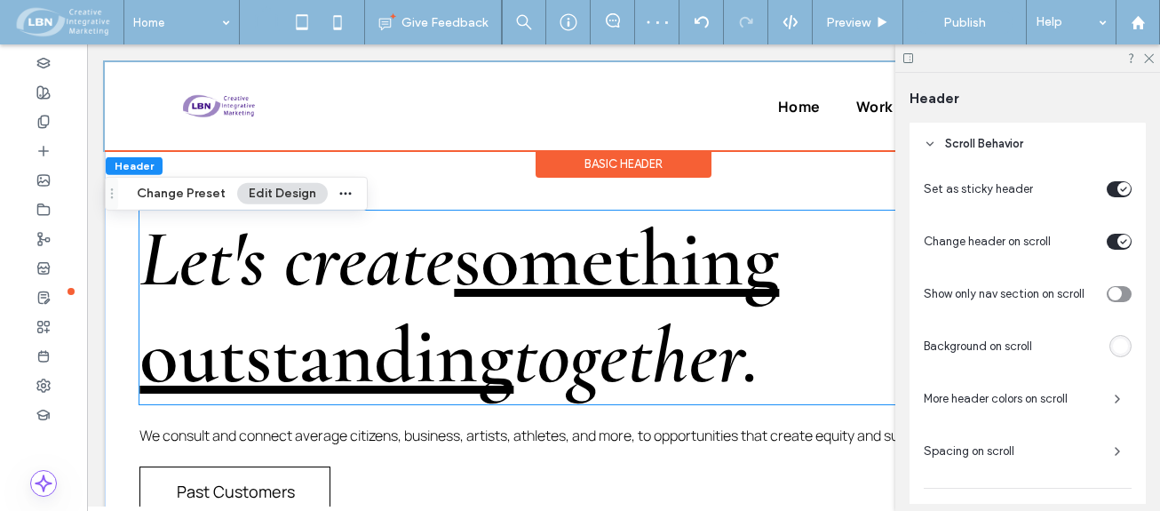
scroll to position [0, 0]
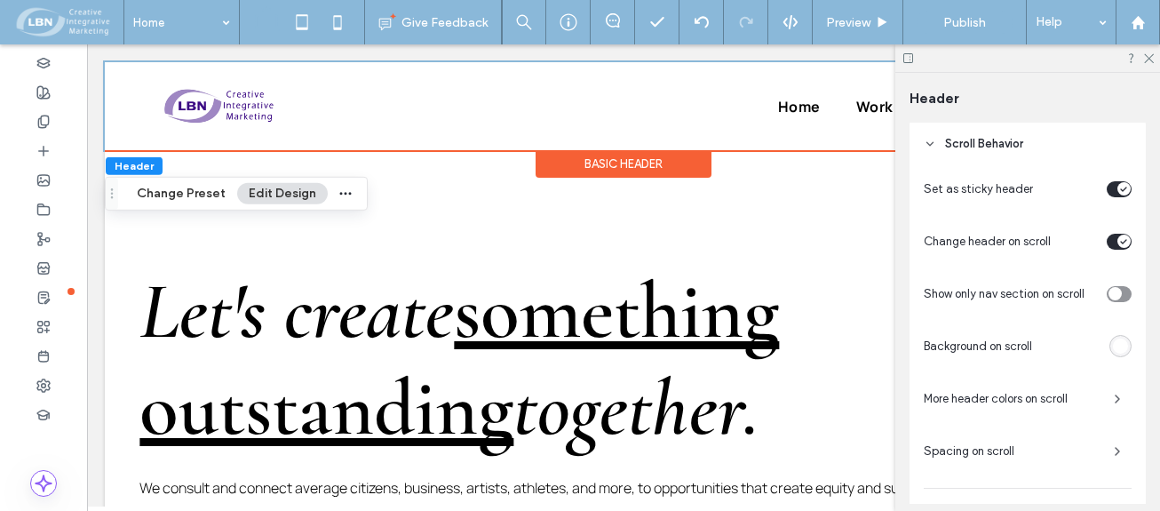
click at [1148, 53] on icon at bounding box center [1148, 58] width 12 height 12
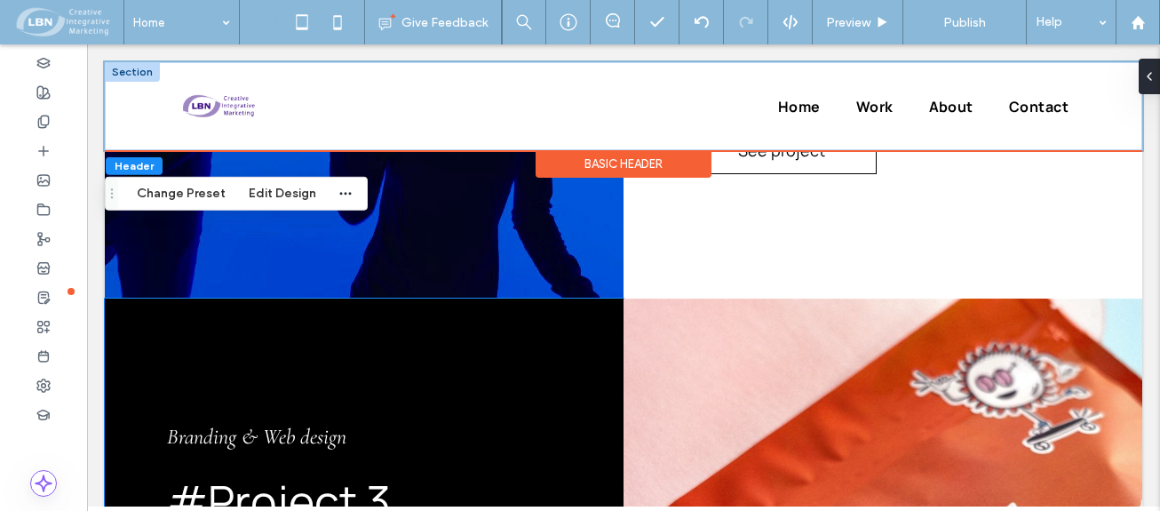
scroll to position [1688, 0]
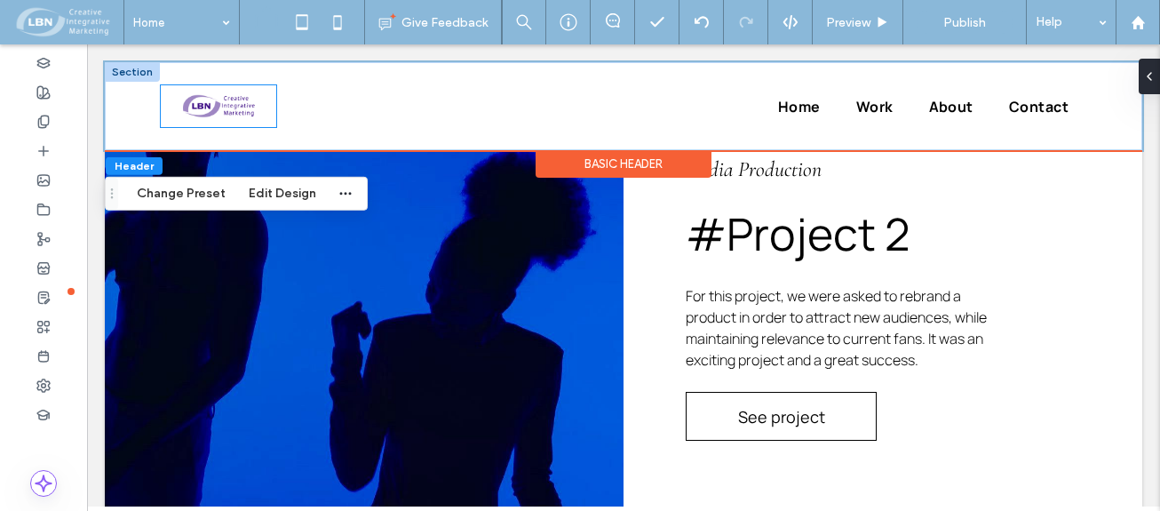
click at [233, 106] on img at bounding box center [218, 106] width 76 height 28
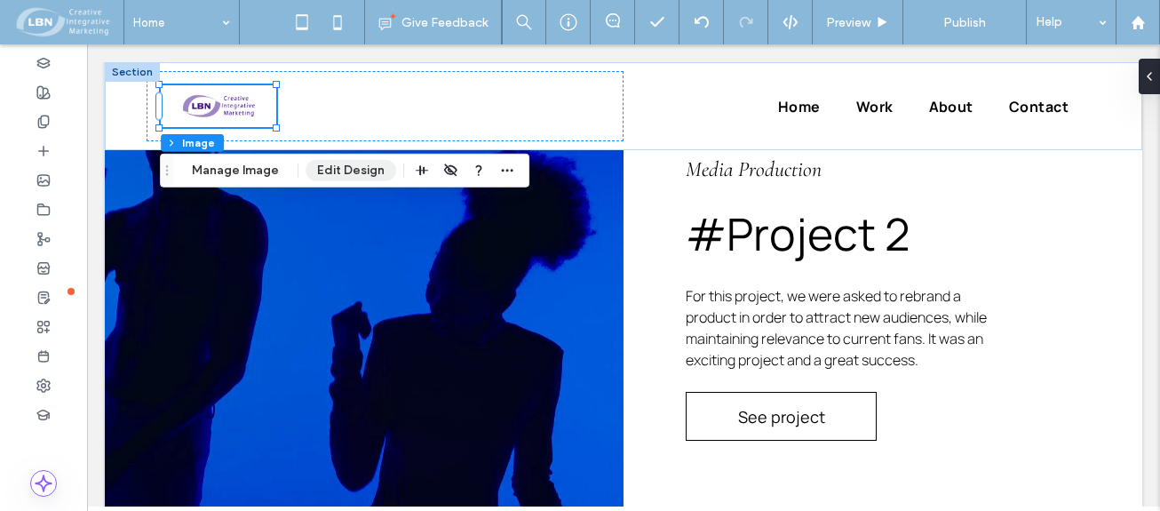
click at [345, 169] on button "Edit Design" at bounding box center [351, 170] width 91 height 21
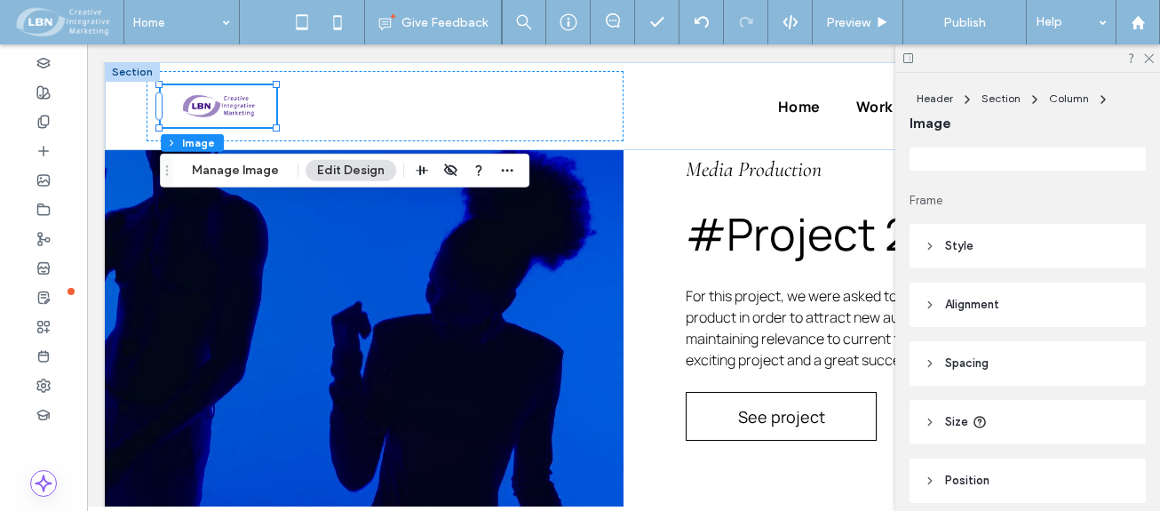
scroll to position [248, 0]
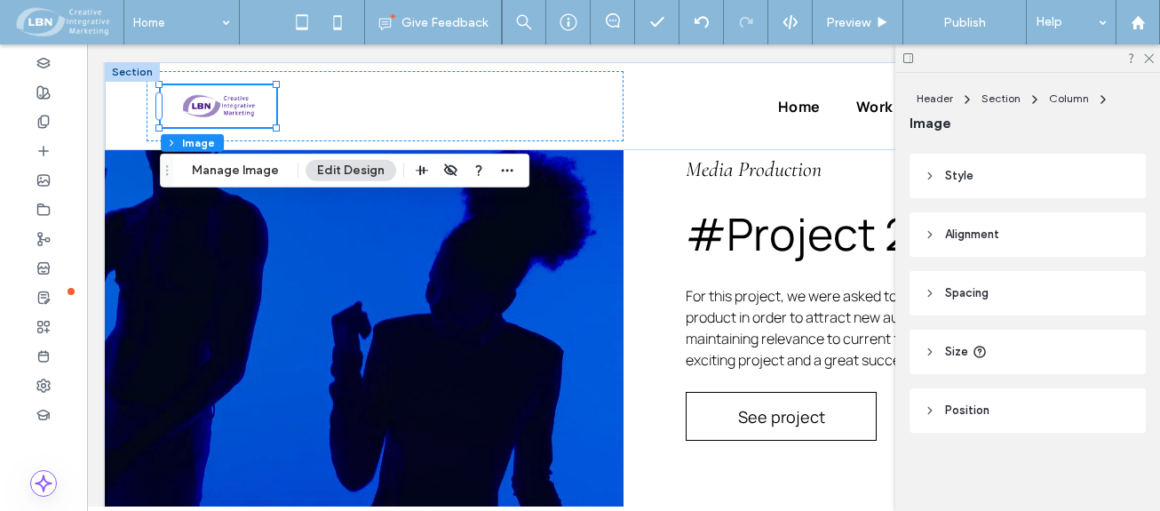
click at [960, 352] on span "Size" at bounding box center [956, 352] width 23 height 18
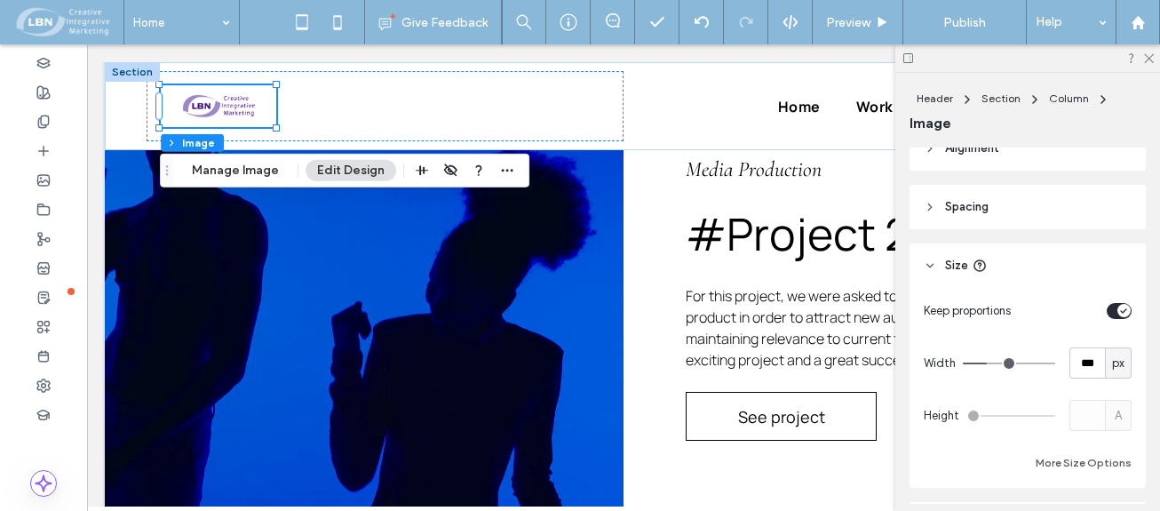
scroll to position [337, 0]
type input "***"
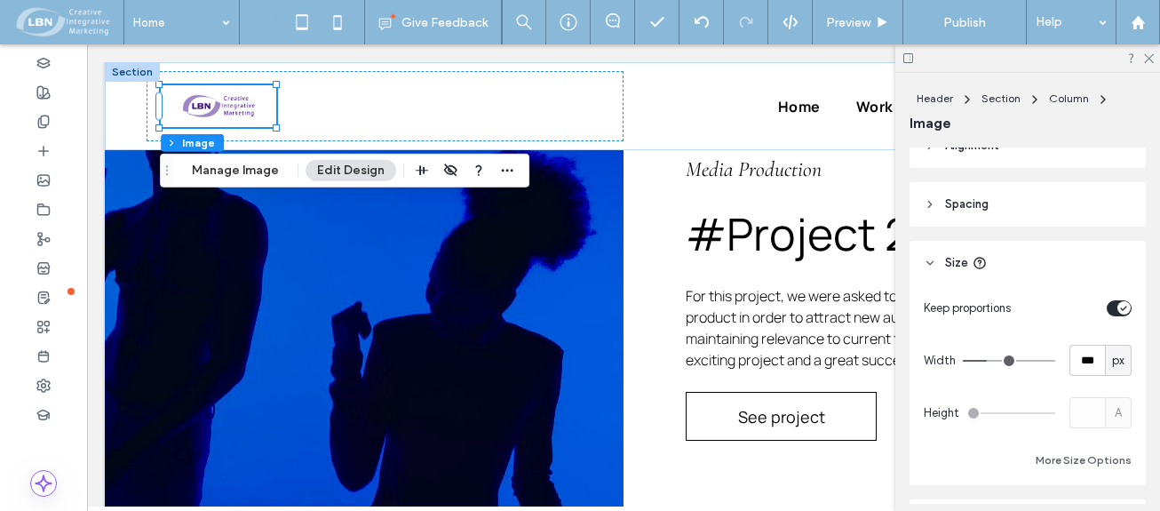
type input "***"
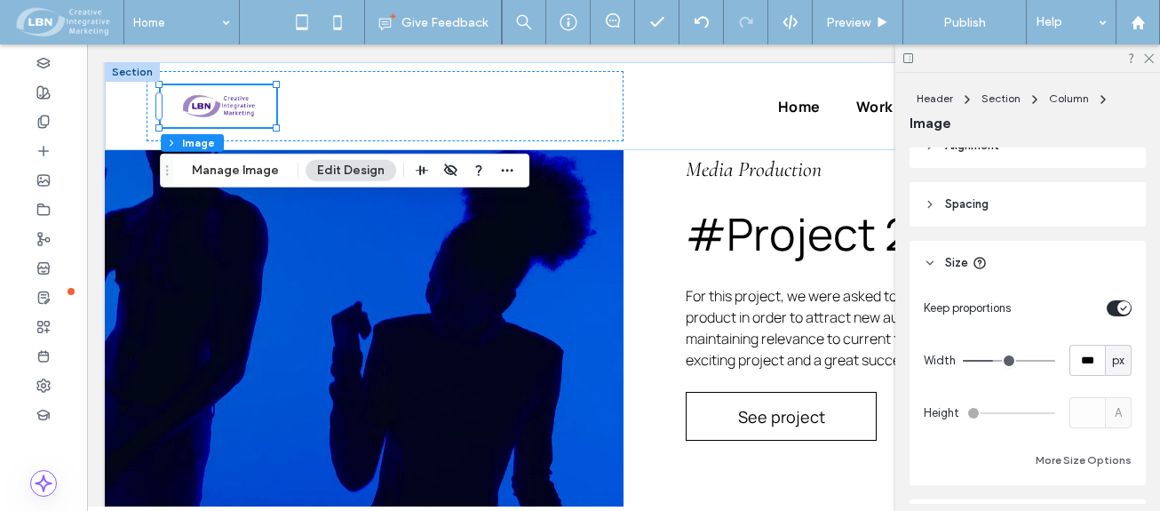
type input "***"
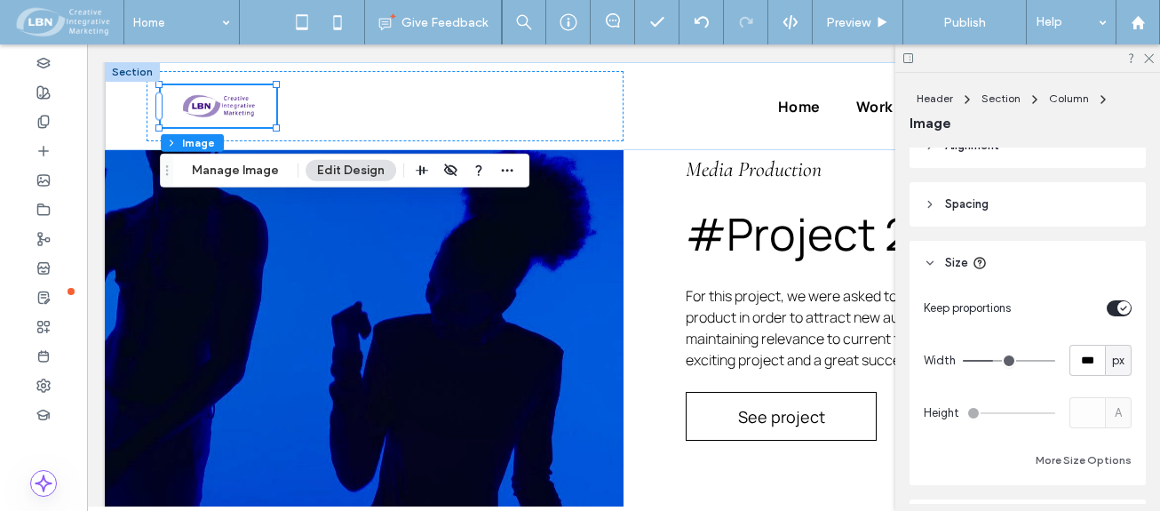
type input "***"
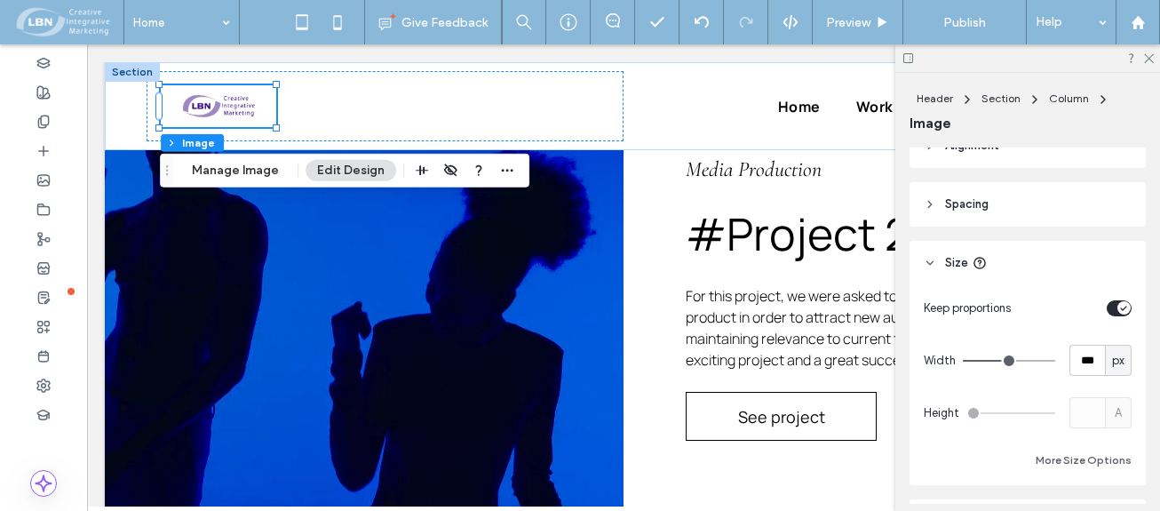
type input "***"
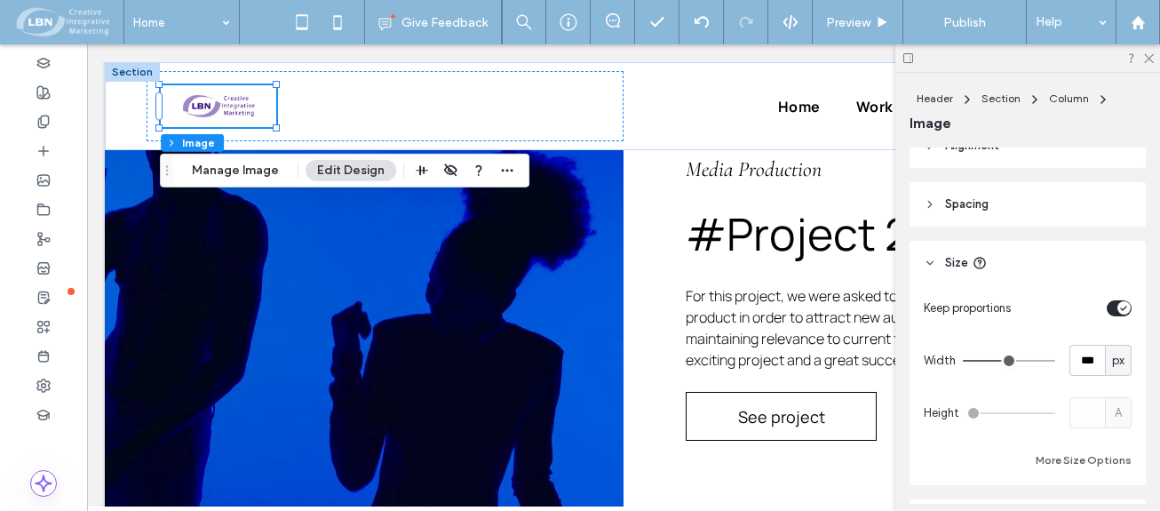
type input "***"
drag, startPoint x: 987, startPoint y: 358, endPoint x: 1003, endPoint y: 355, distance: 16.2
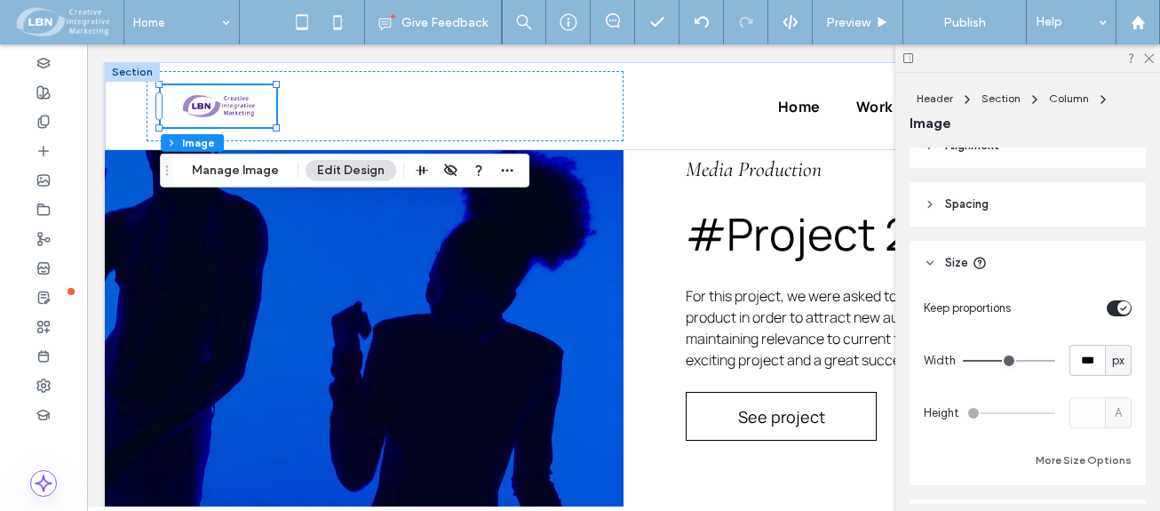
click at [1003, 360] on input "range" at bounding box center [1009, 361] width 92 height 2
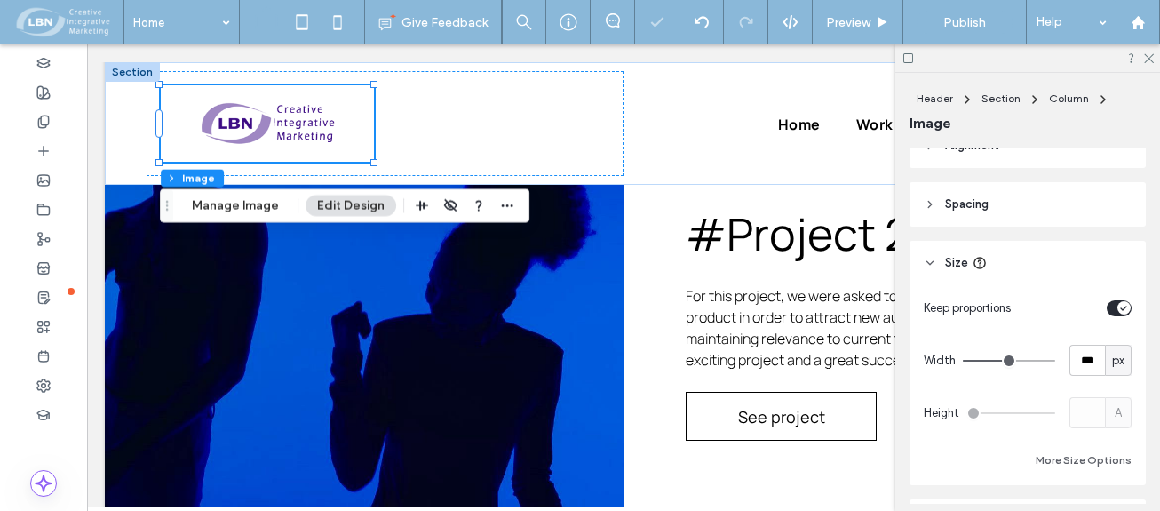
type input "***"
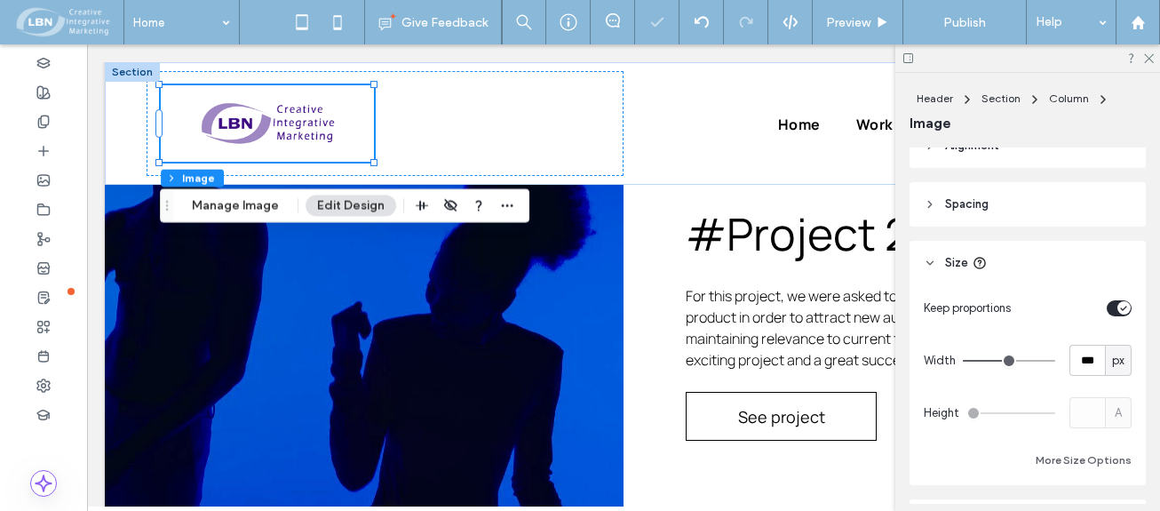
type input "***"
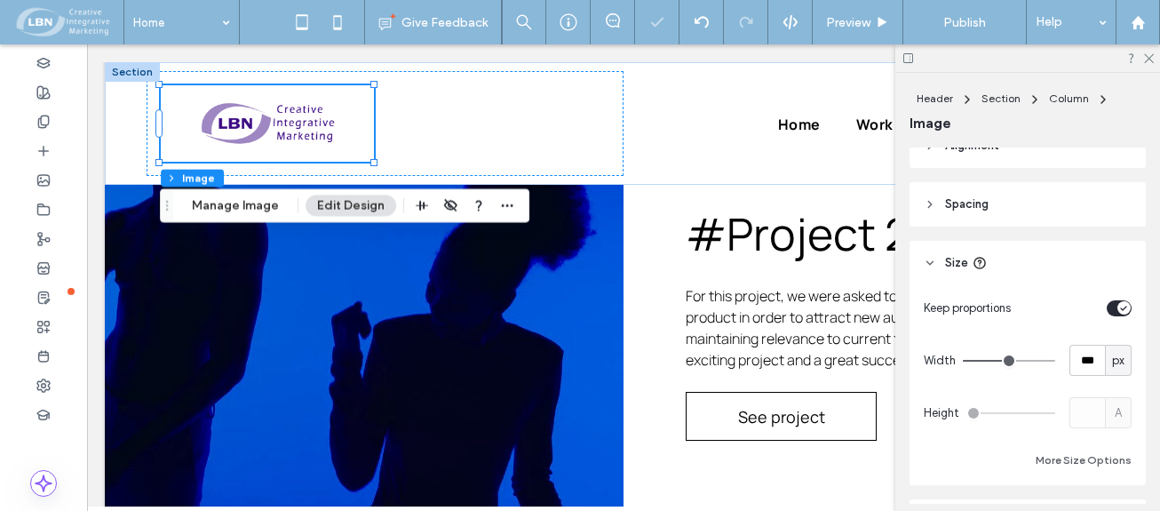
type input "***"
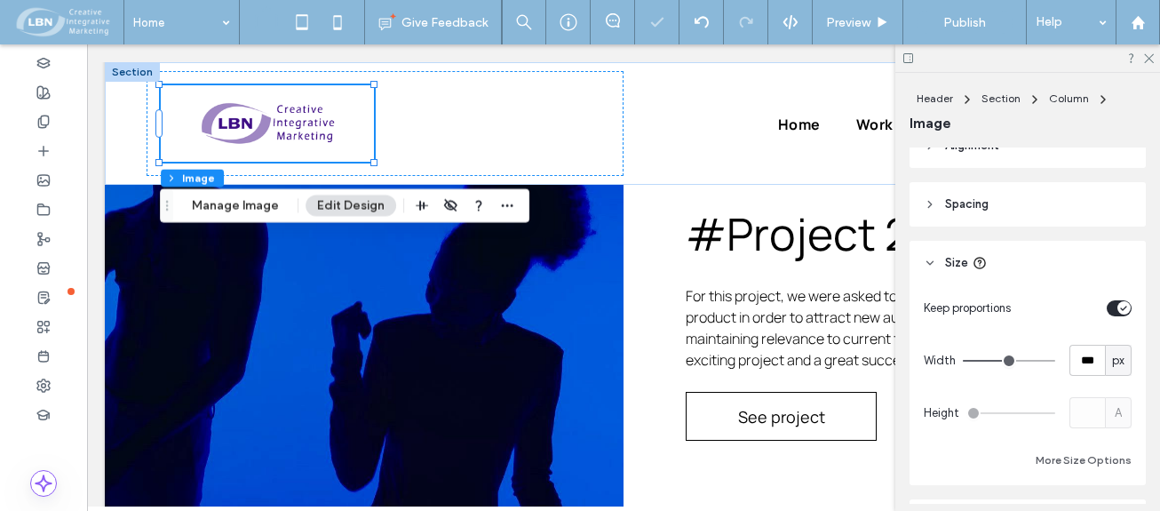
type input "***"
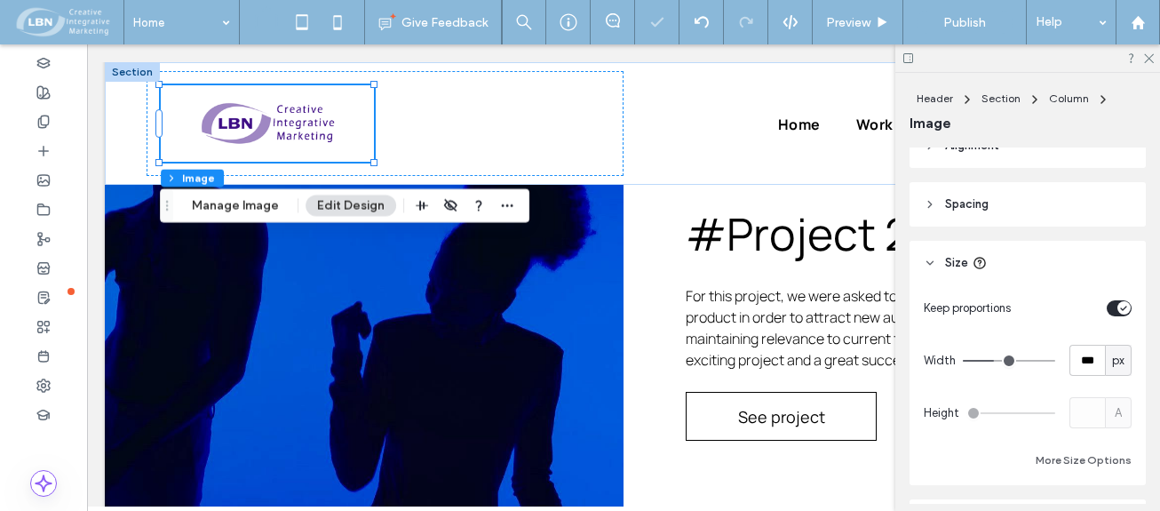
type input "***"
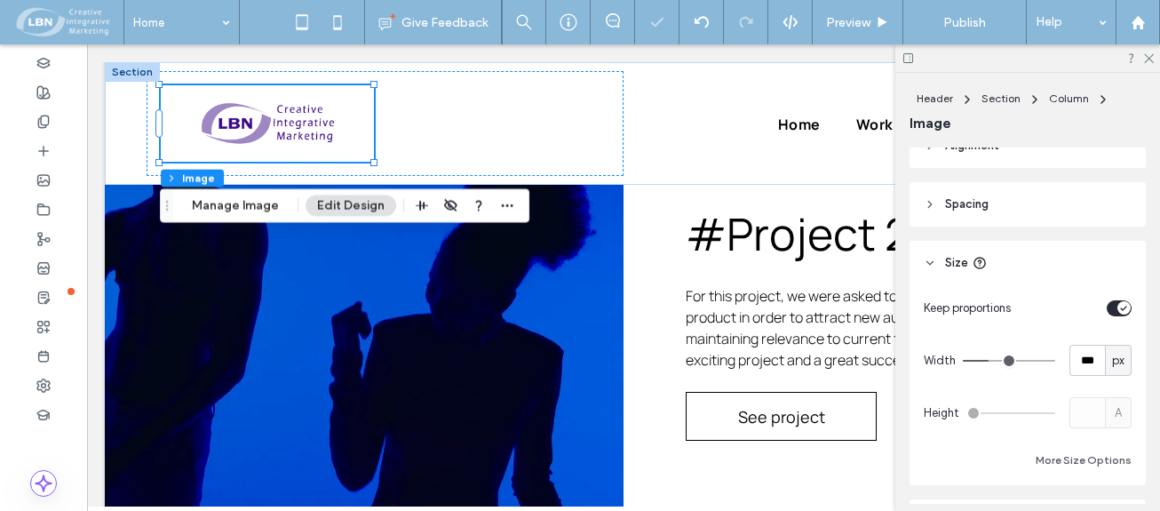
type input "***"
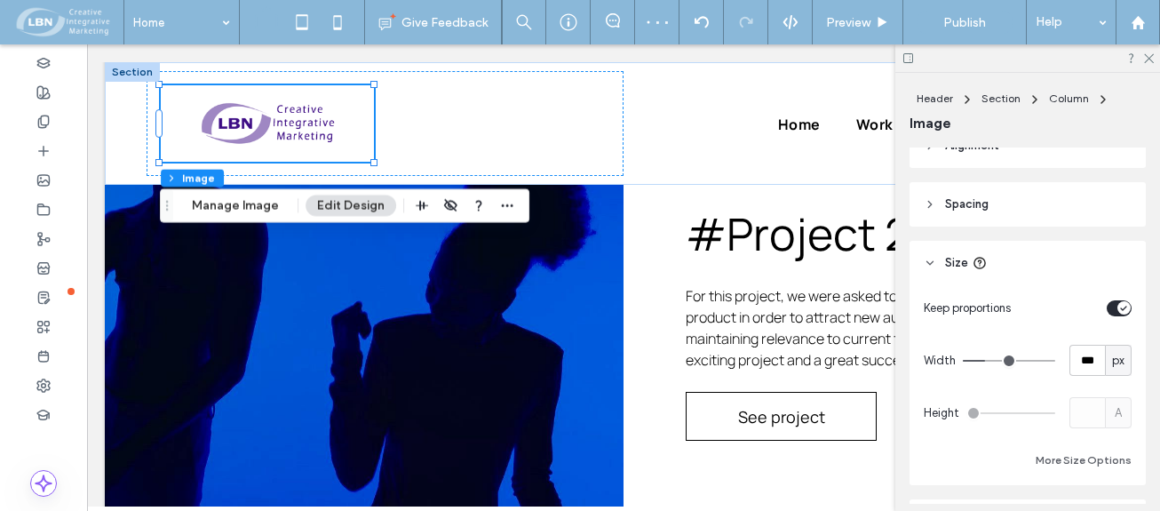
type input "***"
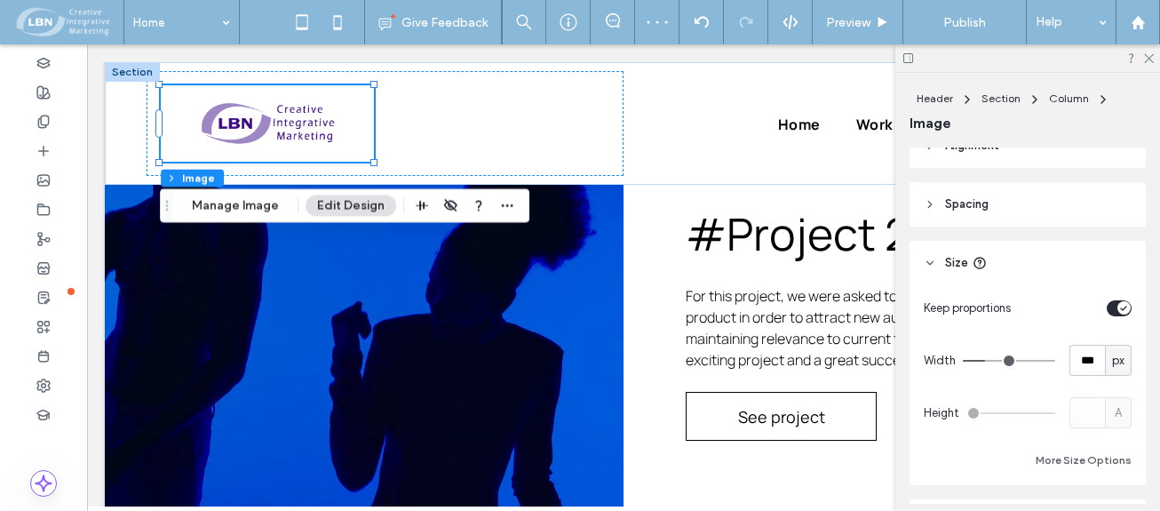
type input "***"
drag, startPoint x: 1003, startPoint y: 355, endPoint x: 989, endPoint y: 354, distance: 14.2
click at [989, 360] on input "range" at bounding box center [1009, 361] width 92 height 2
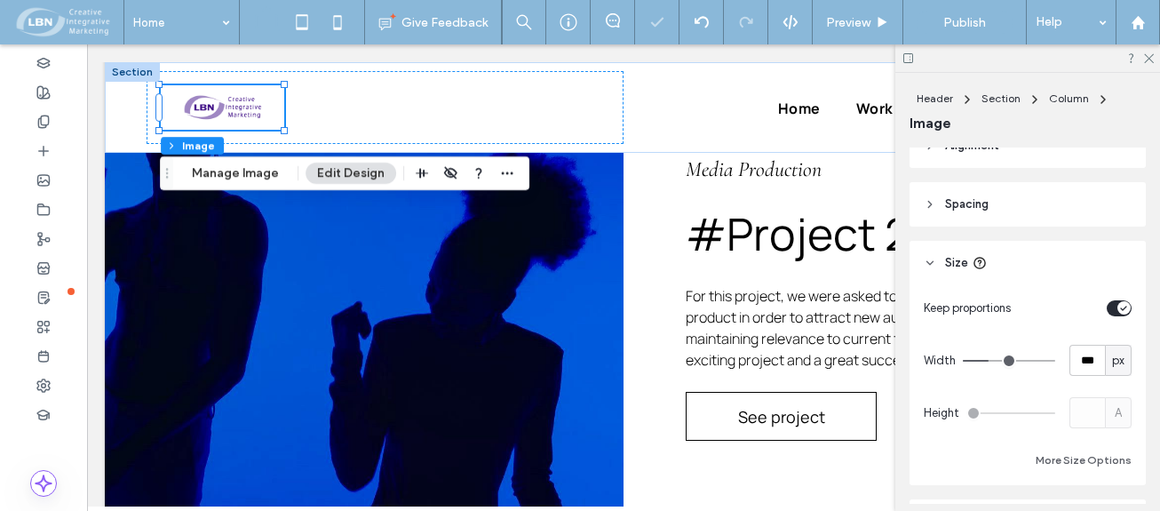
type input "***"
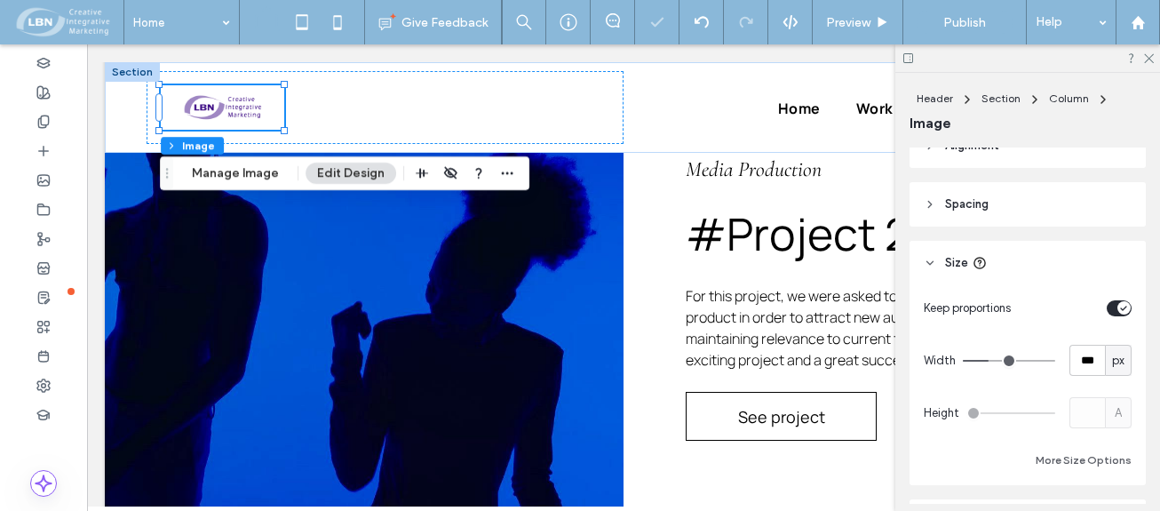
type input "***"
click at [990, 360] on input "range" at bounding box center [1009, 361] width 92 height 2
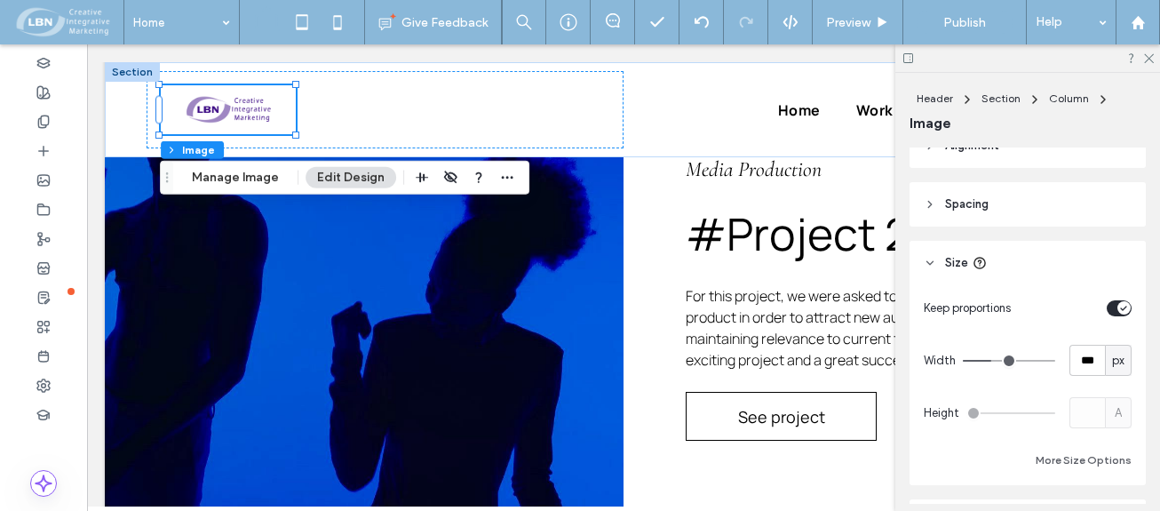
type input "***"
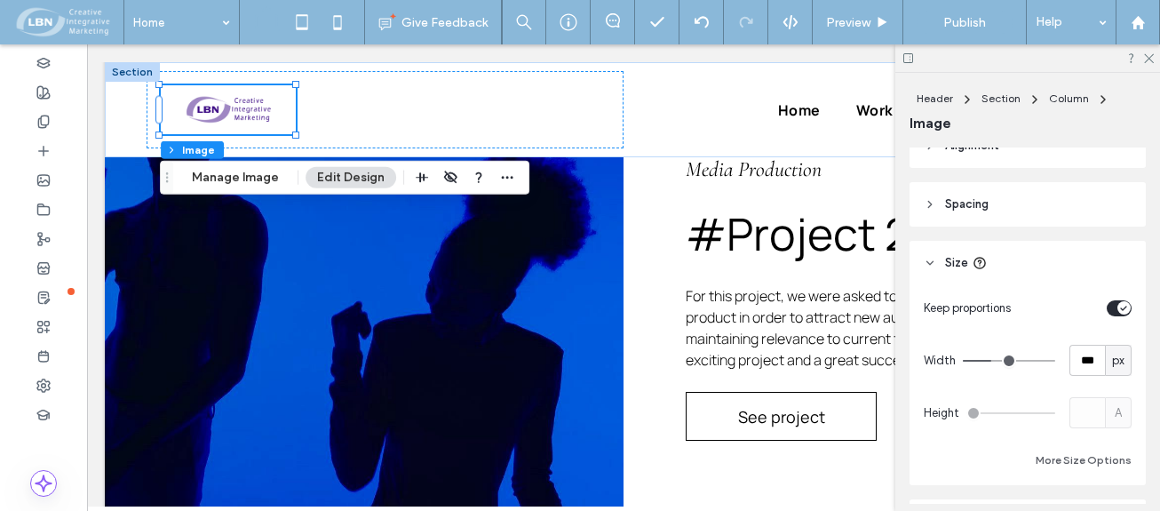
type input "***"
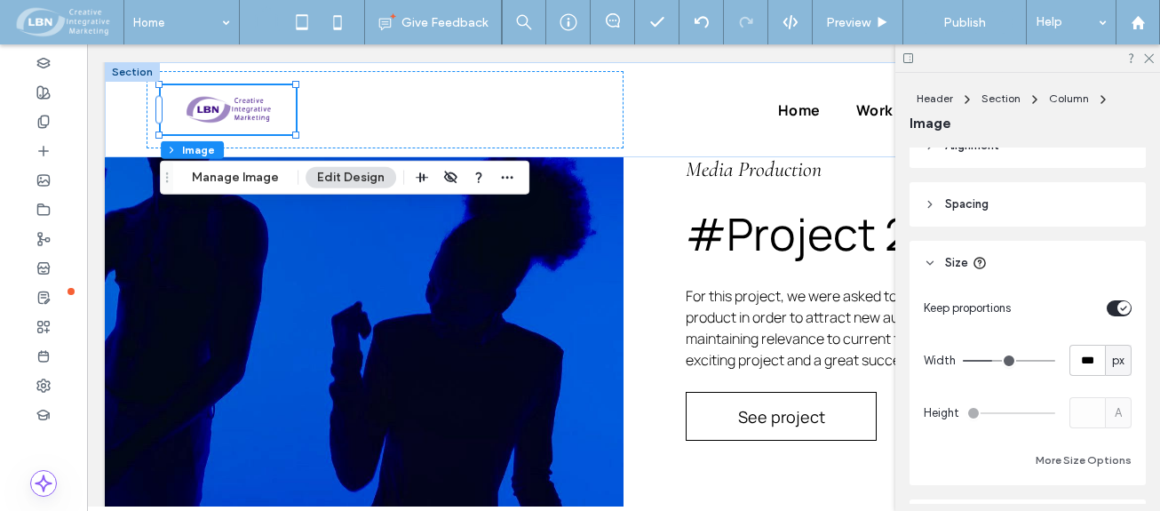
type input "***"
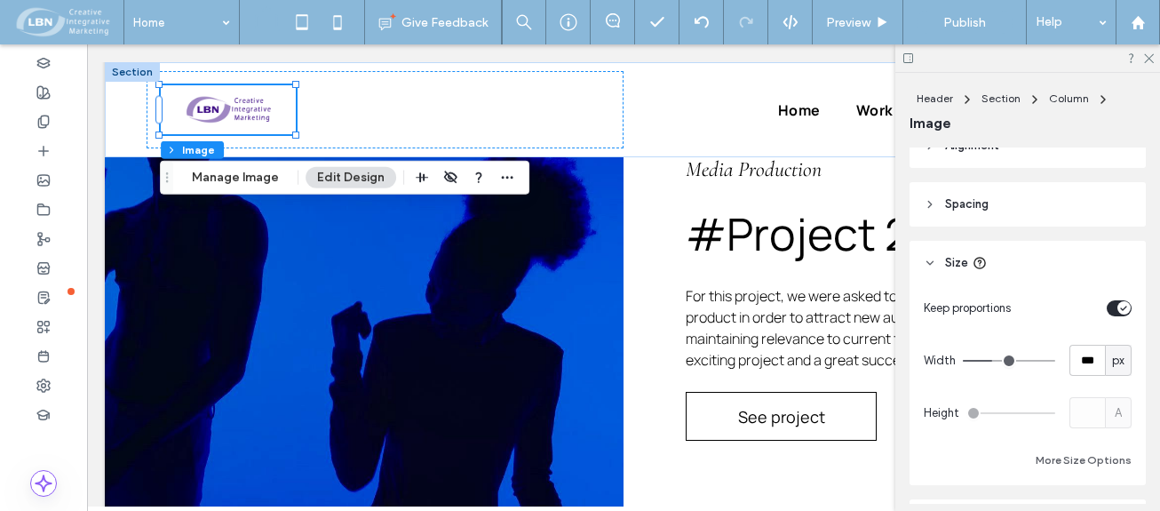
type input "***"
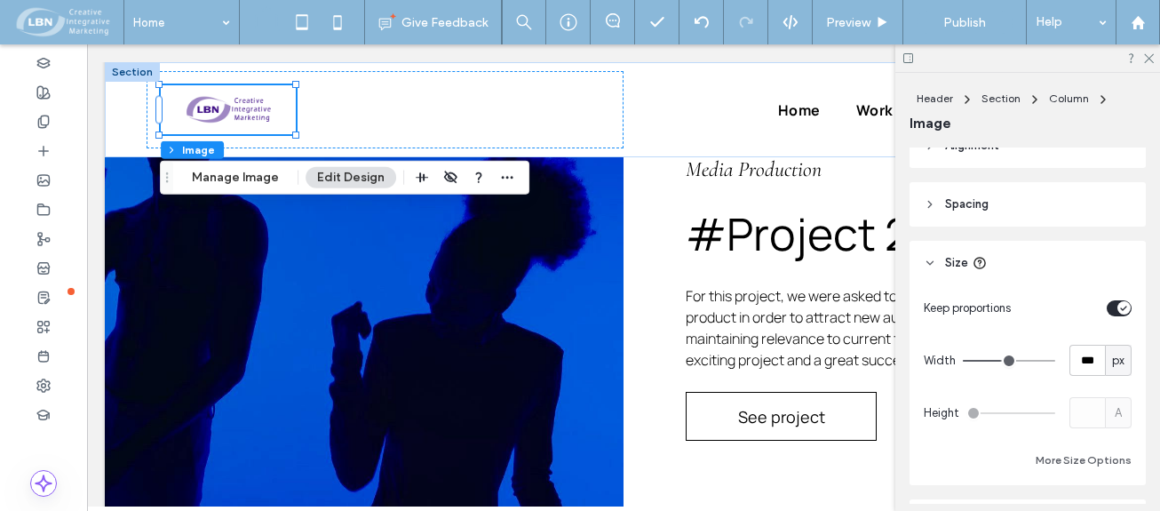
type input "***"
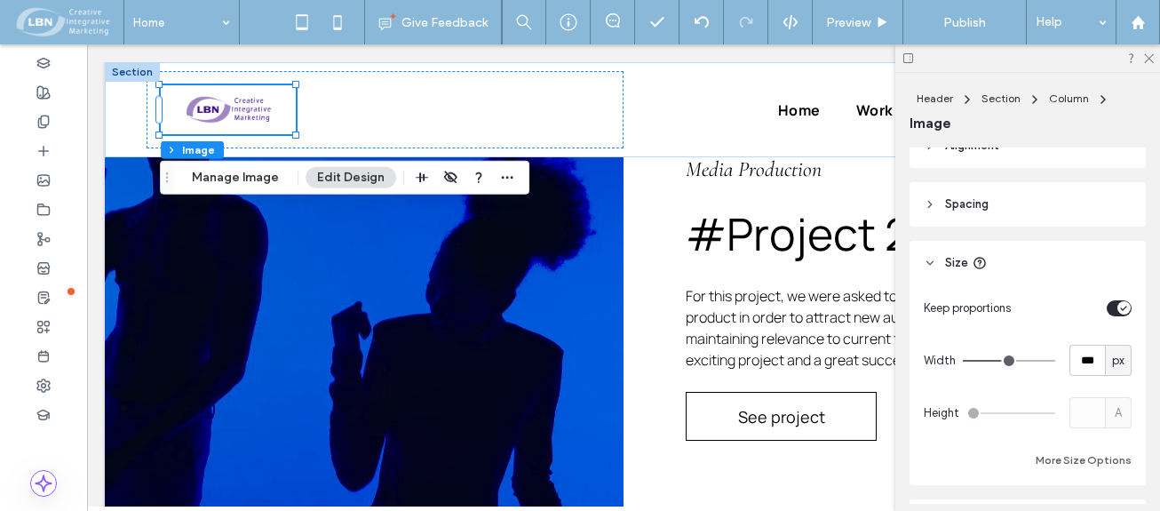
type input "***"
drag, startPoint x: 989, startPoint y: 359, endPoint x: 1001, endPoint y: 360, distance: 12.5
type input "***"
click at [1001, 360] on input "range" at bounding box center [1009, 361] width 92 height 2
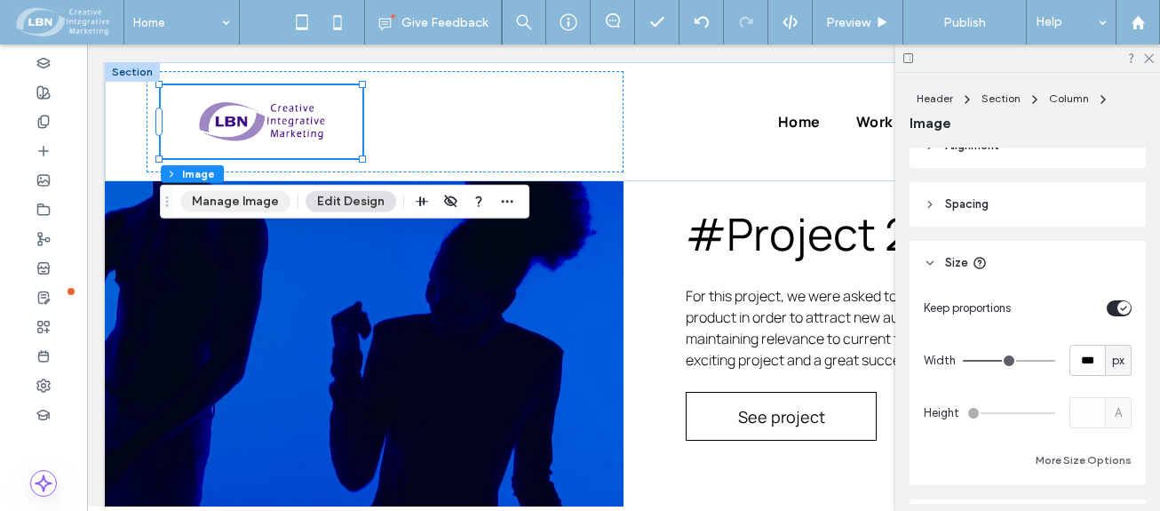
click at [249, 197] on button "Manage Image" at bounding box center [235, 201] width 110 height 21
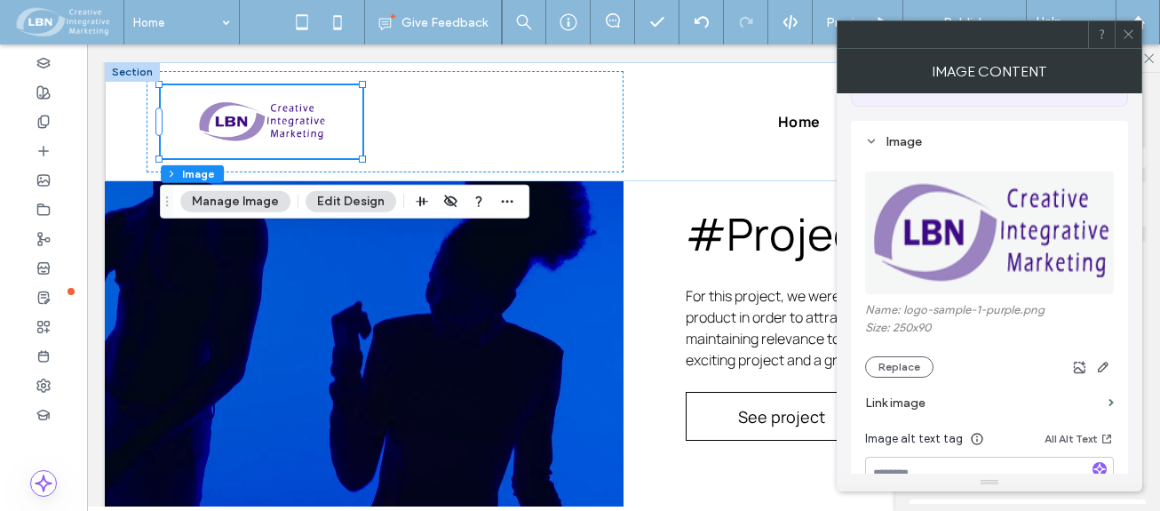
scroll to position [178, 0]
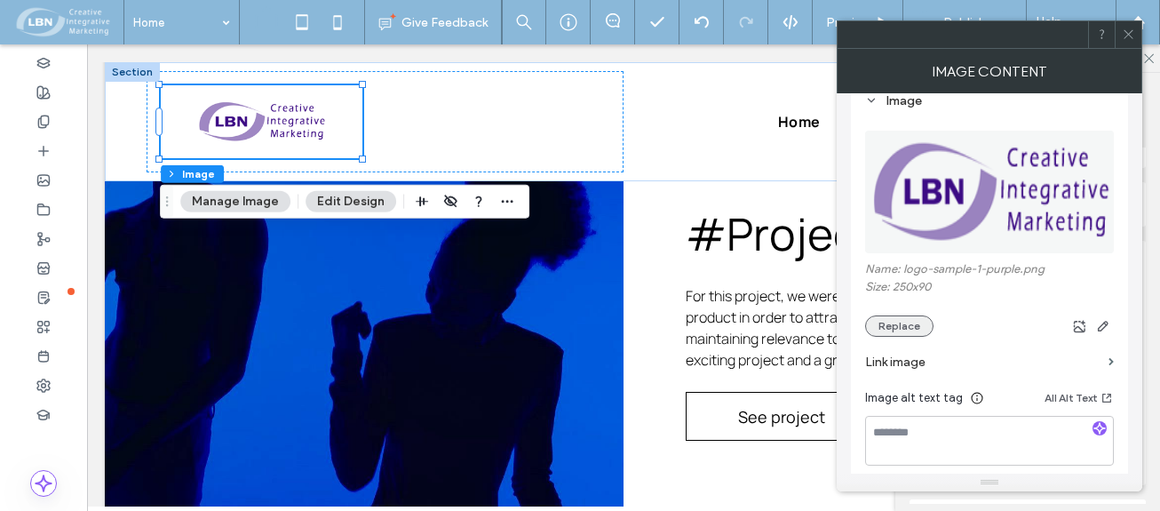
click at [910, 326] on button "Replace" at bounding box center [899, 325] width 68 height 21
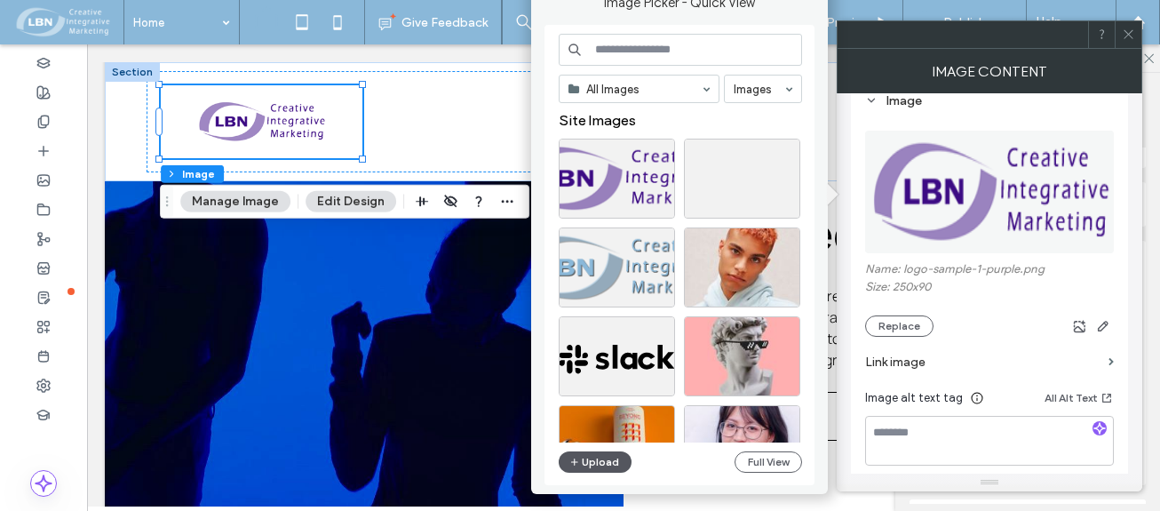
click at [596, 460] on button "Upload" at bounding box center [595, 461] width 73 height 21
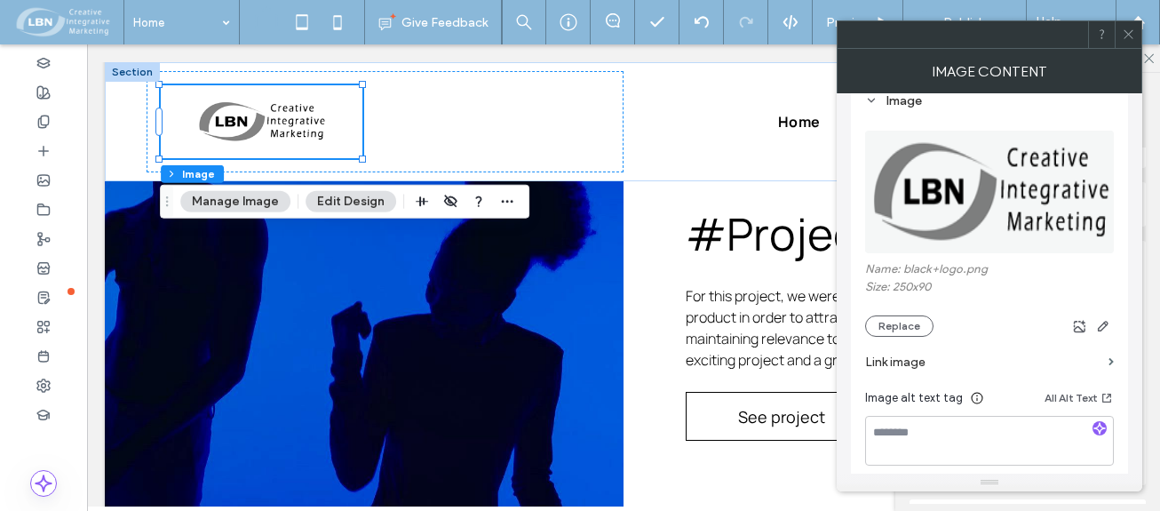
click at [1129, 39] on icon at bounding box center [1128, 34] width 13 height 13
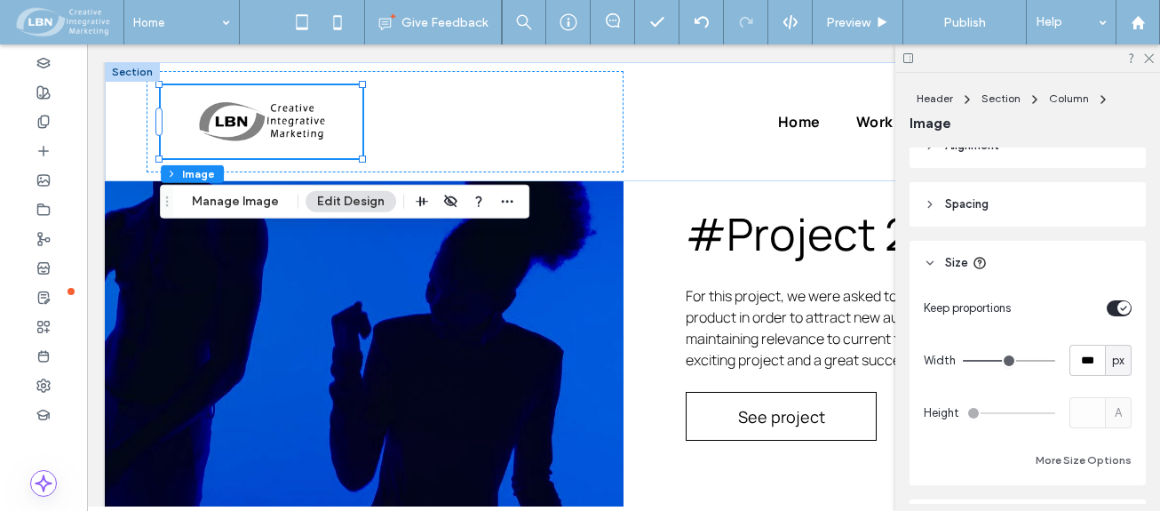
click at [1154, 58] on div at bounding box center [1027, 58] width 265 height 28
click at [1152, 55] on use at bounding box center [1149, 59] width 10 height 10
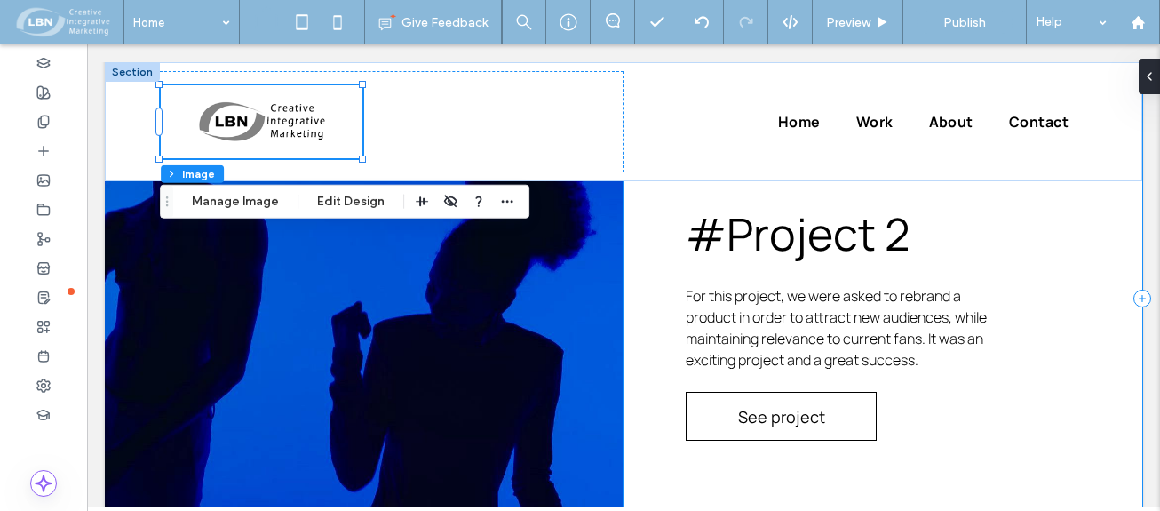
click at [1062, 325] on div "Media Production #Project 2 For this project, we were asked to rebrand a produc…" at bounding box center [883, 298] width 519 height 533
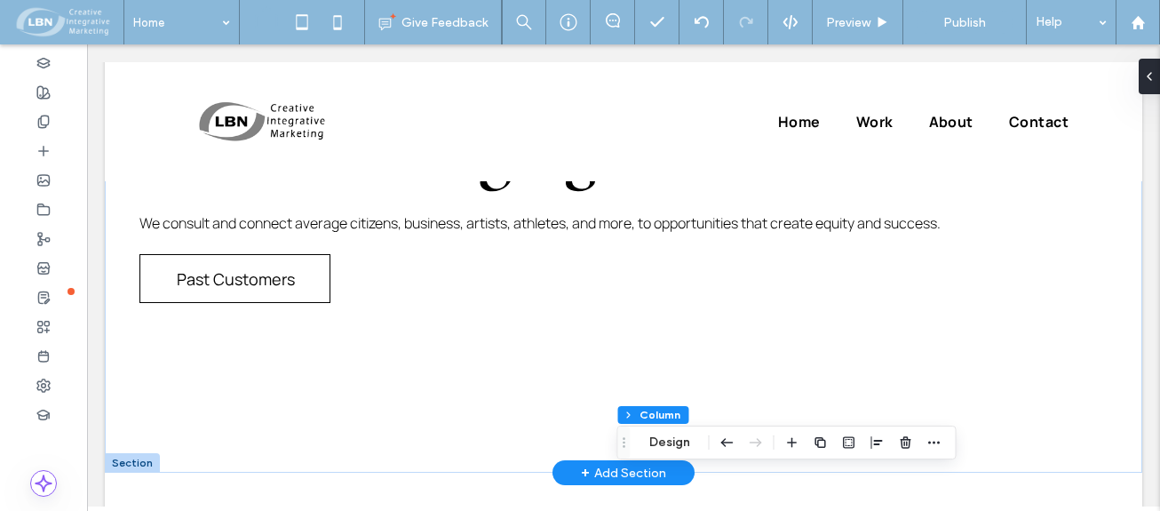
scroll to position [0, 0]
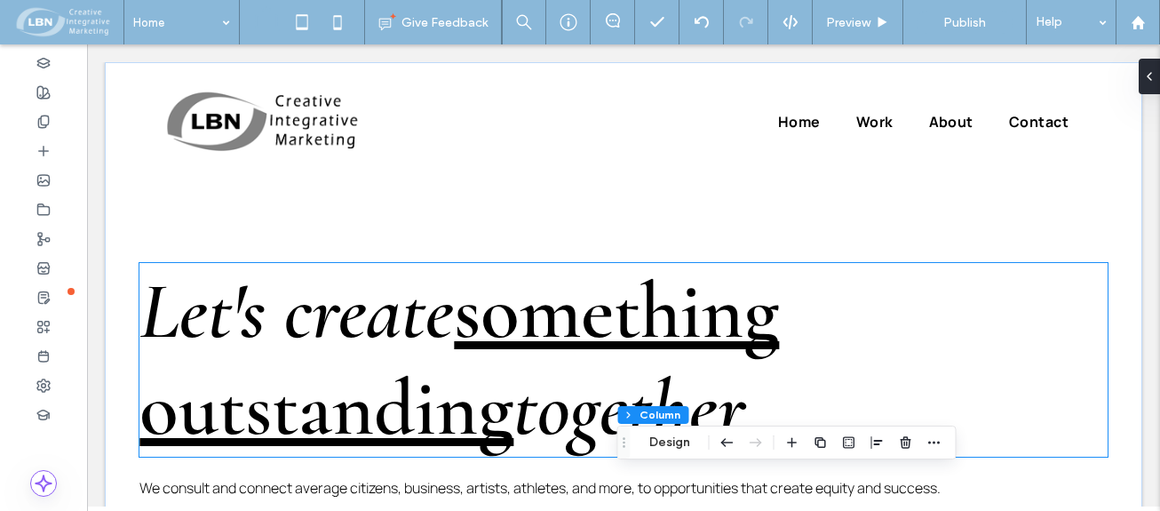
click at [579, 284] on span "something outstanding" at bounding box center [459, 360] width 640 height 194
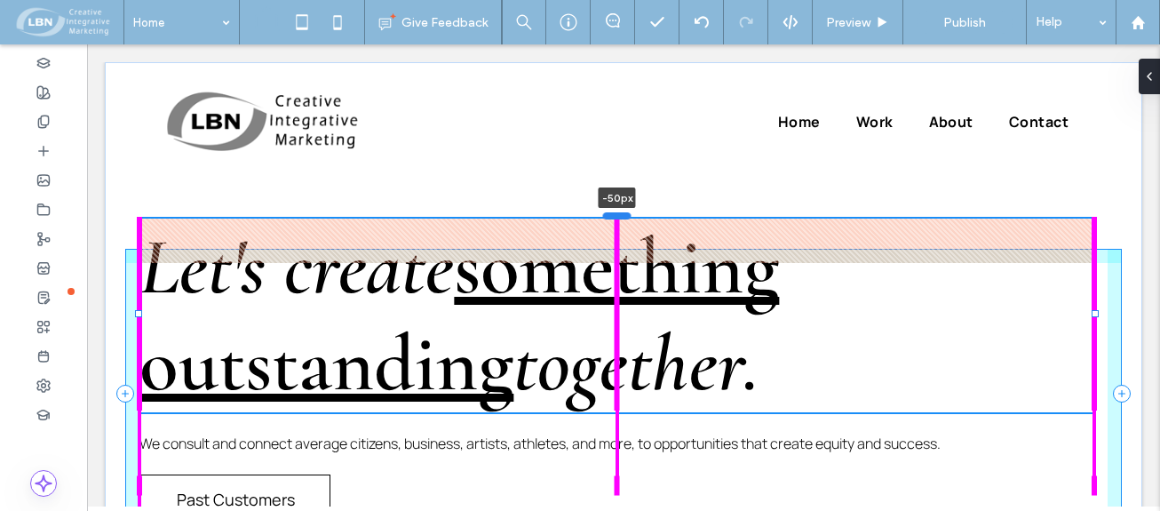
drag, startPoint x: 615, startPoint y: 260, endPoint x: 617, endPoint y: 216, distance: 44.5
click at [617, 216] on div at bounding box center [617, 215] width 28 height 7
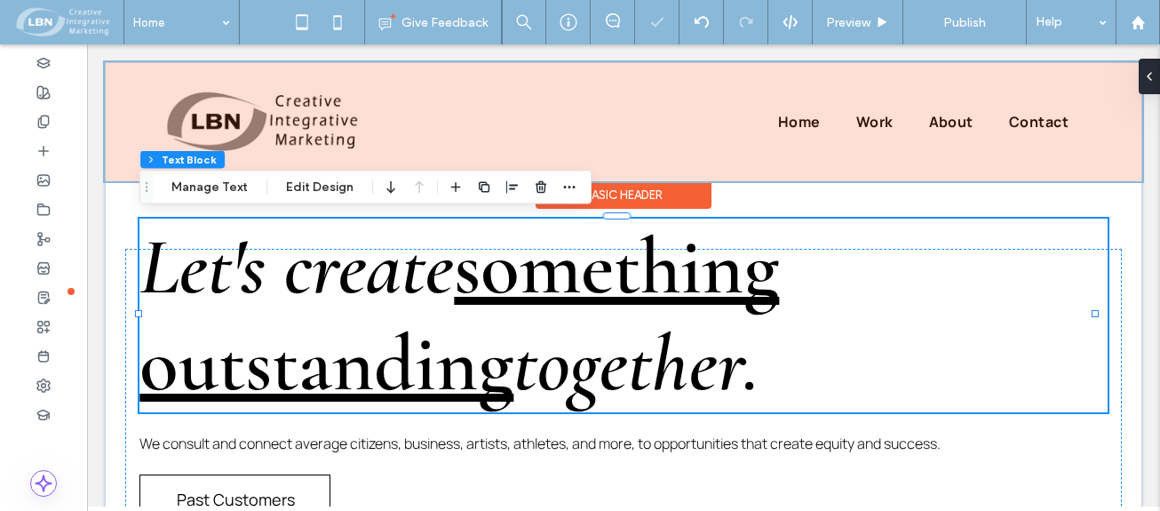
click at [1103, 177] on div at bounding box center [624, 121] width 1038 height 119
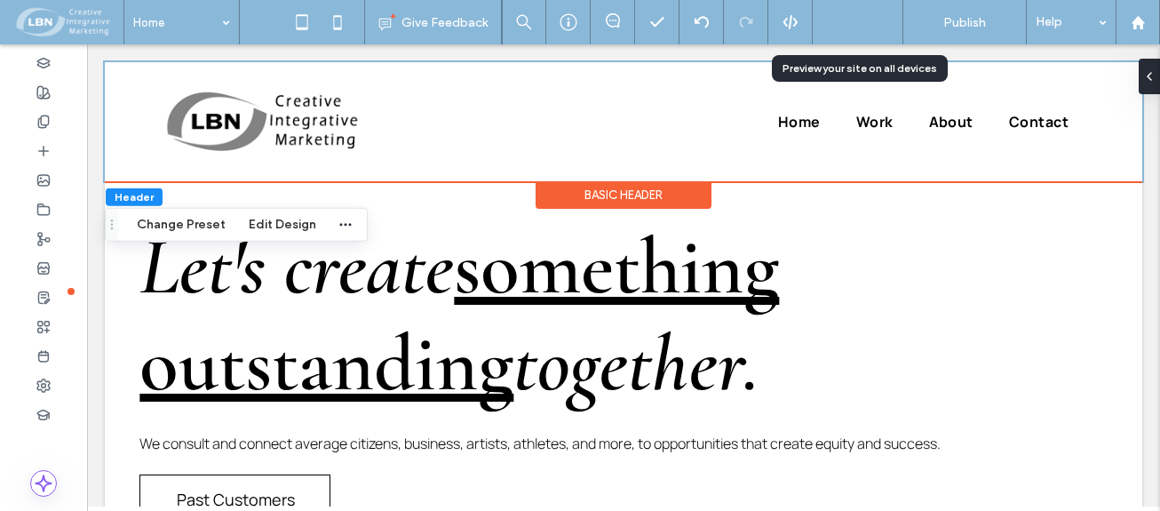
drag, startPoint x: 867, startPoint y: 30, endPoint x: 850, endPoint y: 42, distance: 20.5
click at [865, 31] on div "Preview" at bounding box center [858, 22] width 91 height 44
click at [847, 15] on span "Preview" at bounding box center [848, 22] width 44 height 15
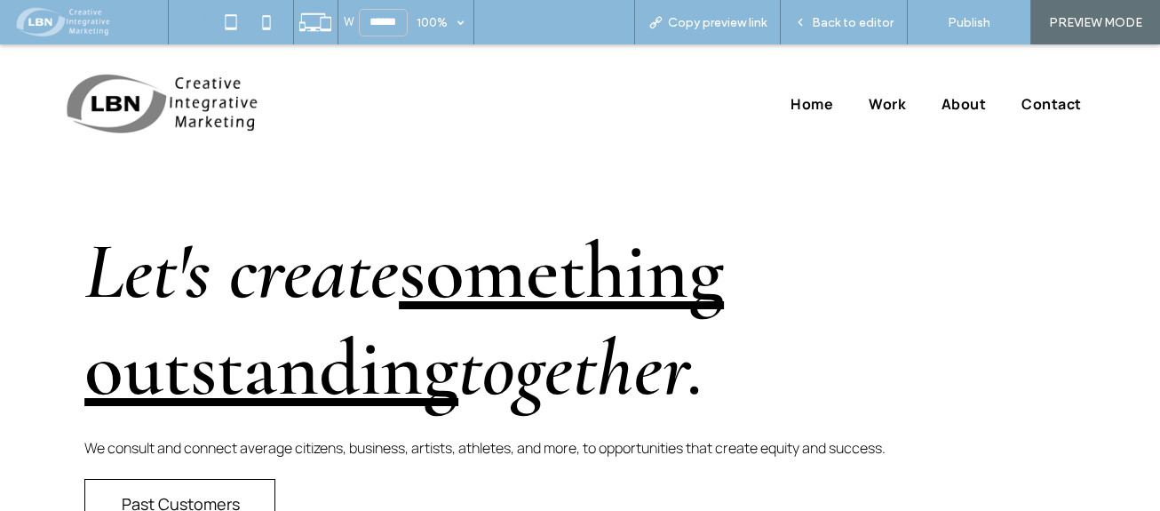
click at [818, 97] on span "Home" at bounding box center [812, 104] width 43 height 28
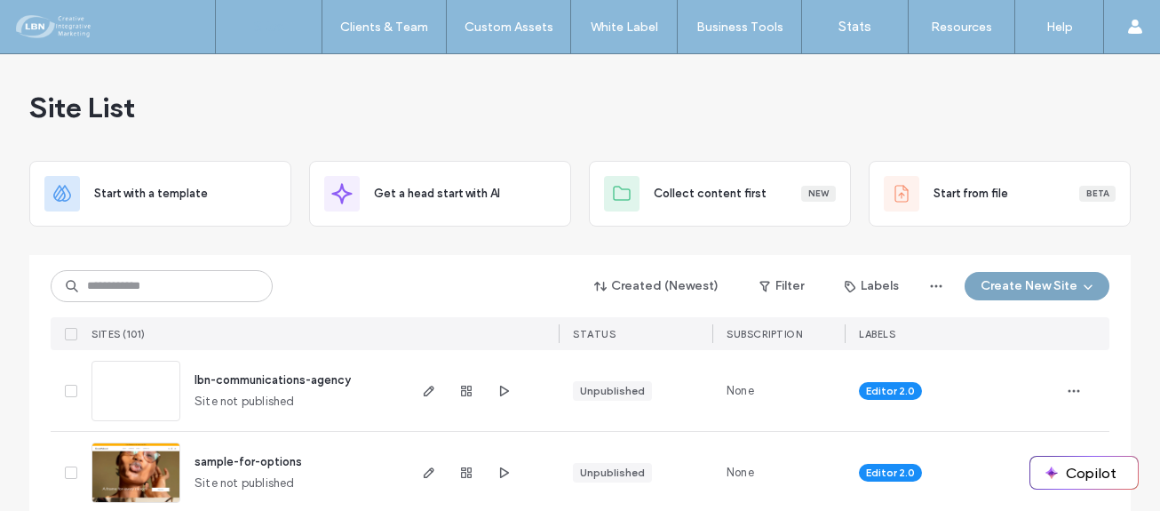
click at [1051, 290] on button "Create New Site" at bounding box center [1037, 286] width 145 height 28
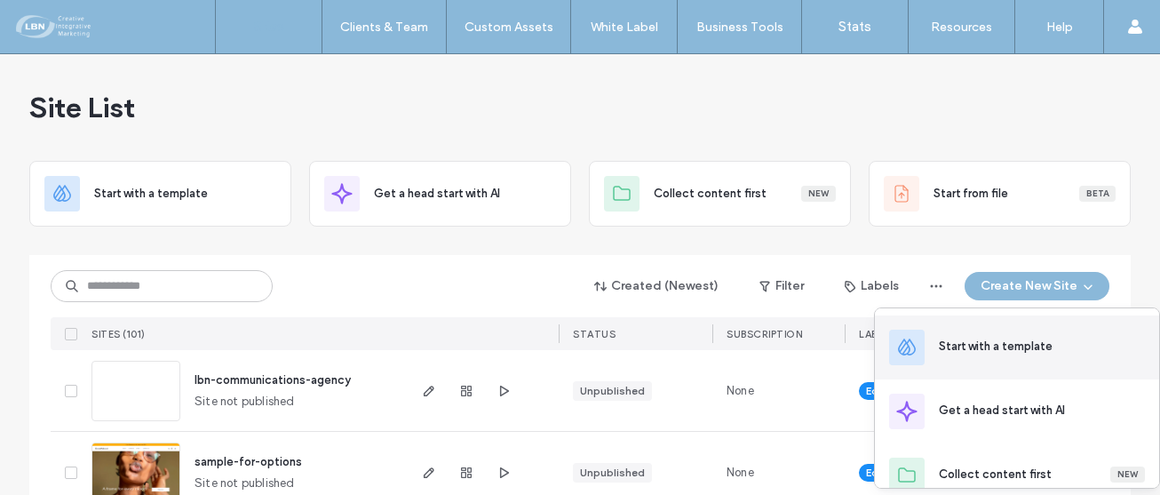
click at [1006, 347] on div "Start with a template" at bounding box center [996, 347] width 114 height 18
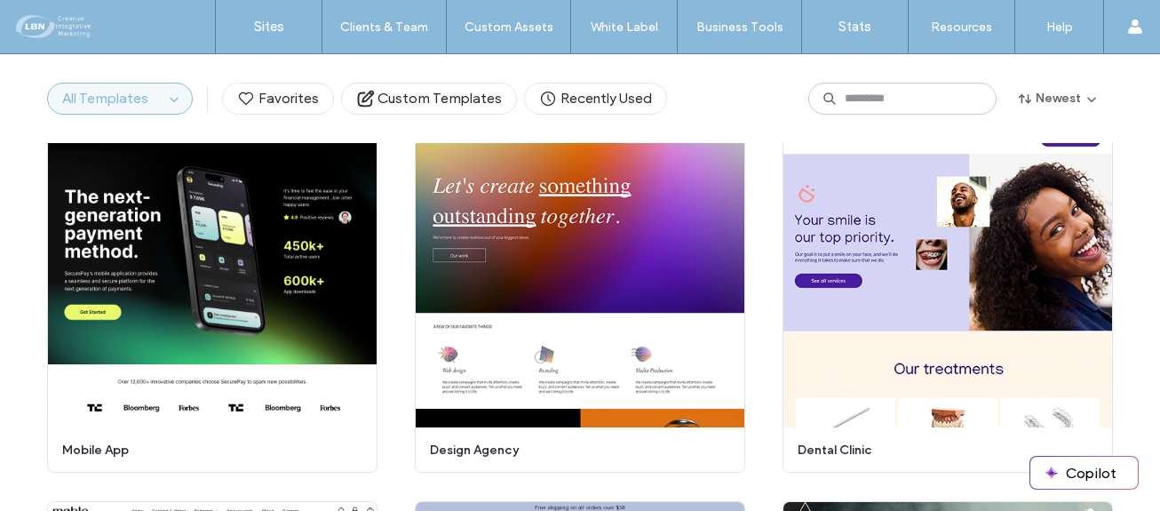
scroll to position [4670, 0]
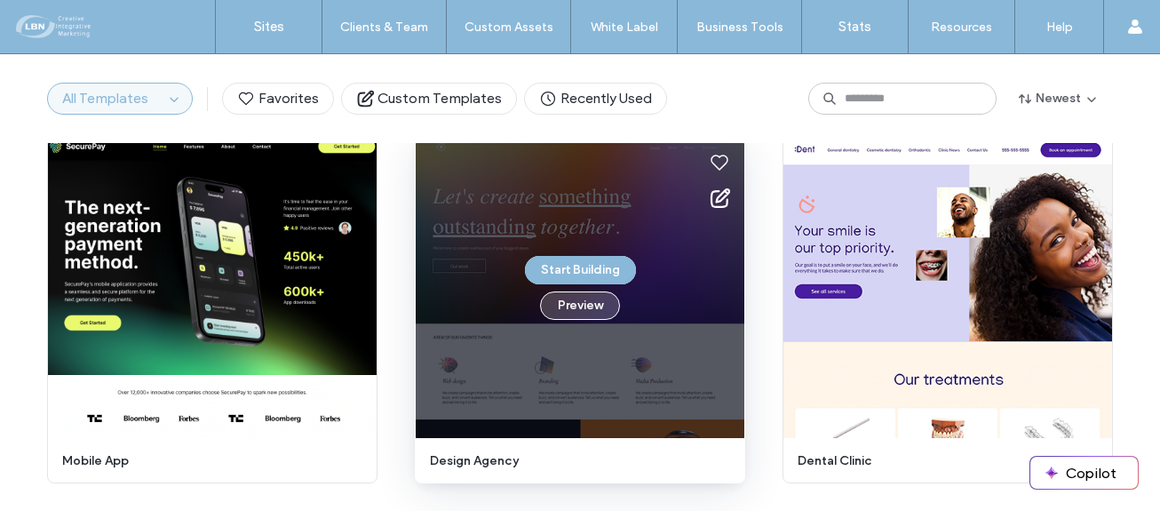
click at [592, 306] on button "Preview" at bounding box center [580, 305] width 80 height 28
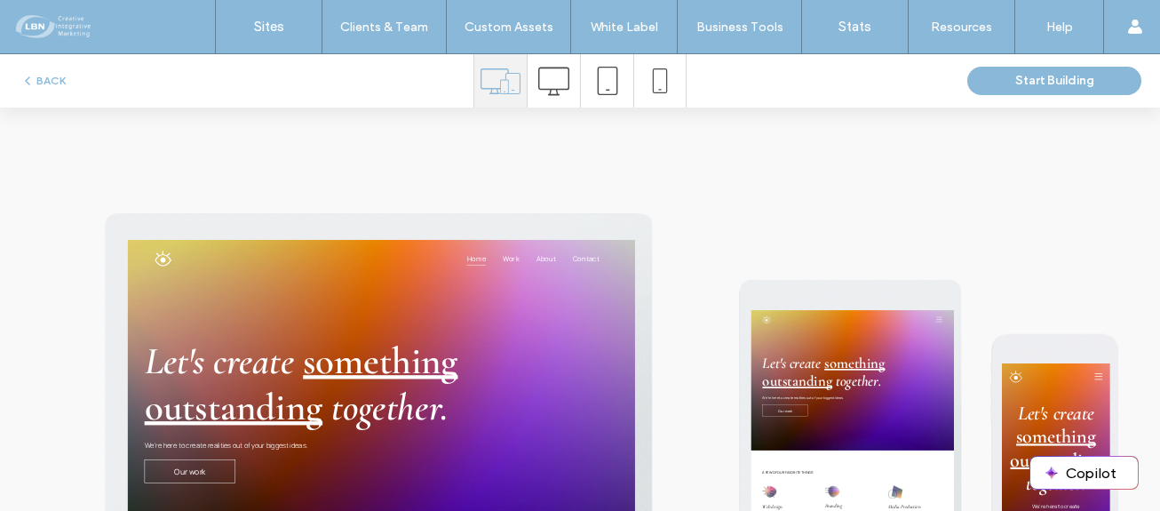
scroll to position [0, 0]
click at [545, 84] on icon at bounding box center [553, 81] width 31 height 31
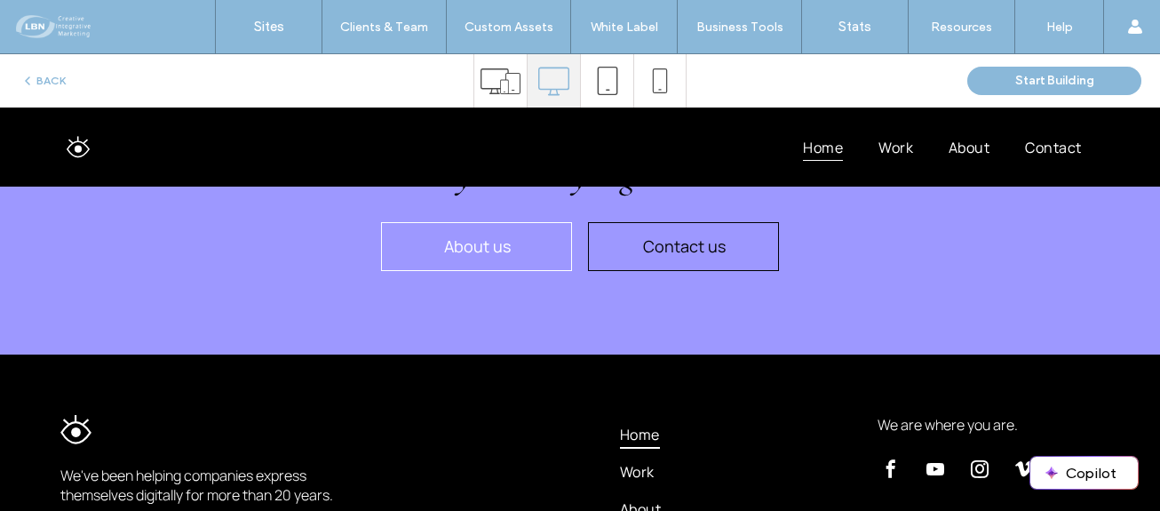
scroll to position [3003, 0]
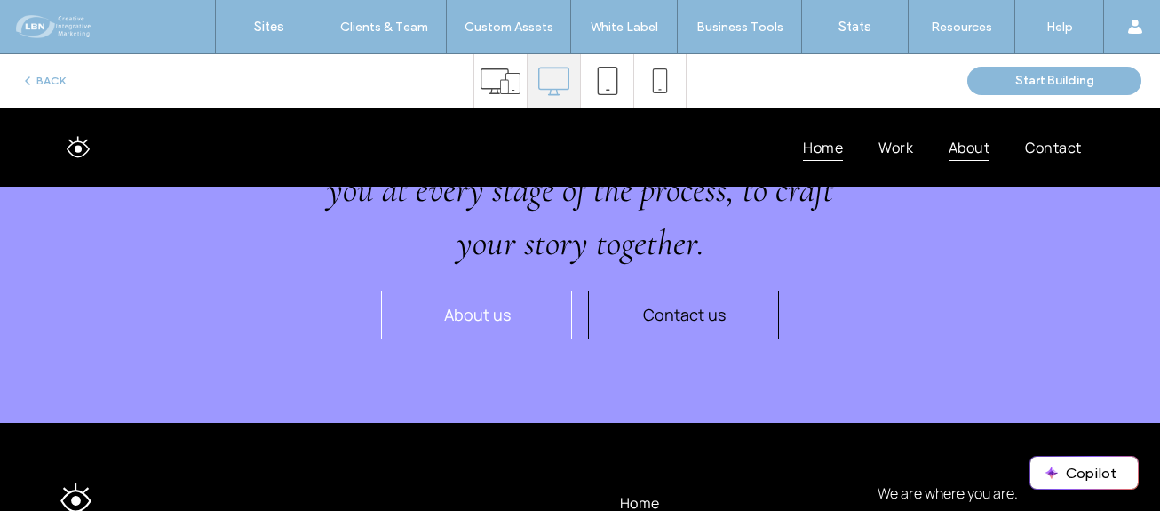
click at [951, 152] on span "About" at bounding box center [969, 147] width 41 height 28
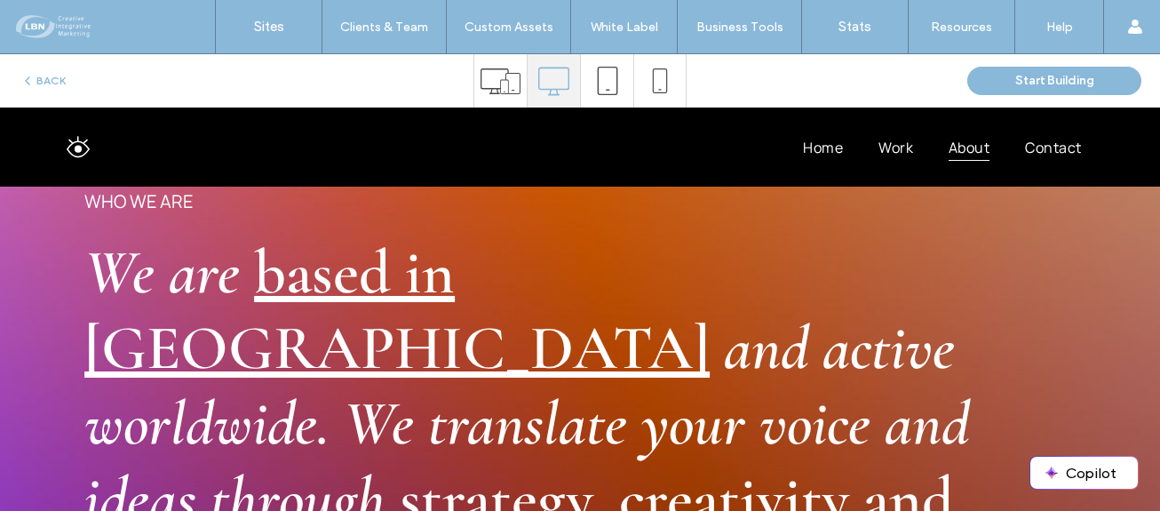
scroll to position [0, 0]
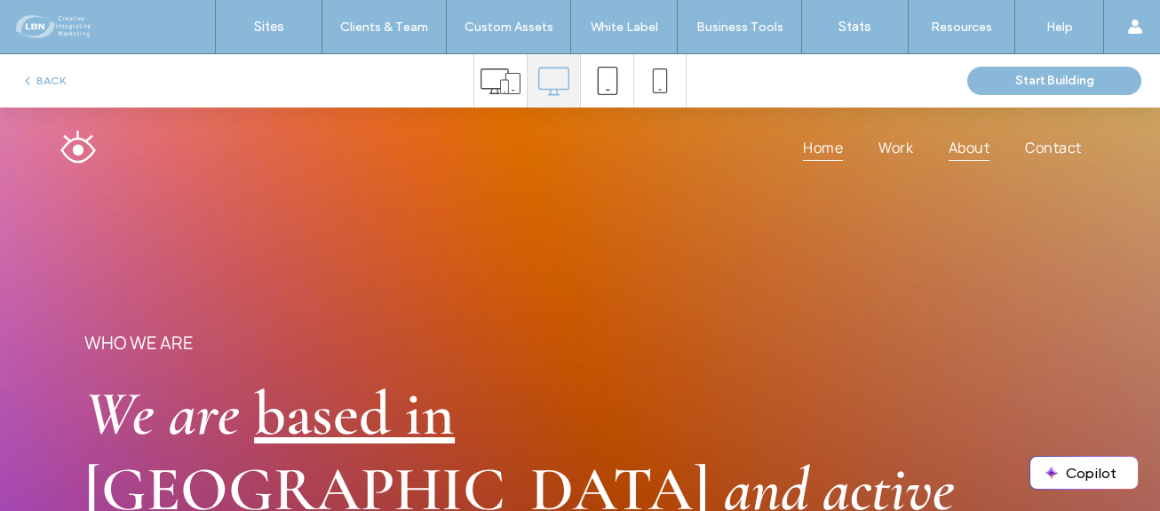
click at [818, 139] on span "Home" at bounding box center [823, 147] width 40 height 28
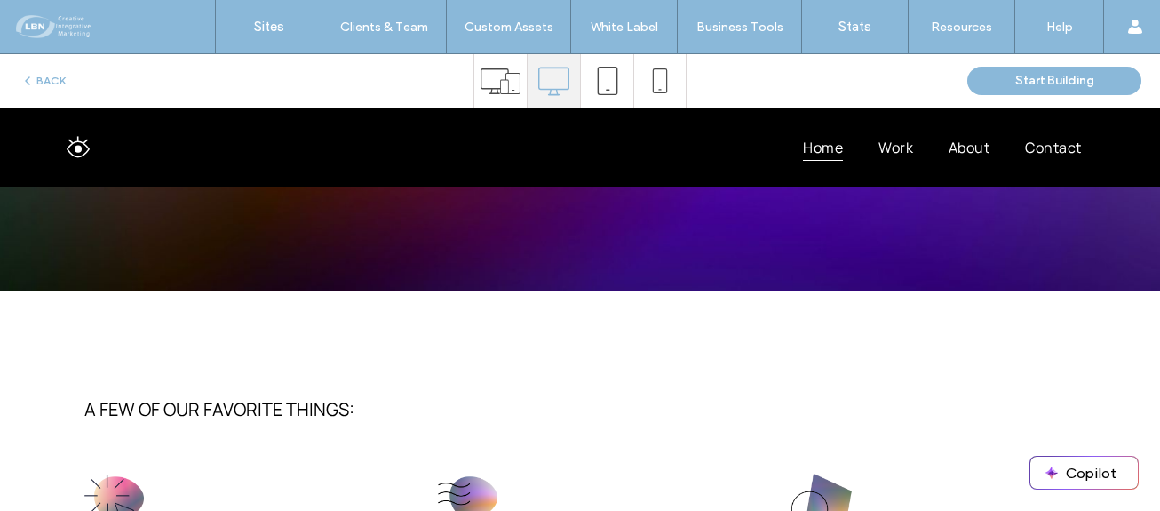
scroll to position [89, 0]
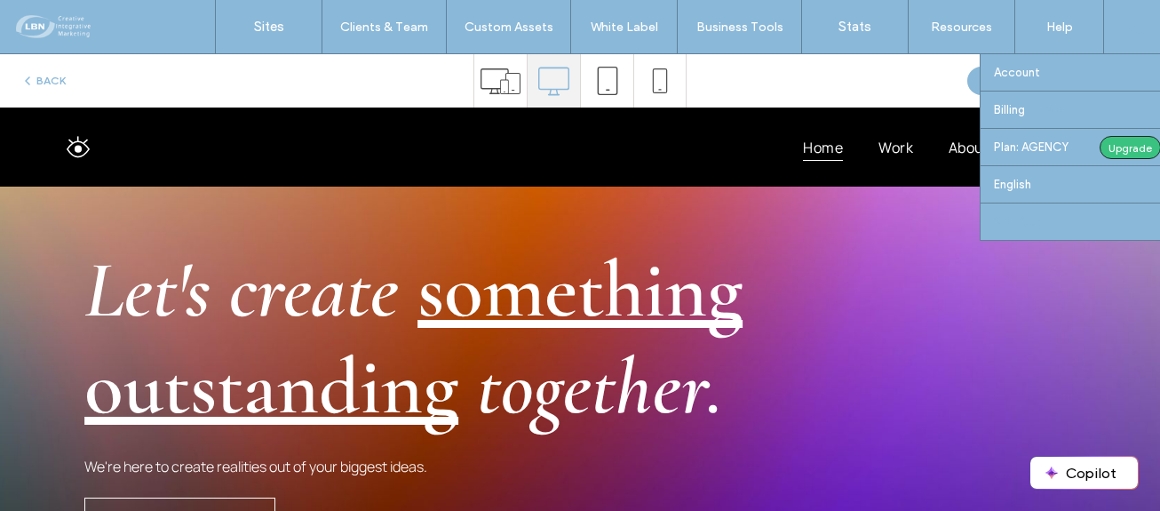
click at [1027, 218] on label "Sign Out" at bounding box center [1017, 221] width 47 height 13
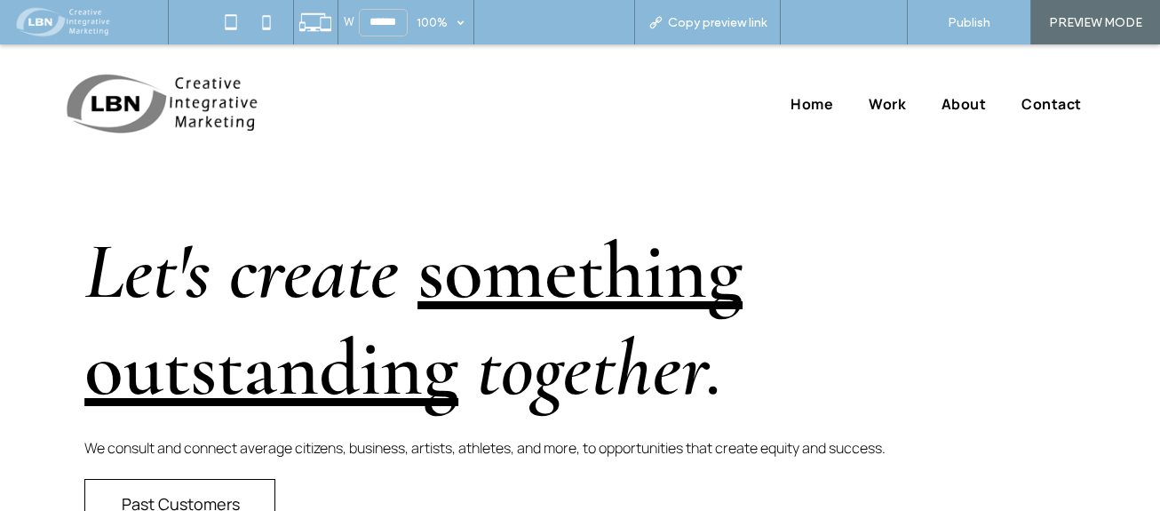
click at [867, 23] on span "Back to editor" at bounding box center [853, 22] width 82 height 15
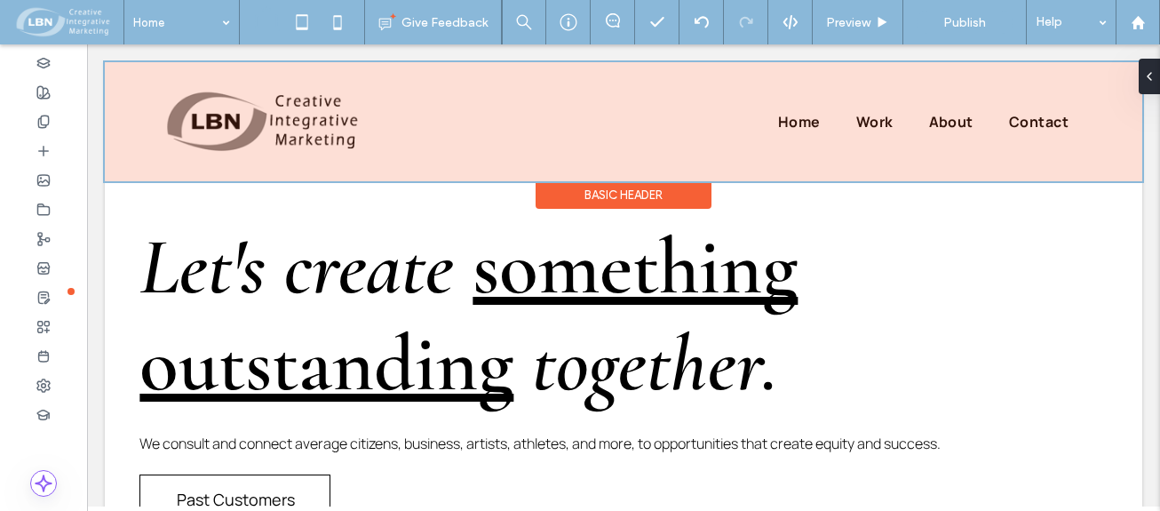
click at [872, 118] on div at bounding box center [624, 121] width 1038 height 119
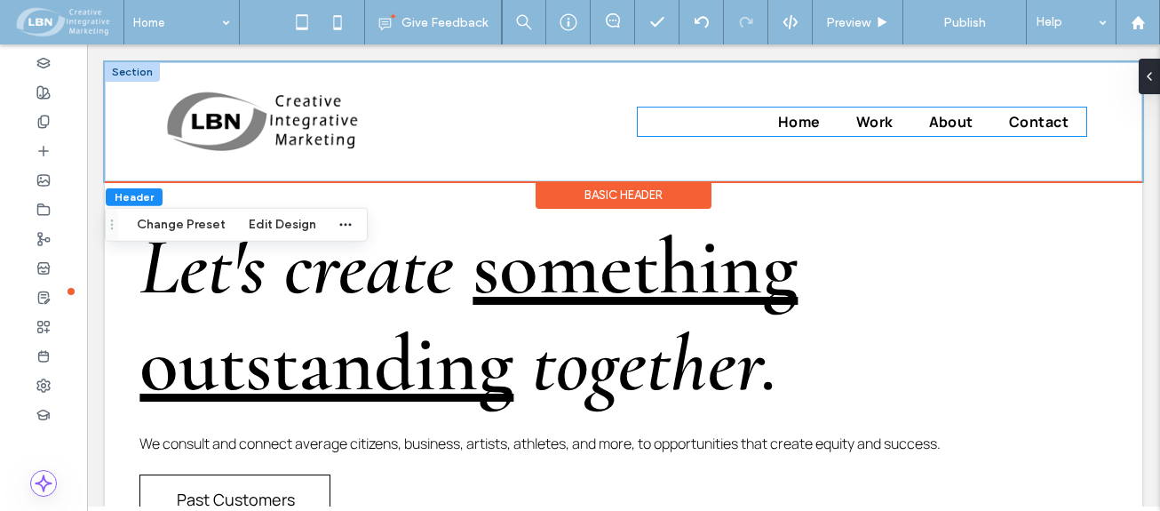
click at [760, 121] on link "Home" at bounding box center [799, 121] width 78 height 28
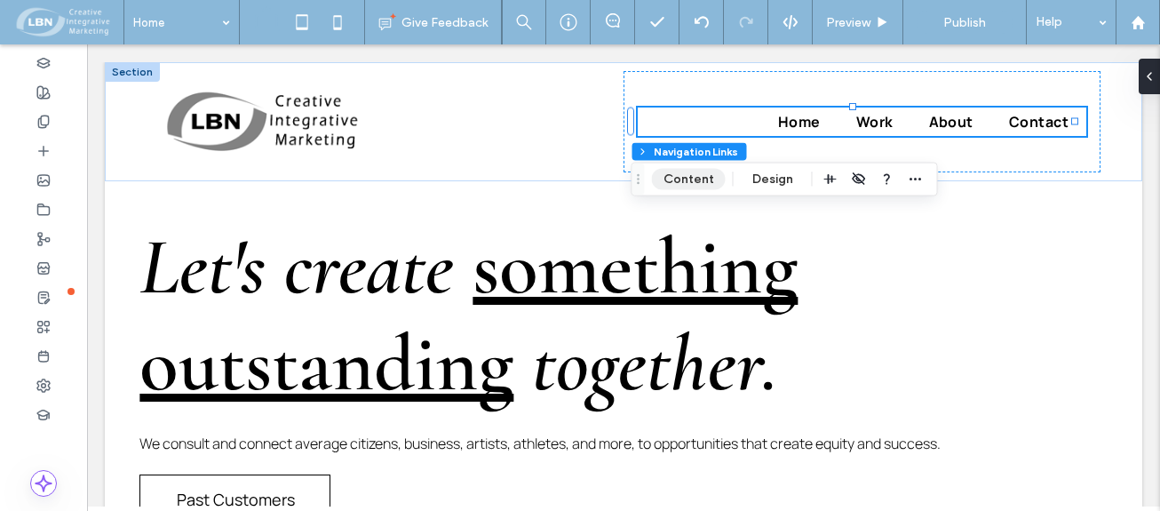
click at [704, 176] on button "Content" at bounding box center [689, 179] width 74 height 21
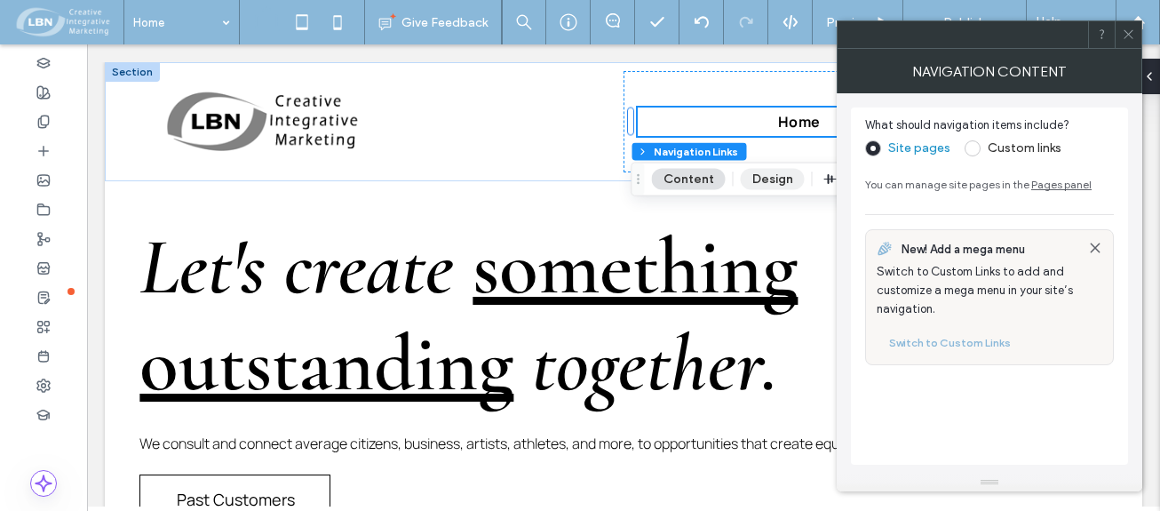
click at [771, 176] on button "Design" at bounding box center [773, 179] width 64 height 21
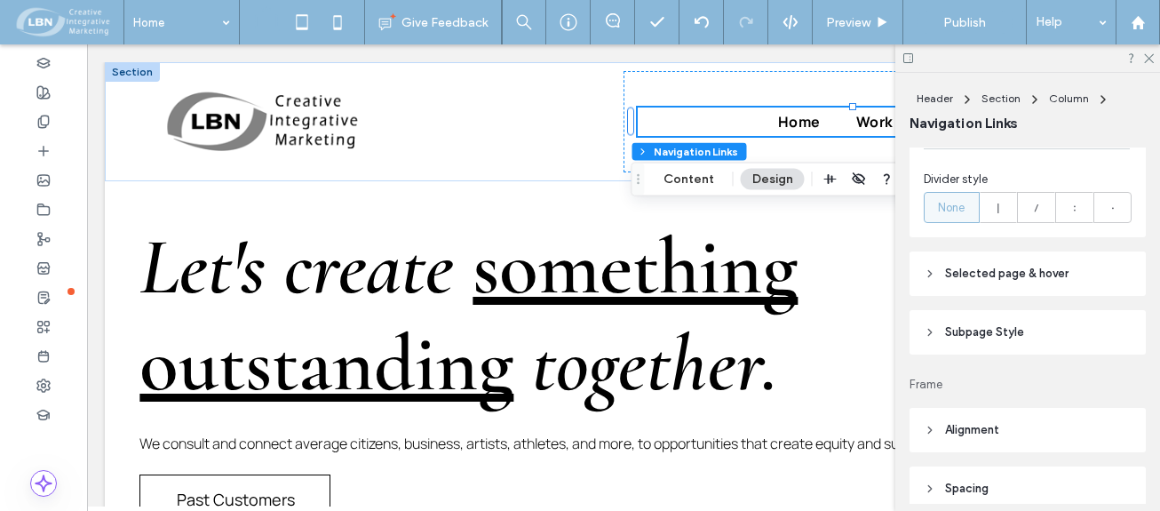
scroll to position [888, 0]
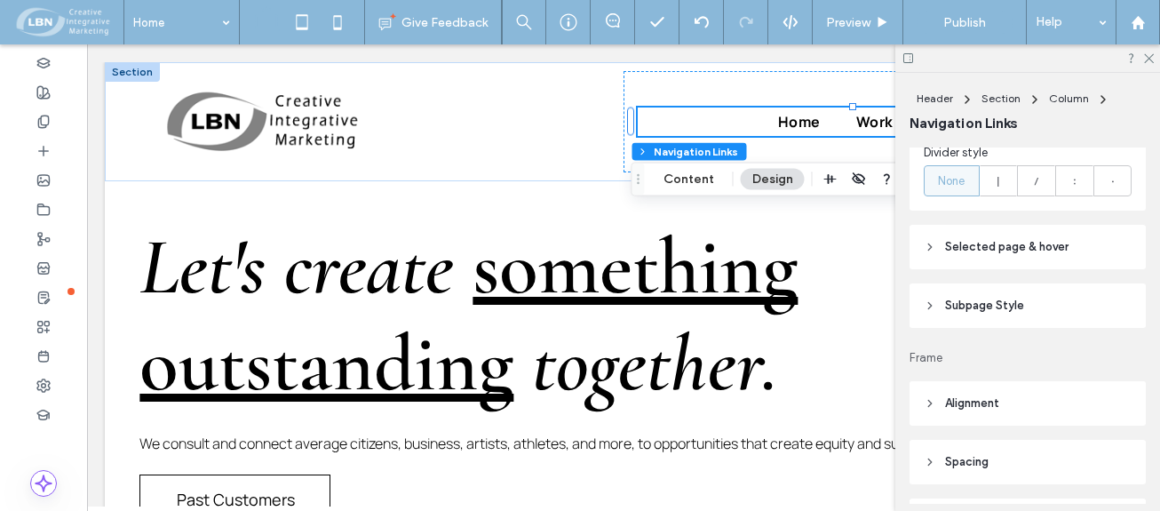
click at [929, 251] on icon at bounding box center [930, 247] width 12 height 12
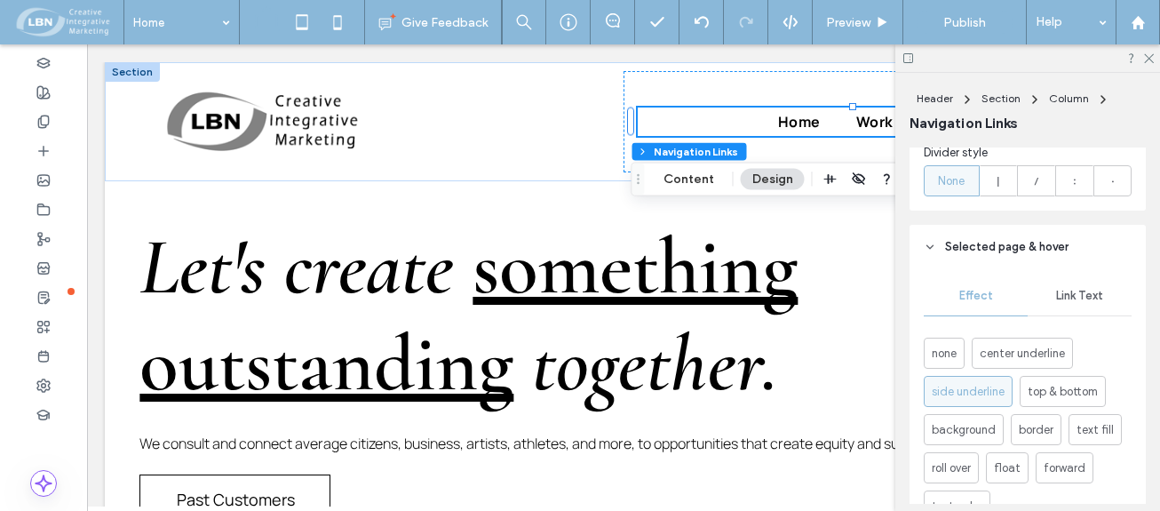
click at [1080, 293] on span "Link Text" at bounding box center [1079, 296] width 47 height 14
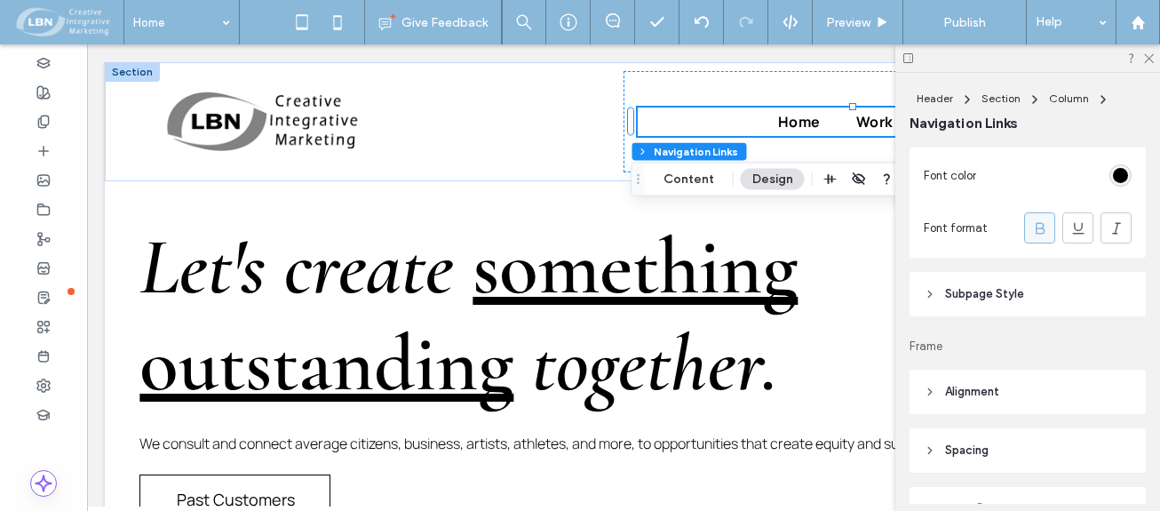
scroll to position [1155, 0]
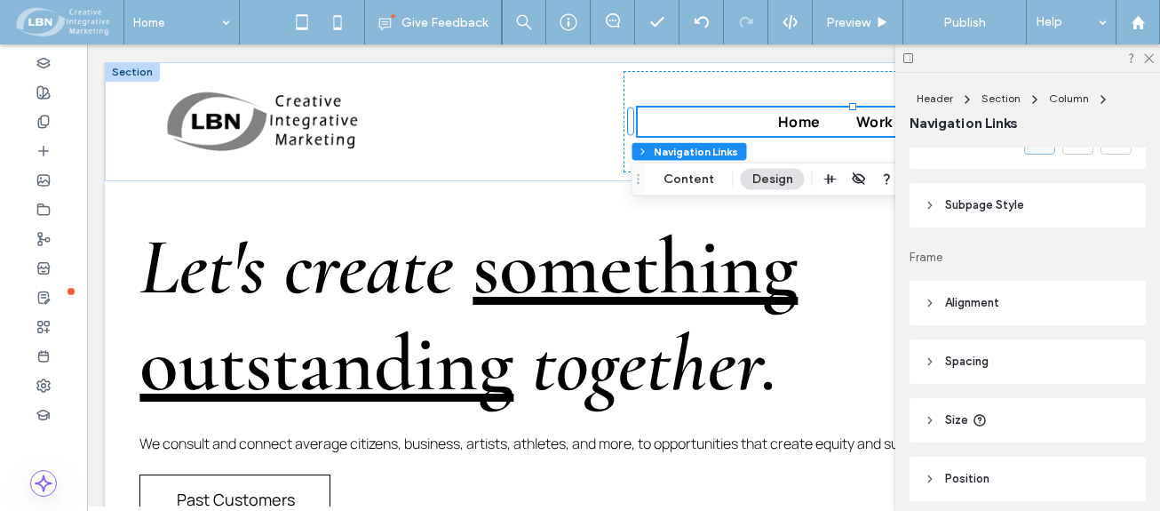
click at [932, 208] on icon at bounding box center [930, 205] width 12 height 12
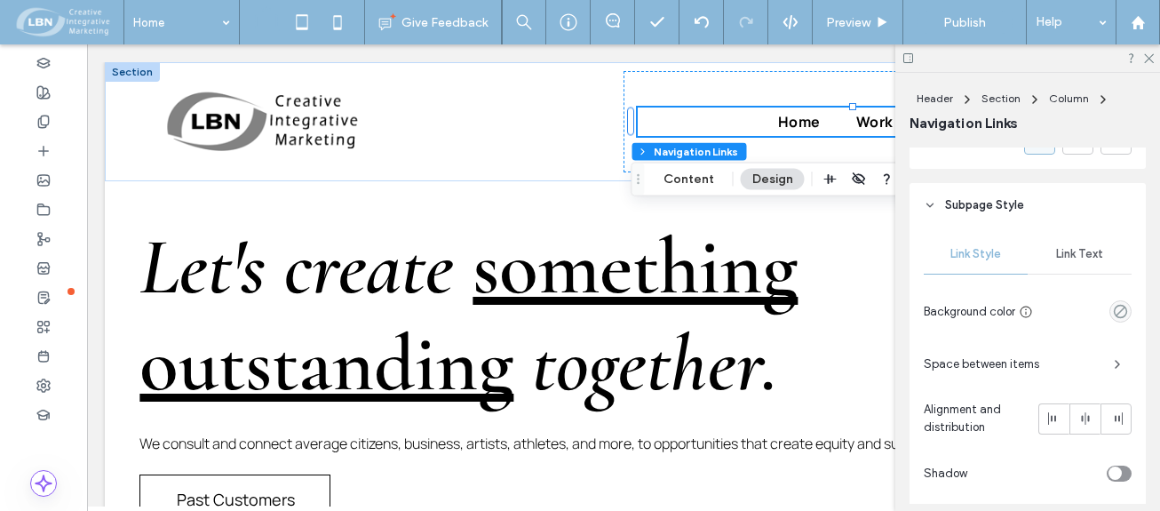
click at [1081, 256] on span "Link Text" at bounding box center [1079, 254] width 47 height 14
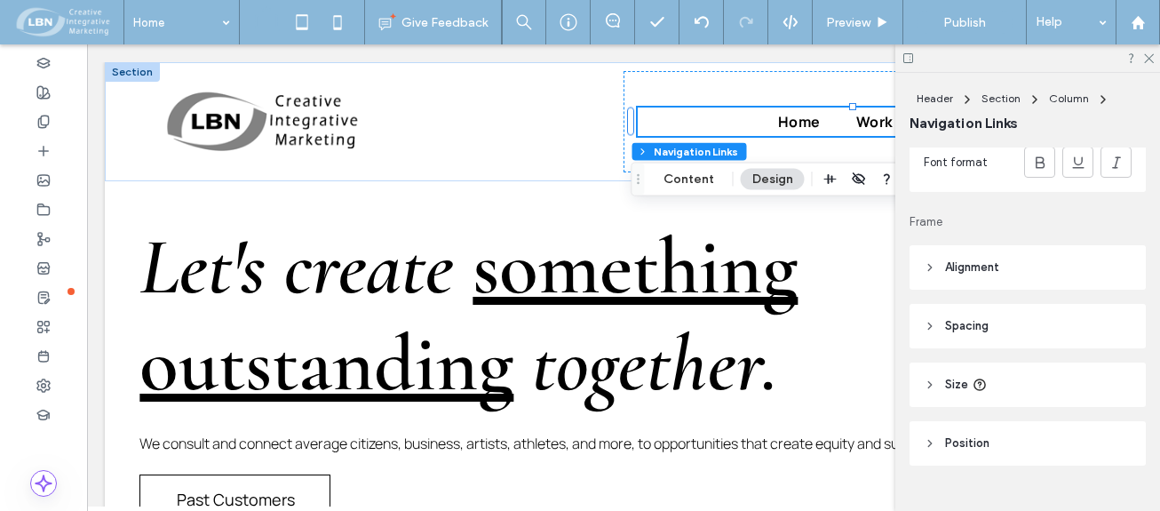
scroll to position [1830, 0]
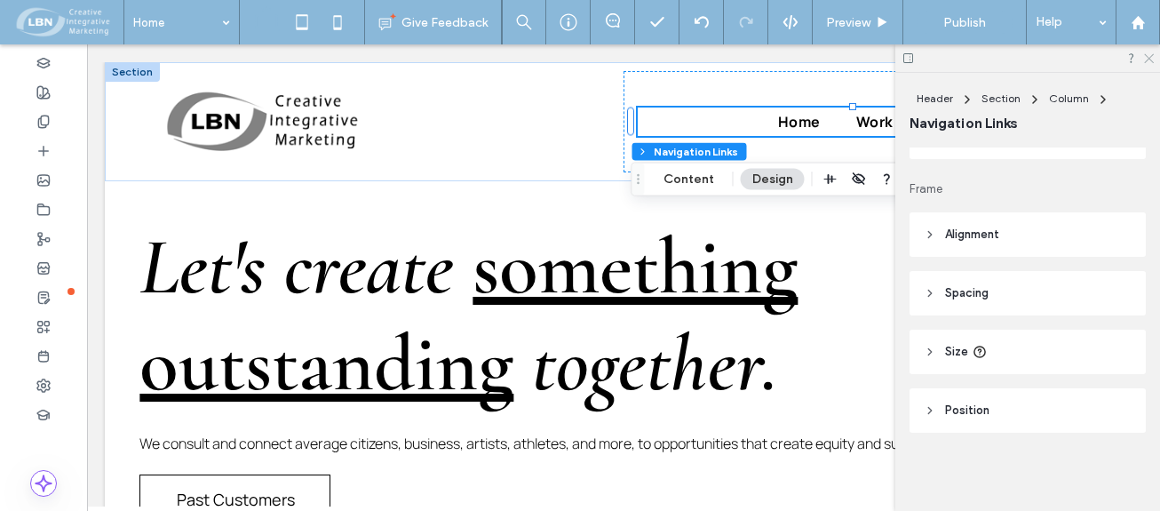
click at [1146, 58] on icon at bounding box center [1148, 58] width 12 height 12
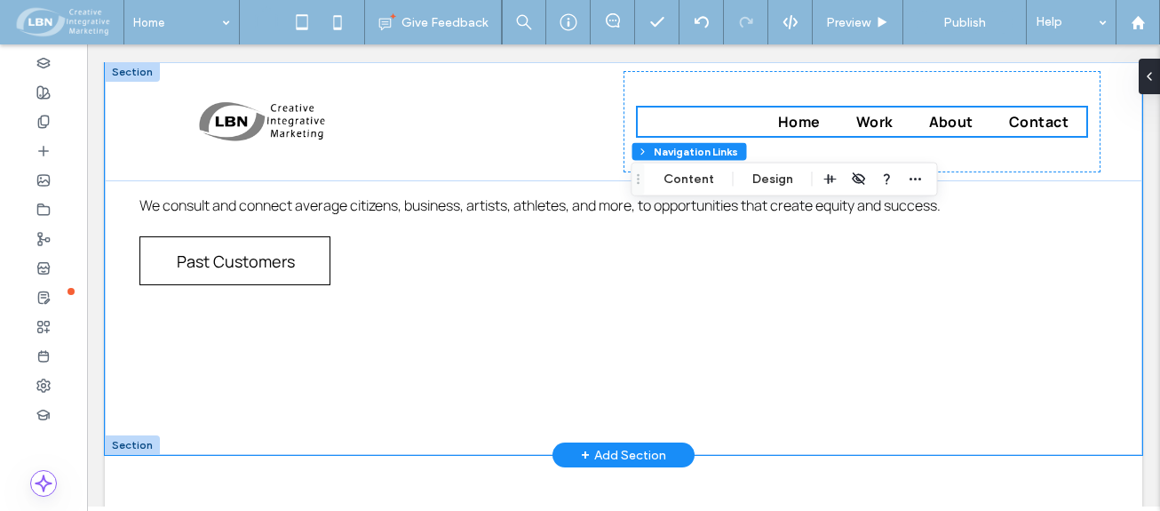
scroll to position [267, 0]
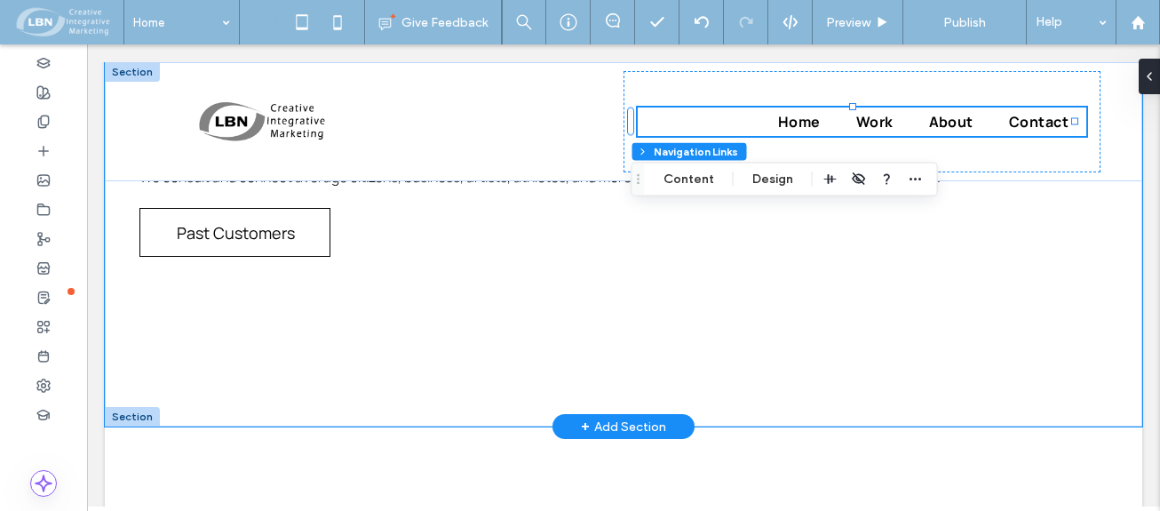
click at [242, 338] on div "Let's create something outstanding together. We consult and connect average cit…" at bounding box center [624, 111] width 1038 height 631
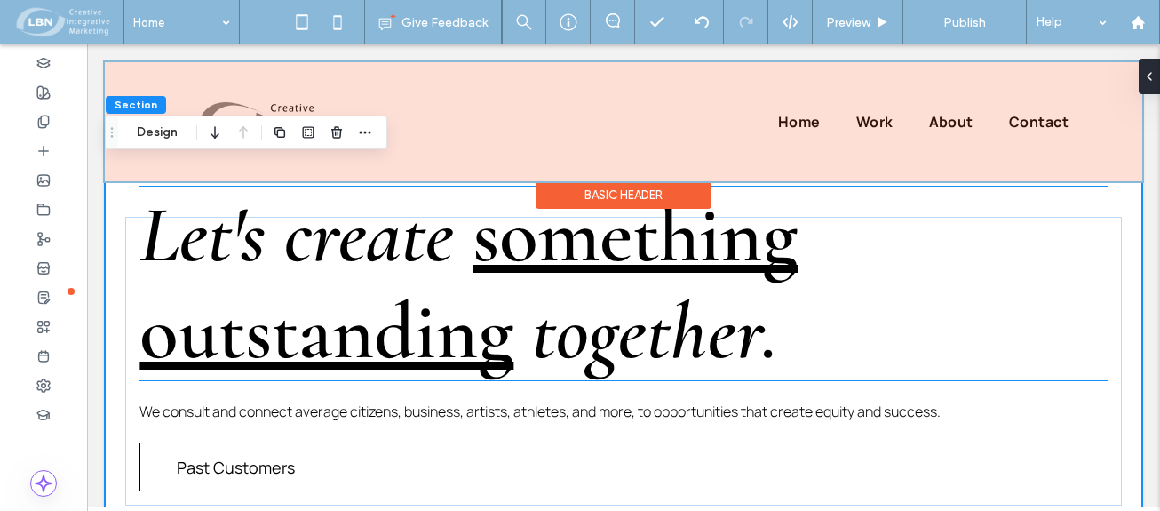
scroll to position [0, 0]
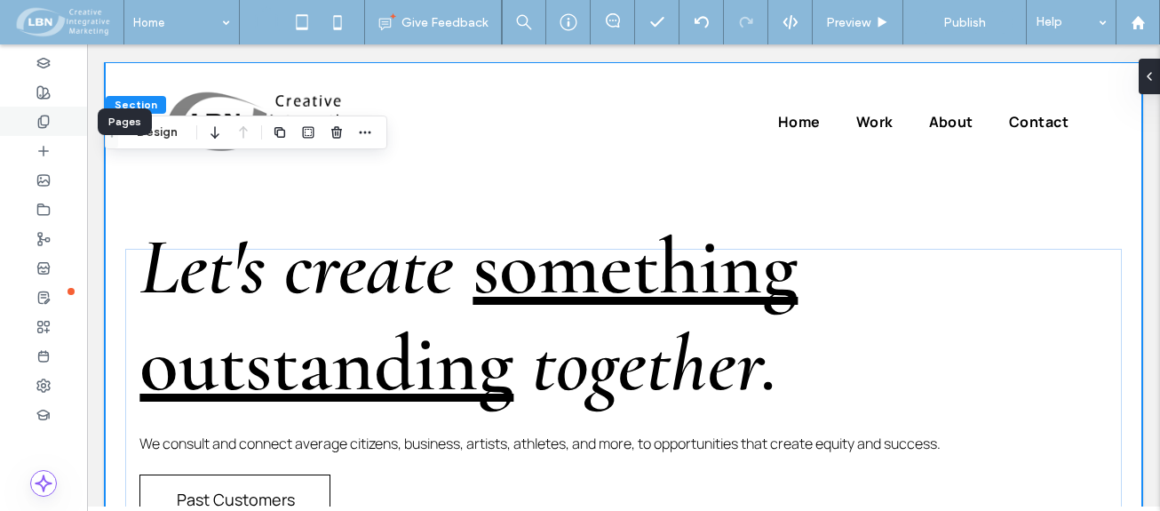
click at [43, 115] on use at bounding box center [43, 121] width 10 height 12
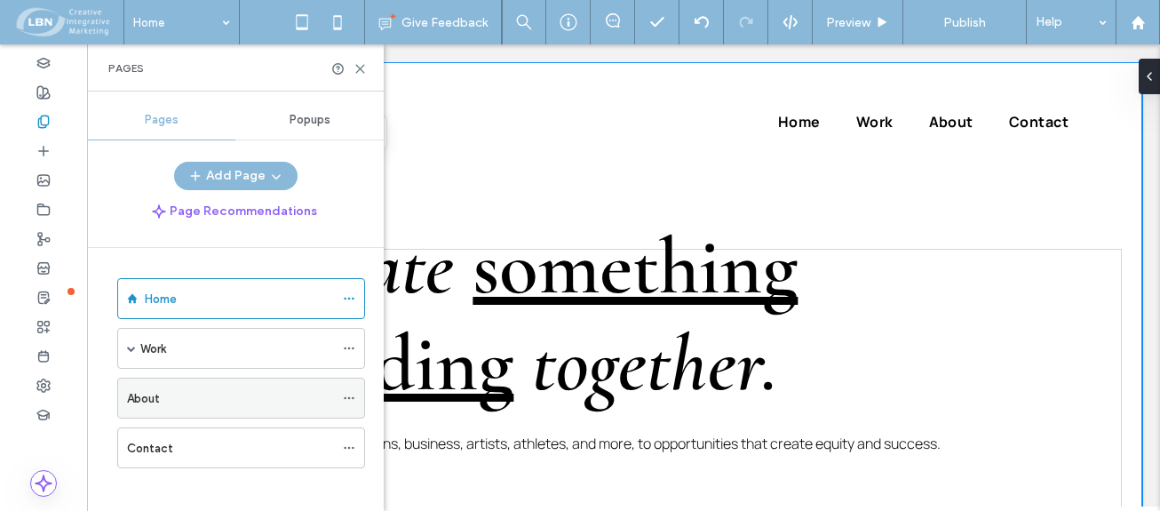
click at [169, 402] on div "About" at bounding box center [230, 398] width 207 height 19
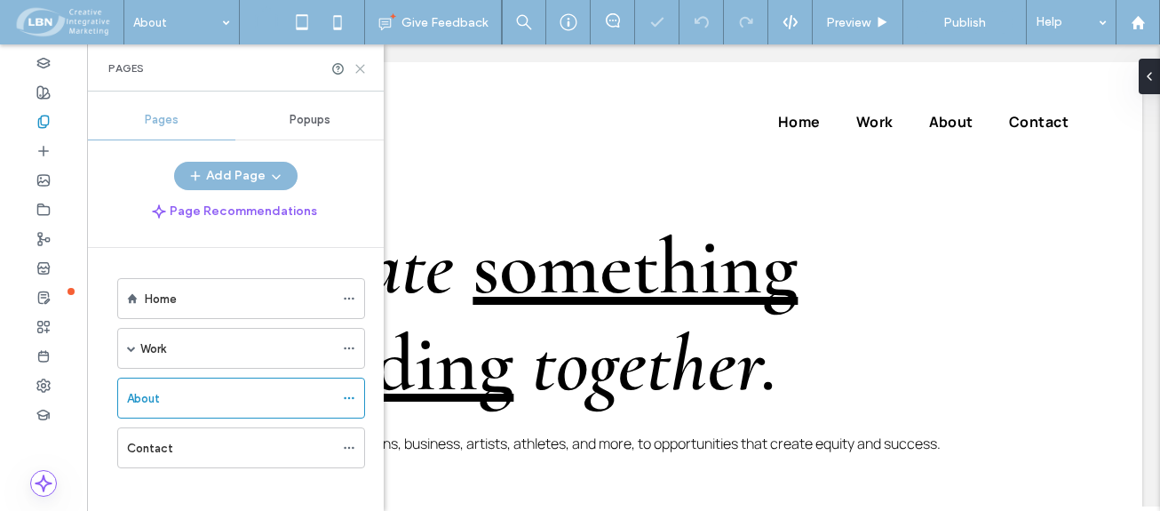
click at [357, 66] on use at bounding box center [360, 69] width 8 height 8
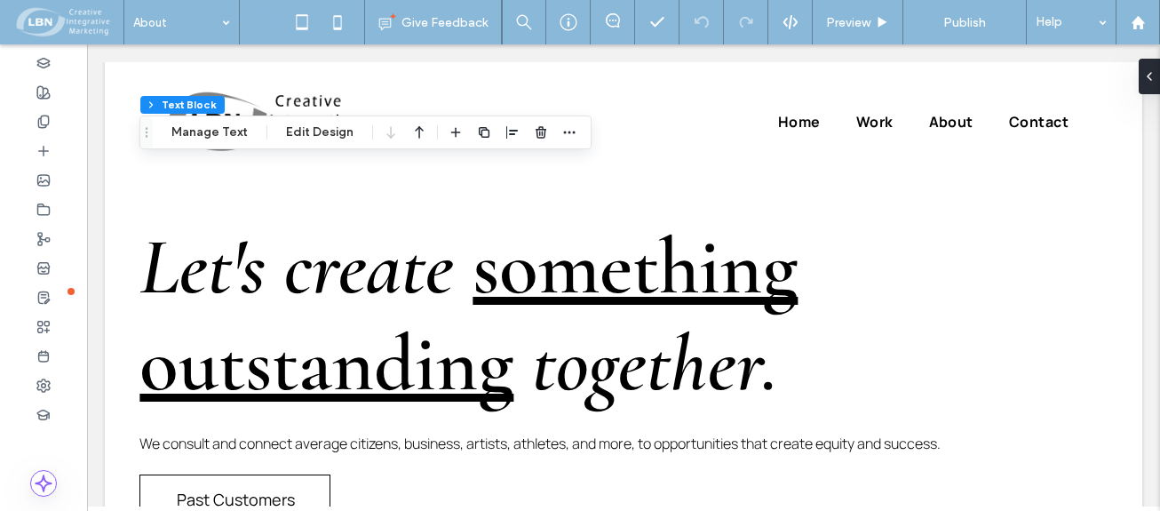
type input "**********"
type input "**"
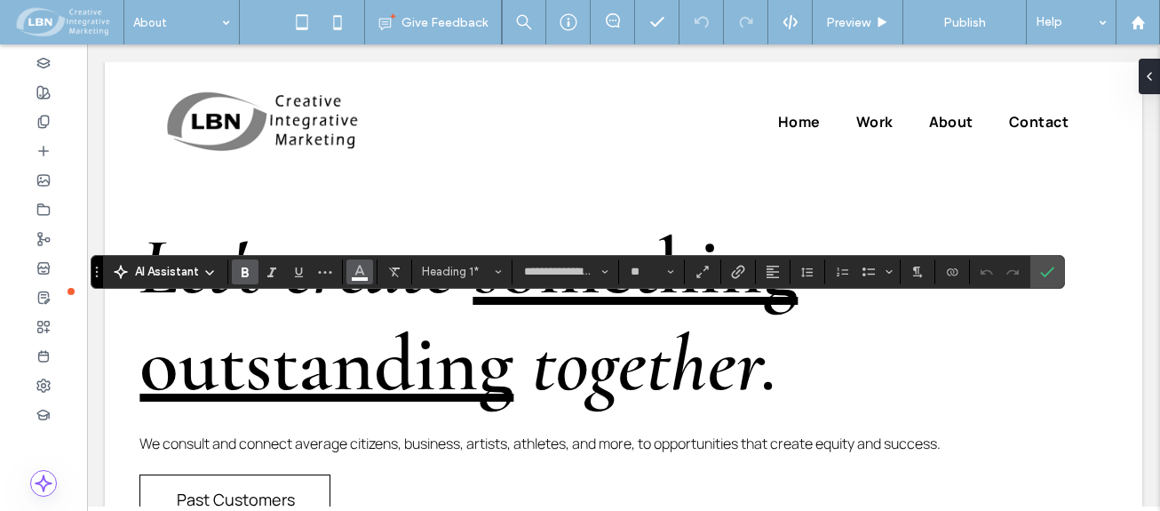
click at [356, 272] on icon "Color" at bounding box center [360, 270] width 14 height 14
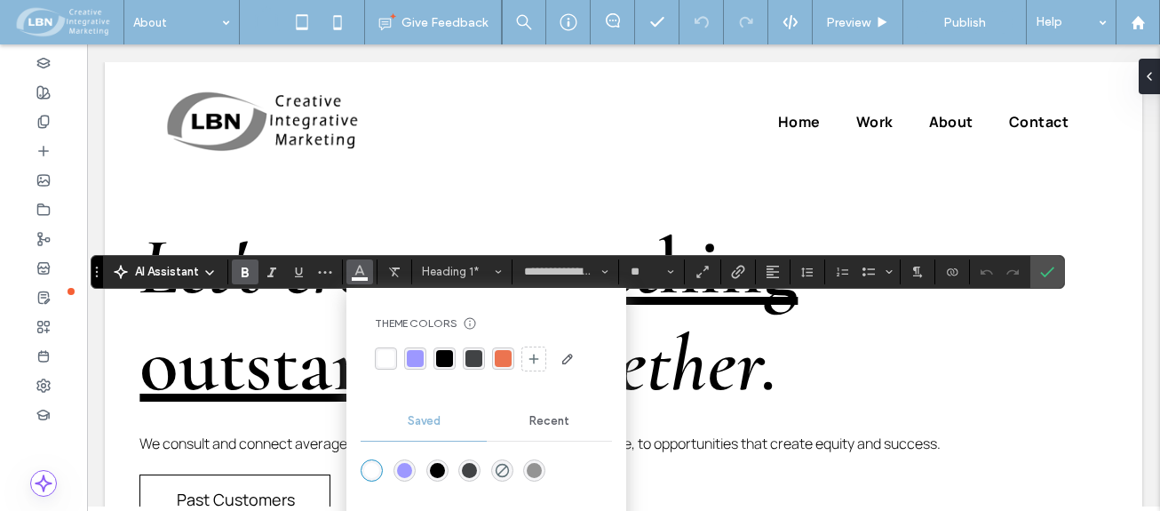
click at [446, 356] on div "rgba(0, 0, 0, 1)" at bounding box center [444, 358] width 17 height 17
click at [1046, 269] on icon "Confirm" at bounding box center [1047, 272] width 14 height 14
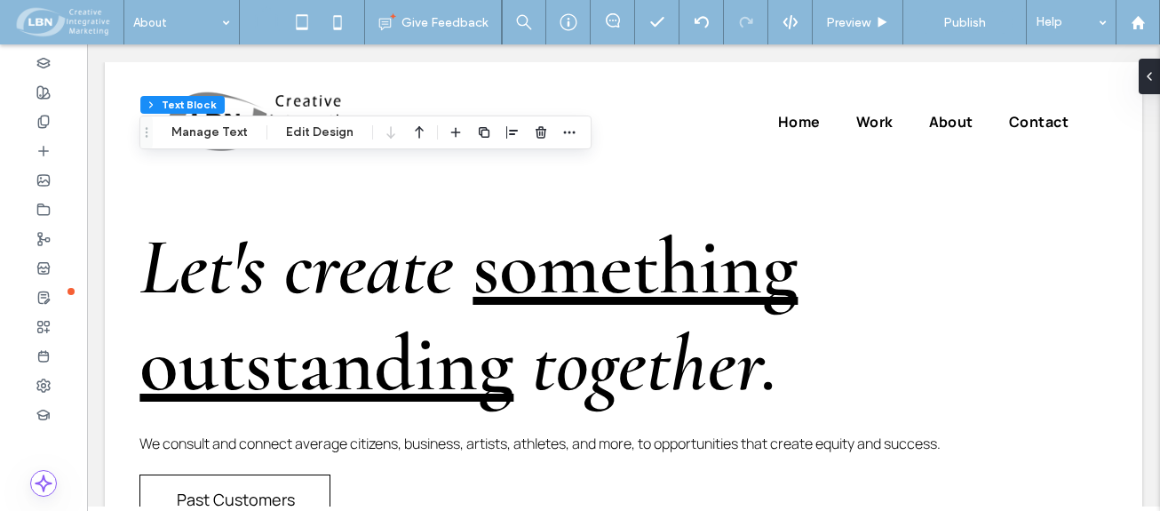
type input "**********"
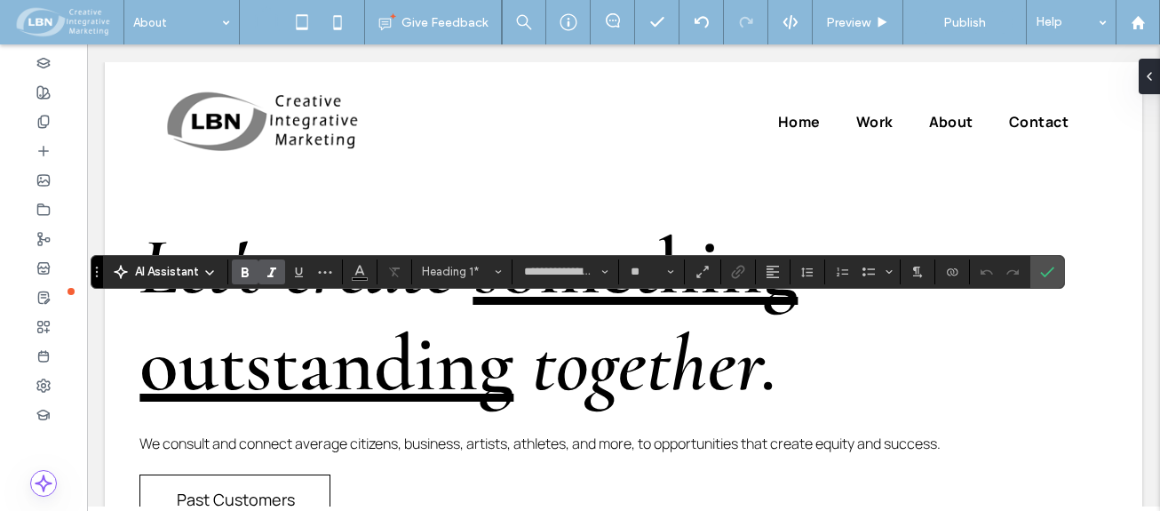
type input "**"
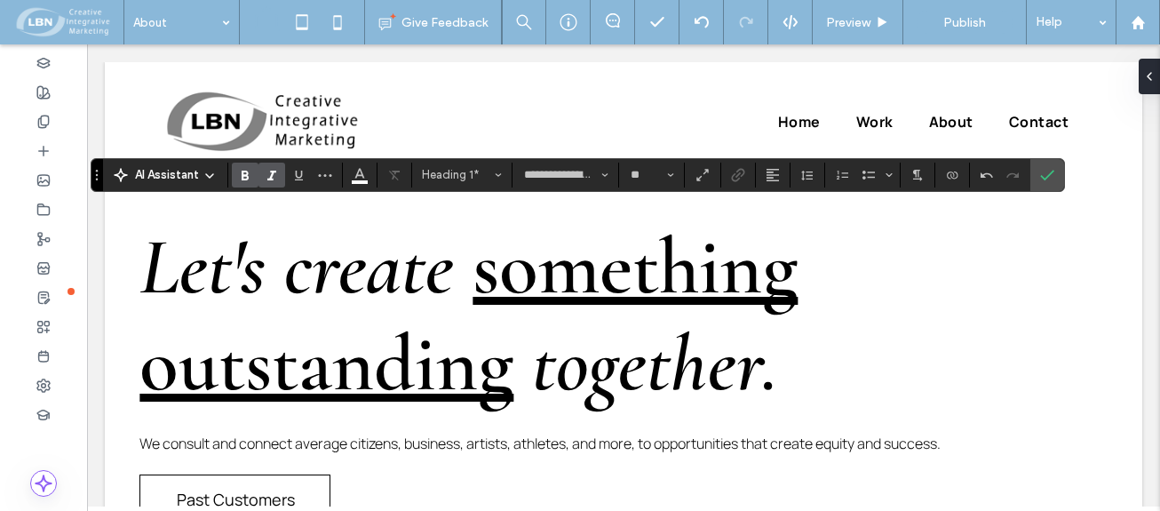
type input "*******"
type input "**"
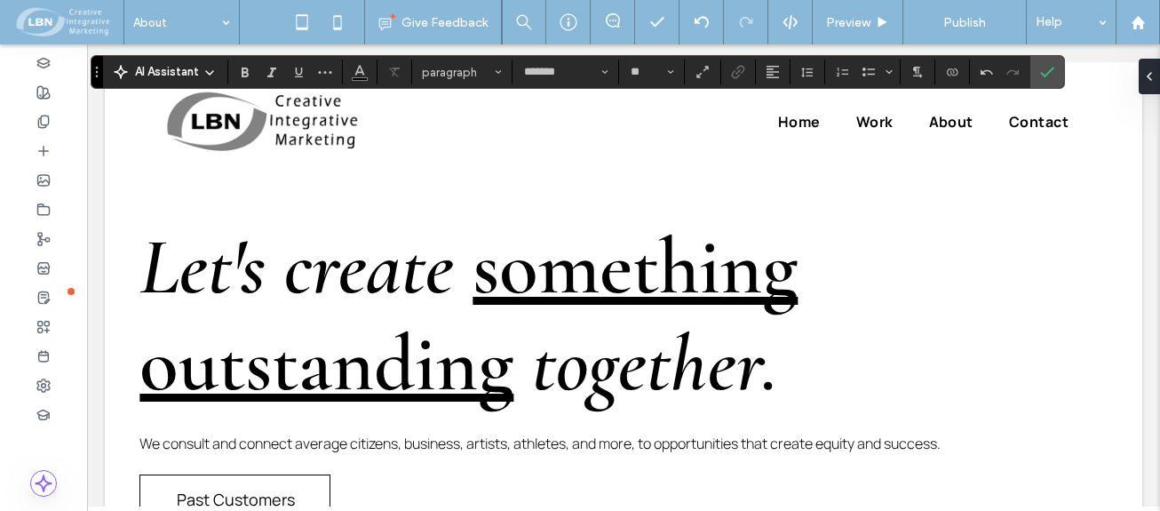
type input "**********"
type input "**"
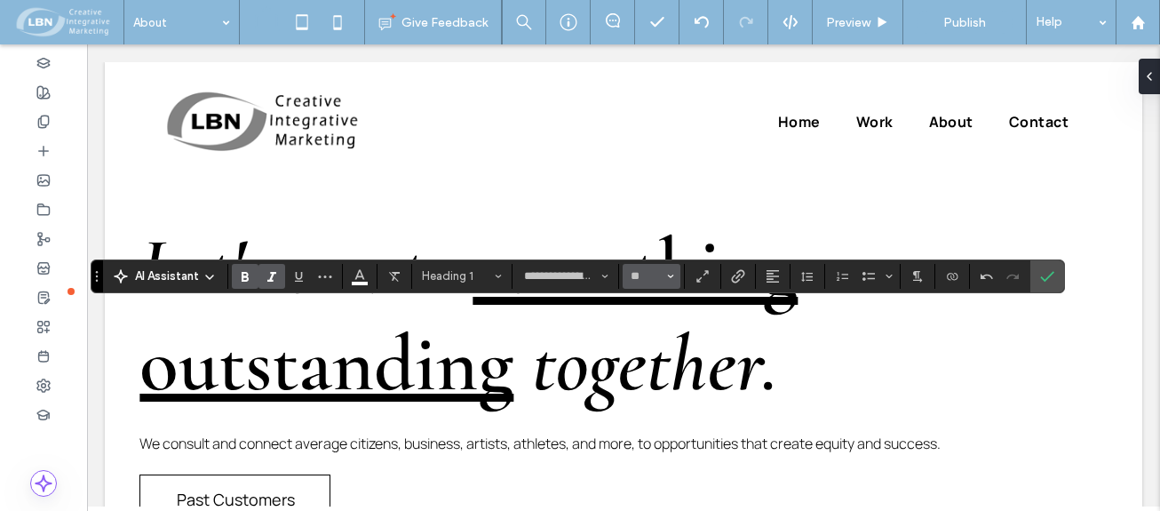
click at [667, 273] on icon "Size" at bounding box center [670, 276] width 7 height 7
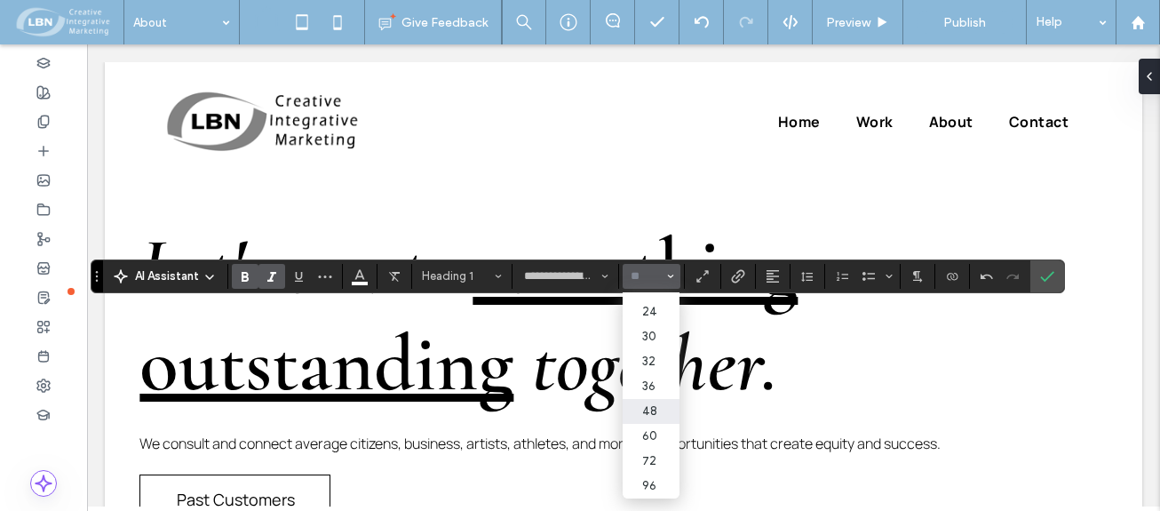
scroll to position [205, 0]
click at [653, 424] on label "60" at bounding box center [651, 436] width 57 height 25
type input "**"
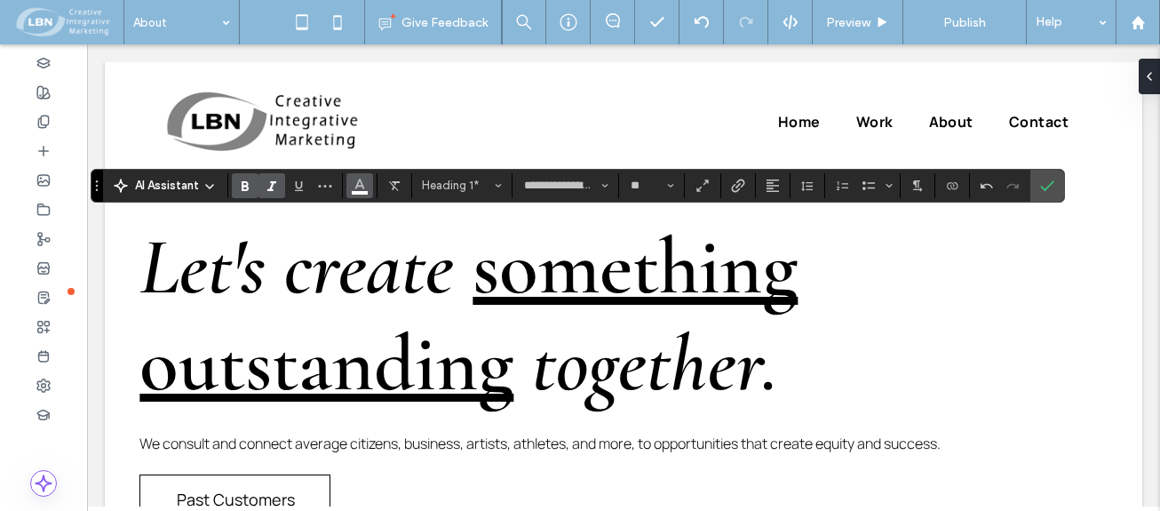
click at [353, 190] on icon "Color" at bounding box center [360, 184] width 14 height 14
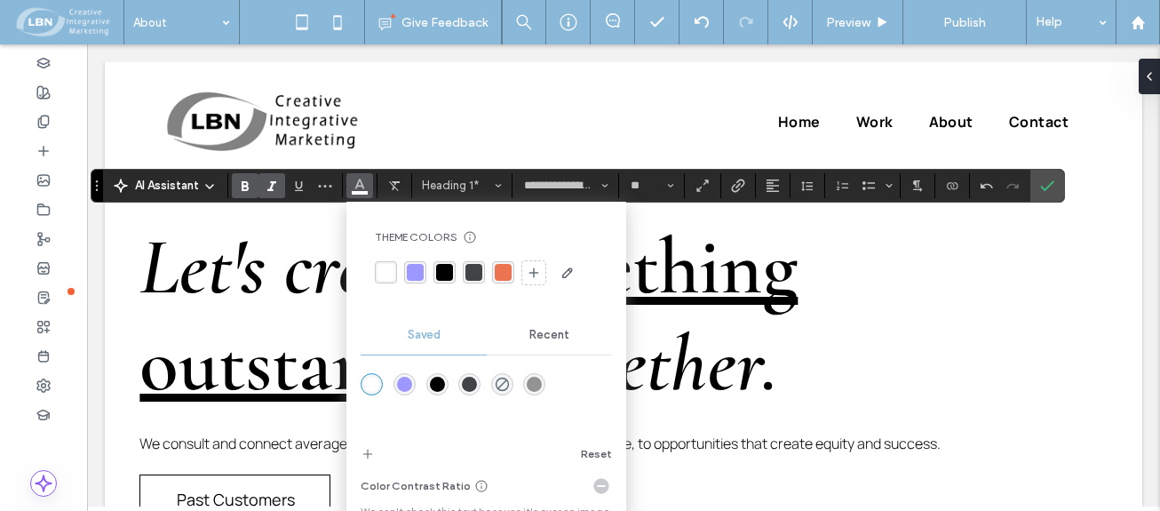
click at [447, 275] on div "rgba(0, 0, 0, 1)" at bounding box center [444, 272] width 17 height 17
click at [1047, 190] on icon "Confirm" at bounding box center [1047, 186] width 14 height 14
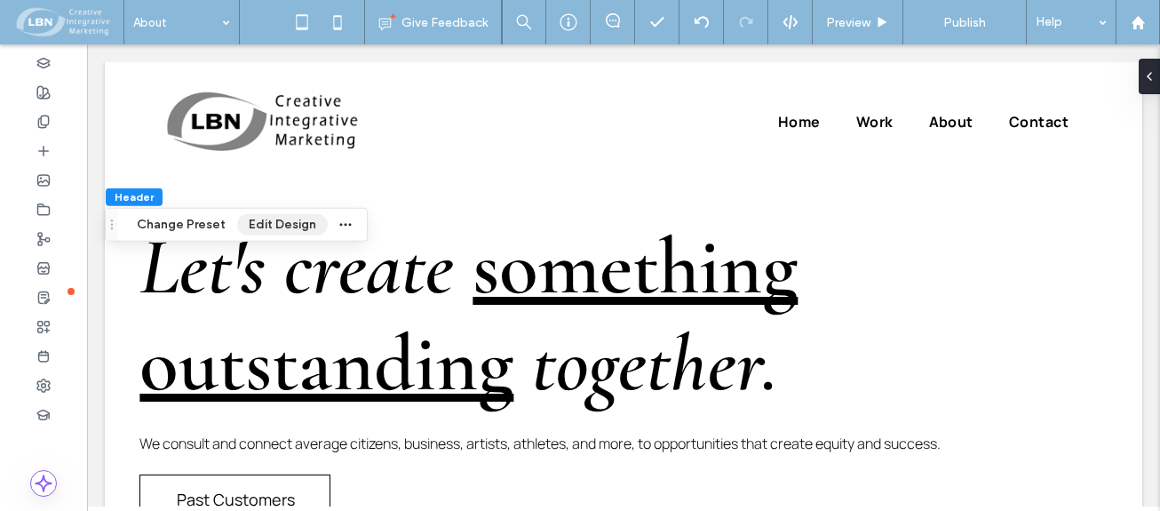
click at [279, 223] on button "Edit Design" at bounding box center [282, 224] width 91 height 21
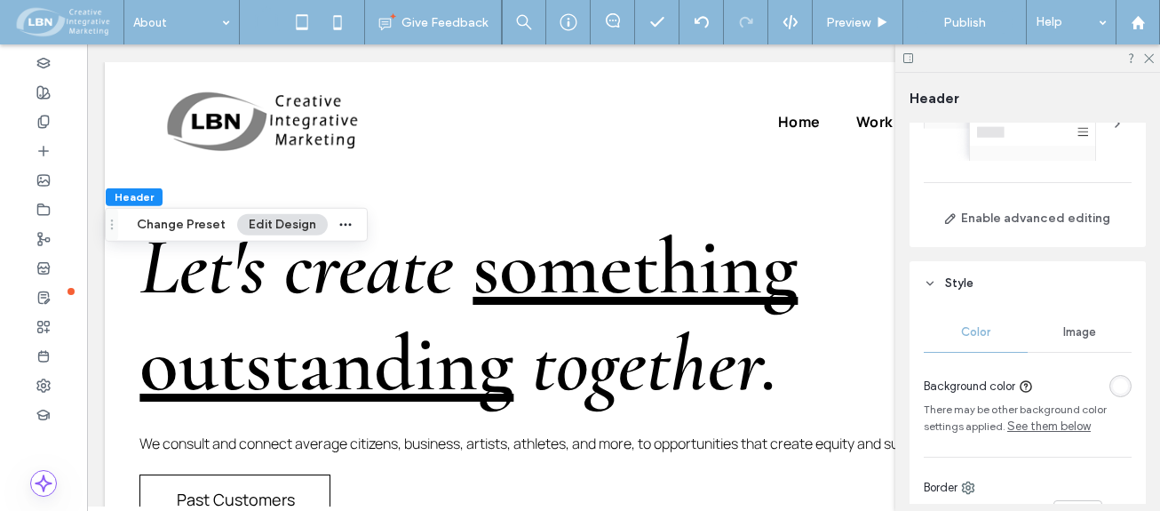
scroll to position [178, 0]
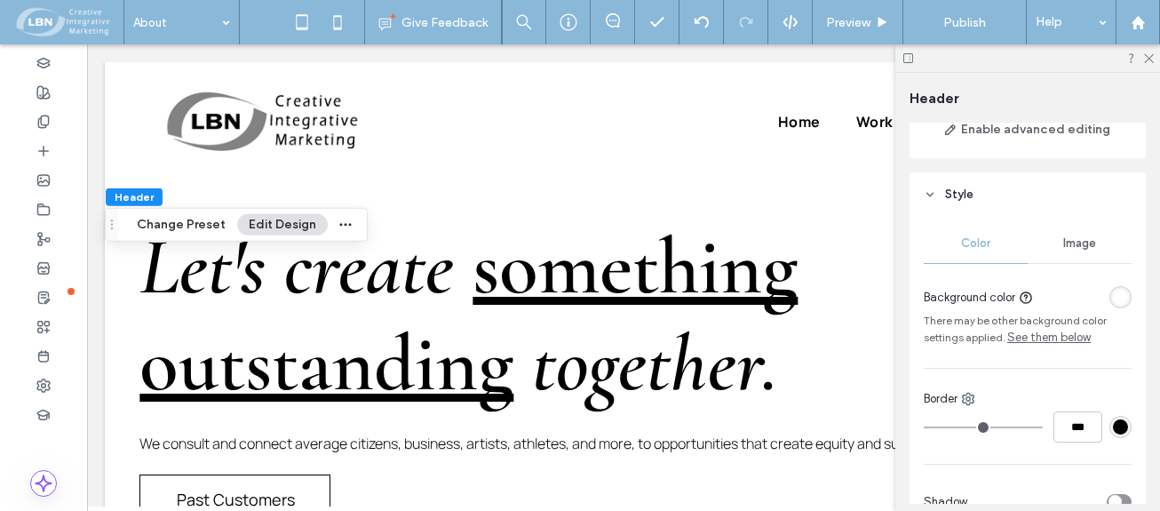
click at [1069, 243] on span "Image" at bounding box center [1079, 243] width 33 height 14
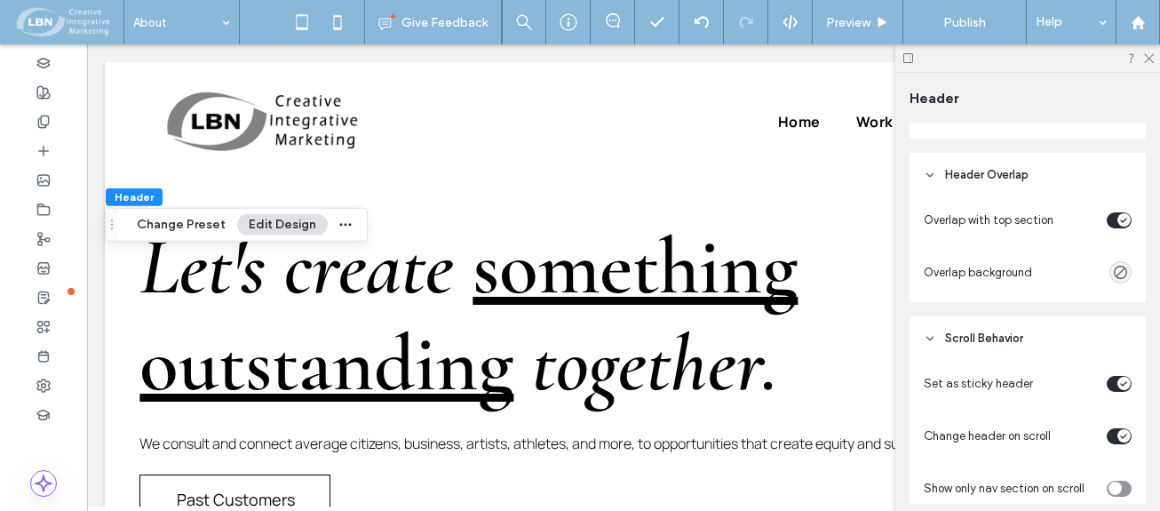
scroll to position [587, 0]
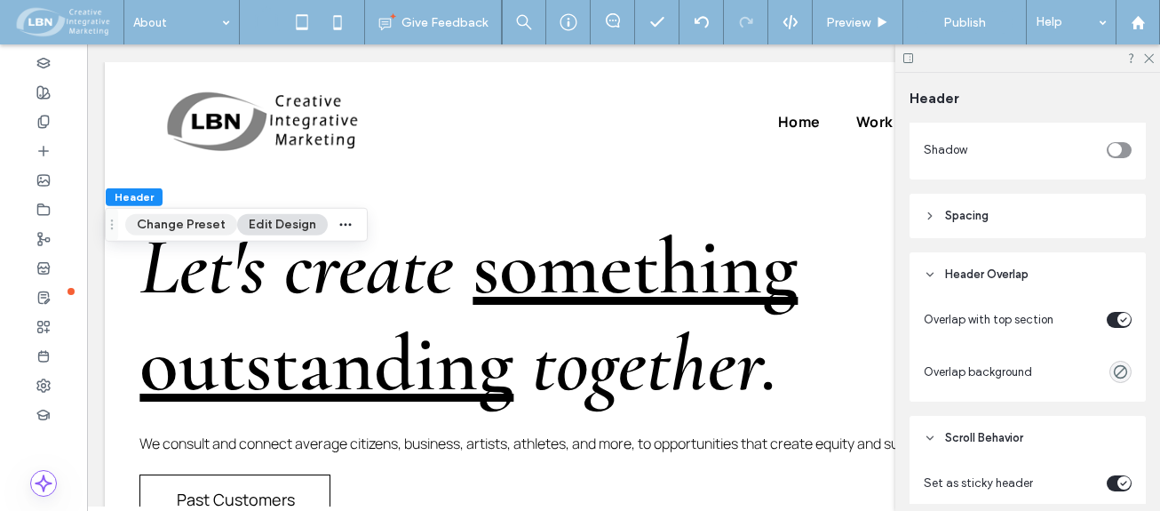
click at [168, 219] on button "Change Preset" at bounding box center [181, 224] width 112 height 21
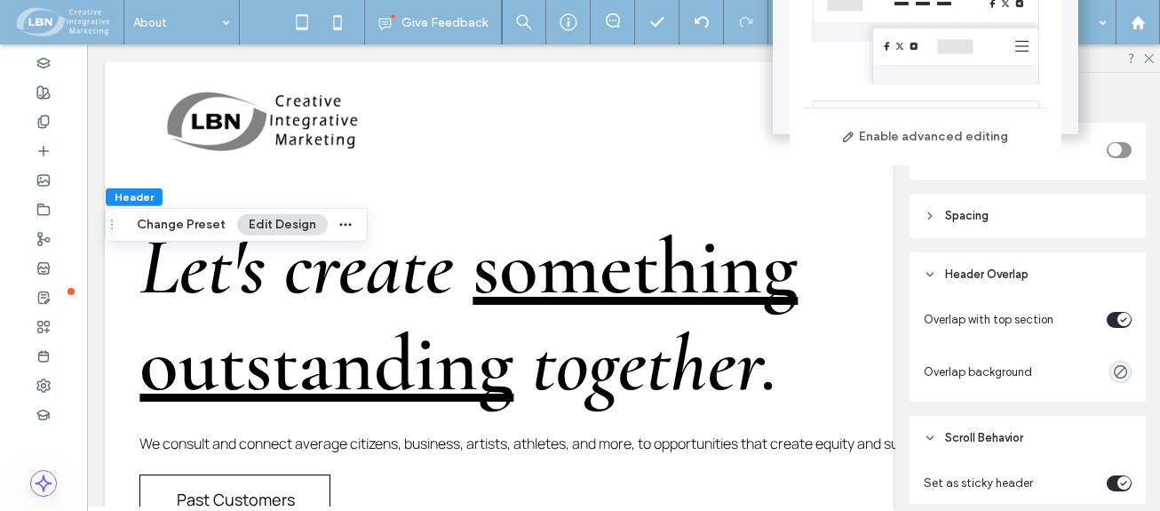
scroll to position [0, 0]
click at [285, 220] on button "Edit Design" at bounding box center [282, 224] width 91 height 21
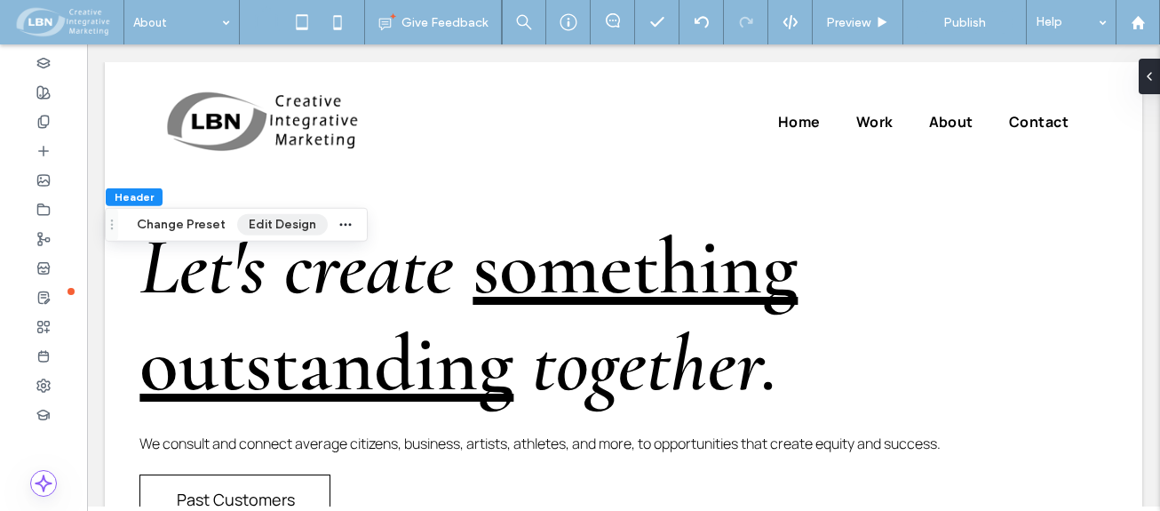
drag, startPoint x: 274, startPoint y: 220, endPoint x: 284, endPoint y: 221, distance: 10.7
click at [275, 219] on button "Edit Design" at bounding box center [282, 224] width 91 height 21
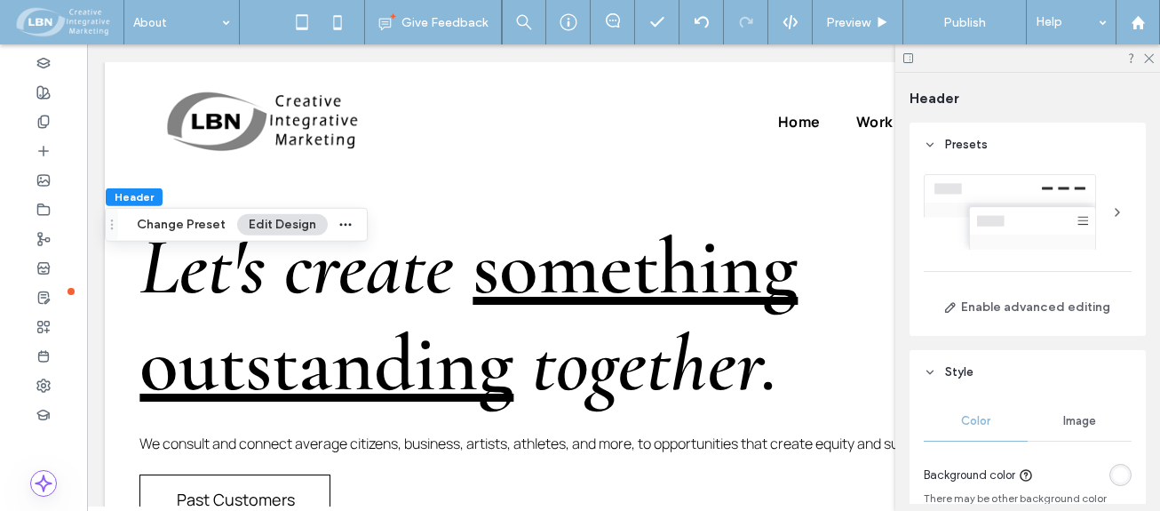
click at [927, 144] on use at bounding box center [930, 145] width 6 height 4
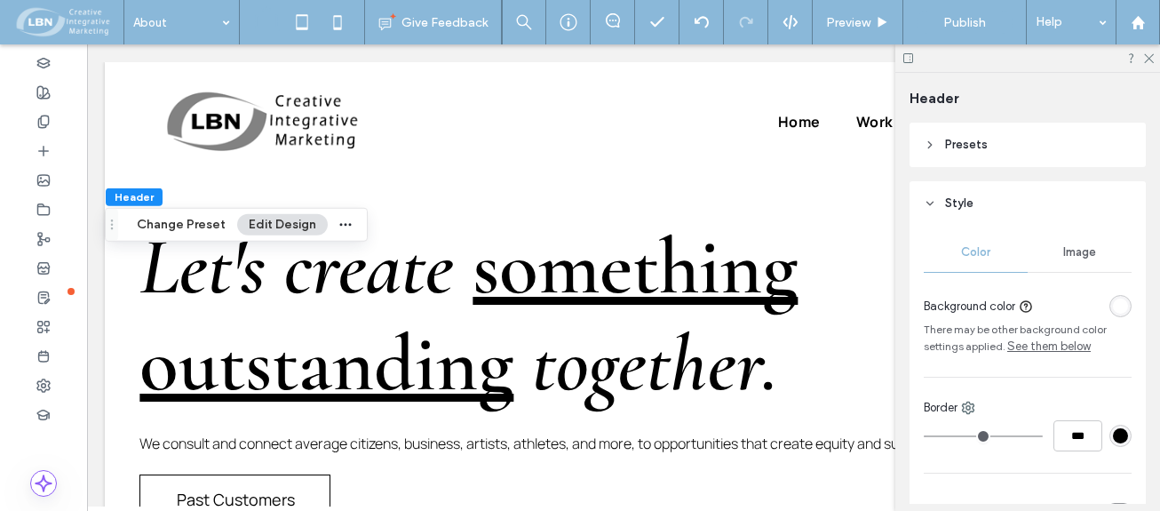
click at [967, 248] on span "Color" at bounding box center [975, 252] width 29 height 14
click at [1077, 253] on span "Image" at bounding box center [1079, 252] width 33 height 14
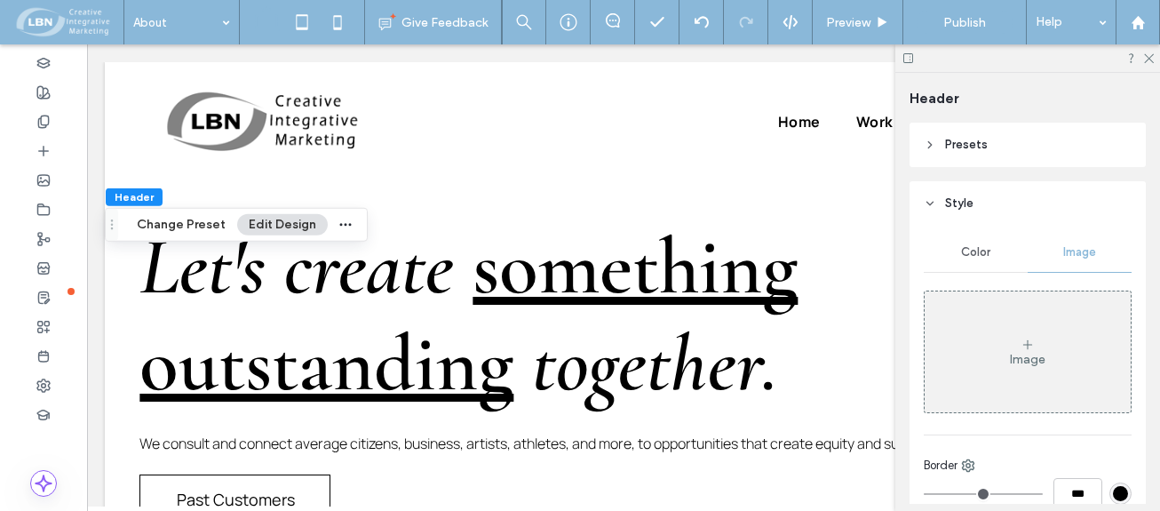
click at [981, 248] on span "Color" at bounding box center [975, 252] width 29 height 14
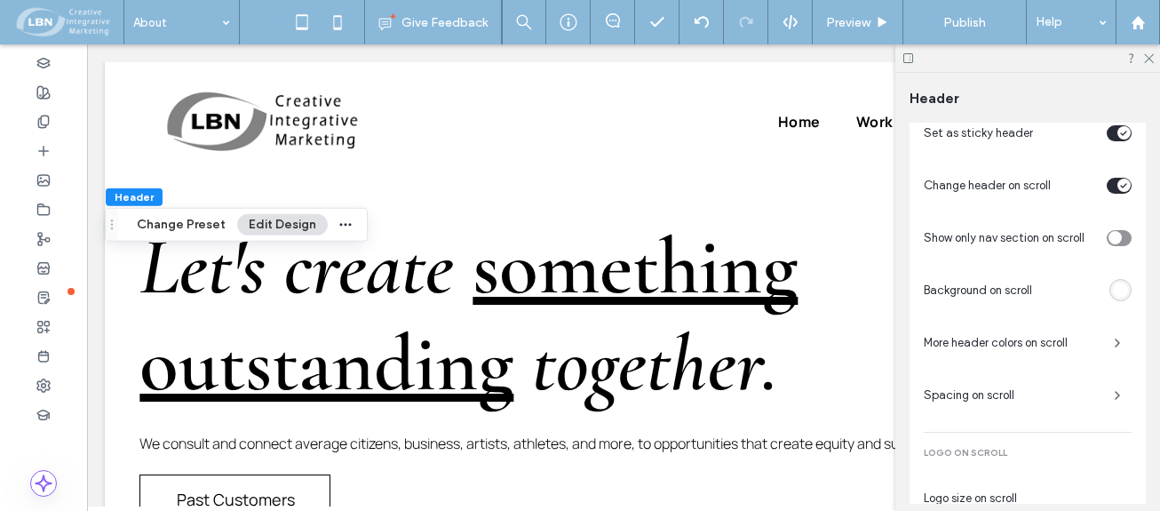
scroll to position [800, 0]
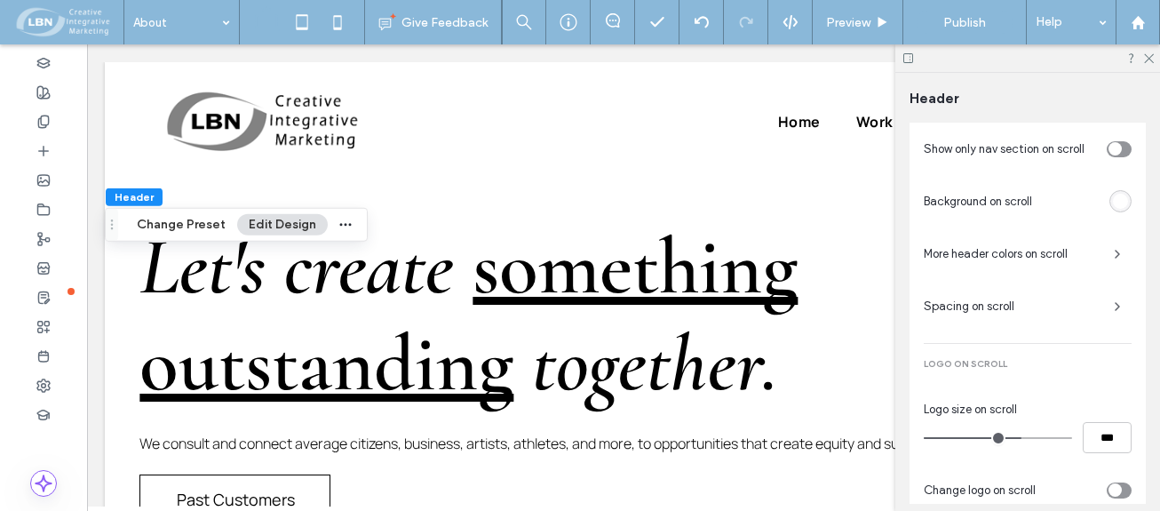
click at [1005, 249] on span "More header colors on scroll" at bounding box center [1012, 254] width 176 height 18
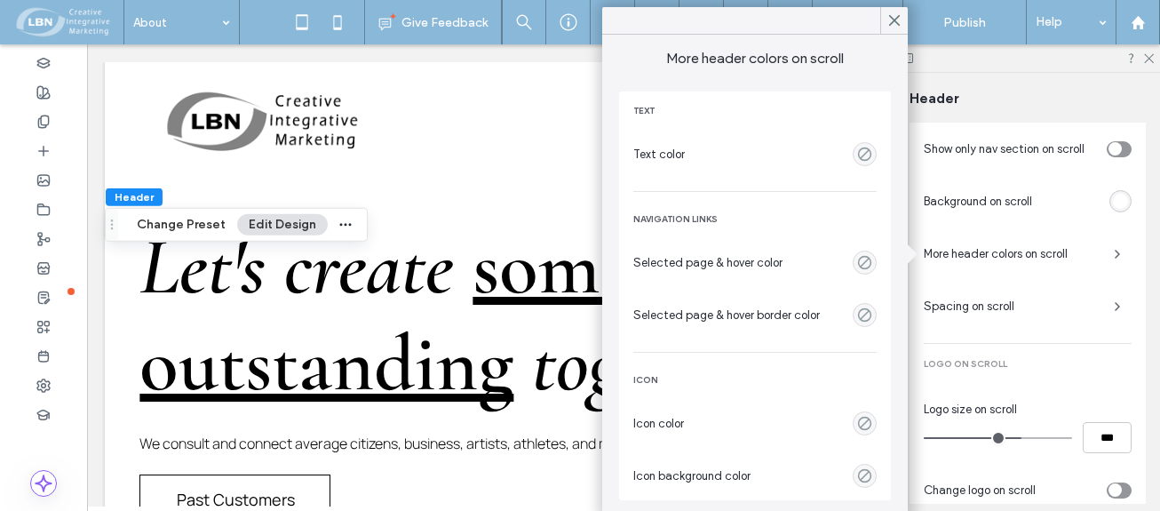
click at [891, 19] on icon at bounding box center [895, 20] width 16 height 16
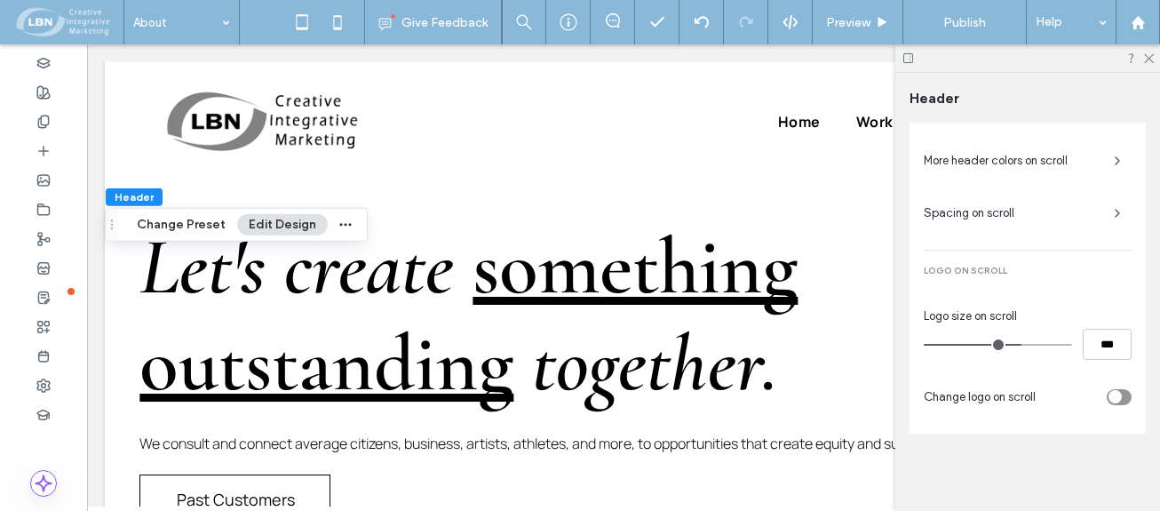
scroll to position [894, 0]
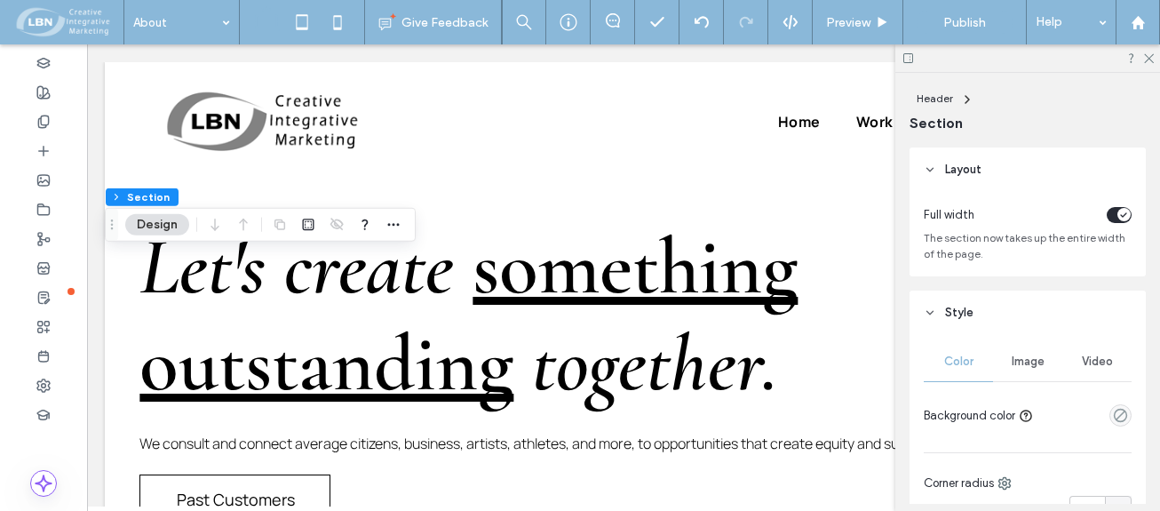
click at [161, 224] on button "Design" at bounding box center [157, 224] width 64 height 21
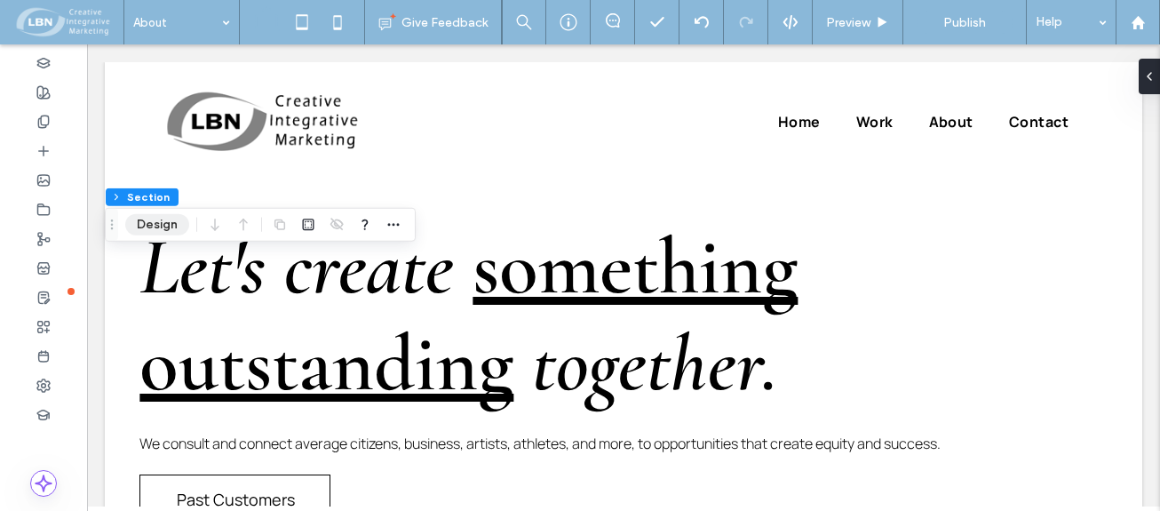
click at [168, 226] on button "Design" at bounding box center [157, 224] width 64 height 21
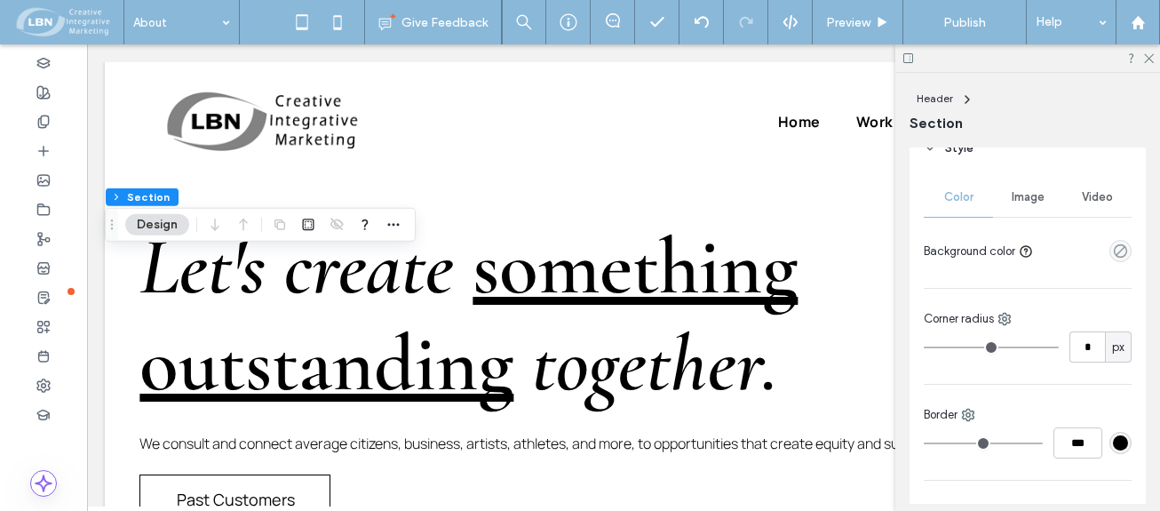
scroll to position [178, 0]
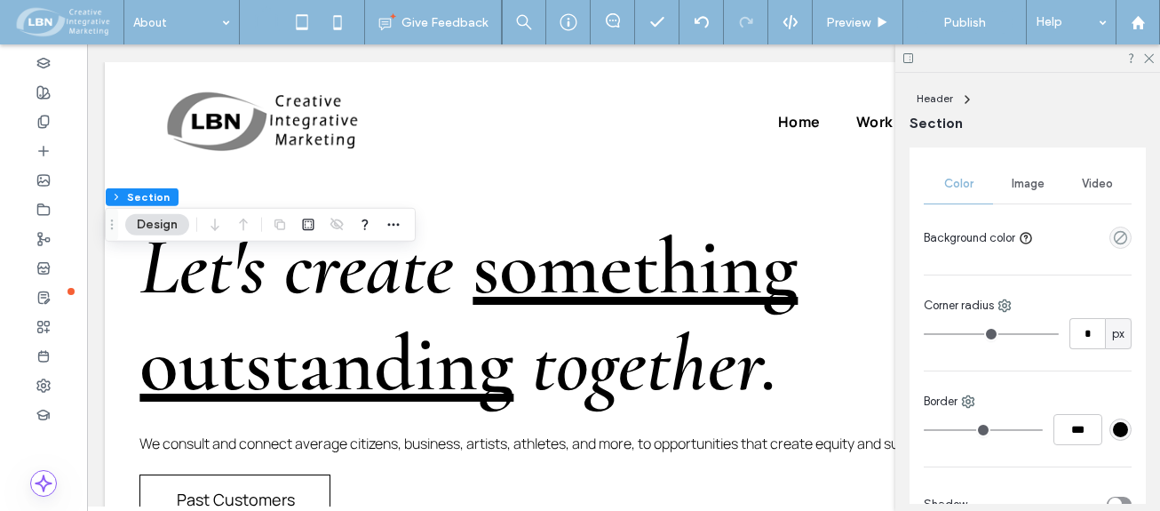
click at [1028, 182] on span "Image" at bounding box center [1028, 184] width 33 height 14
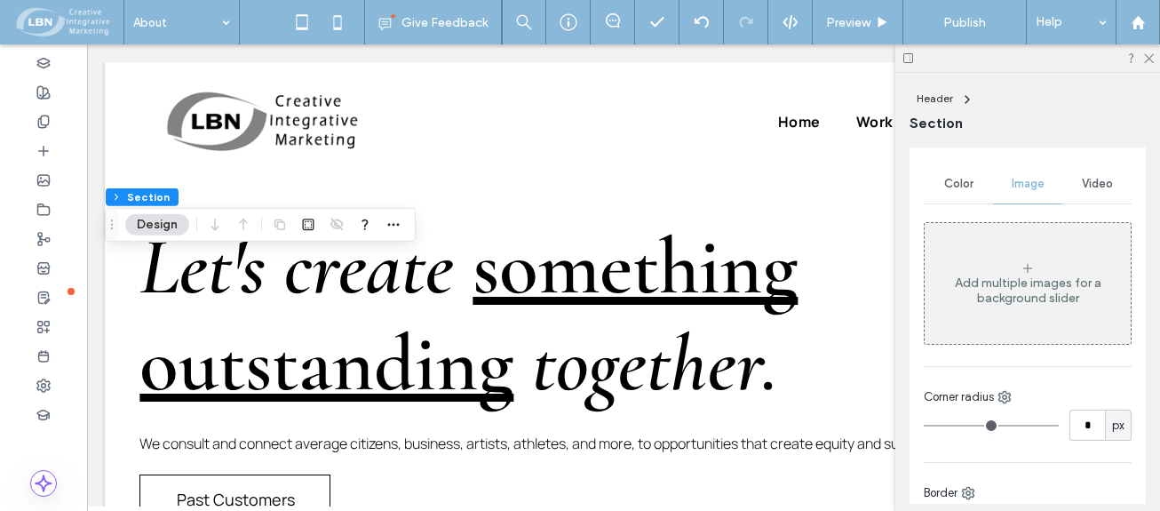
click at [1103, 185] on span "Video" at bounding box center [1097, 184] width 31 height 14
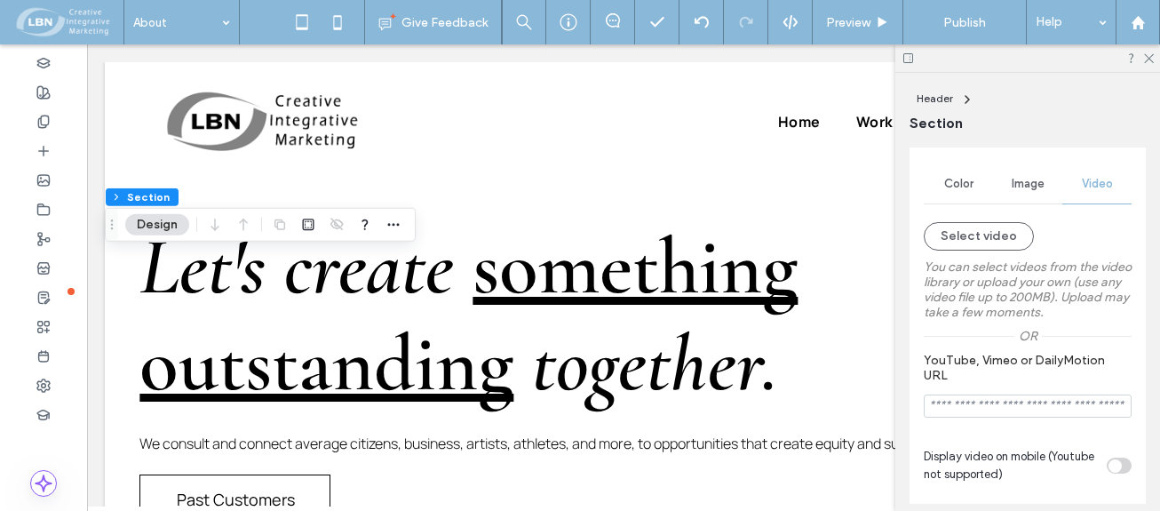
click at [956, 177] on span "Color" at bounding box center [958, 184] width 29 height 14
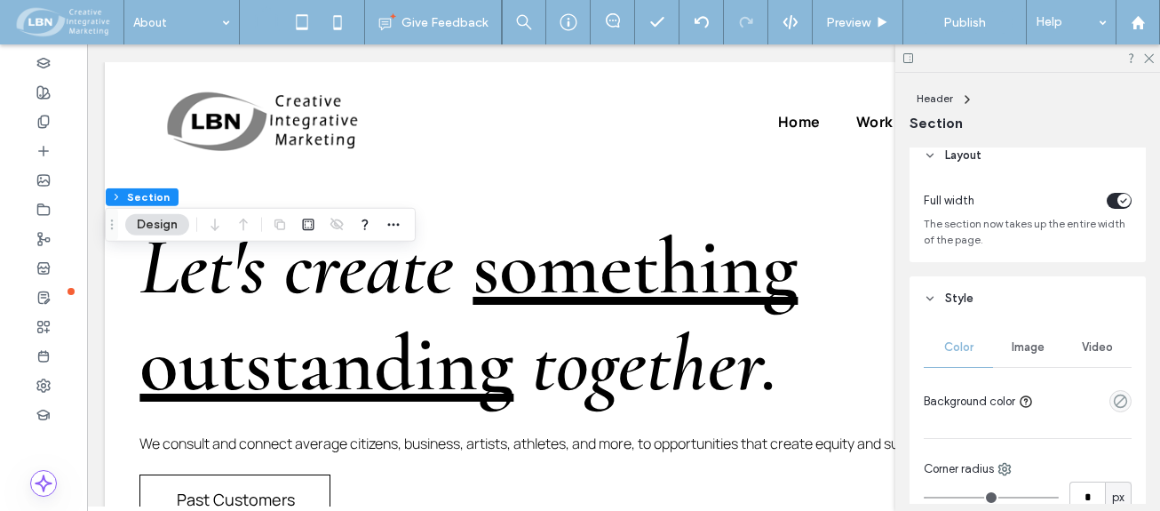
scroll to position [0, 0]
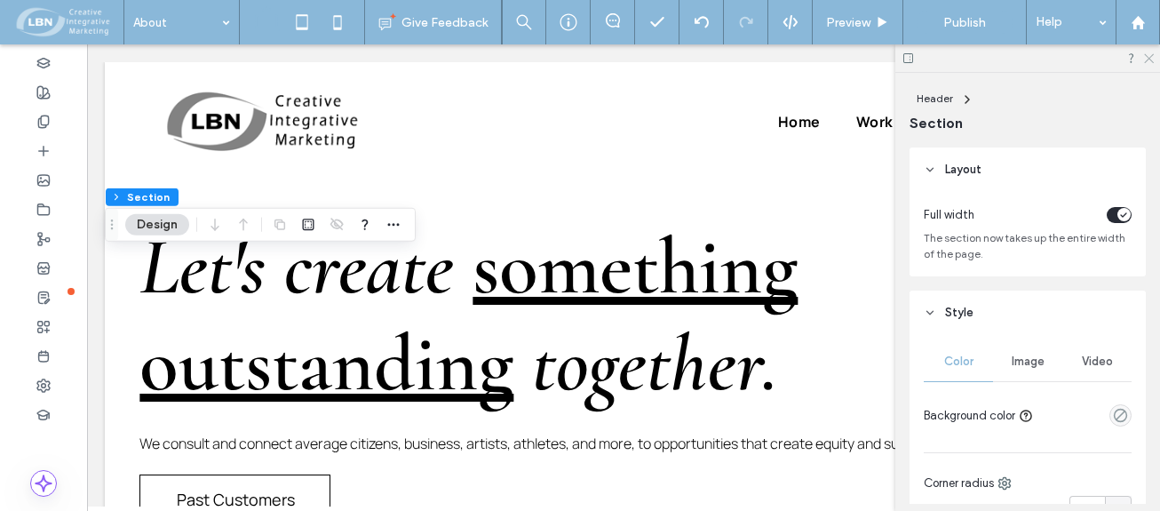
click at [1150, 59] on use at bounding box center [1149, 59] width 10 height 10
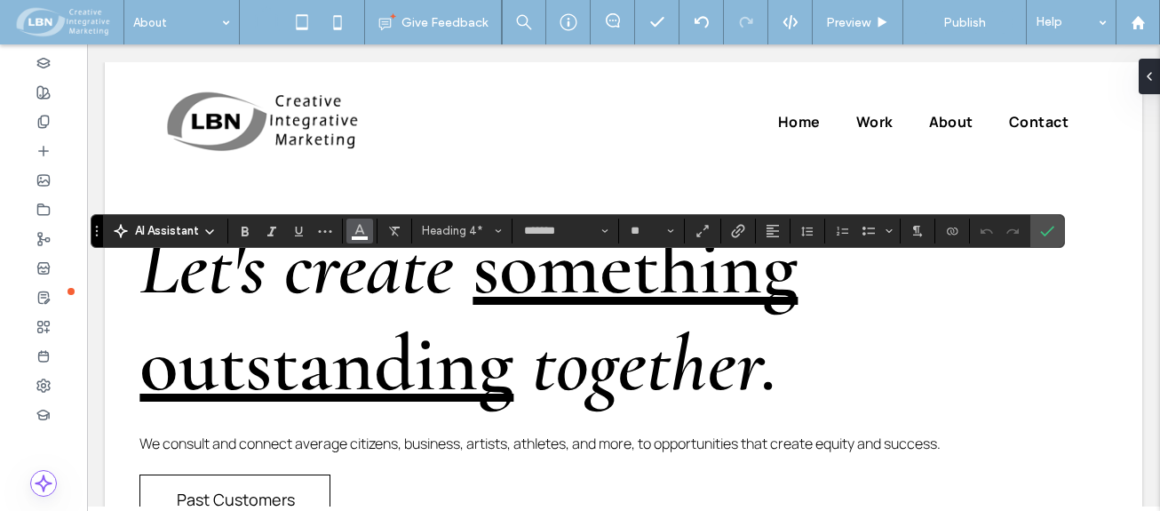
click at [361, 235] on icon "Color" at bounding box center [360, 229] width 14 height 14
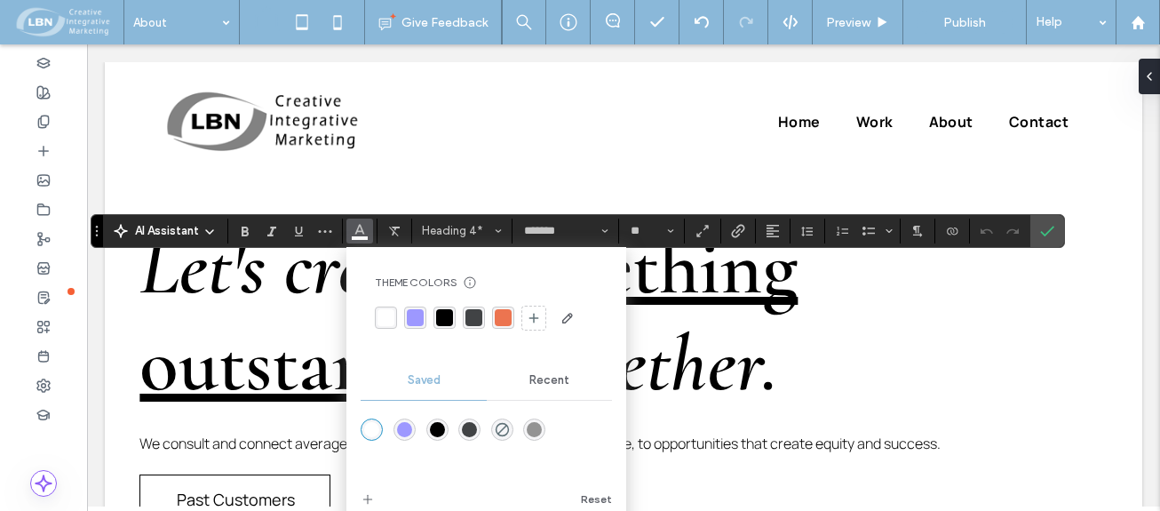
drag, startPoint x: 442, startPoint y: 314, endPoint x: 451, endPoint y: 316, distance: 9.1
click at [443, 314] on div "rgba(0, 0, 0, 1)" at bounding box center [444, 317] width 17 height 17
click at [1054, 226] on label "Confirm" at bounding box center [1047, 231] width 27 height 32
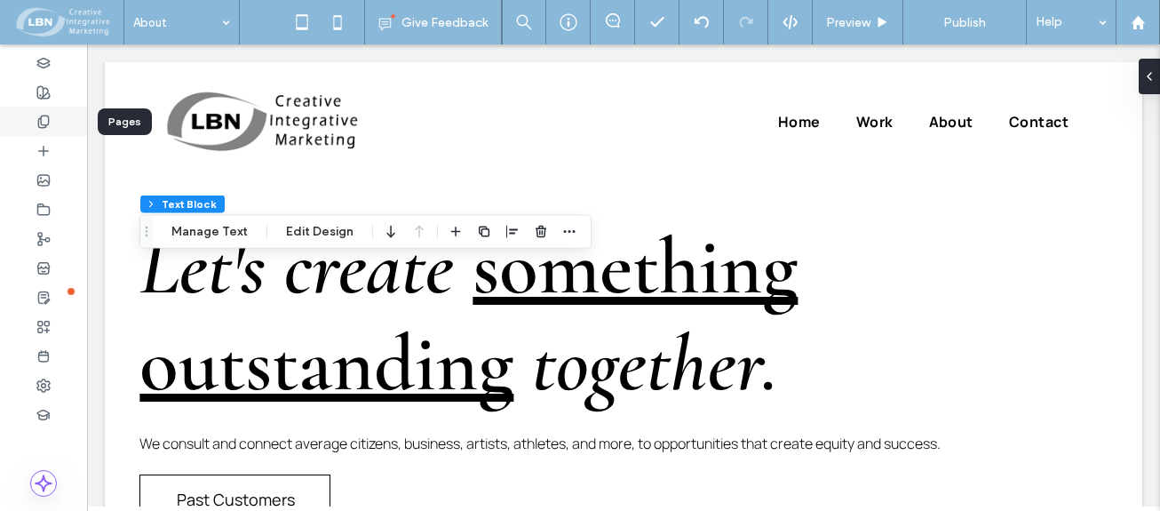
click at [51, 119] on div at bounding box center [43, 121] width 87 height 29
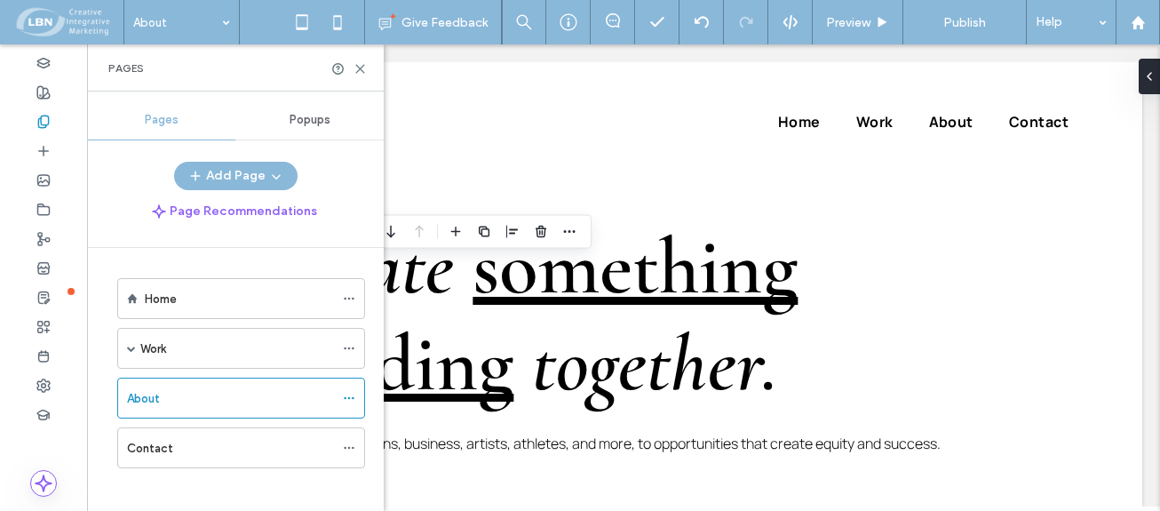
click at [248, 385] on div "About" at bounding box center [230, 397] width 207 height 39
click at [358, 67] on use at bounding box center [360, 69] width 8 height 8
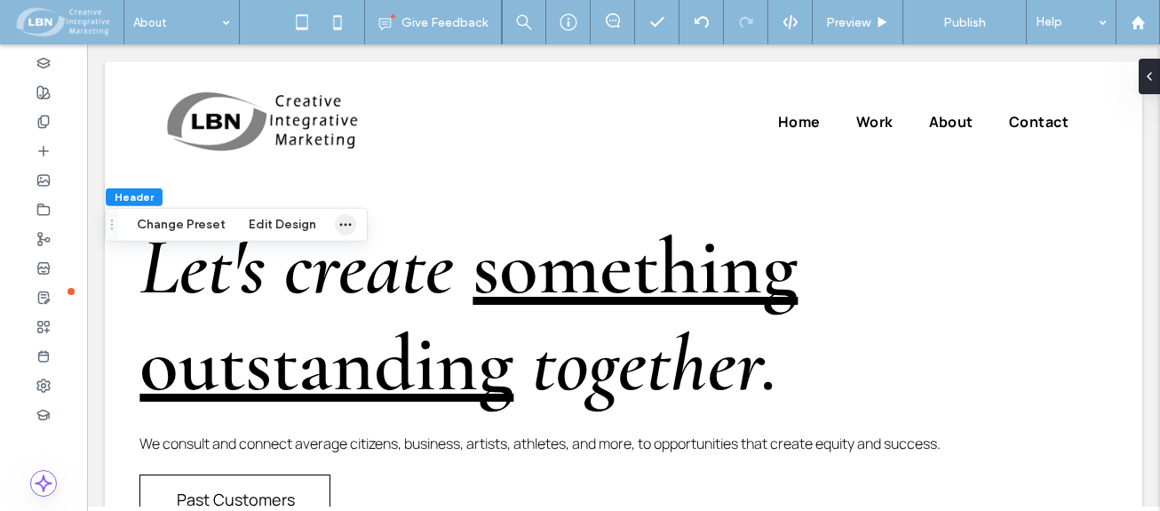
click at [344, 230] on icon "button" at bounding box center [345, 225] width 14 height 14
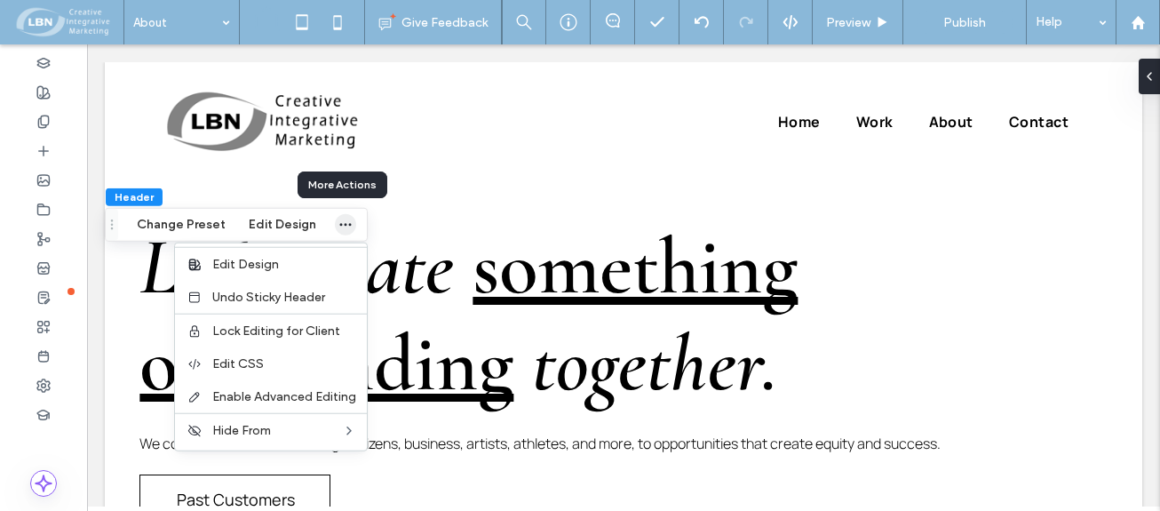
click at [345, 227] on icon "button" at bounding box center [345, 225] width 14 height 14
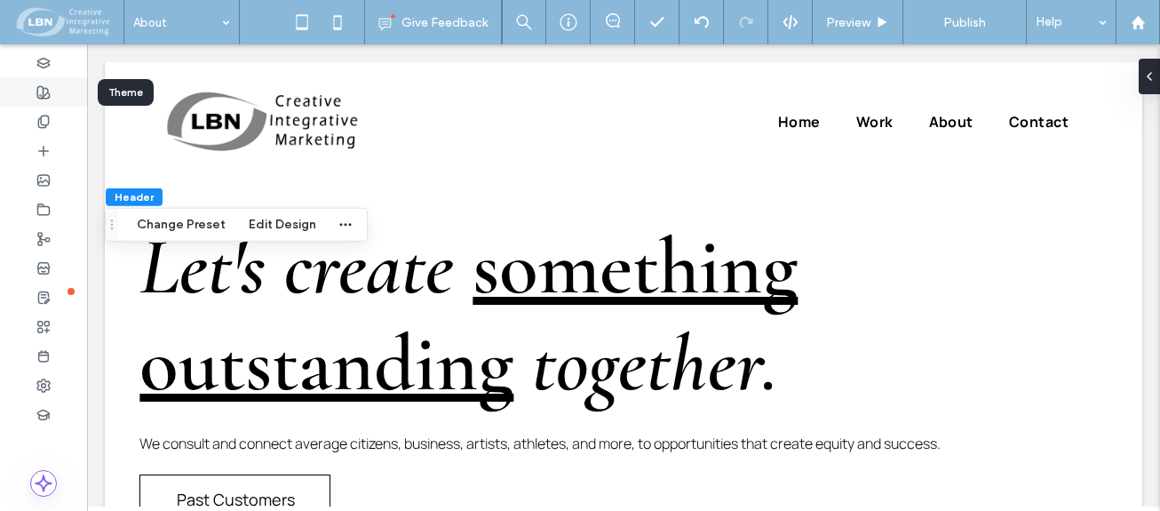
click at [44, 89] on icon at bounding box center [43, 92] width 14 height 14
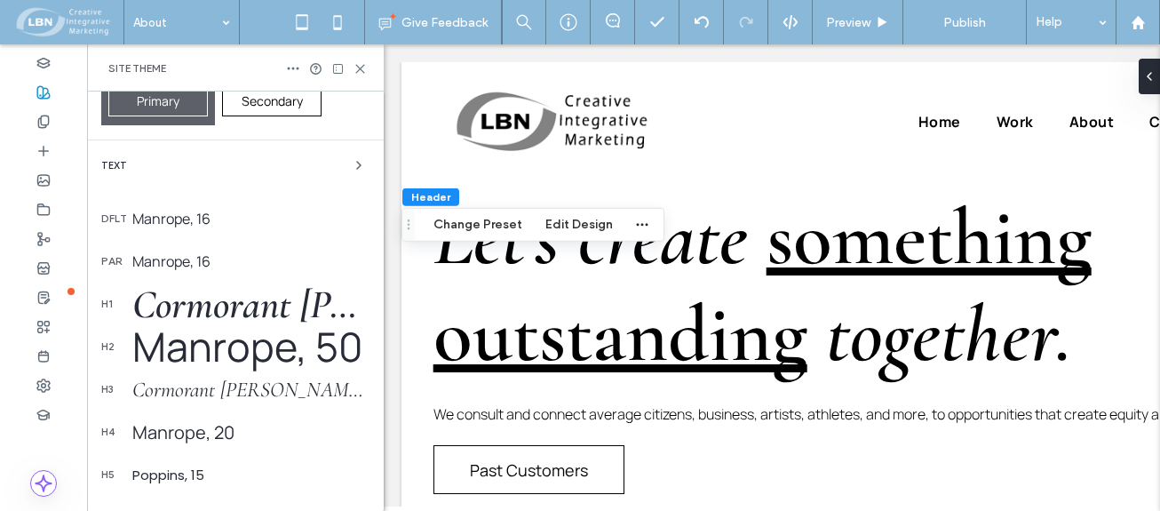
scroll to position [515, 0]
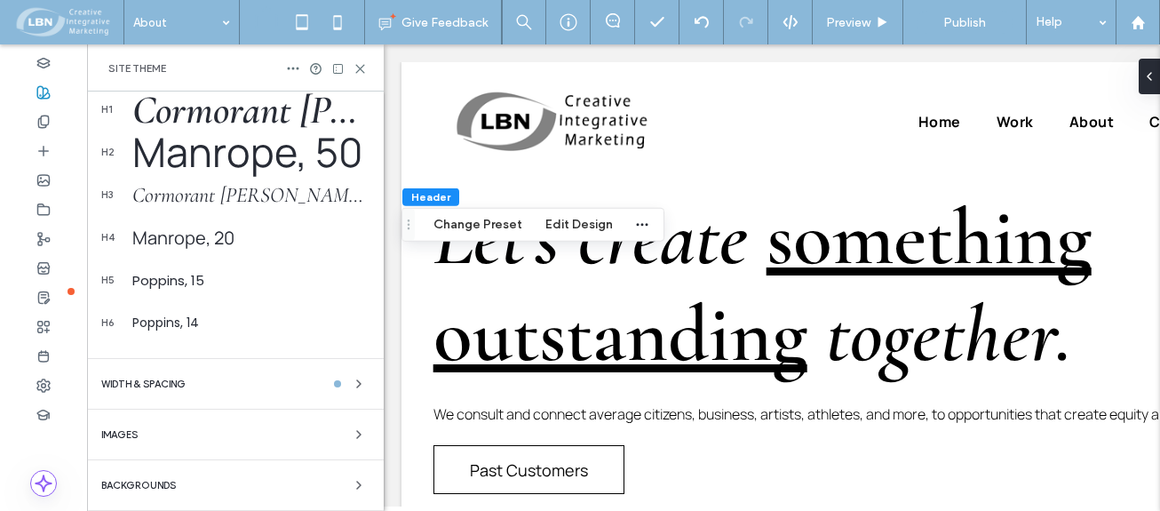
drag, startPoint x: 137, startPoint y: 426, endPoint x: 149, endPoint y: 428, distance: 12.7
click at [138, 426] on div "Images" at bounding box center [235, 434] width 268 height 21
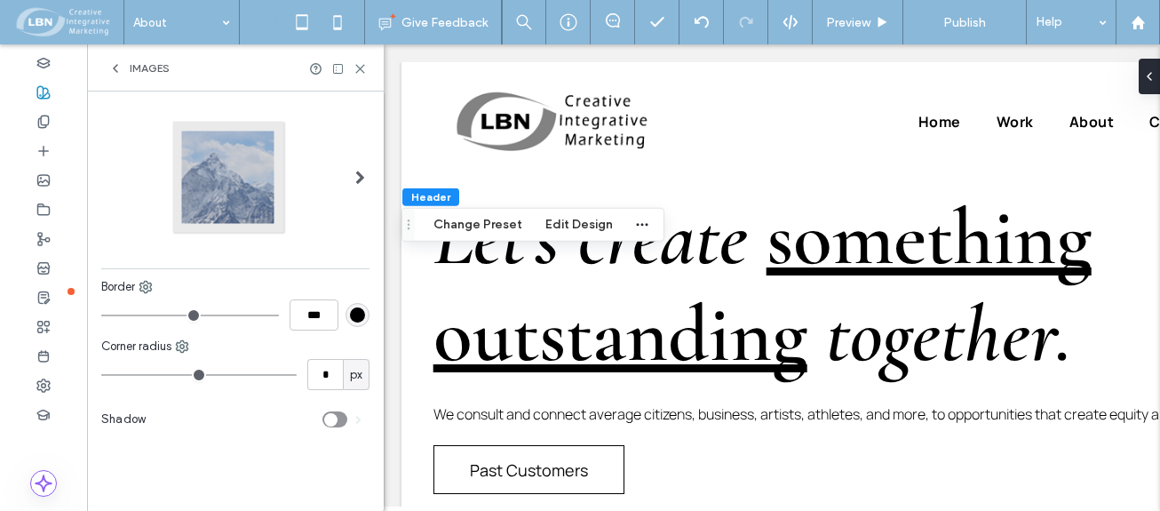
scroll to position [0, 0]
click at [360, 65] on icon at bounding box center [360, 68] width 13 height 13
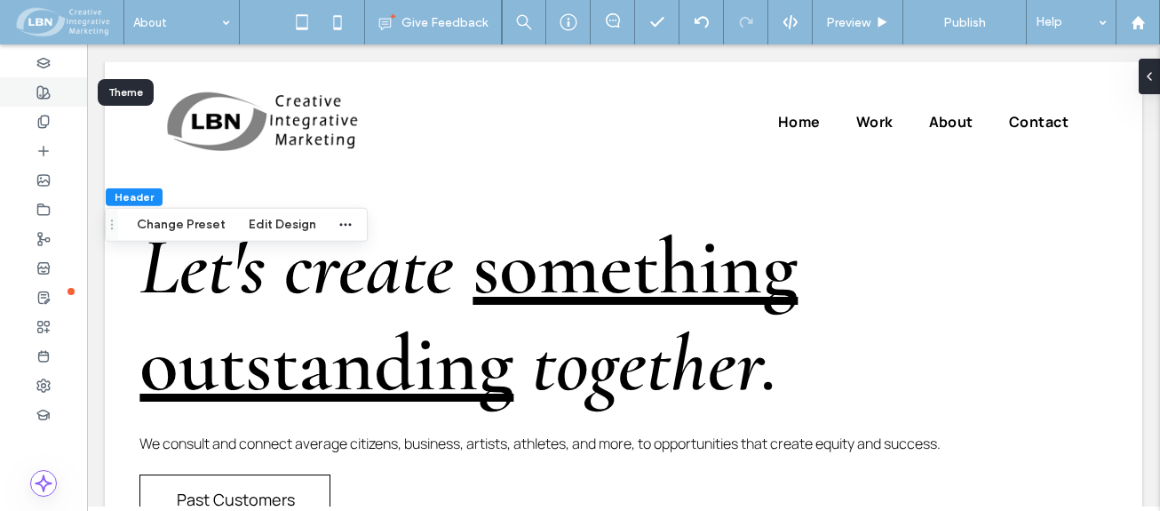
click at [44, 85] on icon at bounding box center [43, 92] width 14 height 14
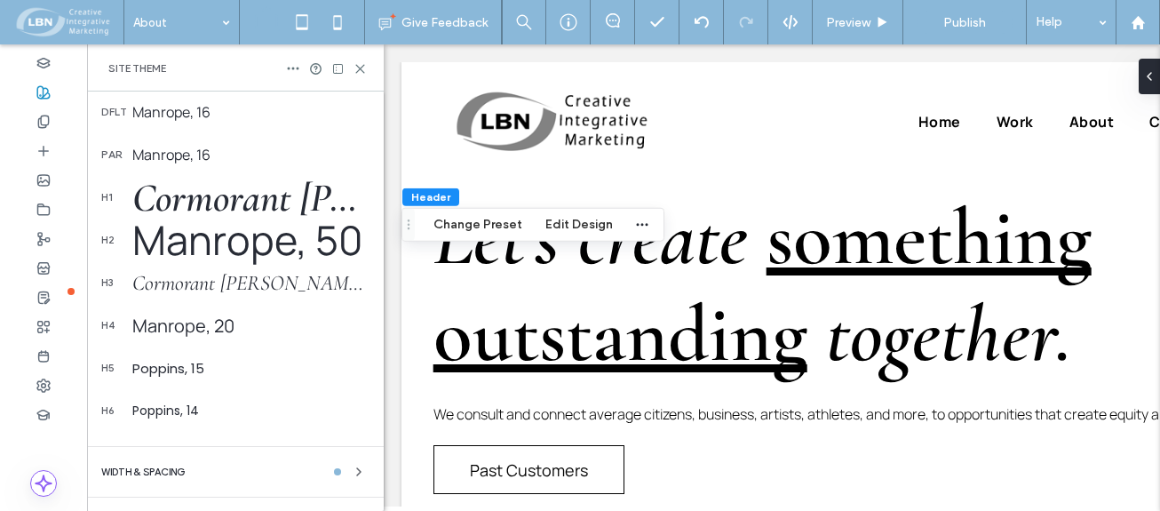
scroll to position [515, 0]
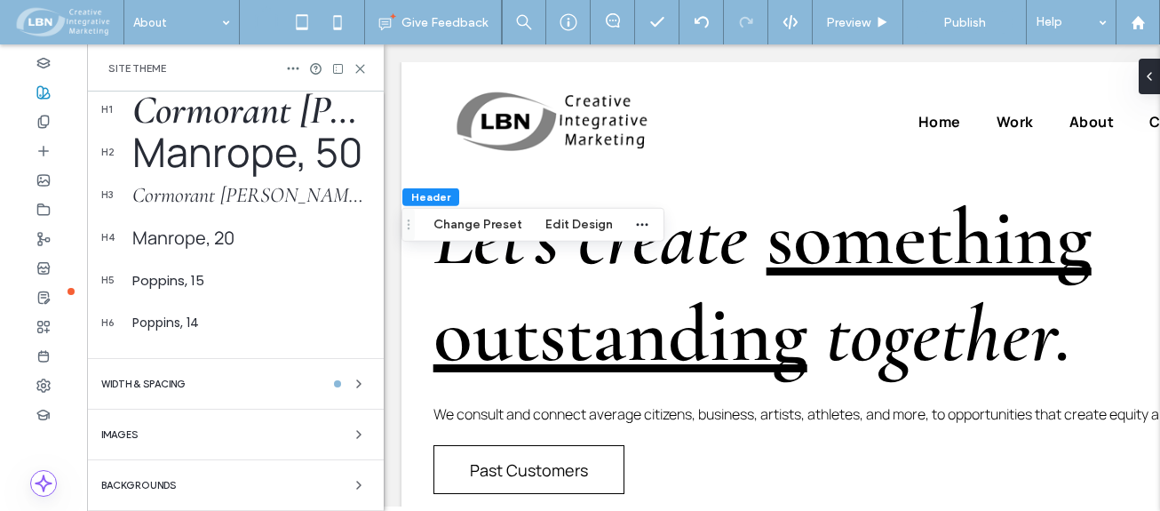
click at [149, 478] on div "Backgrounds" at bounding box center [235, 484] width 268 height 21
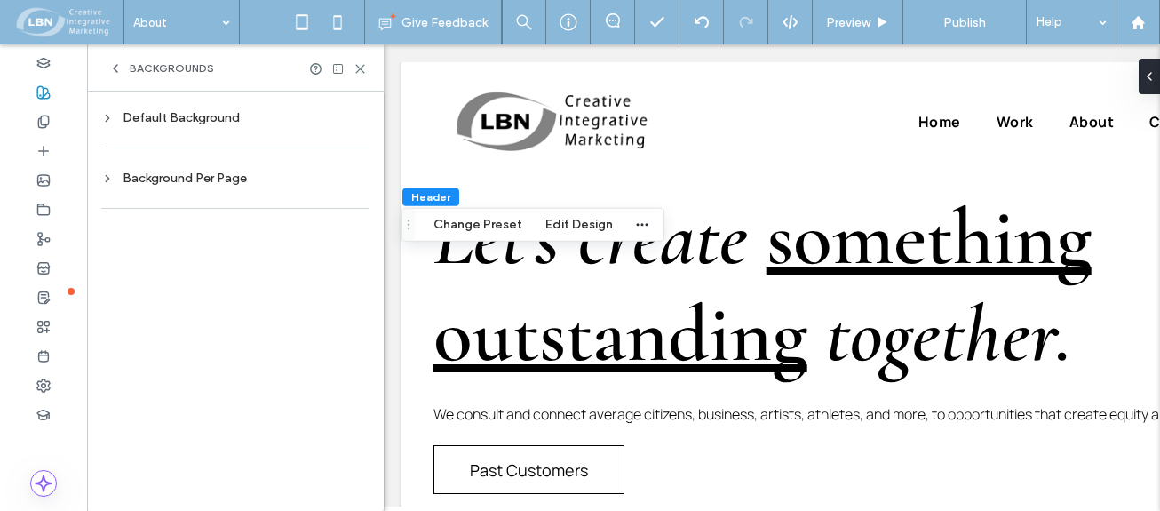
scroll to position [0, 0]
click at [173, 115] on div "Default Background" at bounding box center [235, 117] width 268 height 15
click at [284, 224] on span "Image" at bounding box center [295, 223] width 33 height 14
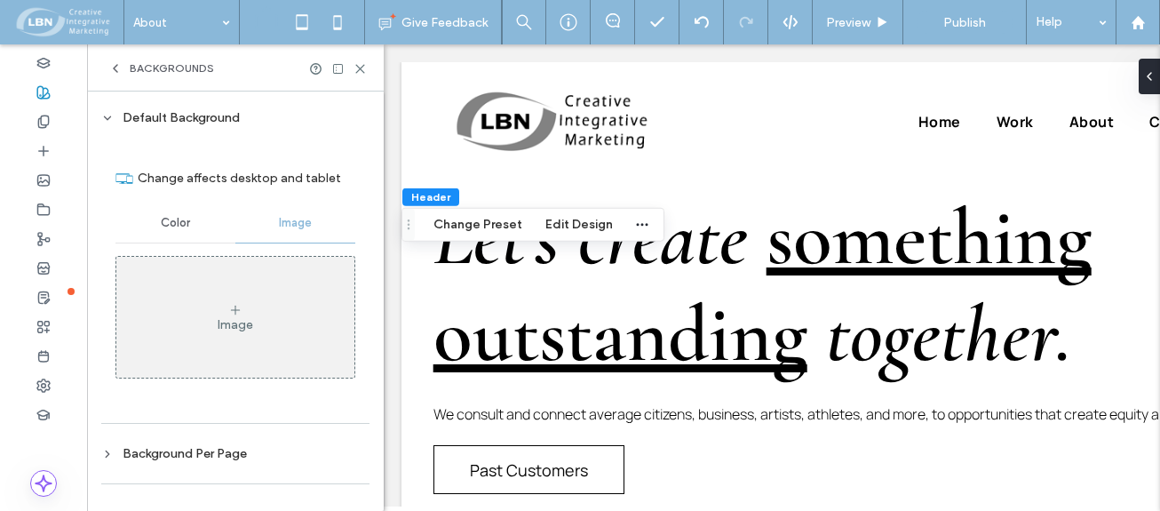
click at [107, 114] on icon at bounding box center [107, 118] width 12 height 12
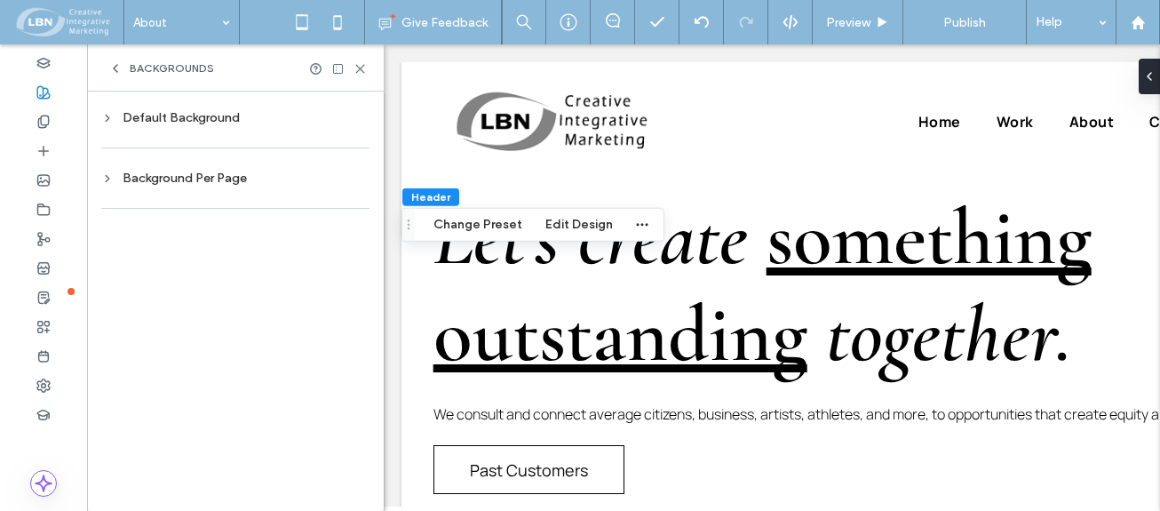
click at [168, 179] on div "Background Per Page" at bounding box center [235, 178] width 268 height 15
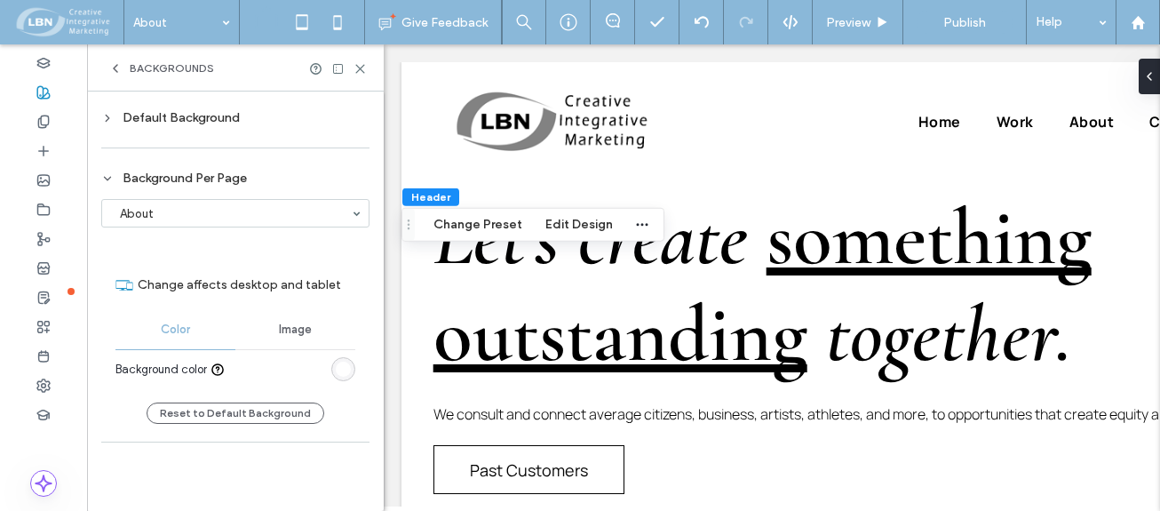
click at [288, 330] on span "Image" at bounding box center [295, 329] width 33 height 14
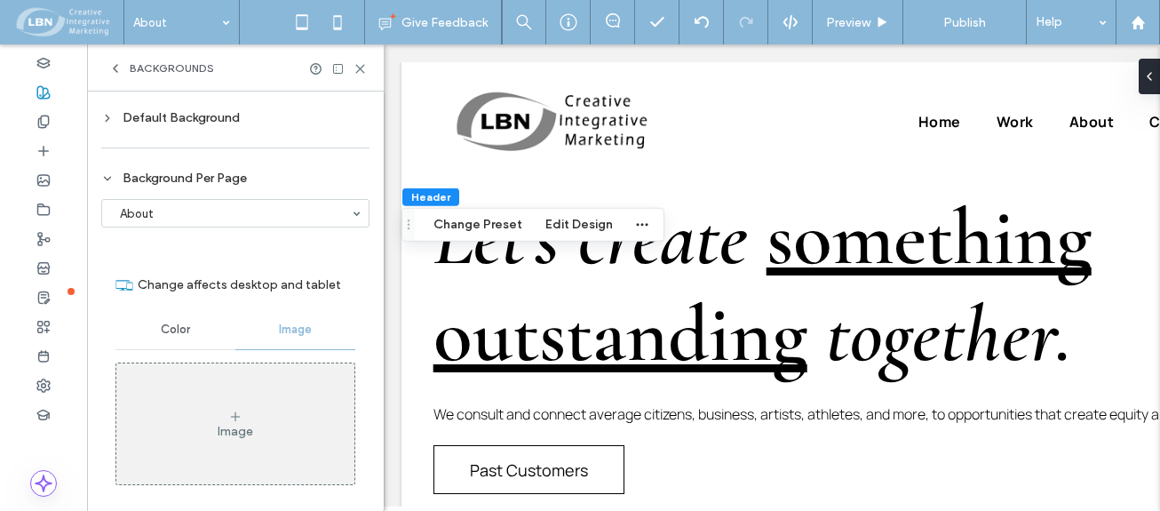
drag, startPoint x: 175, startPoint y: 319, endPoint x: 163, endPoint y: 314, distance: 12.4
click at [171, 318] on div "Color" at bounding box center [175, 329] width 120 height 39
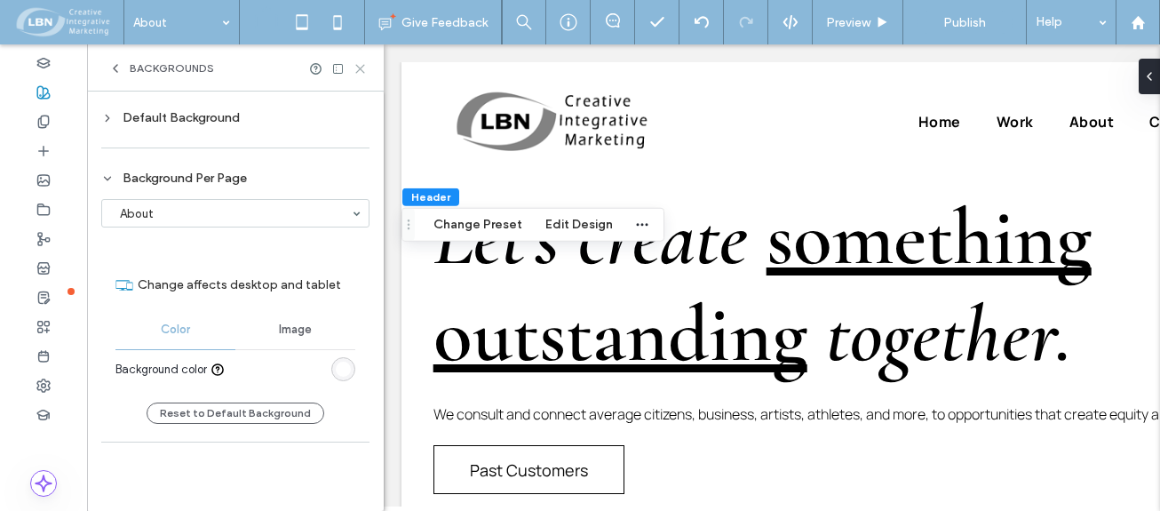
click at [360, 65] on icon at bounding box center [360, 68] width 13 height 13
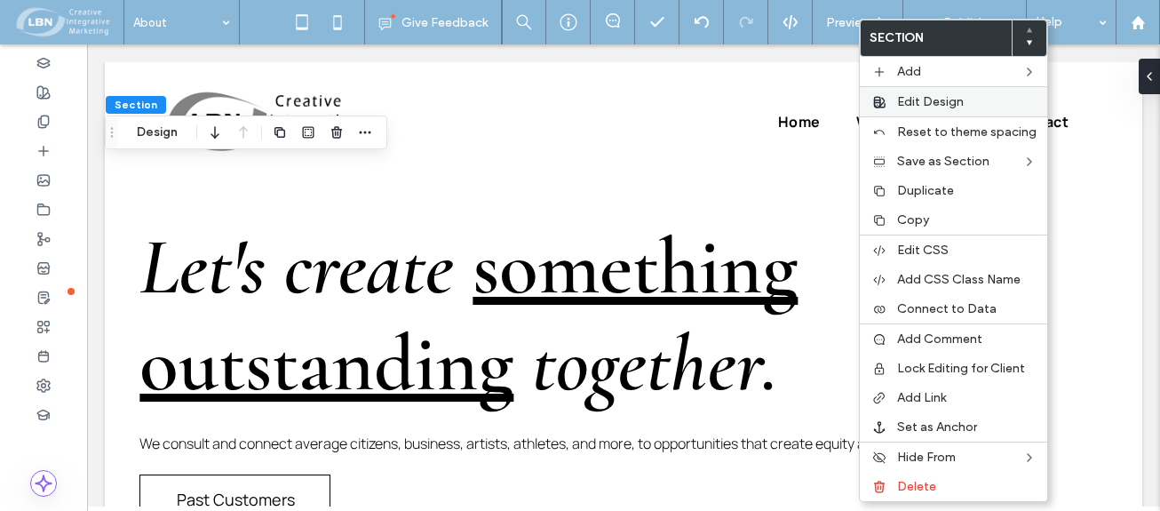
click at [925, 100] on span "Edit Design" at bounding box center [930, 101] width 67 height 15
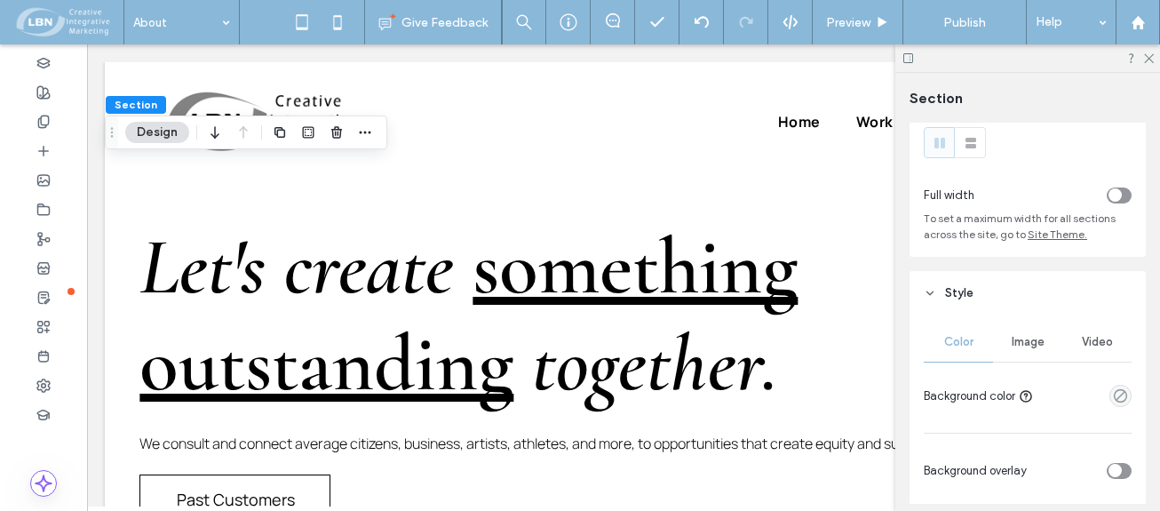
scroll to position [178, 0]
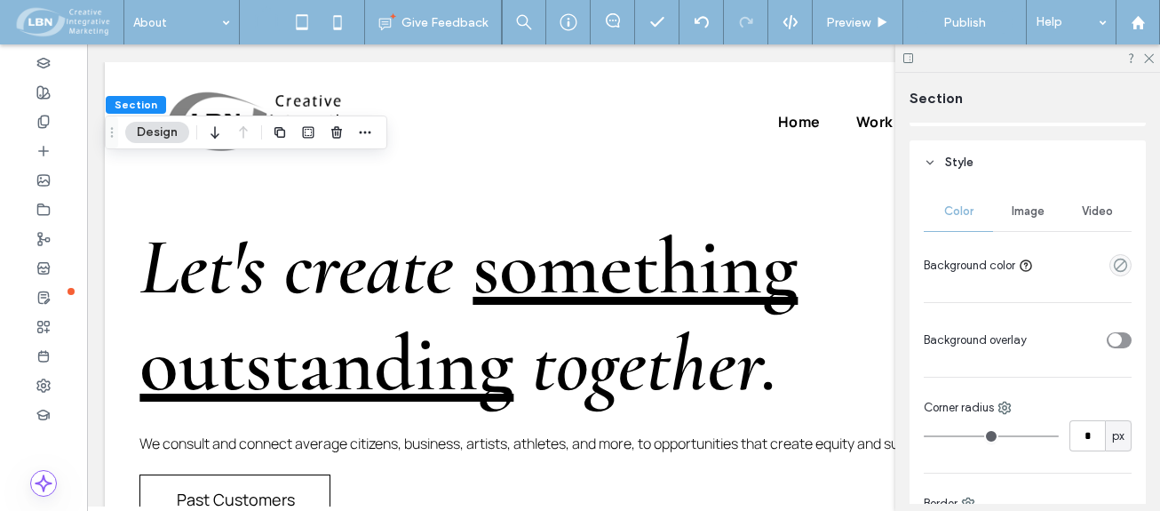
click at [1016, 205] on span "Image" at bounding box center [1028, 211] width 33 height 14
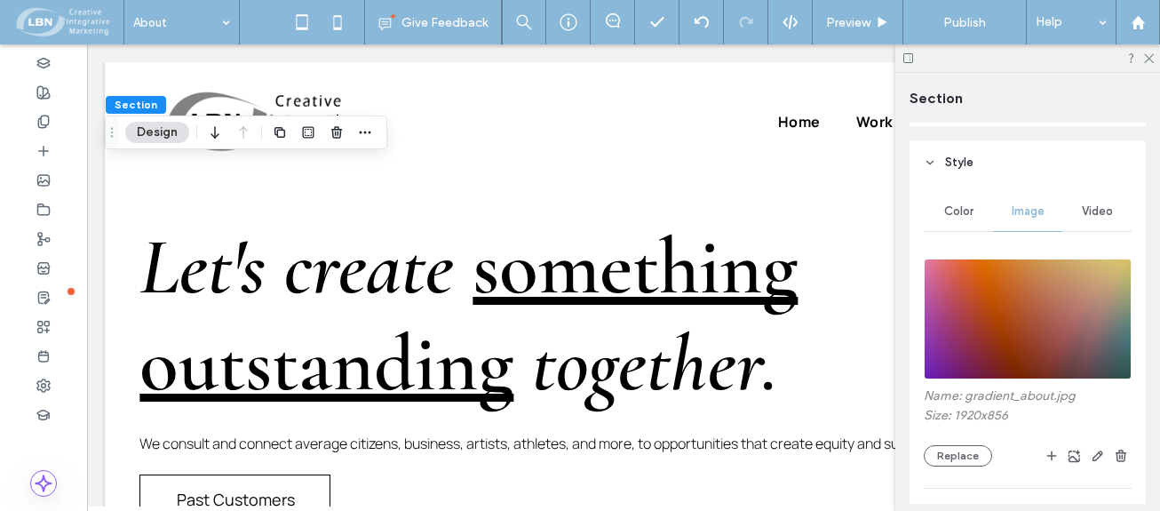
click at [958, 206] on span "Color" at bounding box center [958, 211] width 29 height 14
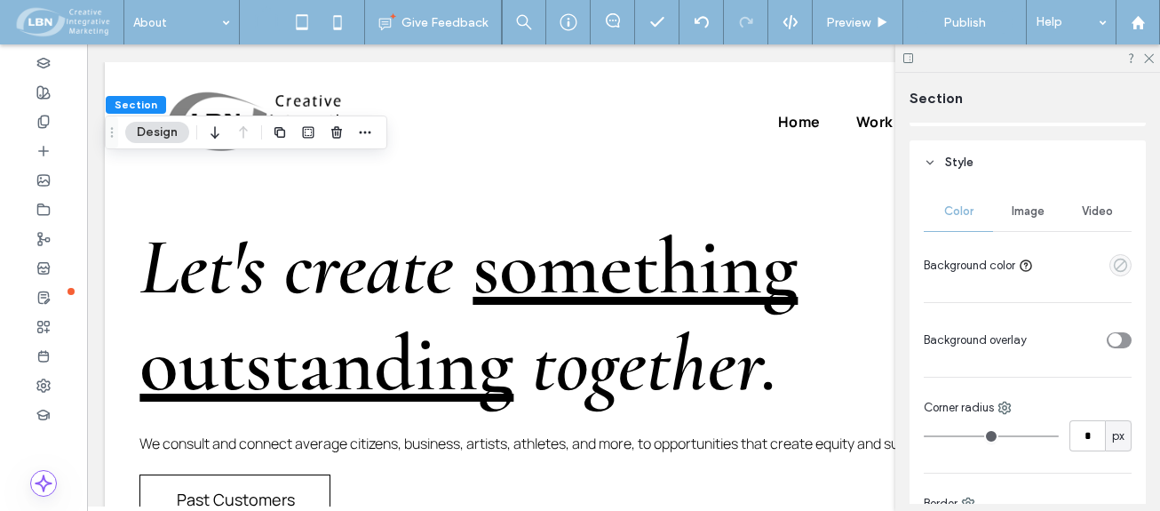
click at [1114, 260] on use "empty color" at bounding box center [1120, 265] width 13 height 13
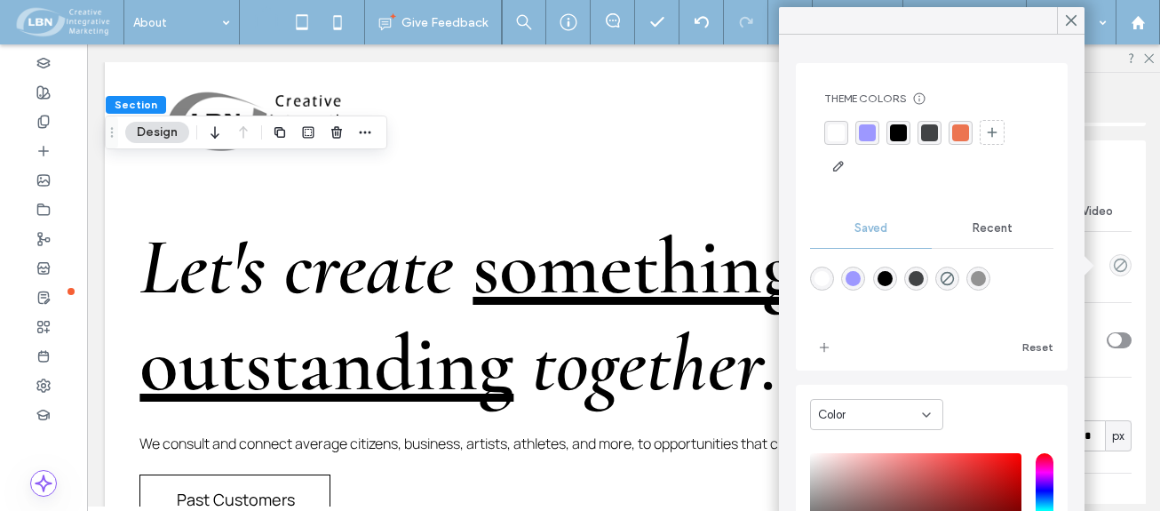
click at [823, 274] on div "rgba(255,255,255,1)" at bounding box center [822, 278] width 15 height 15
type input "*******"
type input "***"
type input "****"
click at [819, 286] on div "rgba(255,255,255,1)" at bounding box center [822, 279] width 15 height 15
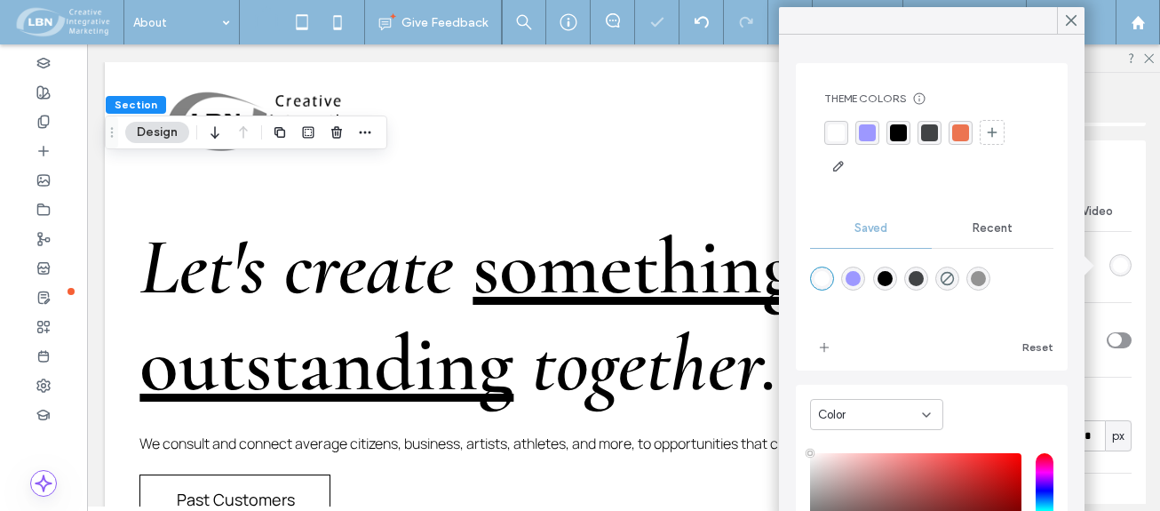
click at [1077, 27] on icon at bounding box center [1071, 20] width 16 height 16
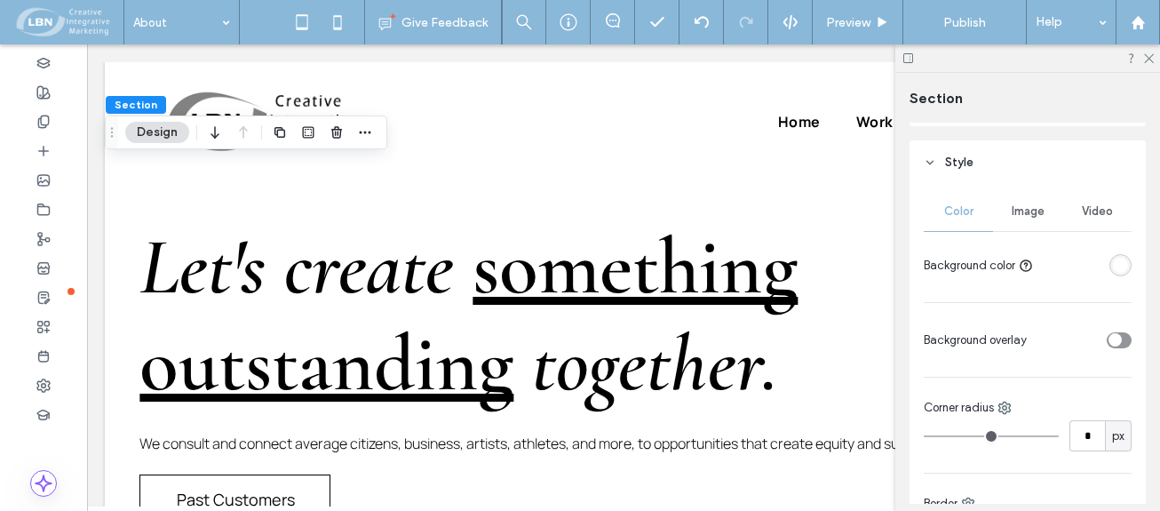
click at [1112, 338] on icon "toggle" at bounding box center [1114, 340] width 5 height 4
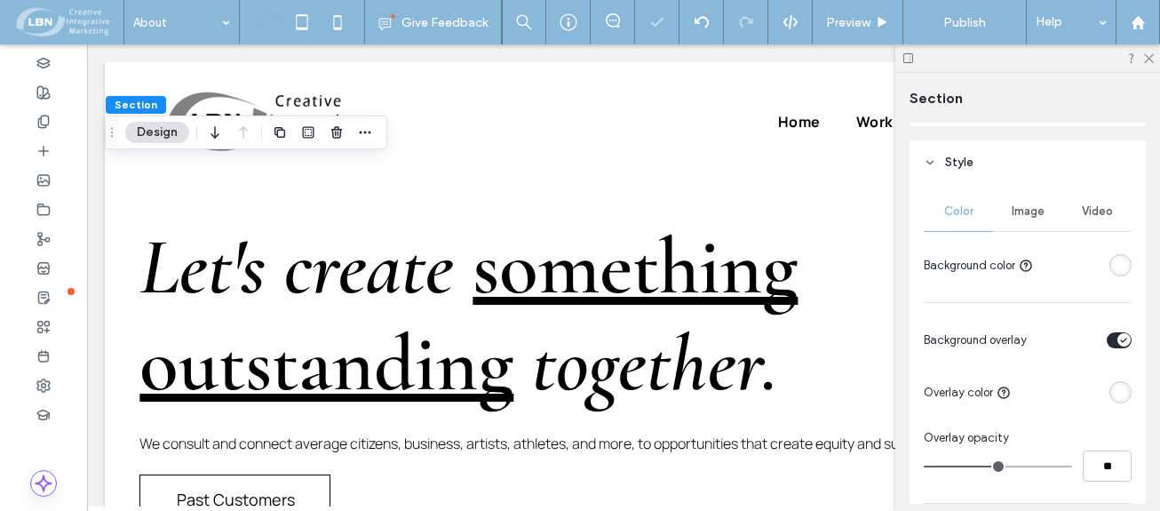
click at [1107, 339] on div "toggle" at bounding box center [1119, 340] width 25 height 16
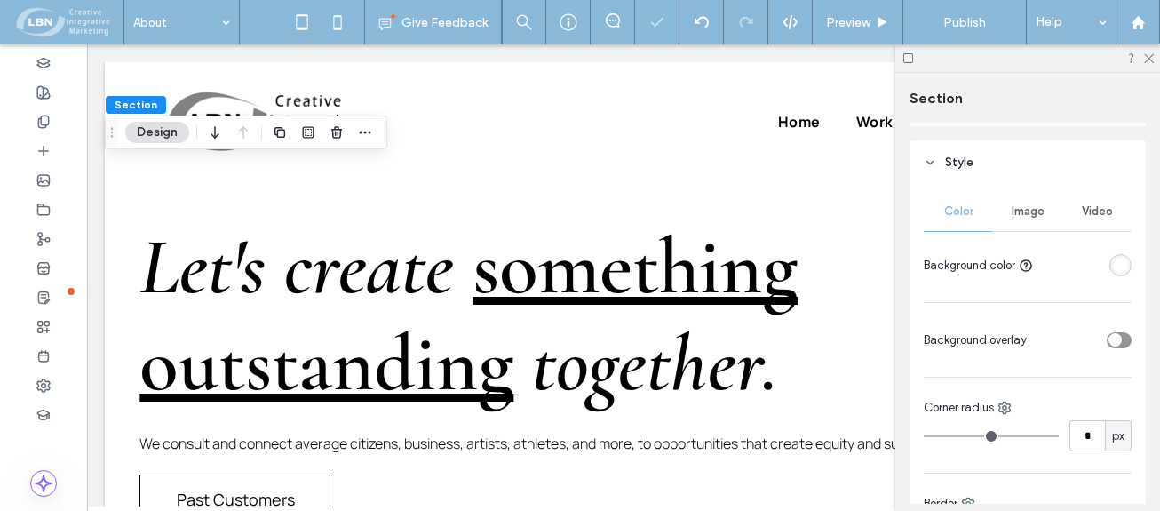
click at [1124, 382] on div "Color Image Video Background color Background overlay Corner radius * px Border…" at bounding box center [1028, 410] width 236 height 451
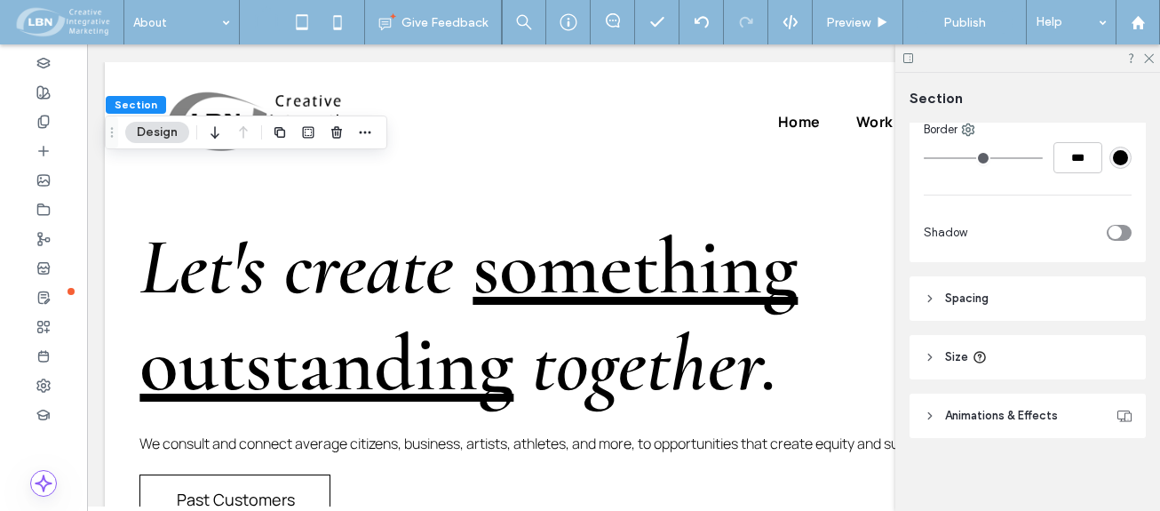
scroll to position [557, 0]
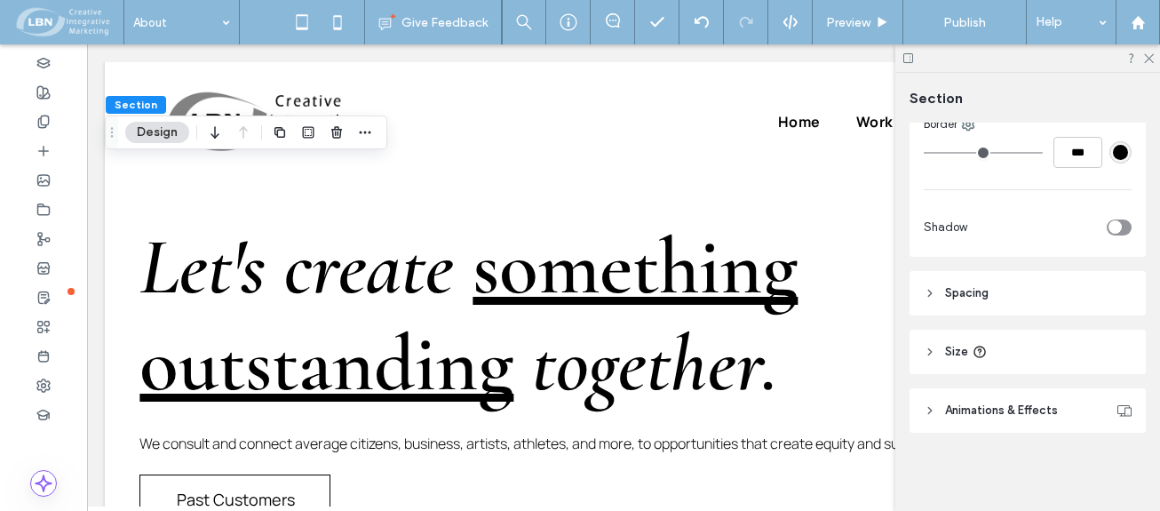
click at [937, 408] on header "Animations & Effects" at bounding box center [1028, 410] width 236 height 44
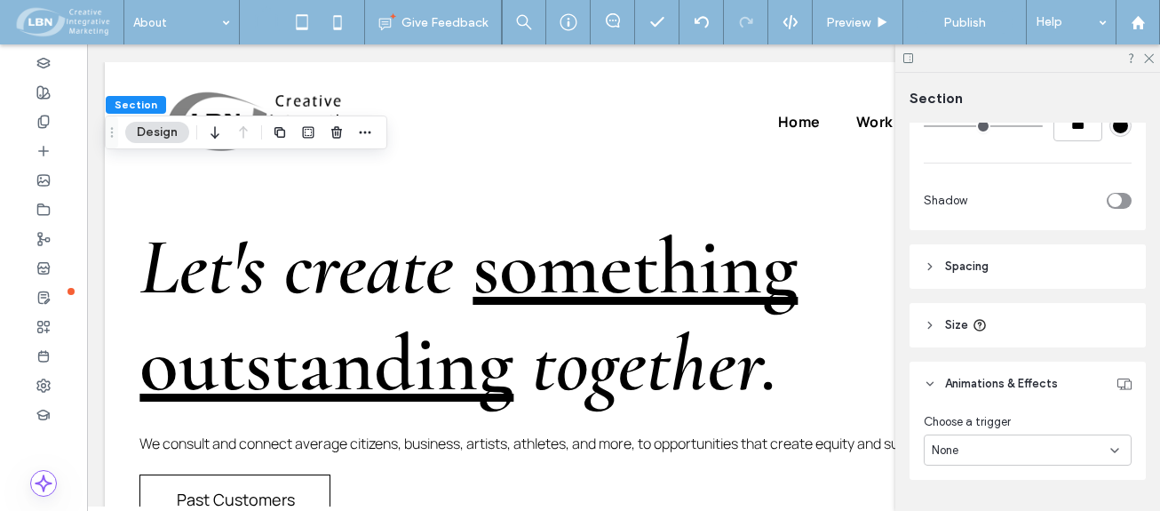
scroll to position [542, 0]
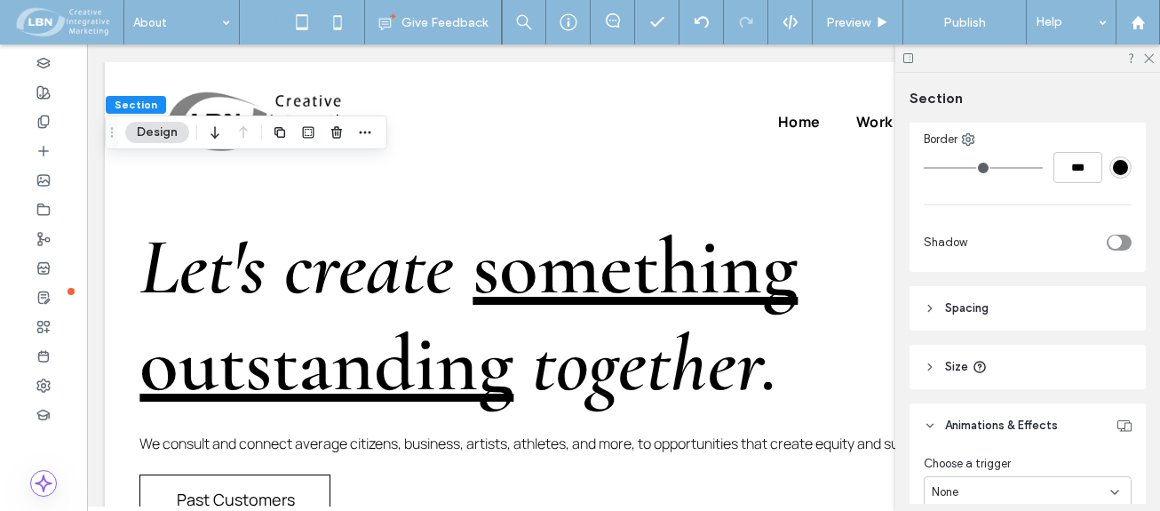
click at [932, 421] on icon at bounding box center [930, 425] width 12 height 12
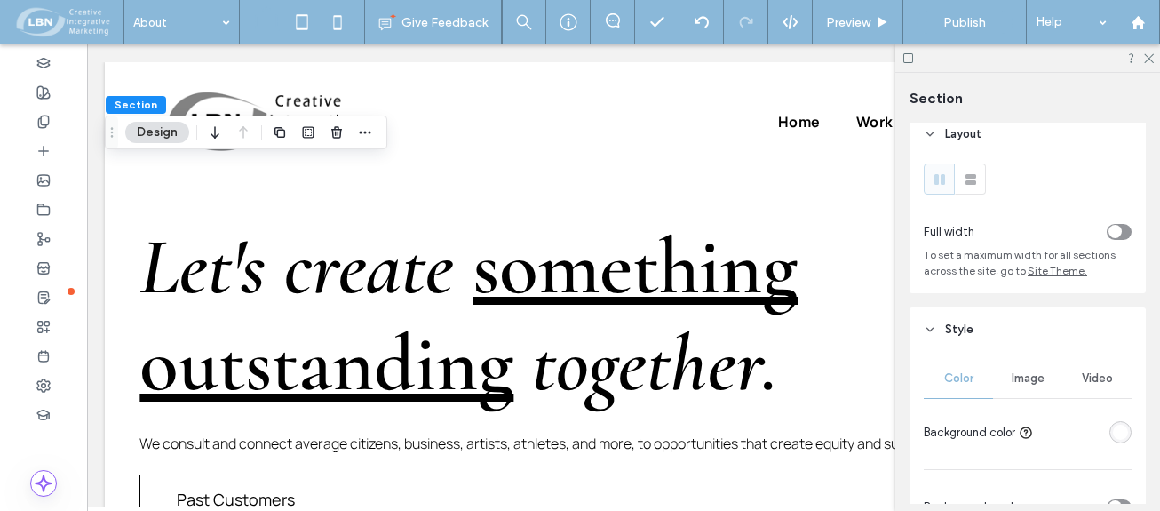
scroll to position [9, 0]
click at [1020, 384] on span "Image" at bounding box center [1028, 380] width 33 height 14
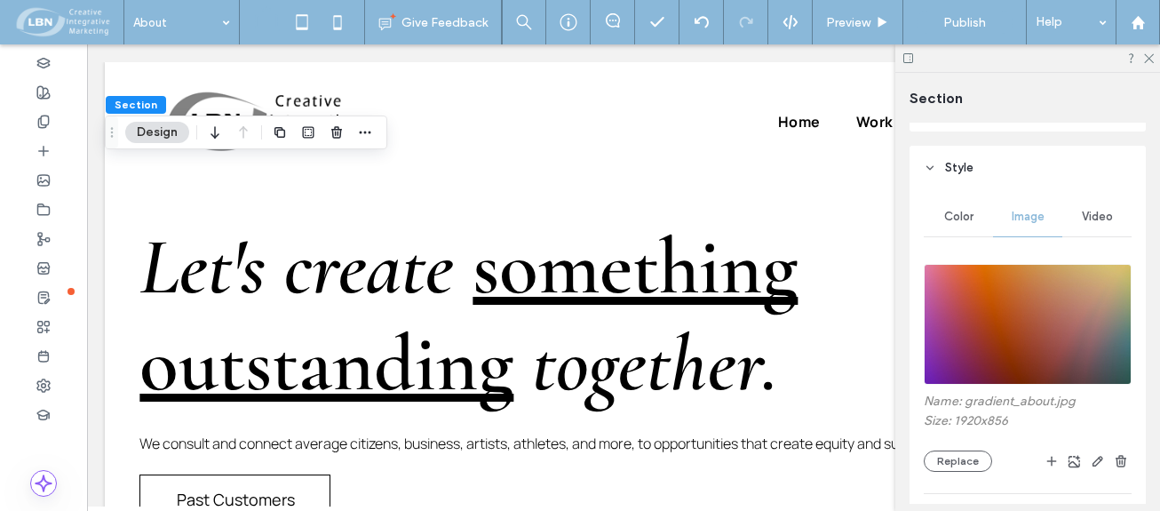
scroll to position [187, 0]
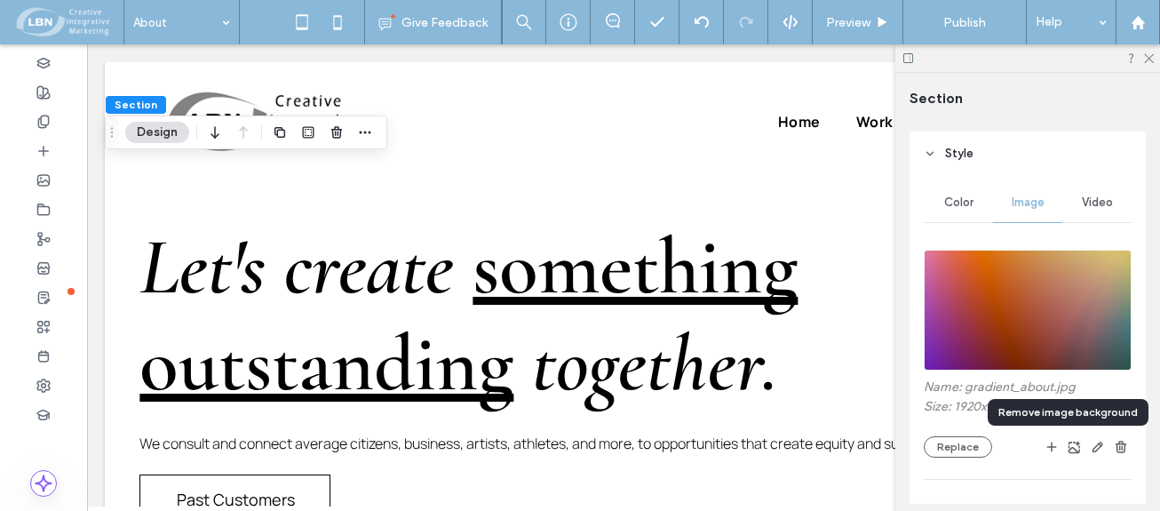
drag, startPoint x: 1063, startPoint y: 446, endPoint x: 1102, endPoint y: 462, distance: 41.4
click at [1068, 445] on icon "button" at bounding box center [1075, 447] width 14 height 14
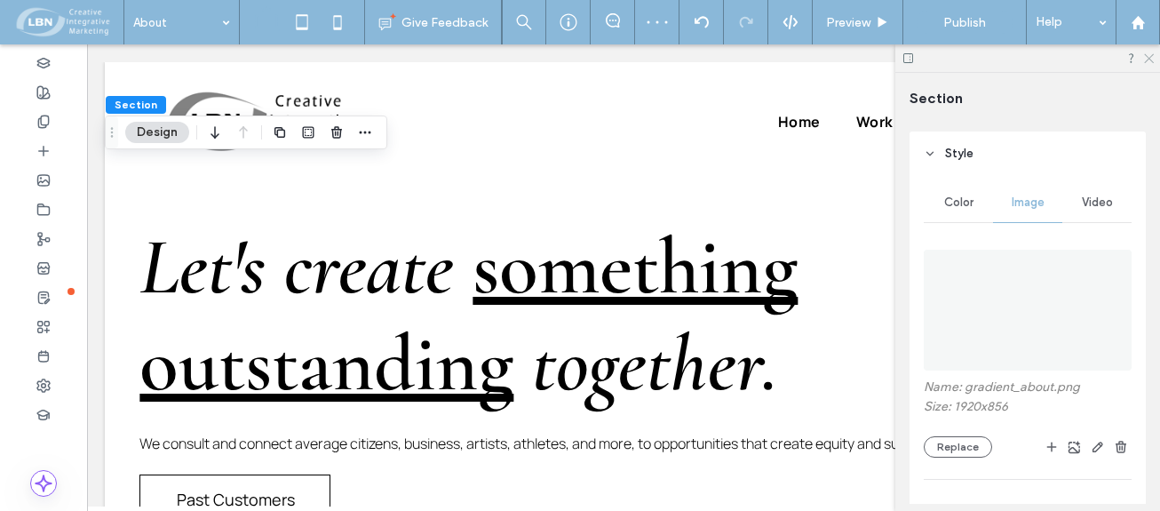
click at [1151, 61] on icon at bounding box center [1148, 58] width 12 height 12
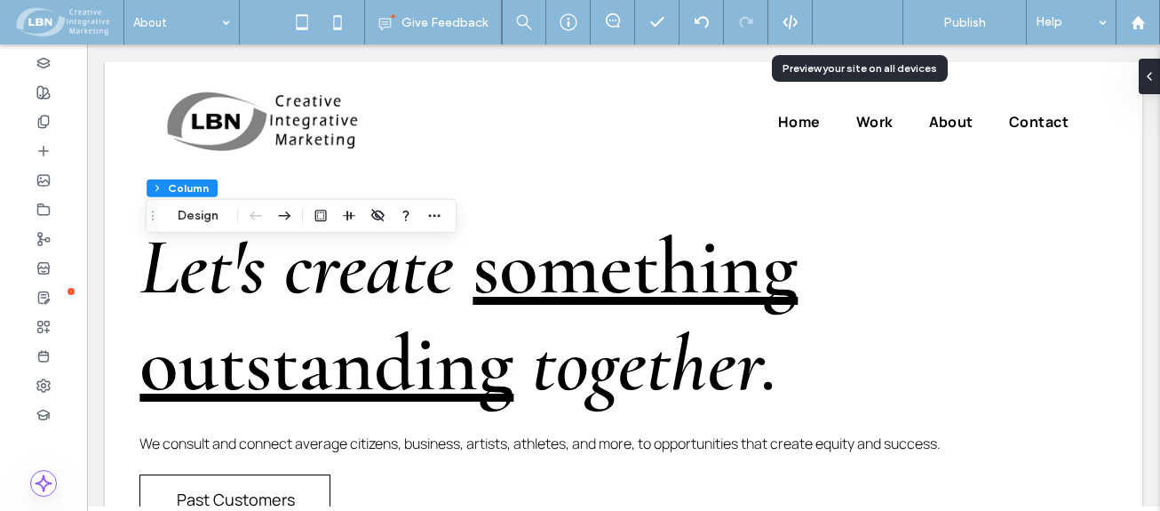
click at [860, 28] on span "Preview" at bounding box center [848, 22] width 44 height 15
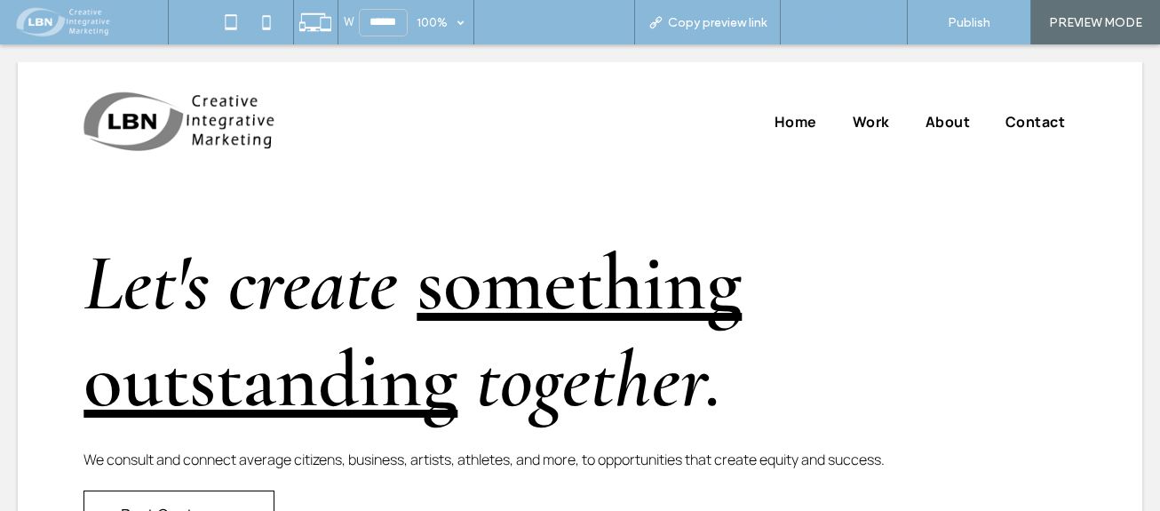
click at [847, 8] on div "Back to editor" at bounding box center [844, 22] width 127 height 44
click at [863, 12] on div "Back to editor" at bounding box center [844, 22] width 127 height 44
click at [833, 25] on span "Back to editor" at bounding box center [853, 22] width 82 height 15
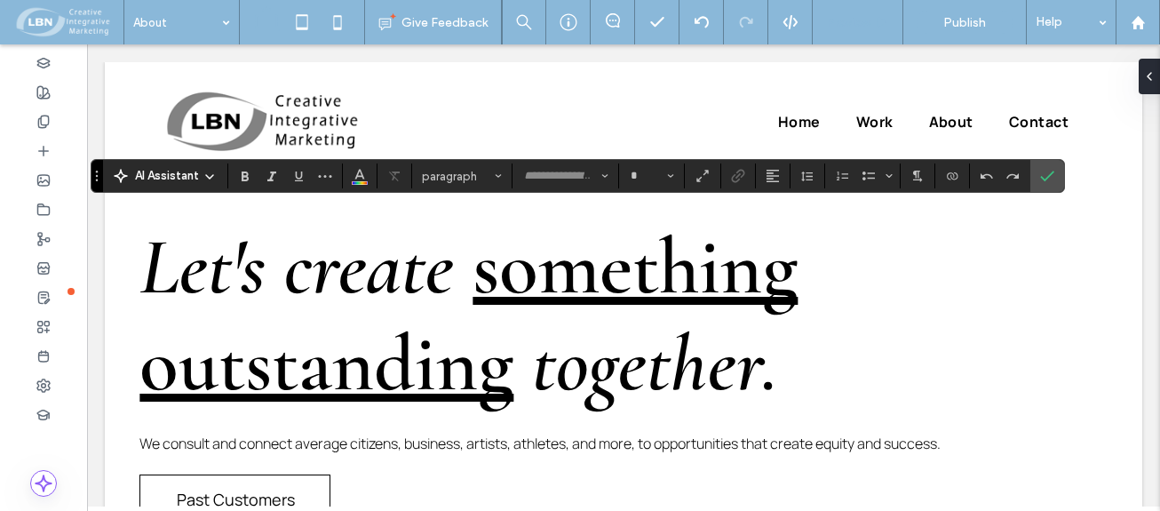
type input "**********"
type input "**"
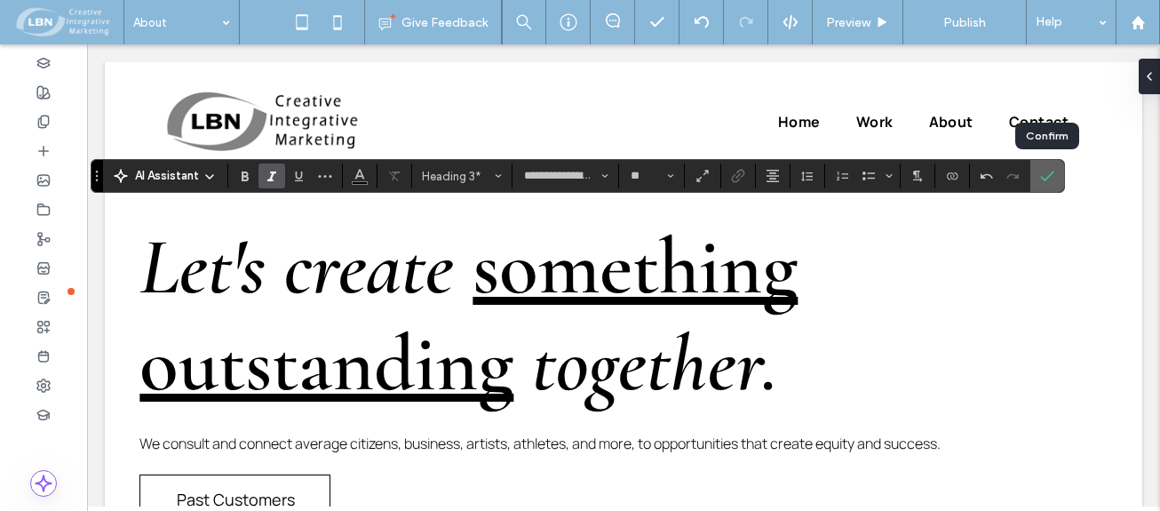
click at [1049, 171] on icon "Confirm" at bounding box center [1047, 176] width 14 height 14
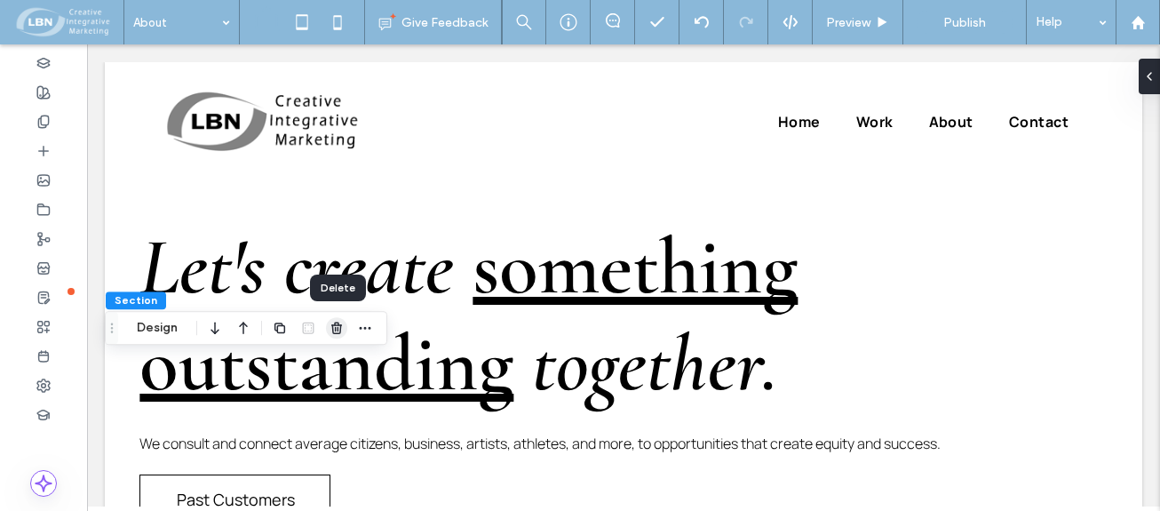
click at [341, 328] on use "button" at bounding box center [336, 328] width 11 height 12
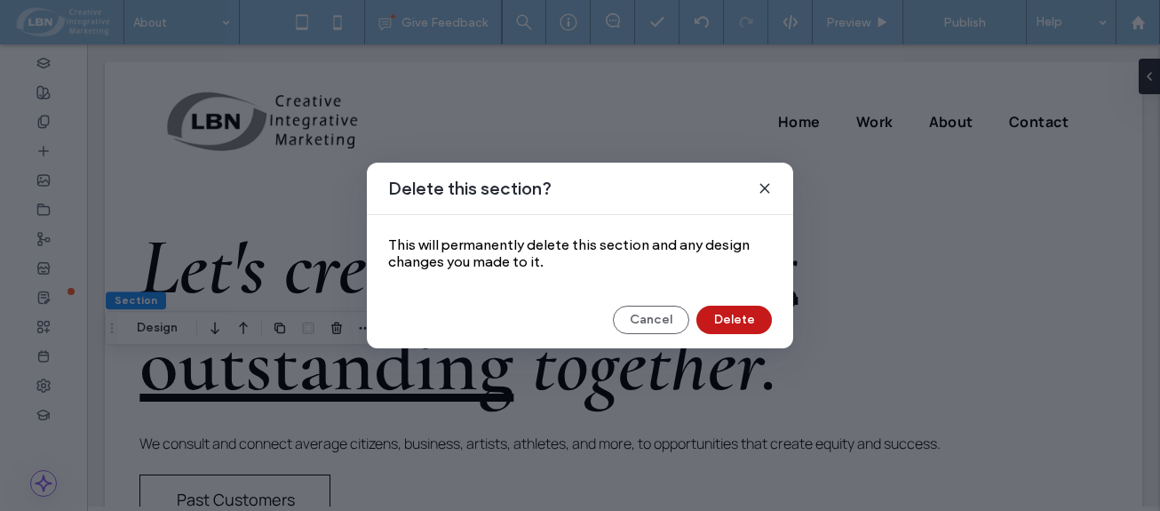
click at [738, 322] on button "Delete" at bounding box center [734, 320] width 76 height 28
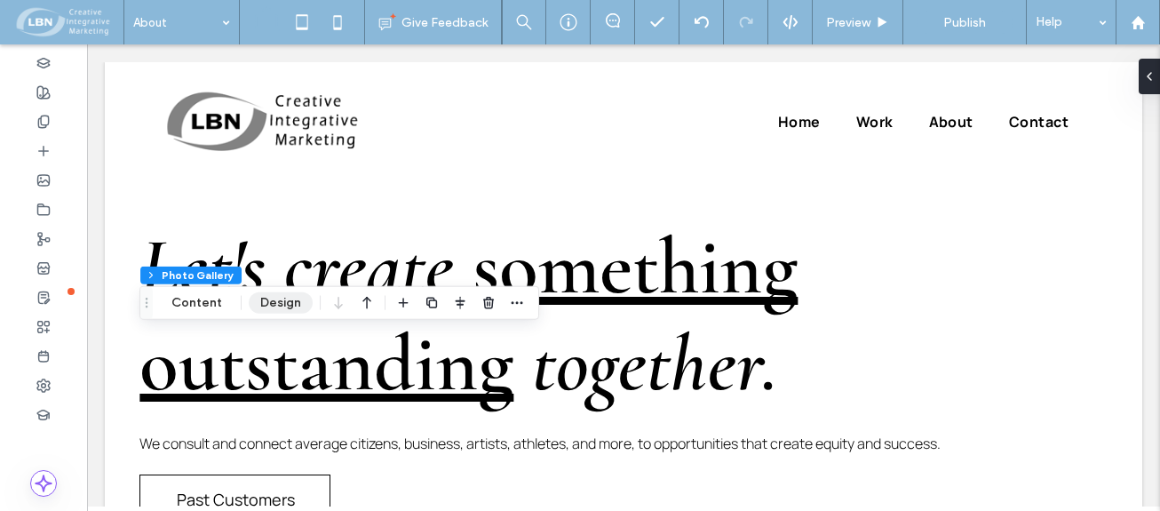
click at [284, 300] on button "Design" at bounding box center [281, 302] width 64 height 21
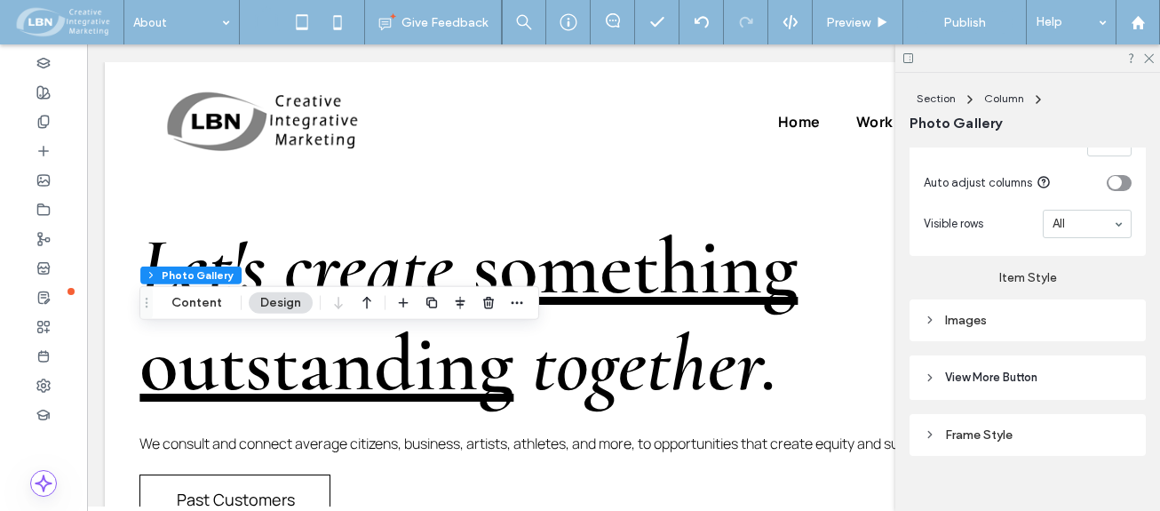
scroll to position [845, 0]
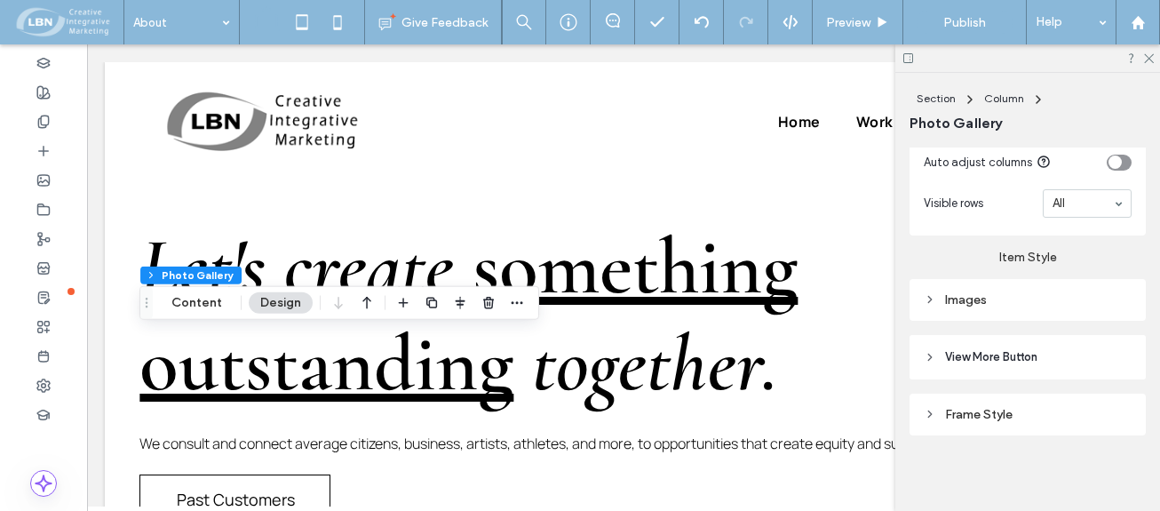
click at [961, 298] on div "Images" at bounding box center [1028, 299] width 208 height 15
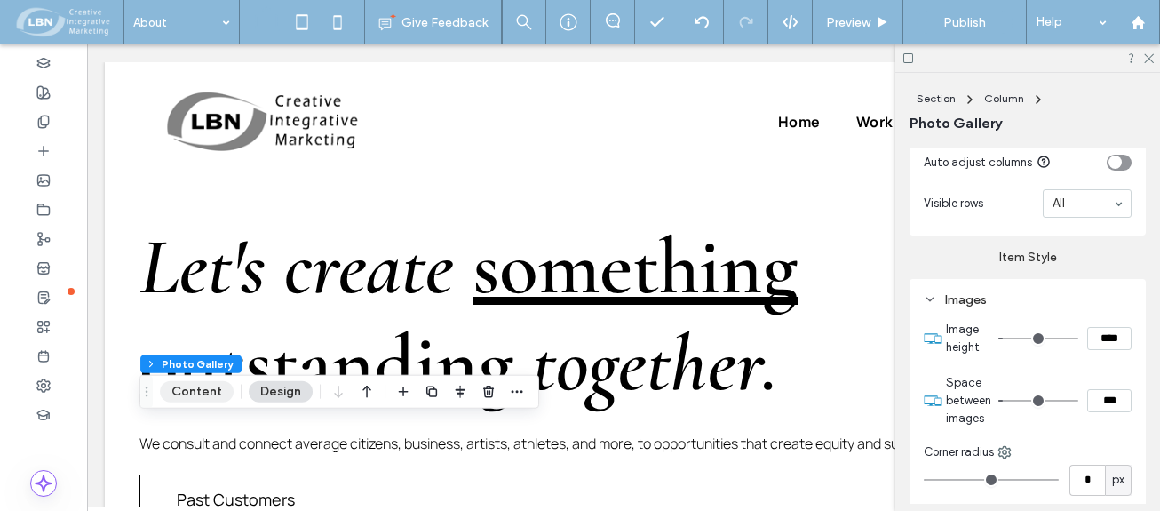
drag, startPoint x: 182, startPoint y: 392, endPoint x: 196, endPoint y: 394, distance: 14.5
click at [184, 392] on button "Content" at bounding box center [197, 391] width 74 height 21
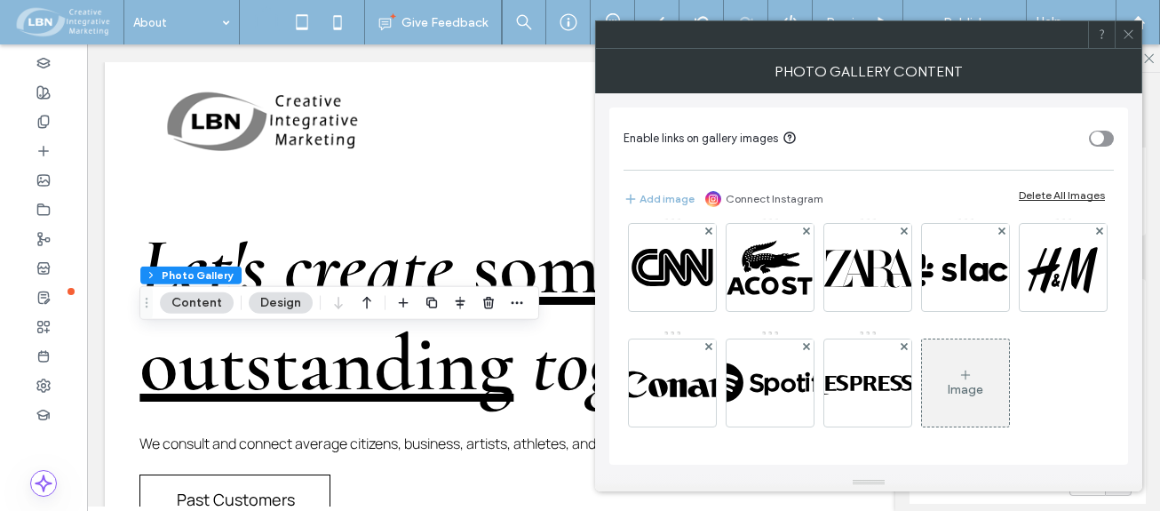
scroll to position [129, 0]
click at [1129, 40] on span at bounding box center [1128, 34] width 13 height 27
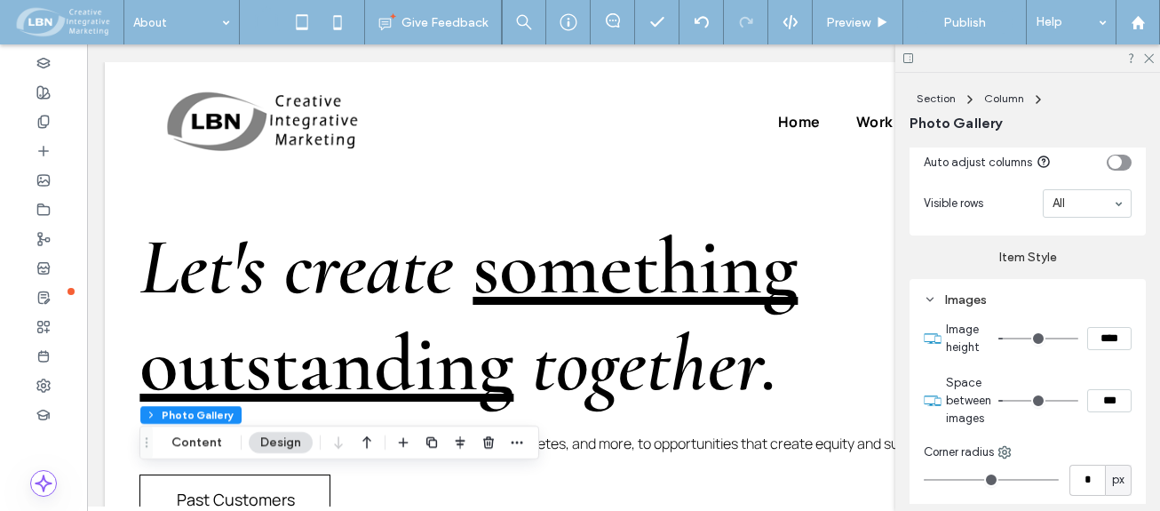
click at [1151, 60] on icon at bounding box center [1148, 58] width 12 height 12
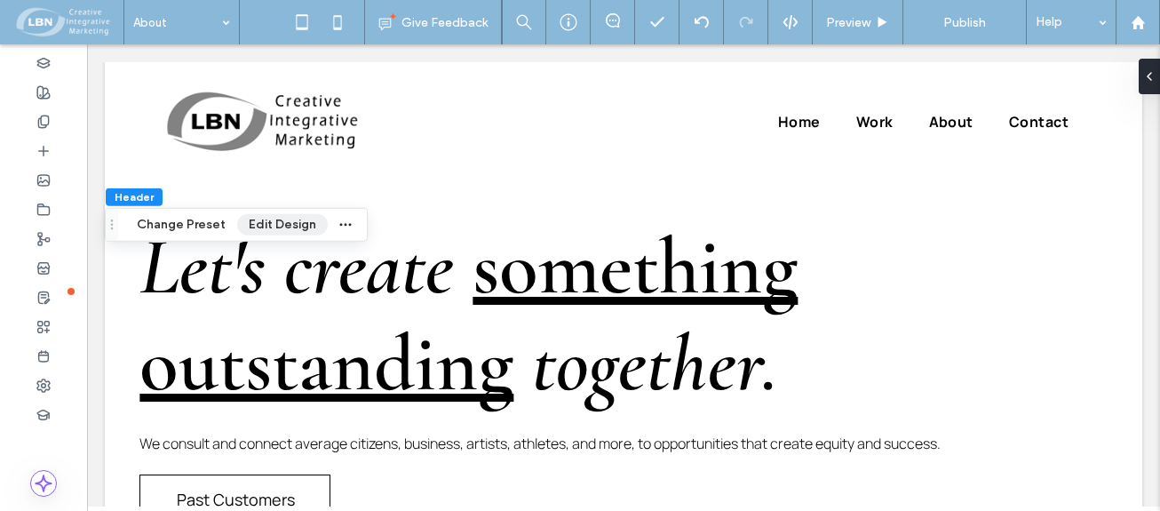
click at [288, 226] on button "Edit Design" at bounding box center [282, 224] width 91 height 21
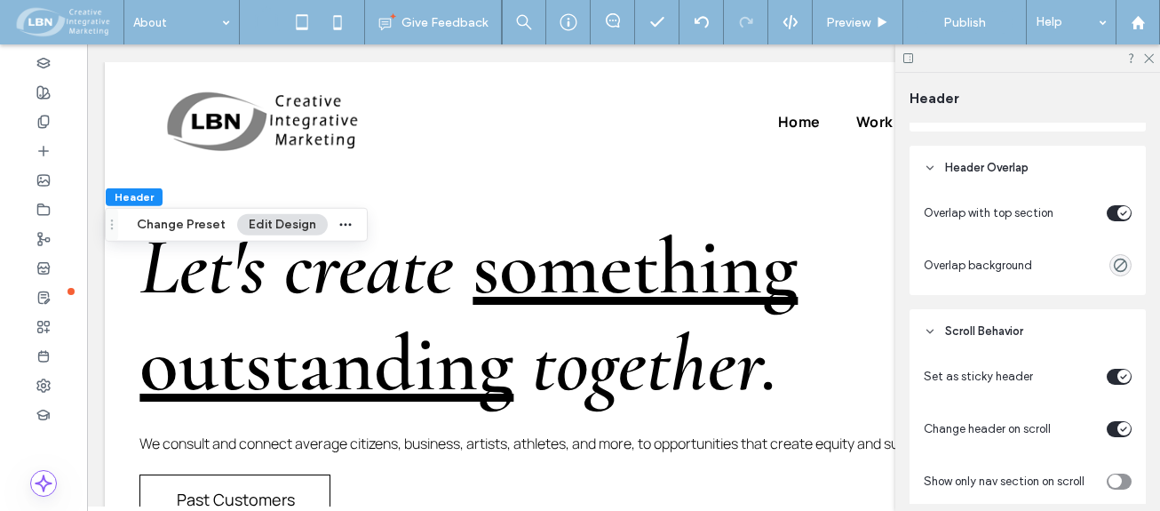
scroll to position [533, 0]
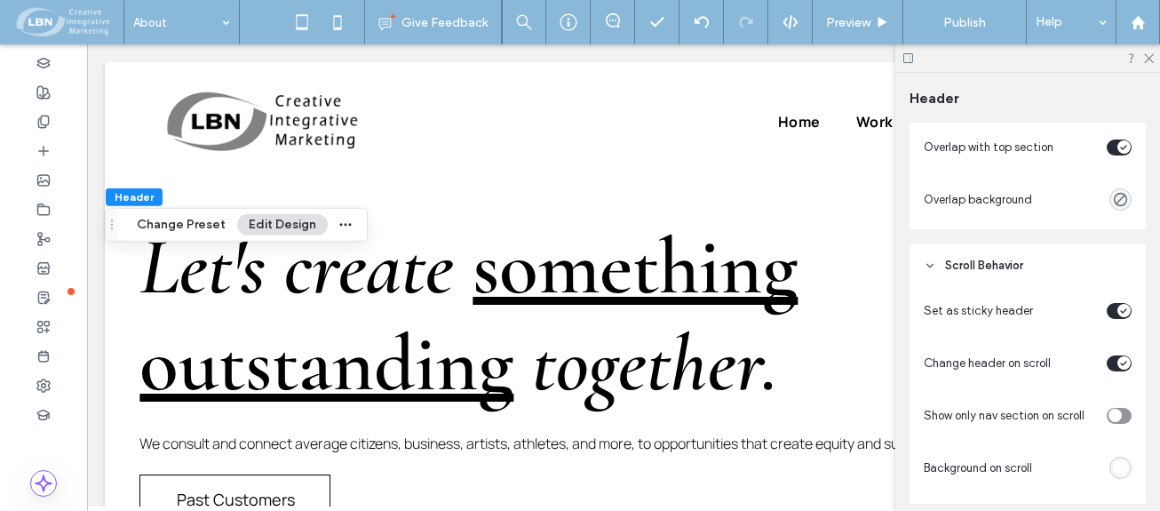
click at [1006, 262] on span "Scroll Behavior" at bounding box center [984, 266] width 78 height 18
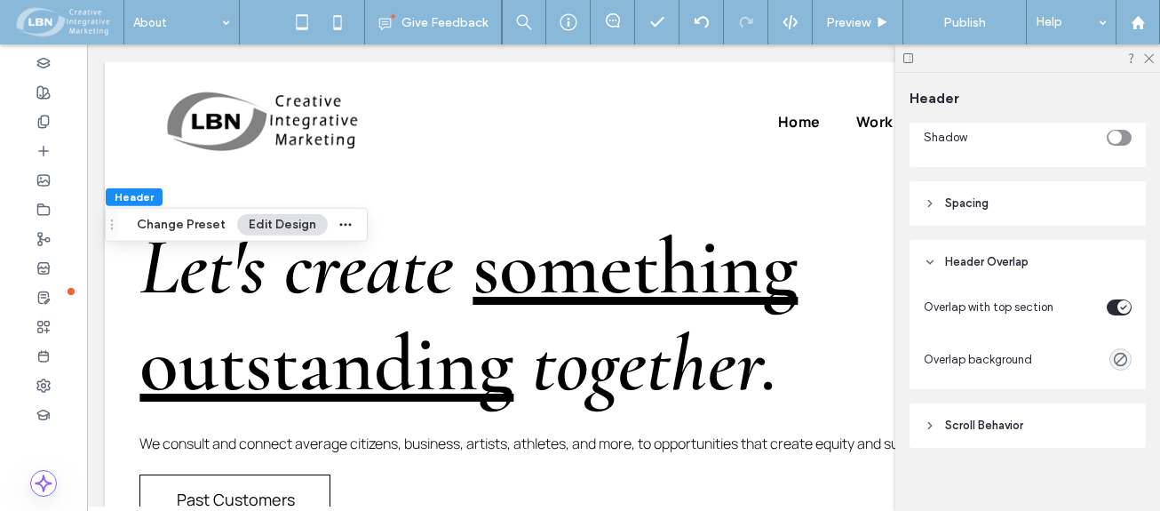
scroll to position [388, 0]
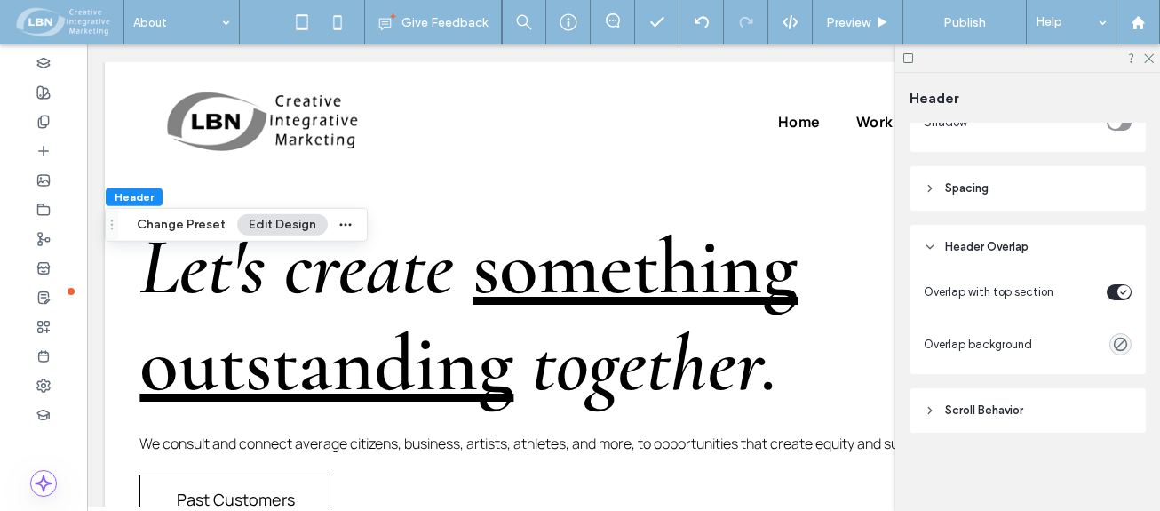
click at [980, 408] on span "Scroll Behavior" at bounding box center [984, 411] width 78 height 18
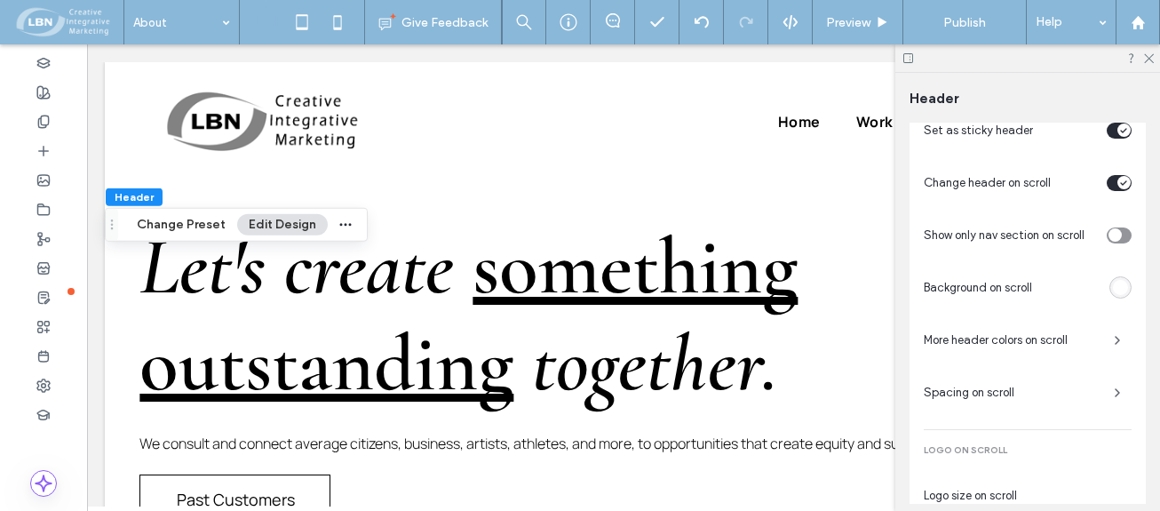
scroll to position [744, 0]
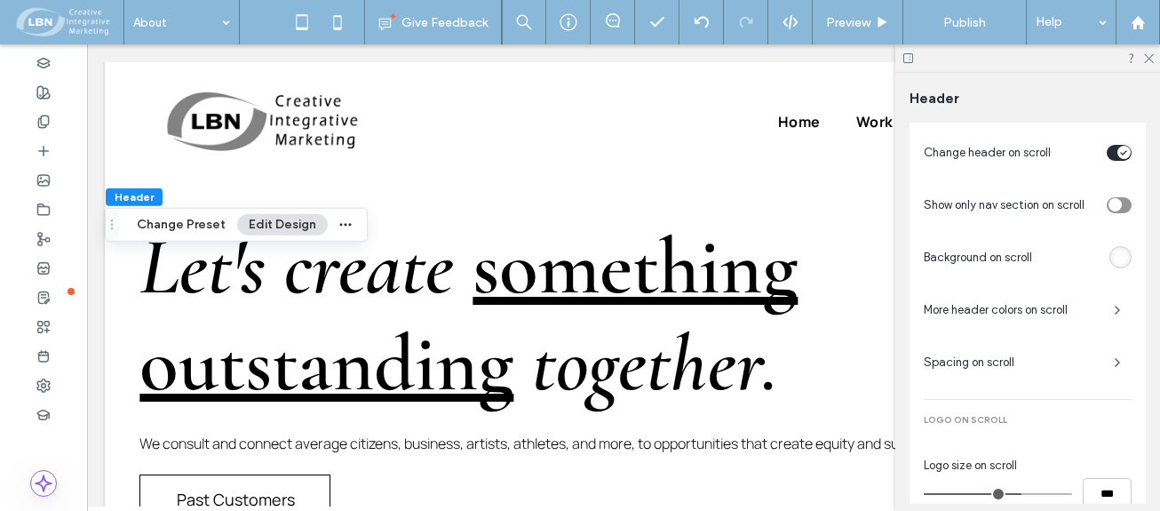
click at [1114, 257] on div "rgba(255,255,255,1)" at bounding box center [1120, 257] width 15 height 15
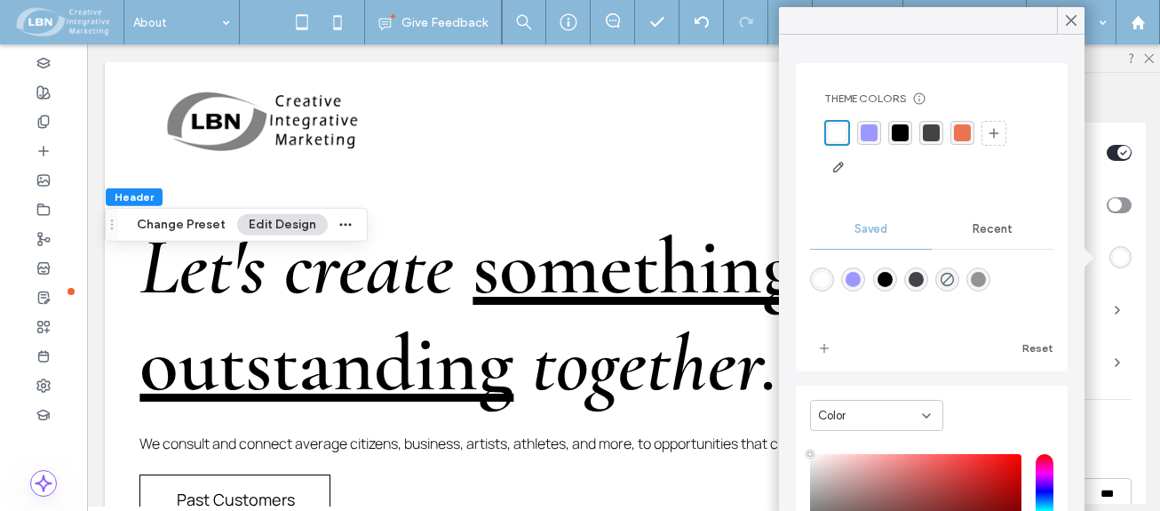
click at [821, 282] on div "rgba(255,255,255,1)" at bounding box center [822, 279] width 15 height 15
click at [1078, 25] on icon at bounding box center [1071, 20] width 16 height 16
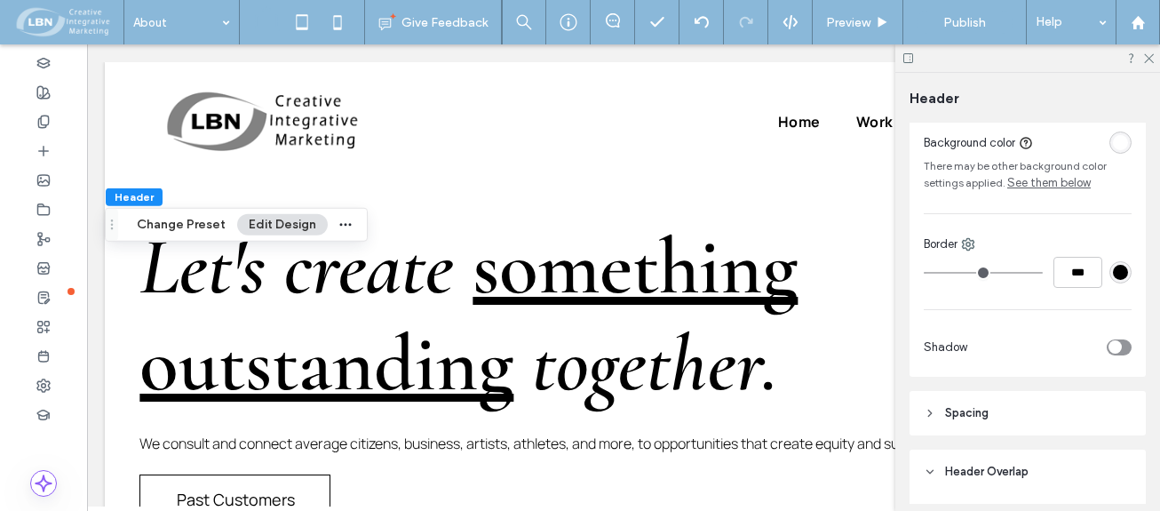
scroll to position [272, 0]
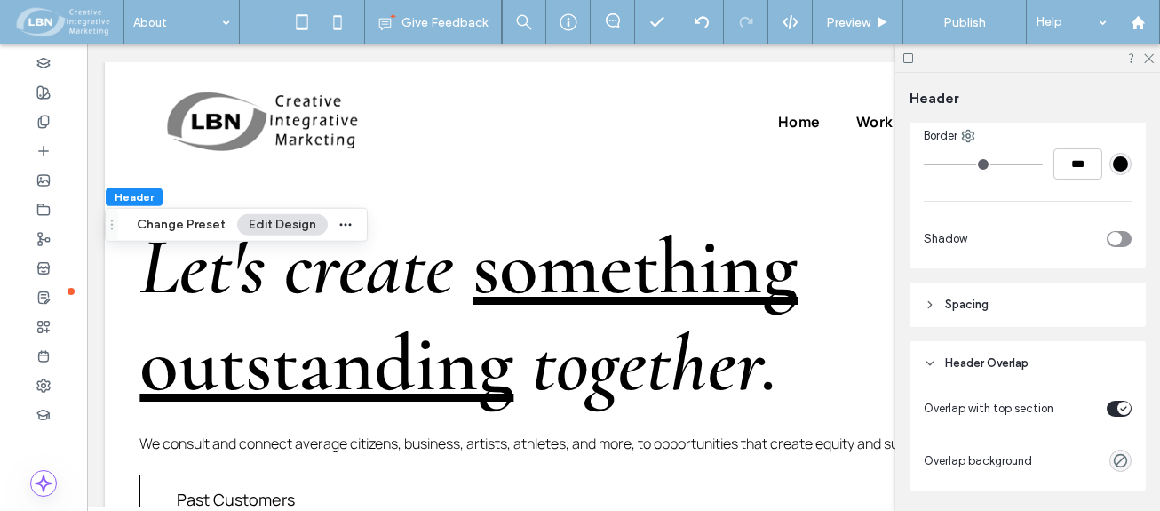
click at [931, 360] on icon at bounding box center [930, 363] width 12 height 12
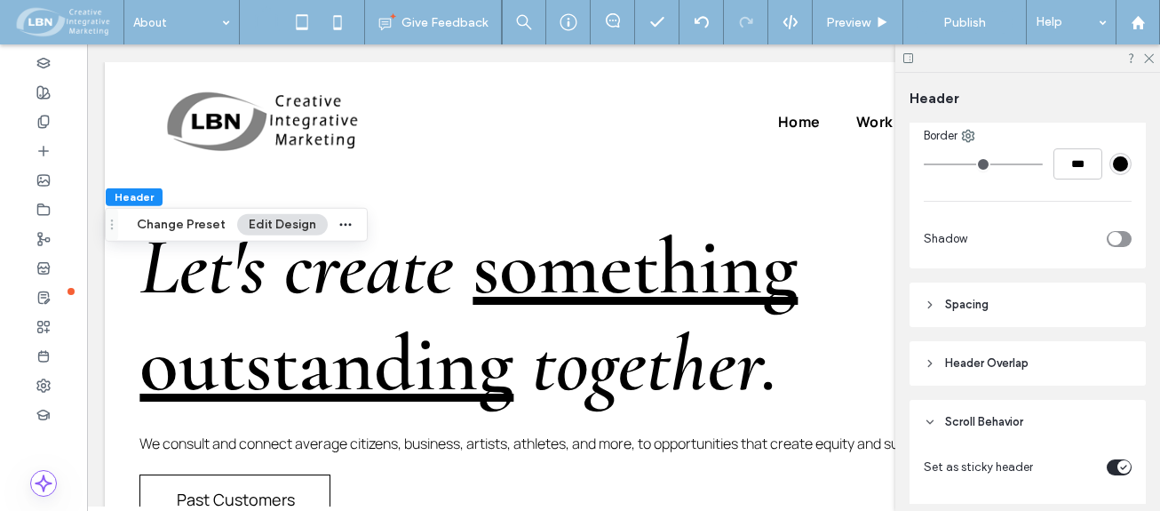
click at [930, 364] on use at bounding box center [930, 364] width 4 height 6
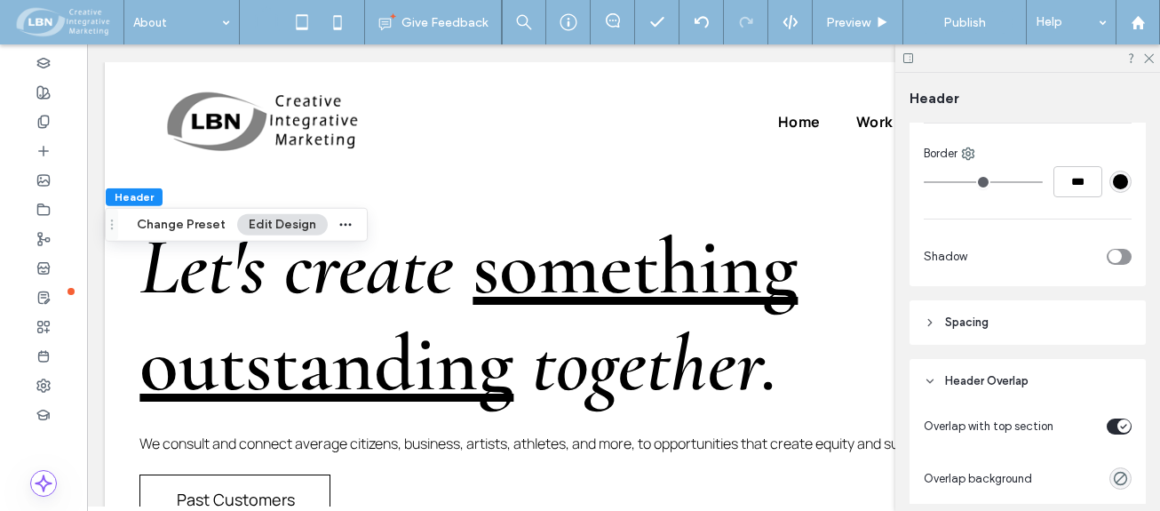
scroll to position [183, 0]
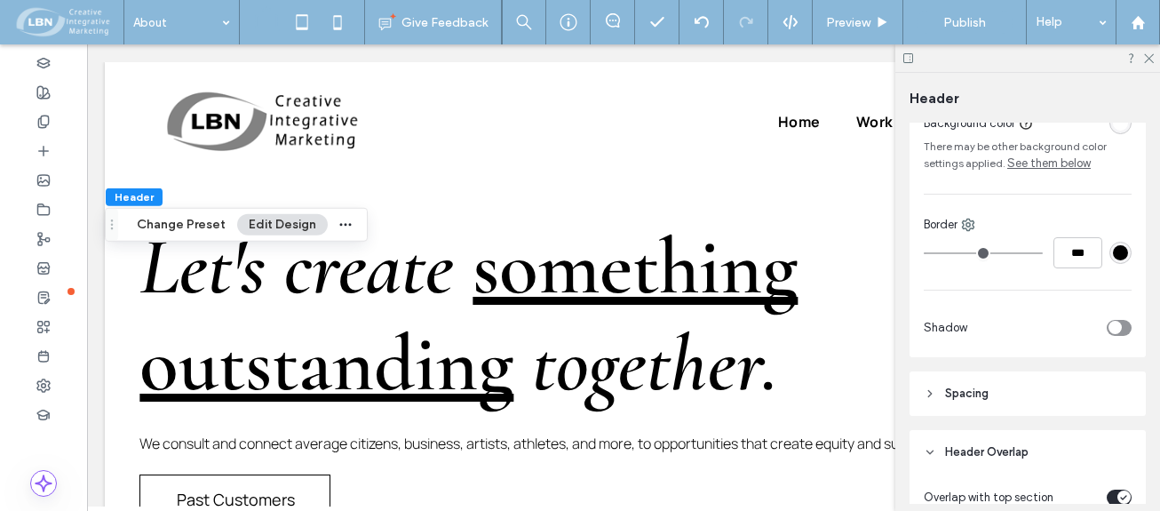
click at [935, 449] on icon at bounding box center [930, 452] width 12 height 12
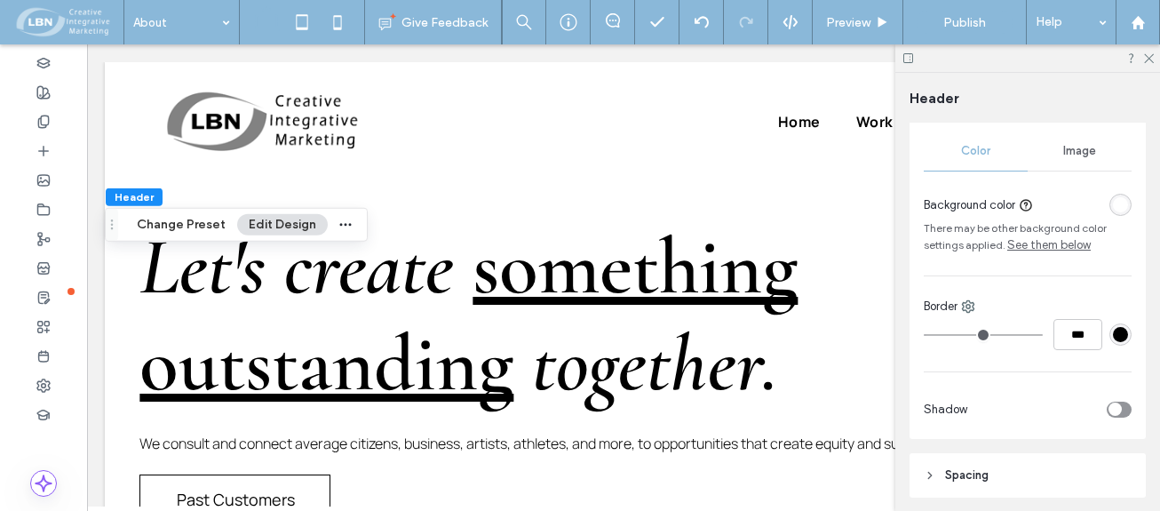
scroll to position [0, 0]
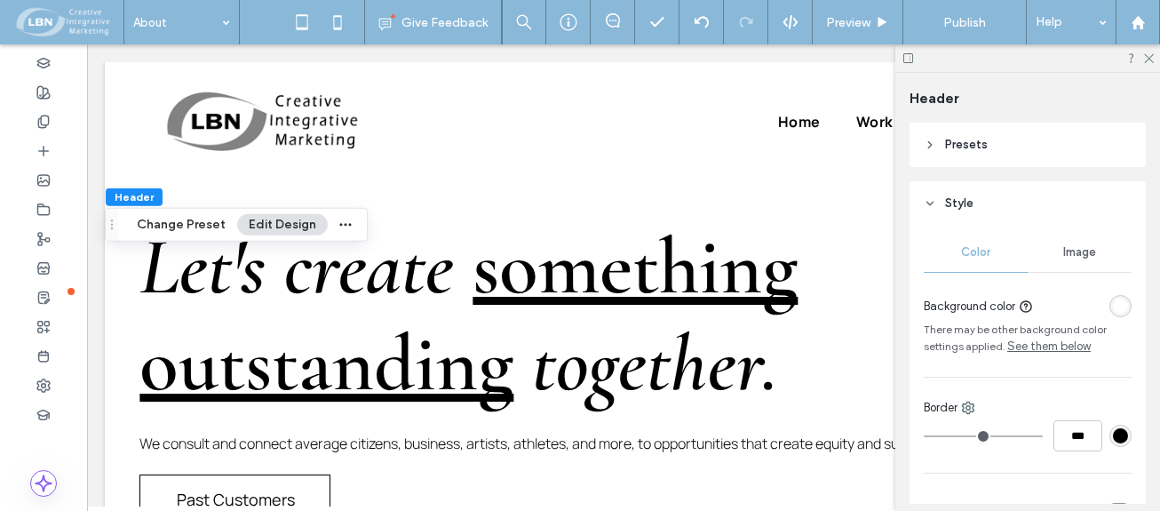
click at [932, 139] on icon at bounding box center [930, 145] width 12 height 12
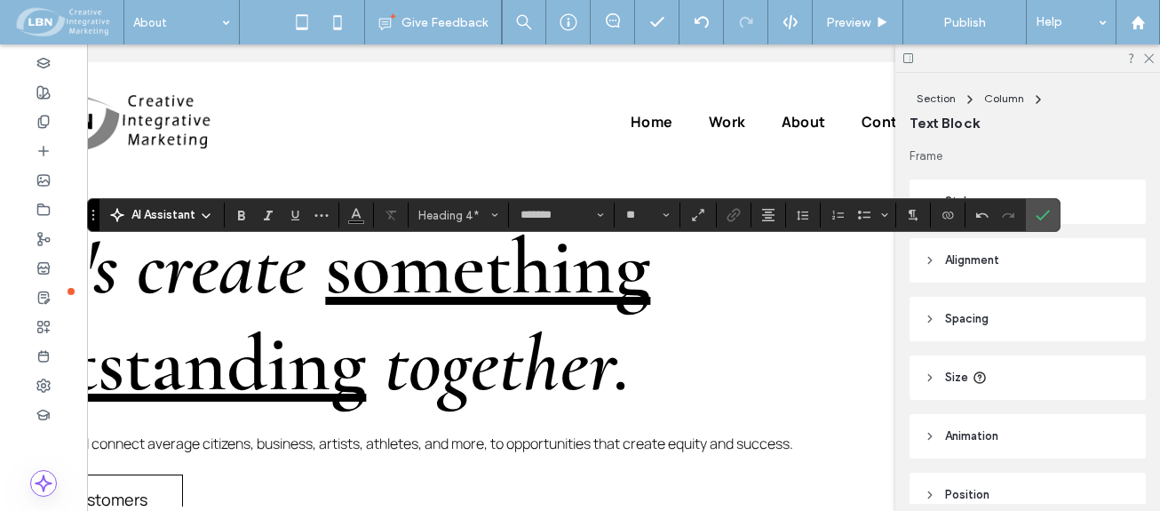
scroll to position [0, 164]
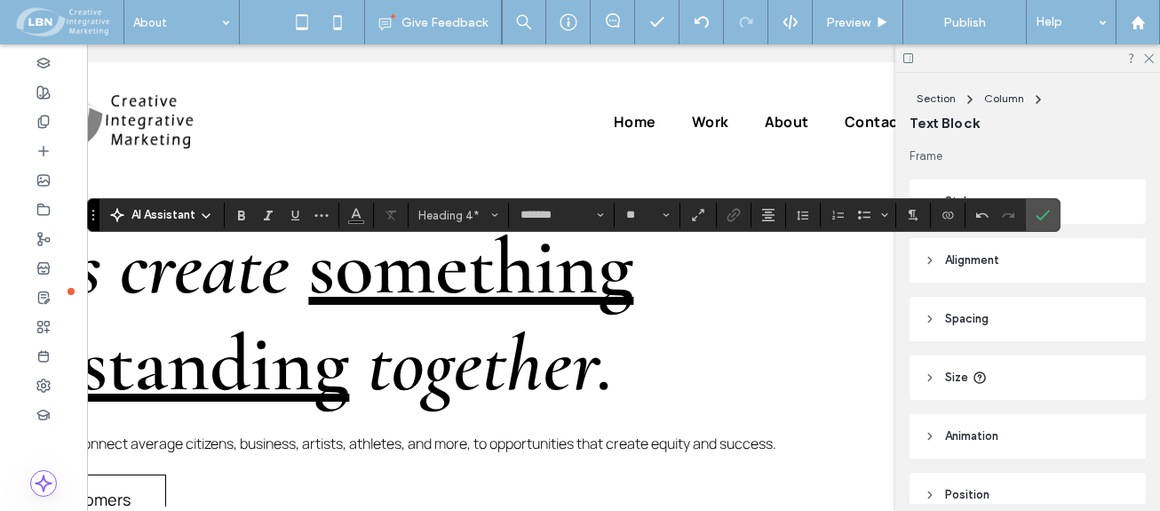
click at [1046, 212] on icon "Confirm" at bounding box center [1043, 215] width 14 height 14
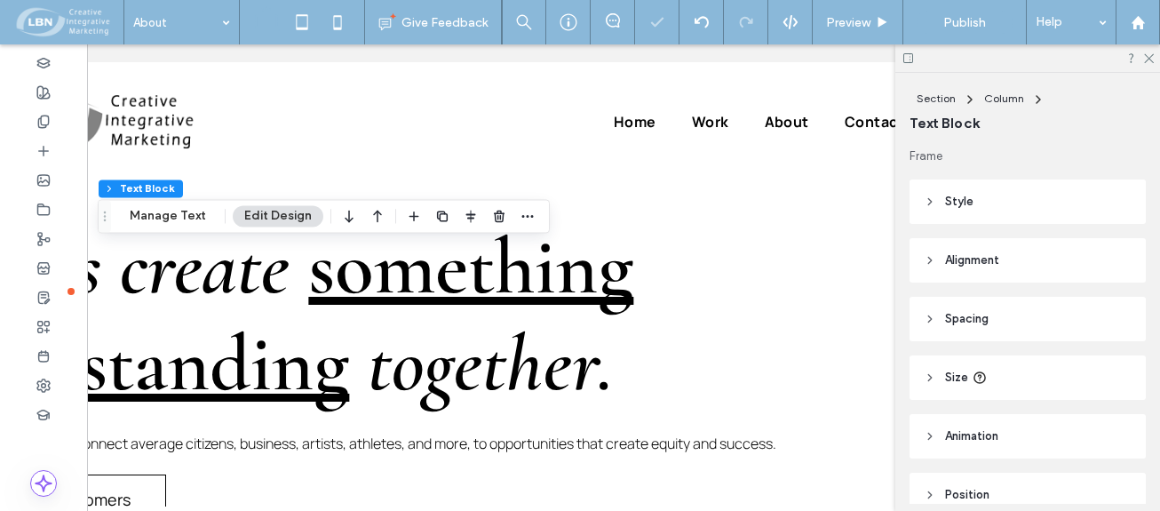
click at [1144, 62] on icon at bounding box center [1148, 58] width 12 height 12
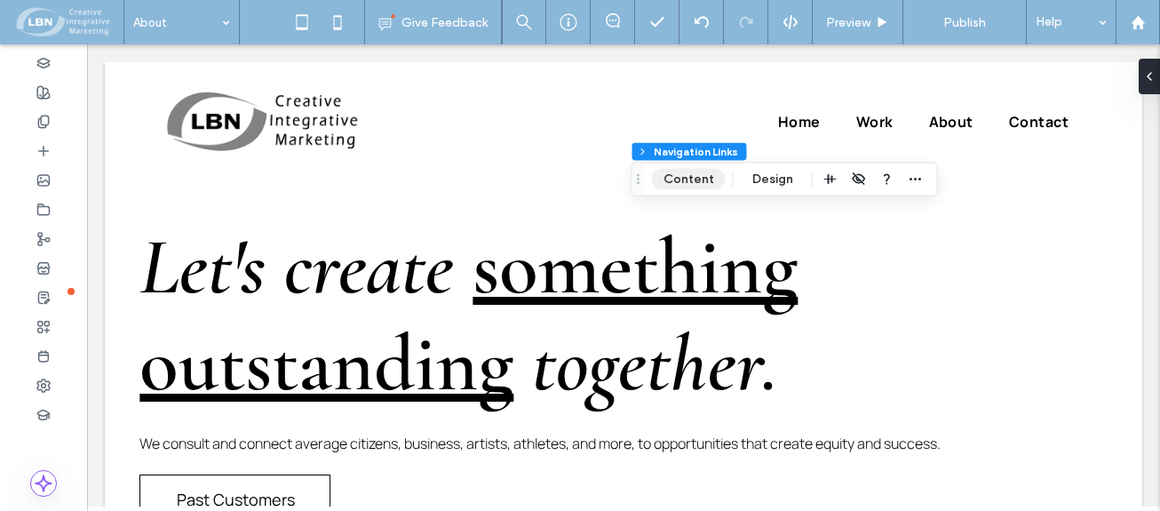
click at [699, 176] on button "Content" at bounding box center [689, 179] width 74 height 21
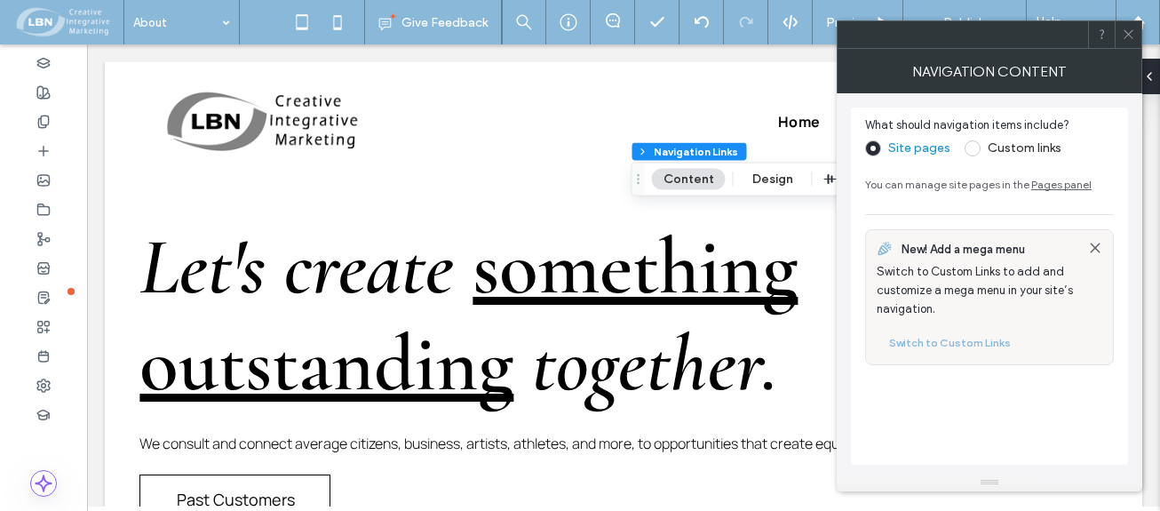
click at [1133, 44] on span at bounding box center [1128, 34] width 13 height 27
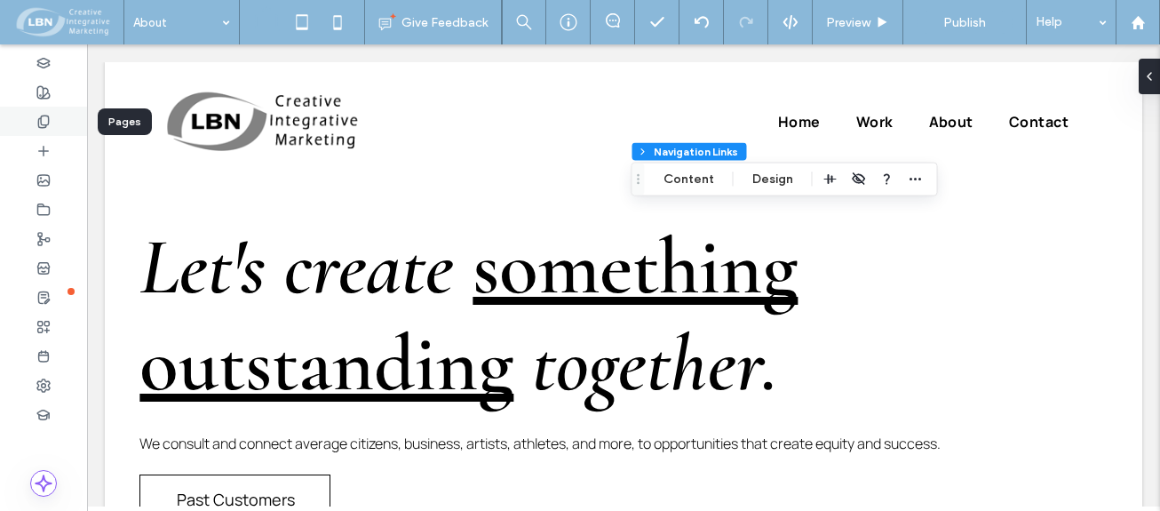
click at [47, 121] on icon at bounding box center [43, 122] width 14 height 14
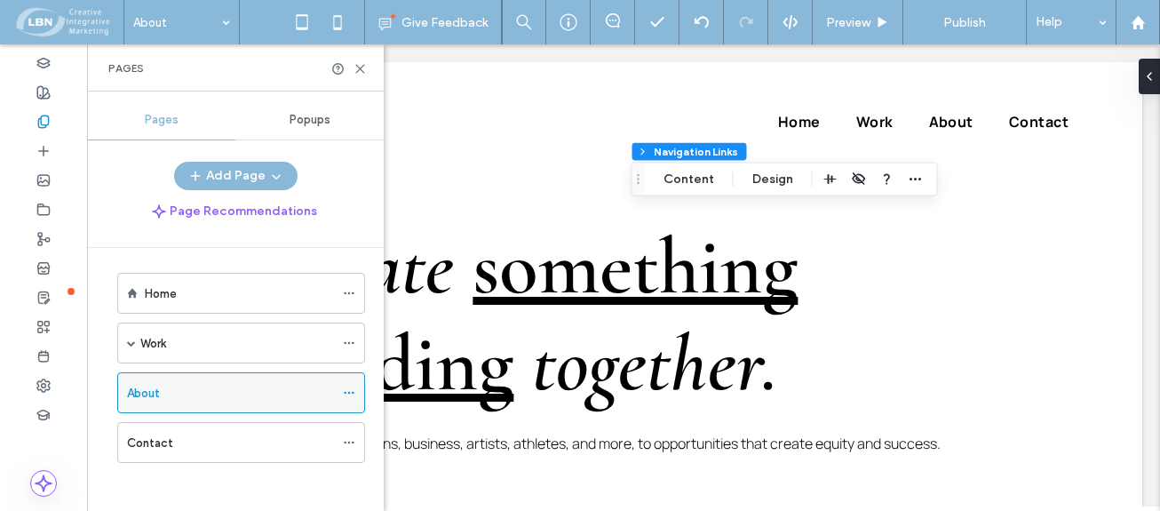
scroll to position [11, 0]
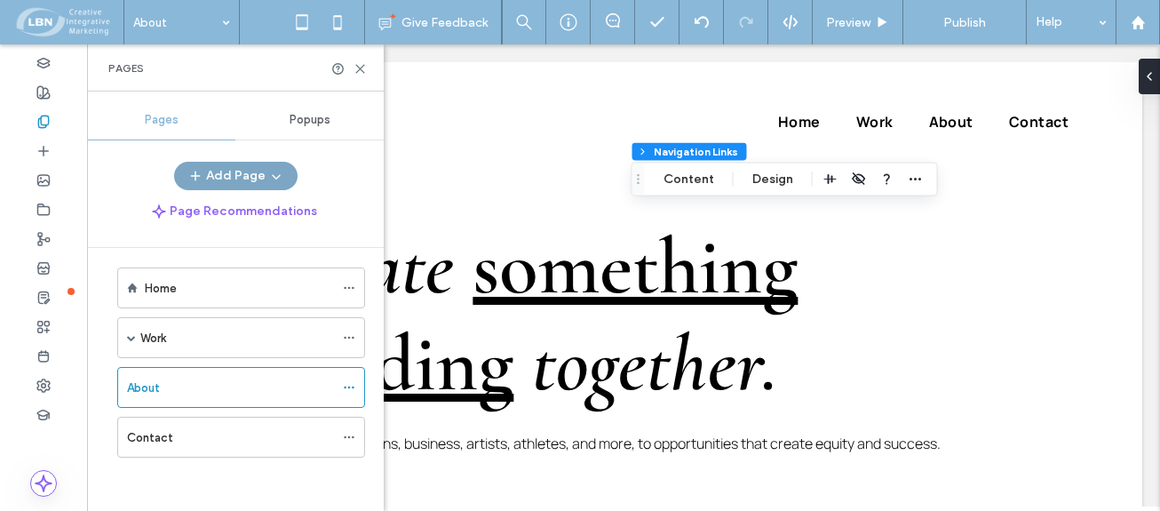
click at [232, 175] on button "Add Page" at bounding box center [235, 176] width 123 height 28
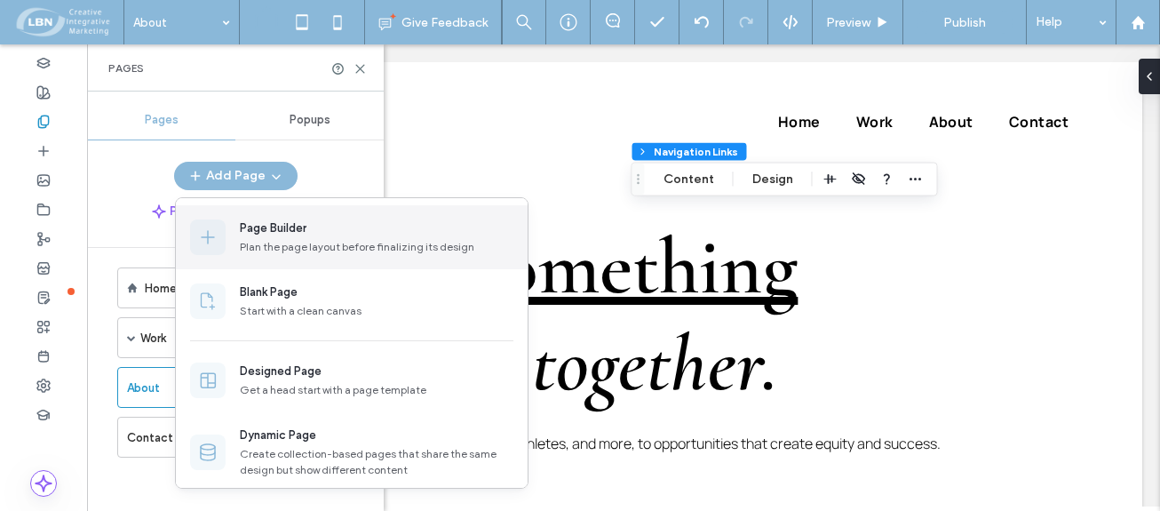
click at [292, 230] on div "Page Builder" at bounding box center [273, 228] width 67 height 18
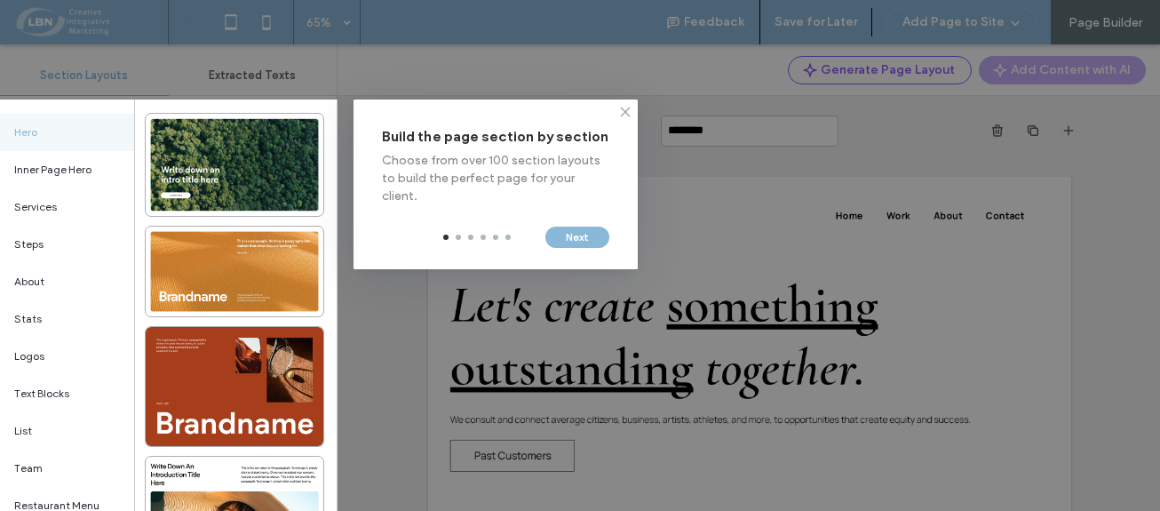
click at [626, 114] on use at bounding box center [625, 111] width 8 height 8
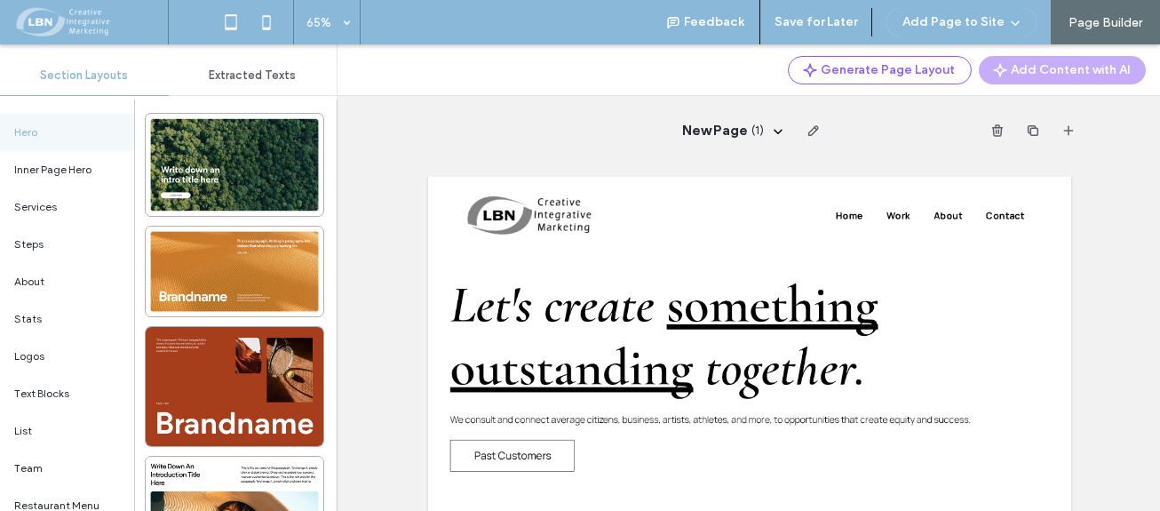
click at [78, 73] on span "Section Layouts" at bounding box center [84, 75] width 88 height 14
click at [89, 74] on span "Section Layouts" at bounding box center [84, 75] width 88 height 14
click at [389, 86] on div "Generate Page Layout Add Content with AI" at bounding box center [749, 70] width 823 height 52
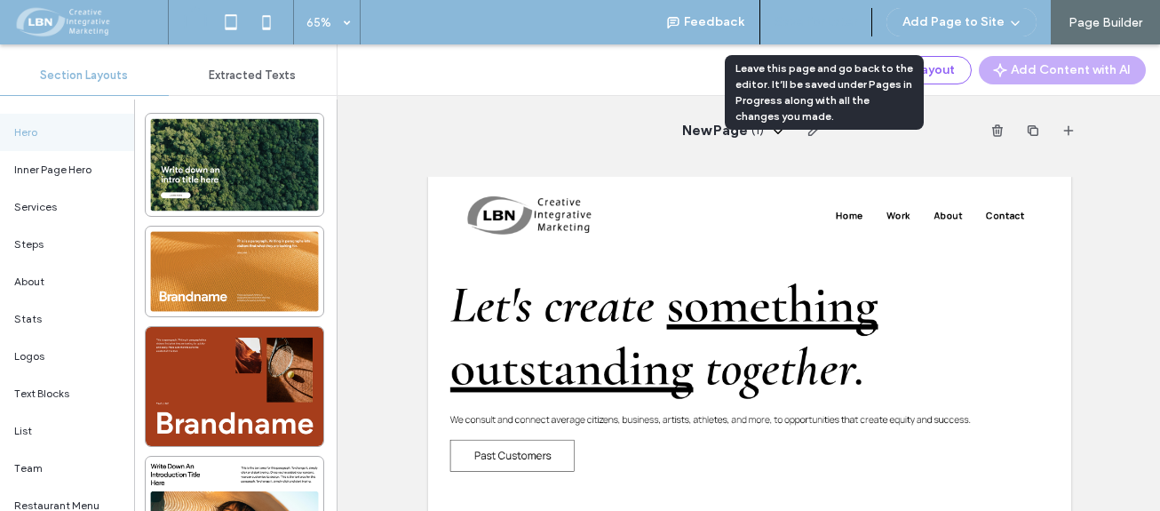
click at [851, 25] on button "Save for Later" at bounding box center [816, 22] width 83 height 28
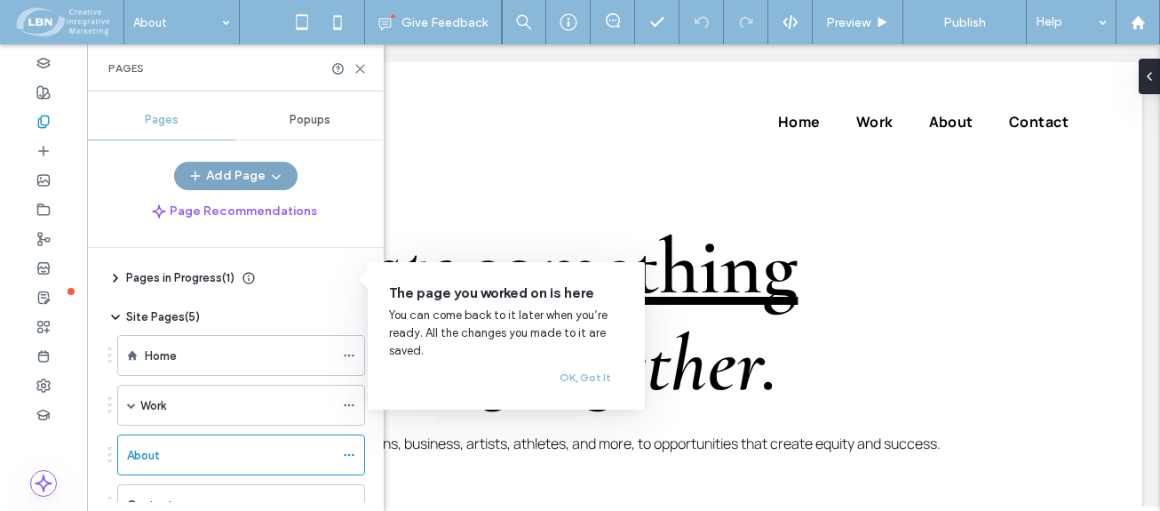
click at [236, 175] on button "Add Page" at bounding box center [235, 176] width 123 height 28
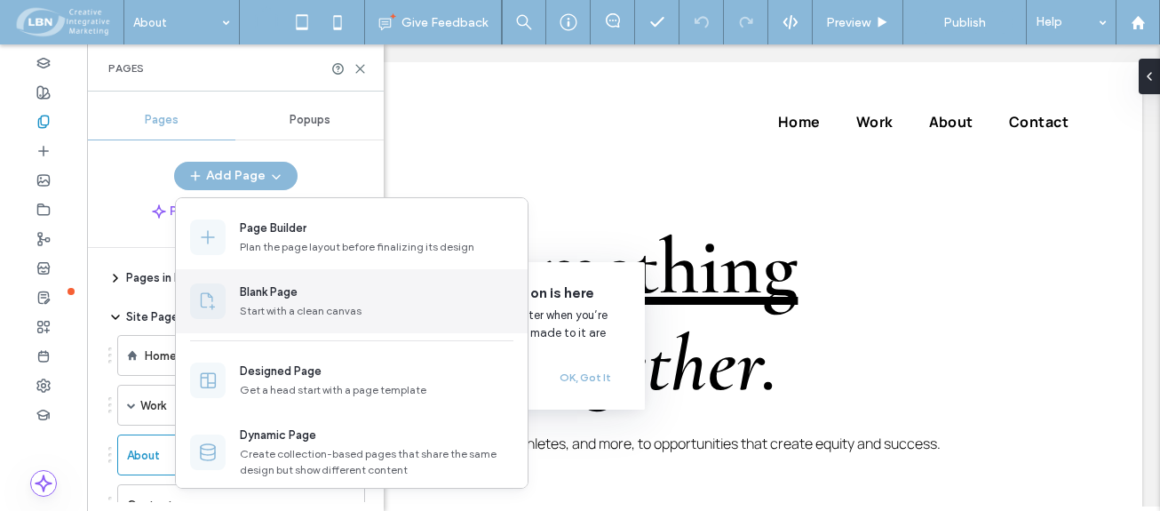
click at [266, 293] on div "Blank Page" at bounding box center [269, 292] width 58 height 18
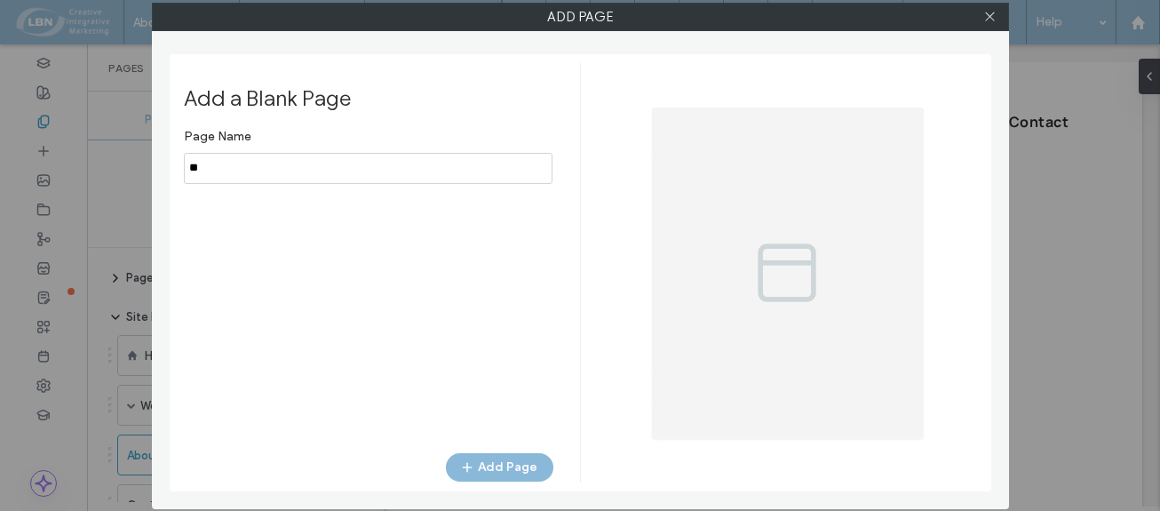
type input "*"
type input "**********"
click at [524, 472] on button "Add Page" at bounding box center [499, 467] width 107 height 28
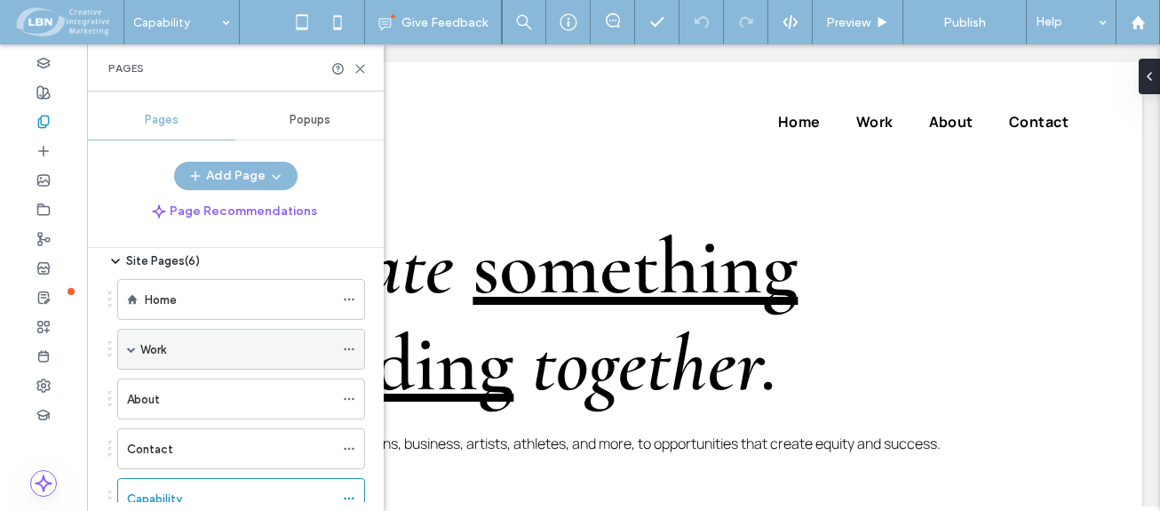
scroll to position [117, 0]
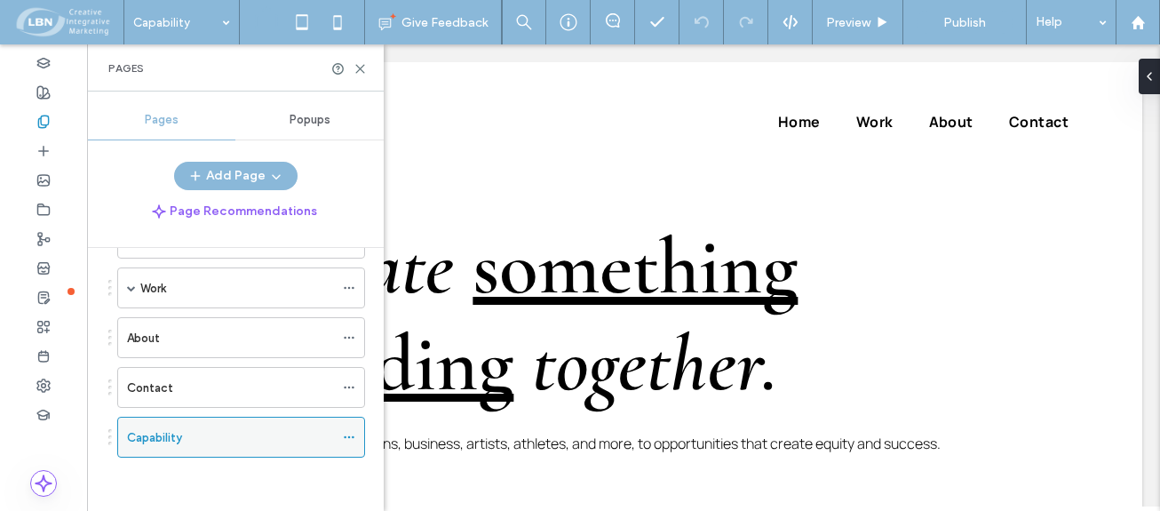
click at [195, 436] on div "Capability" at bounding box center [230, 437] width 207 height 19
click at [350, 434] on icon at bounding box center [349, 437] width 12 height 12
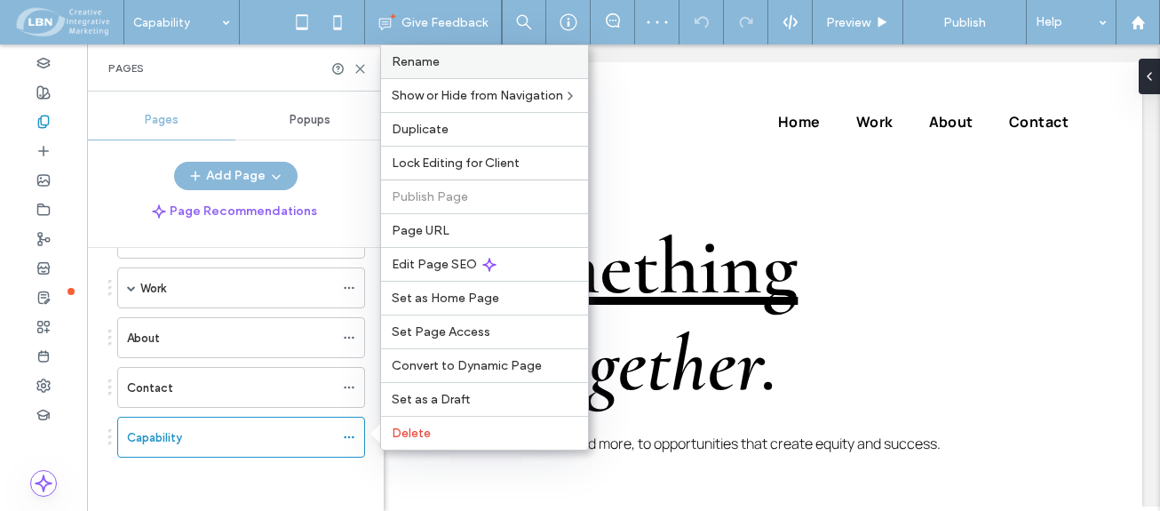
click at [415, 61] on span "Rename" at bounding box center [416, 61] width 48 height 15
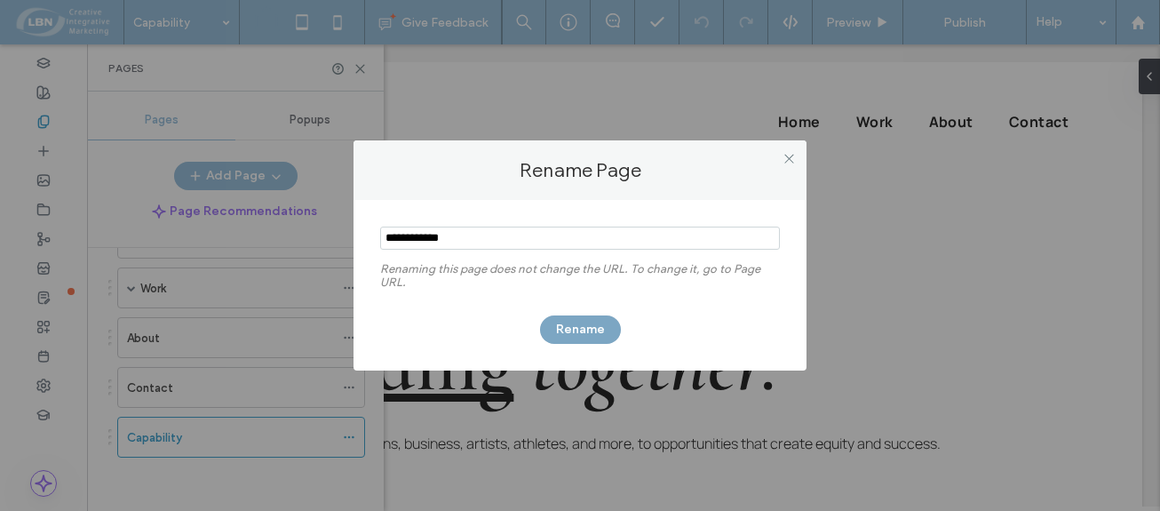
type input "**********"
click at [591, 329] on button "Rename" at bounding box center [580, 329] width 81 height 28
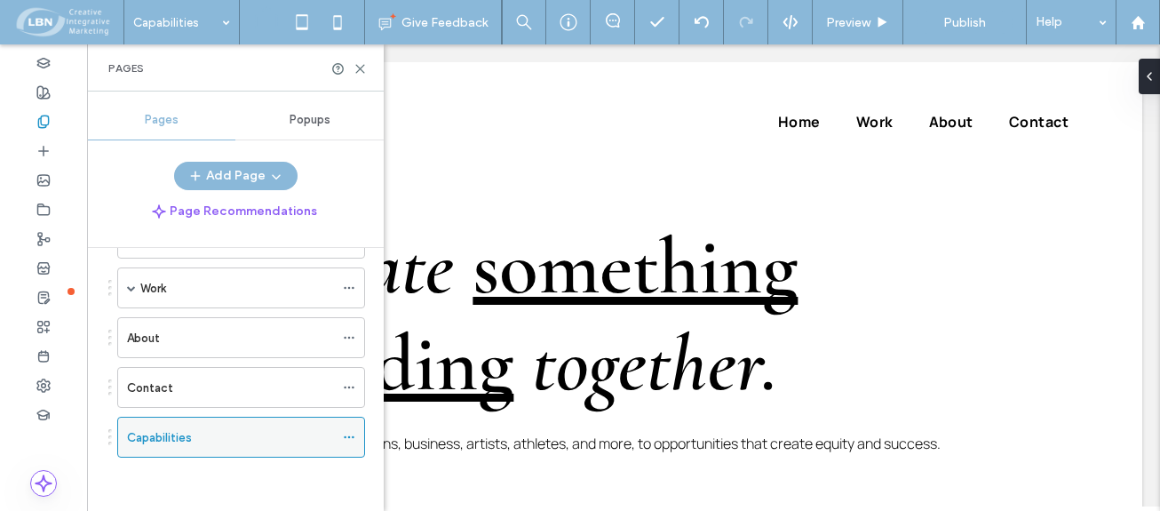
click at [346, 438] on icon at bounding box center [349, 437] width 12 height 12
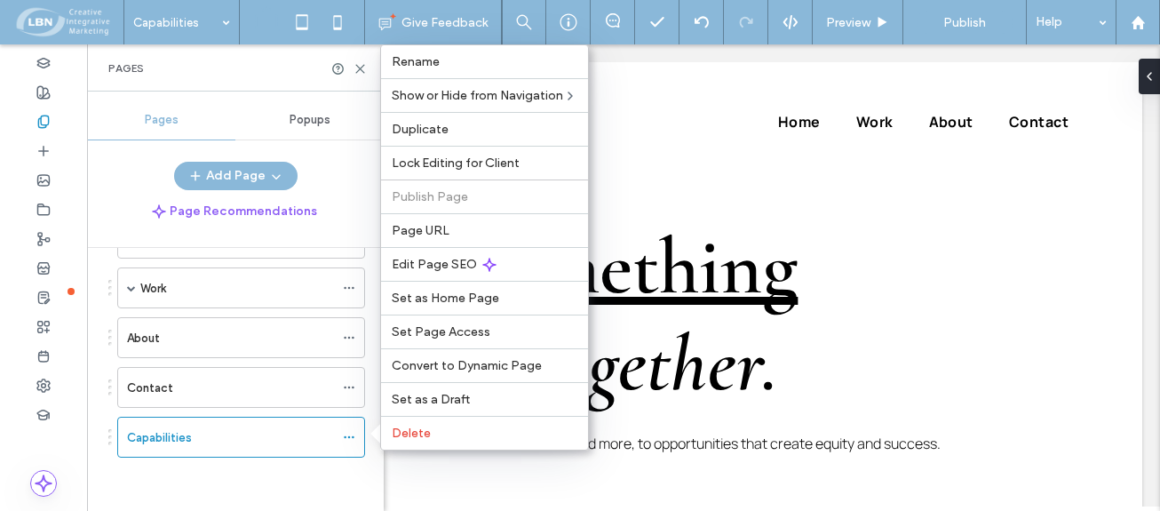
click at [299, 480] on div "Site Pages ( 6 ) Home Work Project About Contact Capabilities" at bounding box center [236, 345] width 257 height 309
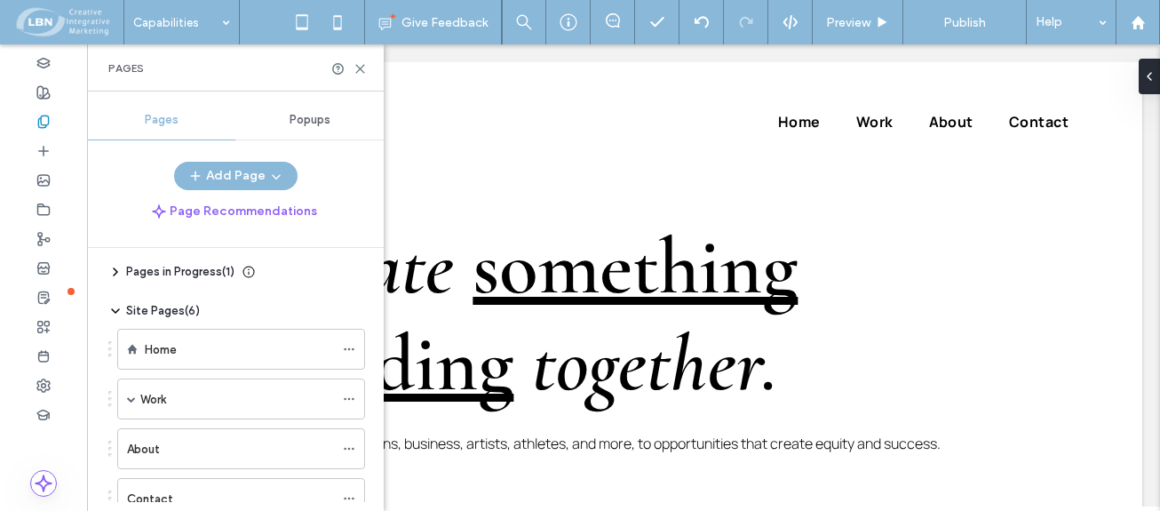
scroll to position [0, 0]
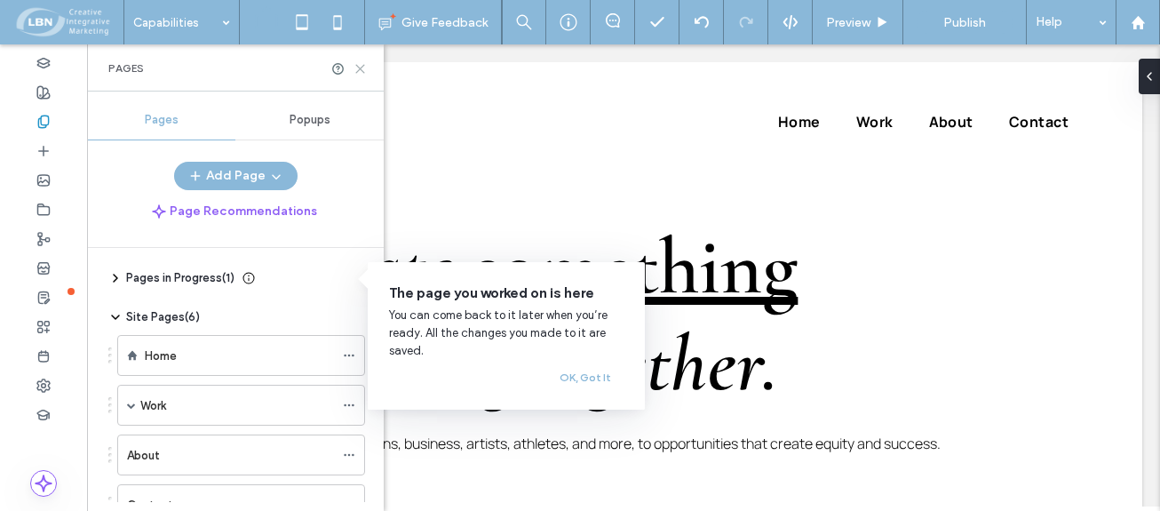
click at [360, 70] on icon at bounding box center [360, 68] width 13 height 13
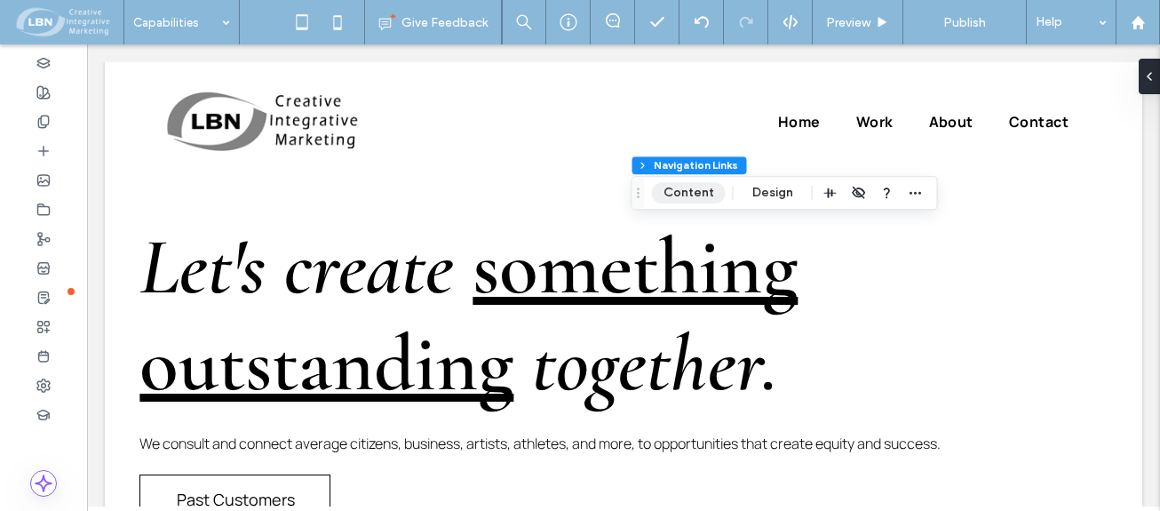
click at [696, 191] on button "Content" at bounding box center [689, 192] width 74 height 21
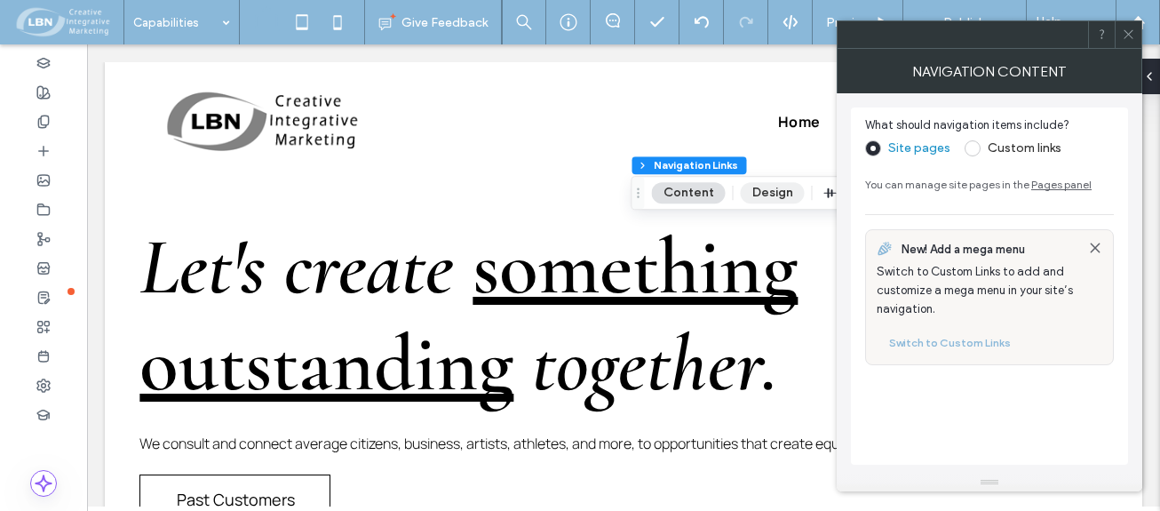
click at [774, 193] on button "Design" at bounding box center [773, 192] width 64 height 21
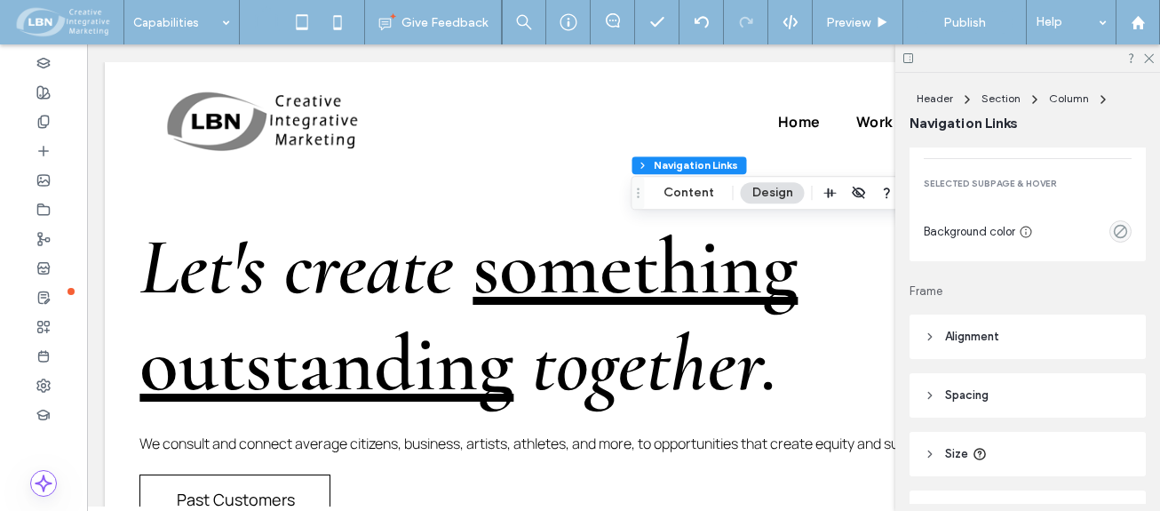
scroll to position [1866, 0]
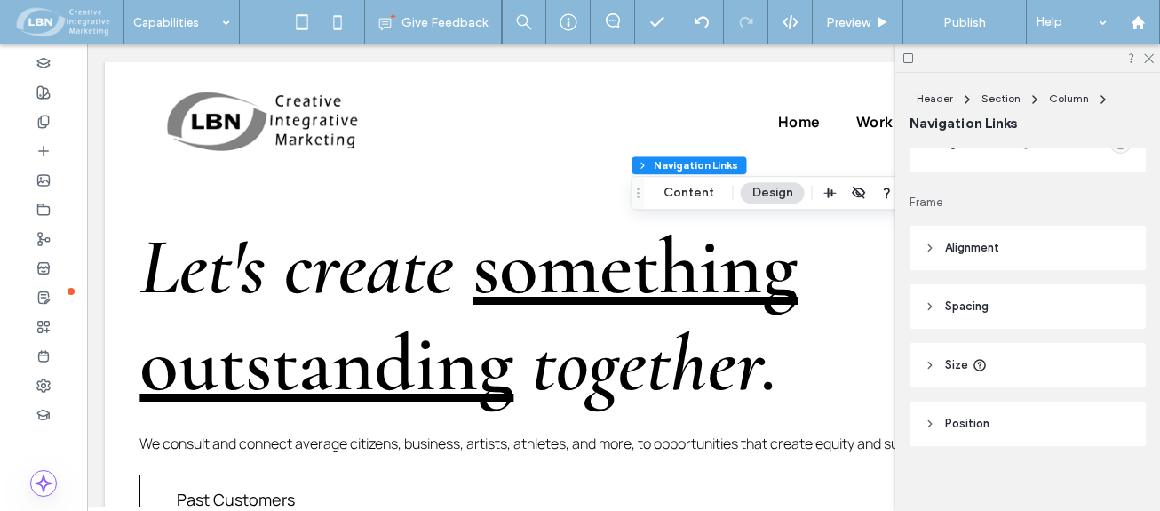
click at [935, 249] on icon at bounding box center [930, 248] width 12 height 12
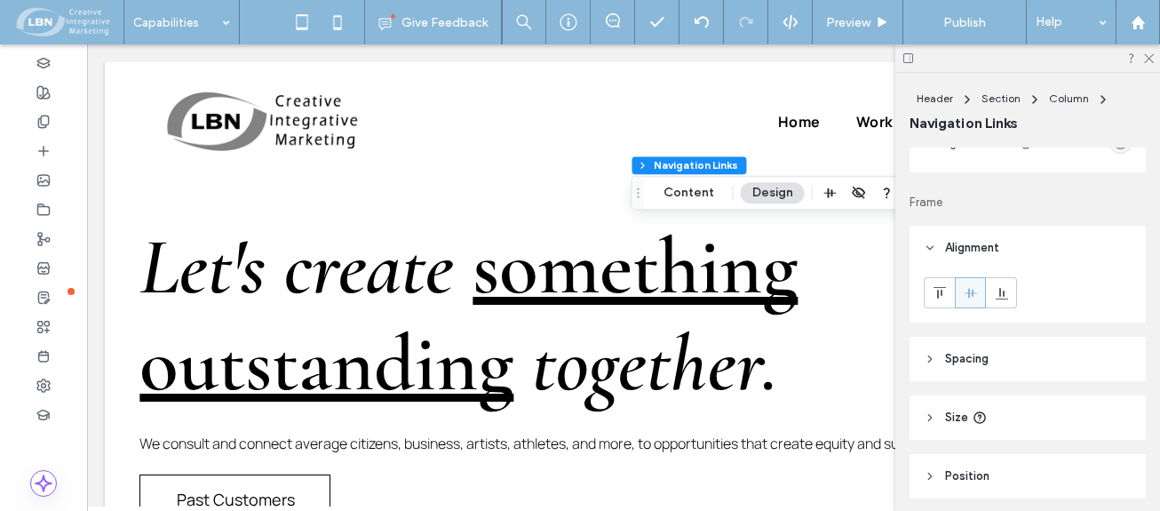
click at [934, 249] on icon at bounding box center [930, 248] width 12 height 12
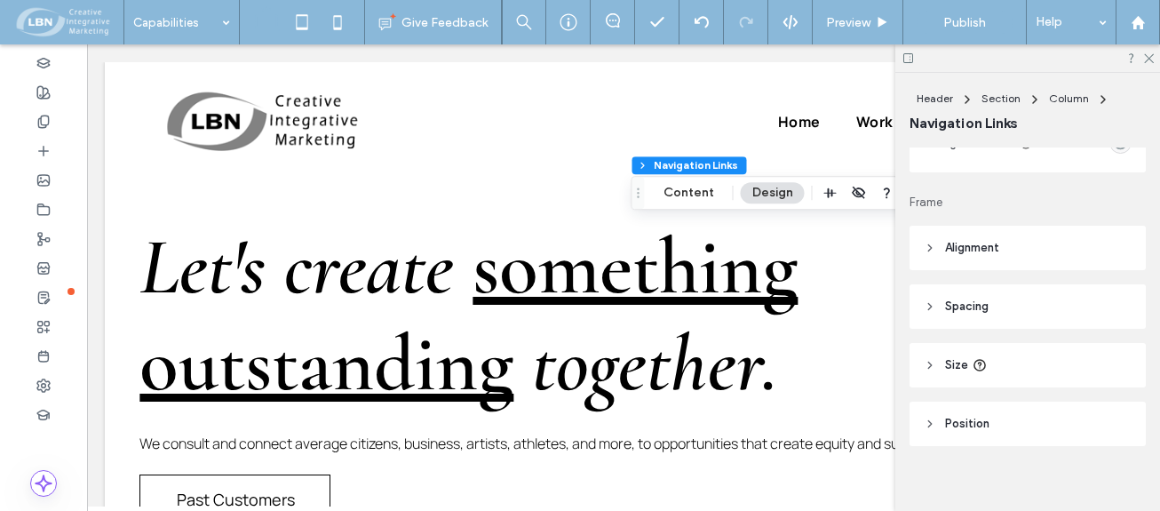
click at [928, 310] on icon at bounding box center [930, 306] width 12 height 12
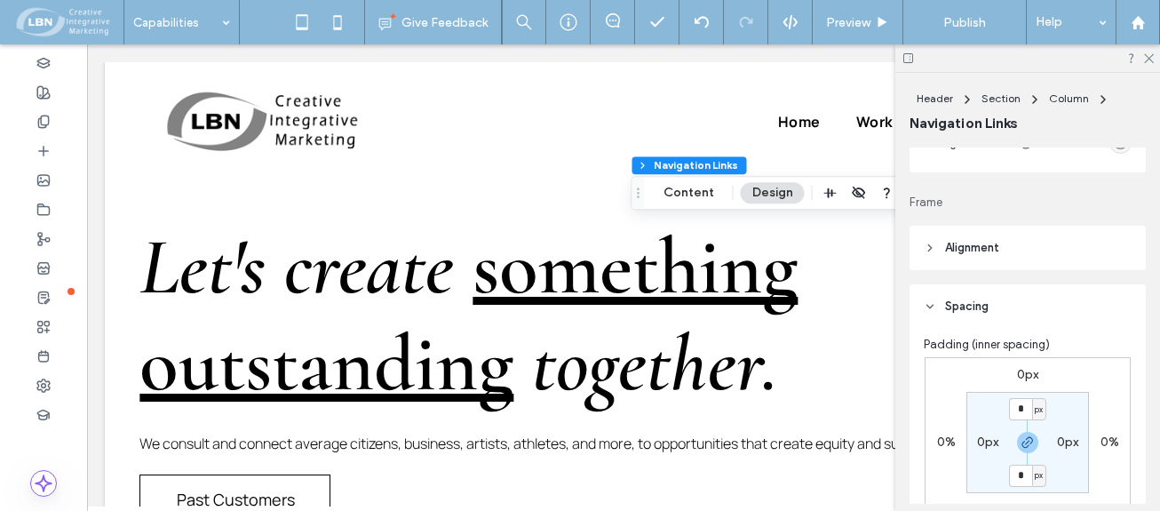
click at [932, 304] on header "Spacing" at bounding box center [1028, 306] width 236 height 44
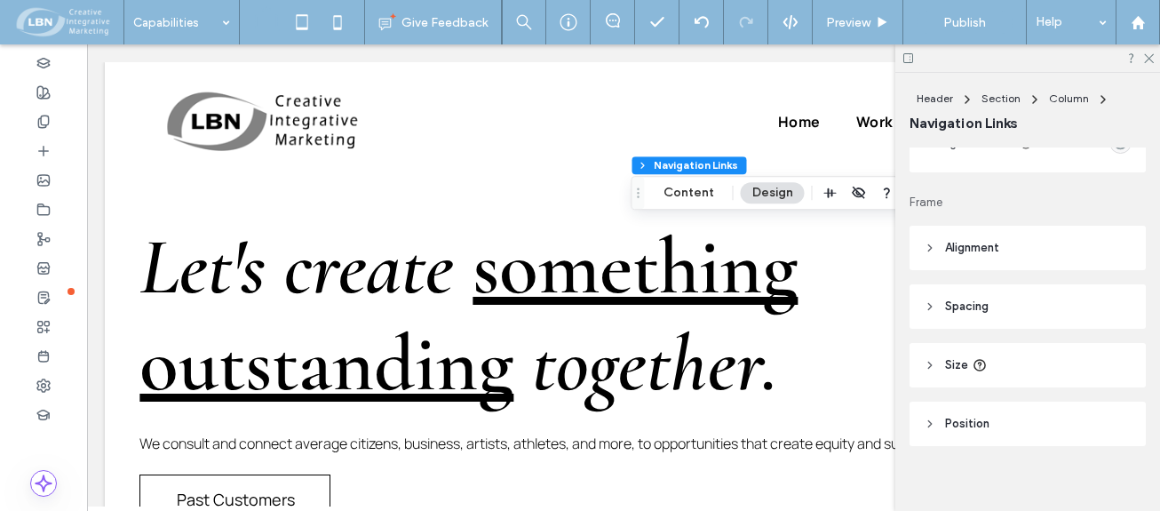
click at [928, 369] on icon at bounding box center [930, 365] width 12 height 12
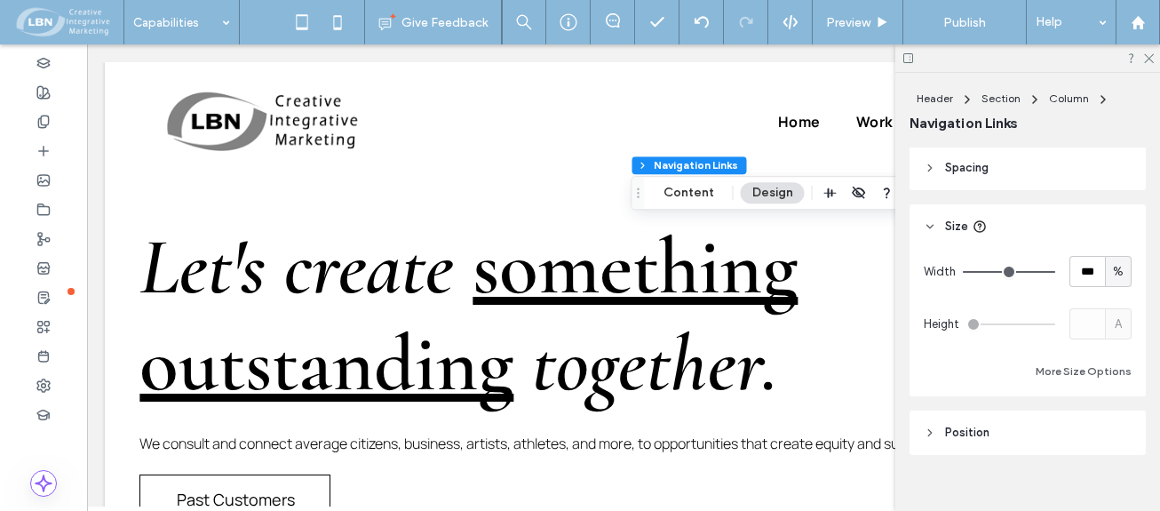
scroll to position [2031, 0]
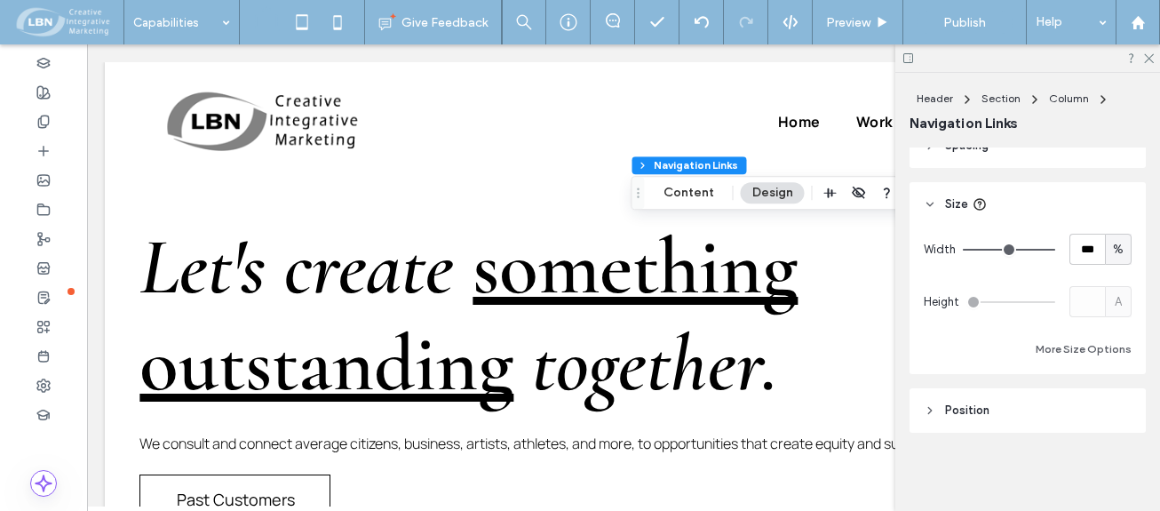
type input "**"
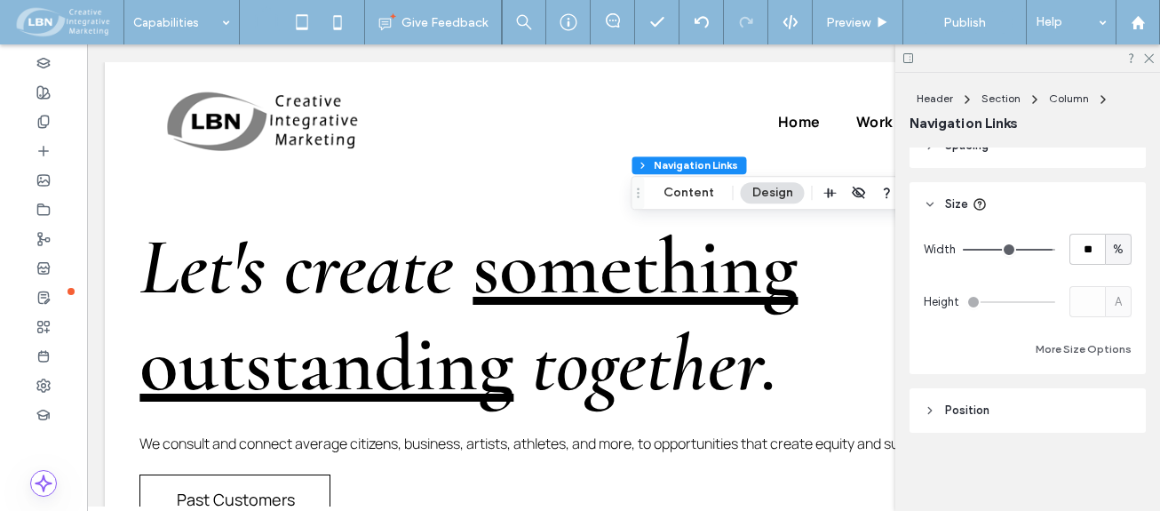
type input "**"
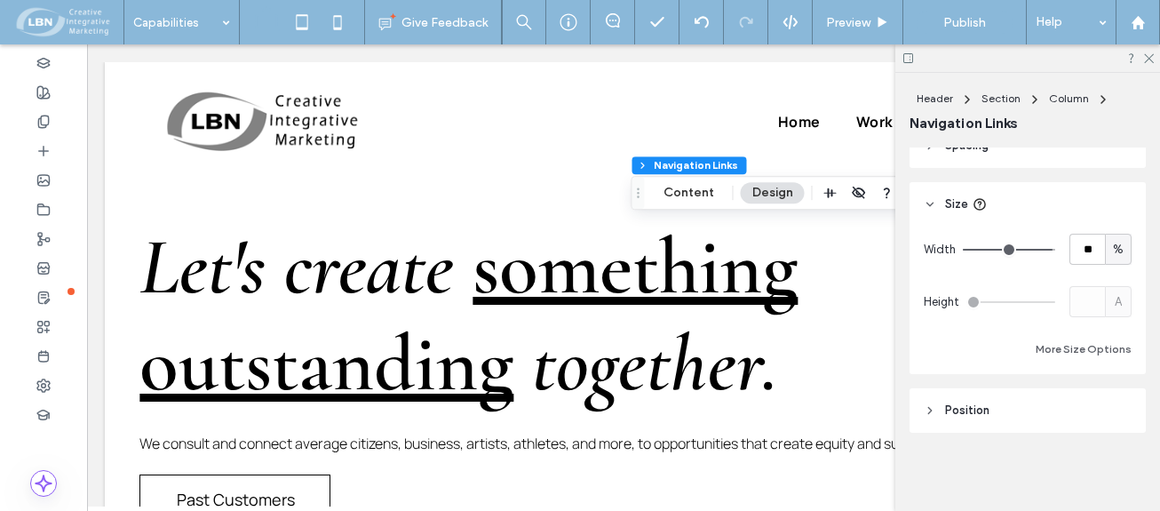
type input "**"
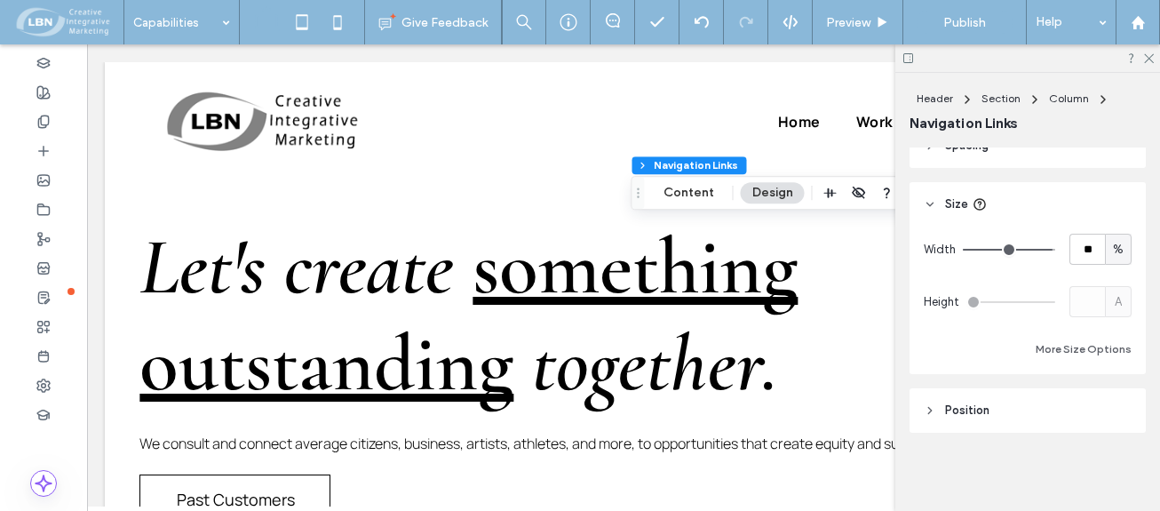
type input "**"
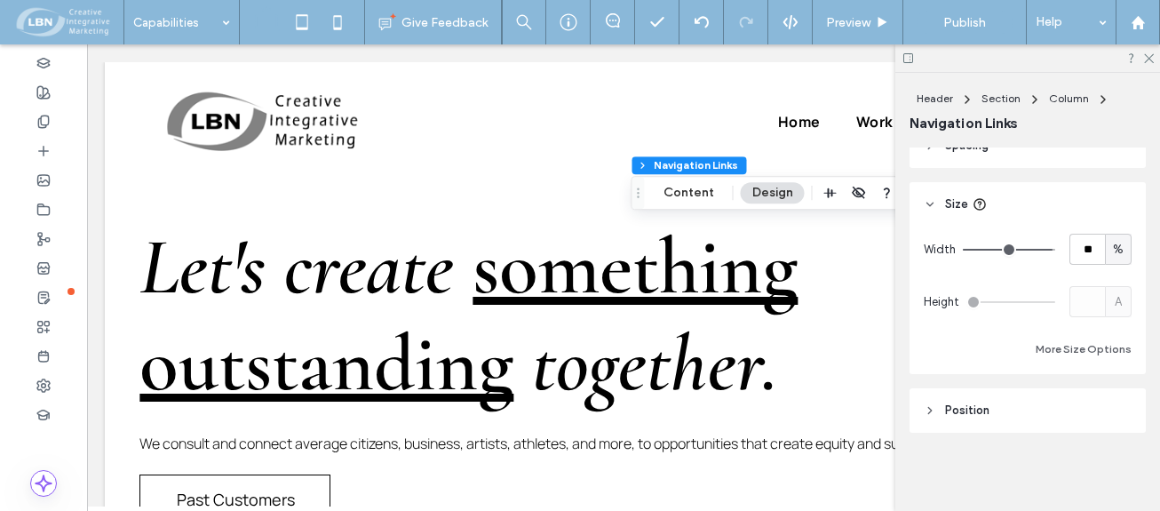
type input "**"
drag, startPoint x: 1041, startPoint y: 249, endPoint x: 1028, endPoint y: 251, distance: 13.6
click at [1028, 251] on input "range" at bounding box center [1009, 250] width 92 height 2
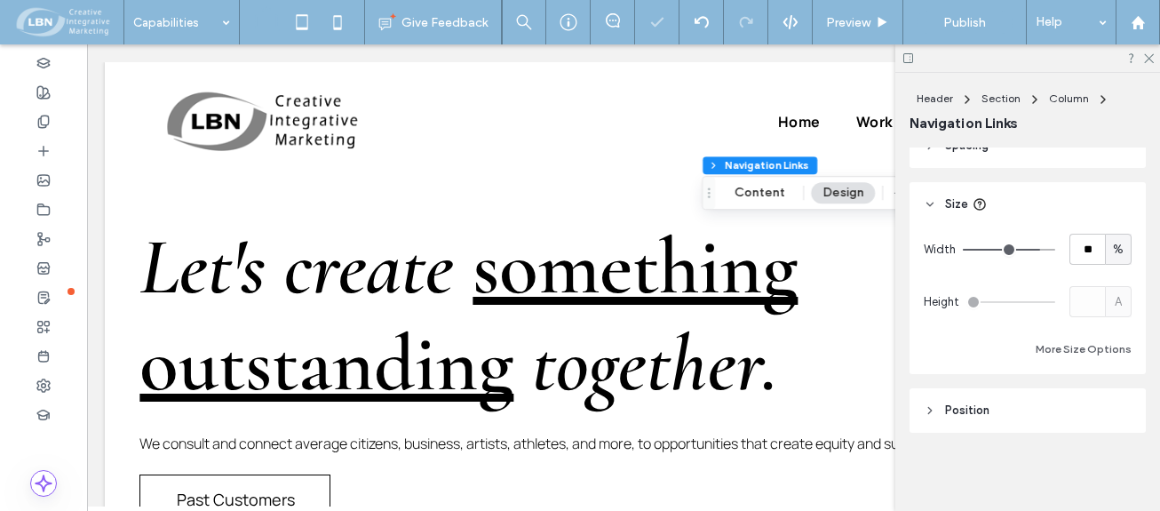
type input "**"
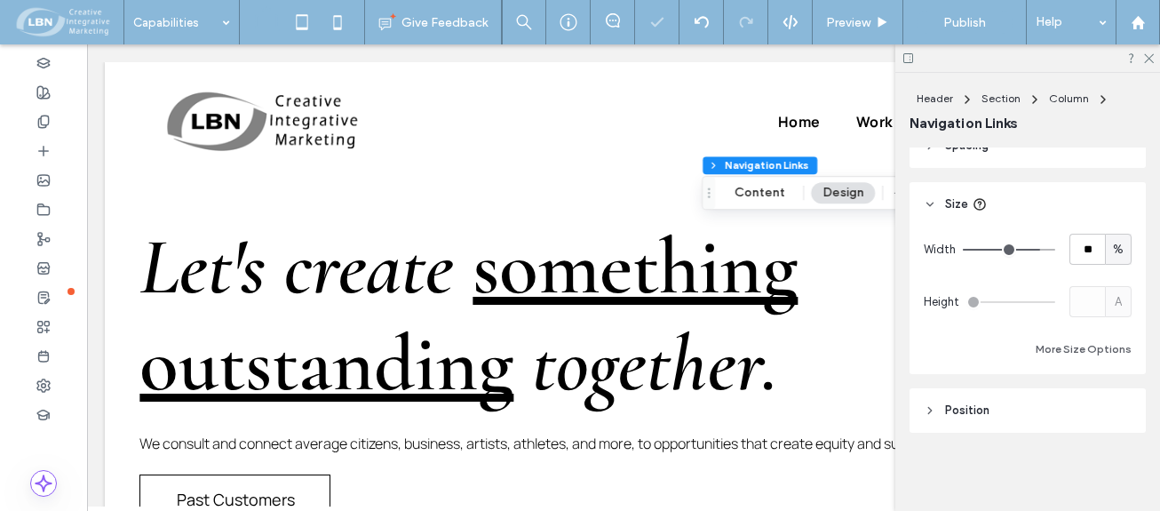
type input "**"
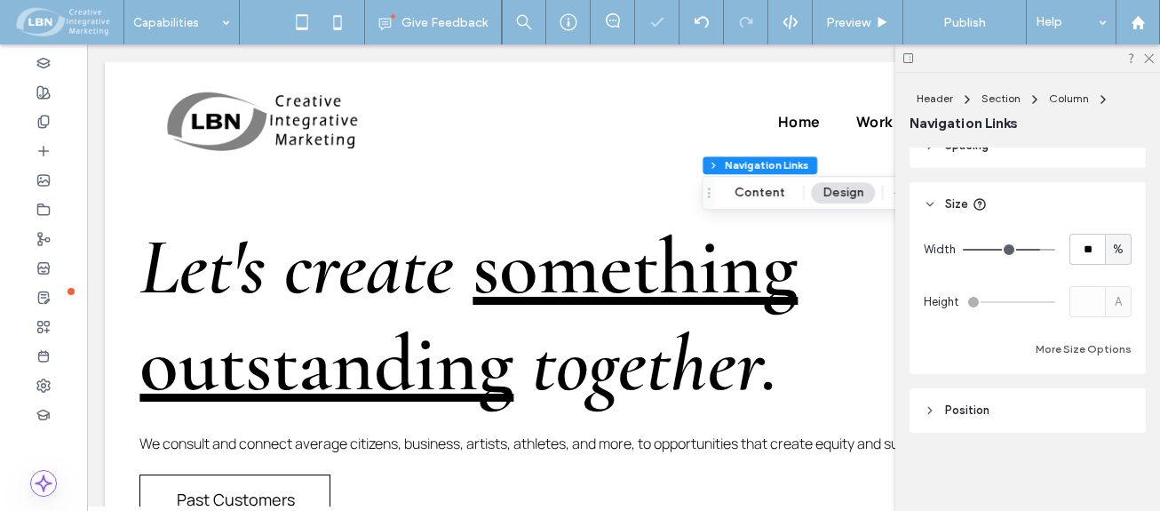
type input "**"
type input "***"
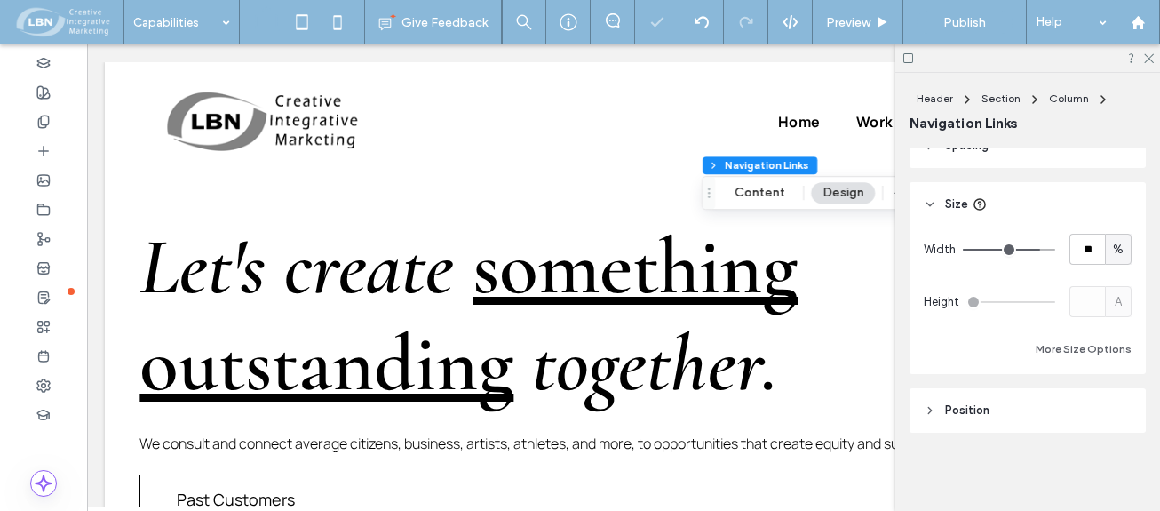
type input "***"
drag, startPoint x: 1028, startPoint y: 251, endPoint x: 1056, endPoint y: 251, distance: 28.4
type input "***"
click at [1055, 251] on input "range" at bounding box center [1009, 250] width 92 height 2
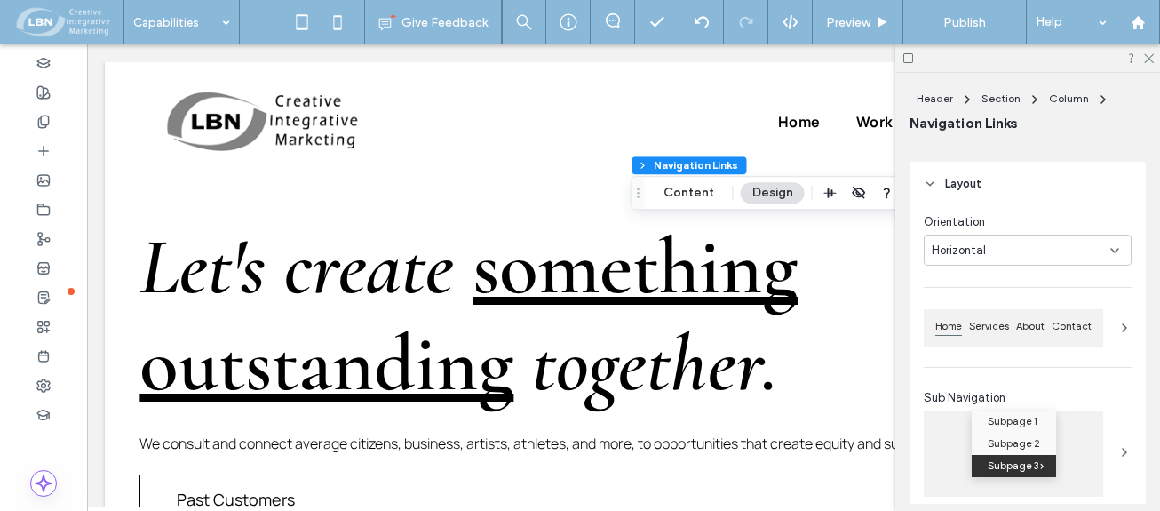
scroll to position [0, 0]
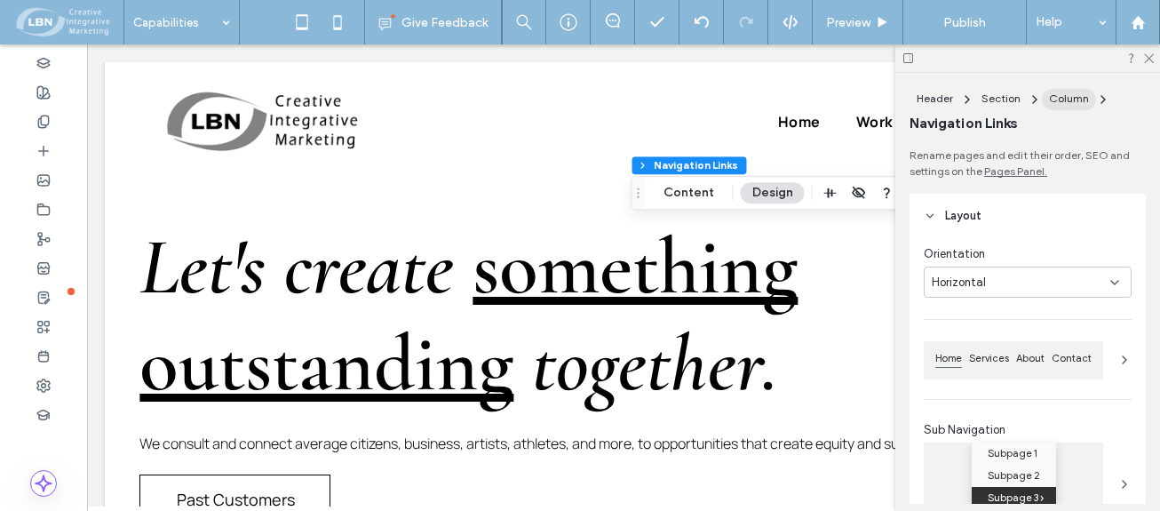
click at [1055, 93] on span "Column" at bounding box center [1069, 97] width 40 height 13
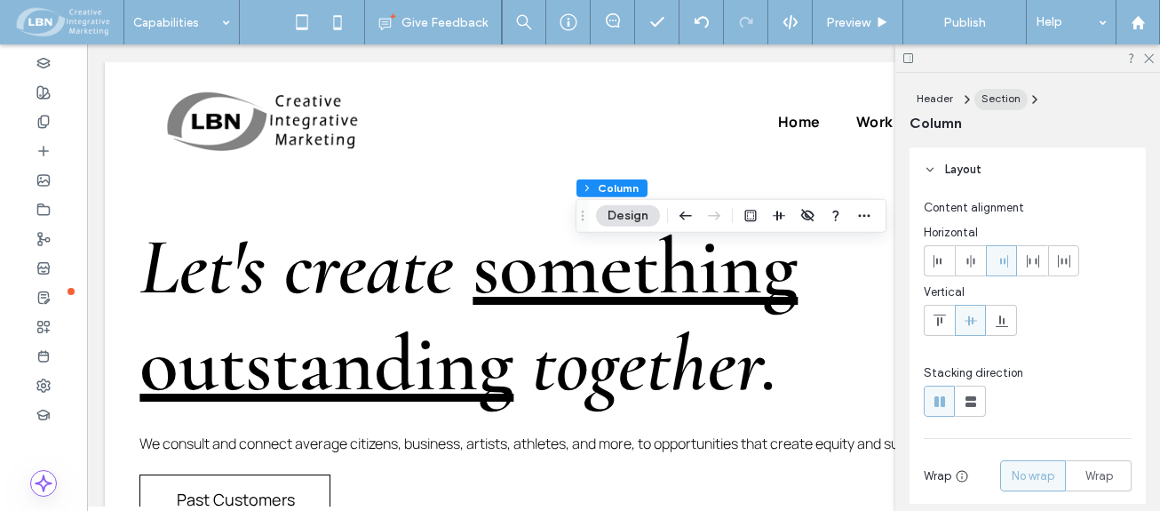
click at [1007, 101] on span "Section" at bounding box center [1001, 97] width 39 height 13
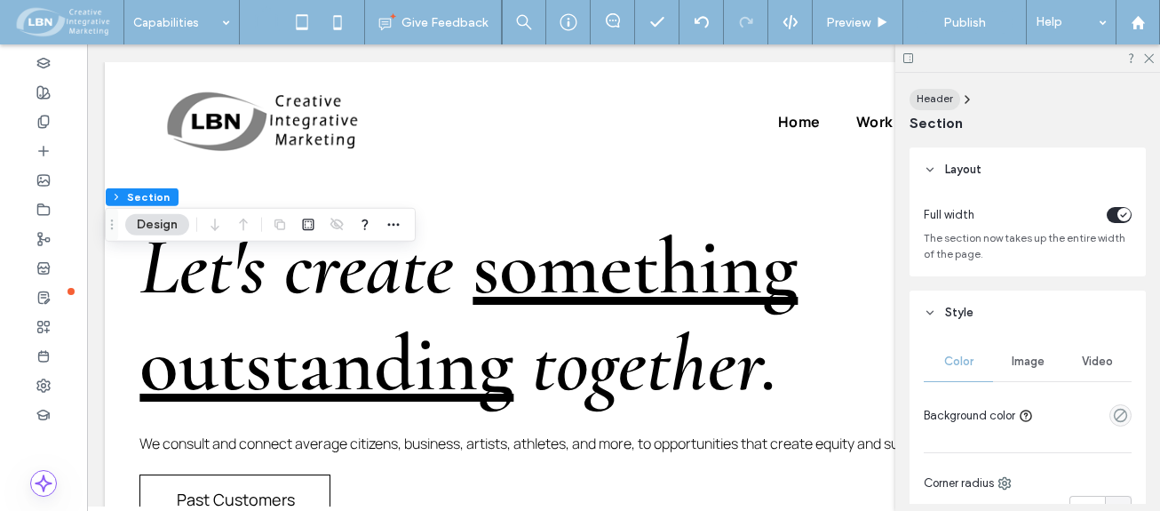
click at [944, 96] on span "Header" at bounding box center [935, 97] width 36 height 13
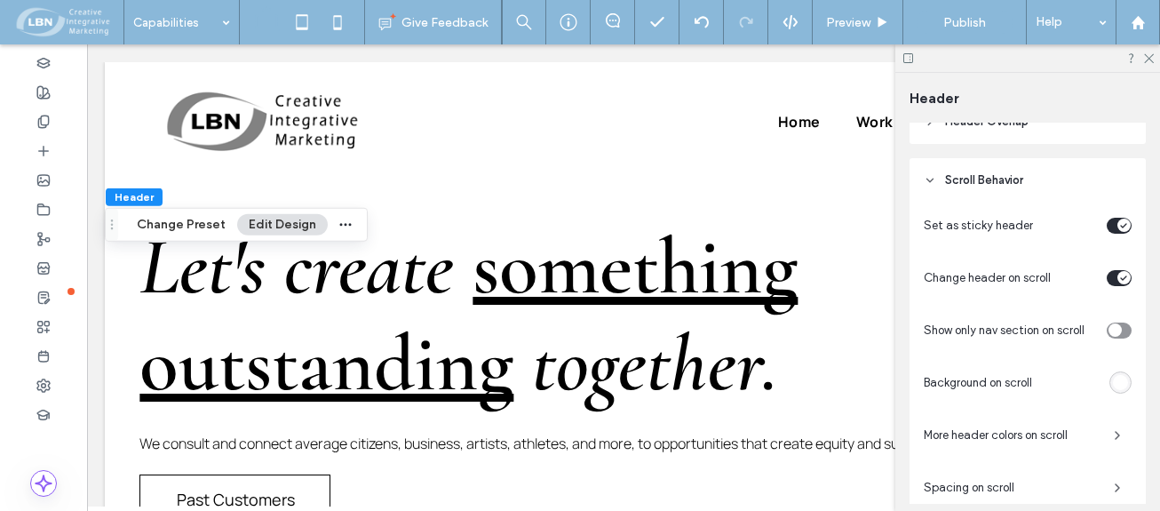
scroll to position [711, 0]
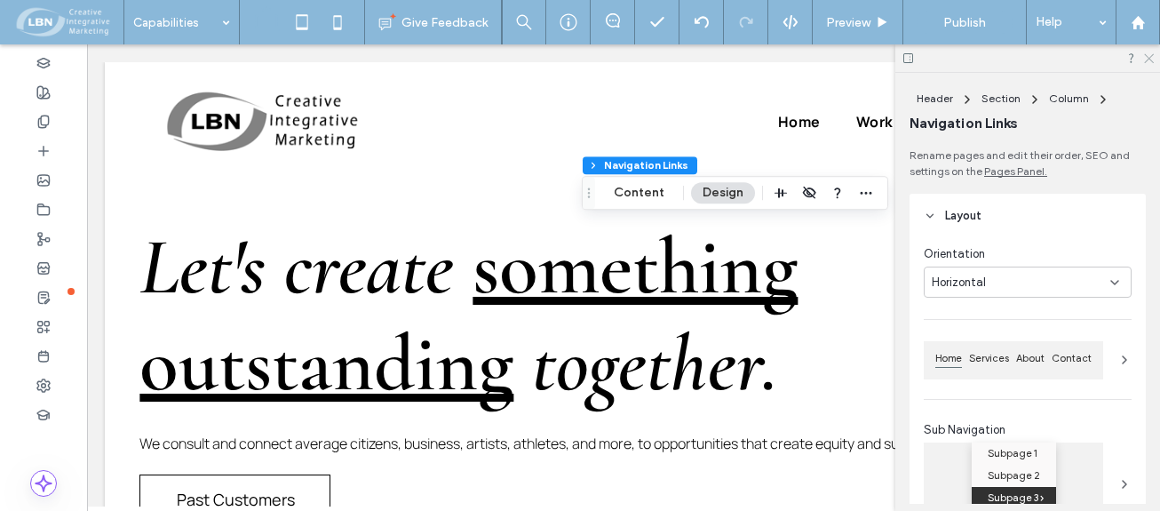
click at [1147, 57] on icon at bounding box center [1148, 58] width 12 height 12
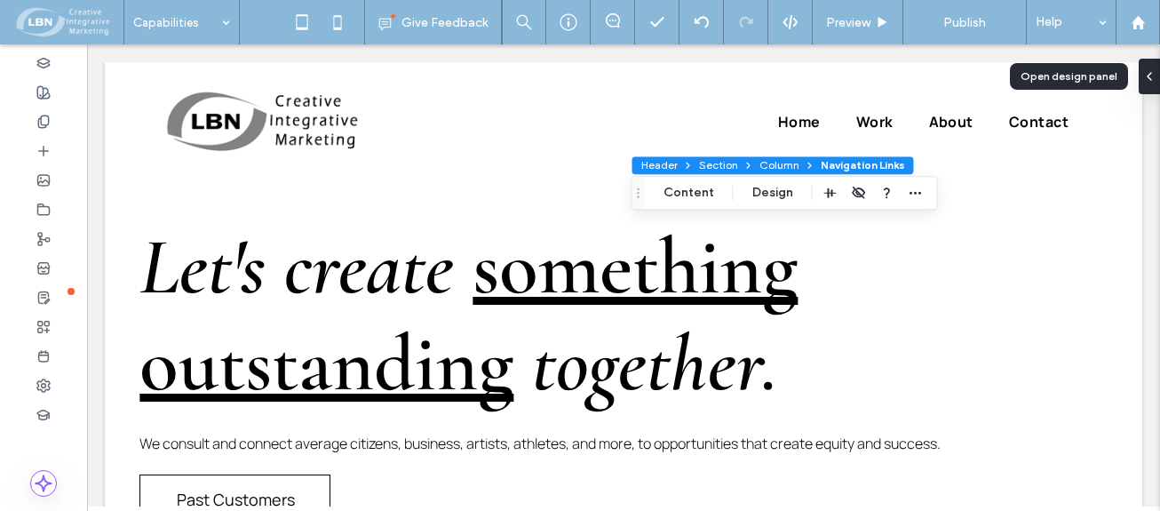
click at [847, 166] on span "Navigation Links" at bounding box center [863, 164] width 84 height 13
click at [855, 168] on span "Navigation Links" at bounding box center [863, 164] width 84 height 13
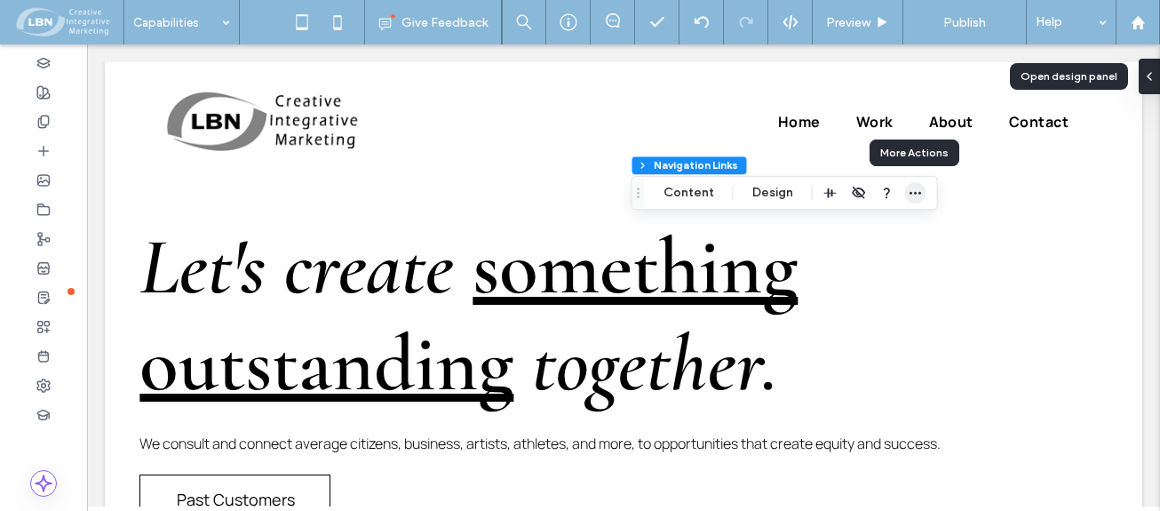
click at [915, 188] on icon "button" at bounding box center [916, 193] width 14 height 14
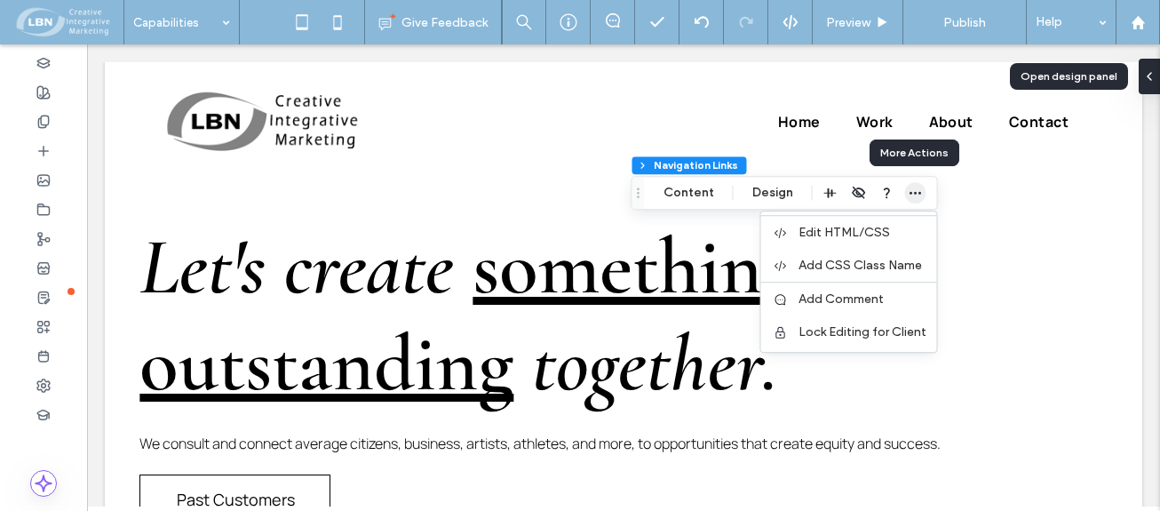
click at [916, 189] on icon "button" at bounding box center [916, 193] width 14 height 14
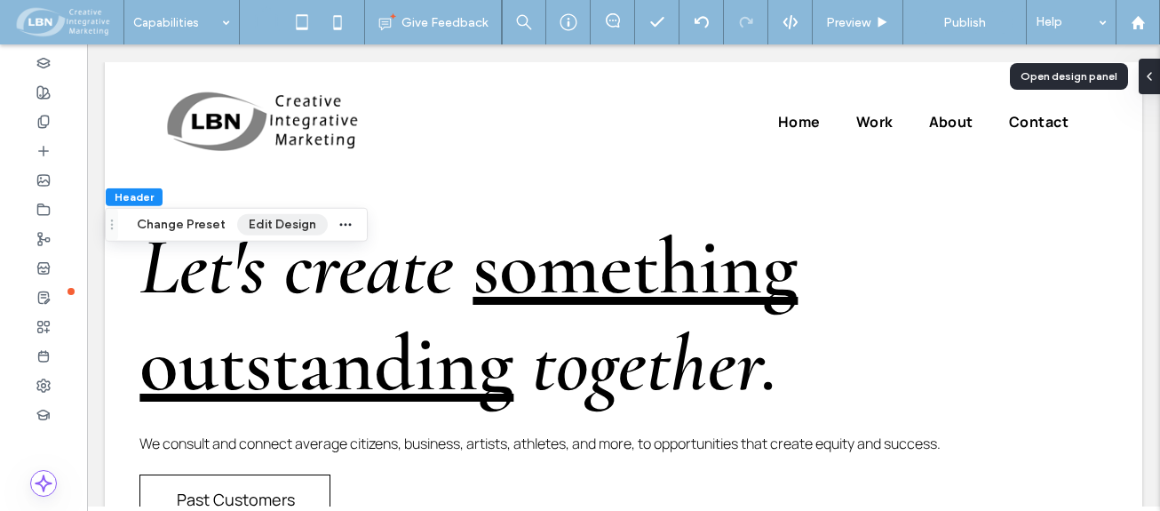
click at [290, 225] on button "Edit Design" at bounding box center [282, 224] width 91 height 21
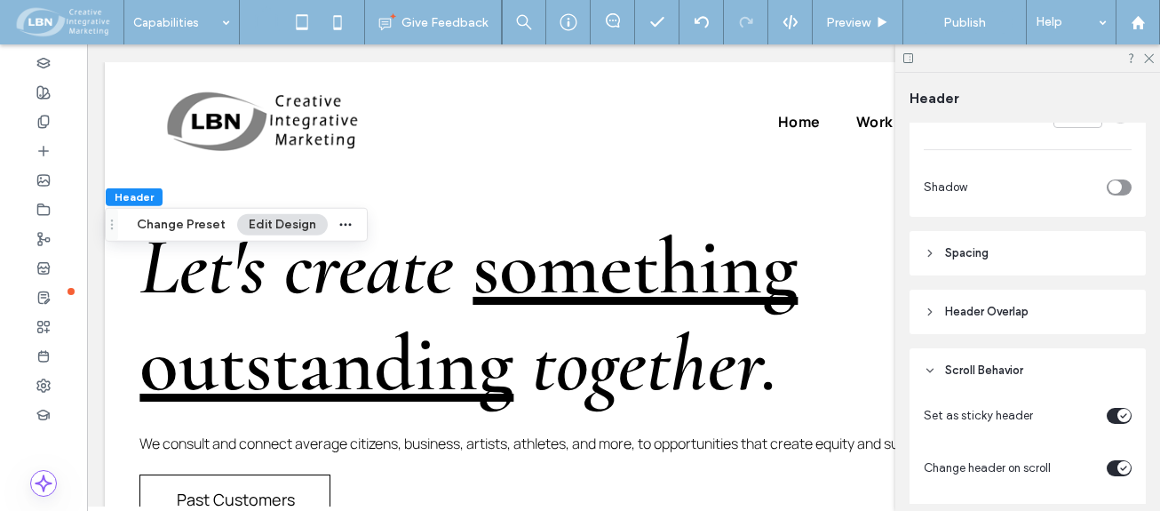
scroll to position [533, 0]
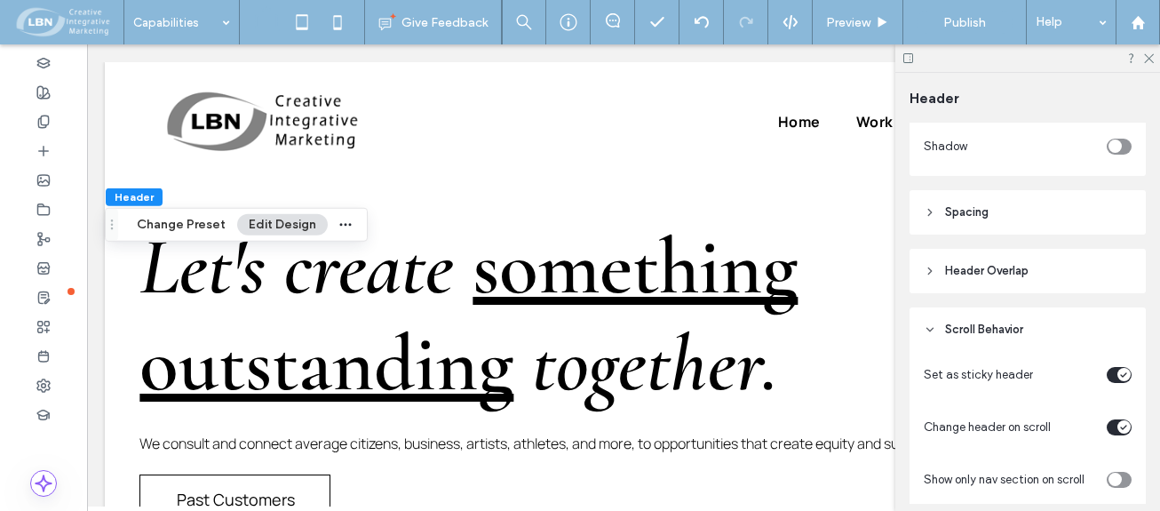
click at [929, 213] on icon at bounding box center [930, 212] width 12 height 12
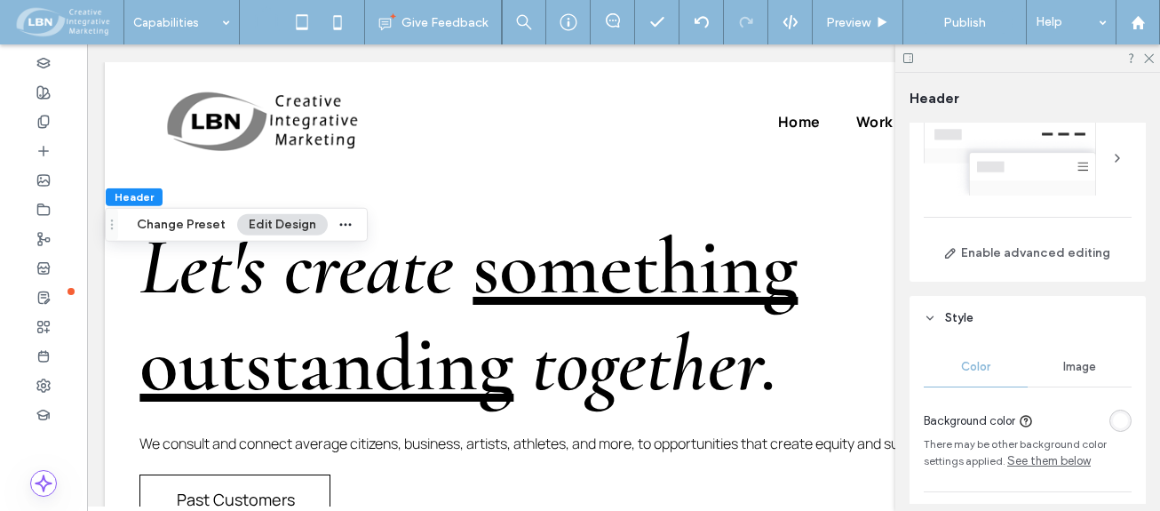
scroll to position [0, 0]
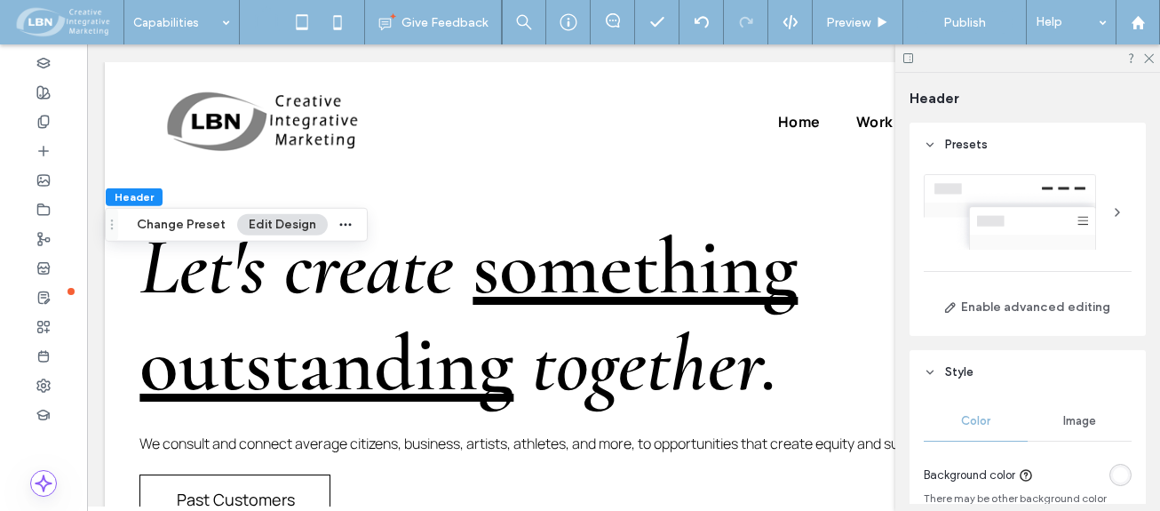
click at [286, 222] on button "Edit Design" at bounding box center [282, 224] width 91 height 21
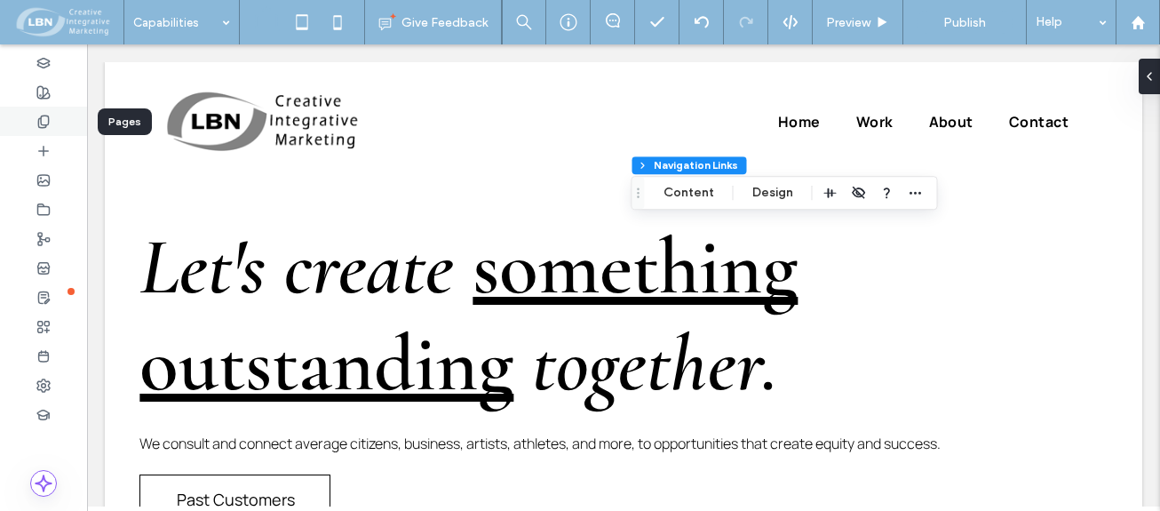
click at [43, 124] on use at bounding box center [43, 121] width 10 height 12
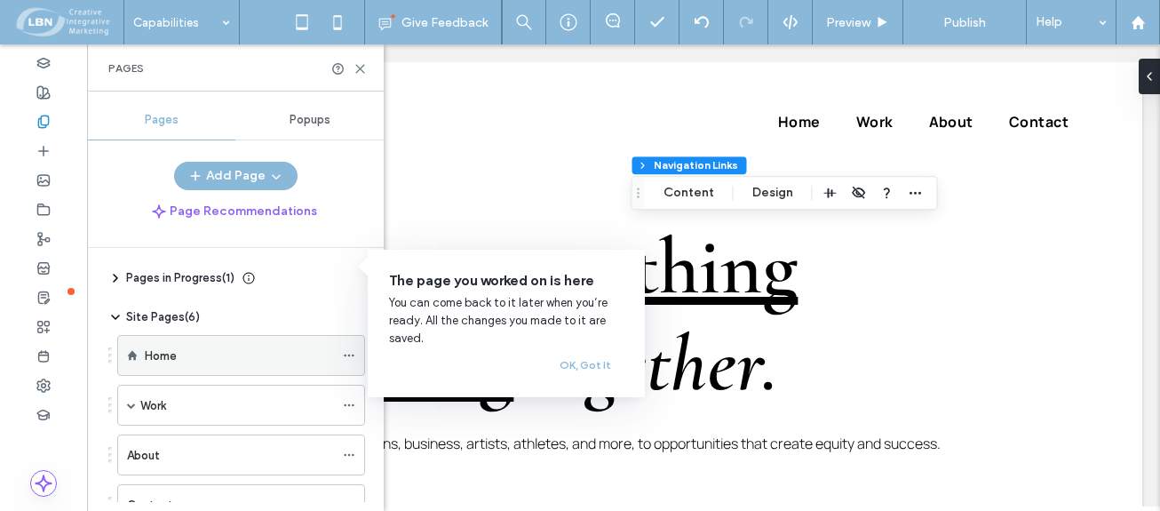
scroll to position [89, 0]
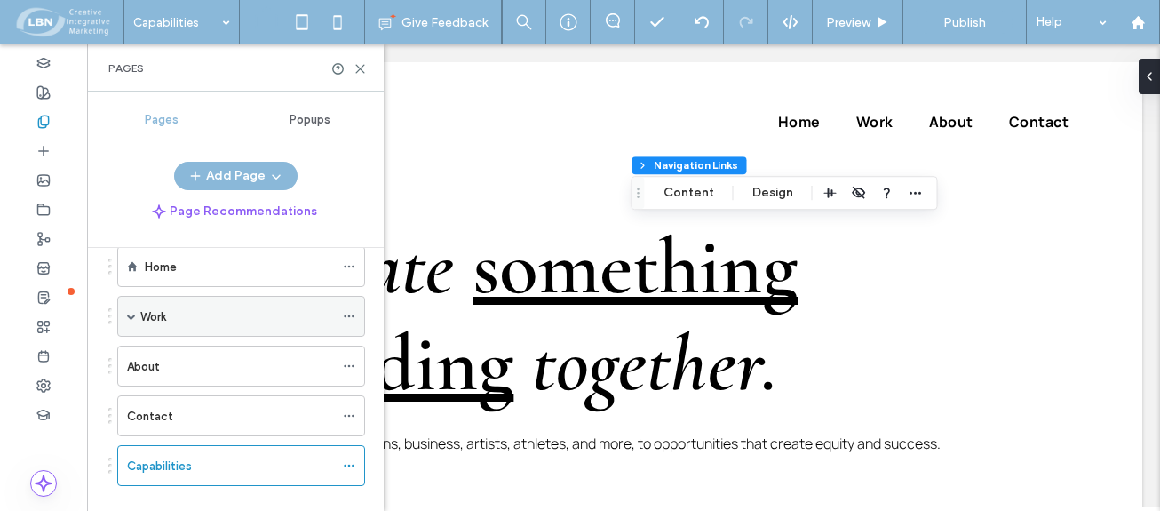
click at [348, 320] on icon at bounding box center [349, 316] width 12 height 12
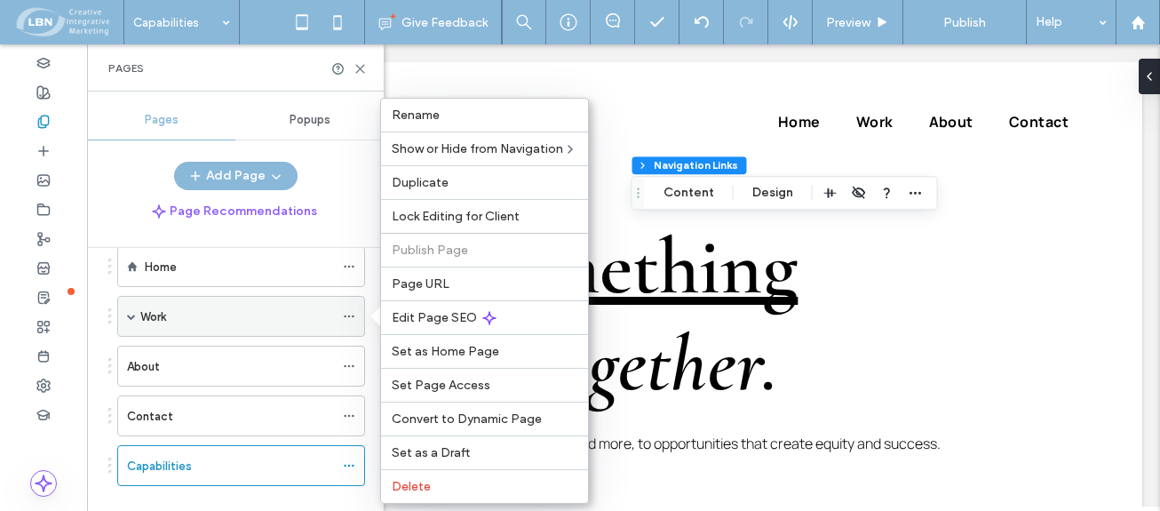
click at [137, 314] on div "Work" at bounding box center [241, 316] width 248 height 41
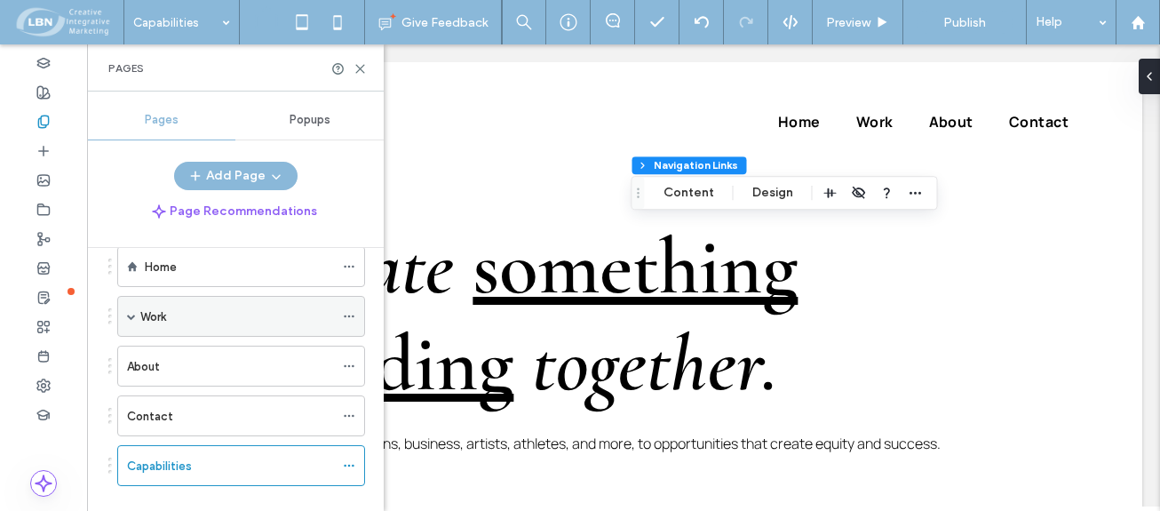
click at [139, 314] on div "Work" at bounding box center [241, 316] width 248 height 41
click at [124, 312] on div "Work" at bounding box center [241, 316] width 248 height 41
click at [130, 314] on span at bounding box center [131, 316] width 9 height 9
click at [133, 314] on span at bounding box center [131, 316] width 9 height 9
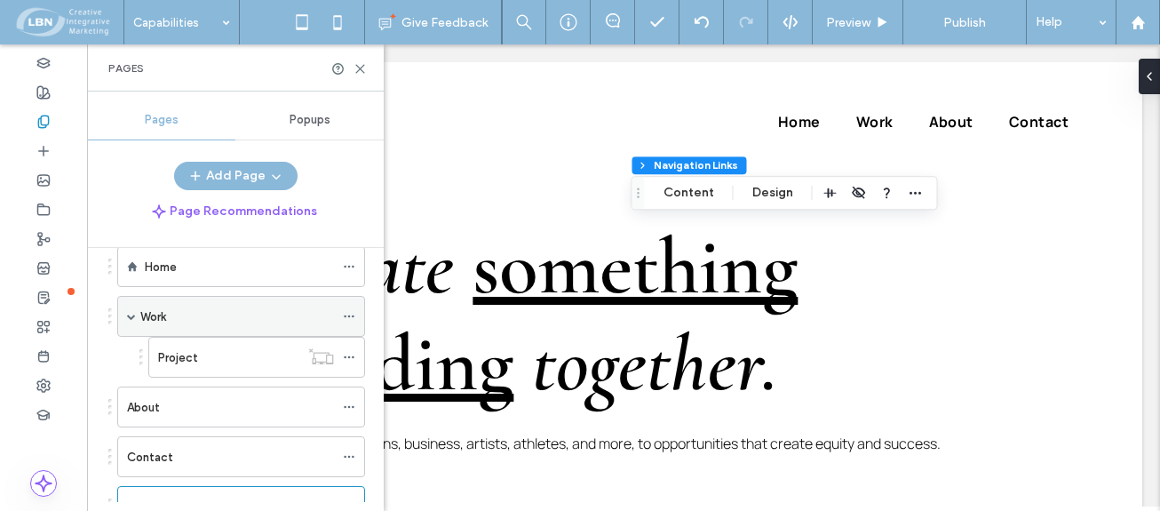
click at [132, 315] on span at bounding box center [131, 316] width 9 height 9
drag, startPoint x: 109, startPoint y: 465, endPoint x: 113, endPoint y: 323, distance: 142.2
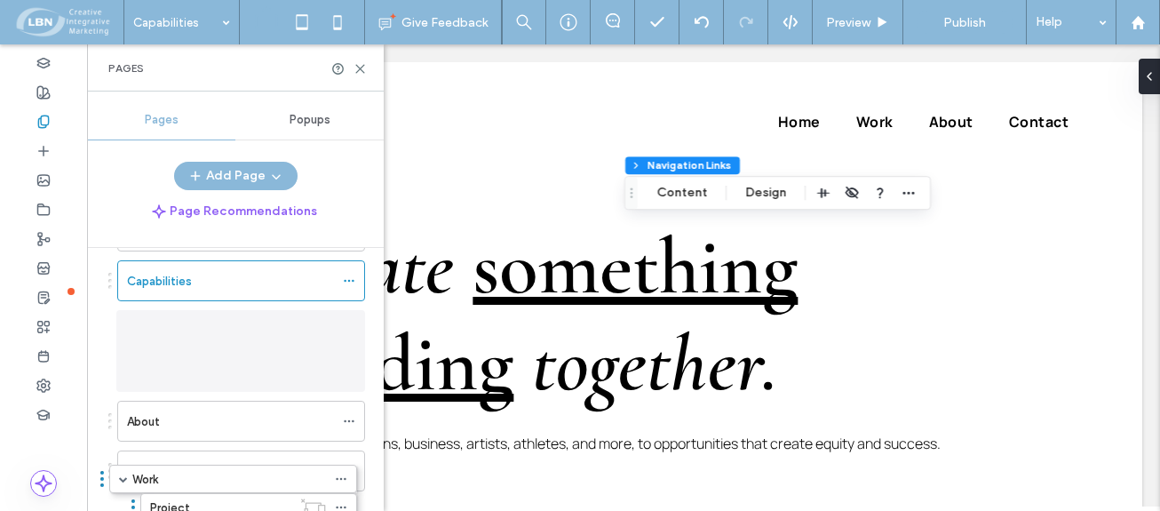
scroll to position [158, 0]
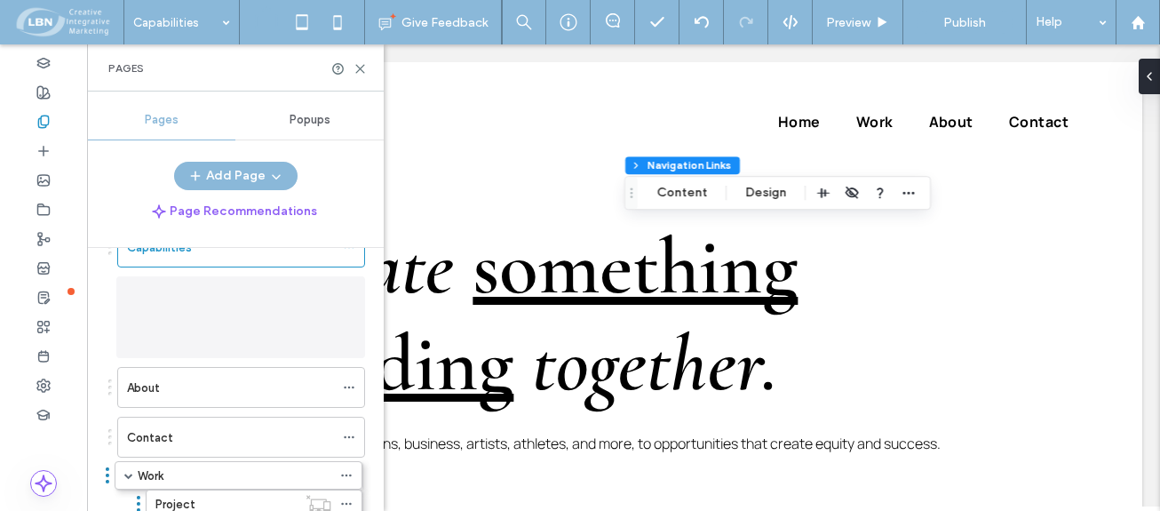
drag, startPoint x: 109, startPoint y: 317, endPoint x: 108, endPoint y: 481, distance: 163.5
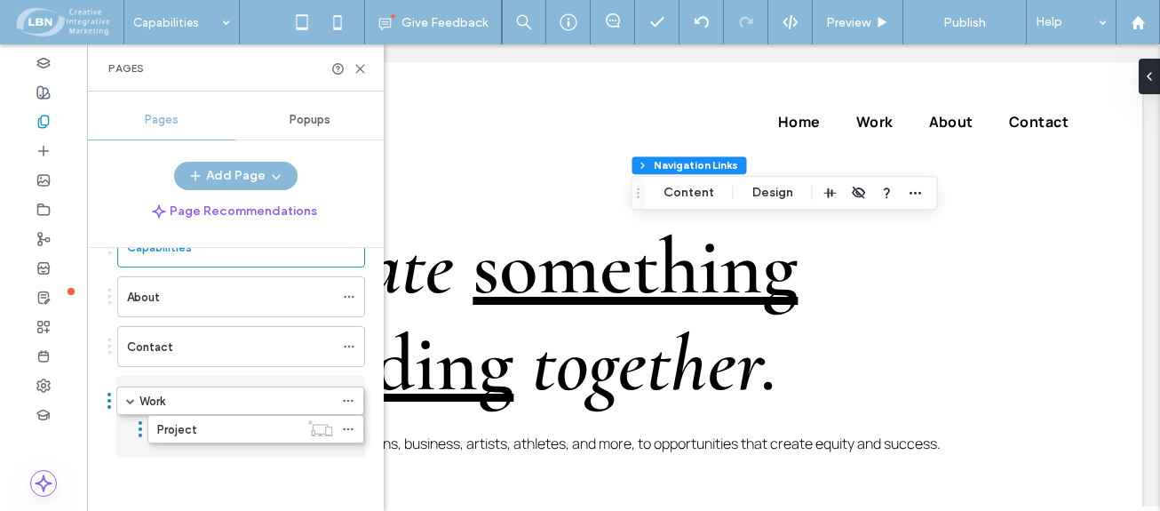
drag, startPoint x: 110, startPoint y: 290, endPoint x: 111, endPoint y: 449, distance: 159.0
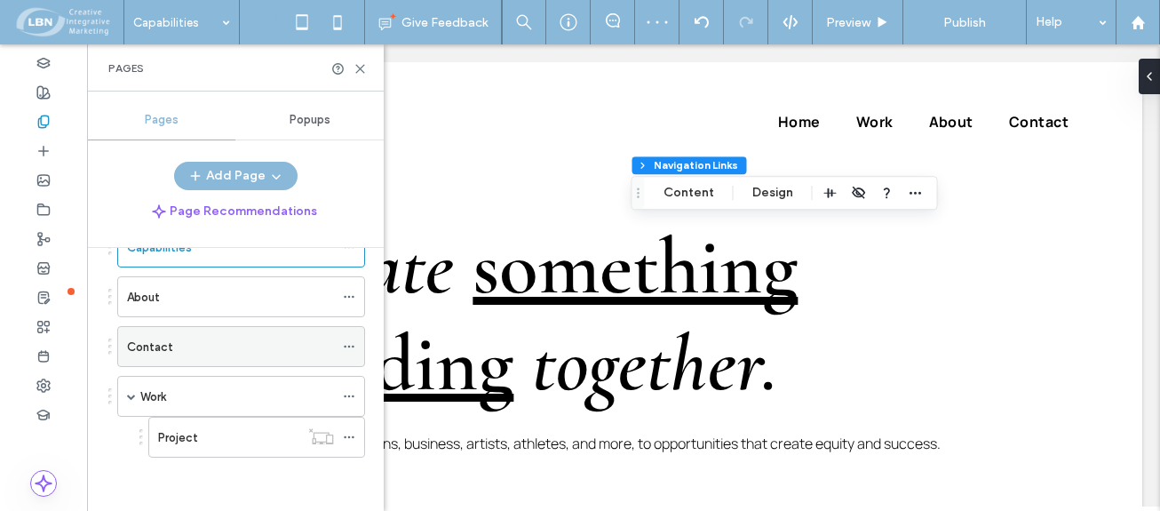
click at [130, 395] on span at bounding box center [131, 396] width 9 height 9
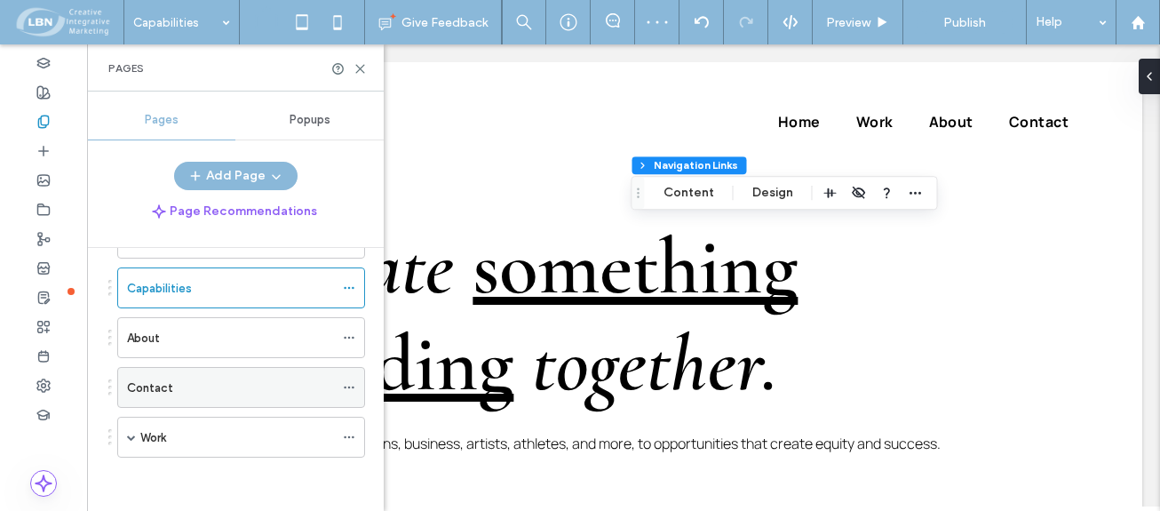
scroll to position [117, 0]
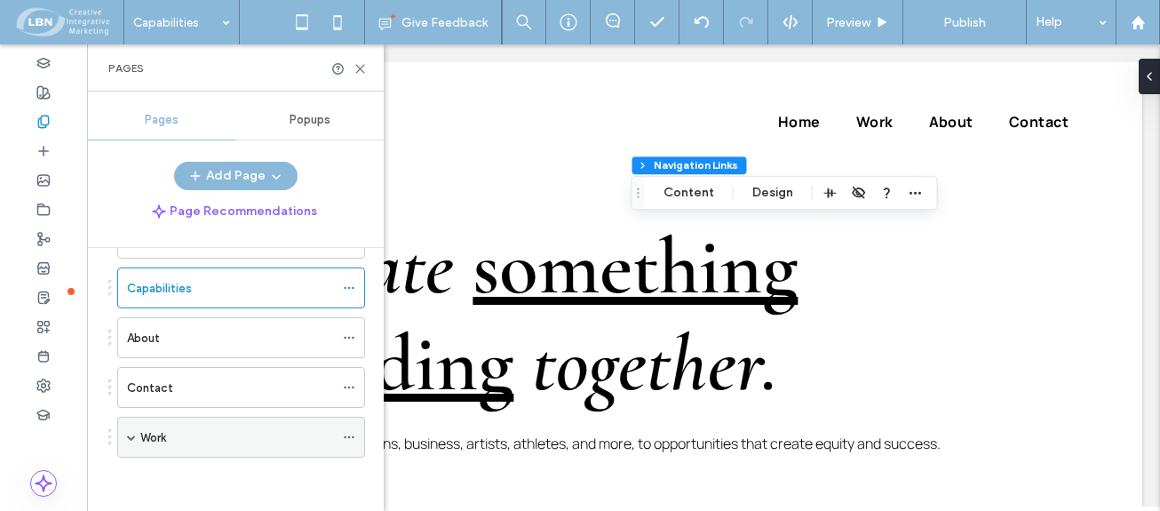
click at [353, 437] on use at bounding box center [349, 437] width 10 height 3
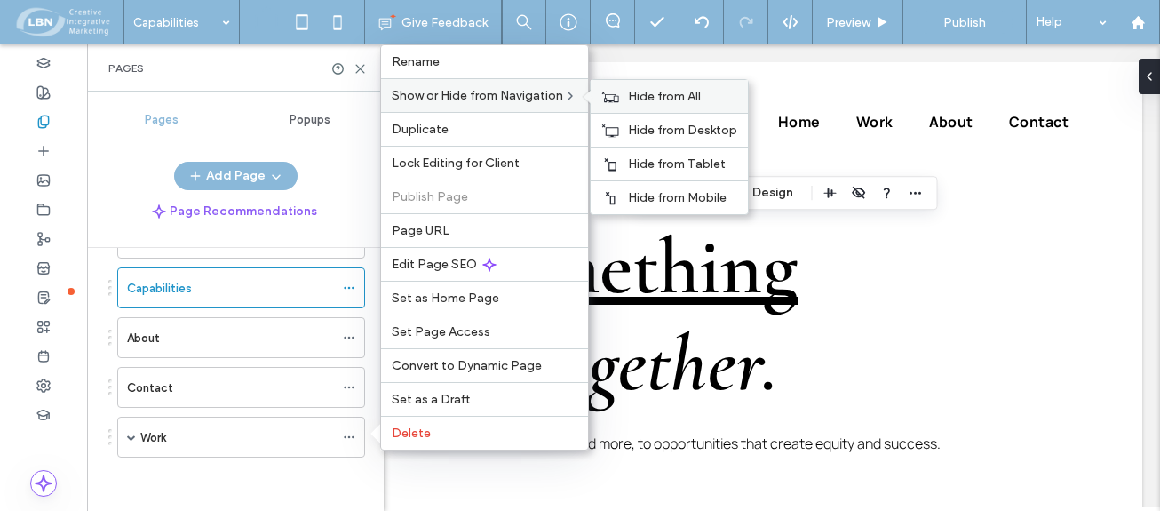
click at [682, 93] on span "Hide from All" at bounding box center [664, 96] width 73 height 15
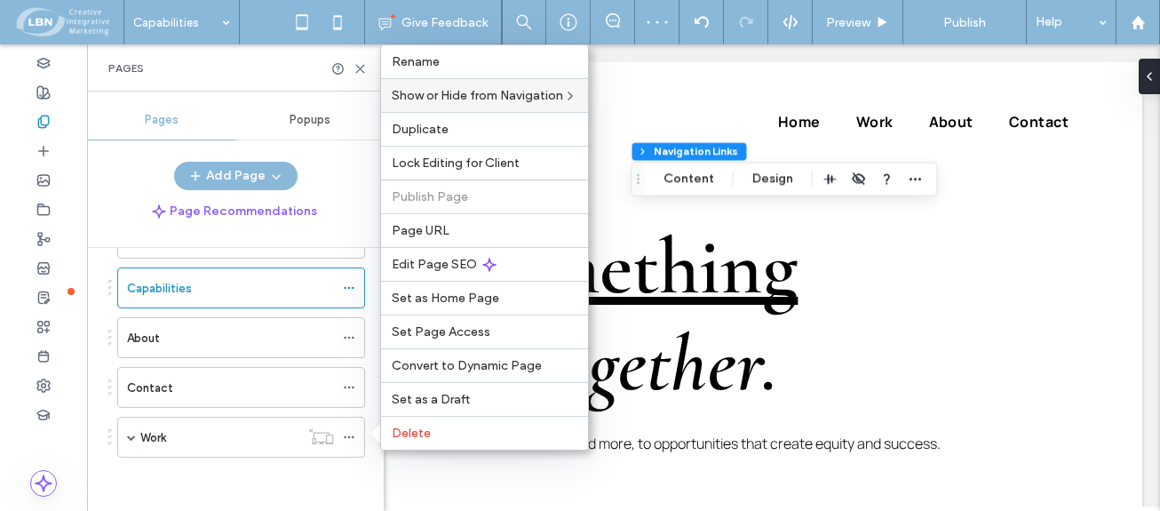
click at [267, 479] on div "Site Pages ( 6 ) Home Capabilities About Contact Work Project" at bounding box center [236, 345] width 257 height 309
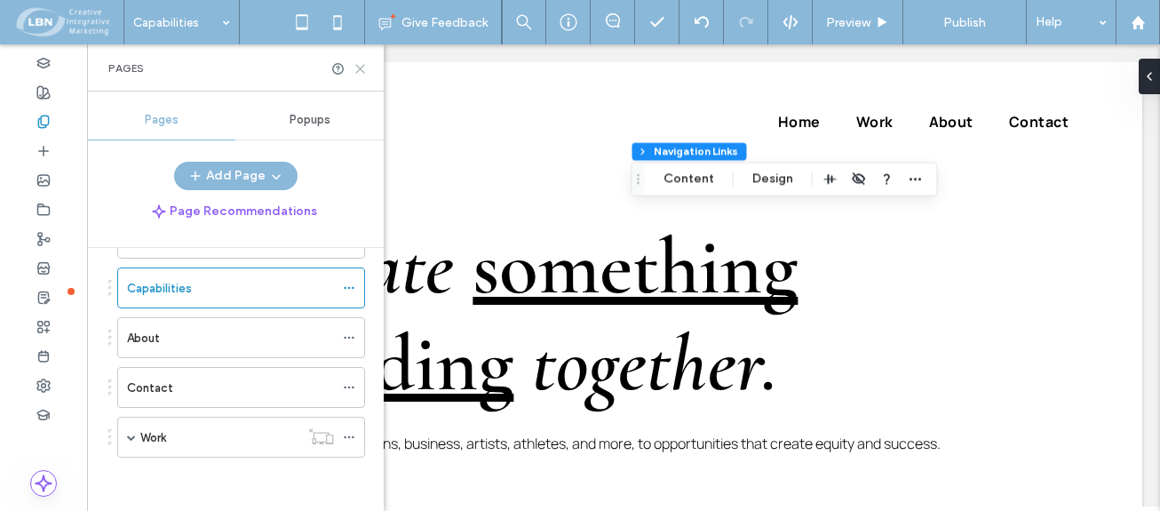
click at [355, 69] on icon at bounding box center [360, 68] width 13 height 13
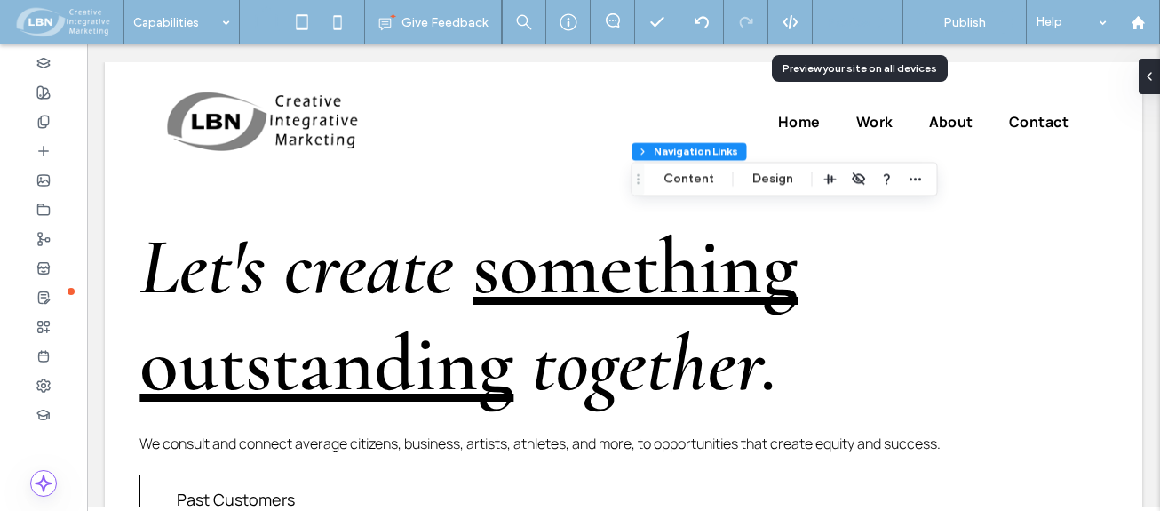
click at [873, 17] on div "Preview" at bounding box center [858, 22] width 90 height 15
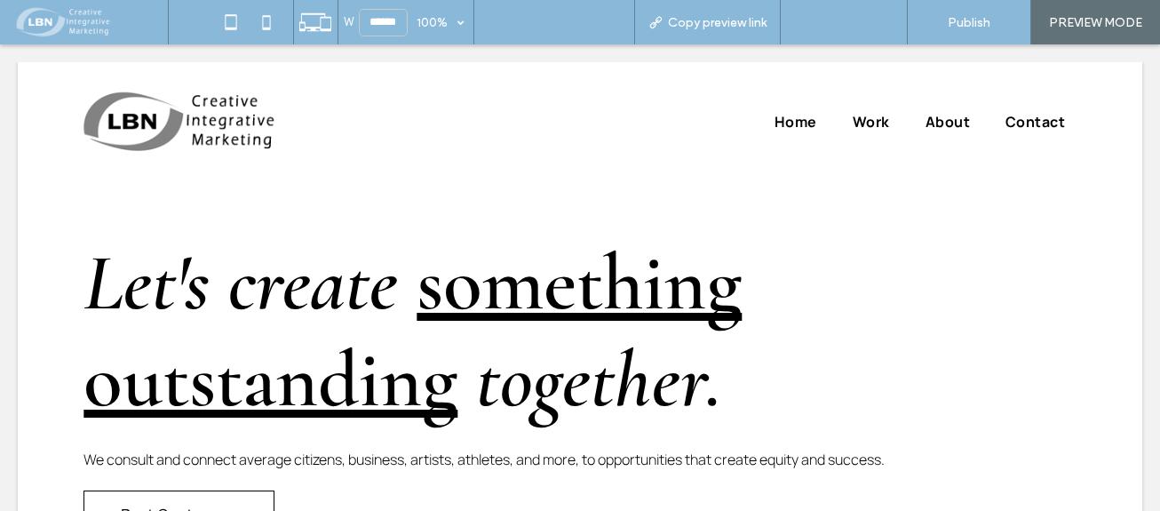
click at [855, 29] on div "Back to editor" at bounding box center [844, 22] width 127 height 44
click at [856, 20] on span "Back to editor" at bounding box center [853, 22] width 82 height 15
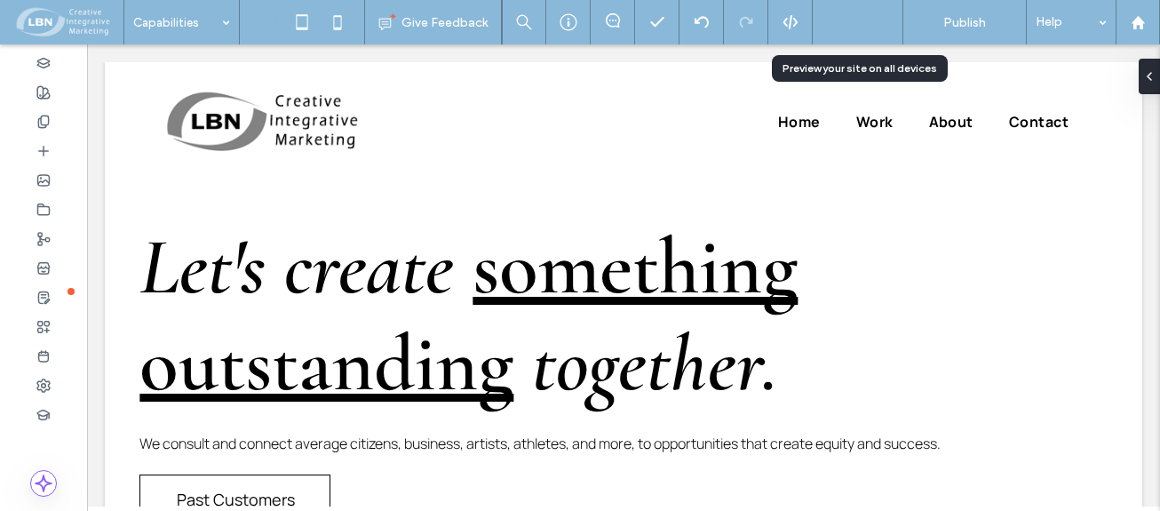
click at [858, 18] on span "Preview" at bounding box center [848, 22] width 44 height 15
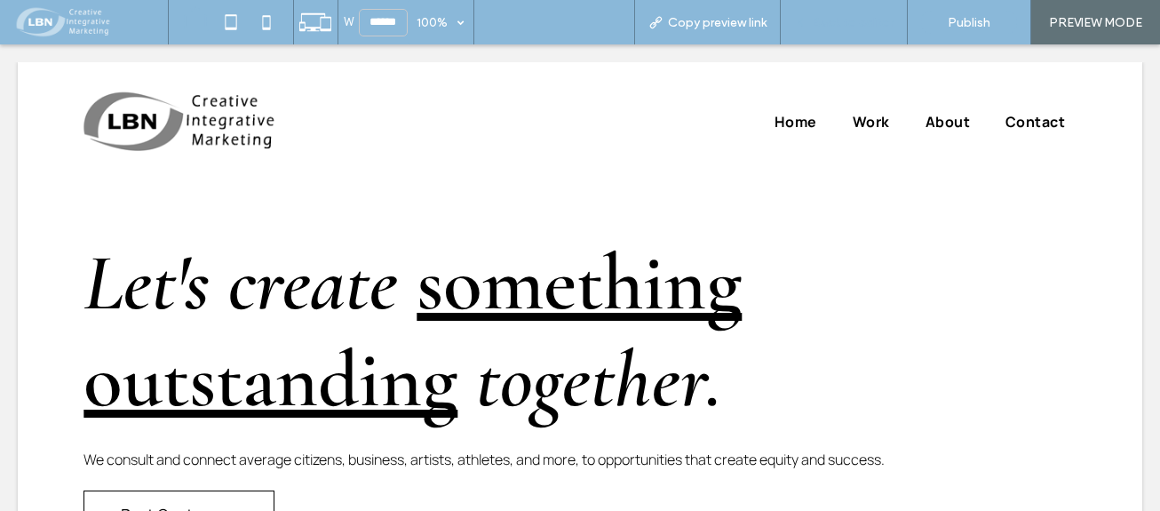
click at [816, 18] on span "Back to editor" at bounding box center [853, 22] width 82 height 15
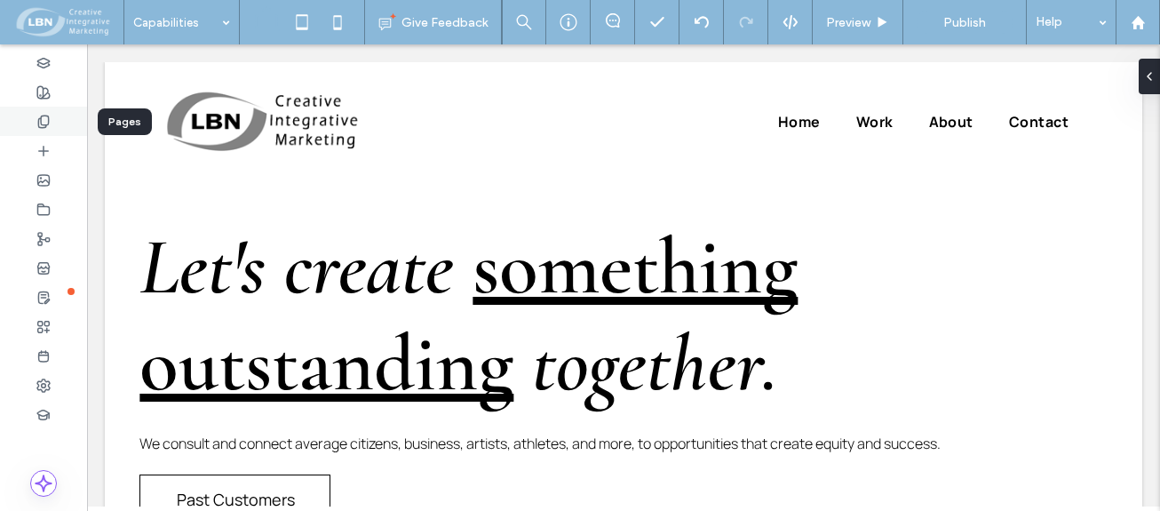
click at [48, 119] on use at bounding box center [43, 121] width 10 height 12
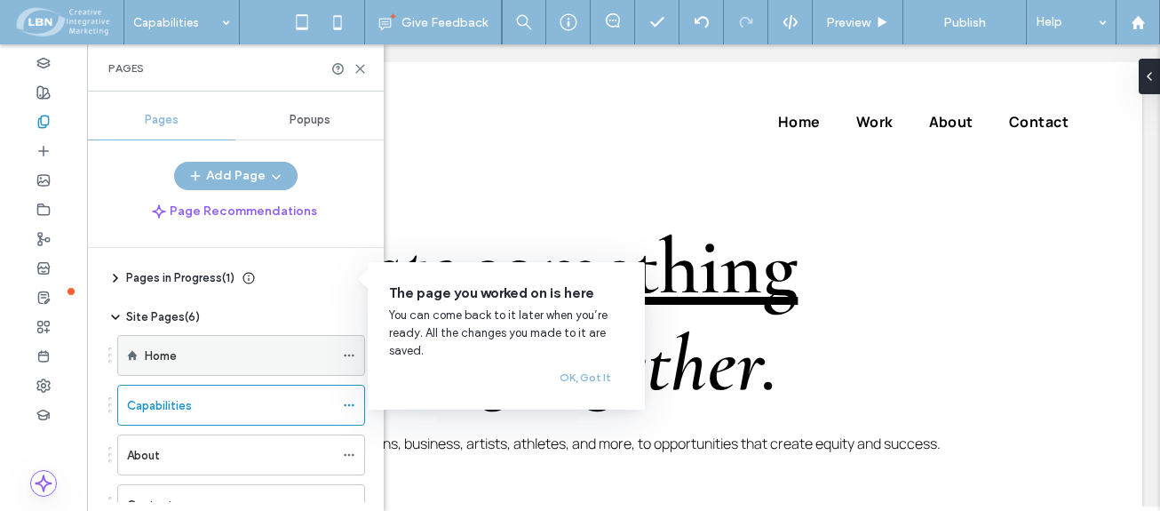
click at [172, 358] on label "Home" at bounding box center [161, 355] width 32 height 31
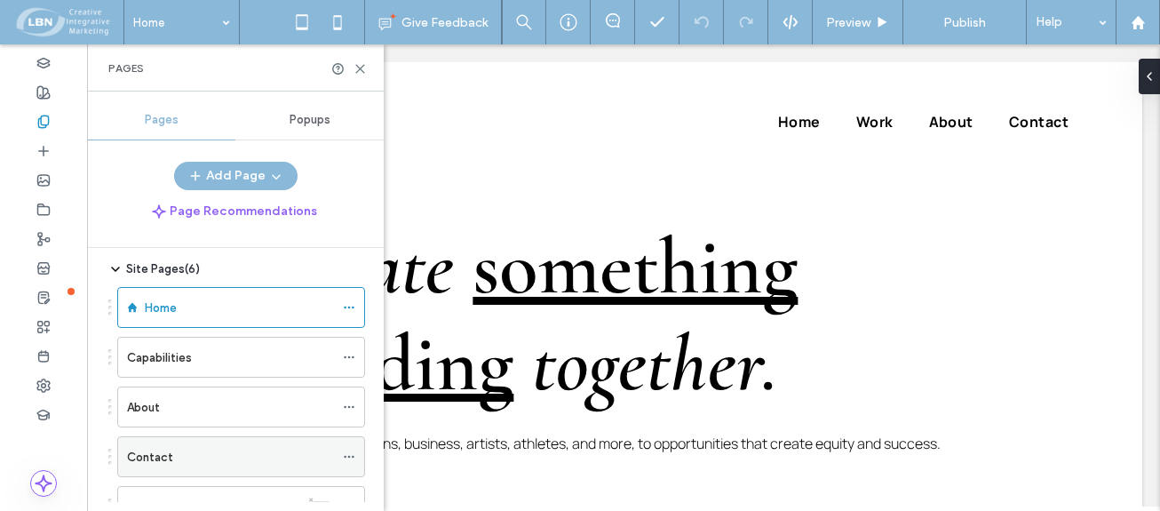
scroll to position [89, 0]
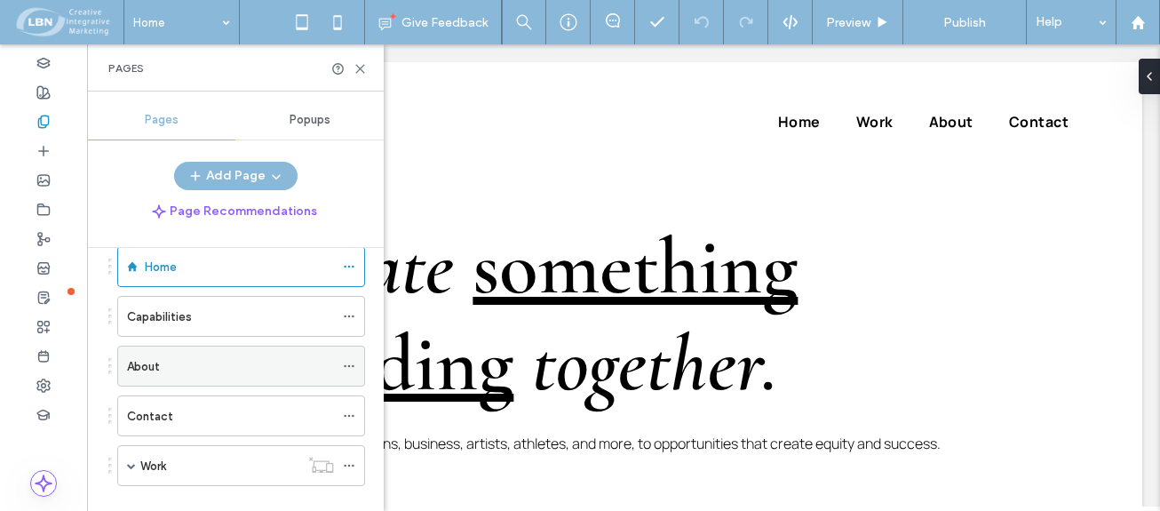
click at [157, 367] on label "About" at bounding box center [143, 366] width 33 height 31
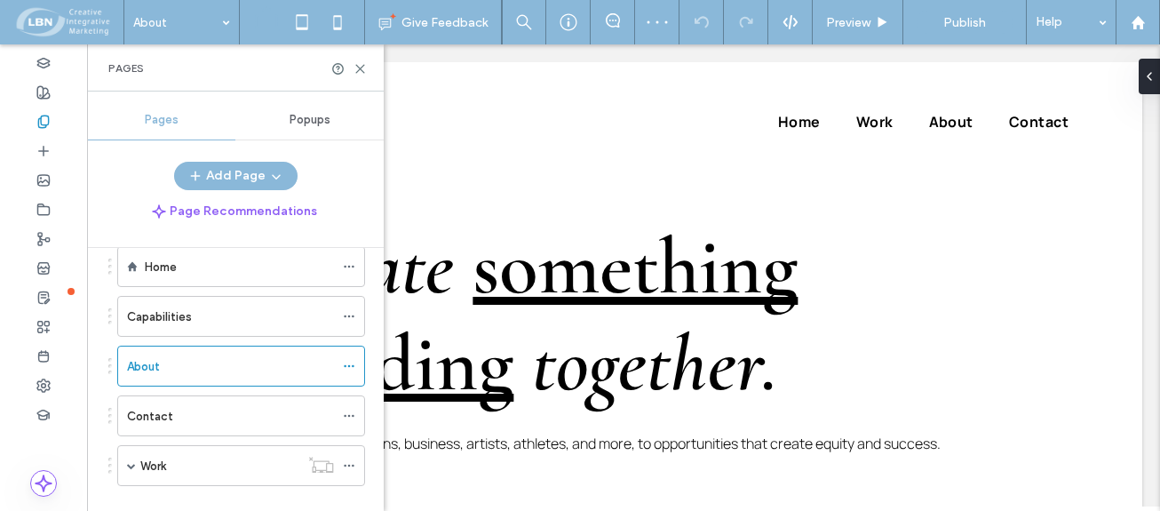
click at [157, 410] on label "Contact" at bounding box center [150, 416] width 46 height 31
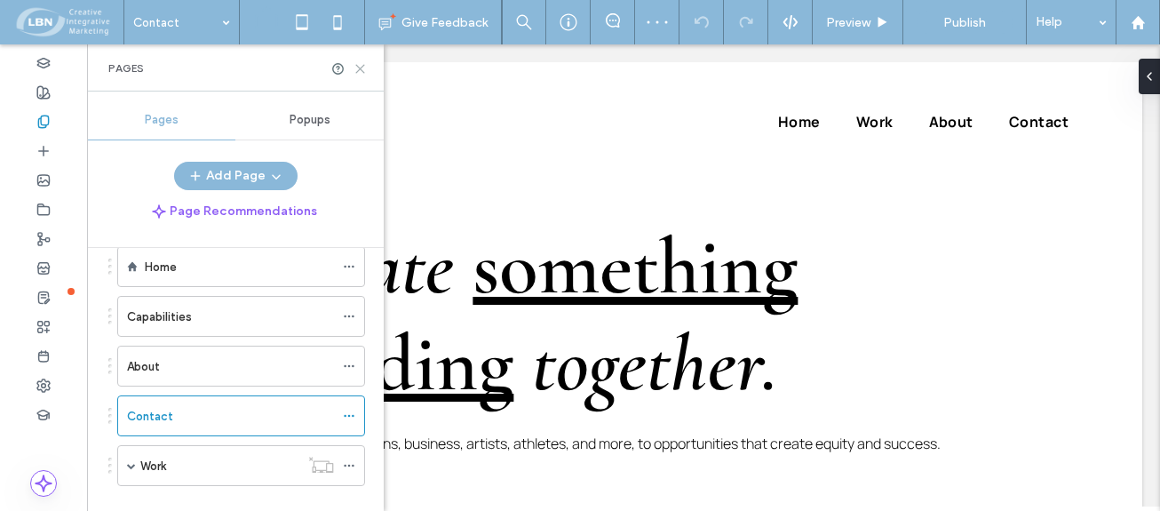
click at [364, 71] on icon at bounding box center [360, 68] width 13 height 13
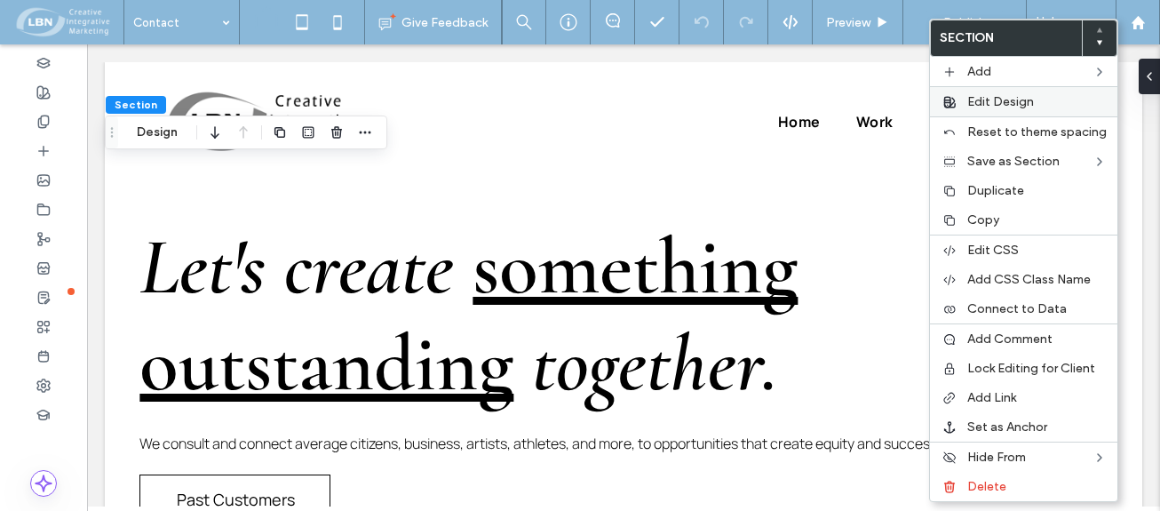
click at [999, 99] on span "Edit Design" at bounding box center [1000, 101] width 67 height 15
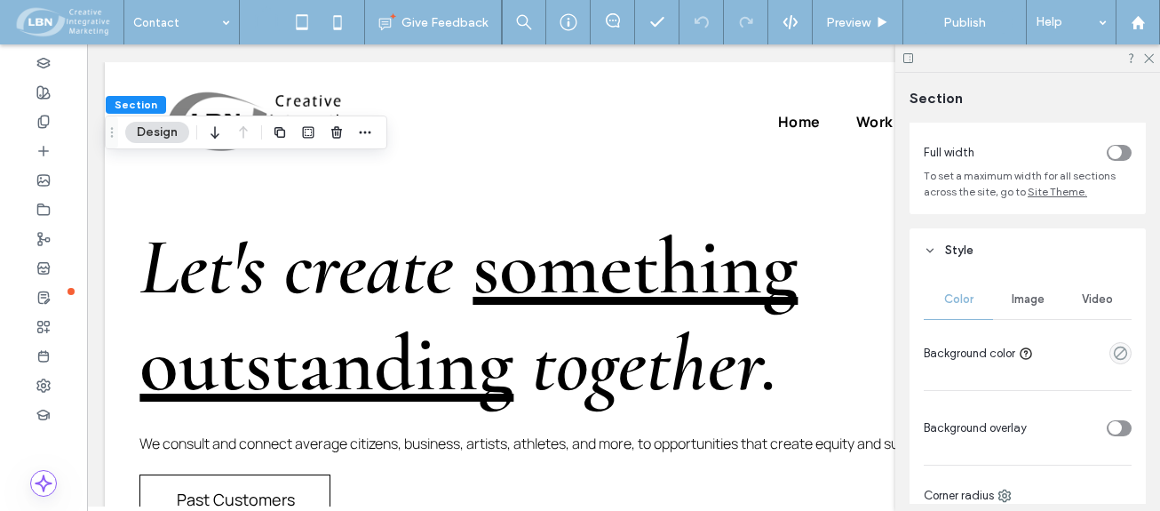
scroll to position [178, 0]
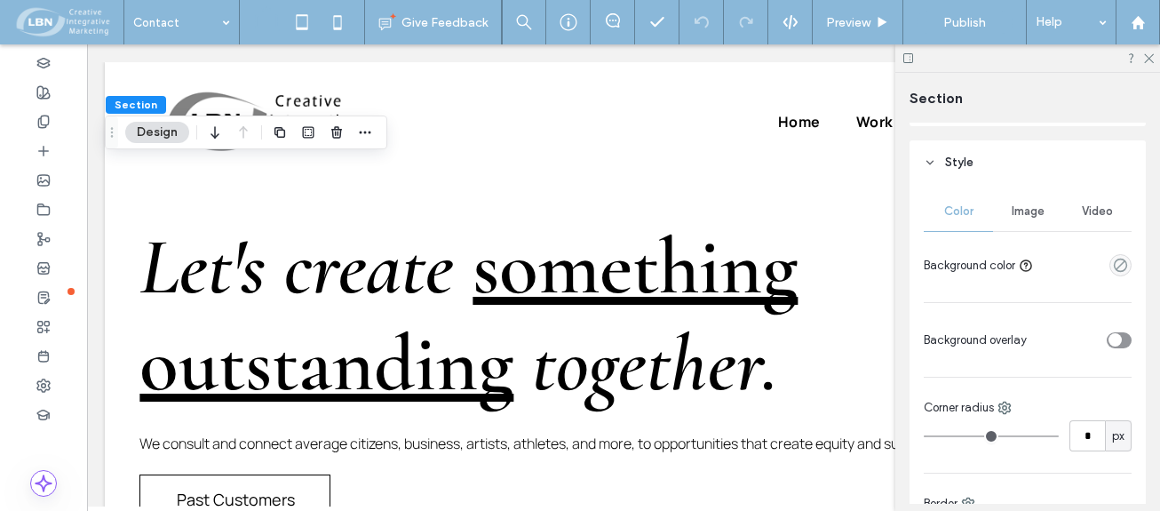
click at [1029, 206] on span "Image" at bounding box center [1028, 211] width 33 height 14
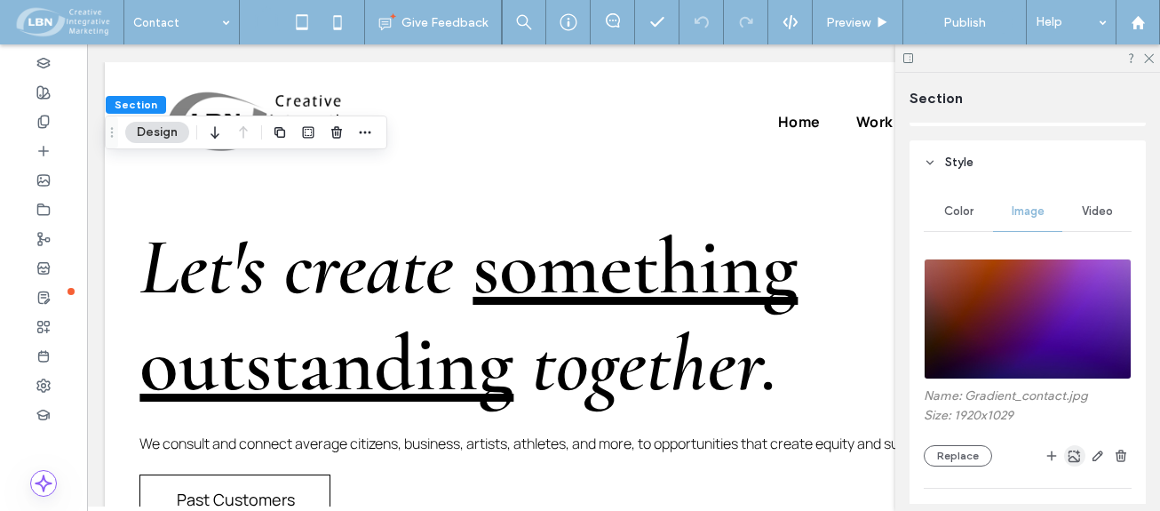
click at [1068, 457] on icon "button" at bounding box center [1075, 456] width 14 height 14
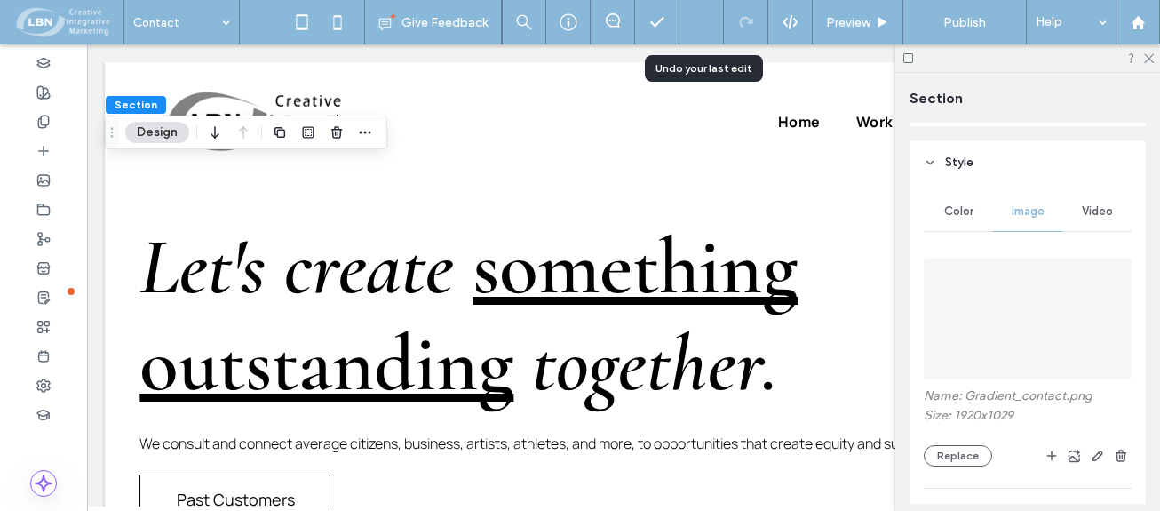
click at [699, 16] on icon at bounding box center [702, 22] width 14 height 14
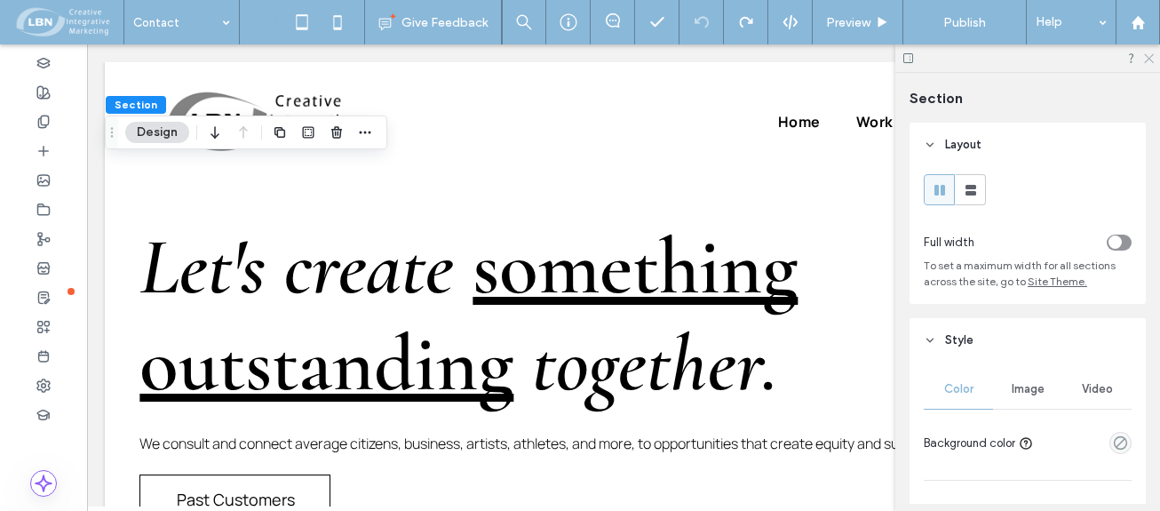
click at [1150, 56] on icon at bounding box center [1148, 58] width 12 height 12
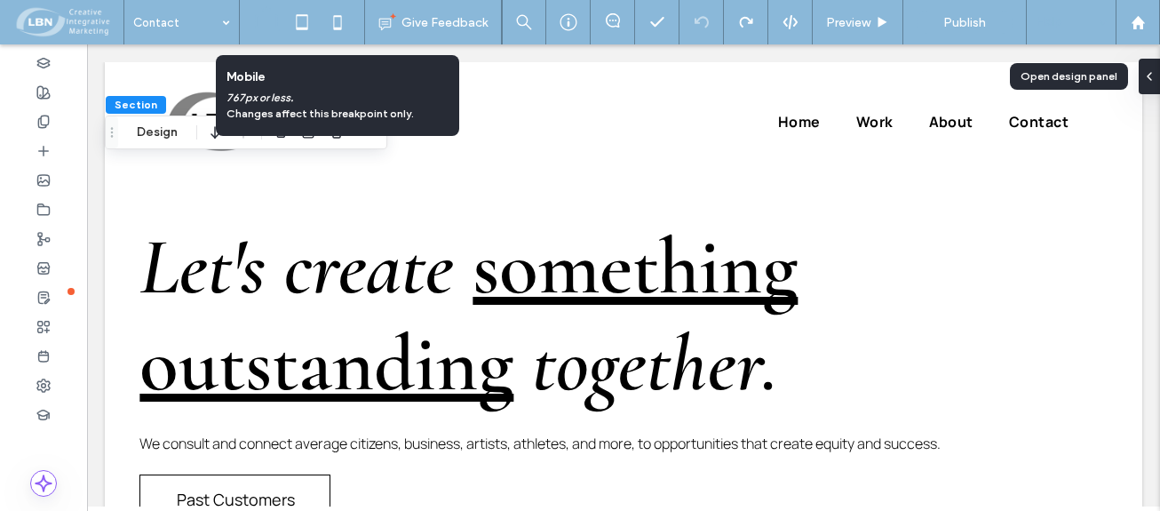
click at [1071, 22] on div "Help" at bounding box center [1071, 22] width 89 height 44
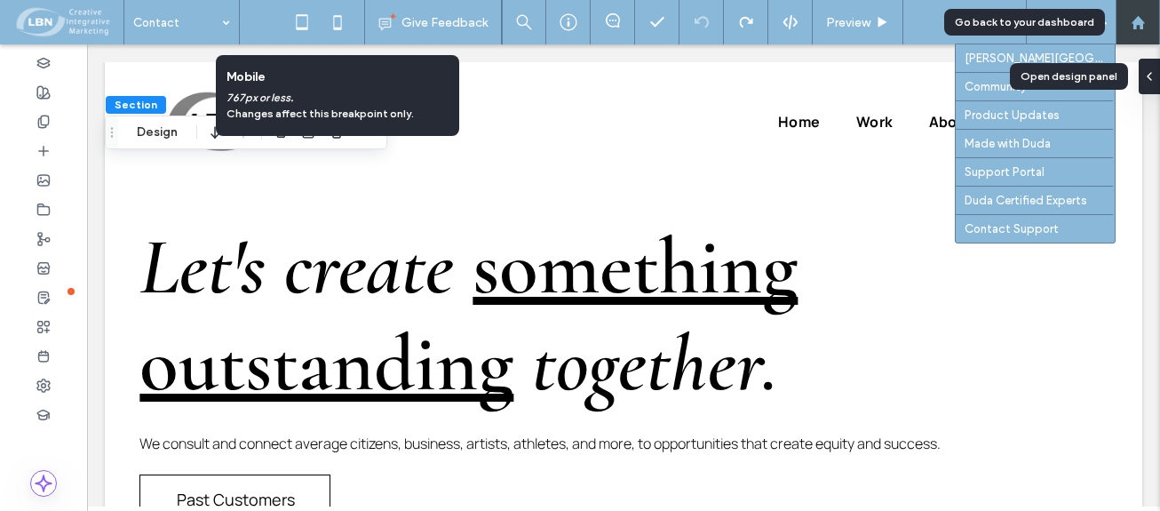
click at [1142, 24] on use at bounding box center [1137, 21] width 13 height 13
